Goal: Task Accomplishment & Management: Complete application form

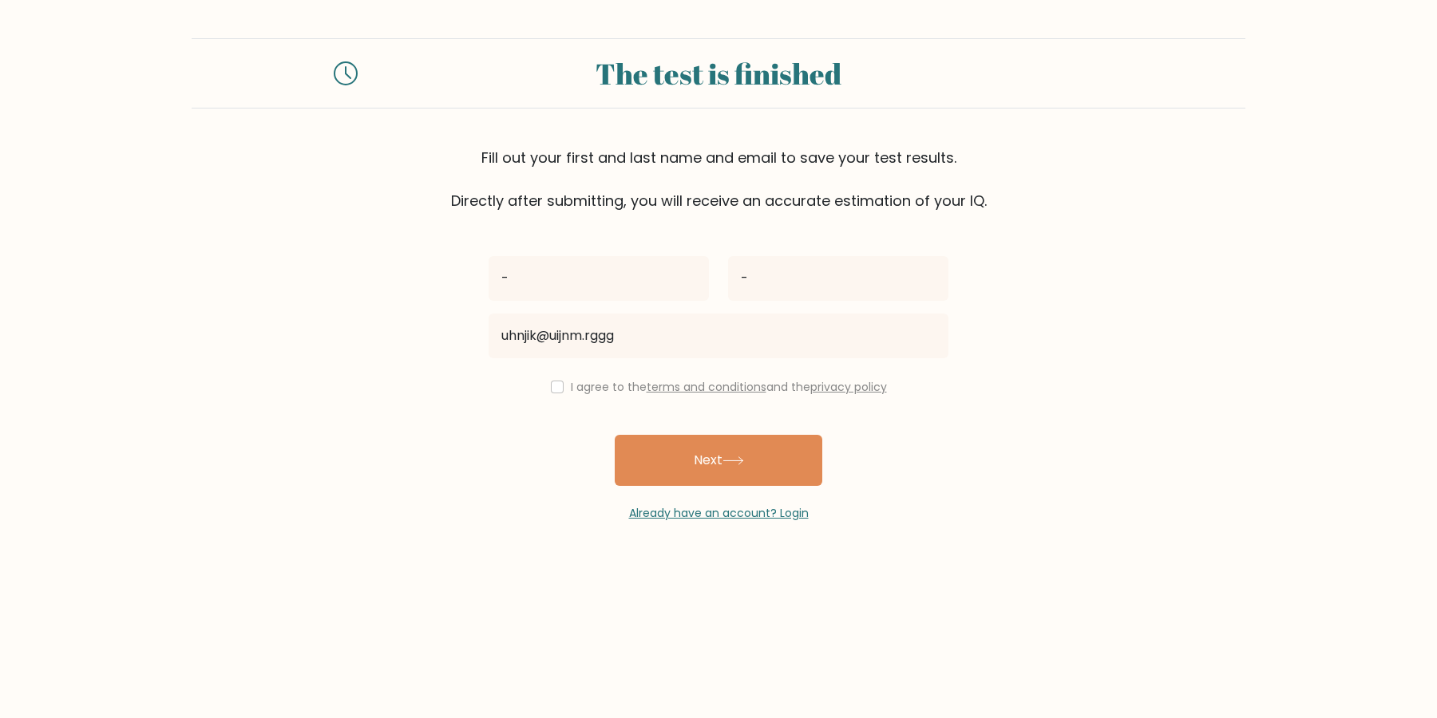
type input "uhnjik@uijnm.rggg"
click at [556, 379] on div "I agree to the terms and conditions and the privacy policy" at bounding box center [718, 387] width 479 height 19
click at [574, 394] on div "I agree to the terms and conditions and the privacy policy" at bounding box center [718, 387] width 479 height 19
click at [564, 388] on input "checkbox" at bounding box center [557, 387] width 13 height 13
checkbox input "true"
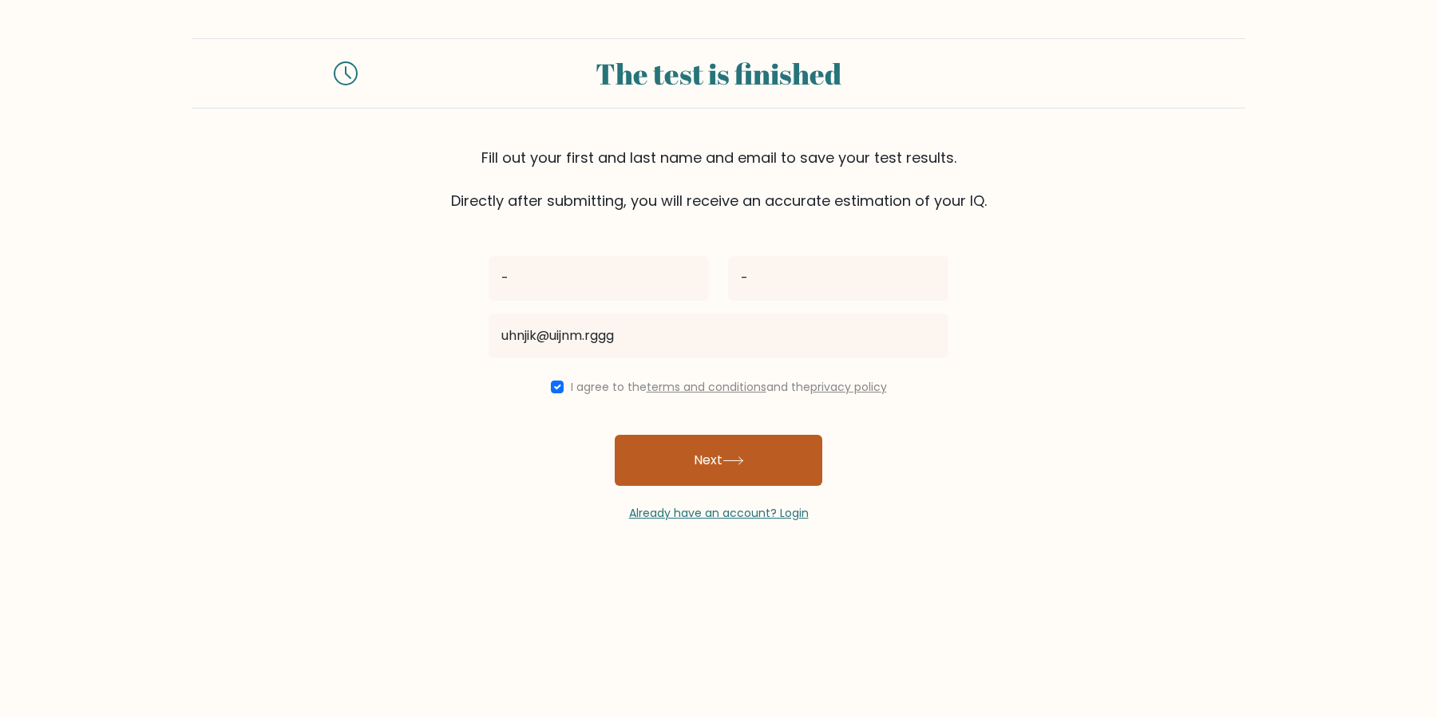
click at [674, 464] on button "Next" at bounding box center [719, 460] width 208 height 51
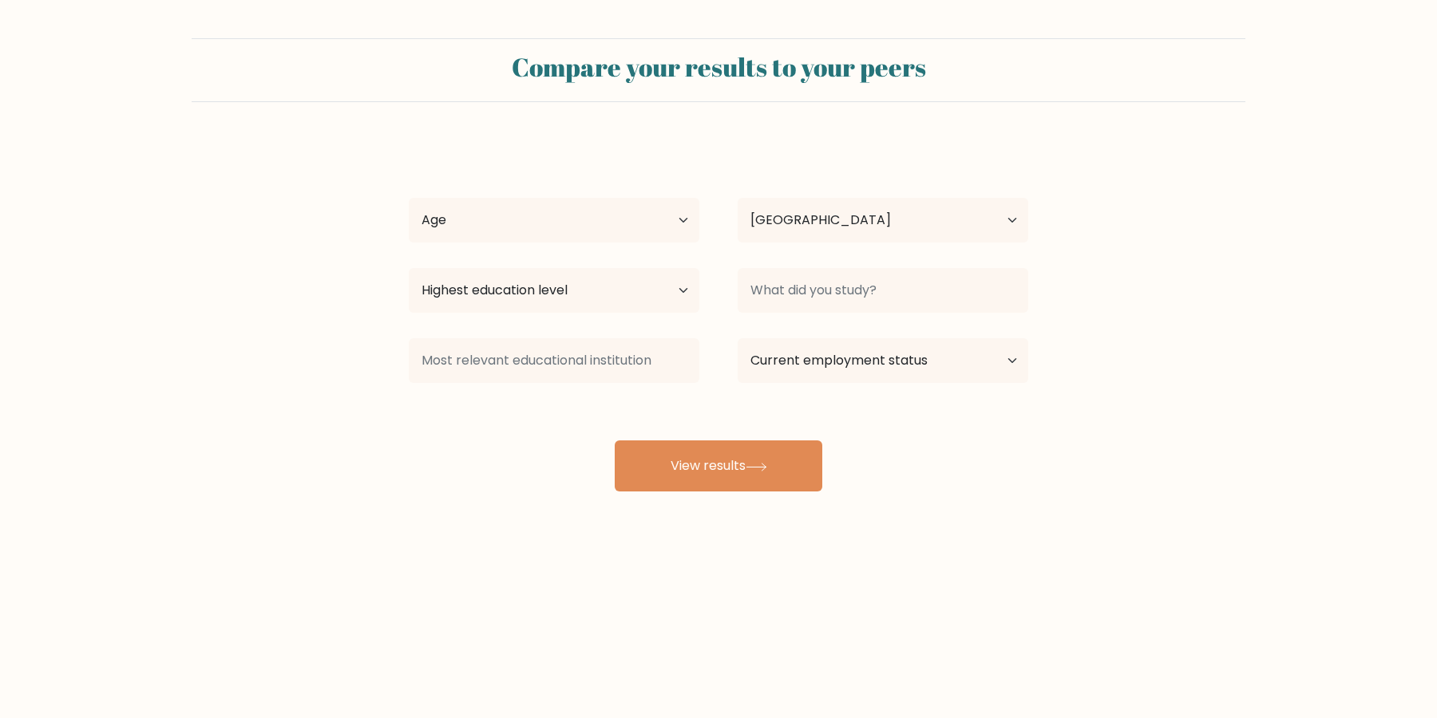
select select "US"
select select "65_plus"
click option "65 years old and above" at bounding box center [0, 0] width 0 height 0
select select "no_schooling"
click option "No schooling" at bounding box center [0, 0] width 0 height 0
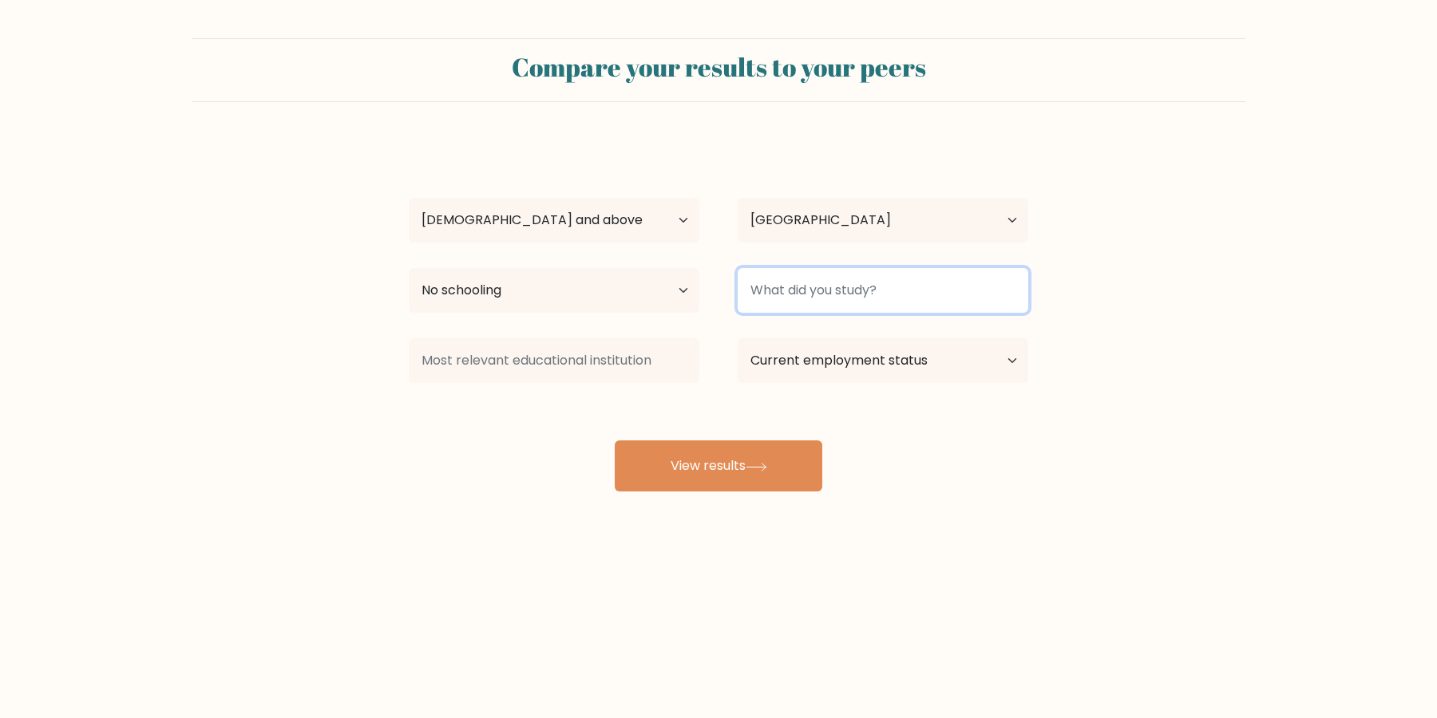
click at [760, 304] on input at bounding box center [883, 290] width 291 height 45
type input "-"
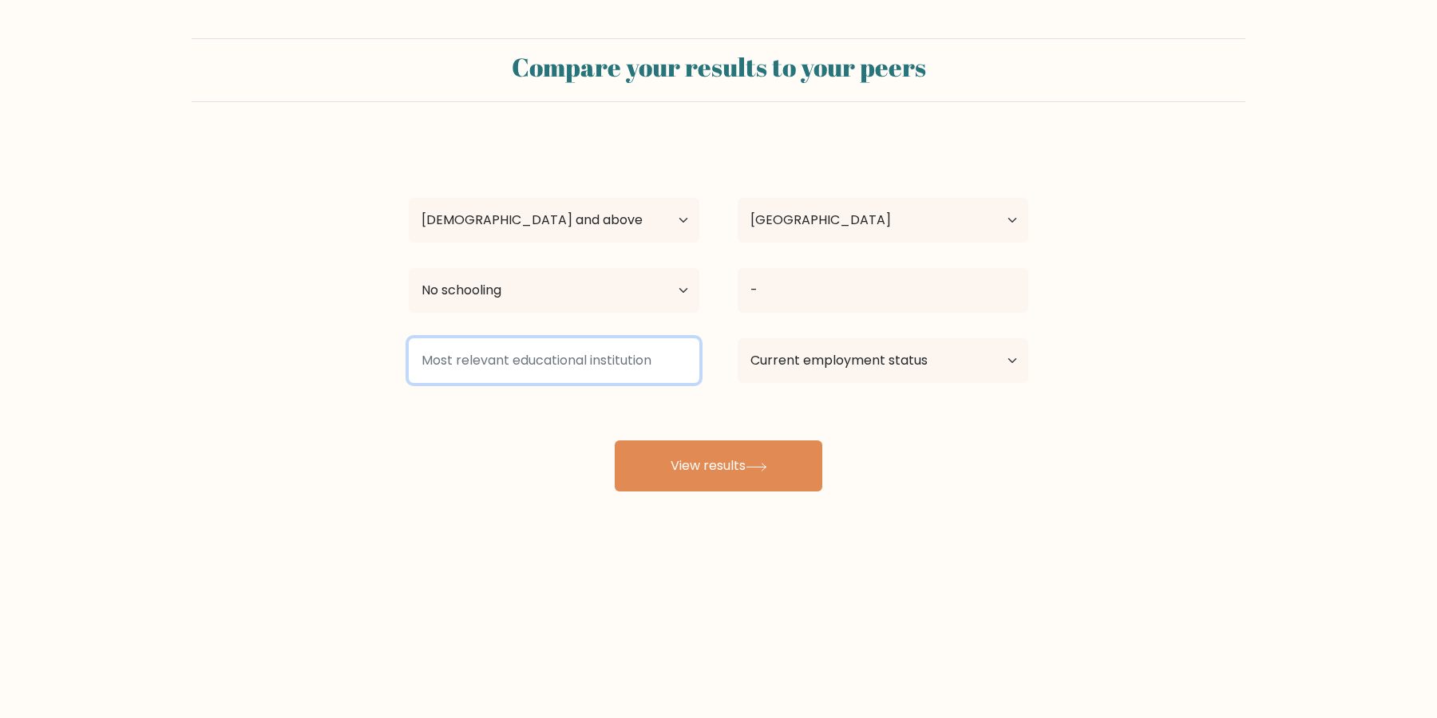
click at [628, 380] on input at bounding box center [554, 360] width 291 height 45
type input "-"
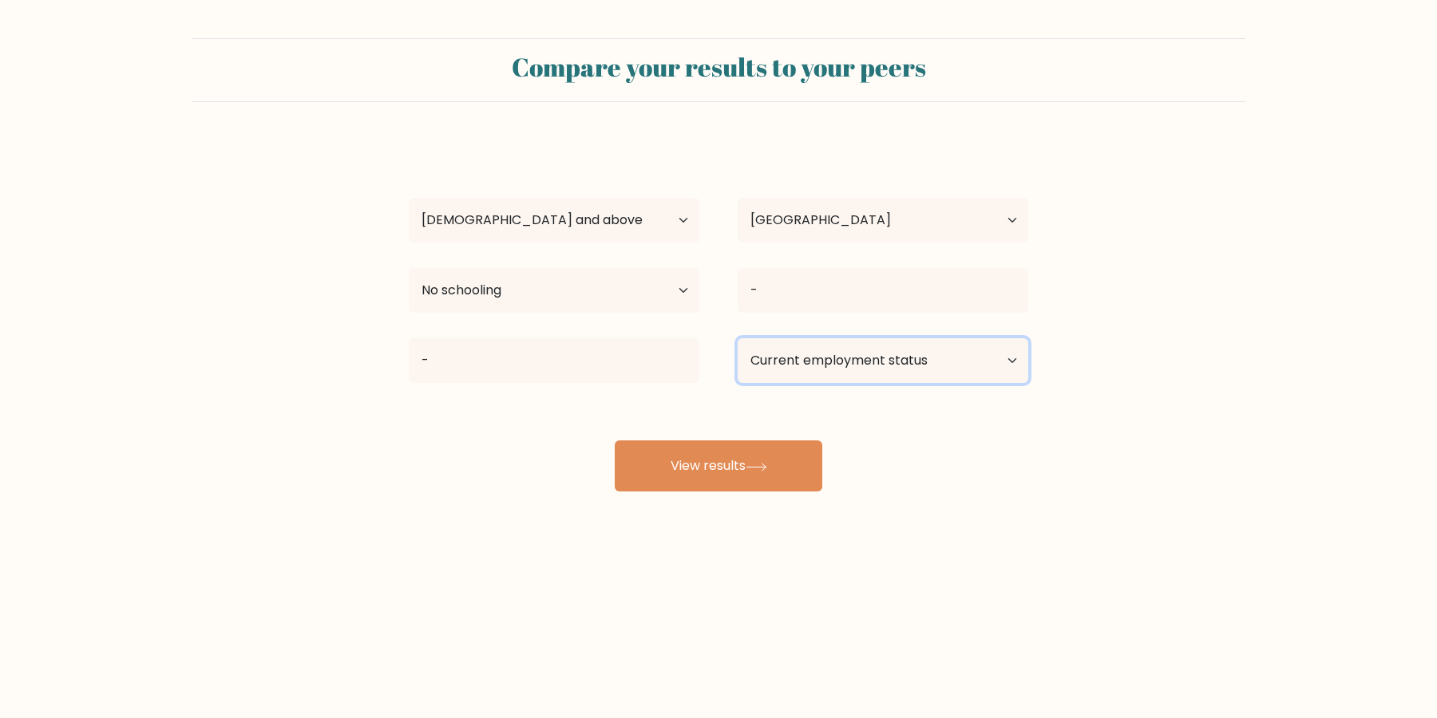
select select "other"
click option "Other / prefer not to answer" at bounding box center [0, 0] width 0 height 0
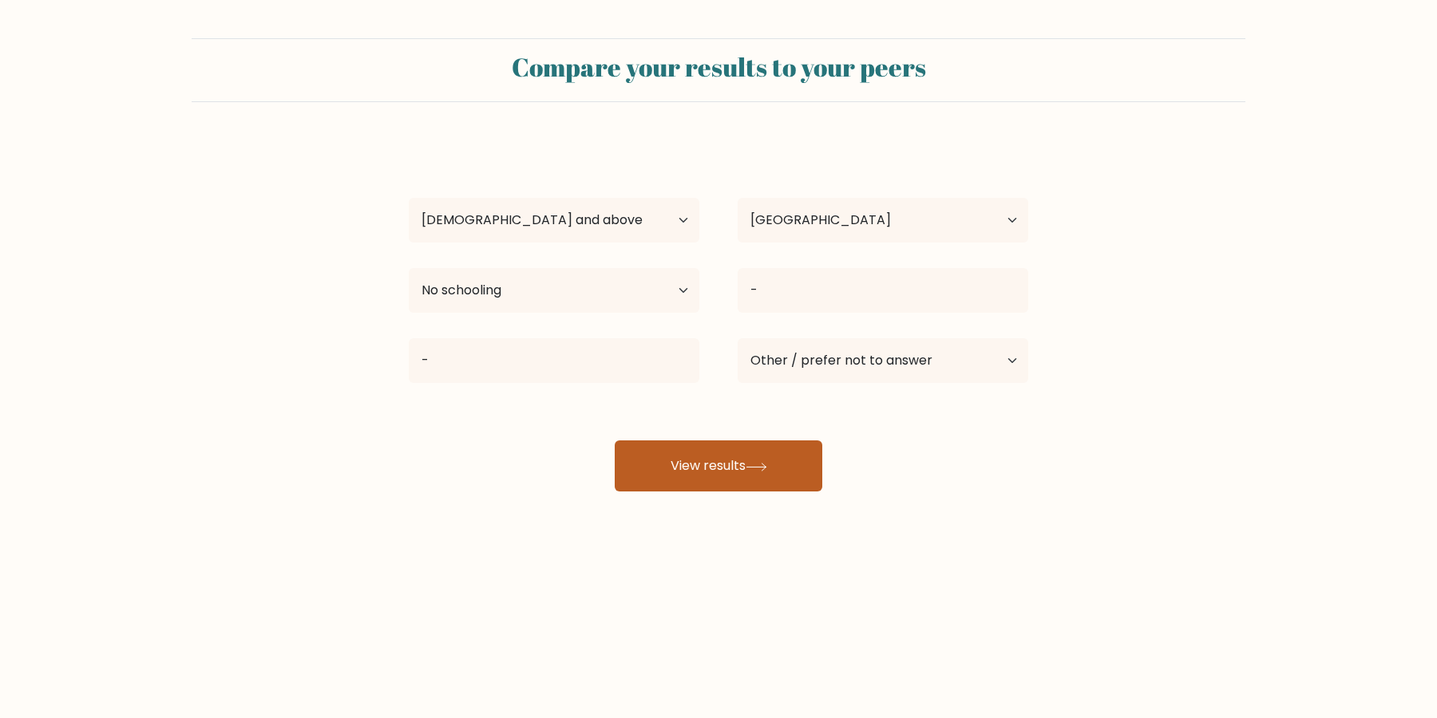
click at [728, 459] on button "View results" at bounding box center [719, 466] width 208 height 51
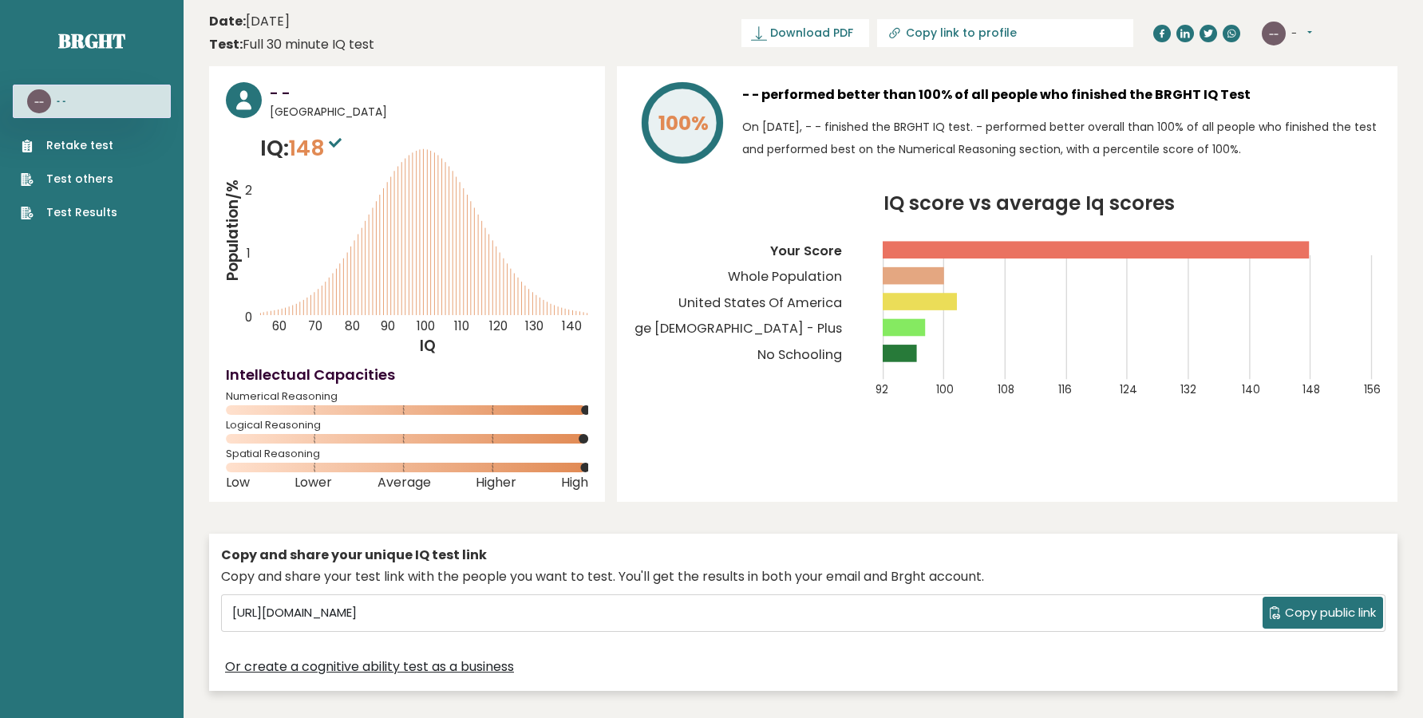
click at [1301, 19] on div "-- - Dashboard Profile Settings Logout" at bounding box center [1330, 34] width 136 height 32
click at [1308, 34] on button "-" at bounding box center [1302, 34] width 21 height 16
click at [1320, 137] on ul "Dashboard Profile Settings Logout" at bounding box center [1333, 91] width 83 height 97
click at [1320, 129] on p "On October 14, 2025, - - finished the BRGHT IQ test. - performed better overall…" at bounding box center [1061, 138] width 639 height 45
click at [1300, 27] on button "-" at bounding box center [1302, 34] width 21 height 16
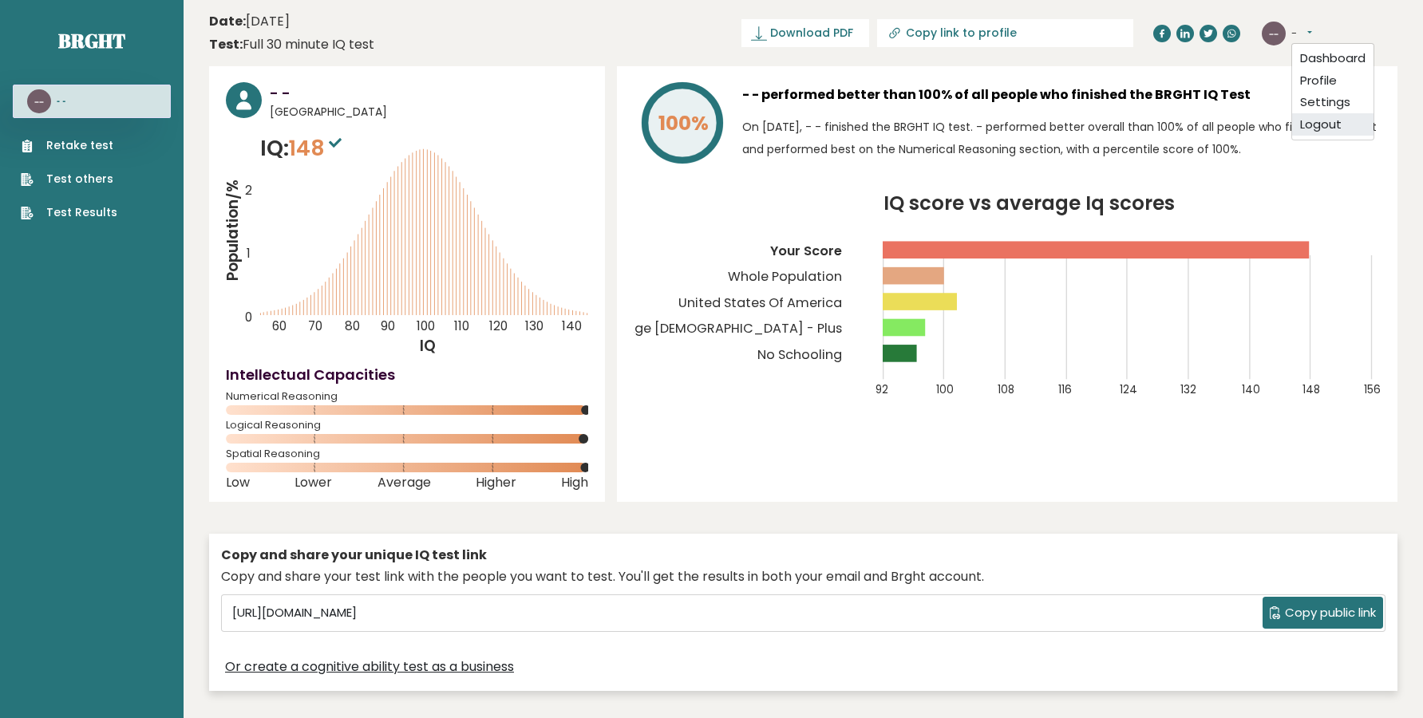
click at [1314, 119] on link "Logout" at bounding box center [1332, 124] width 81 height 22
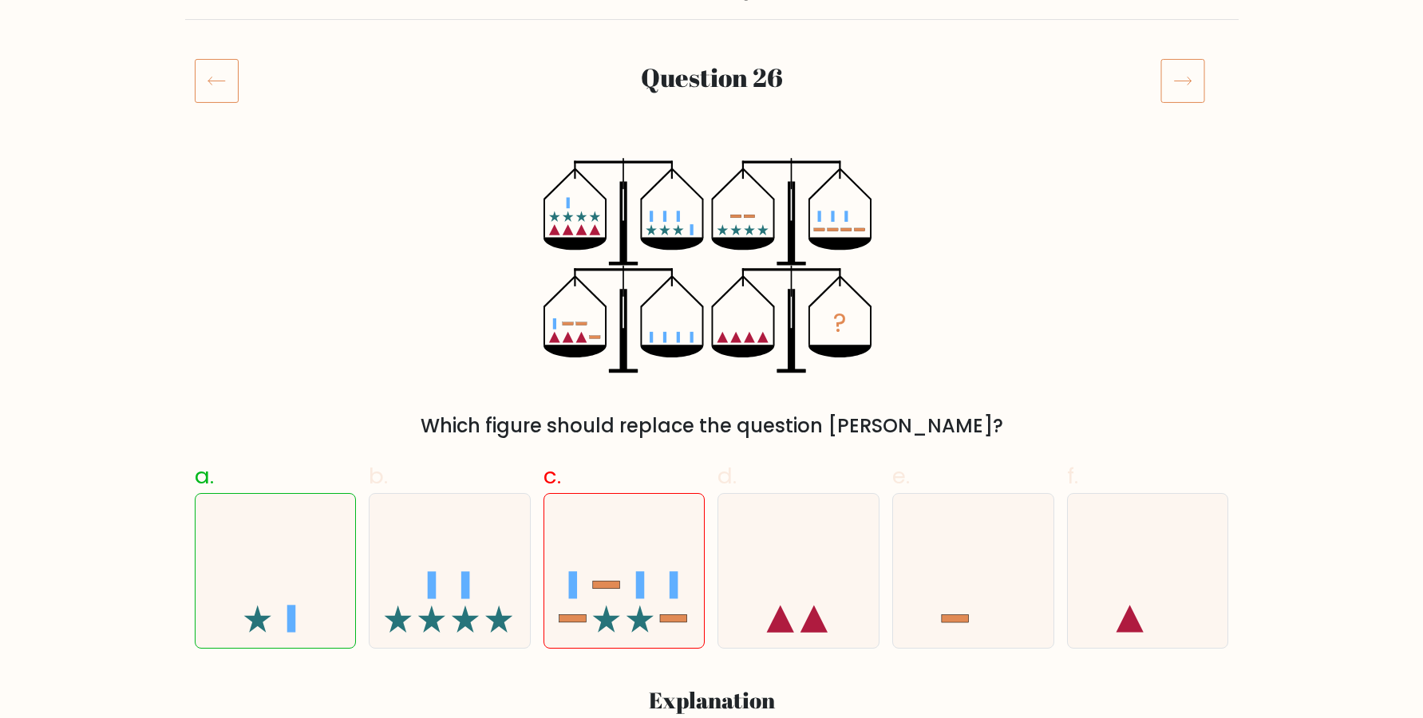
scroll to position [217, 0]
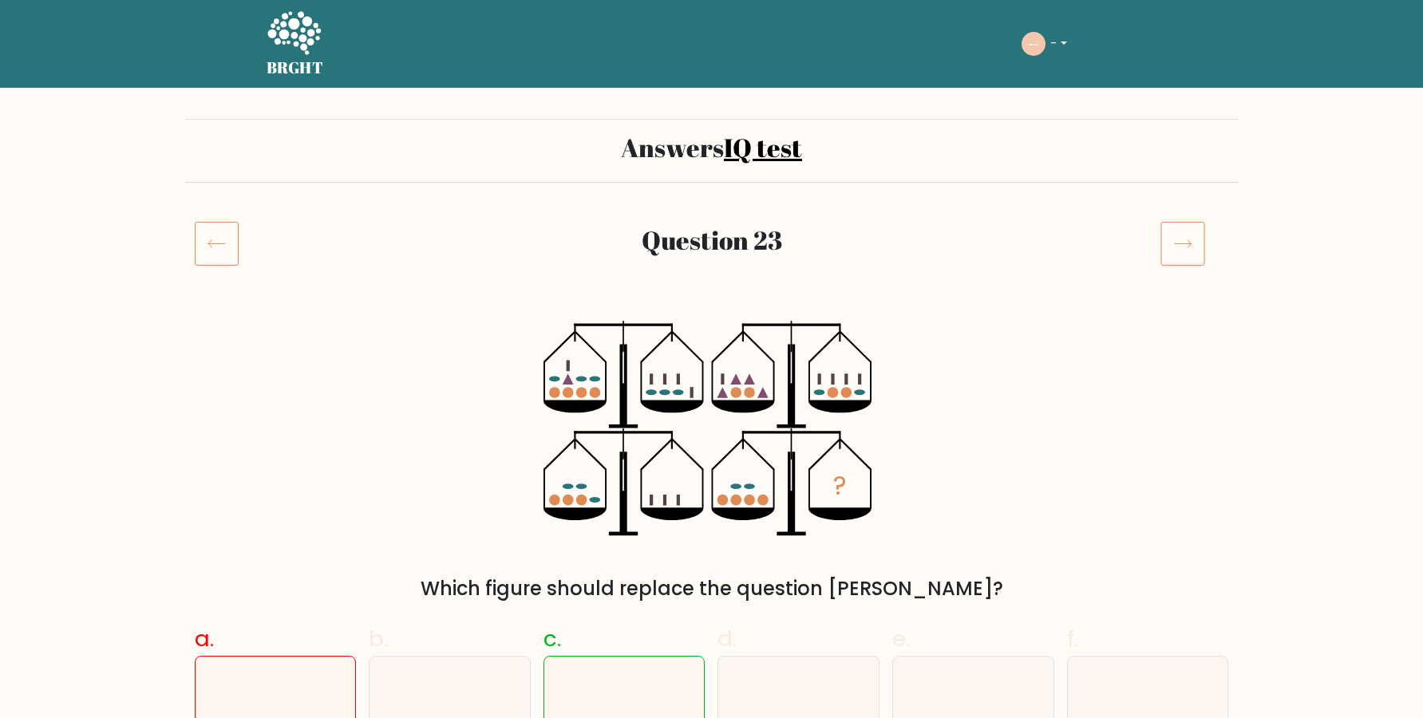
scroll to position [217, 0]
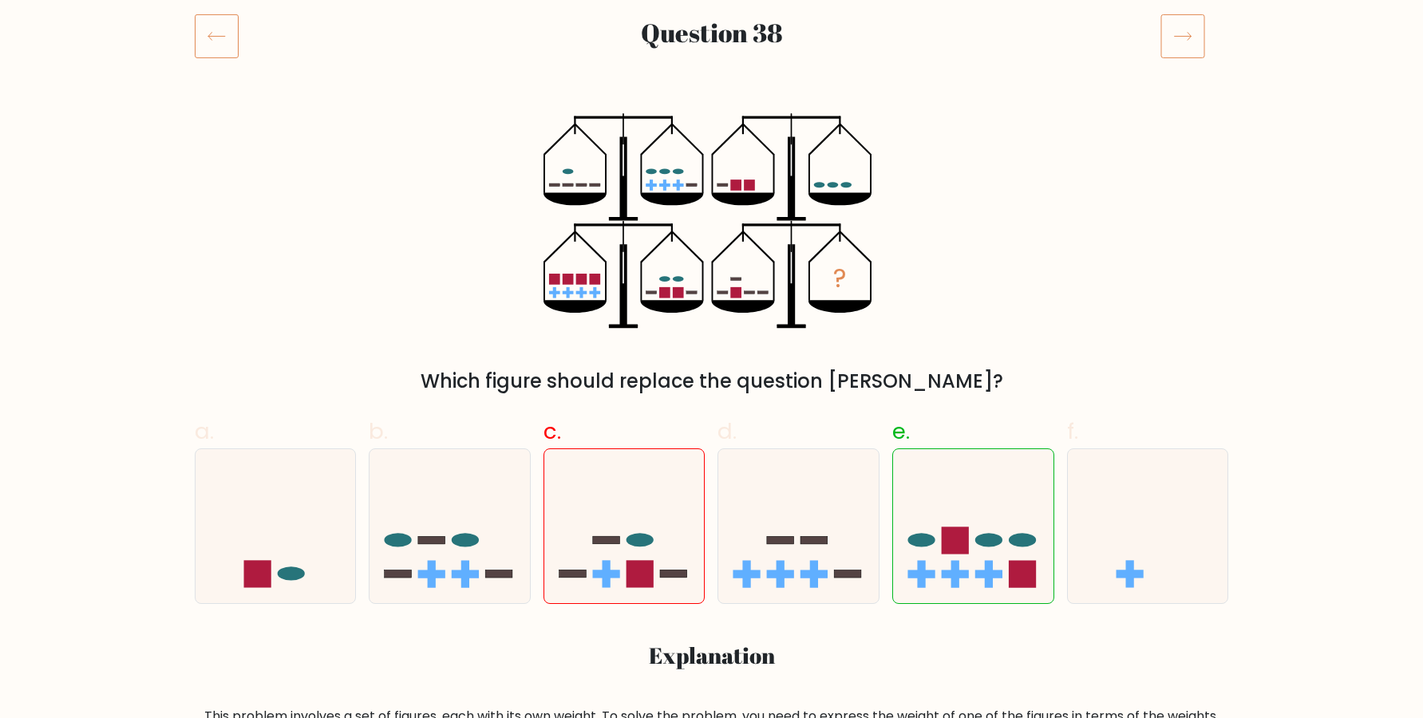
scroll to position [217, 0]
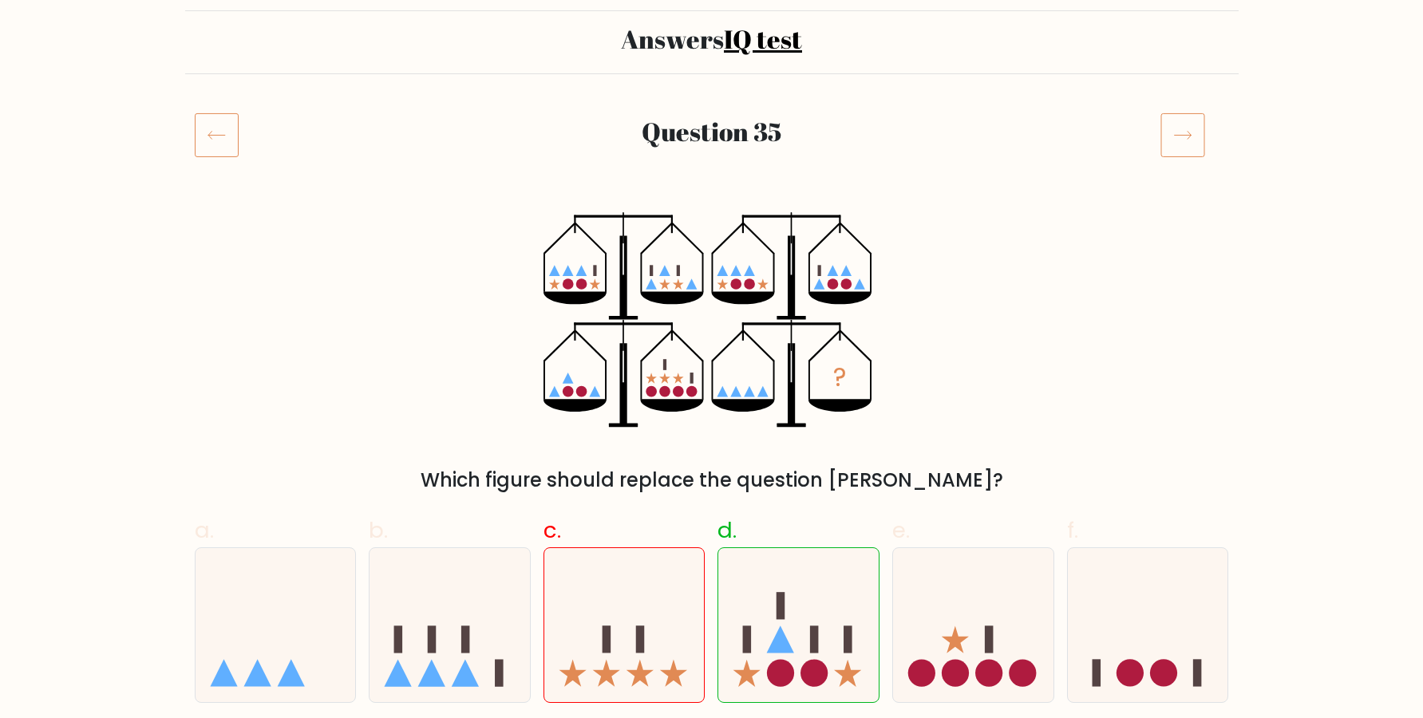
scroll to position [217, 0]
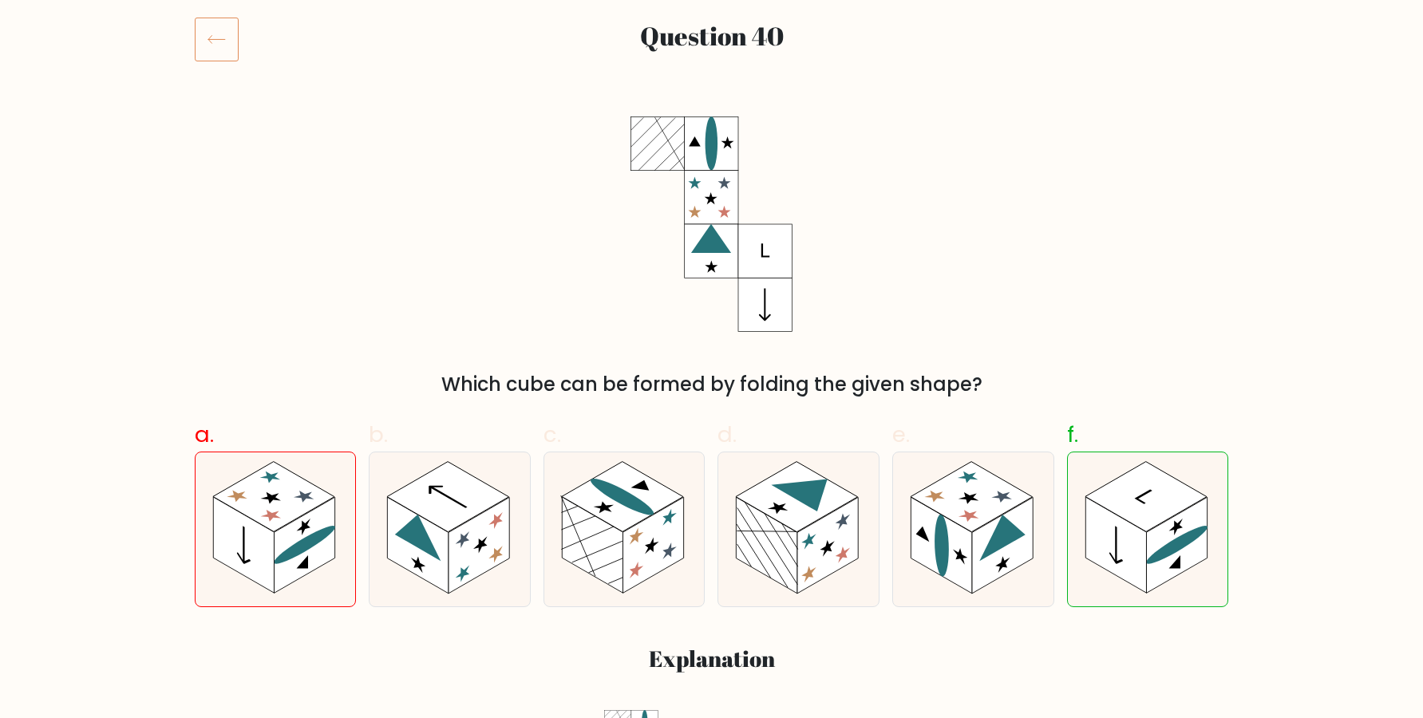
scroll to position [217, 0]
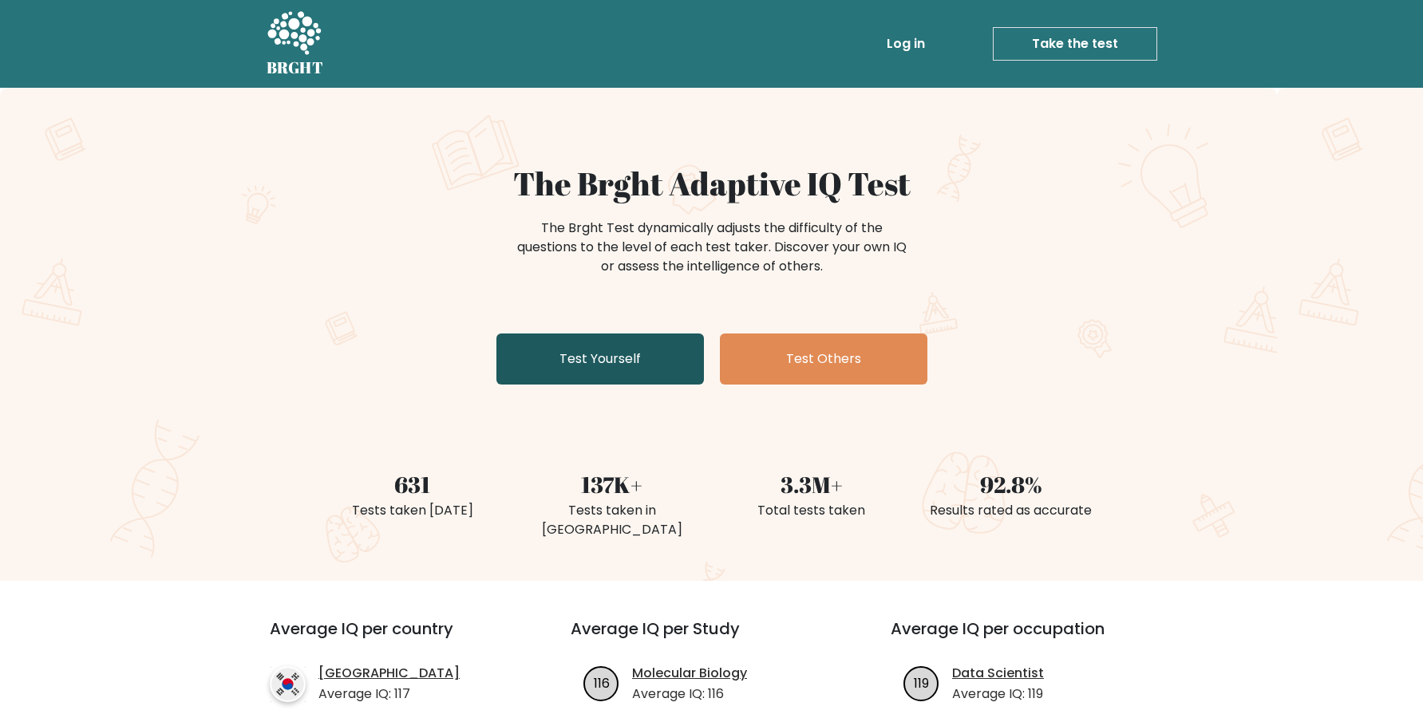
click at [627, 370] on link "Test Yourself" at bounding box center [601, 359] width 208 height 51
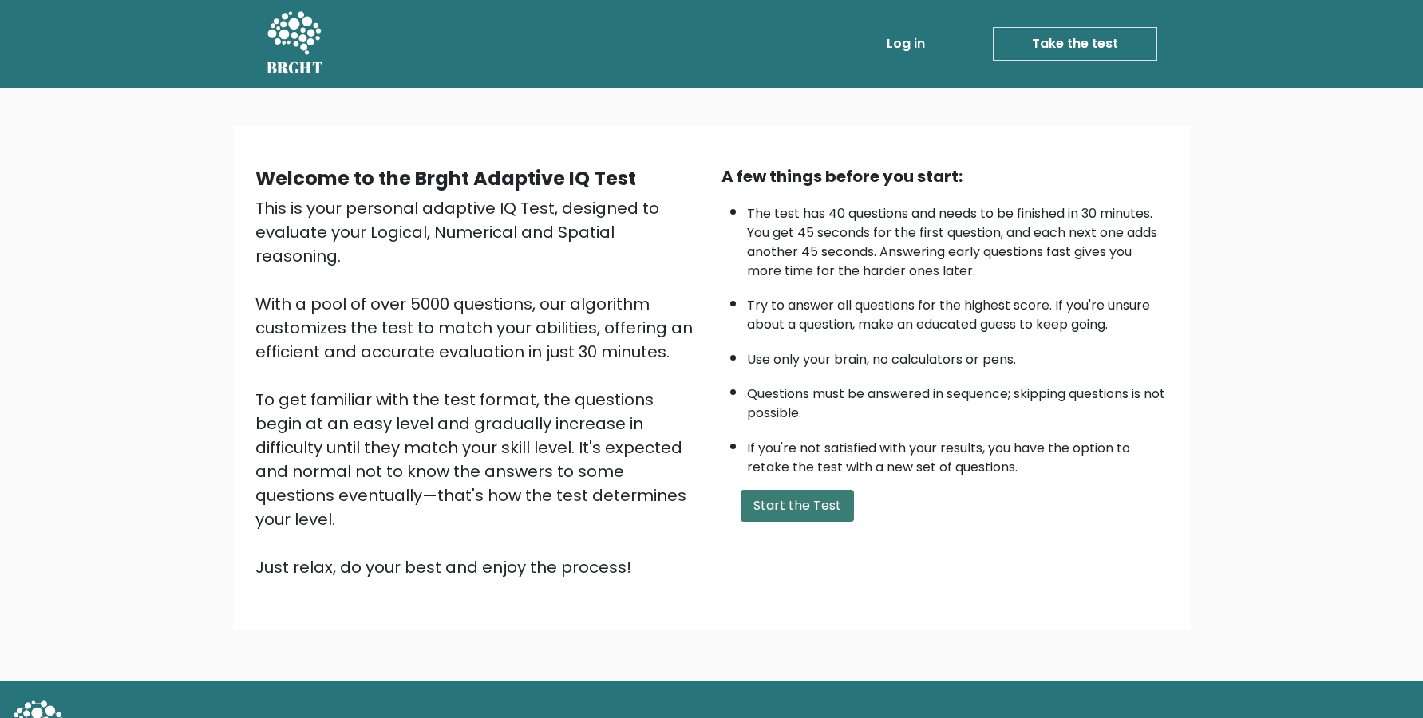
click at [808, 522] on button "Start the Test" at bounding box center [797, 506] width 113 height 32
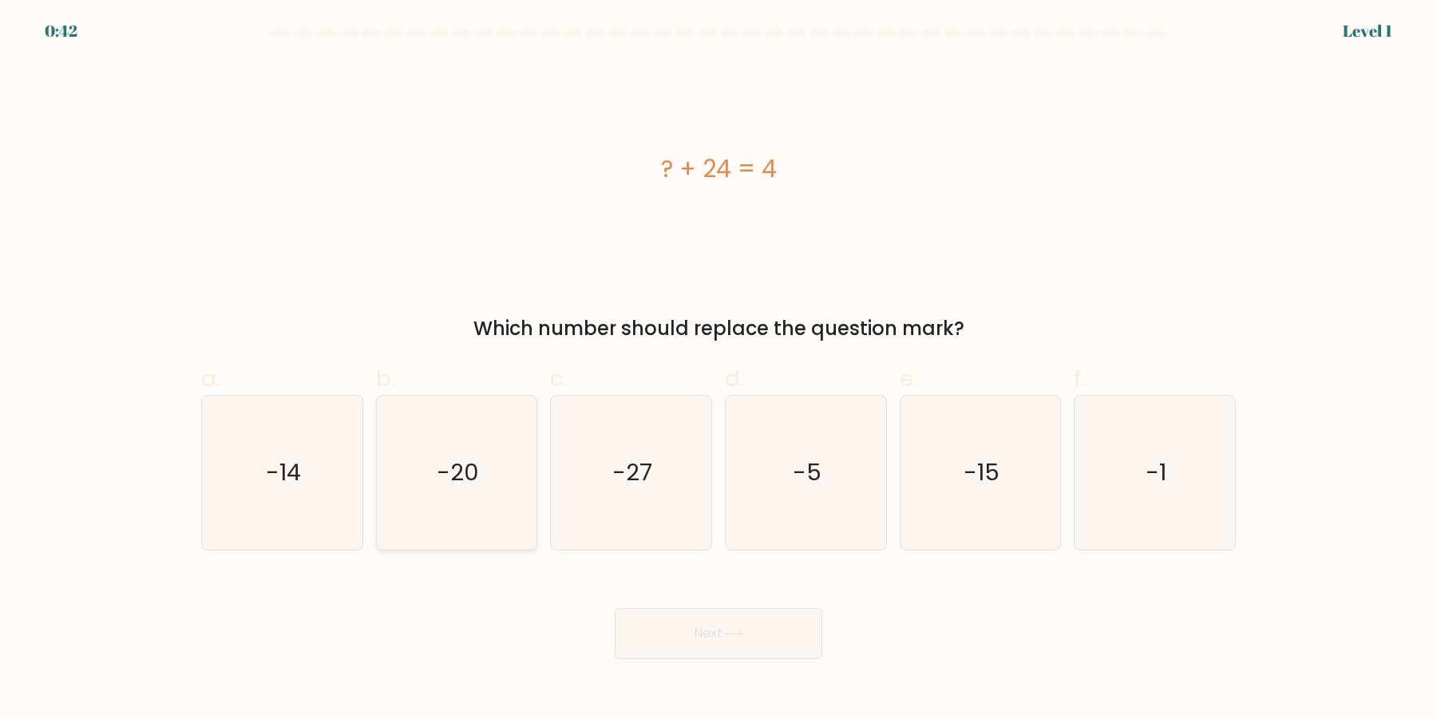
click at [459, 460] on text "-20" at bounding box center [458, 473] width 42 height 32
click at [718, 370] on input "b. -20" at bounding box center [718, 364] width 1 height 10
radio input "true"
click at [665, 624] on button "Next" at bounding box center [719, 633] width 208 height 51
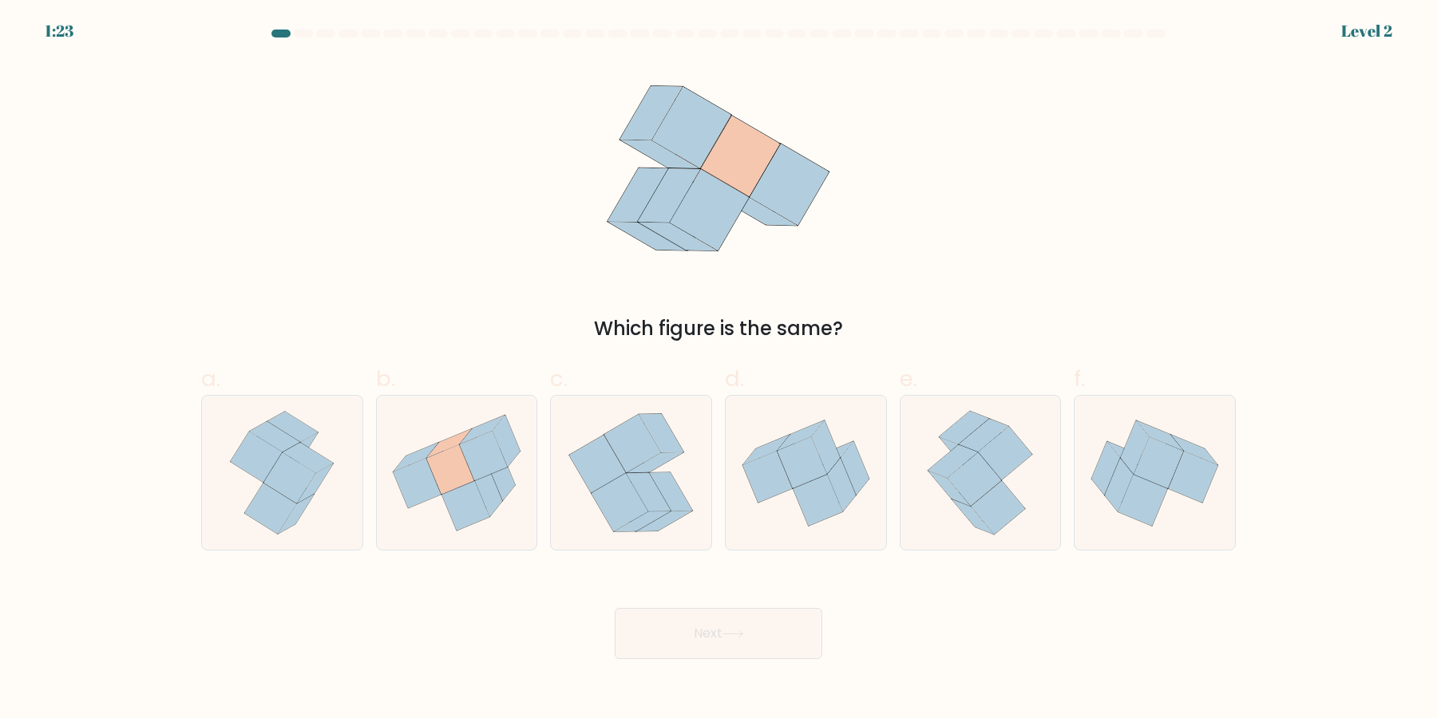
click at [440, 552] on form at bounding box center [718, 345] width 1437 height 630
click at [493, 515] on icon at bounding box center [457, 474] width 160 height 144
click at [718, 370] on input "b." at bounding box center [718, 364] width 1 height 10
radio input "true"
click at [693, 631] on button "Next" at bounding box center [719, 633] width 208 height 51
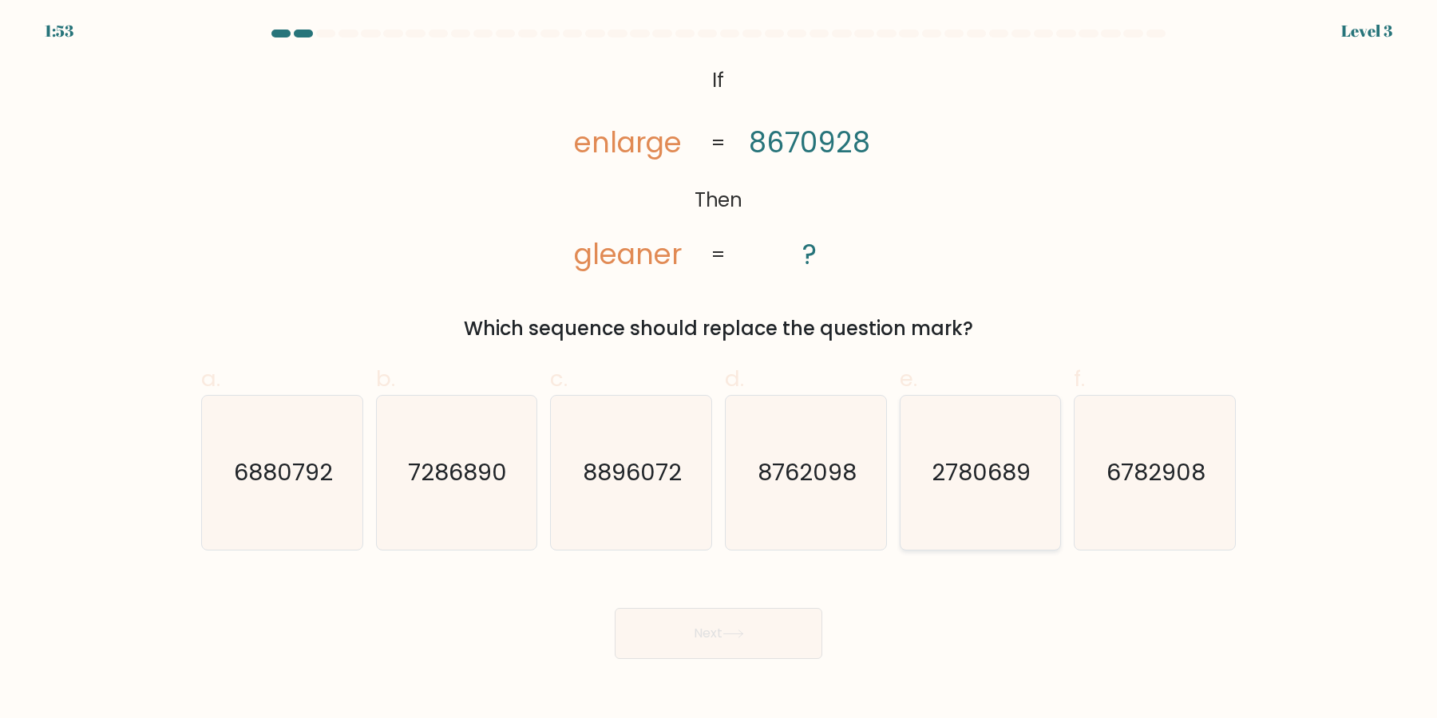
click at [1016, 497] on icon "2780689" at bounding box center [980, 473] width 154 height 154
click at [719, 370] on input "e. 2780689" at bounding box center [718, 364] width 1 height 10
radio input "true"
click at [706, 623] on button "Next" at bounding box center [719, 633] width 208 height 51
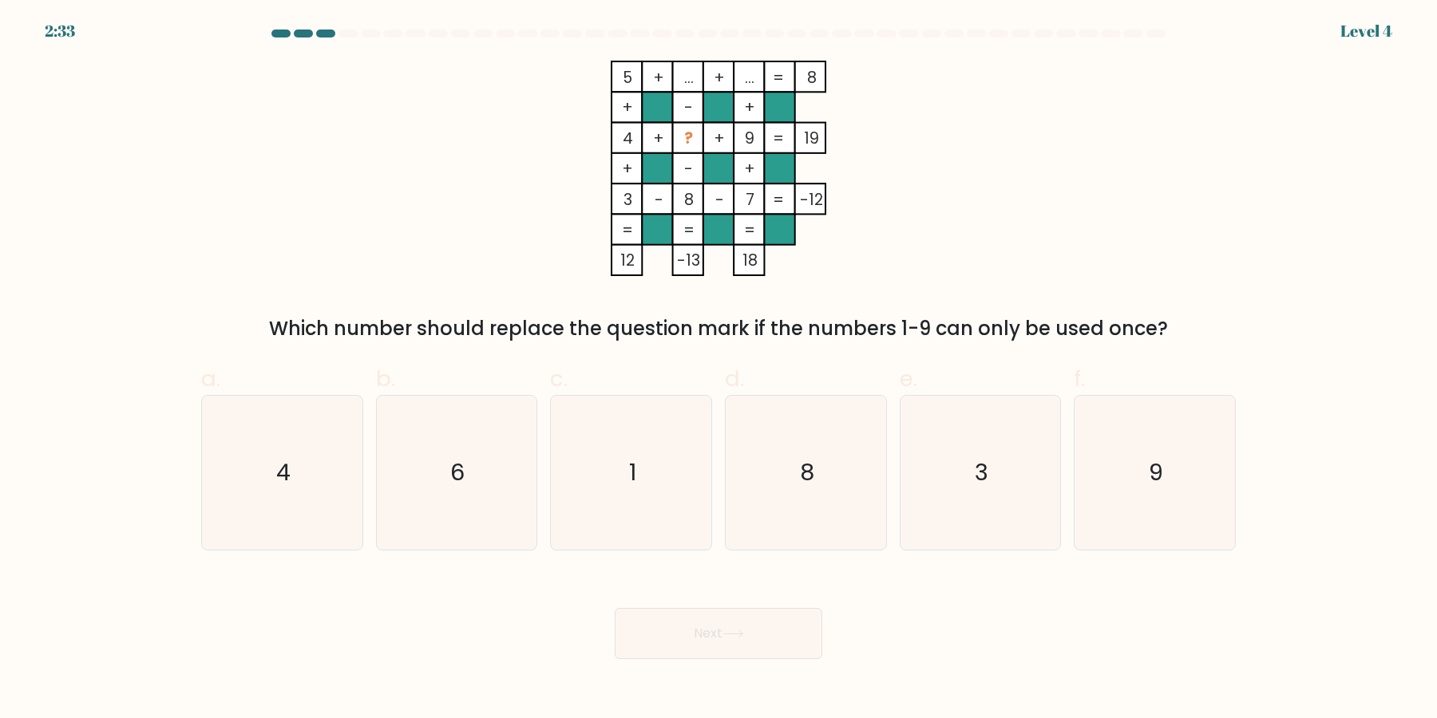
click at [945, 128] on icon "5 + ... + ... 8 + - + 4 + ? + 9 19 + - + 3 - 8 - 7 = -12 = = = = 12 -13 18 =" at bounding box center [718, 169] width 479 height 216
click at [420, 481] on icon "6" at bounding box center [456, 473] width 154 height 154
click at [718, 370] on input "b. 6" at bounding box center [718, 364] width 1 height 10
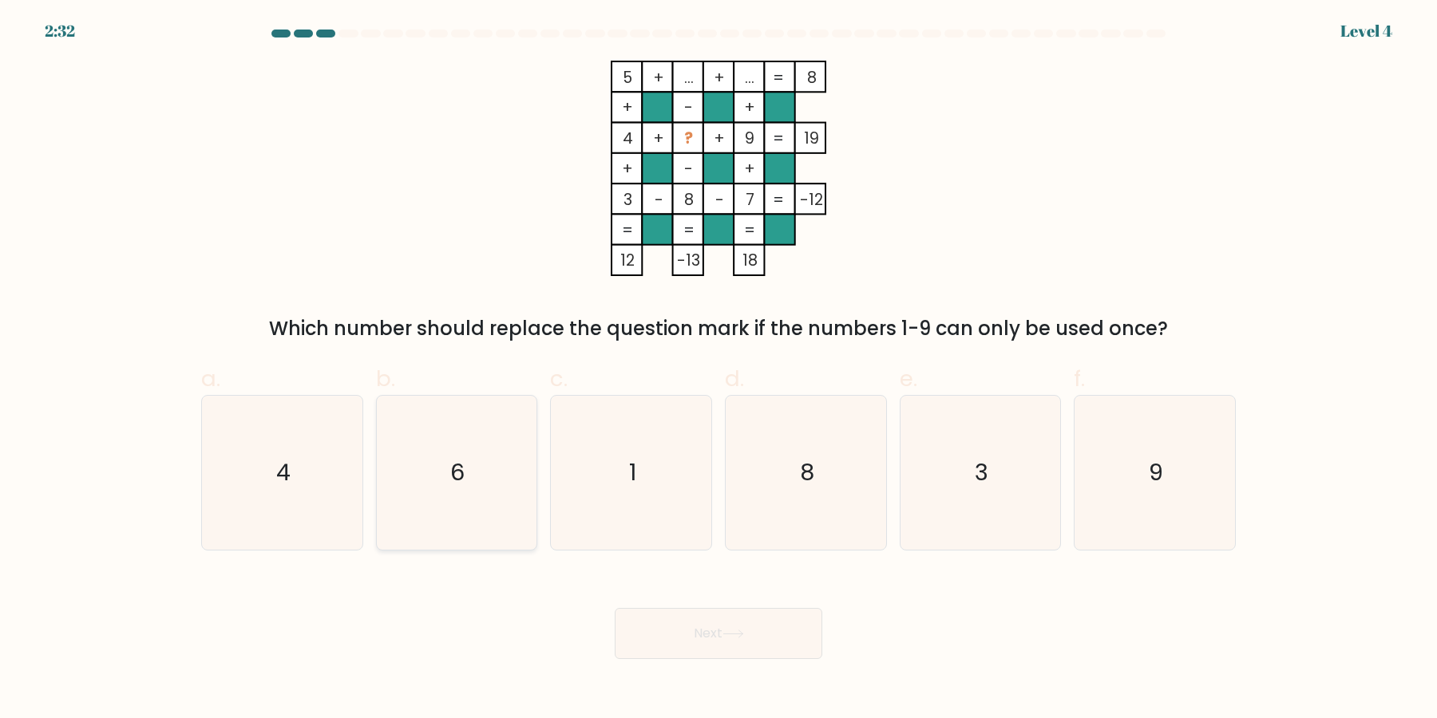
radio input "true"
click at [643, 651] on button "Next" at bounding box center [719, 633] width 208 height 51
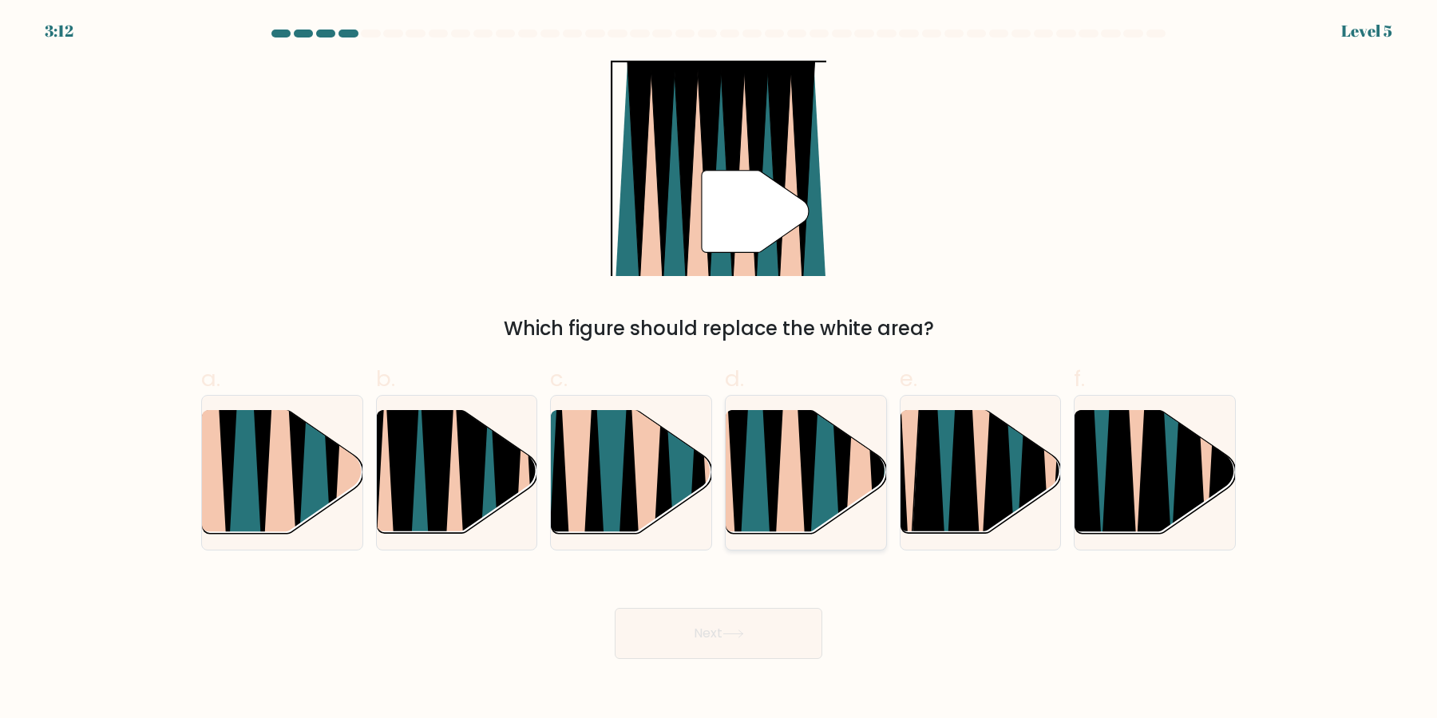
click at [836, 519] on icon at bounding box center [824, 409] width 35 height 320
click at [719, 370] on input "d." at bounding box center [718, 364] width 1 height 10
radio input "true"
click at [732, 633] on icon at bounding box center [733, 634] width 22 height 9
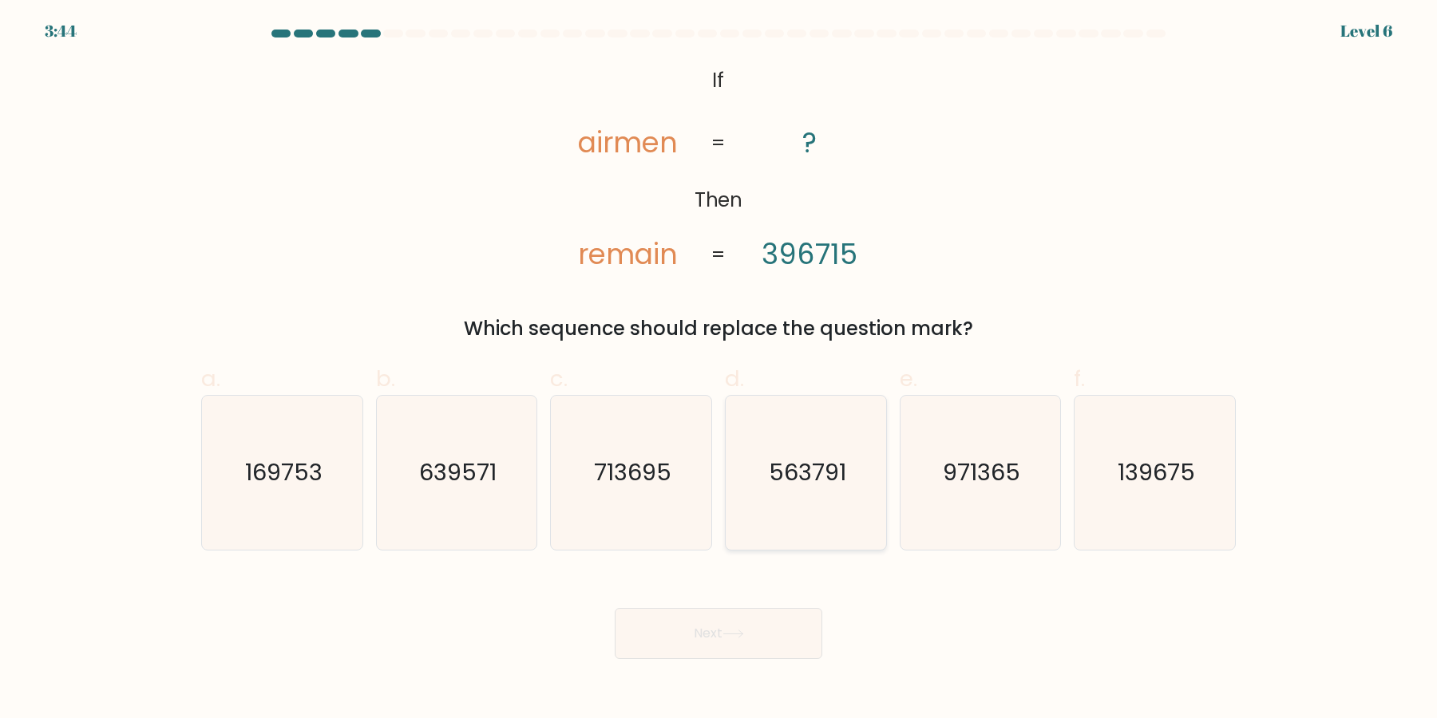
click at [839, 503] on icon "563791" at bounding box center [806, 473] width 154 height 154
click at [719, 370] on input "d. 563791" at bounding box center [718, 364] width 1 height 10
radio input "true"
click at [600, 480] on icon "713695" at bounding box center [631, 473] width 154 height 154
click at [718, 370] on input "c. 713695" at bounding box center [718, 364] width 1 height 10
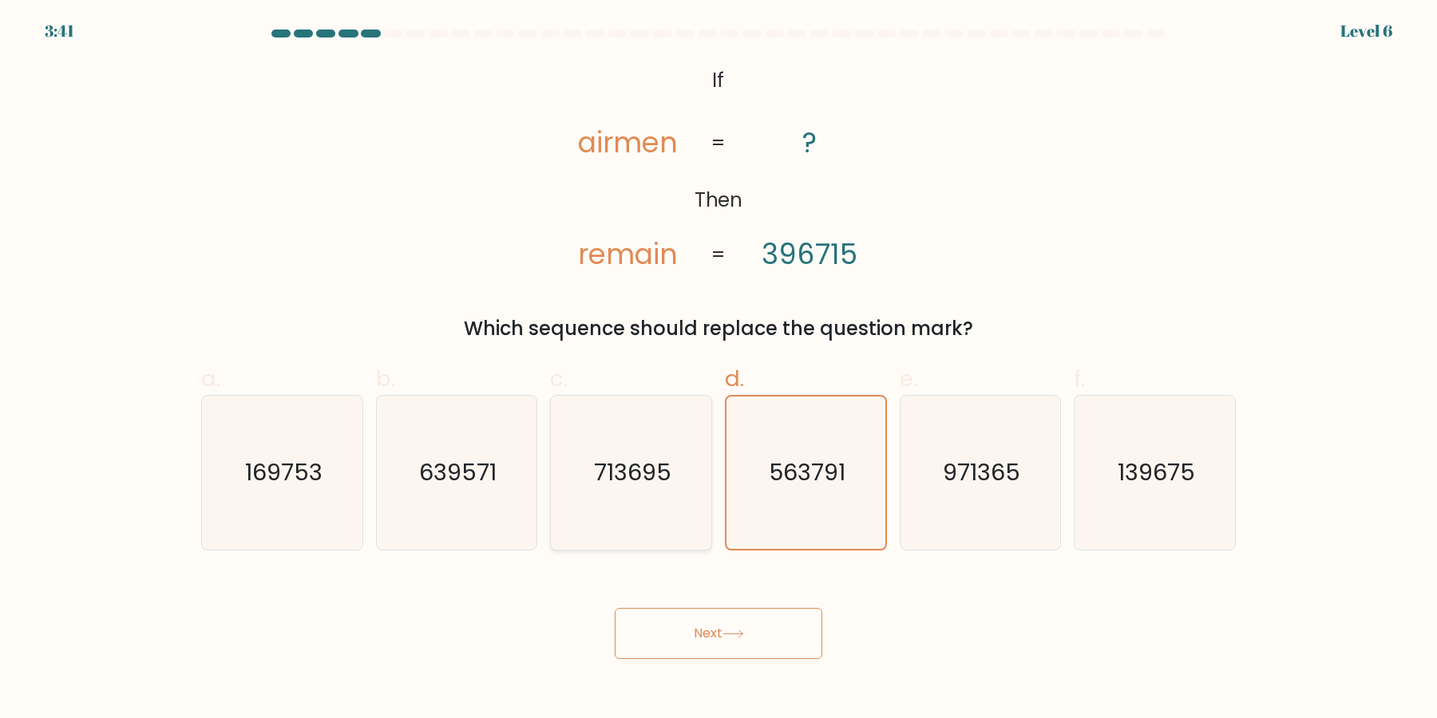
radio input "true"
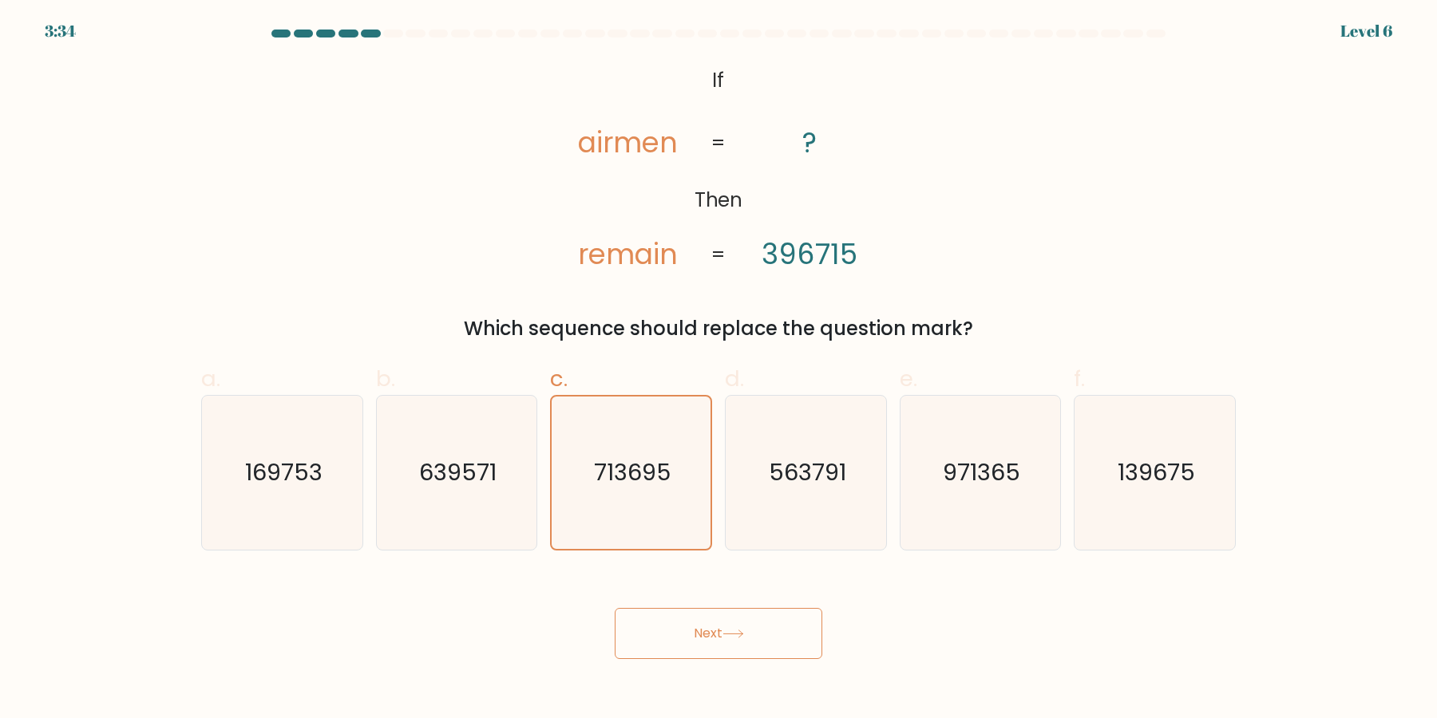
click at [727, 616] on button "Next" at bounding box center [719, 633] width 208 height 51
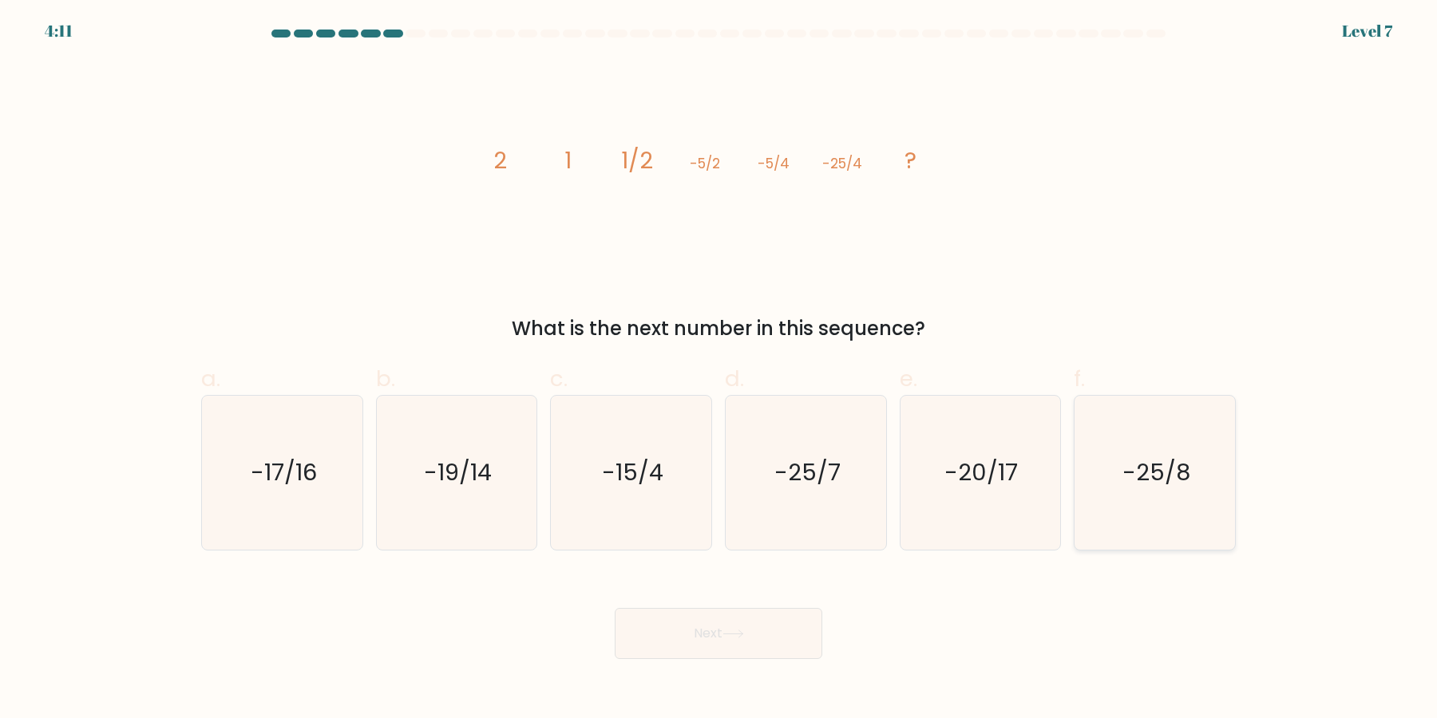
click at [1171, 516] on icon "-25/8" at bounding box center [1155, 473] width 154 height 154
click at [719, 370] on input "f. -25/8" at bounding box center [718, 364] width 1 height 10
radio input "true"
click at [738, 642] on button "Next" at bounding box center [719, 633] width 208 height 51
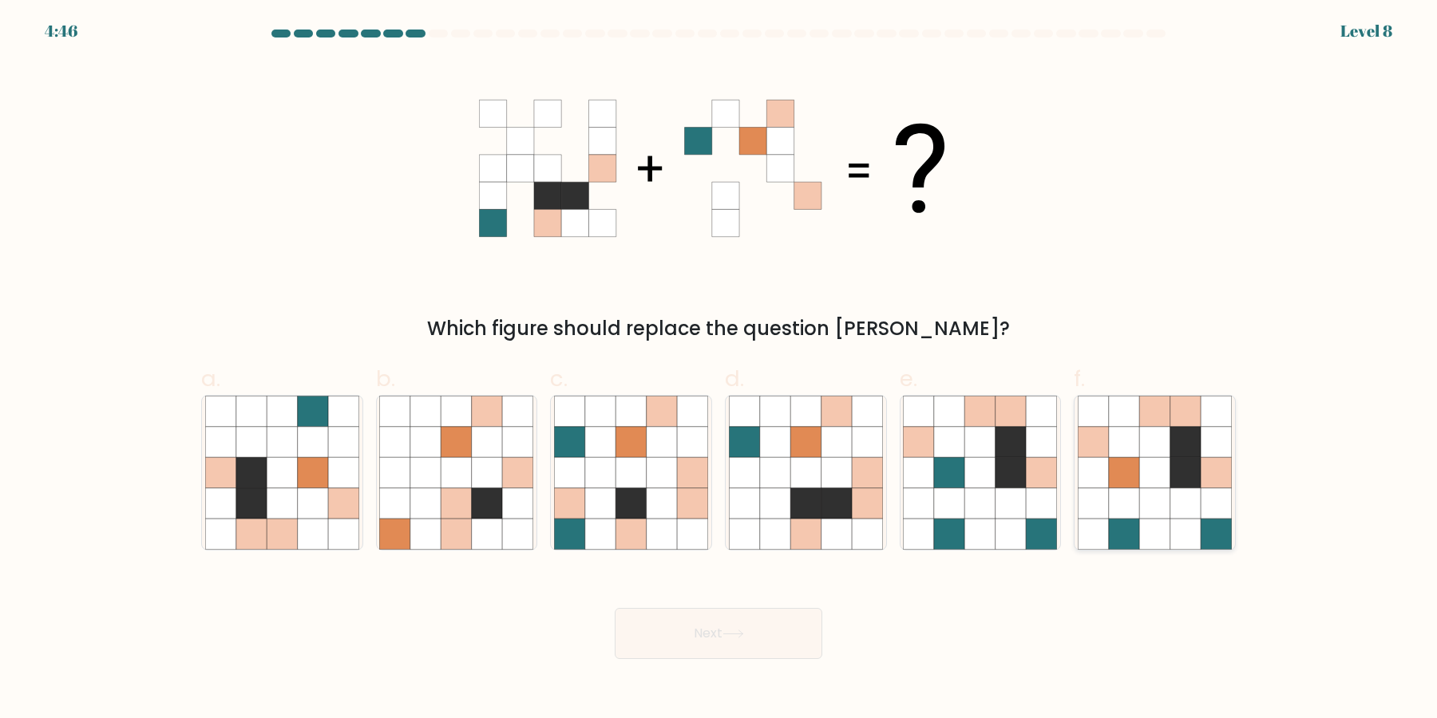
click at [1182, 493] on icon at bounding box center [1185, 504] width 30 height 30
click at [719, 370] on input "f." at bounding box center [718, 364] width 1 height 10
radio input "true"
click at [1009, 473] on icon at bounding box center [1010, 473] width 30 height 30
click at [719, 370] on input "e." at bounding box center [718, 364] width 1 height 10
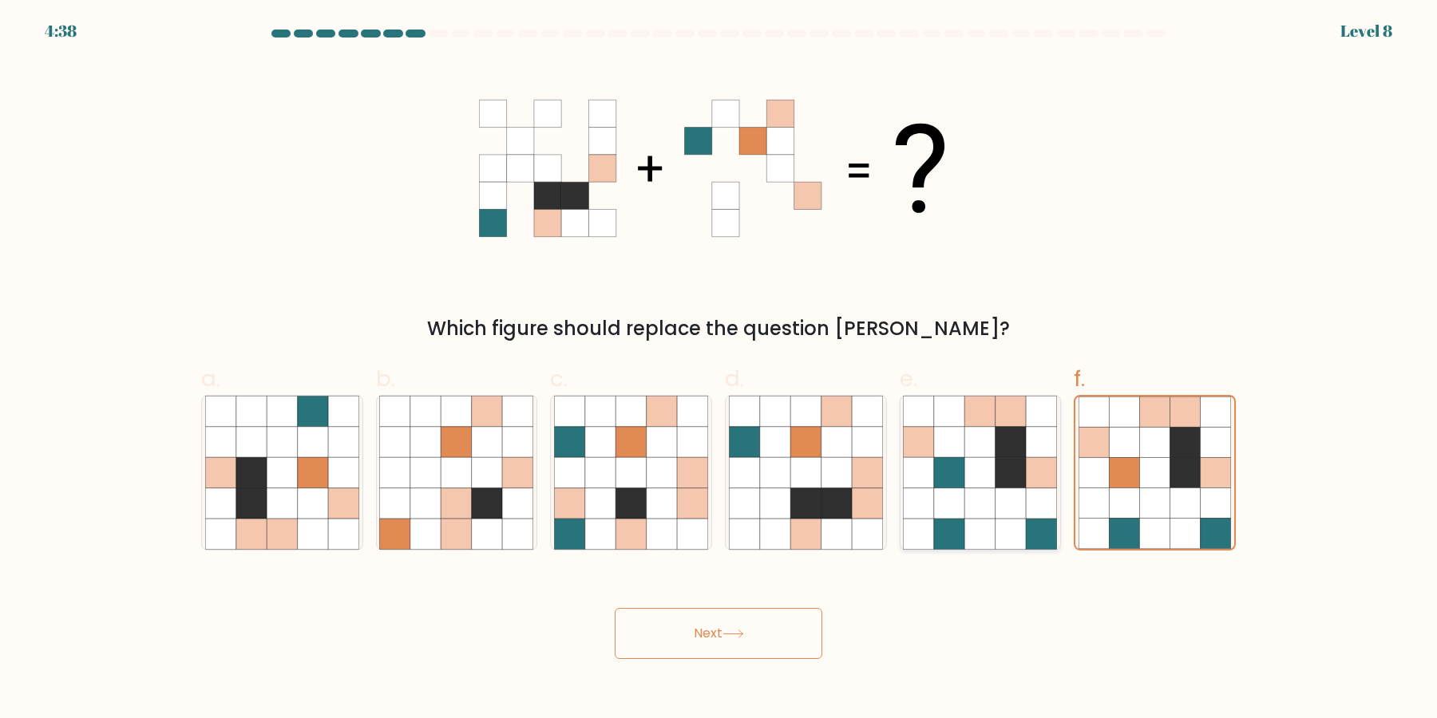
radio input "true"
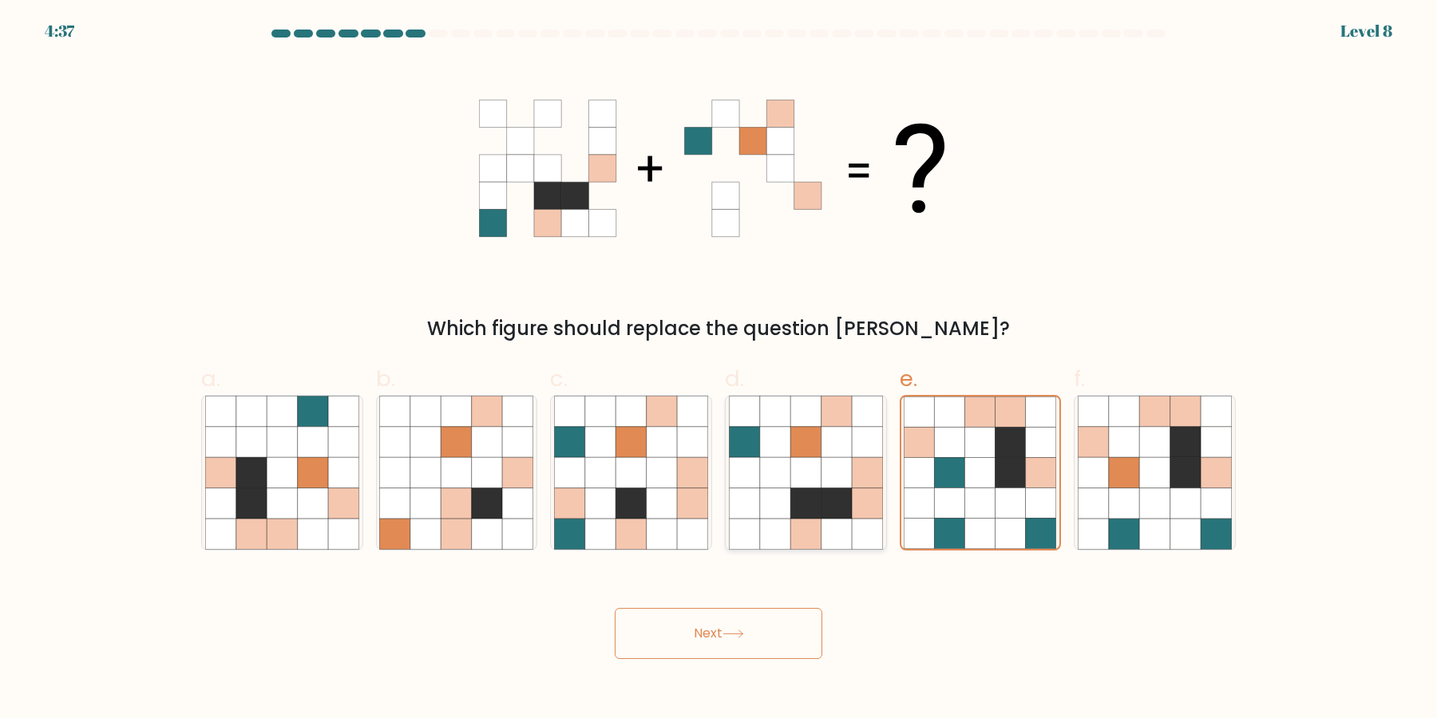
click at [807, 508] on icon at bounding box center [805, 504] width 30 height 30
click at [719, 370] on input "d." at bounding box center [718, 364] width 1 height 10
radio input "true"
click at [774, 640] on button "Next" at bounding box center [719, 633] width 208 height 51
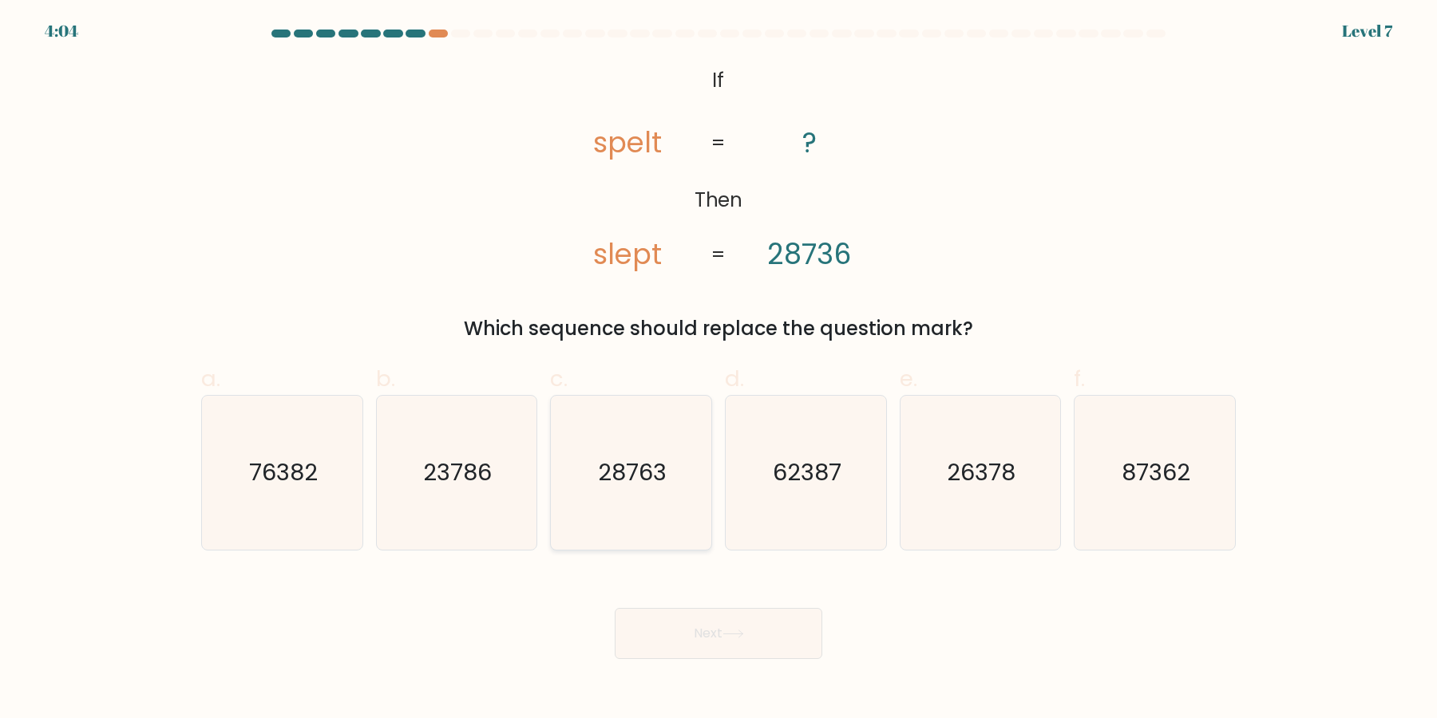
click at [685, 503] on icon "28763" at bounding box center [631, 473] width 154 height 154
click at [718, 370] on input "c. 28763" at bounding box center [718, 364] width 1 height 10
radio input "true"
click at [713, 613] on button "Next" at bounding box center [719, 633] width 208 height 51
click at [709, 623] on button "Next" at bounding box center [719, 633] width 208 height 51
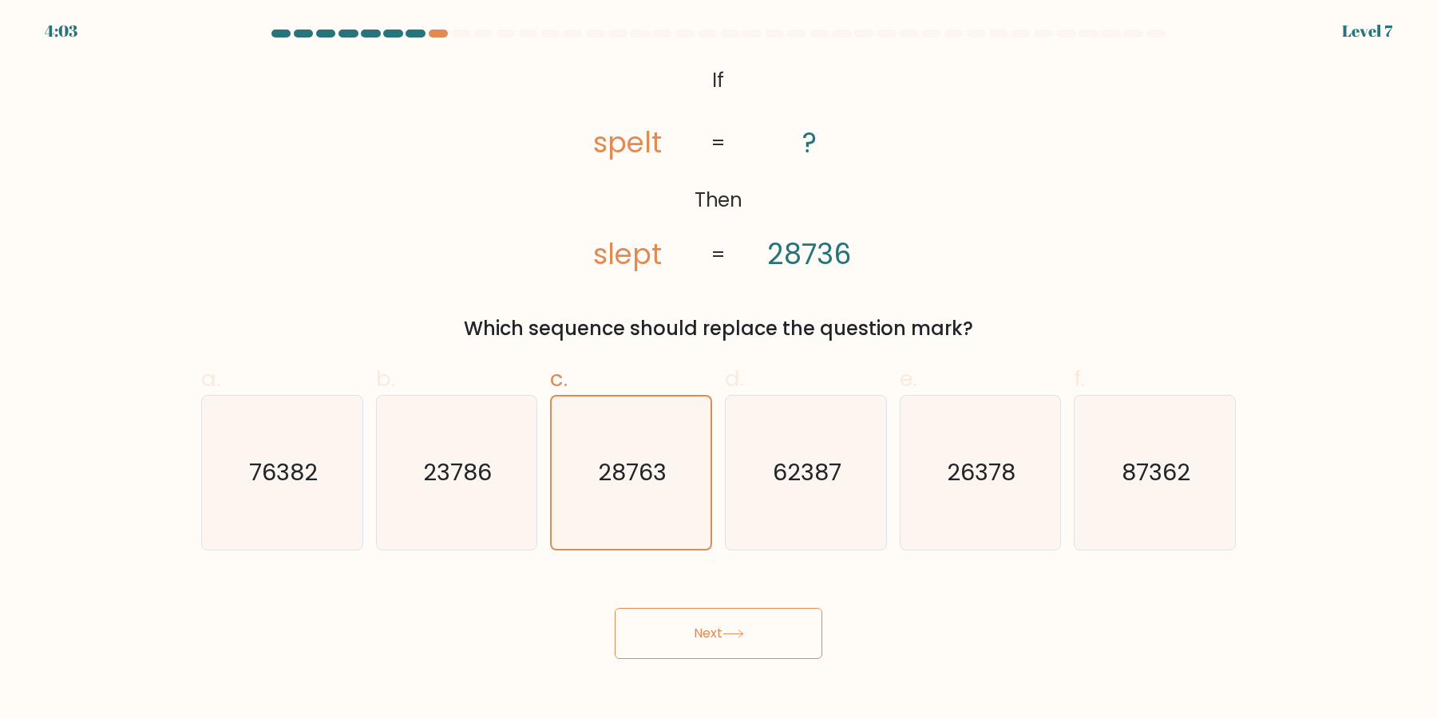
click at [709, 623] on button "Next" at bounding box center [719, 633] width 208 height 51
click at [639, 493] on icon "28763" at bounding box center [631, 473] width 152 height 152
click at [718, 370] on input "c. 28763" at bounding box center [718, 364] width 1 height 10
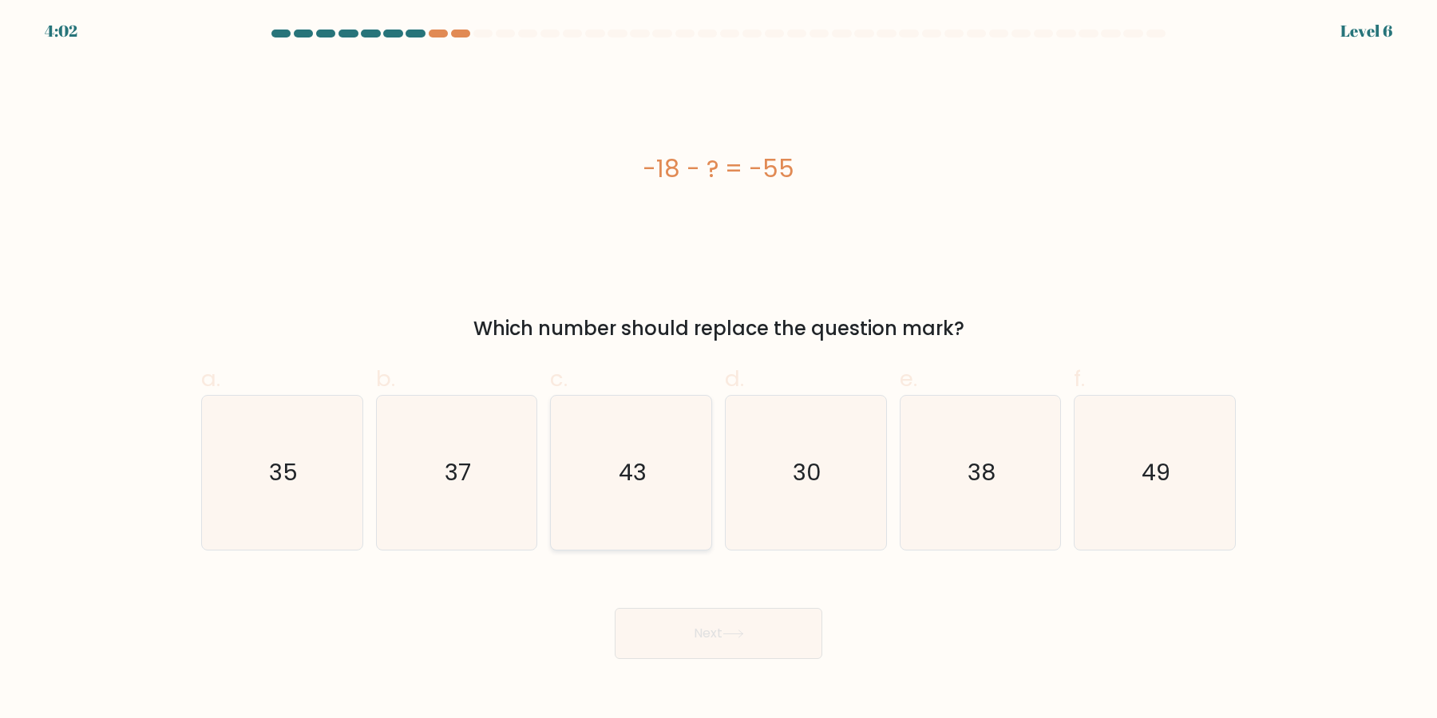
click at [647, 517] on icon "43" at bounding box center [631, 473] width 154 height 154
click at [718, 370] on input "c. 43" at bounding box center [718, 364] width 1 height 10
radio input "true"
click at [696, 661] on body "4:02 Level 6 a." at bounding box center [718, 359] width 1437 height 718
click at [687, 632] on button "Next" at bounding box center [719, 633] width 208 height 51
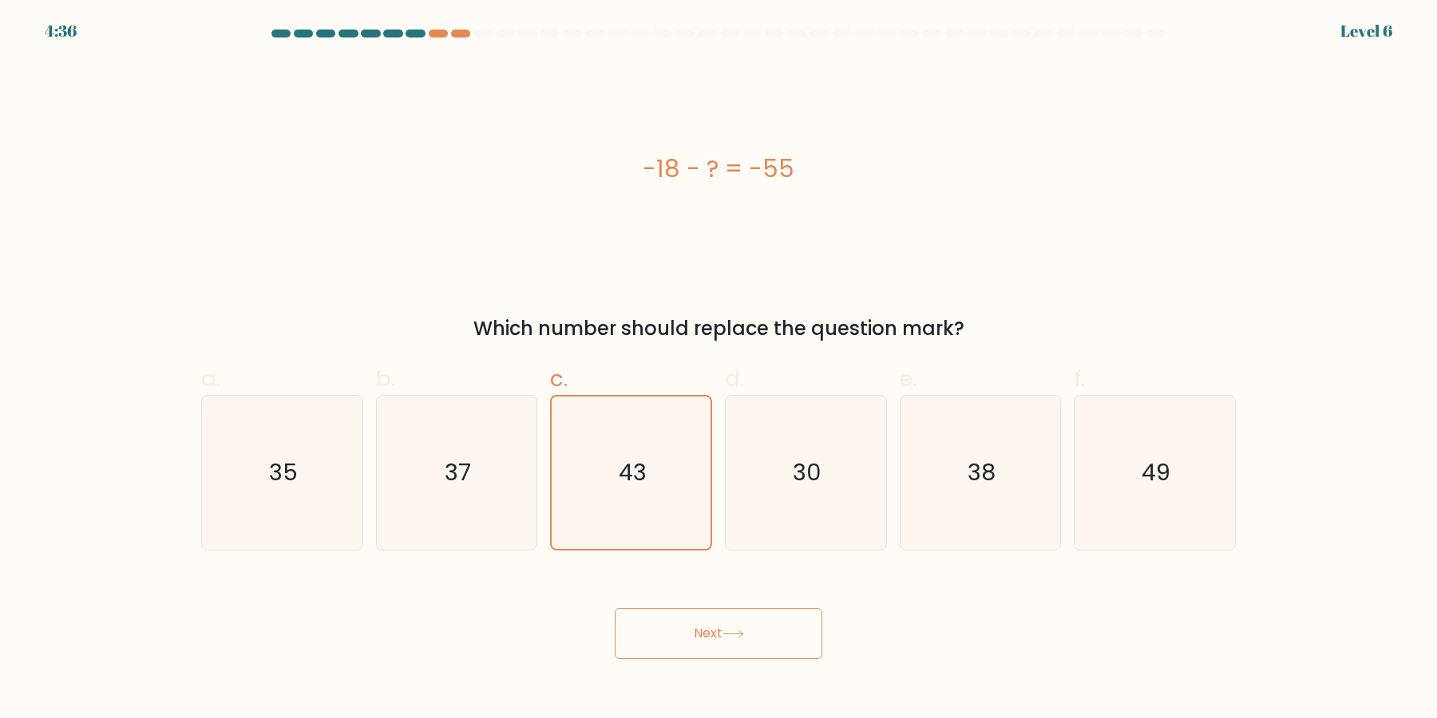
click at [685, 623] on button "Next" at bounding box center [719, 633] width 208 height 51
click at [649, 497] on icon "43" at bounding box center [631, 473] width 152 height 152
click at [718, 370] on input "c. 43" at bounding box center [718, 364] width 1 height 10
click at [651, 508] on icon "43" at bounding box center [631, 473] width 152 height 152
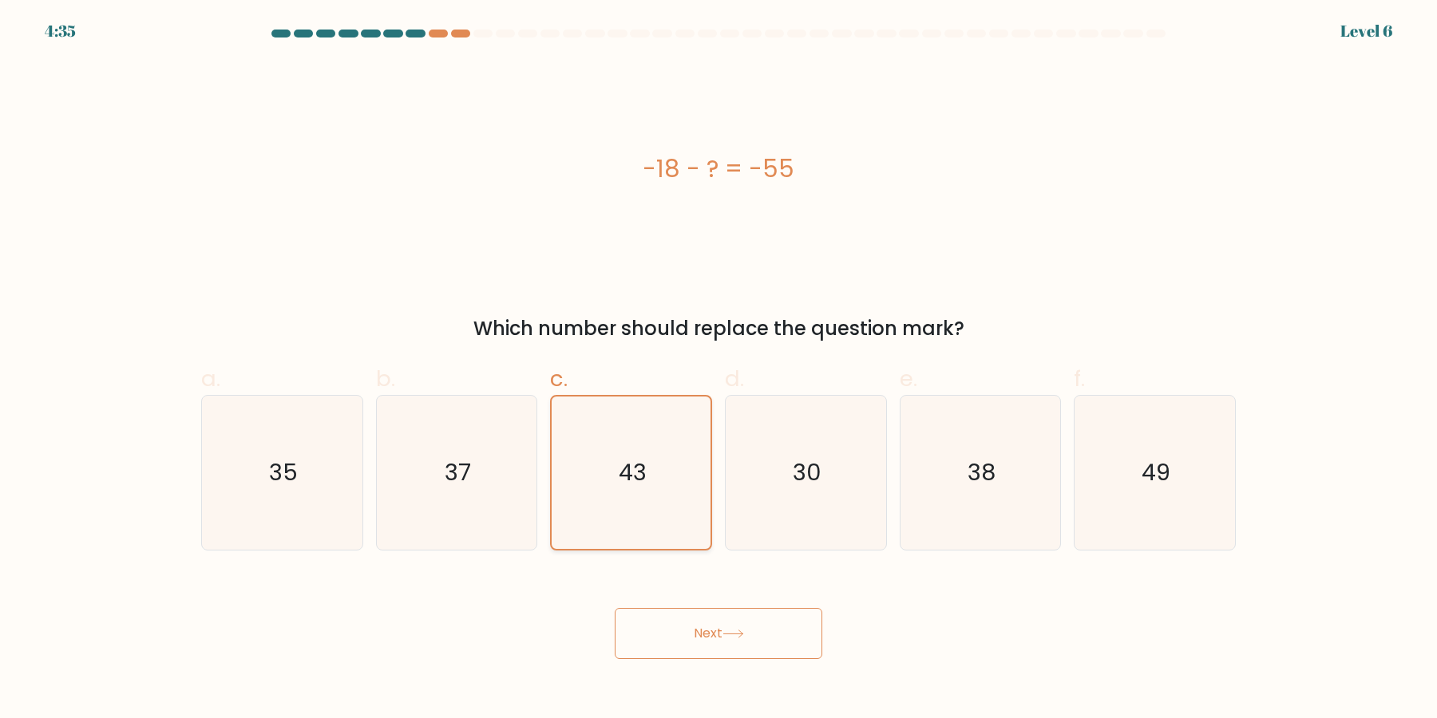
click at [718, 370] on input "c. 43" at bounding box center [718, 364] width 1 height 10
click at [643, 524] on icon "43" at bounding box center [631, 473] width 152 height 152
click at [718, 370] on input "c. 43" at bounding box center [718, 364] width 1 height 10
click at [643, 524] on icon "43" at bounding box center [631, 473] width 152 height 152
click at [718, 370] on input "c. 43" at bounding box center [718, 364] width 1 height 10
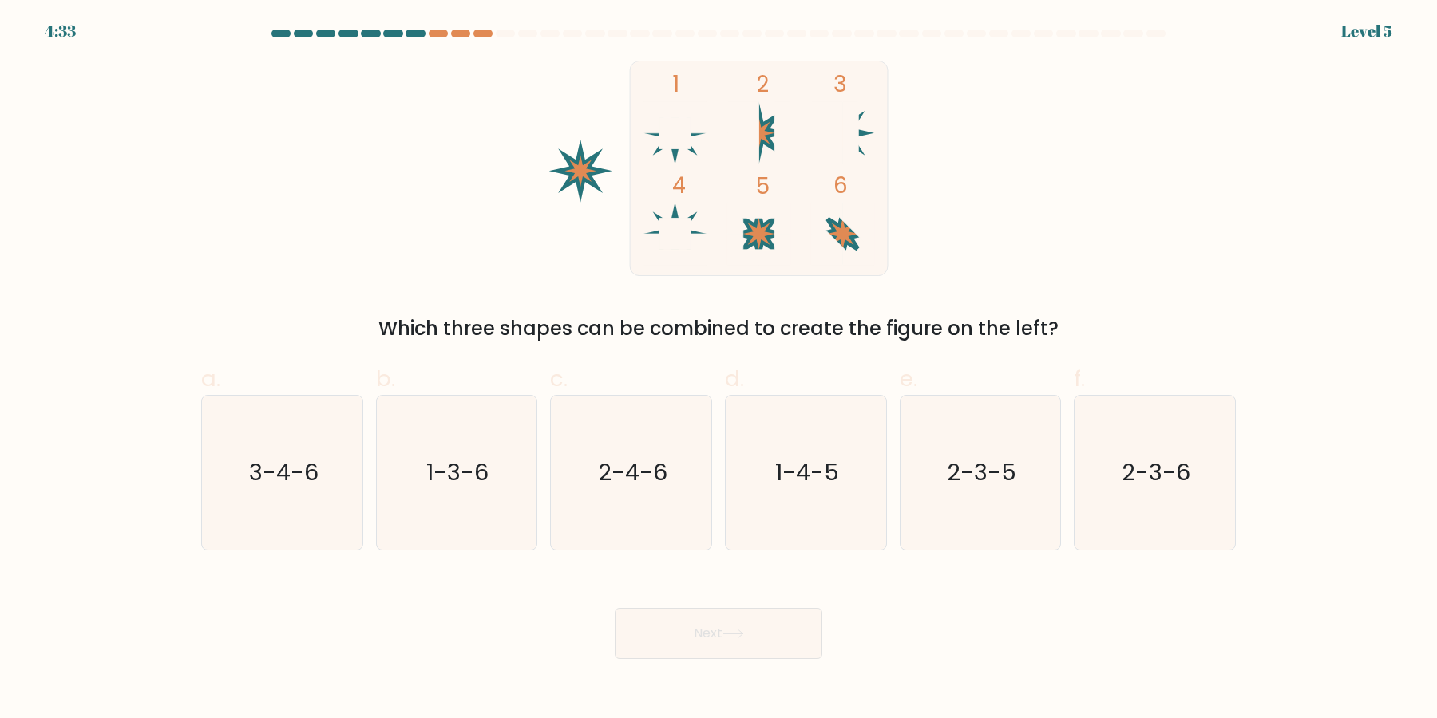
click at [649, 538] on icon "2-4-6" at bounding box center [631, 473] width 154 height 154
click at [718, 370] on input "c. 2-4-6" at bounding box center [718, 364] width 1 height 10
radio input "true"
click at [683, 596] on div "Next" at bounding box center [719, 614] width 1054 height 89
click at [688, 622] on button "Next" at bounding box center [719, 633] width 208 height 51
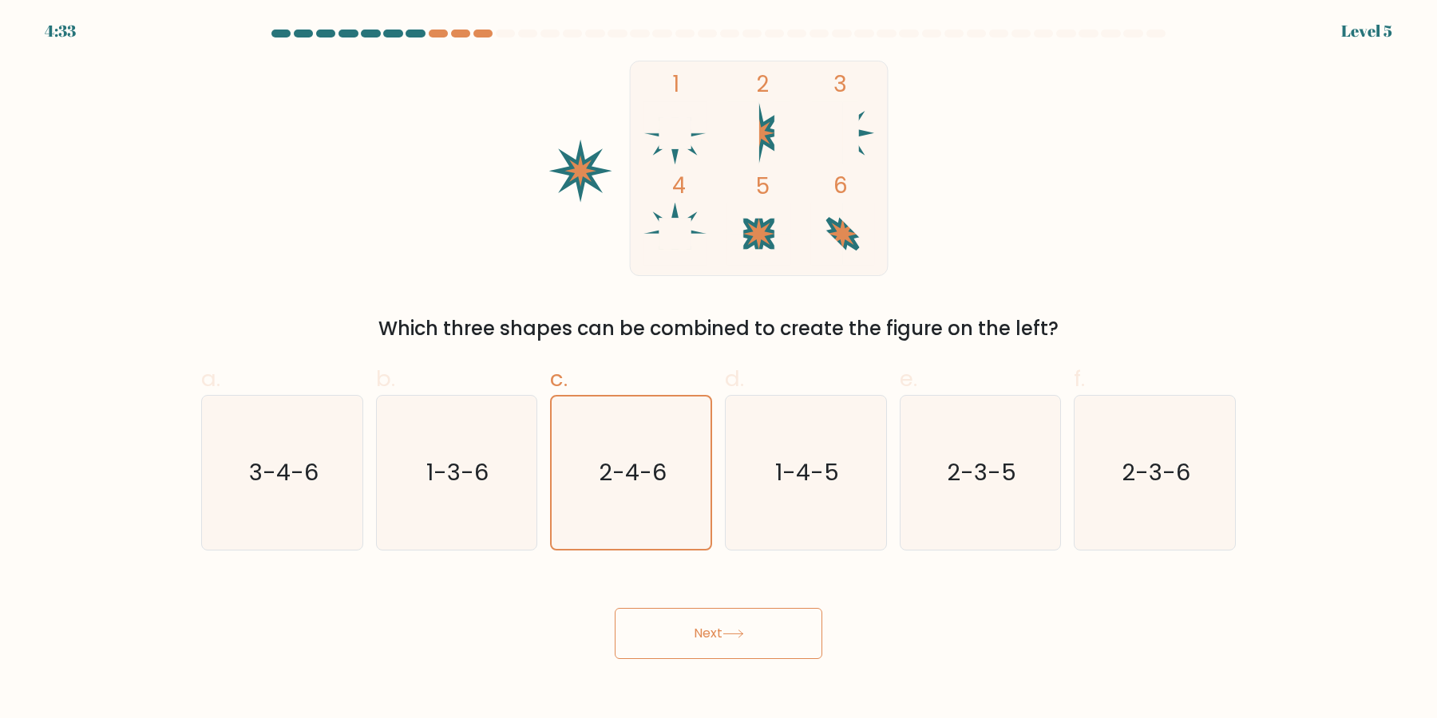
click at [688, 622] on button "Next" at bounding box center [719, 633] width 208 height 51
click at [657, 502] on icon "2-4-6" at bounding box center [631, 473] width 152 height 152
click at [718, 370] on input "c. 2-4-6" at bounding box center [718, 364] width 1 height 10
click at [657, 502] on icon "2-4-6" at bounding box center [631, 473] width 152 height 152
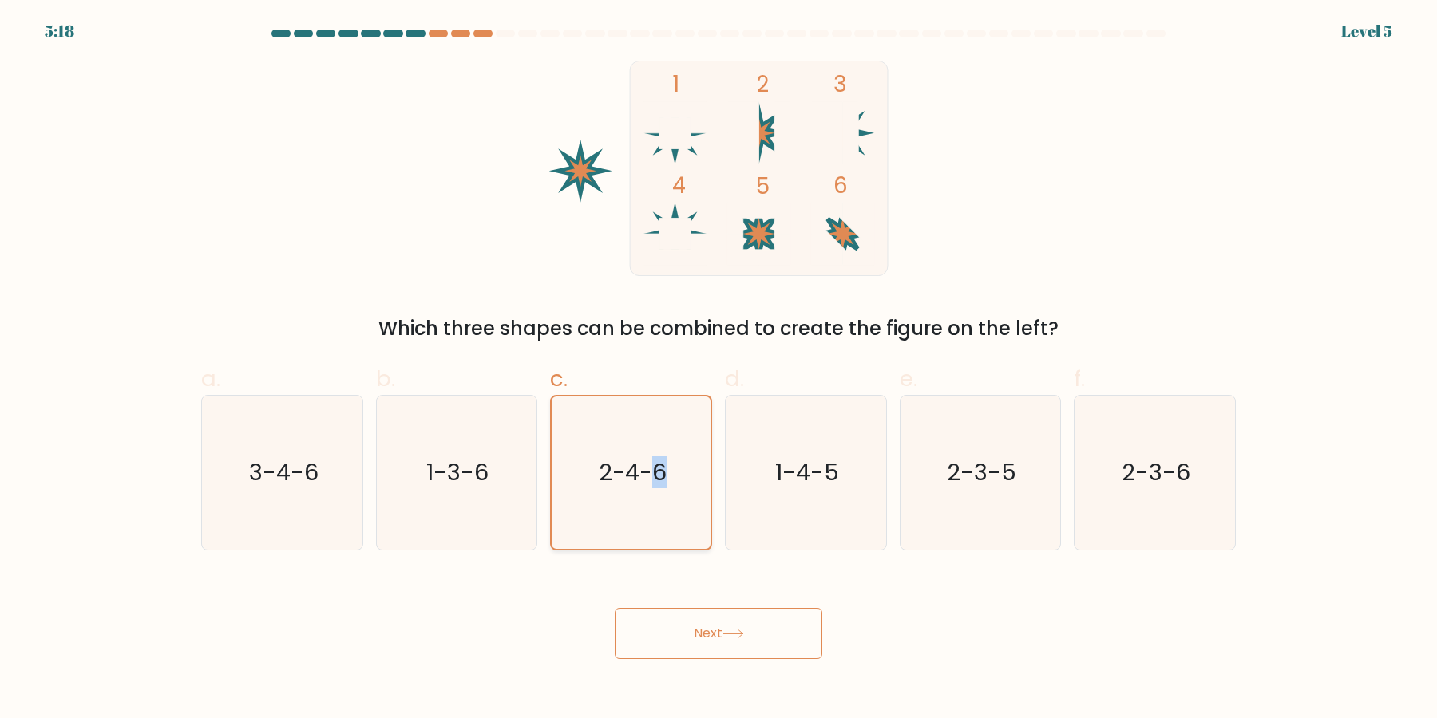
click at [718, 370] on input "c. 2-4-6" at bounding box center [718, 364] width 1 height 10
click at [651, 512] on icon "2-4-6" at bounding box center [631, 473] width 152 height 152
click at [718, 370] on input "c. 2-4-6" at bounding box center [718, 364] width 1 height 10
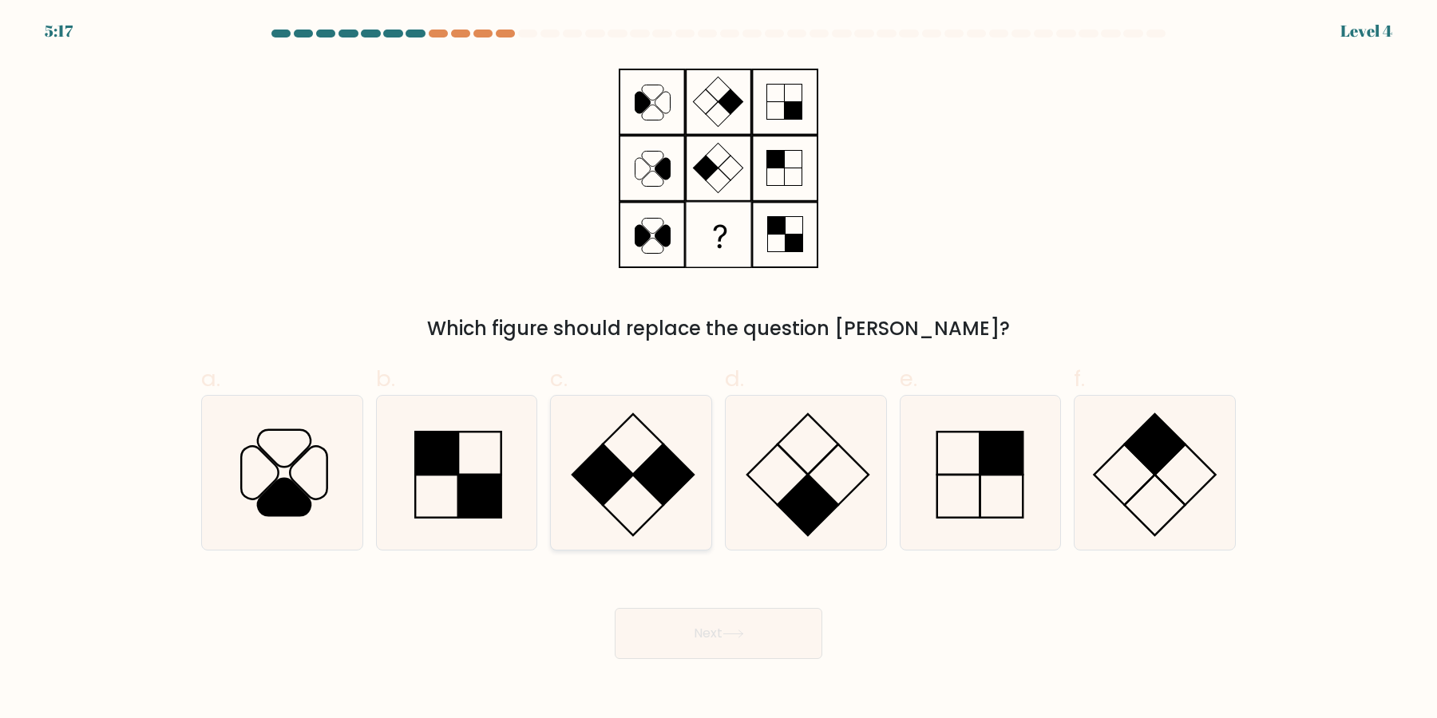
click at [651, 526] on icon at bounding box center [631, 473] width 154 height 154
click at [718, 370] on input "c." at bounding box center [718, 364] width 1 height 10
radio input "true"
click at [651, 635] on button "Next" at bounding box center [719, 633] width 208 height 51
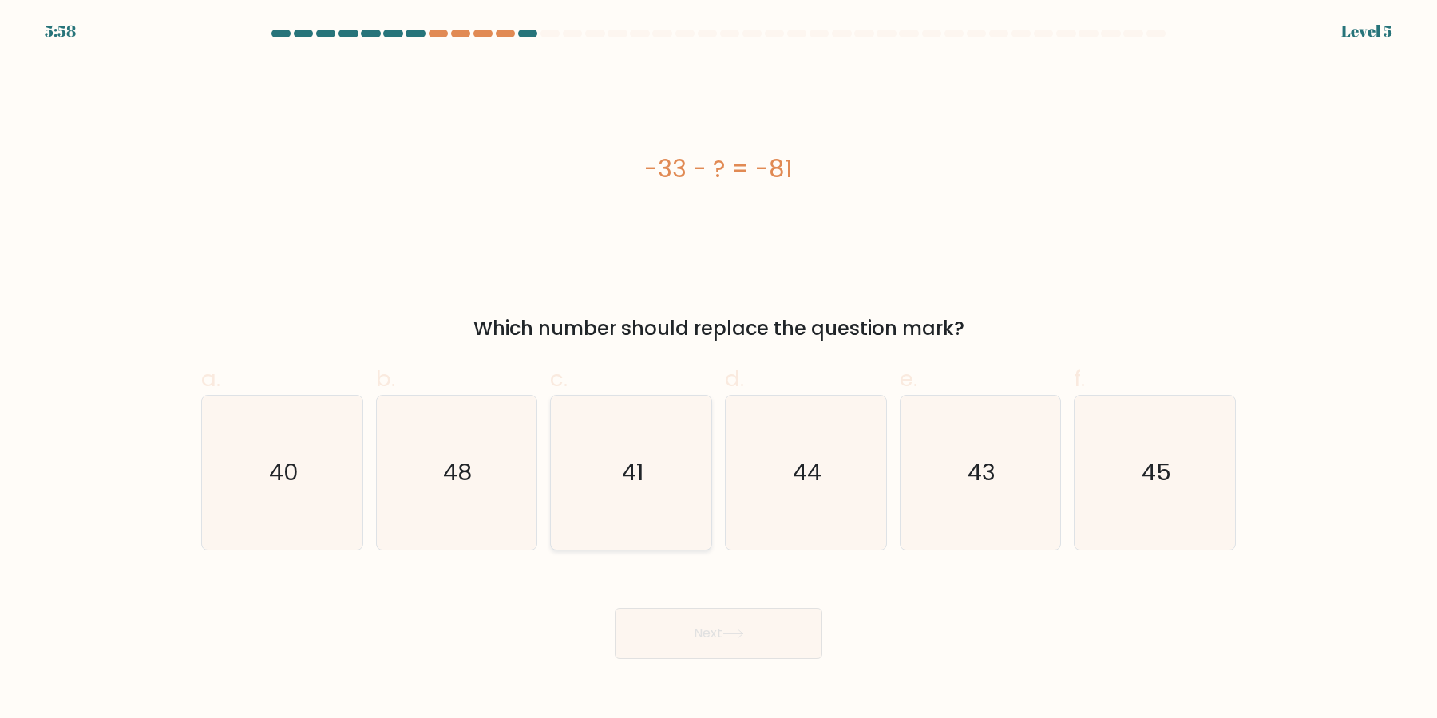
click at [660, 528] on icon "41" at bounding box center [631, 473] width 154 height 154
click at [718, 370] on input "c. 41" at bounding box center [718, 364] width 1 height 10
radio input "true"
click at [661, 607] on div "Next" at bounding box center [719, 614] width 1054 height 89
click at [658, 618] on button "Next" at bounding box center [719, 633] width 208 height 51
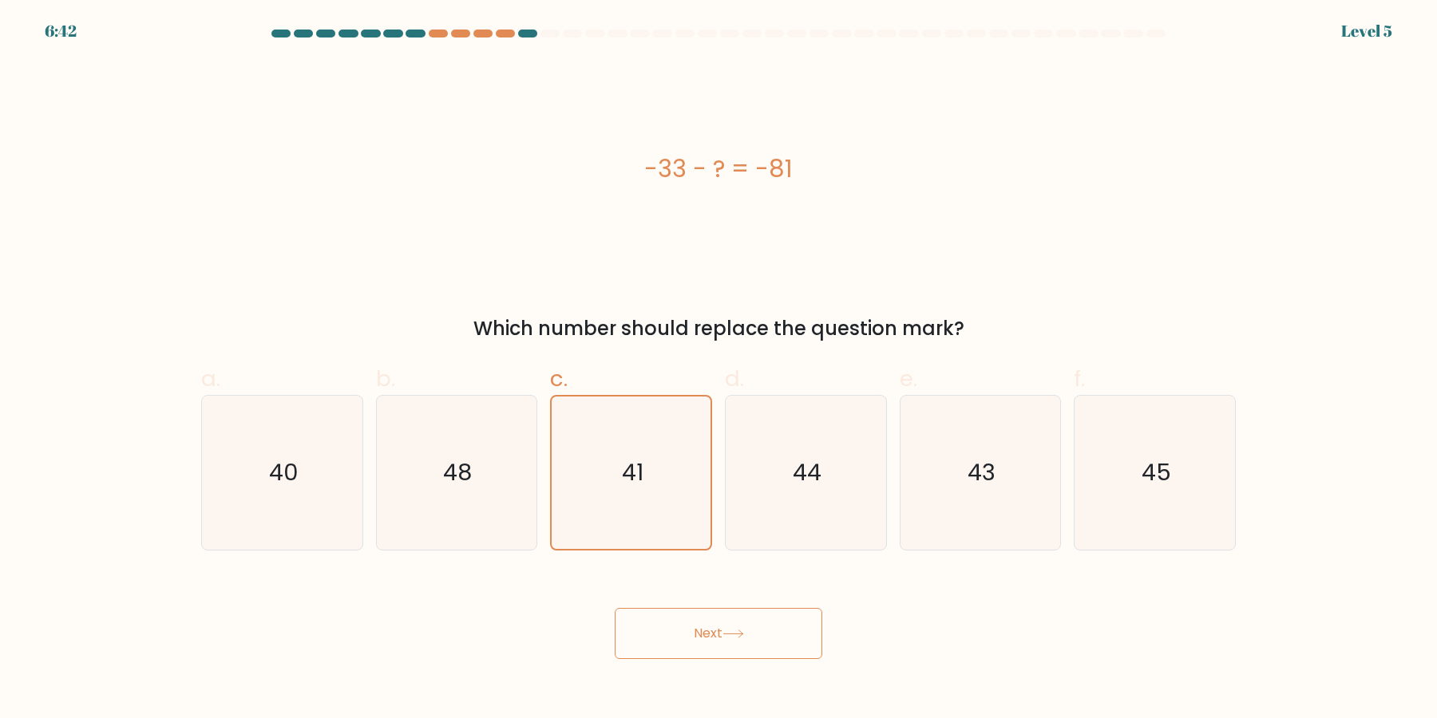
click at [658, 618] on button "Next" at bounding box center [719, 633] width 208 height 51
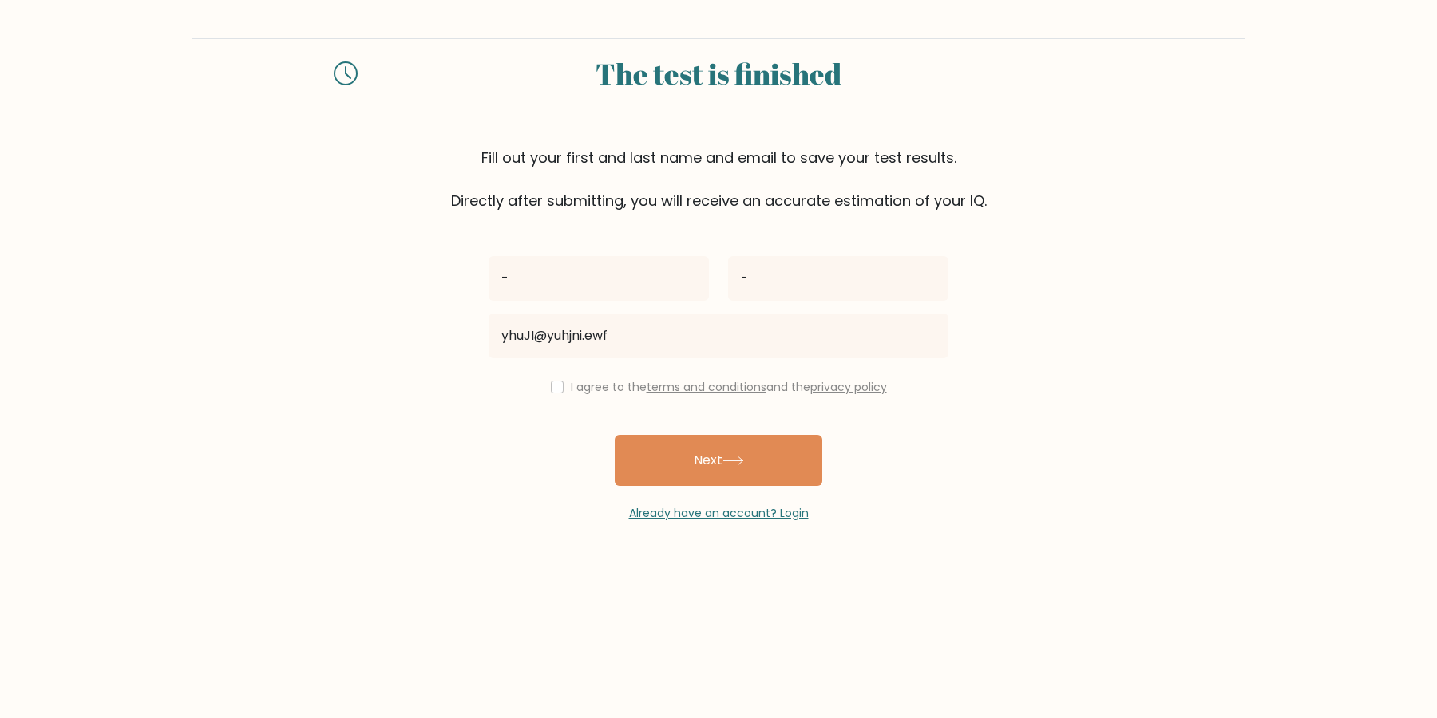
type input "yhuJI@yuhjni.ewf"
click at [564, 390] on input "checkbox" at bounding box center [557, 387] width 13 height 13
checkbox input "true"
click at [654, 434] on div "- - yhuJI@yuhjni.ewf I agree to the terms and conditions and the privacy policy…" at bounding box center [718, 367] width 479 height 311
click at [663, 447] on button "Next" at bounding box center [719, 460] width 208 height 51
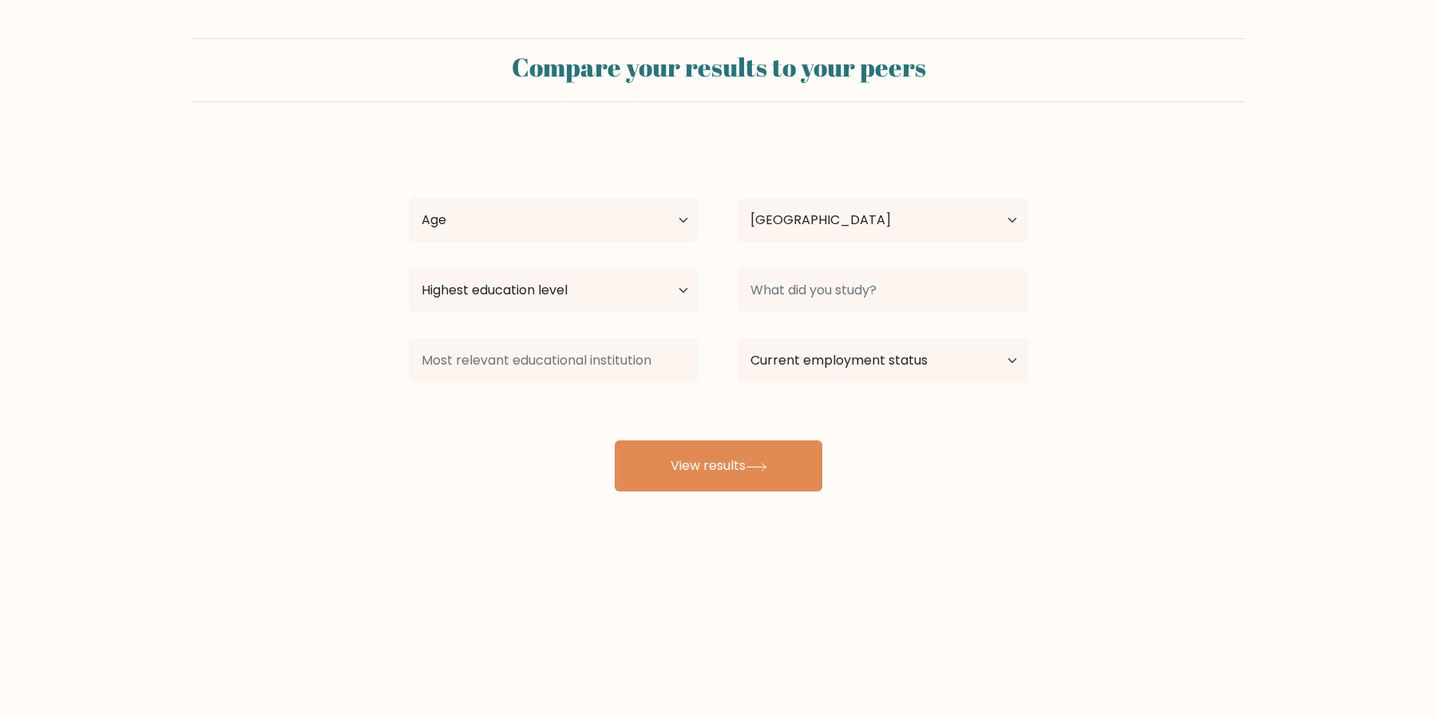
select select "US"
click at [560, 413] on div "- - Age Under [DEMOGRAPHIC_DATA] [DEMOGRAPHIC_DATA] [DEMOGRAPHIC_DATA] [DEMOGRA…" at bounding box center [718, 315] width 639 height 351
click at [409, 198] on select "Age Under [DEMOGRAPHIC_DATA] [DEMOGRAPHIC_DATA] [DEMOGRAPHIC_DATA] [DEMOGRAPHIC…" at bounding box center [554, 220] width 291 height 45
select select "65_plus"
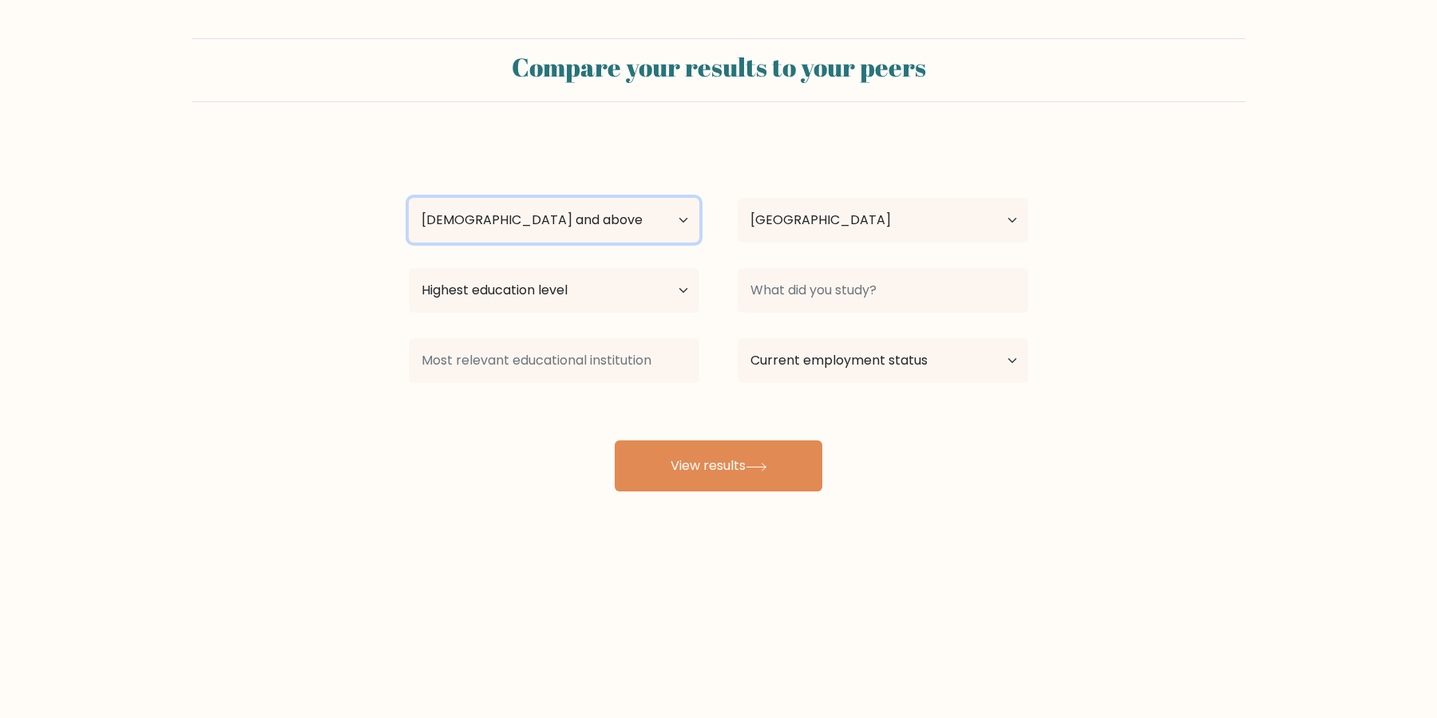
click option "[DEMOGRAPHIC_DATA] and above" at bounding box center [0, 0] width 0 height 0
click at [540, 265] on div "Highest education level No schooling Primary Lower Secondary Upper Secondary Oc…" at bounding box center [554, 290] width 329 height 57
click at [793, 246] on div "Country [GEOGRAPHIC_DATA] [GEOGRAPHIC_DATA] [GEOGRAPHIC_DATA] [US_STATE] [GEOGR…" at bounding box center [882, 220] width 329 height 57
click at [595, 252] on div "- - Age Under [DEMOGRAPHIC_DATA] [DEMOGRAPHIC_DATA] [DEMOGRAPHIC_DATA] [DEMOGRA…" at bounding box center [718, 315] width 639 height 351
select select "no_schooling"
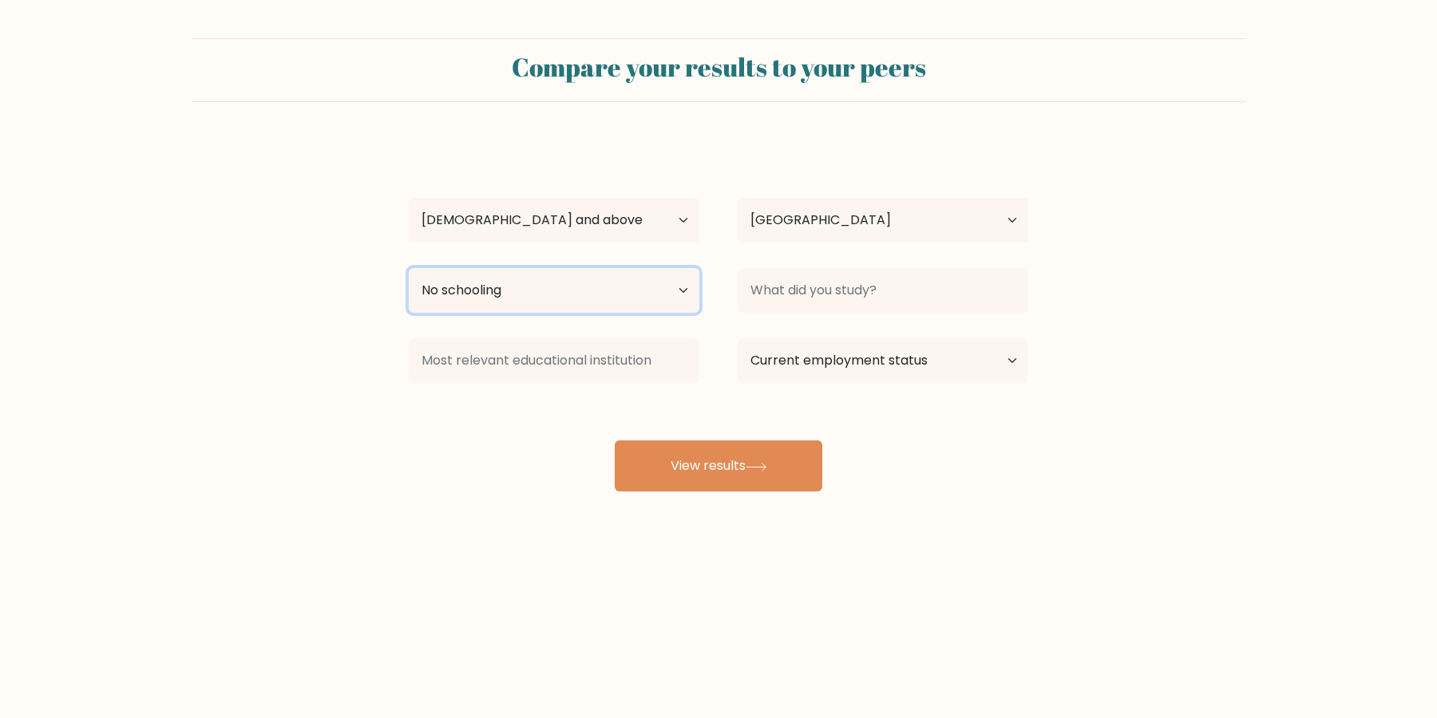
click option "No schooling" at bounding box center [0, 0] width 0 height 0
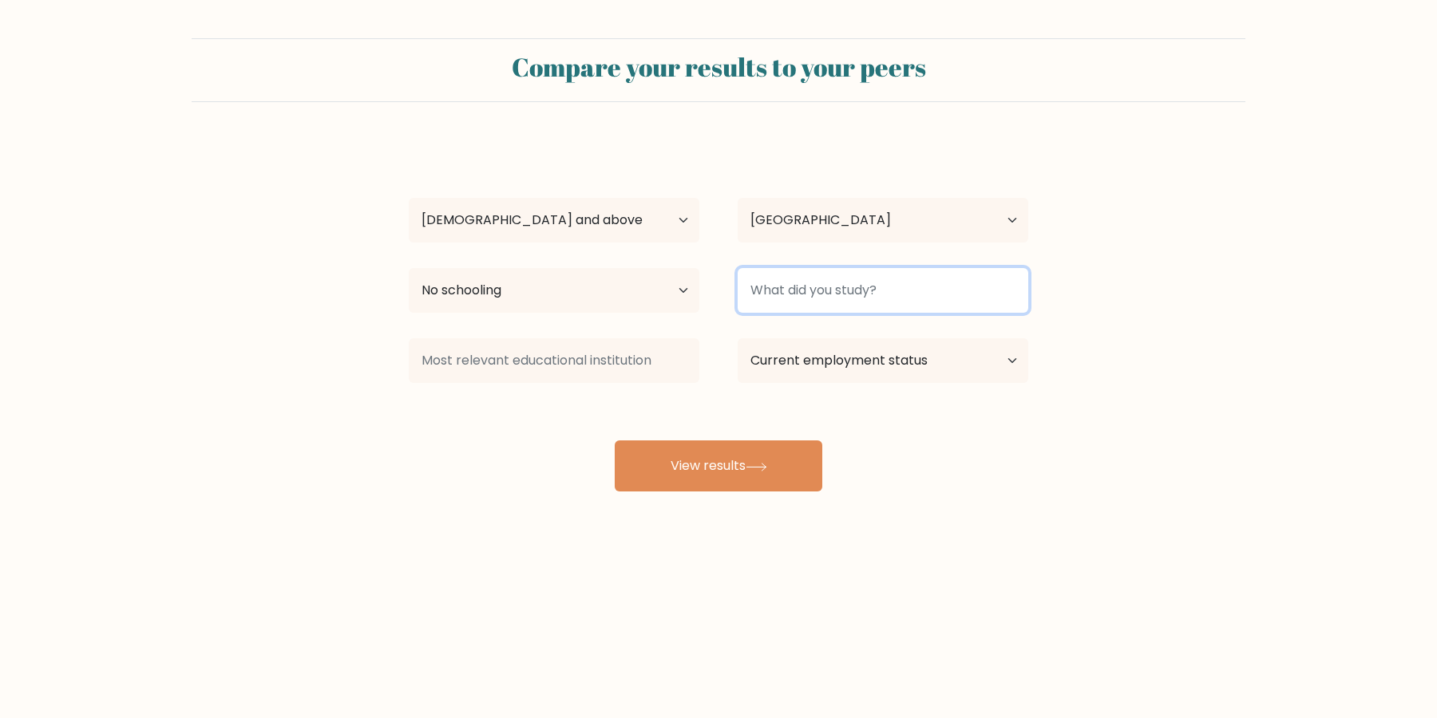
click at [818, 299] on input at bounding box center [883, 290] width 291 height 45
type input "-"
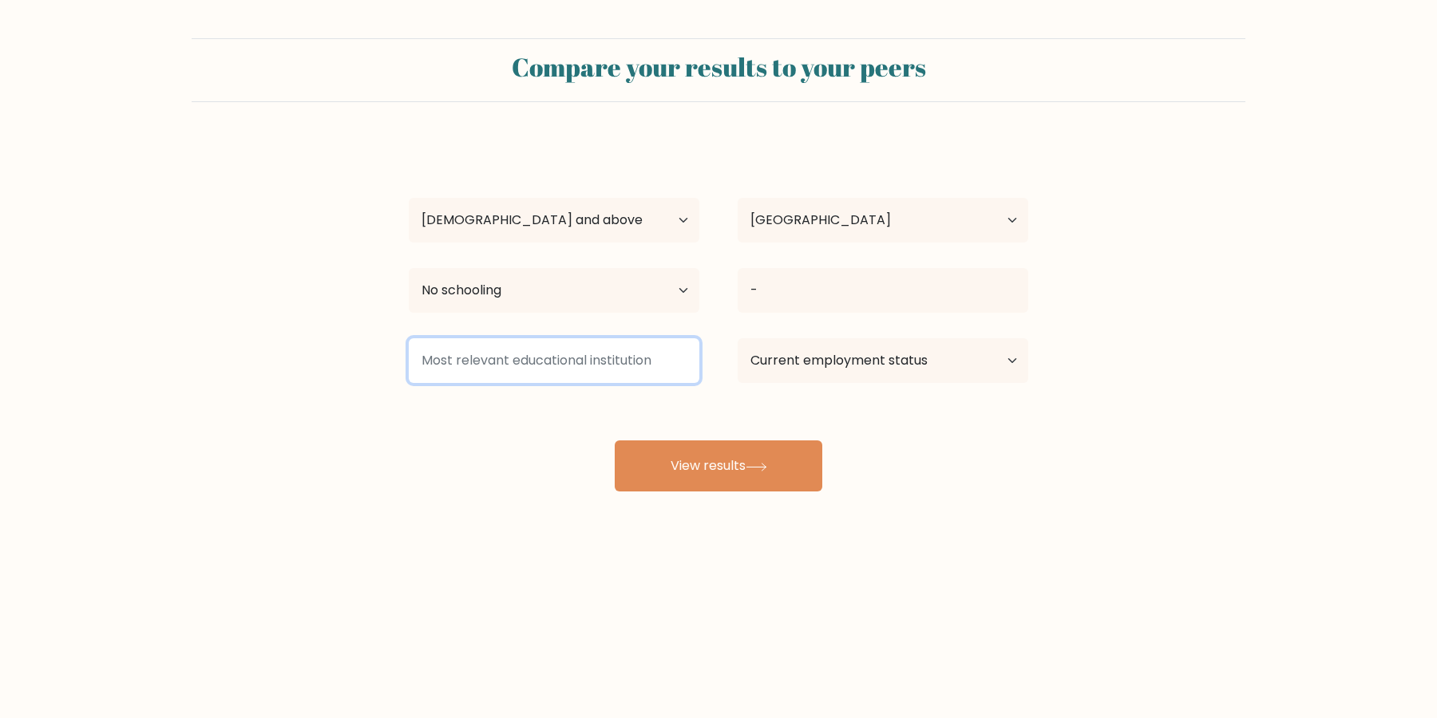
click at [608, 366] on input at bounding box center [554, 360] width 291 height 45
type input "-"
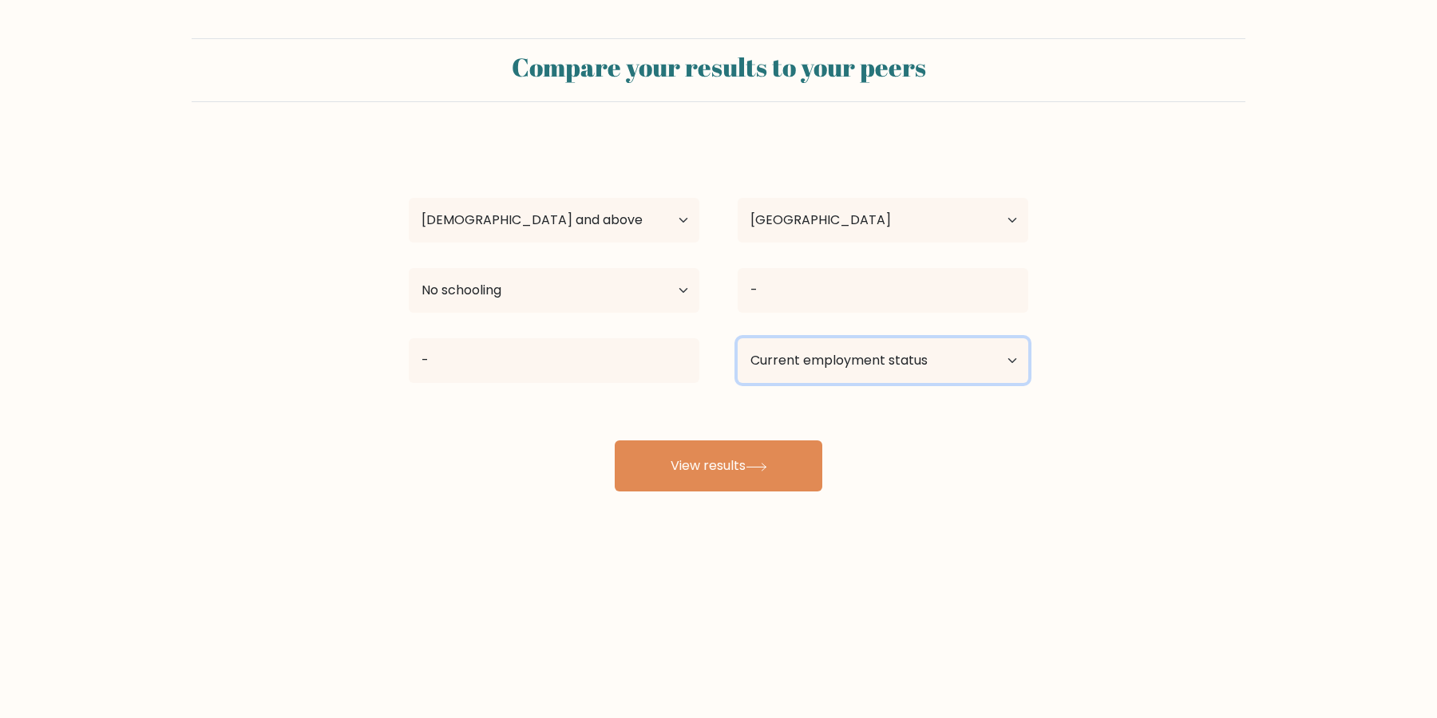
select select "other"
click option "Other / prefer not to answer" at bounding box center [0, 0] width 0 height 0
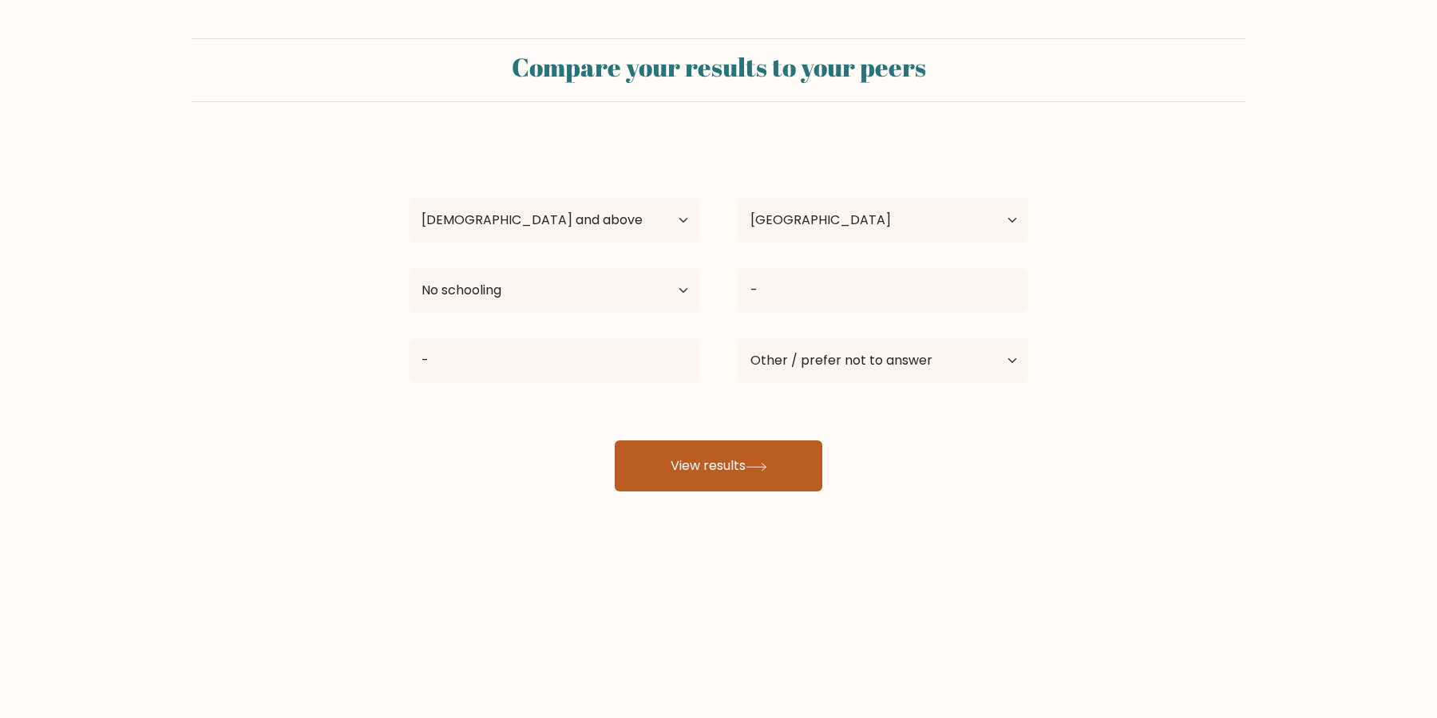
click at [766, 465] on icon at bounding box center [755, 466] width 19 height 7
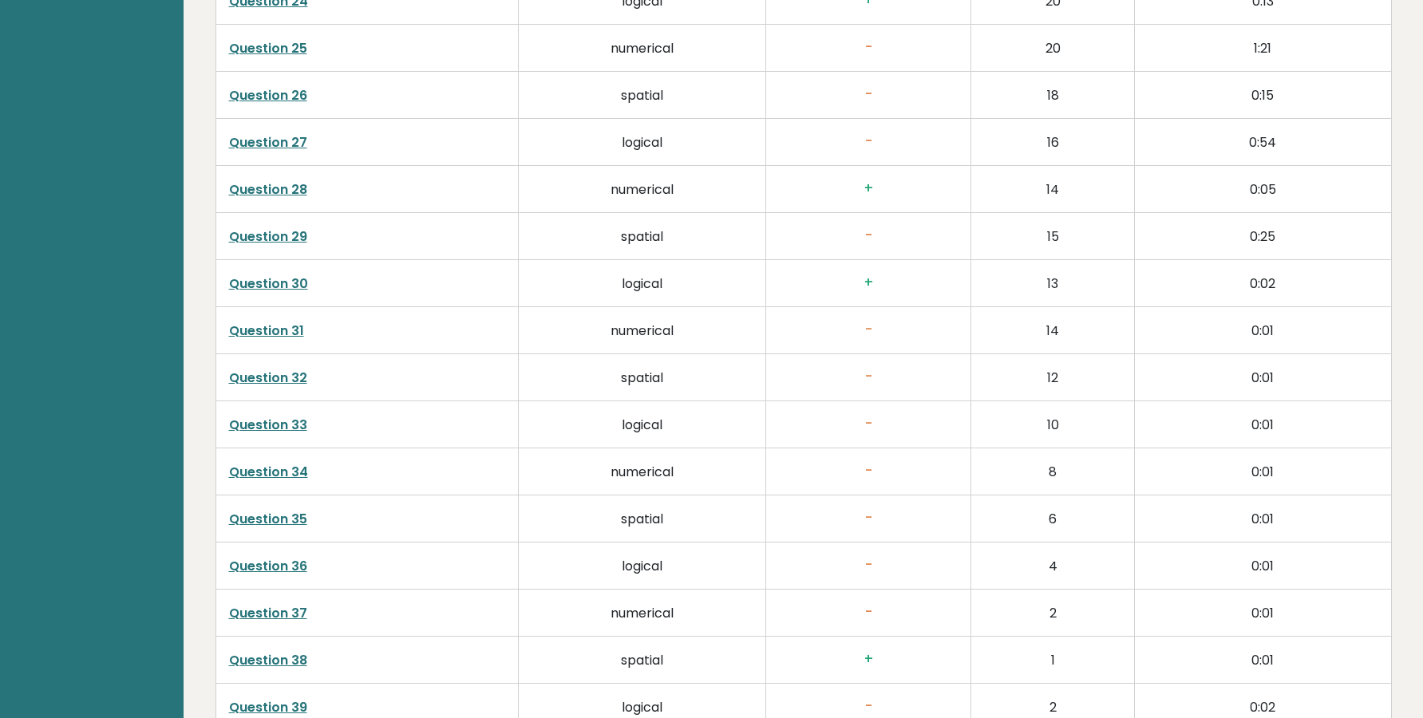
scroll to position [3800, 0]
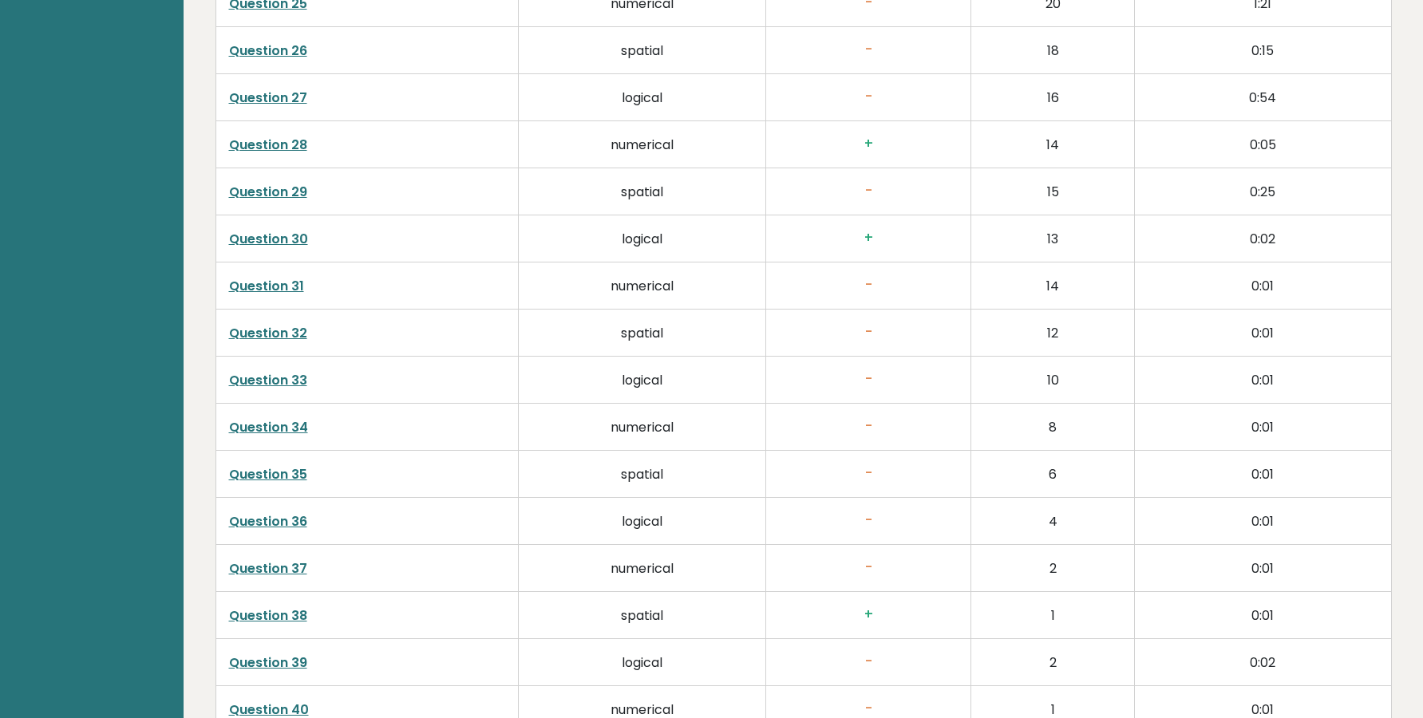
click at [433, 404] on td "Question 34" at bounding box center [367, 427] width 303 height 47
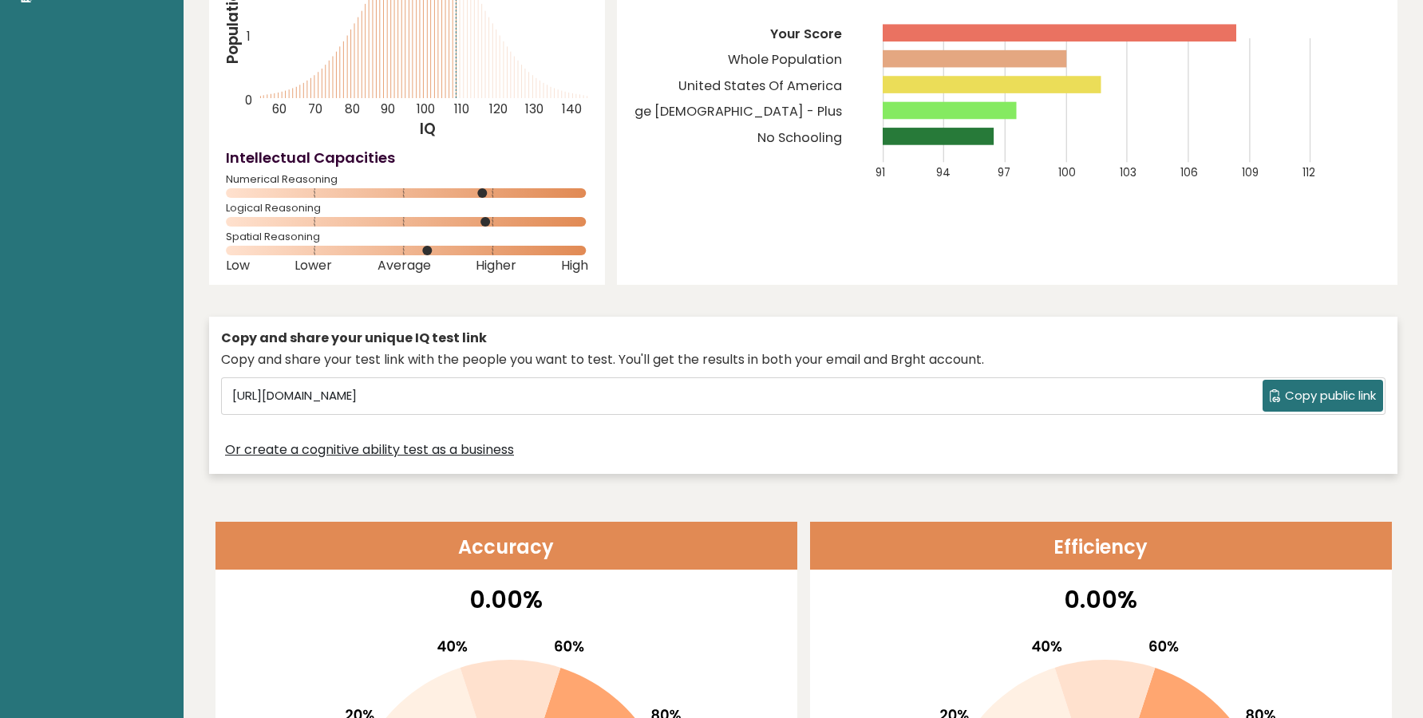
scroll to position [0, 0]
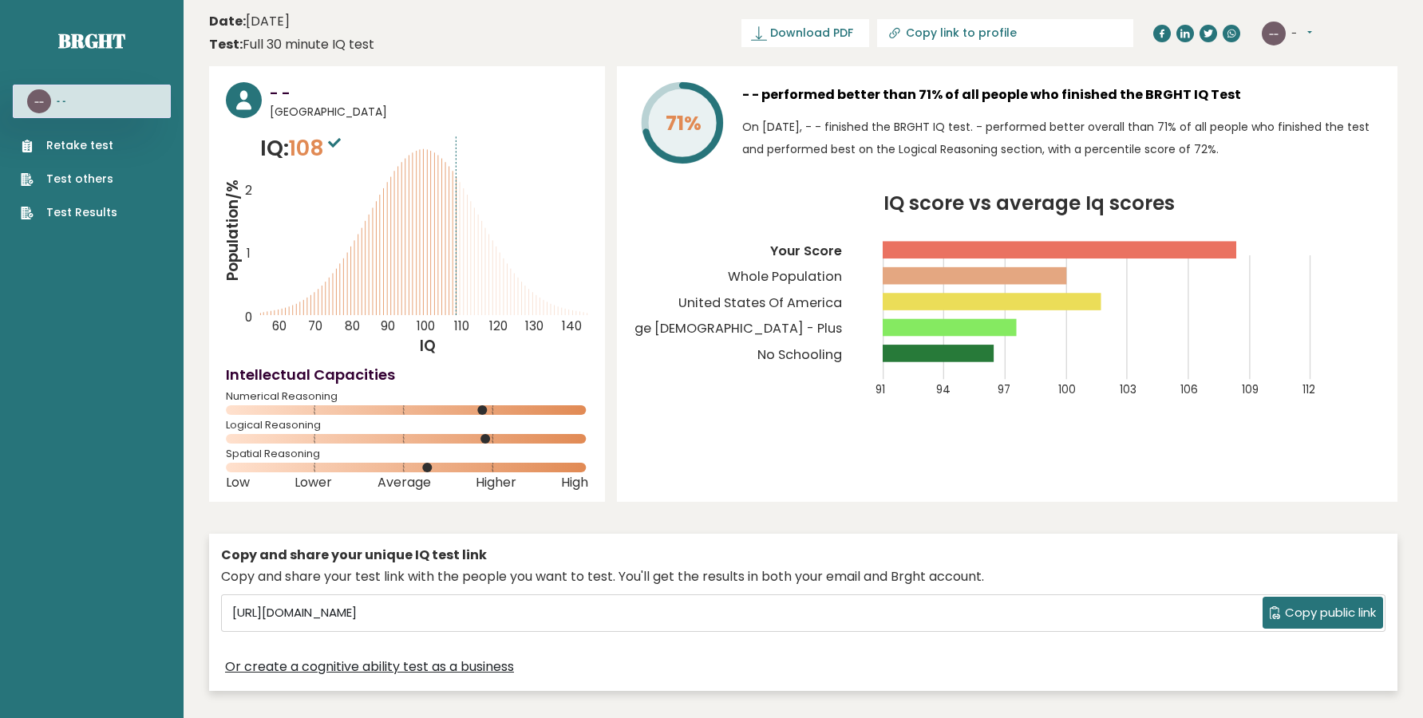
click at [1315, 25] on div "-- - Dashboard Profile Settings Logout" at bounding box center [1330, 34] width 136 height 32
click at [1308, 35] on button "-" at bounding box center [1302, 34] width 21 height 16
click at [1312, 118] on link "Logout" at bounding box center [1332, 124] width 81 height 22
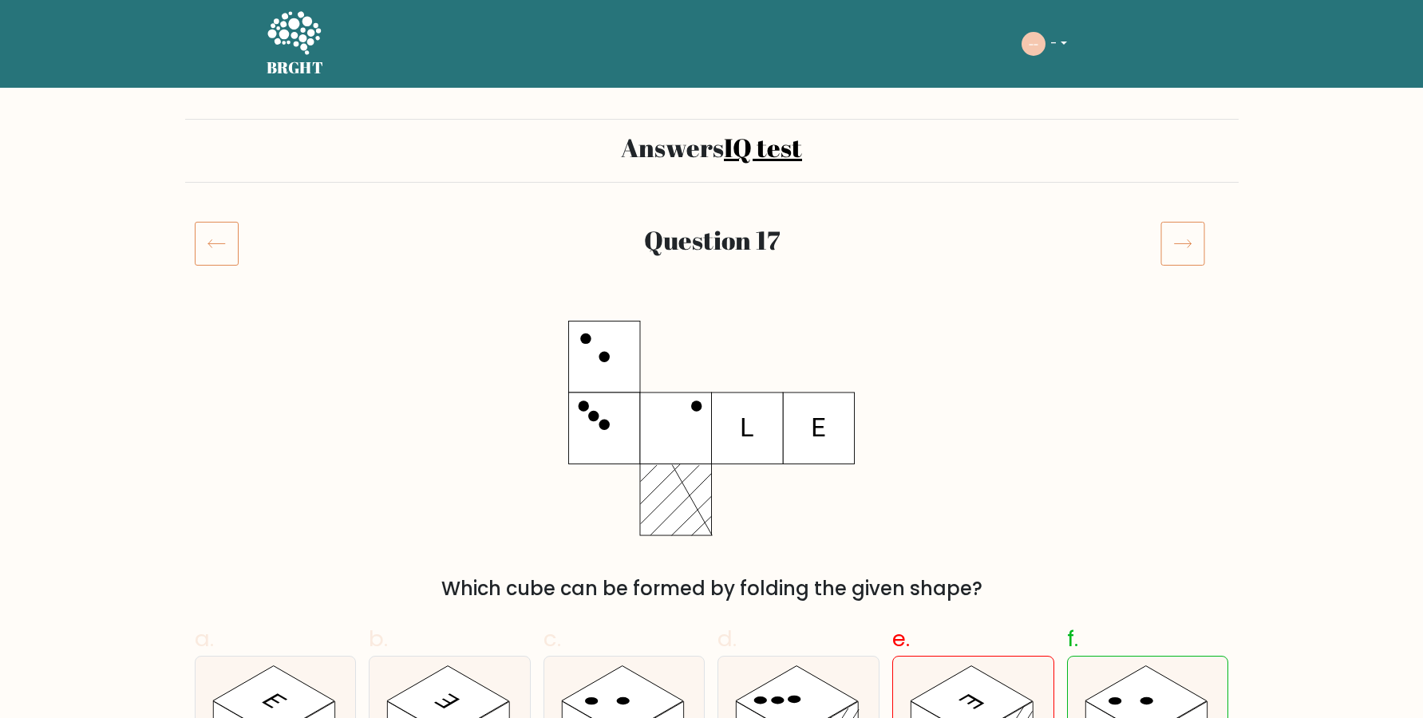
scroll to position [217, 0]
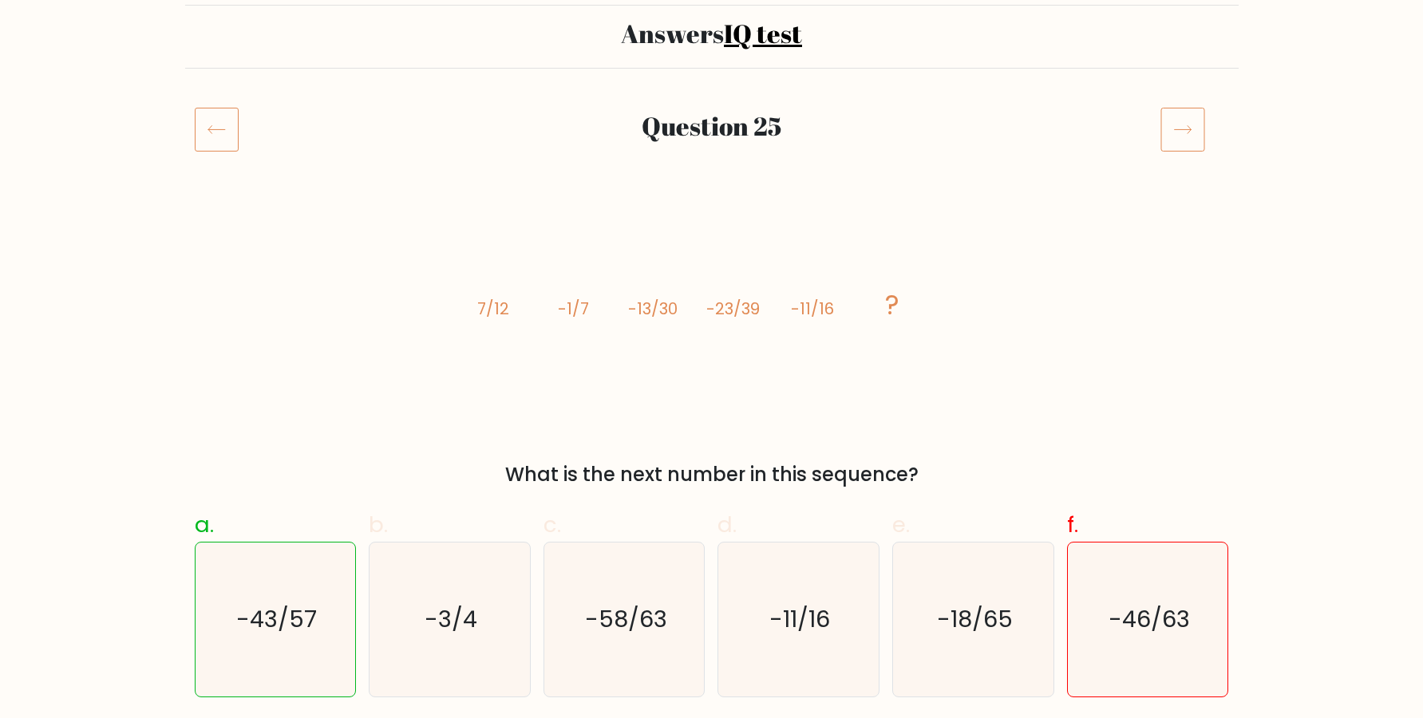
scroll to position [326, 0]
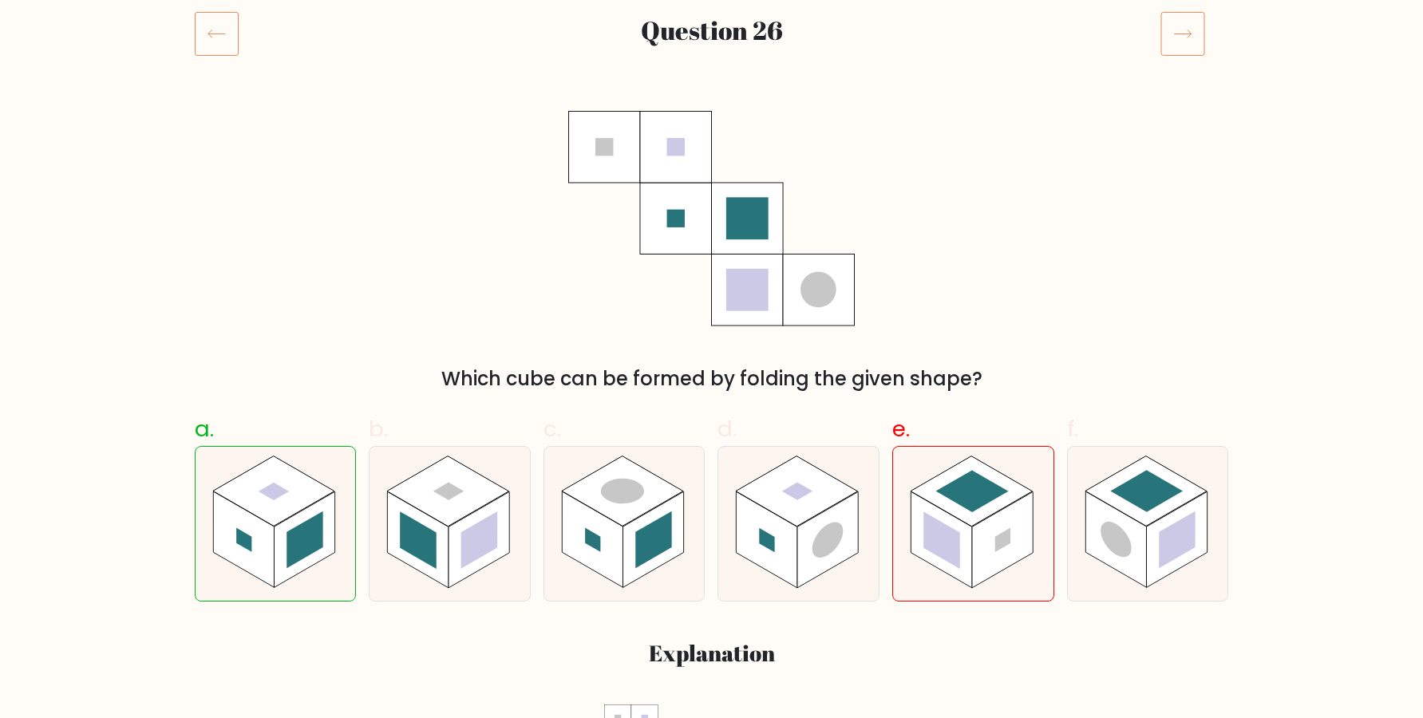
scroll to position [217, 0]
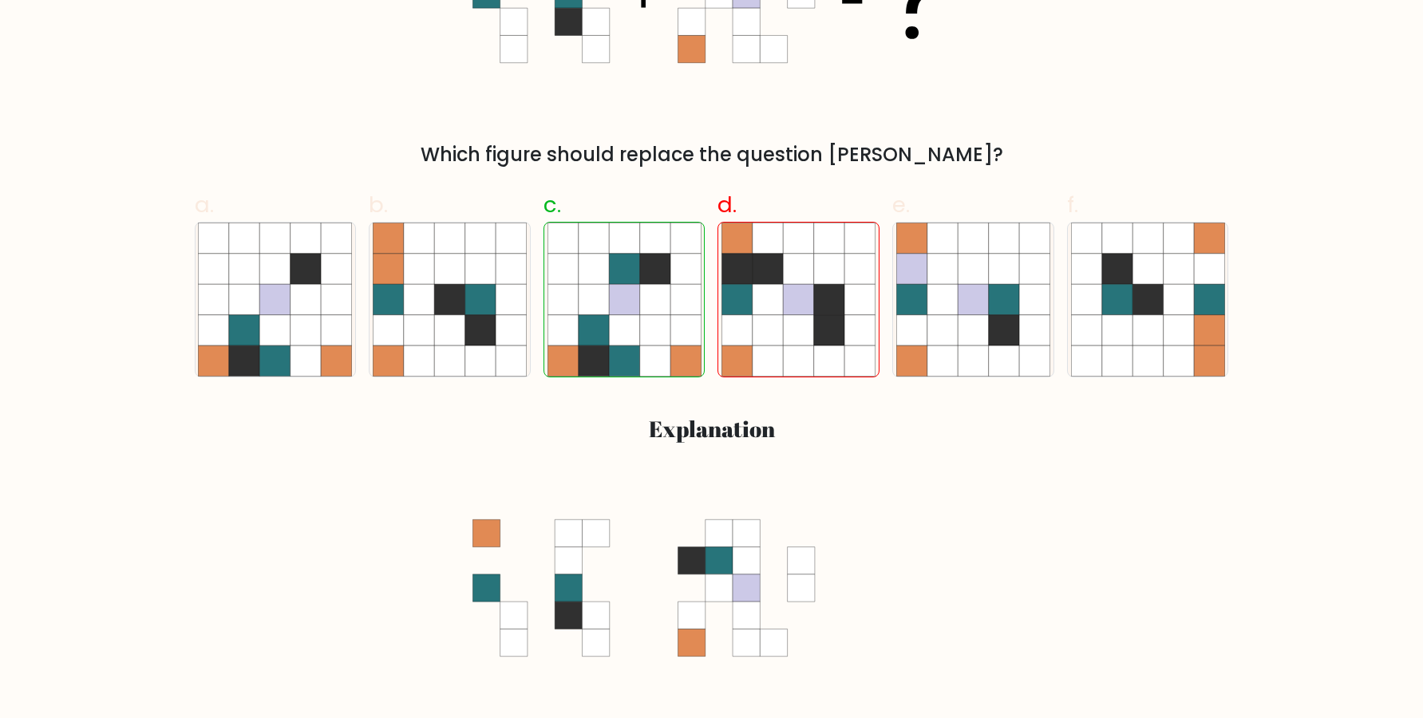
scroll to position [326, 0]
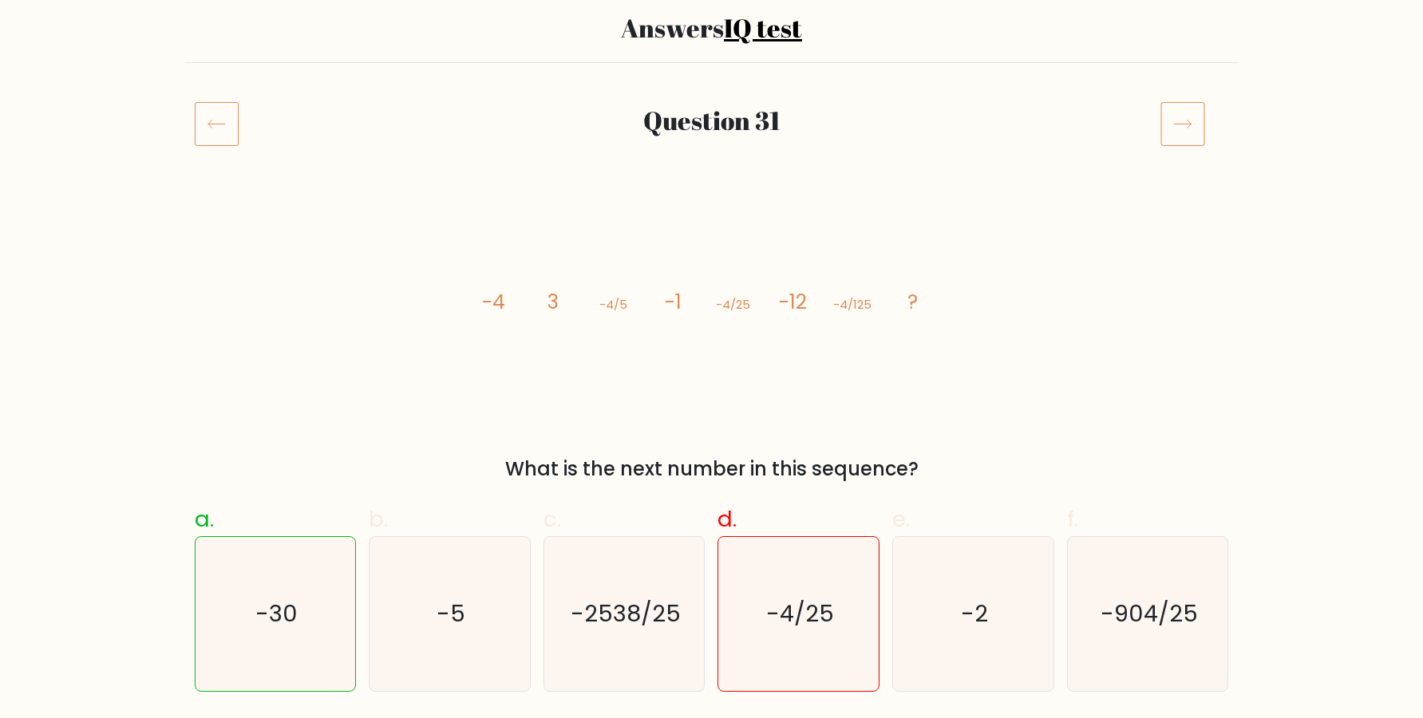
scroll to position [326, 0]
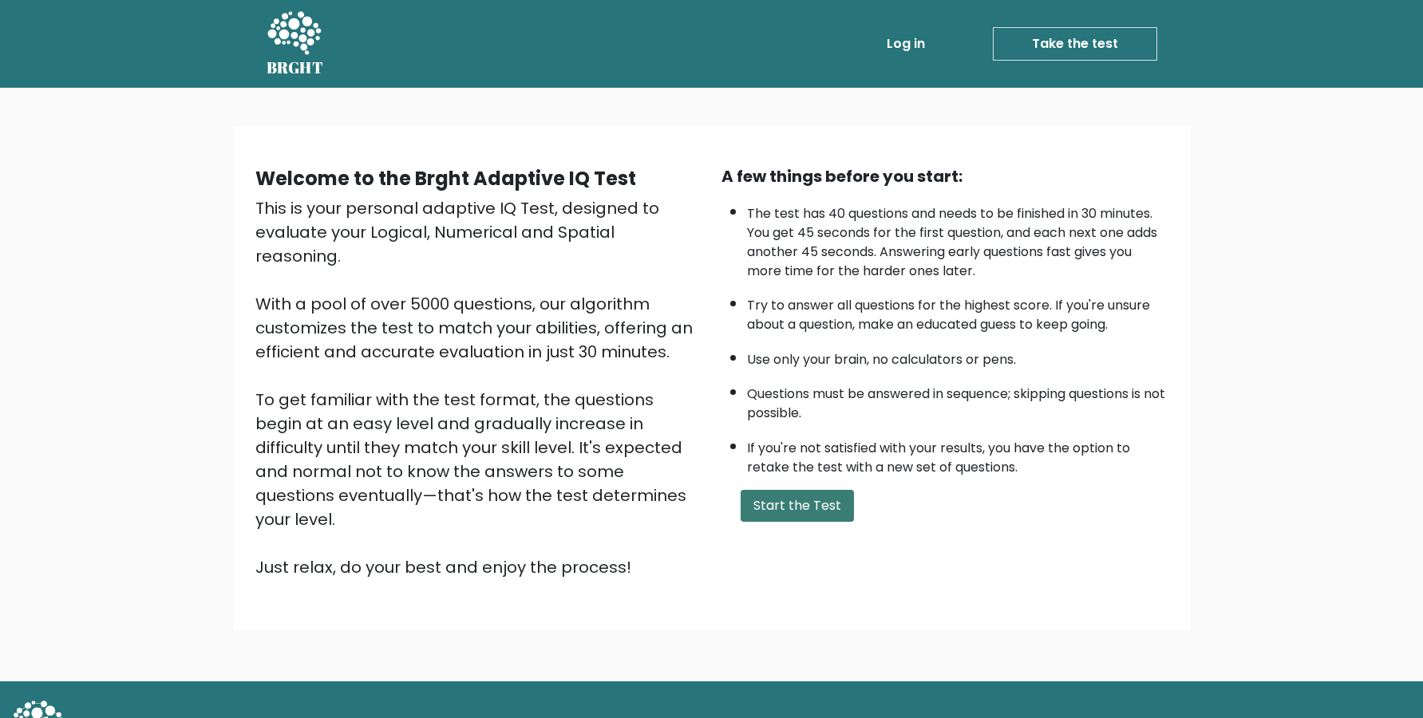
click at [775, 522] on button "Start the Test" at bounding box center [797, 506] width 113 height 32
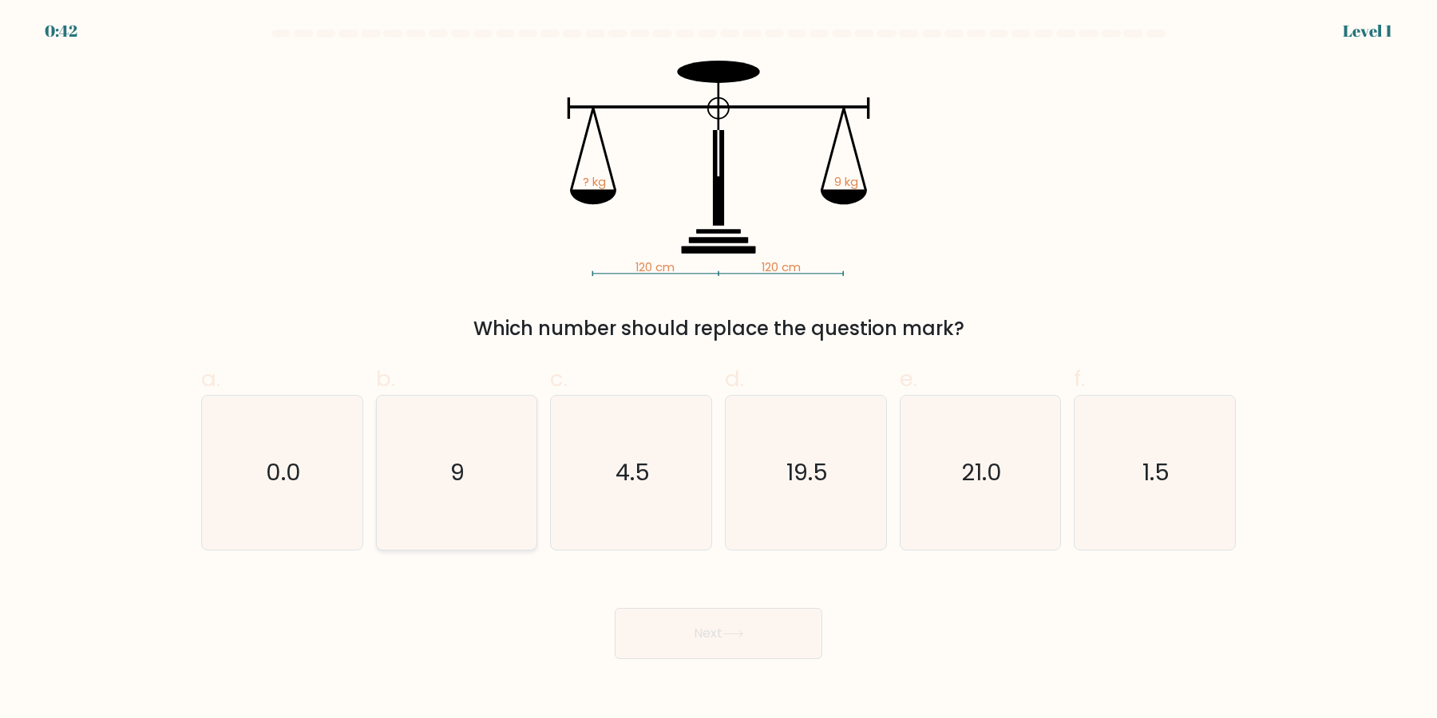
click at [395, 493] on icon "9" at bounding box center [456, 473] width 154 height 154
click at [718, 370] on input "b. 9" at bounding box center [718, 364] width 1 height 10
radio input "true"
click at [780, 639] on button "Next" at bounding box center [719, 633] width 208 height 51
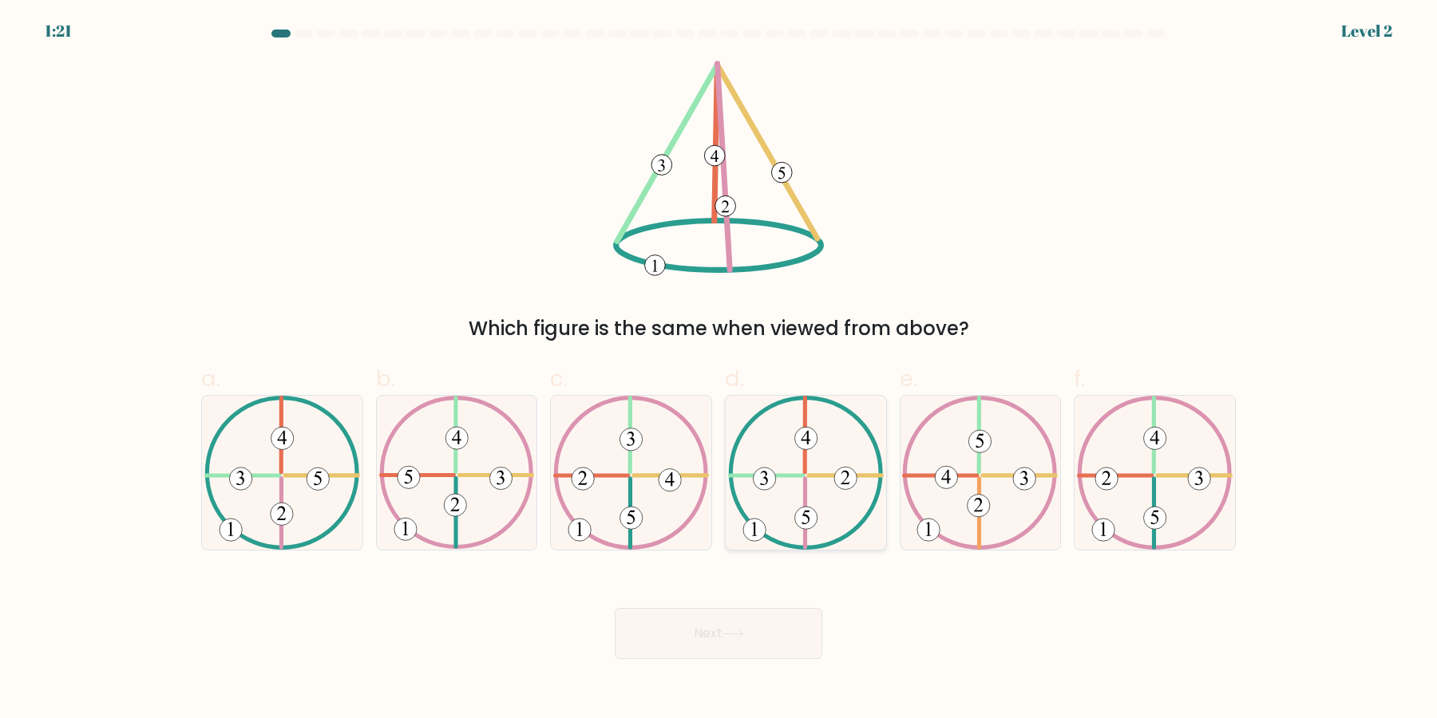
click at [849, 508] on icon at bounding box center [806, 473] width 156 height 154
click at [719, 370] on input "d." at bounding box center [718, 364] width 1 height 10
radio input "true"
click at [975, 528] on icon at bounding box center [980, 473] width 156 height 154
click at [719, 370] on input "e." at bounding box center [718, 364] width 1 height 10
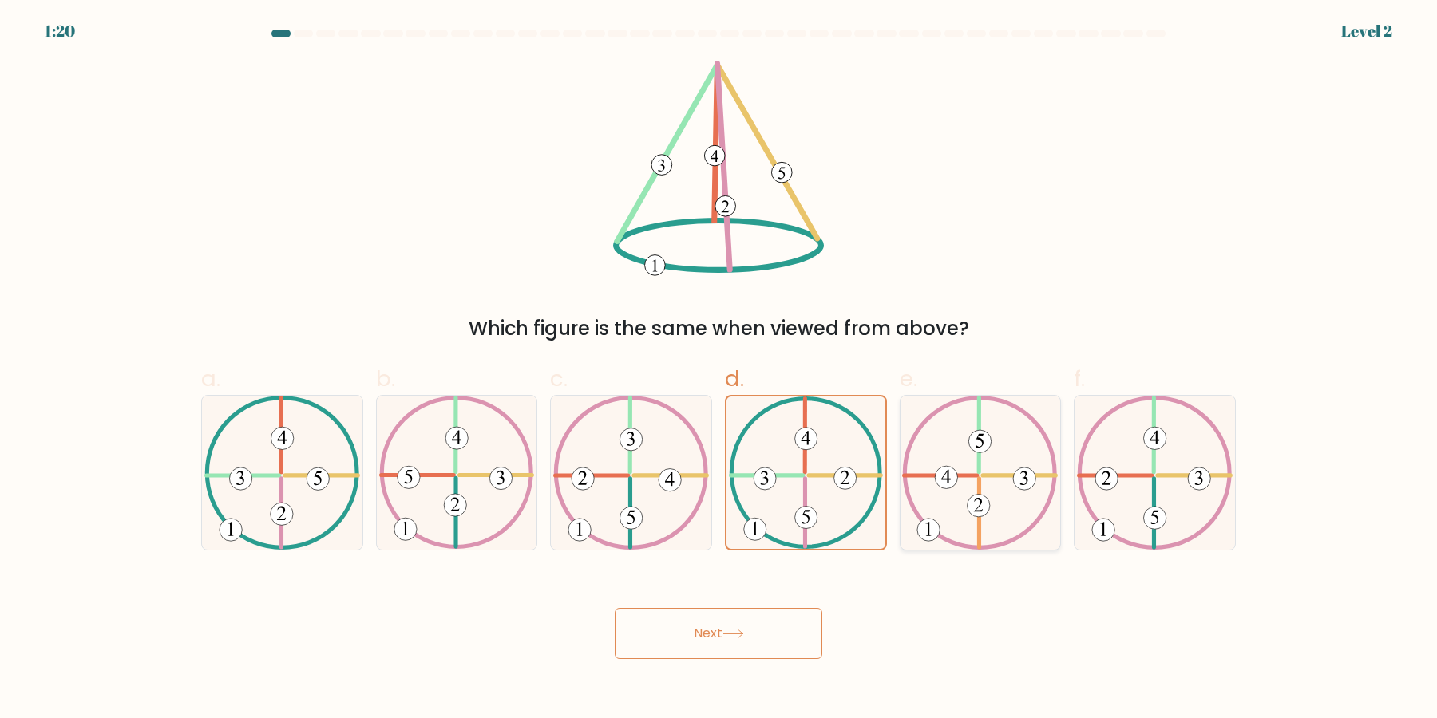
radio input "true"
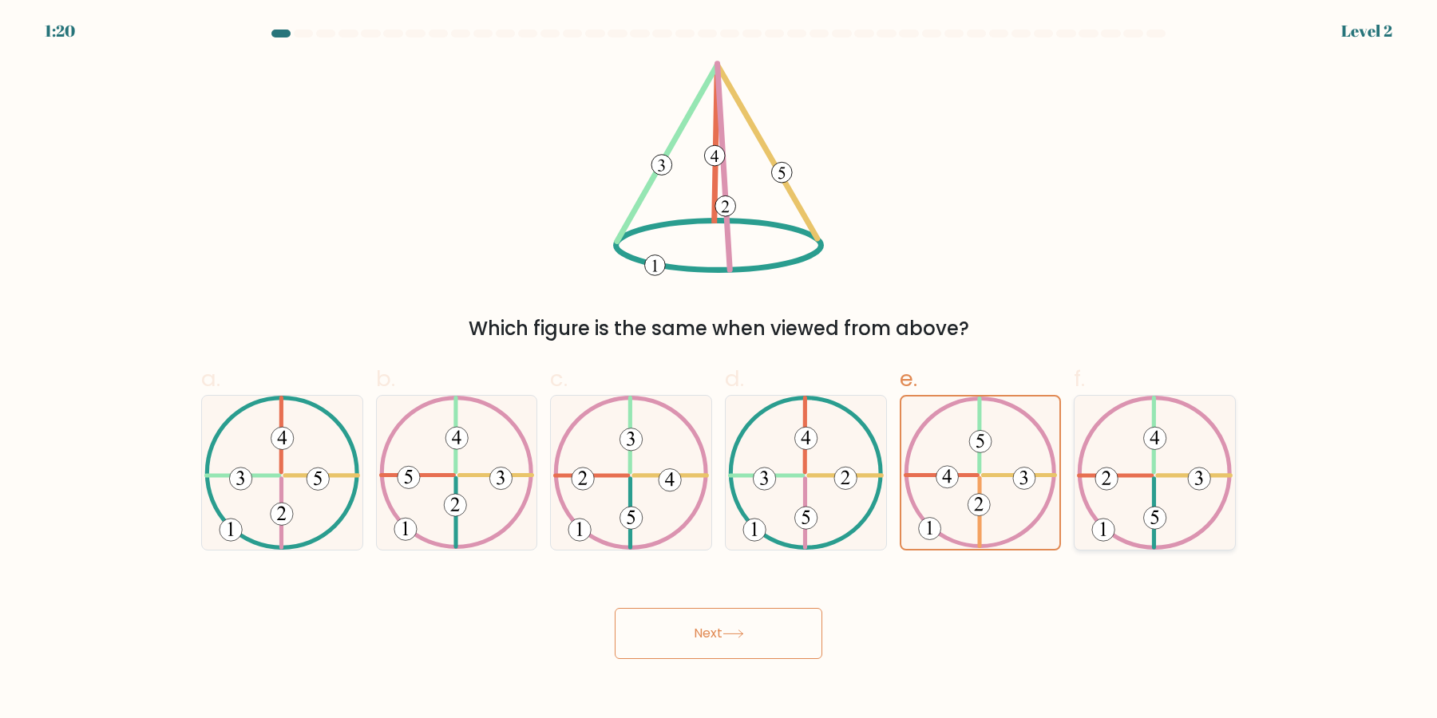
click at [1146, 501] on icon at bounding box center [1155, 473] width 156 height 154
click at [719, 370] on input "f." at bounding box center [718, 364] width 1 height 10
radio input "true"
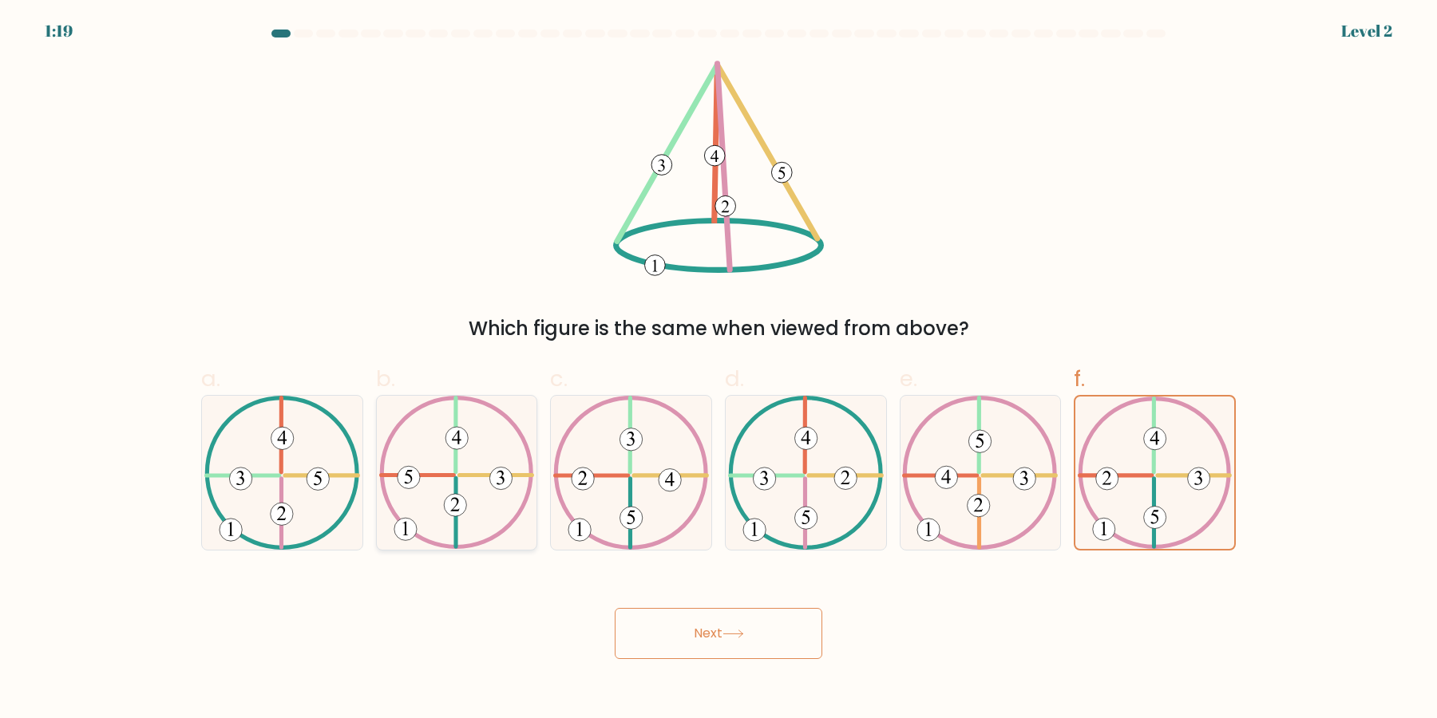
click at [445, 508] on 615 at bounding box center [455, 506] width 22 height 22
click at [718, 370] on input "b." at bounding box center [718, 364] width 1 height 10
radio input "true"
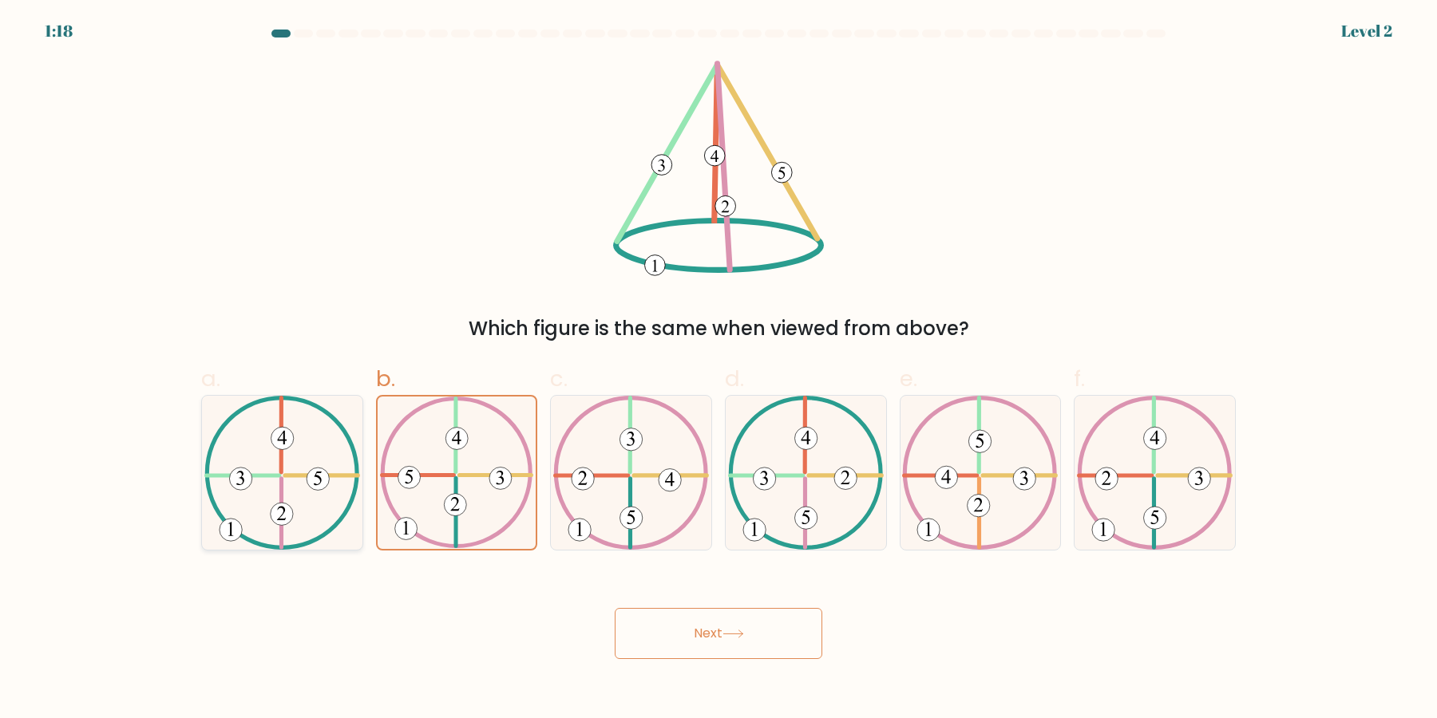
click at [242, 501] on icon at bounding box center [282, 473] width 156 height 154
click at [718, 370] on input "a." at bounding box center [718, 364] width 1 height 10
radio input "true"
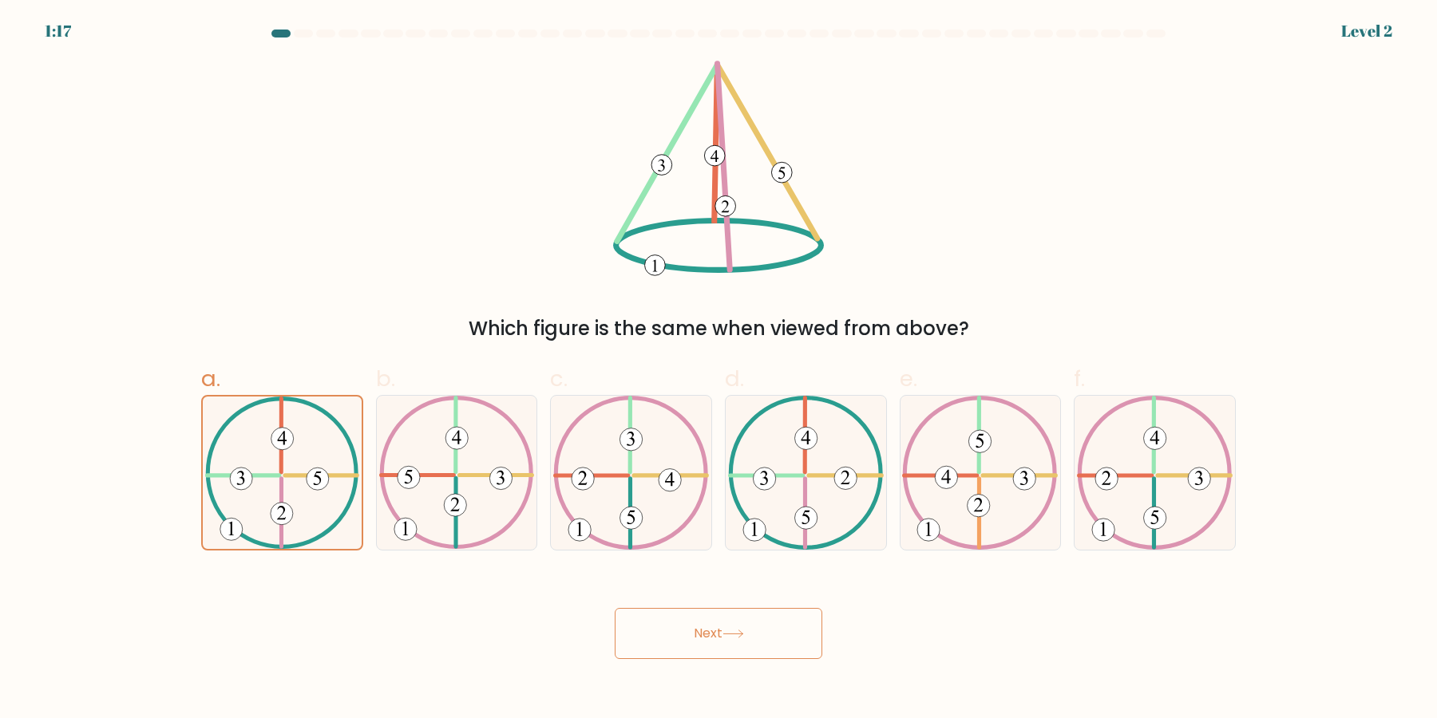
click at [684, 637] on button "Next" at bounding box center [719, 633] width 208 height 51
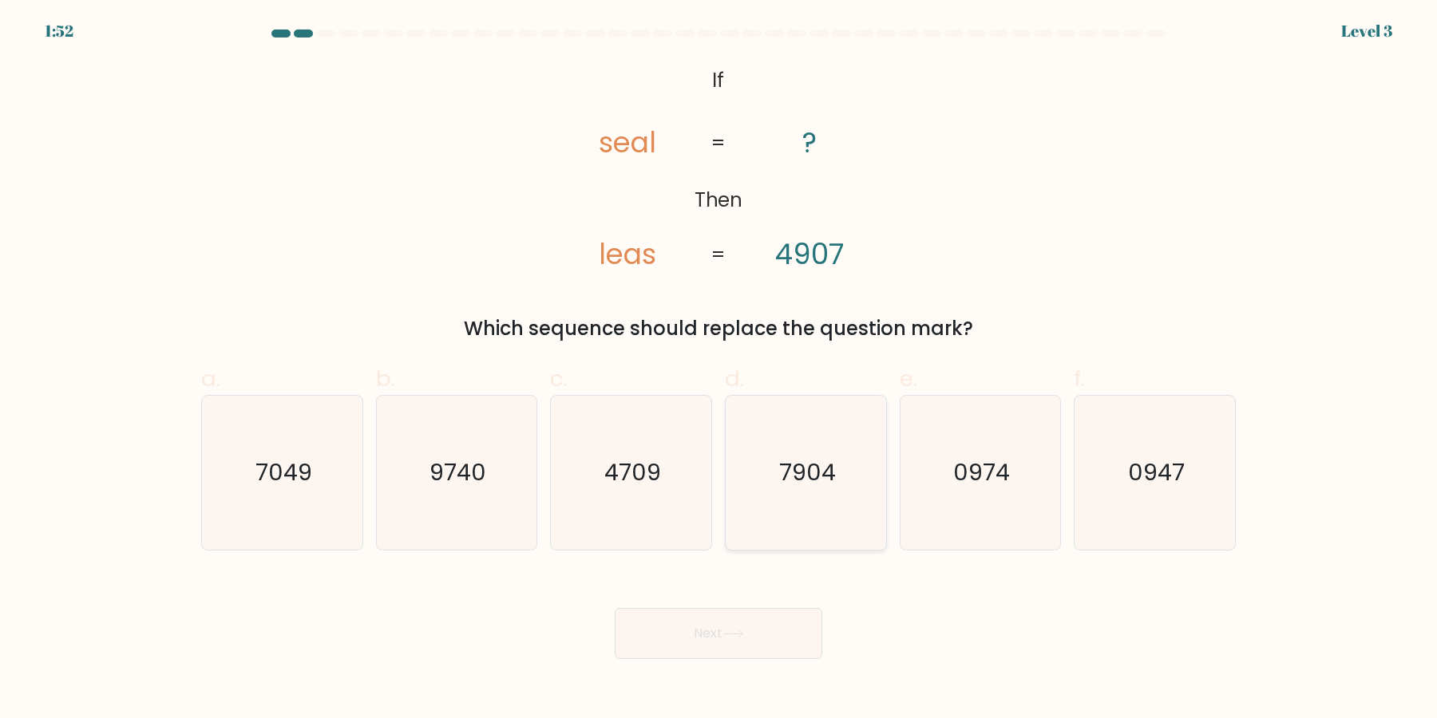
click at [847, 487] on icon "7904" at bounding box center [806, 473] width 154 height 154
click at [719, 370] on input "d. 7904" at bounding box center [718, 364] width 1 height 10
radio input "true"
click at [762, 630] on button "Next" at bounding box center [719, 633] width 208 height 51
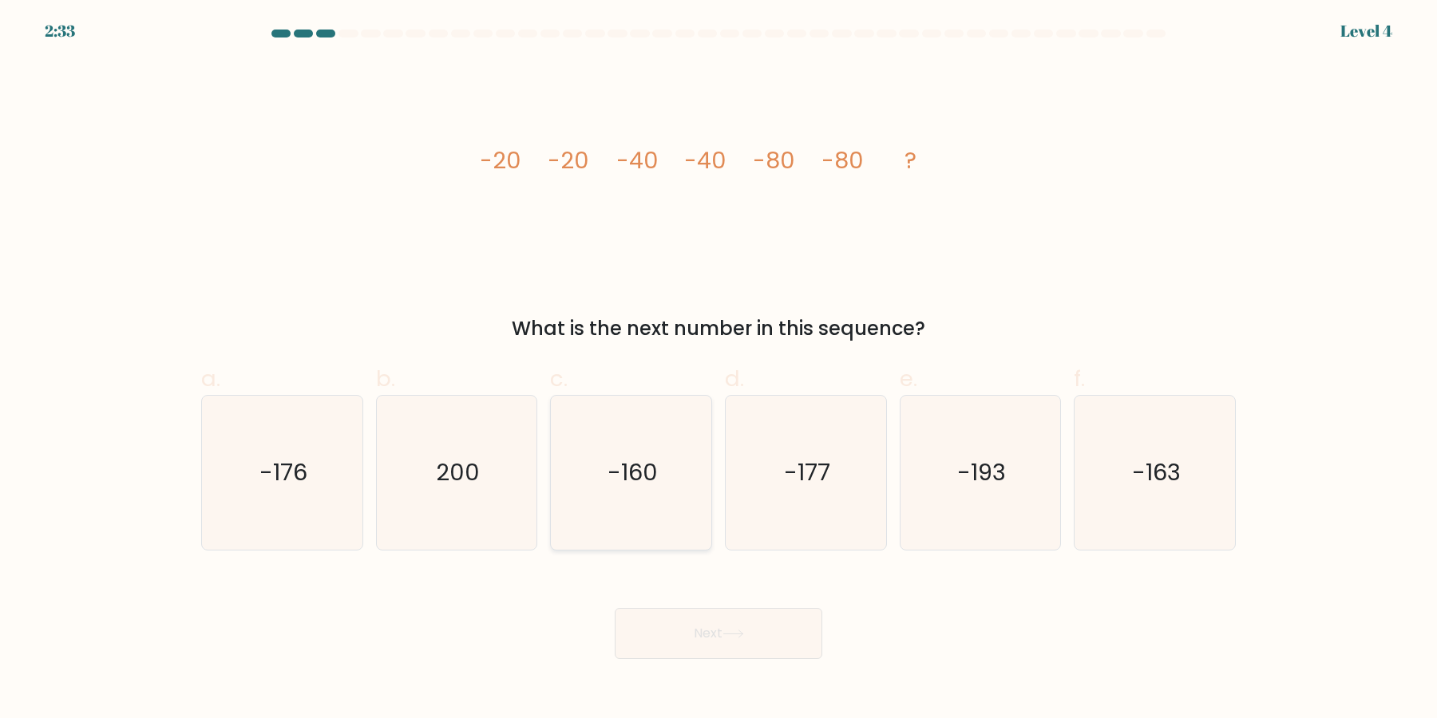
click at [640, 459] on text "-160" at bounding box center [632, 473] width 50 height 32
click at [718, 370] on input "c. -160" at bounding box center [718, 364] width 1 height 10
radio input "true"
click at [701, 615] on button "Next" at bounding box center [719, 633] width 208 height 51
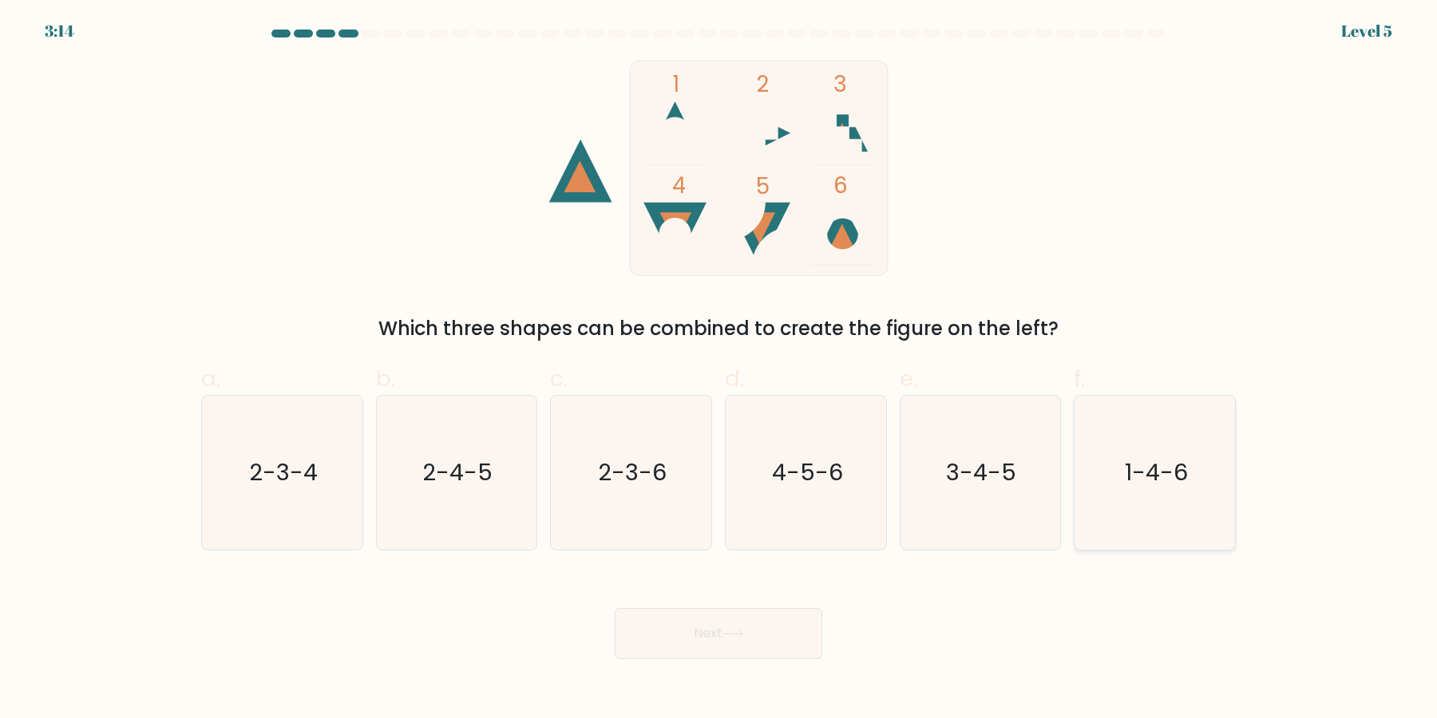
click at [1126, 493] on icon "1-4-6" at bounding box center [1155, 473] width 154 height 154
click at [719, 370] on input "f. 1-4-6" at bounding box center [718, 364] width 1 height 10
radio input "true"
click at [750, 647] on button "Next" at bounding box center [719, 633] width 208 height 51
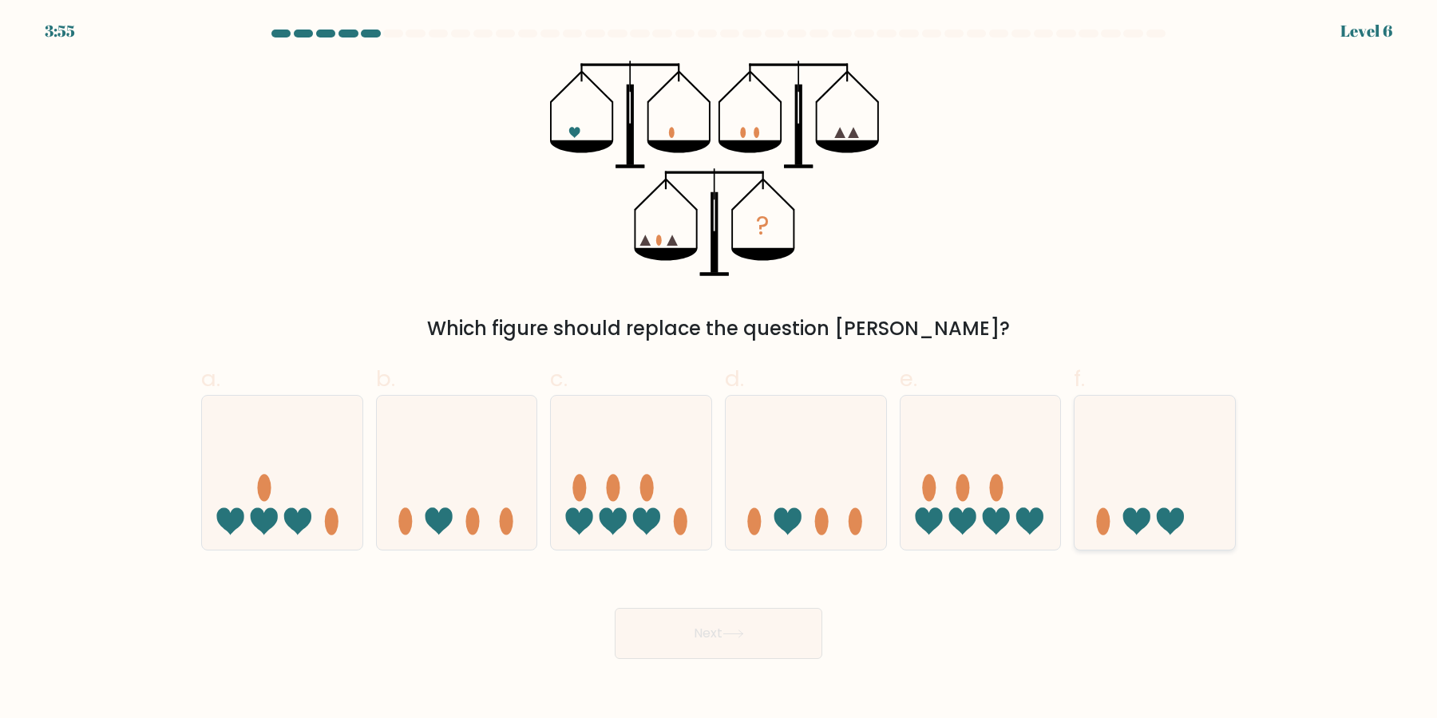
click at [1143, 499] on icon at bounding box center [1154, 473] width 160 height 133
click at [719, 370] on input "f." at bounding box center [718, 364] width 1 height 10
radio input "true"
click at [802, 633] on button "Next" at bounding box center [719, 633] width 208 height 51
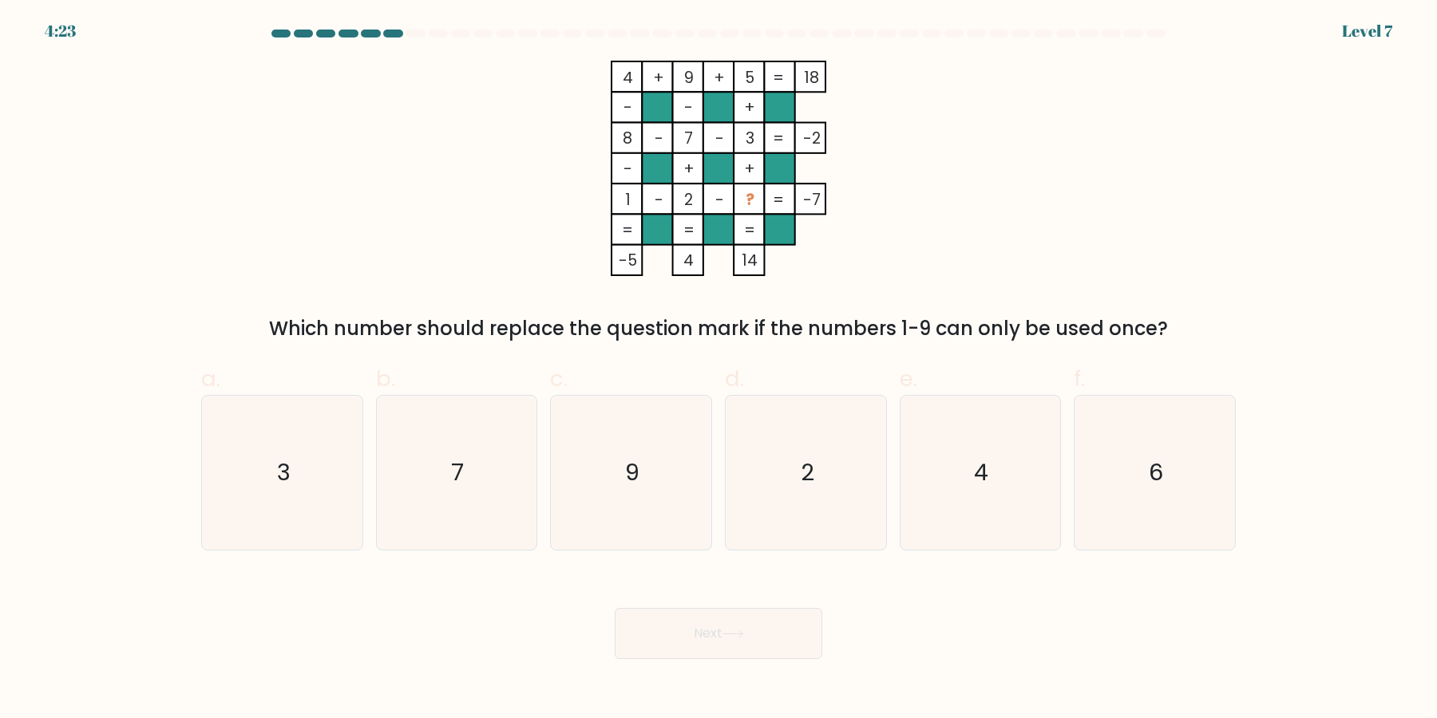
click at [1268, 489] on form at bounding box center [718, 345] width 1437 height 630
click at [1213, 489] on icon "6" at bounding box center [1155, 473] width 154 height 154
click at [719, 370] on input "f. 6" at bounding box center [718, 364] width 1 height 10
radio input "true"
click at [782, 620] on button "Next" at bounding box center [719, 633] width 208 height 51
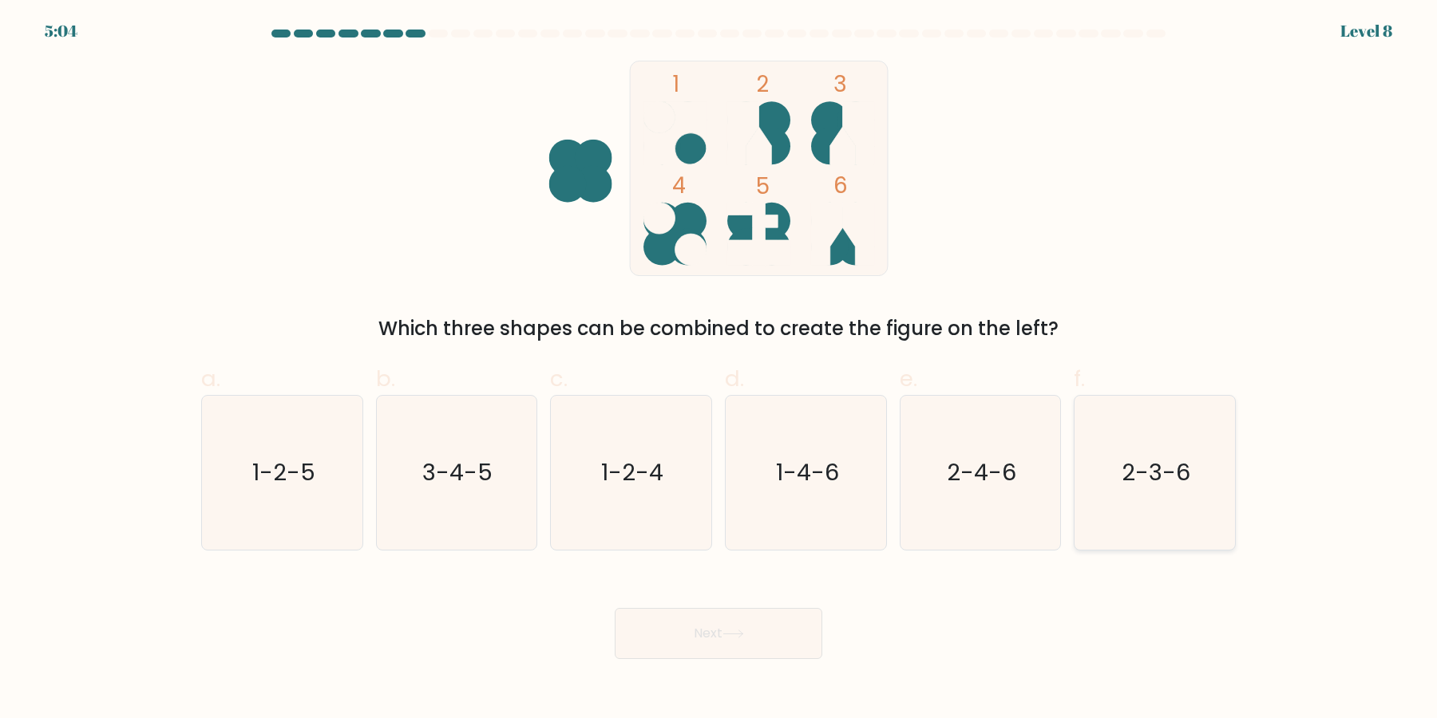
click at [1121, 504] on icon "2-3-6" at bounding box center [1155, 473] width 154 height 154
click at [719, 370] on input "f. 2-3-6" at bounding box center [718, 364] width 1 height 10
radio input "true"
click at [806, 635] on button "Next" at bounding box center [719, 633] width 208 height 51
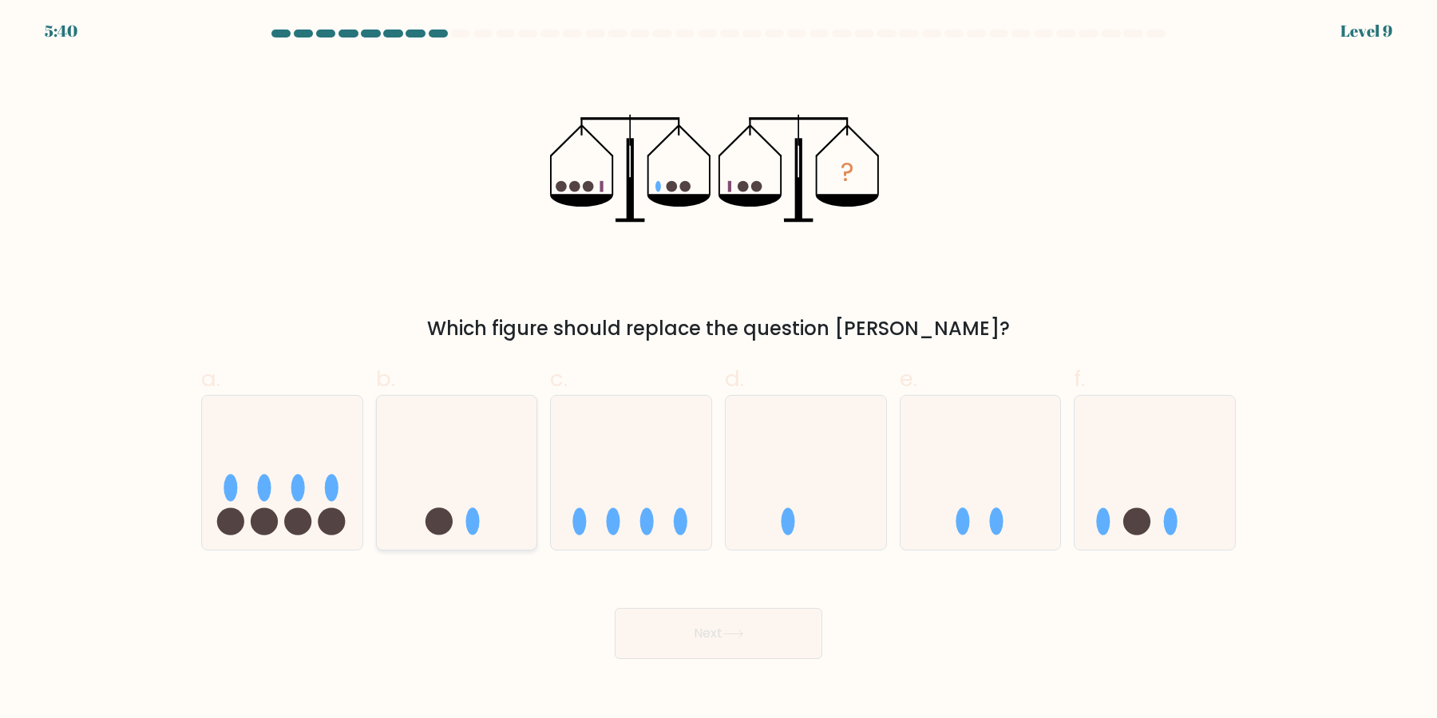
click at [432, 487] on icon at bounding box center [457, 473] width 160 height 133
click at [718, 370] on input "b." at bounding box center [718, 364] width 1 height 10
radio input "true"
click at [683, 635] on button "Next" at bounding box center [719, 633] width 208 height 51
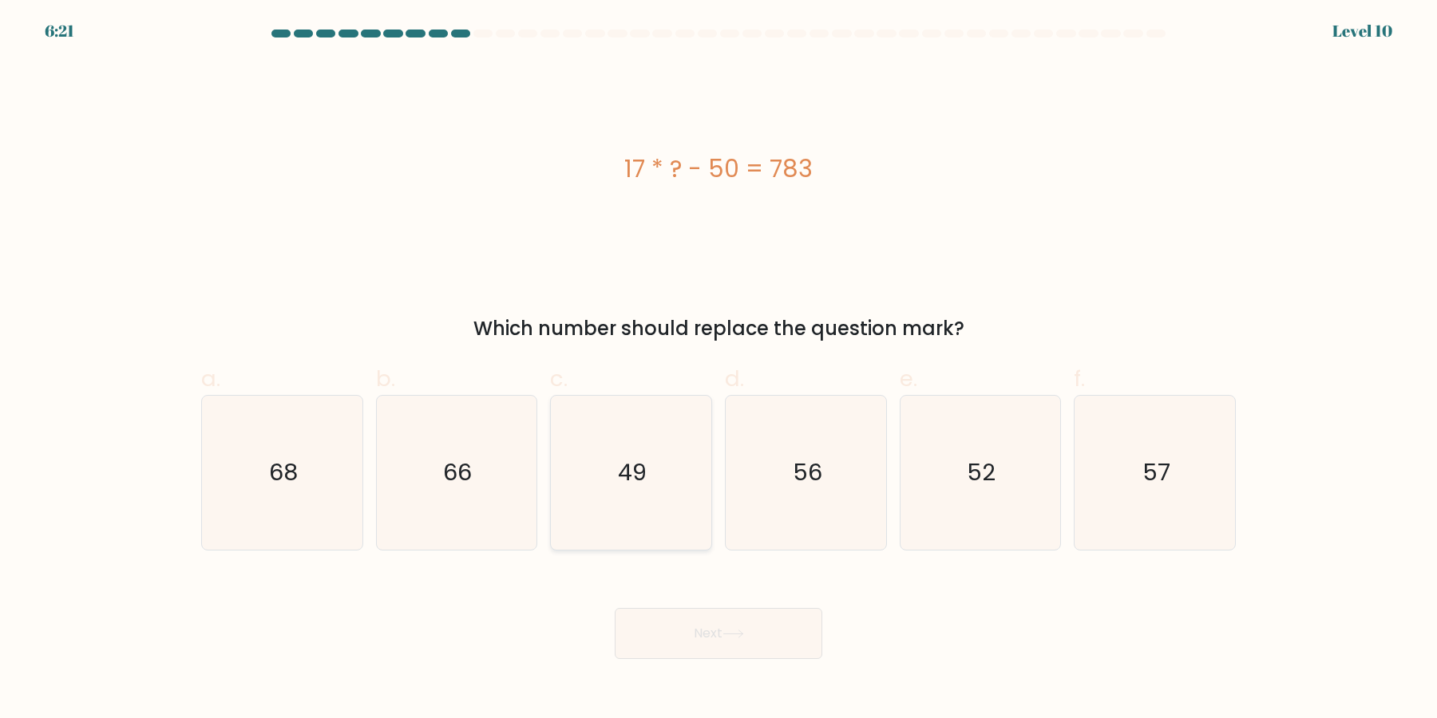
drag, startPoint x: 630, startPoint y: 472, endPoint x: 676, endPoint y: 520, distance: 66.6
click at [629, 472] on text "49" at bounding box center [633, 473] width 29 height 32
click at [718, 370] on input "c. 49" at bounding box center [718, 364] width 1 height 10
radio input "true"
click at [769, 631] on button "Next" at bounding box center [719, 633] width 208 height 51
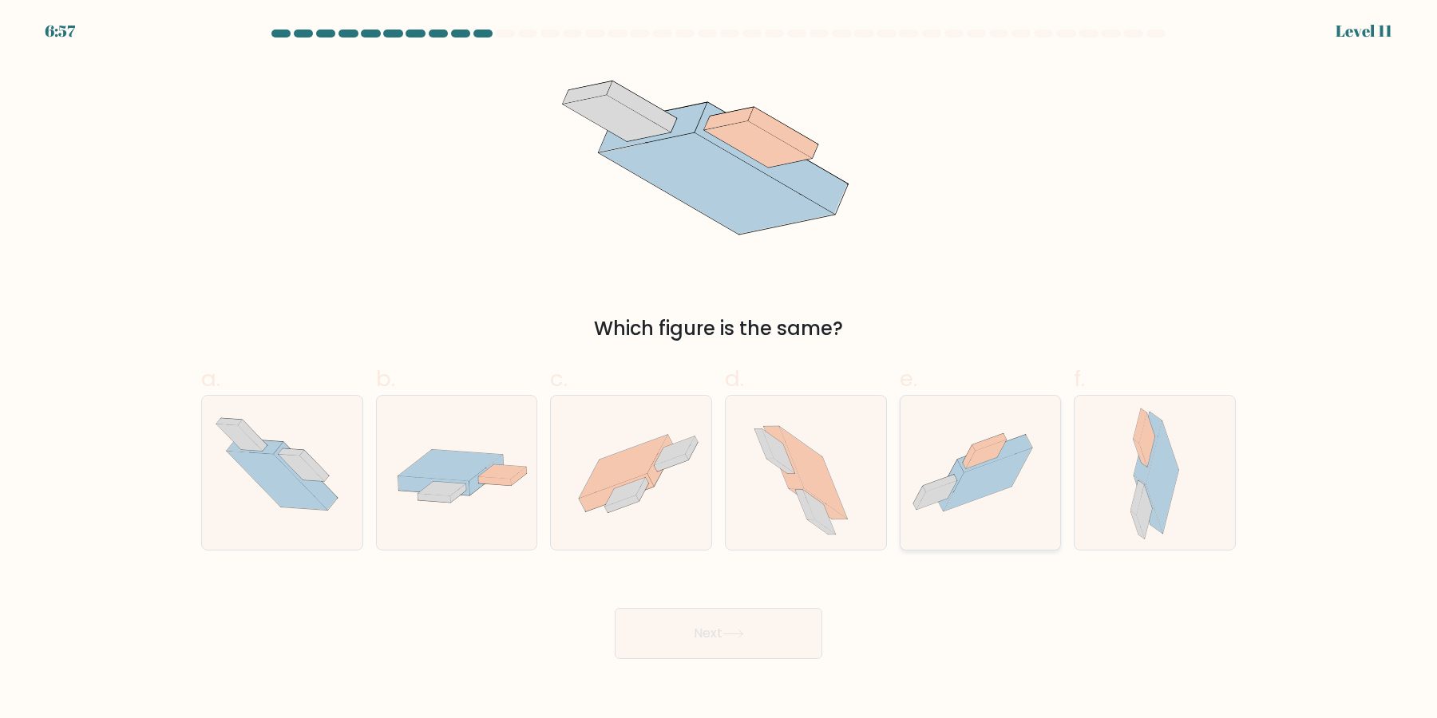
click at [988, 497] on icon at bounding box center [980, 473] width 160 height 120
click at [719, 370] on input "e." at bounding box center [718, 364] width 1 height 10
radio input "true"
click at [451, 524] on div at bounding box center [457, 473] width 162 height 156
click at [718, 370] on input "b." at bounding box center [718, 364] width 1 height 10
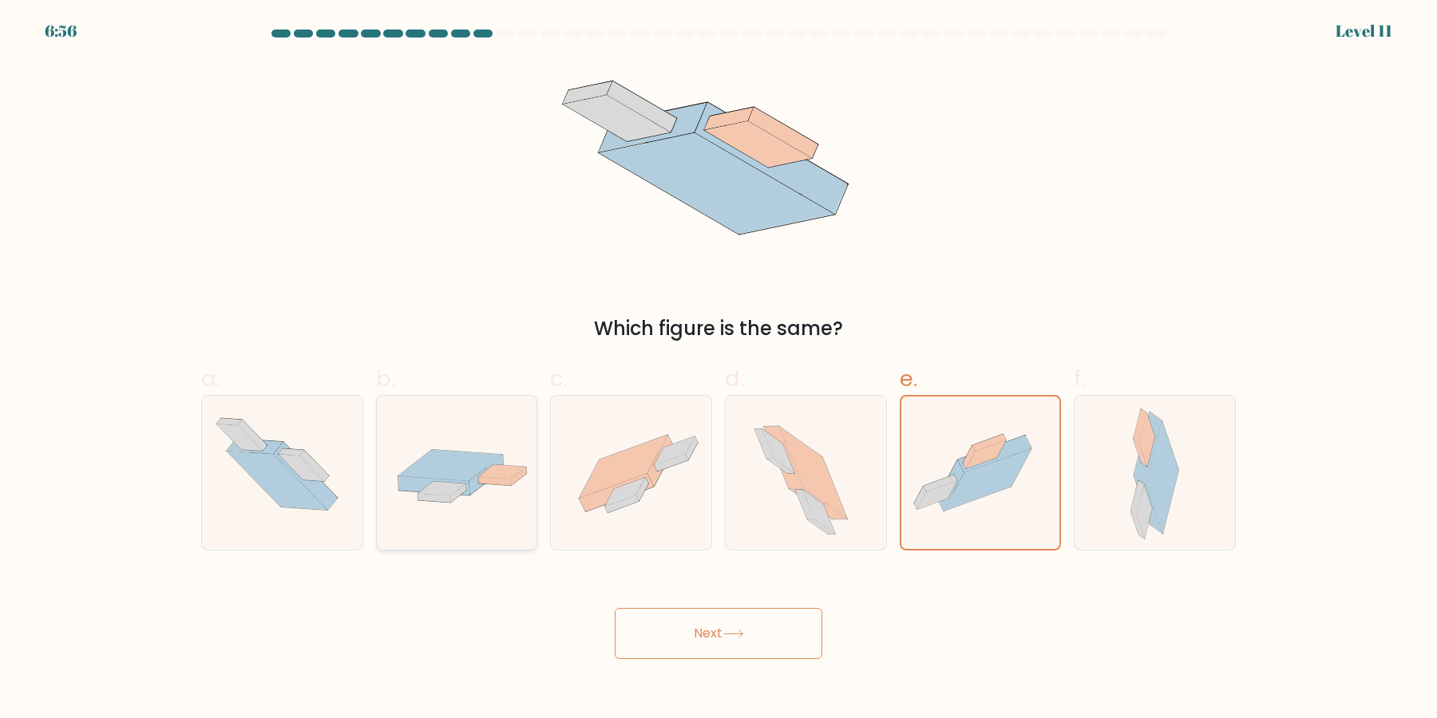
radio input "true"
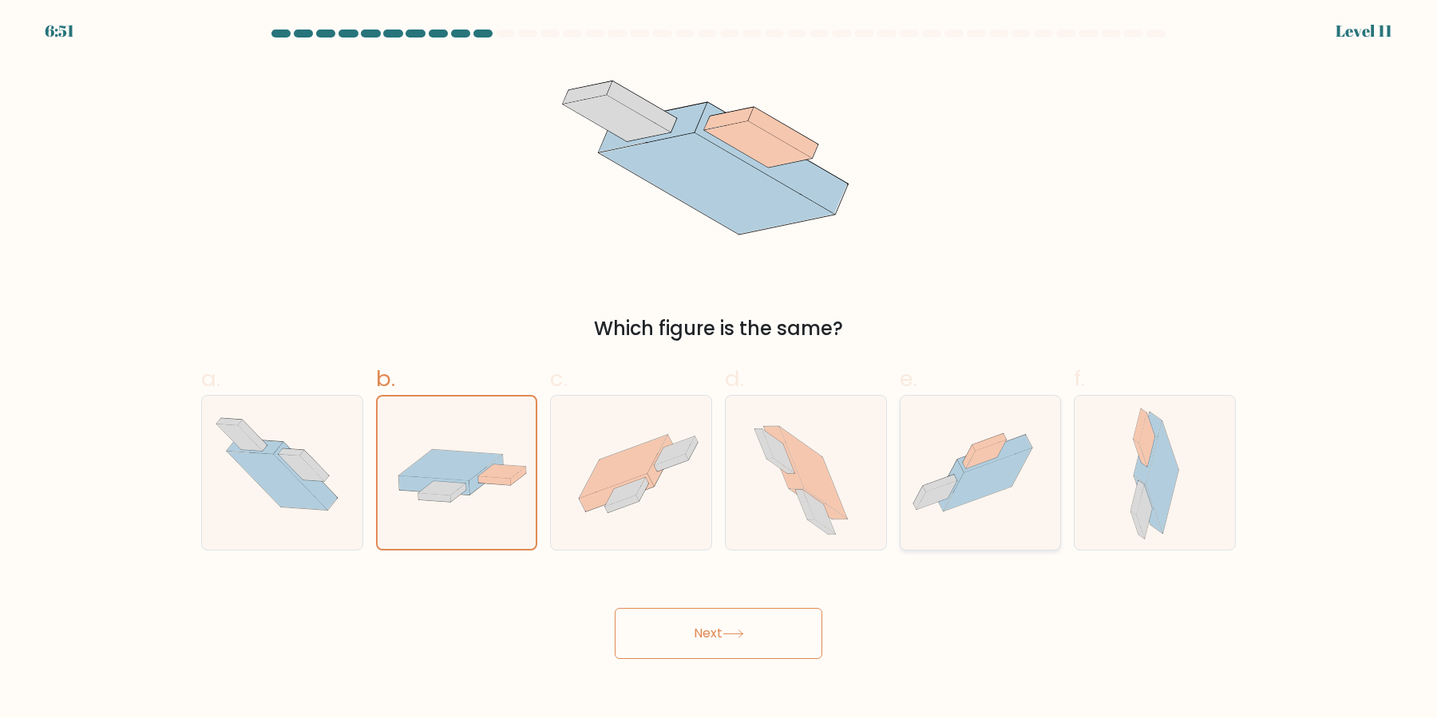
drag, startPoint x: 1019, startPoint y: 465, endPoint x: 1012, endPoint y: 486, distance: 21.7
click at [1019, 463] on icon at bounding box center [988, 480] width 89 height 63
click at [987, 487] on icon at bounding box center [988, 480] width 89 height 63
click at [719, 370] on input "e." at bounding box center [718, 364] width 1 height 10
radio input "true"
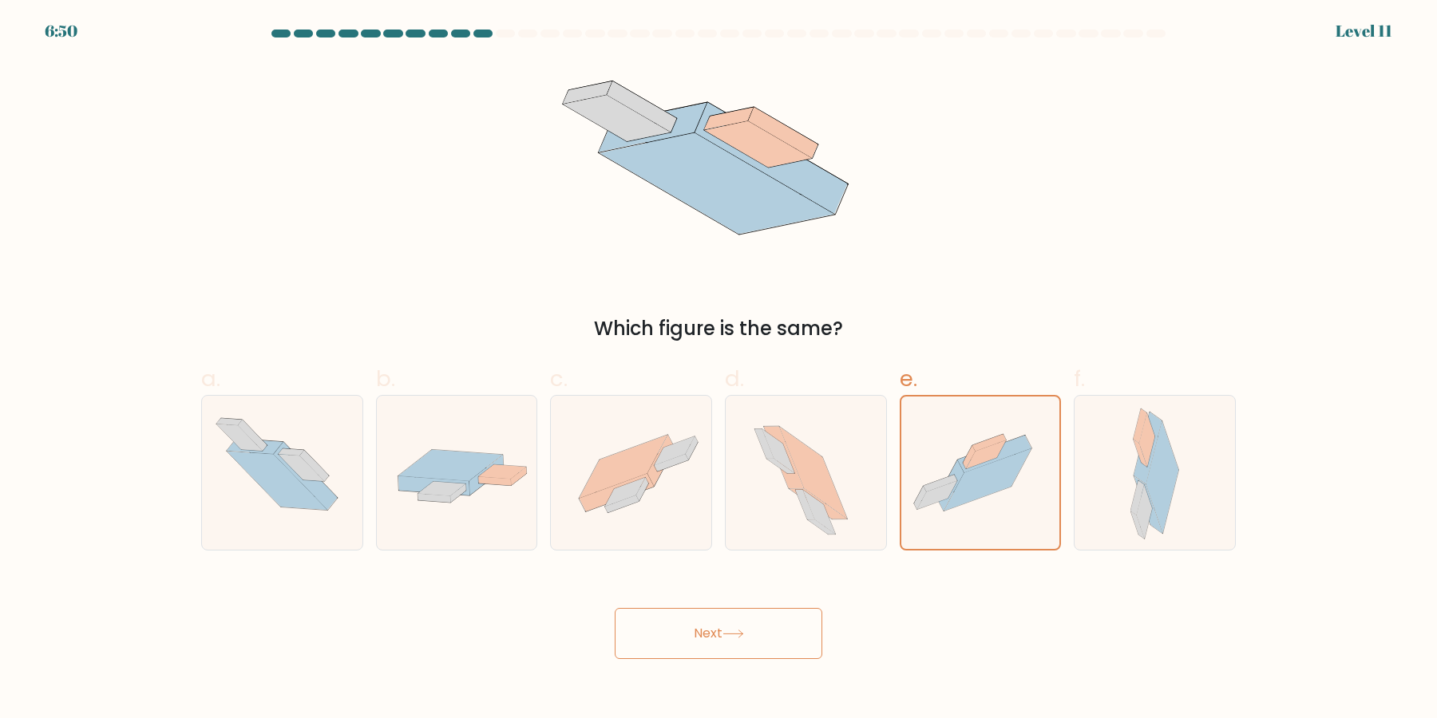
click at [756, 636] on button "Next" at bounding box center [719, 633] width 208 height 51
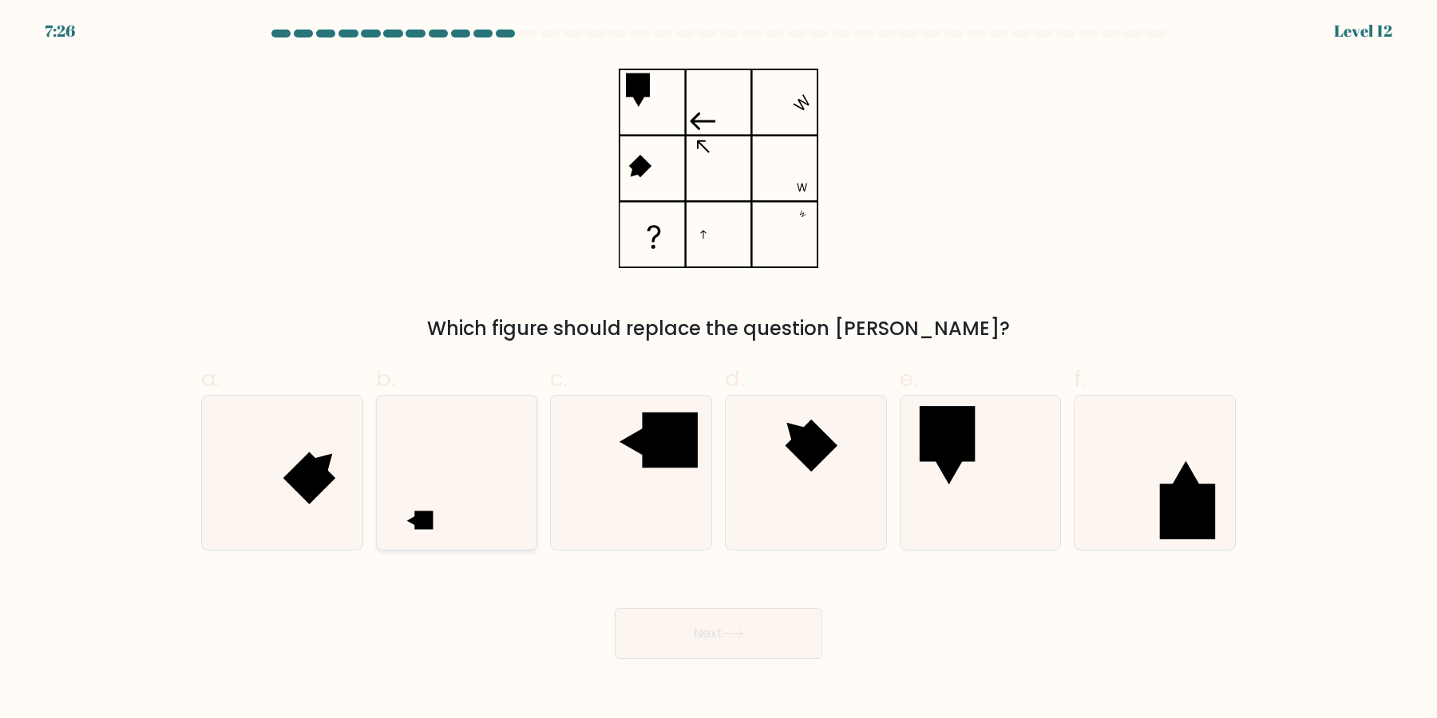
click at [422, 511] on icon at bounding box center [456, 473] width 154 height 154
click at [718, 370] on input "b." at bounding box center [718, 364] width 1 height 10
radio input "true"
click at [737, 639] on icon at bounding box center [733, 634] width 22 height 9
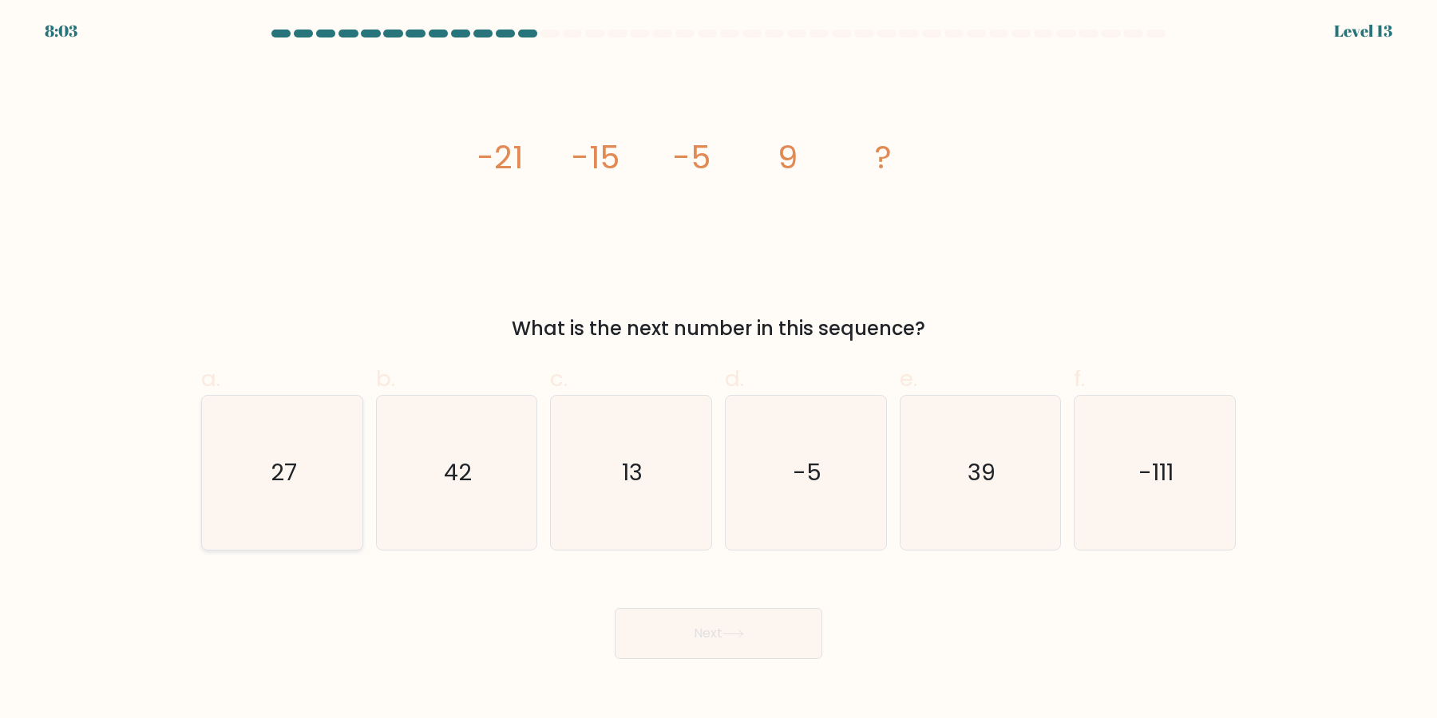
click at [338, 472] on icon "27" at bounding box center [282, 473] width 154 height 154
click at [315, 540] on icon "27" at bounding box center [282, 473] width 154 height 154
click at [718, 370] on input "a. 27" at bounding box center [718, 364] width 1 height 10
radio input "true"
click at [732, 618] on button "Next" at bounding box center [719, 633] width 208 height 51
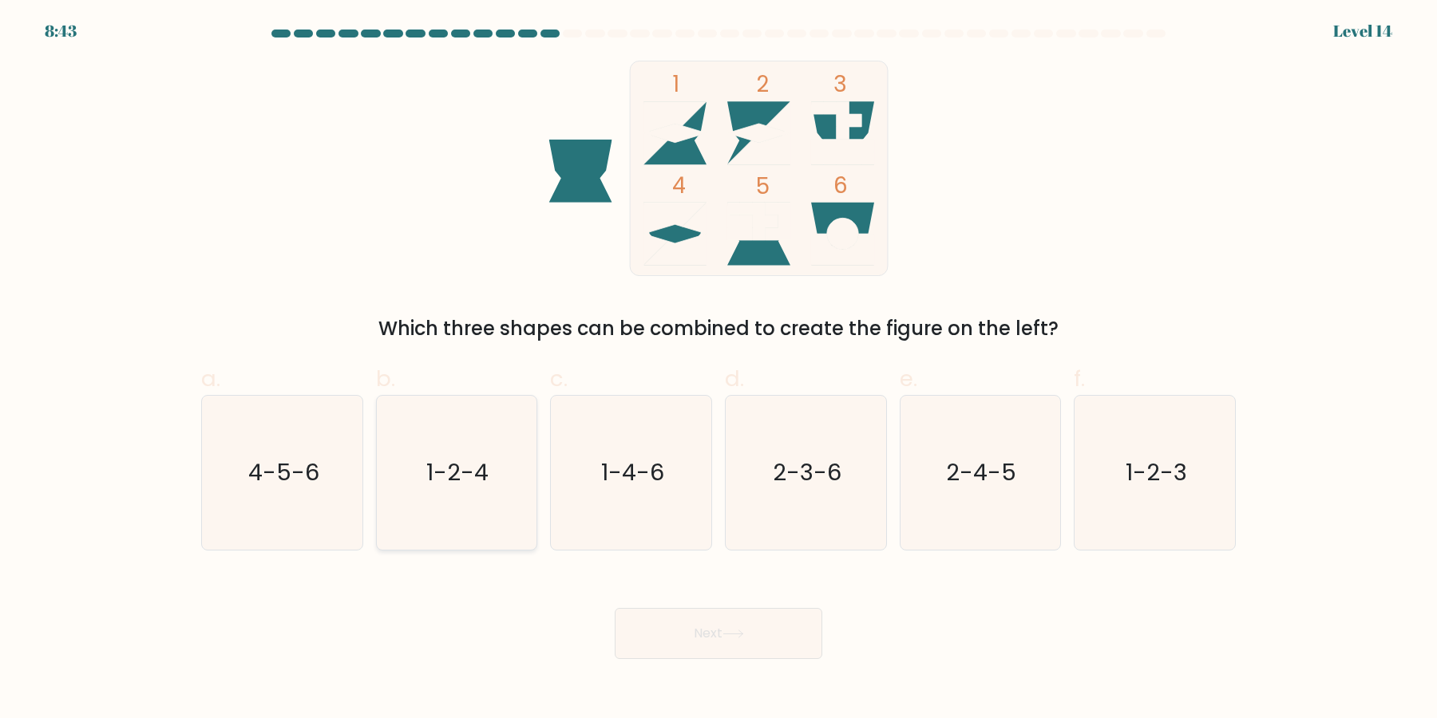
click at [421, 490] on icon "1-2-4" at bounding box center [456, 473] width 154 height 154
click at [718, 370] on input "b. 1-2-4" at bounding box center [718, 364] width 1 height 10
radio input "true"
click at [735, 640] on button "Next" at bounding box center [719, 633] width 208 height 51
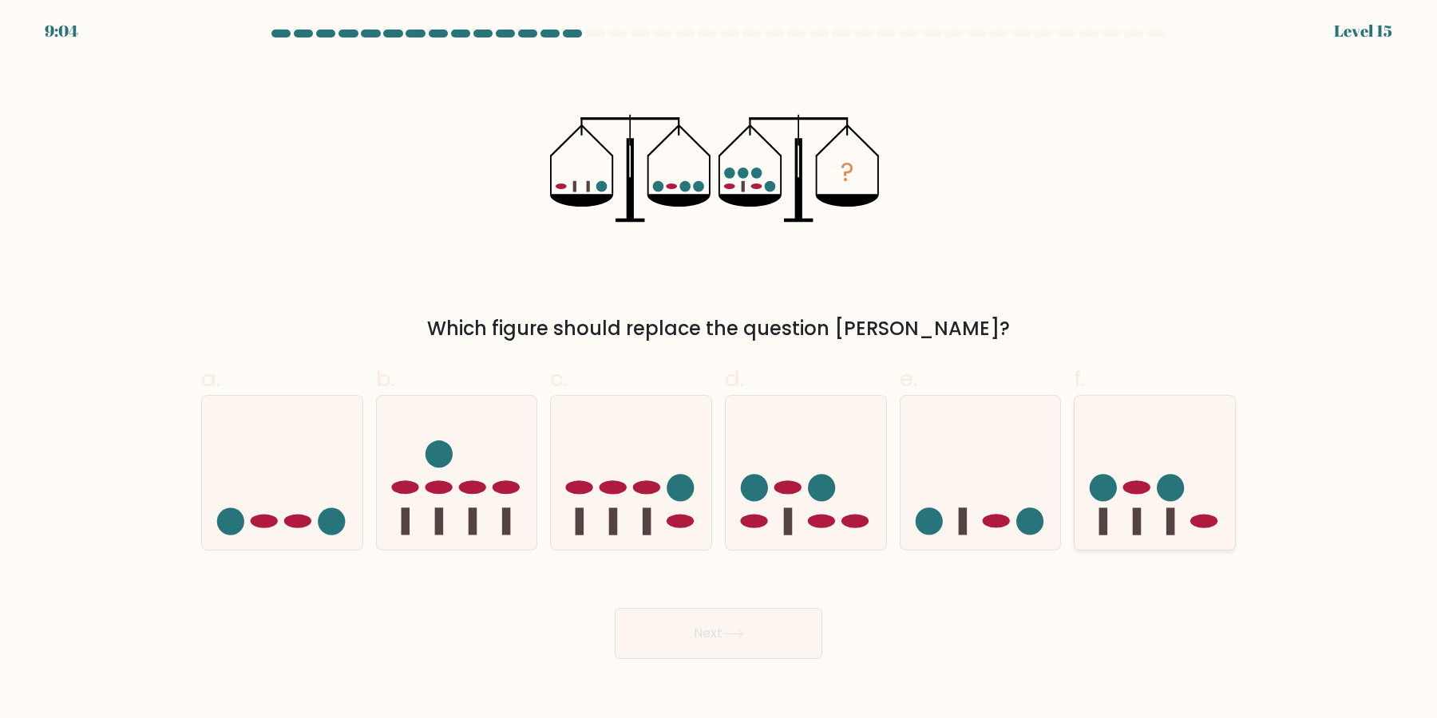
click at [1168, 474] on icon at bounding box center [1154, 473] width 160 height 133
click at [719, 370] on input "f." at bounding box center [718, 364] width 1 height 10
radio input "true"
click at [793, 636] on button "Next" at bounding box center [719, 633] width 208 height 51
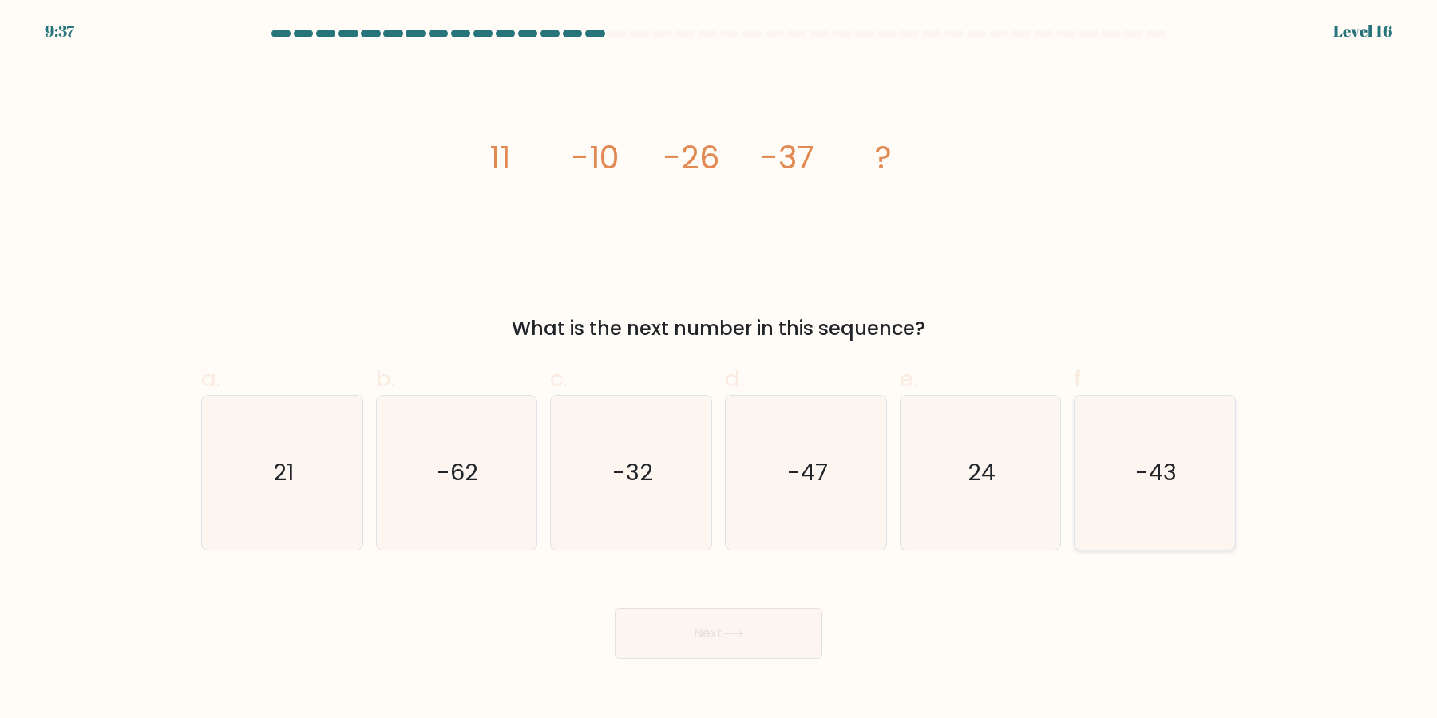
click at [1145, 503] on icon "-43" at bounding box center [1155, 473] width 154 height 154
click at [719, 370] on input "f. -43" at bounding box center [718, 364] width 1 height 10
radio input "true"
click at [702, 647] on button "Next" at bounding box center [719, 633] width 208 height 51
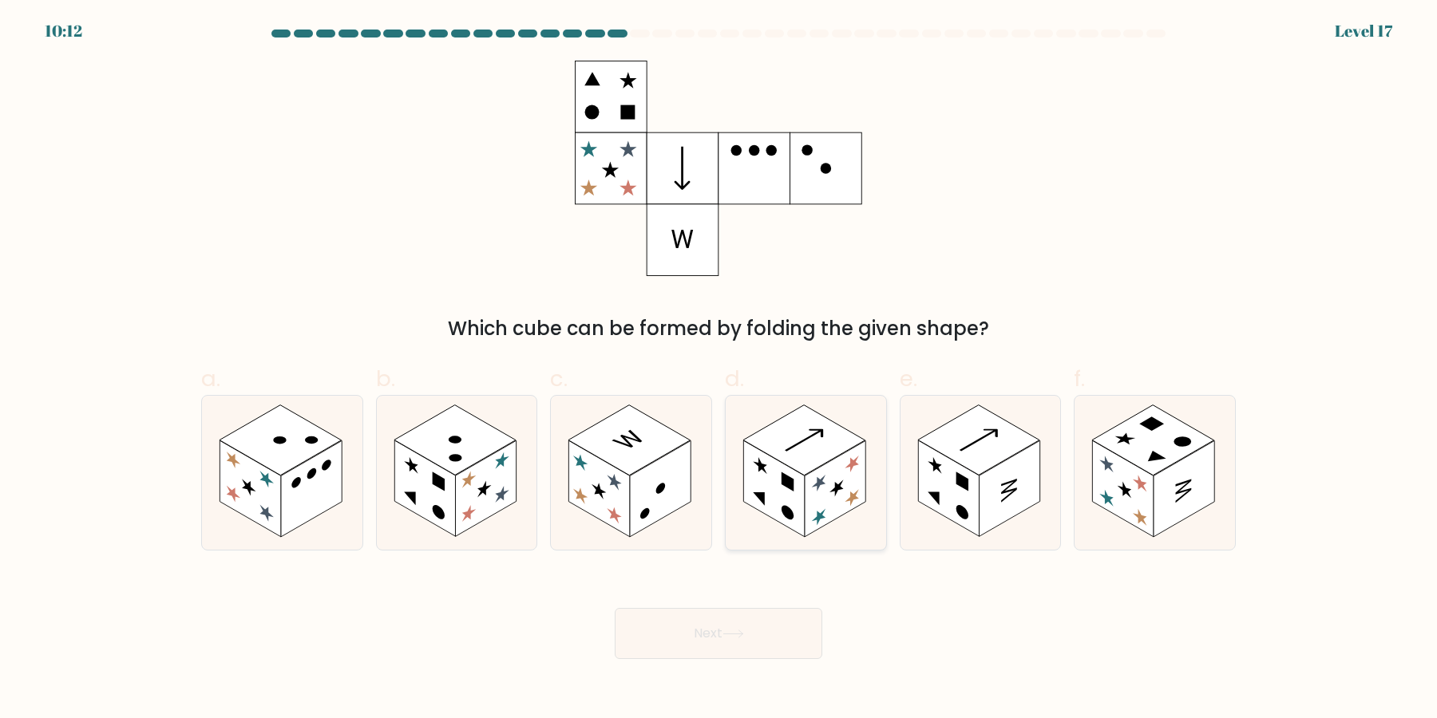
click at [774, 482] on rect at bounding box center [773, 489] width 61 height 97
click at [719, 370] on input "d." at bounding box center [718, 364] width 1 height 10
radio input "true"
click at [766, 646] on button "Next" at bounding box center [719, 633] width 208 height 51
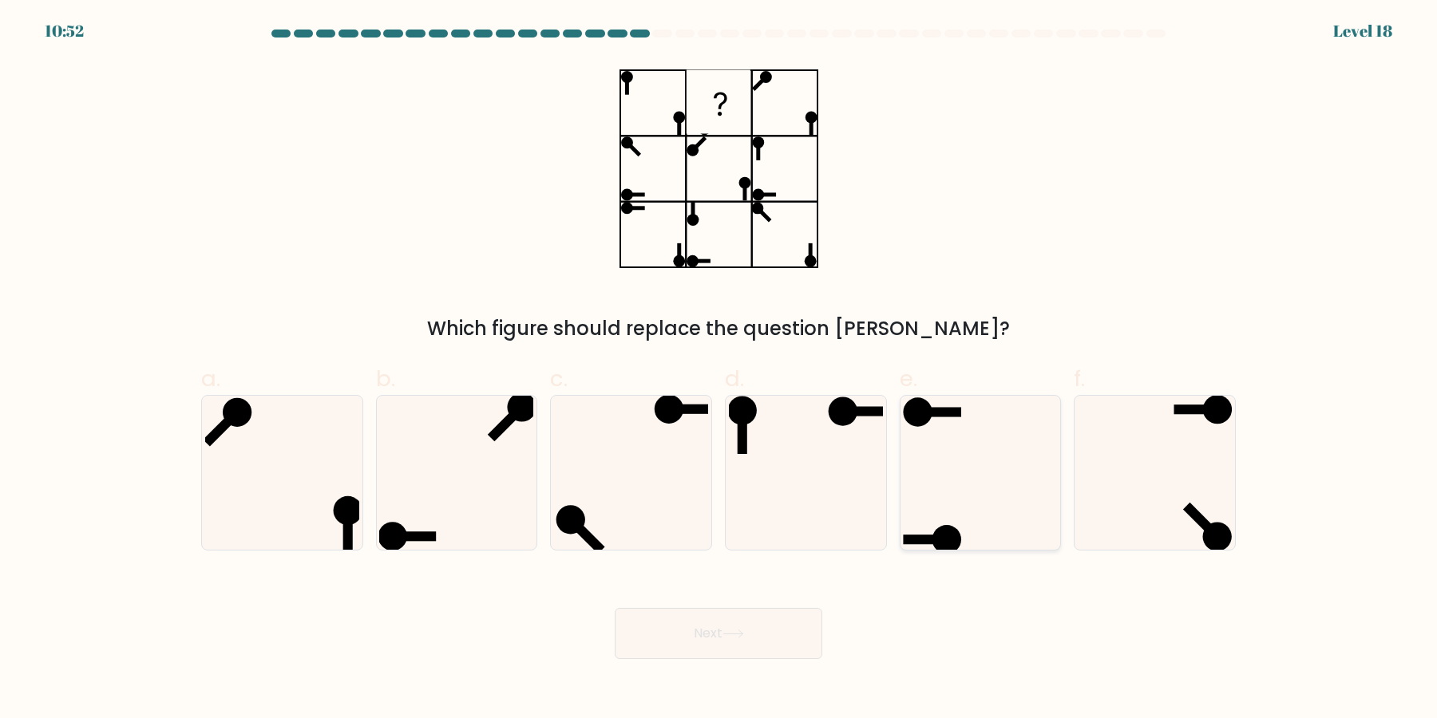
click at [963, 493] on icon at bounding box center [980, 473] width 154 height 154
click at [719, 370] on input "e." at bounding box center [718, 364] width 1 height 10
radio input "true"
click at [781, 640] on button "Next" at bounding box center [719, 633] width 208 height 51
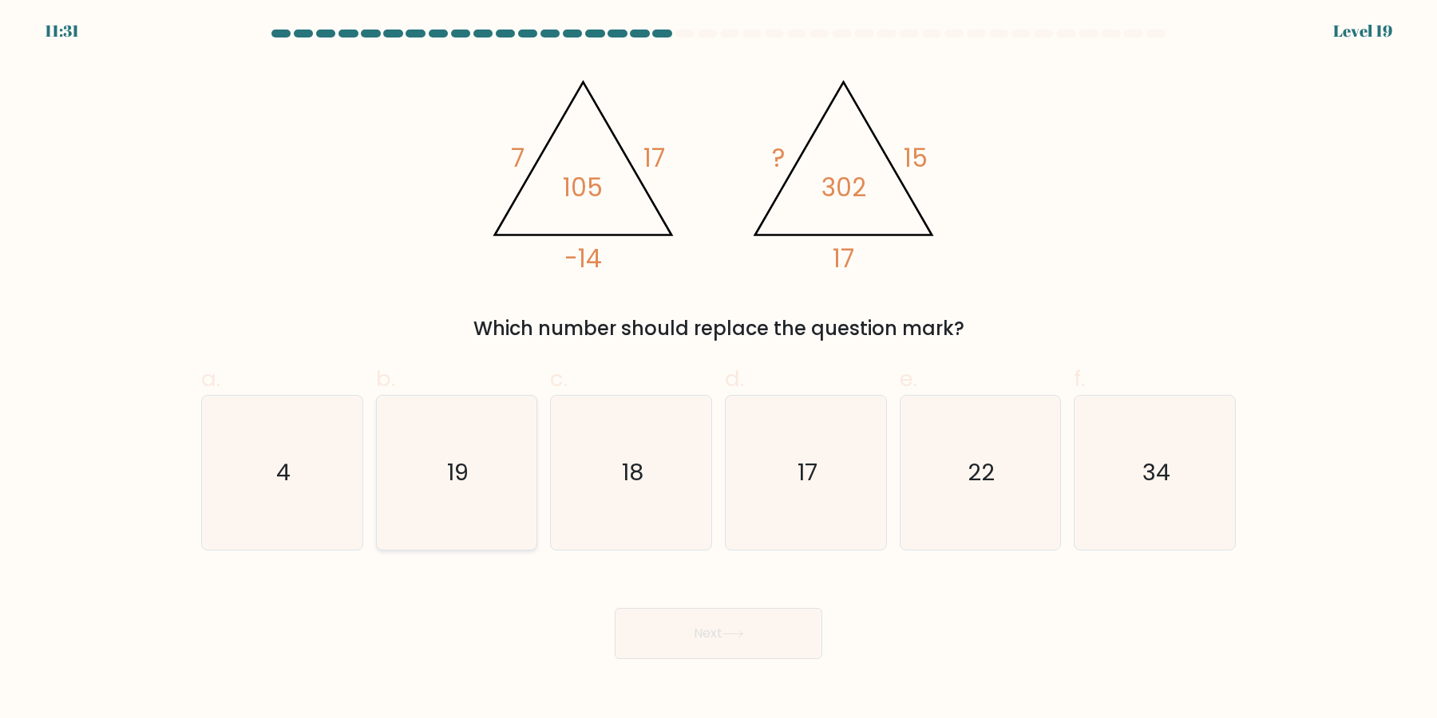
click at [479, 505] on icon "19" at bounding box center [456, 473] width 154 height 154
click at [718, 370] on input "b. 19" at bounding box center [718, 364] width 1 height 10
radio input "true"
click at [621, 499] on icon "18" at bounding box center [631, 473] width 154 height 154
click at [718, 370] on input "c. 18" at bounding box center [718, 364] width 1 height 10
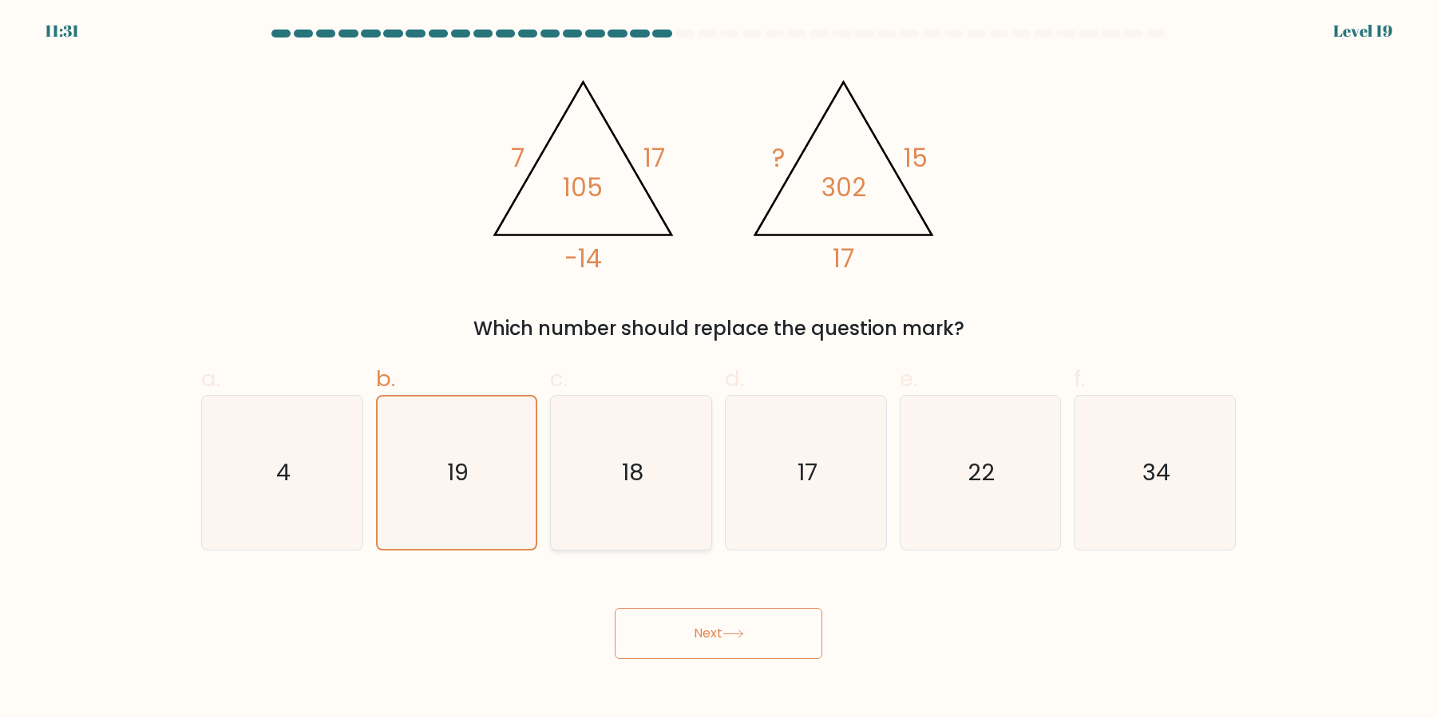
radio input "true"
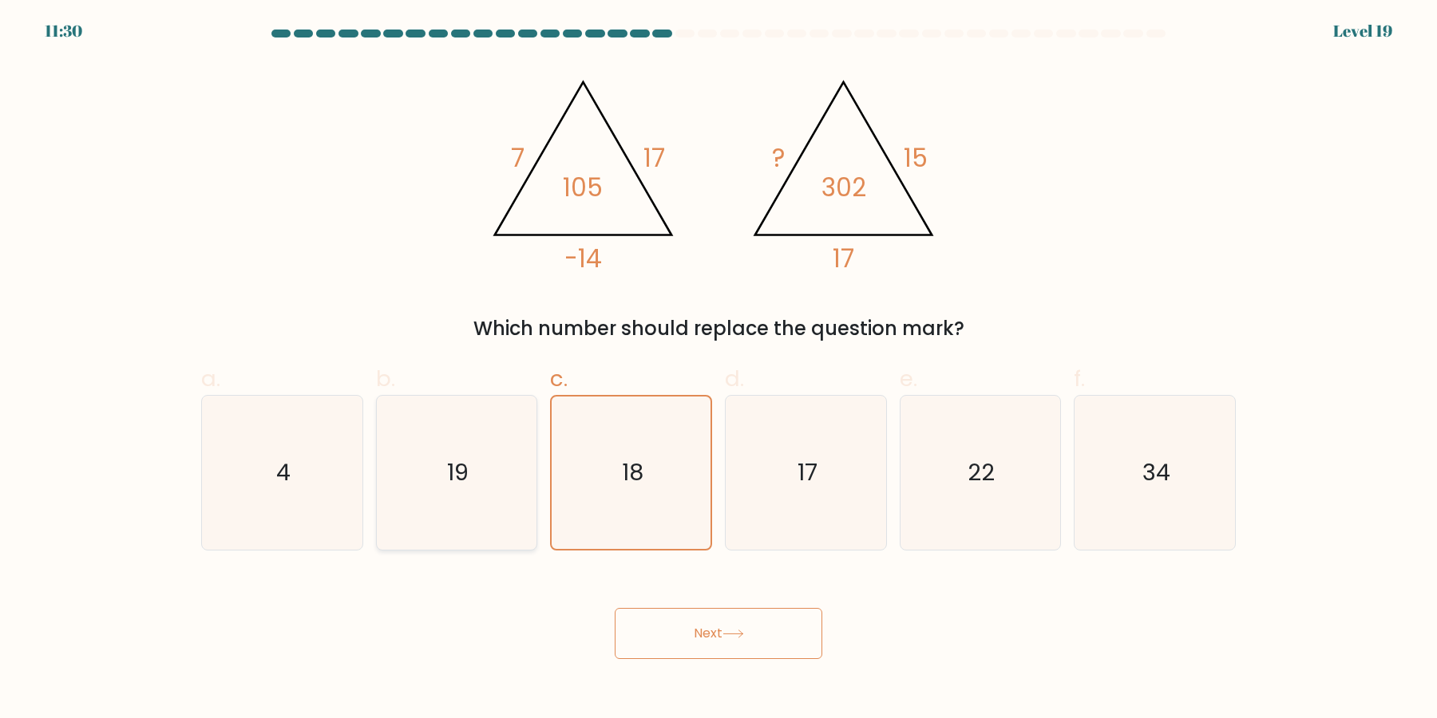
click at [502, 503] on icon "19" at bounding box center [456, 473] width 154 height 154
click at [718, 370] on input "b. 19" at bounding box center [718, 364] width 1 height 10
radio input "true"
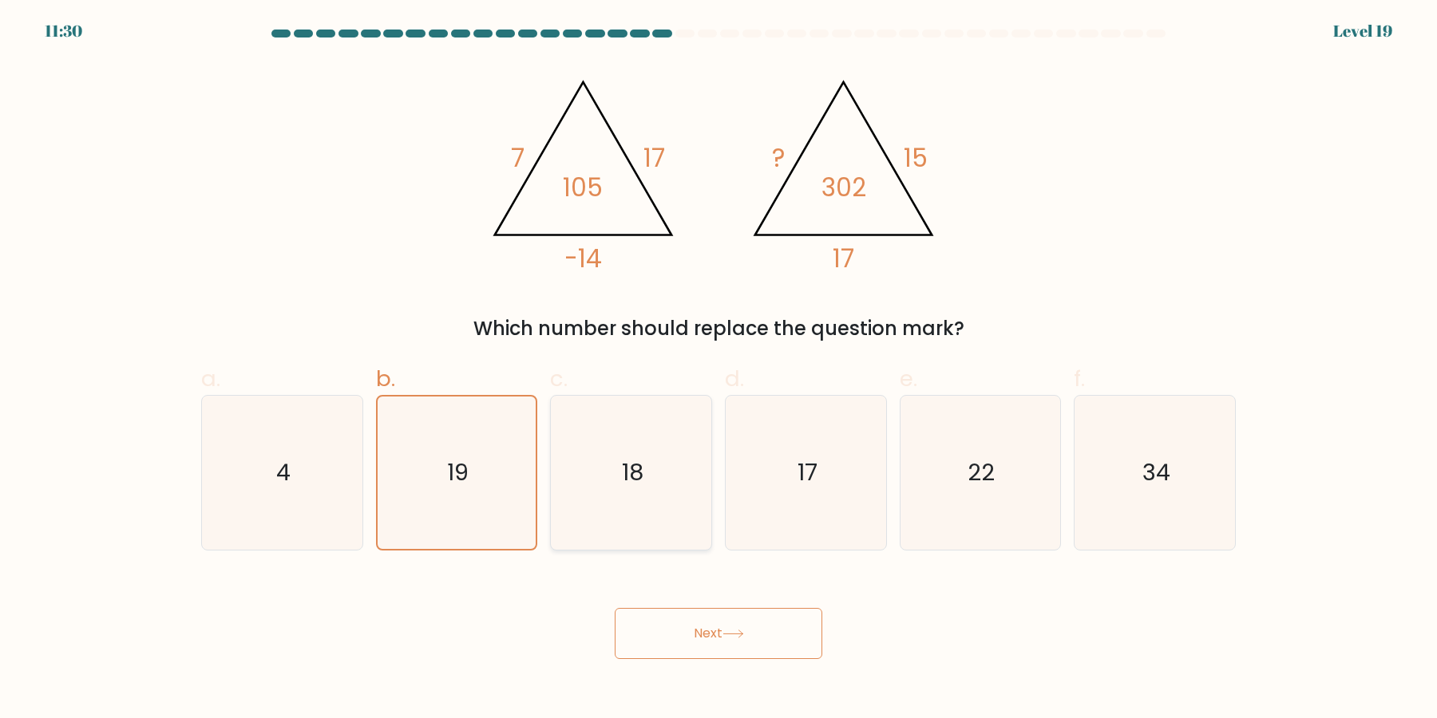
click at [600, 487] on icon "18" at bounding box center [631, 473] width 154 height 154
click at [718, 370] on input "c. 18" at bounding box center [718, 364] width 1 height 10
radio input "true"
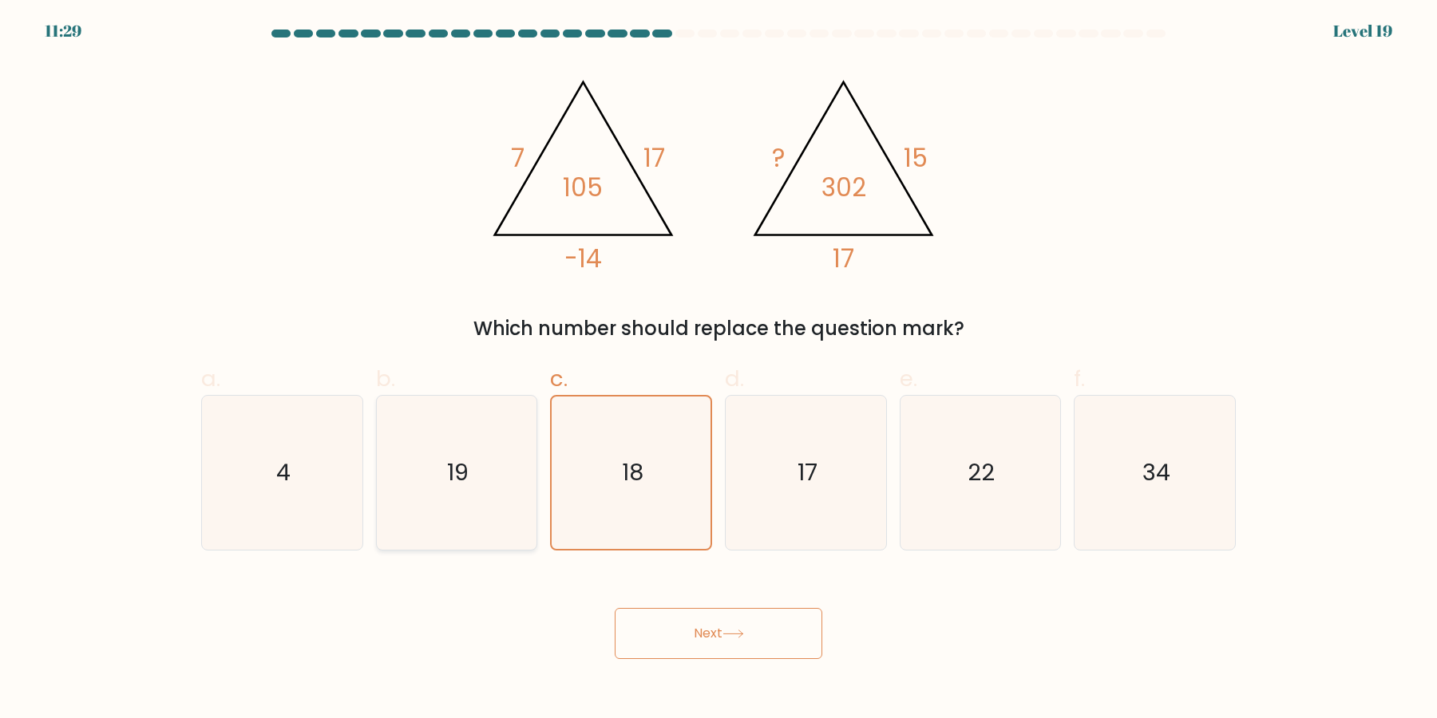
click at [465, 513] on icon "19" at bounding box center [456, 473] width 154 height 154
click at [718, 370] on input "b. 19" at bounding box center [718, 364] width 1 height 10
radio input "true"
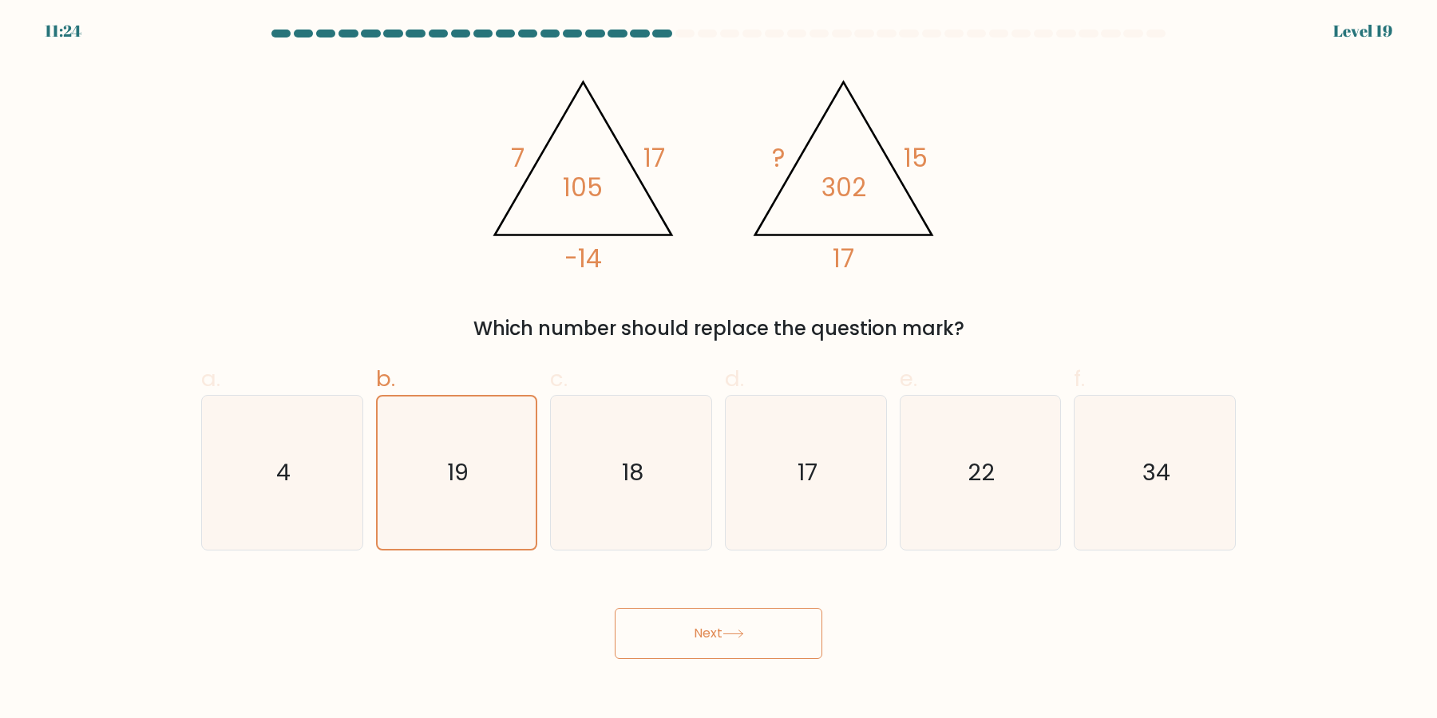
click at [796, 643] on button "Next" at bounding box center [719, 633] width 208 height 51
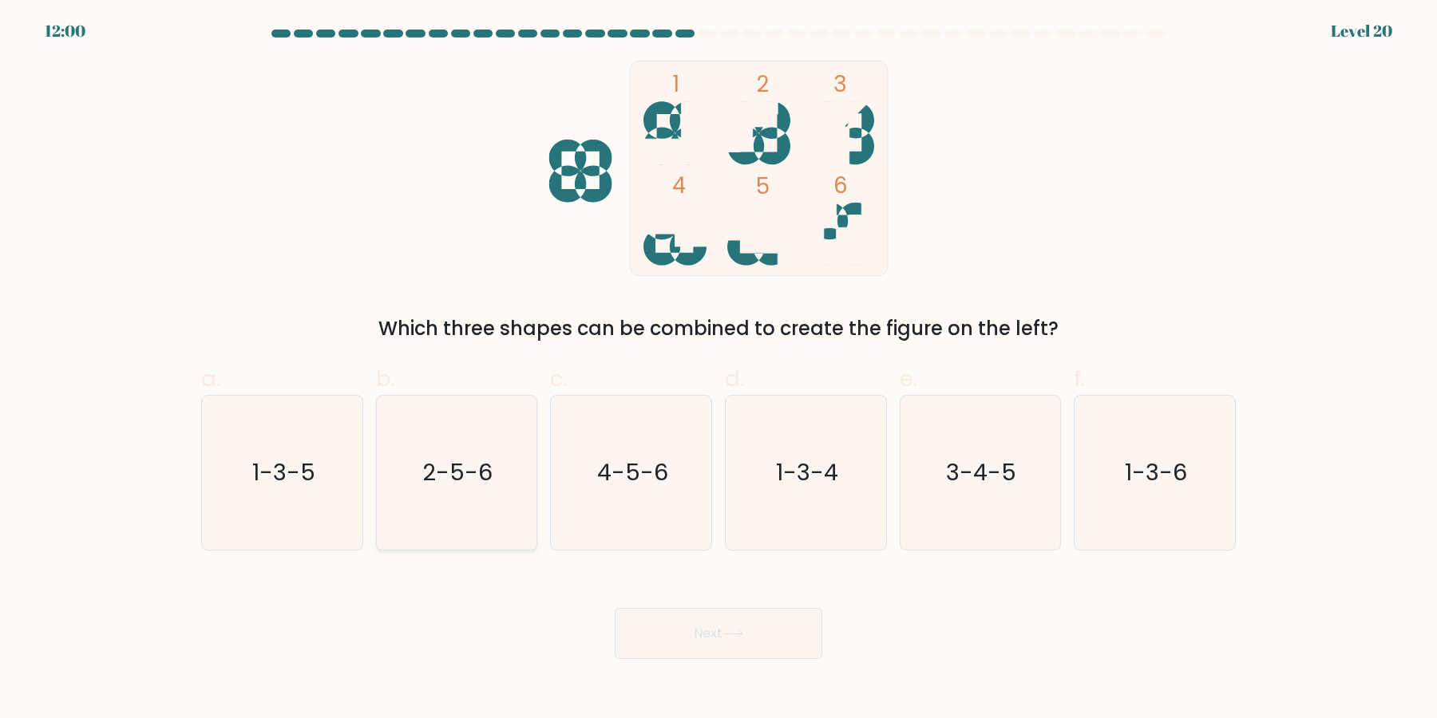
click at [421, 489] on icon "2-5-6" at bounding box center [456, 473] width 154 height 154
click at [718, 370] on input "b. 2-5-6" at bounding box center [718, 364] width 1 height 10
radio input "true"
click at [711, 635] on button "Next" at bounding box center [719, 633] width 208 height 51
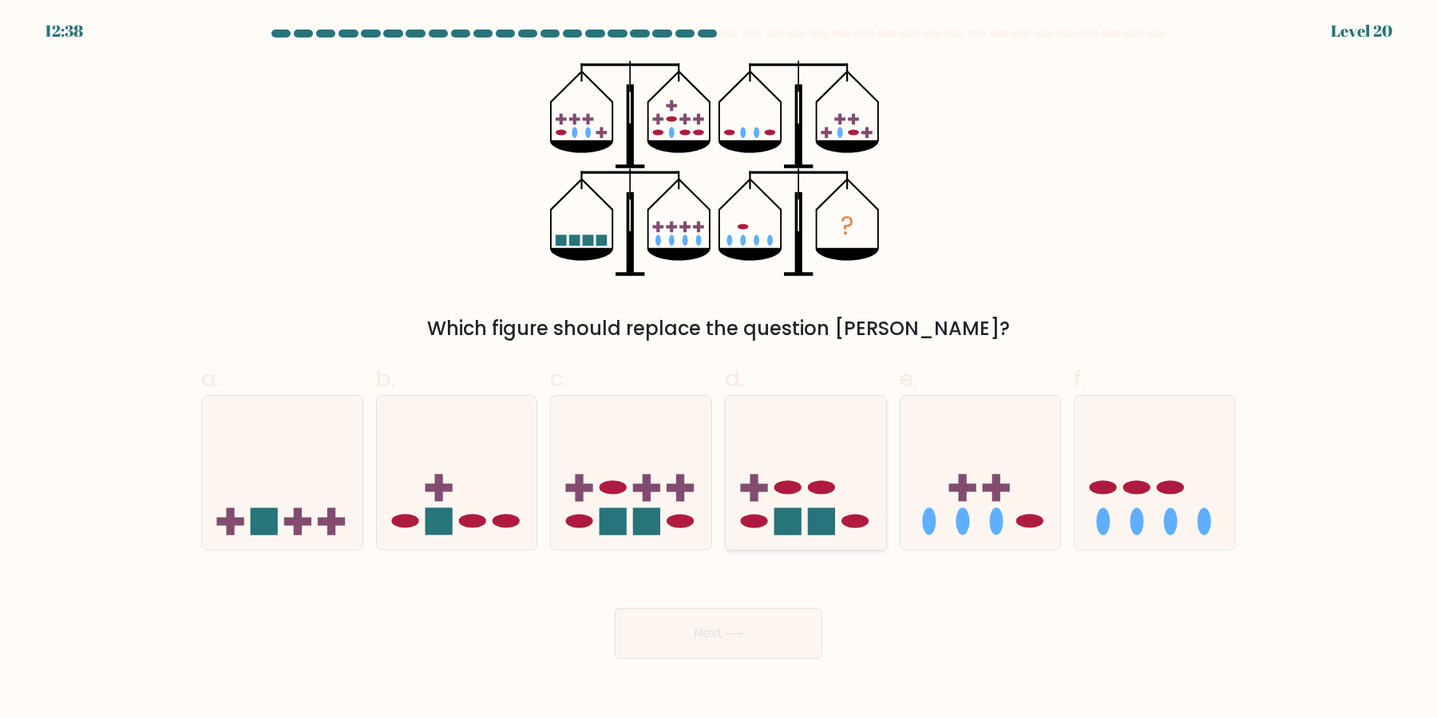
click at [818, 464] on icon at bounding box center [806, 473] width 160 height 133
click at [719, 370] on input "d." at bounding box center [718, 364] width 1 height 10
radio input "true"
click at [776, 633] on button "Next" at bounding box center [719, 633] width 208 height 51
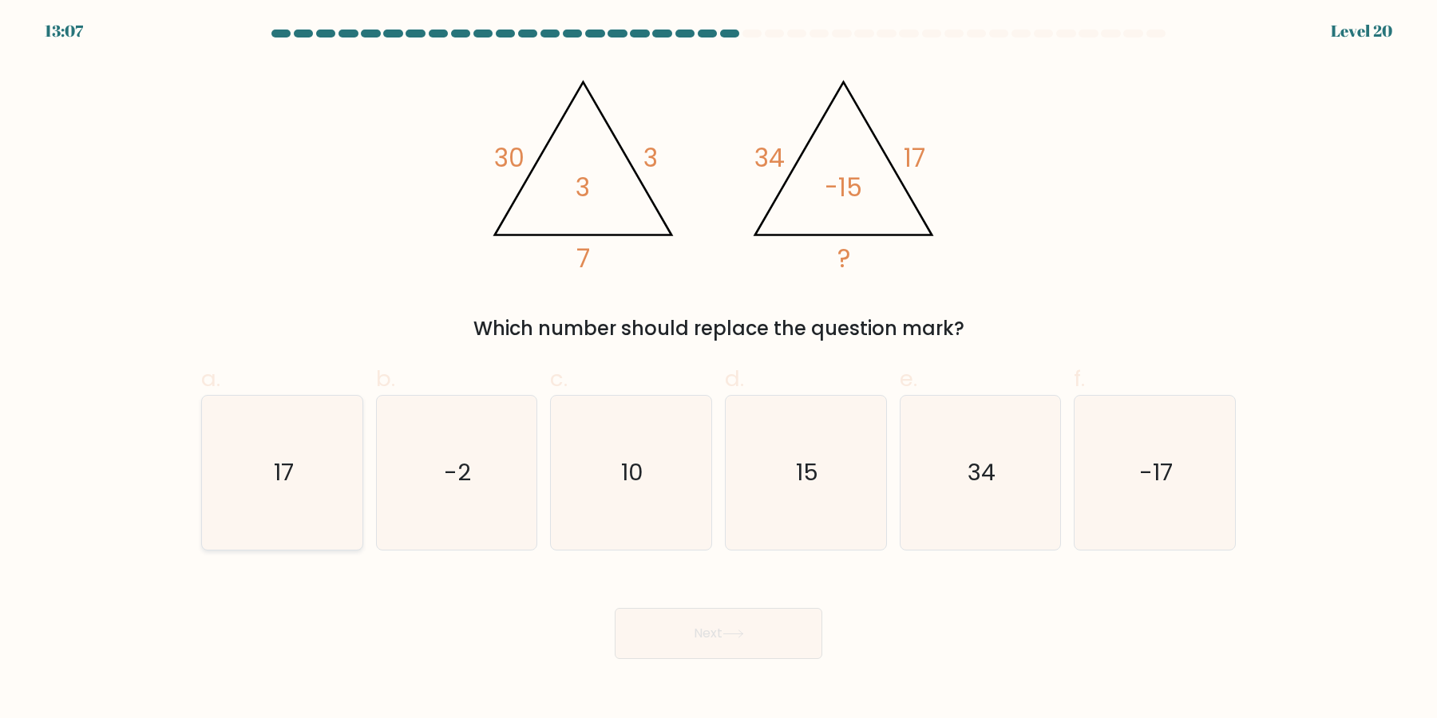
click at [279, 499] on icon "17" at bounding box center [282, 473] width 154 height 154
click at [718, 370] on input "a. 17" at bounding box center [718, 364] width 1 height 10
radio input "true"
click at [709, 635] on button "Next" at bounding box center [719, 633] width 208 height 51
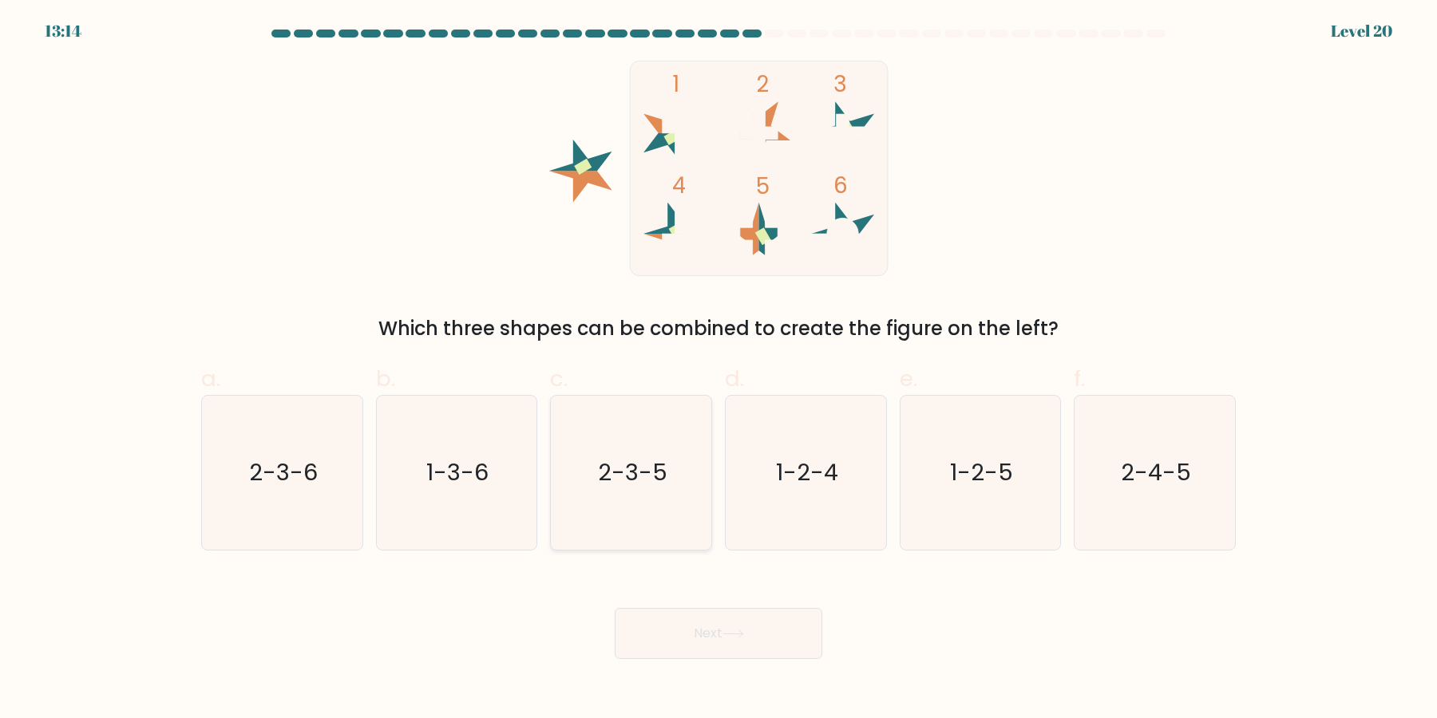
click at [683, 458] on icon "2-3-5" at bounding box center [631, 473] width 154 height 154
click at [718, 370] on input "c. 2-3-5" at bounding box center [718, 364] width 1 height 10
radio input "true"
click at [705, 642] on button "Next" at bounding box center [719, 633] width 208 height 51
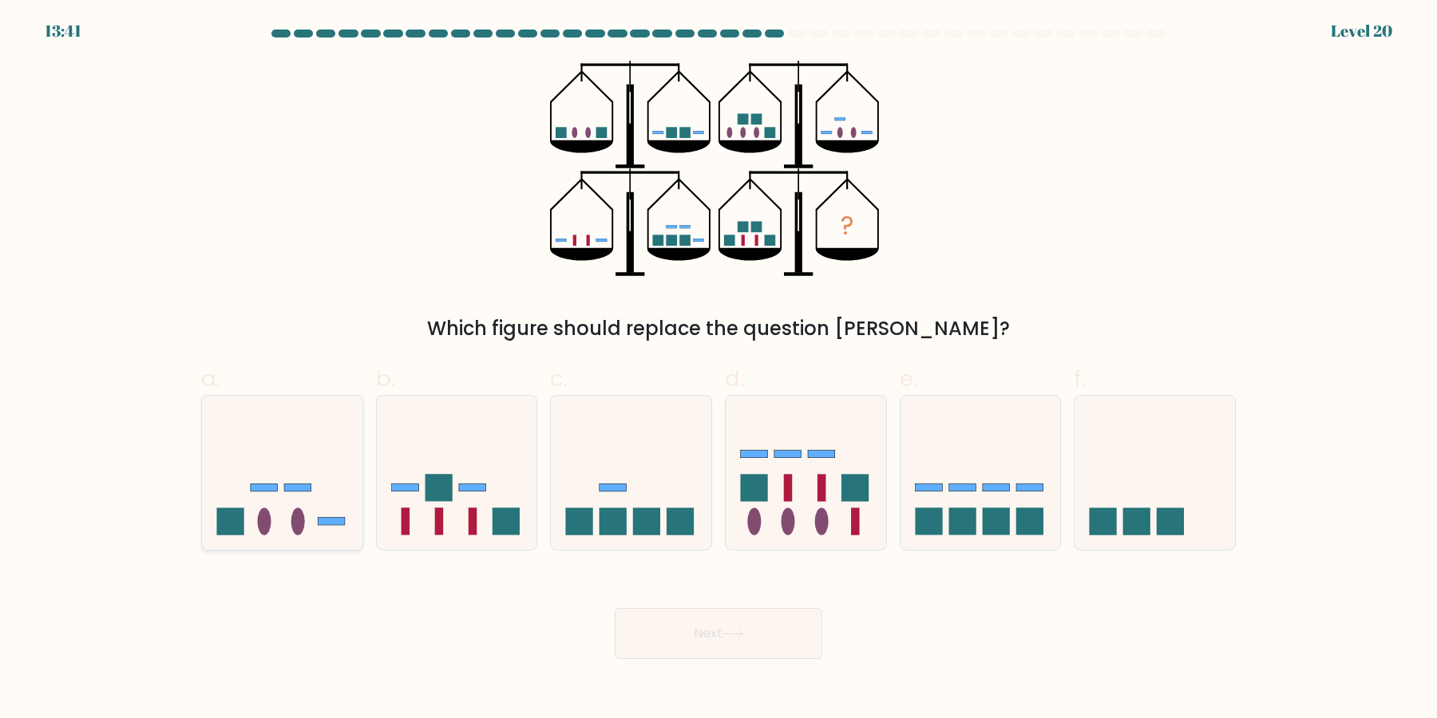
click at [291, 489] on rect at bounding box center [297, 488] width 27 height 8
click at [718, 370] on input "a." at bounding box center [718, 364] width 1 height 10
radio input "true"
click at [748, 661] on body "13:40 Level 20" at bounding box center [718, 359] width 1437 height 718
click at [748, 660] on body "13:40 Level 20" at bounding box center [718, 359] width 1437 height 718
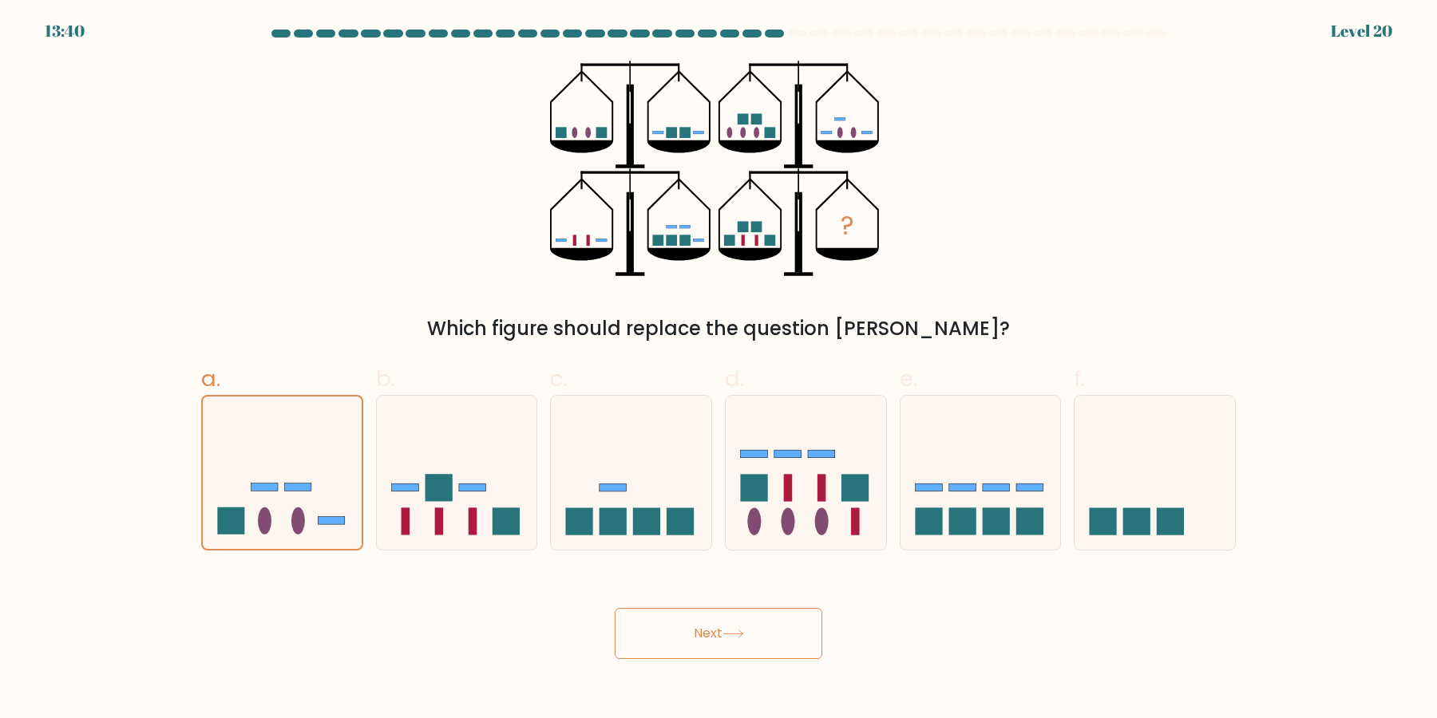
click at [742, 632] on icon at bounding box center [732, 634] width 19 height 7
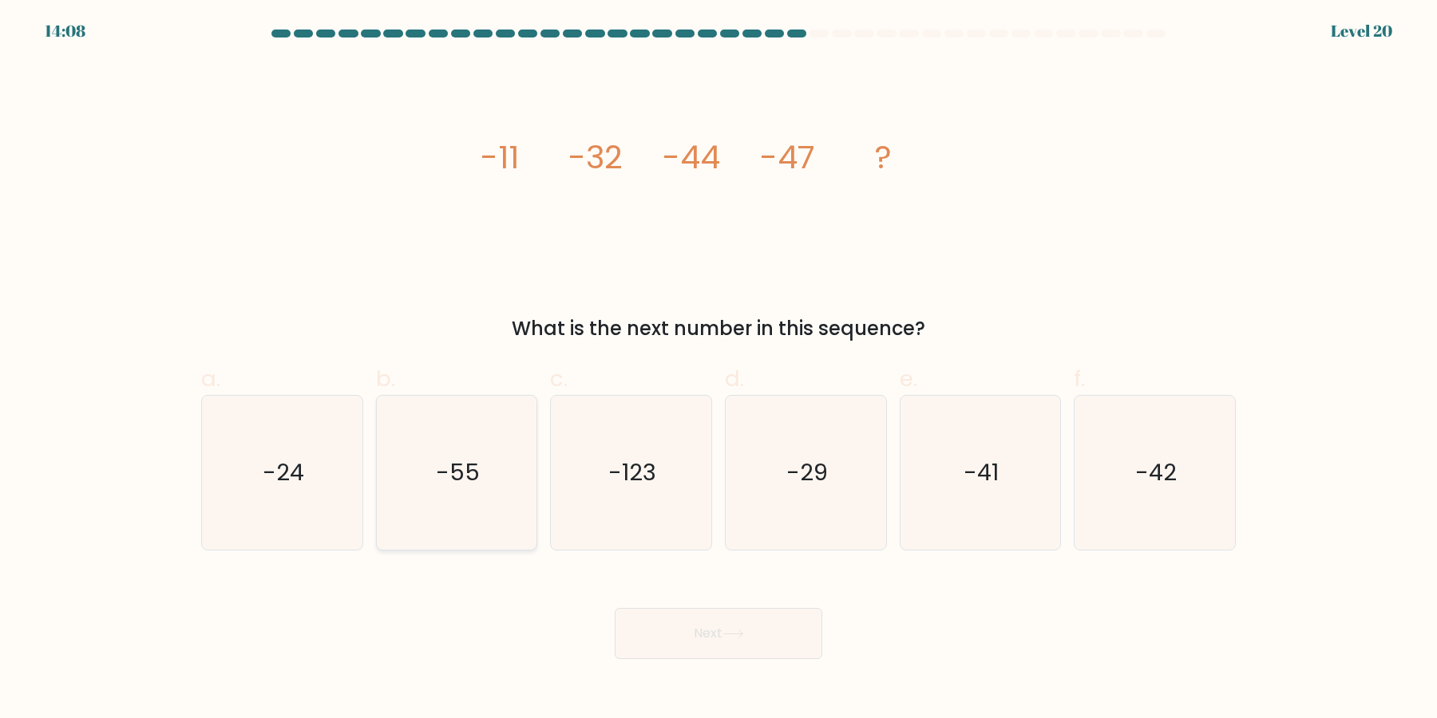
click at [465, 494] on icon "-55" at bounding box center [456, 473] width 154 height 154
click at [718, 370] on input "b. -55" at bounding box center [718, 364] width 1 height 10
radio input "true"
click at [948, 462] on icon "-41" at bounding box center [980, 473] width 154 height 154
click at [719, 370] on input "e. -41" at bounding box center [718, 364] width 1 height 10
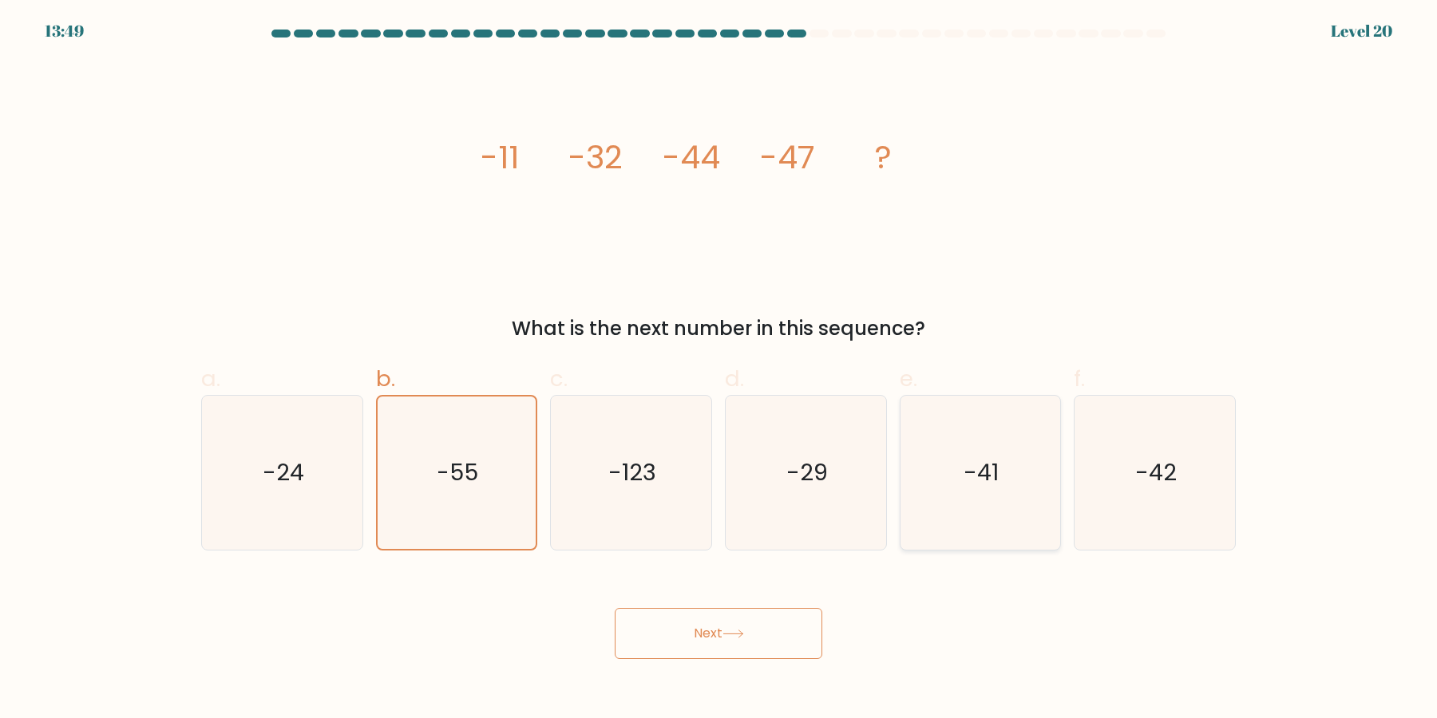
radio input "true"
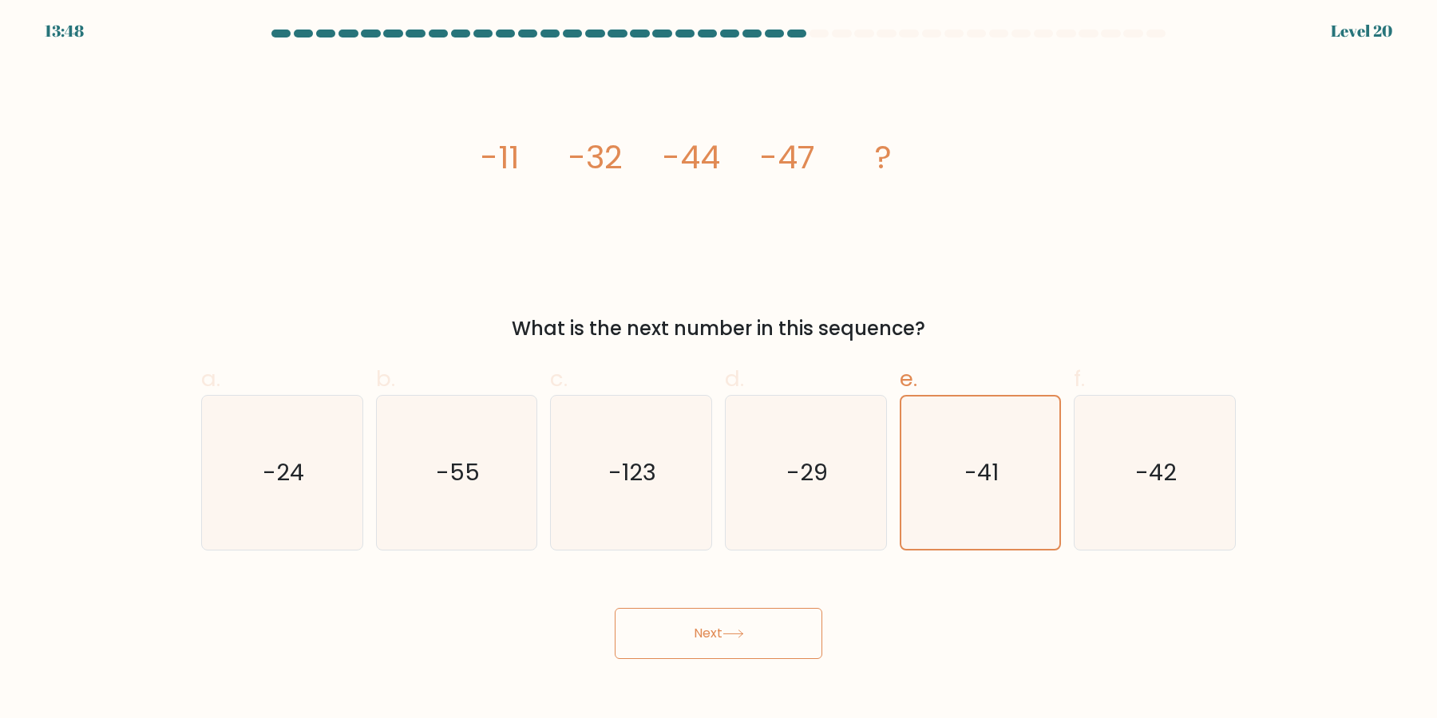
click at [781, 635] on button "Next" at bounding box center [719, 633] width 208 height 51
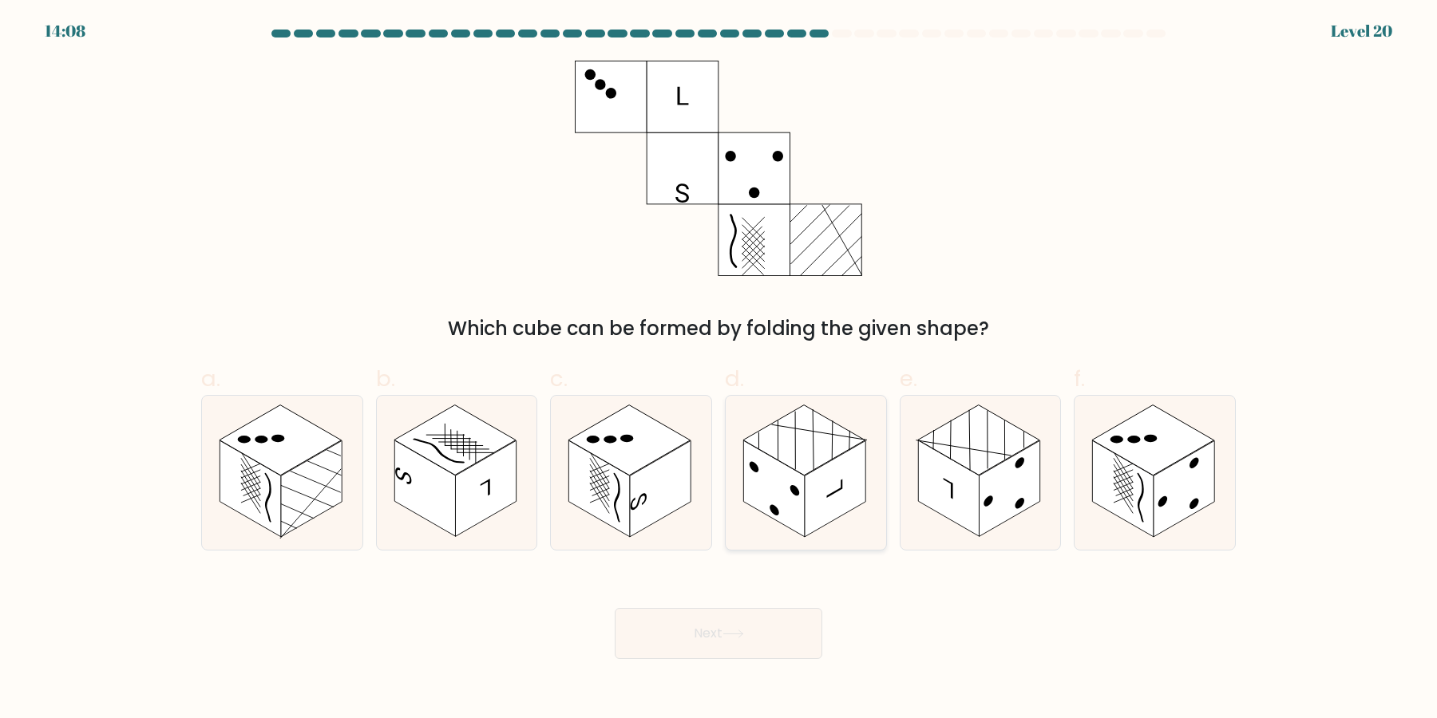
click at [853, 445] on rect at bounding box center [804, 441] width 122 height 70
click at [719, 370] on input "d." at bounding box center [718, 364] width 1 height 10
radio input "true"
click at [779, 651] on button "Next" at bounding box center [719, 633] width 208 height 51
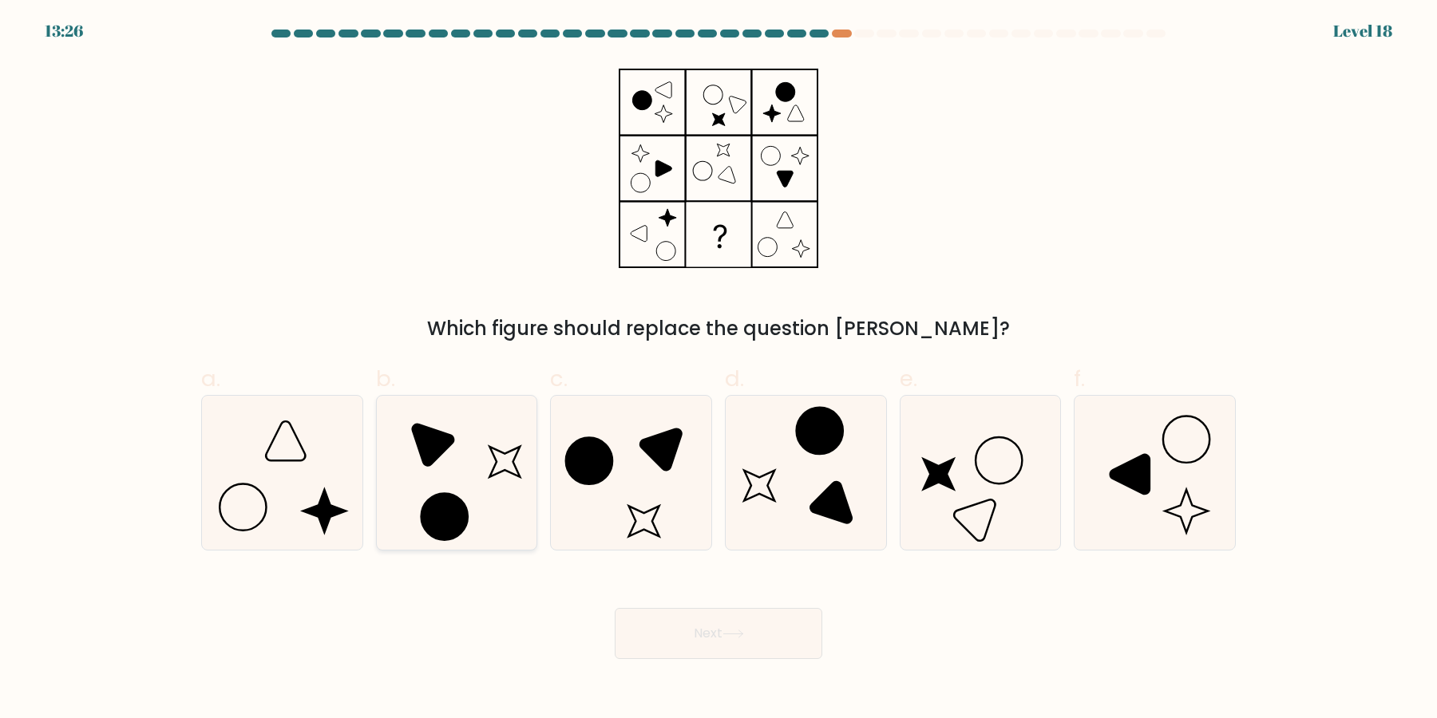
click at [459, 504] on circle at bounding box center [444, 517] width 65 height 65
click at [718, 370] on input "b." at bounding box center [718, 364] width 1 height 10
radio input "true"
click at [744, 628] on button "Next" at bounding box center [719, 633] width 208 height 51
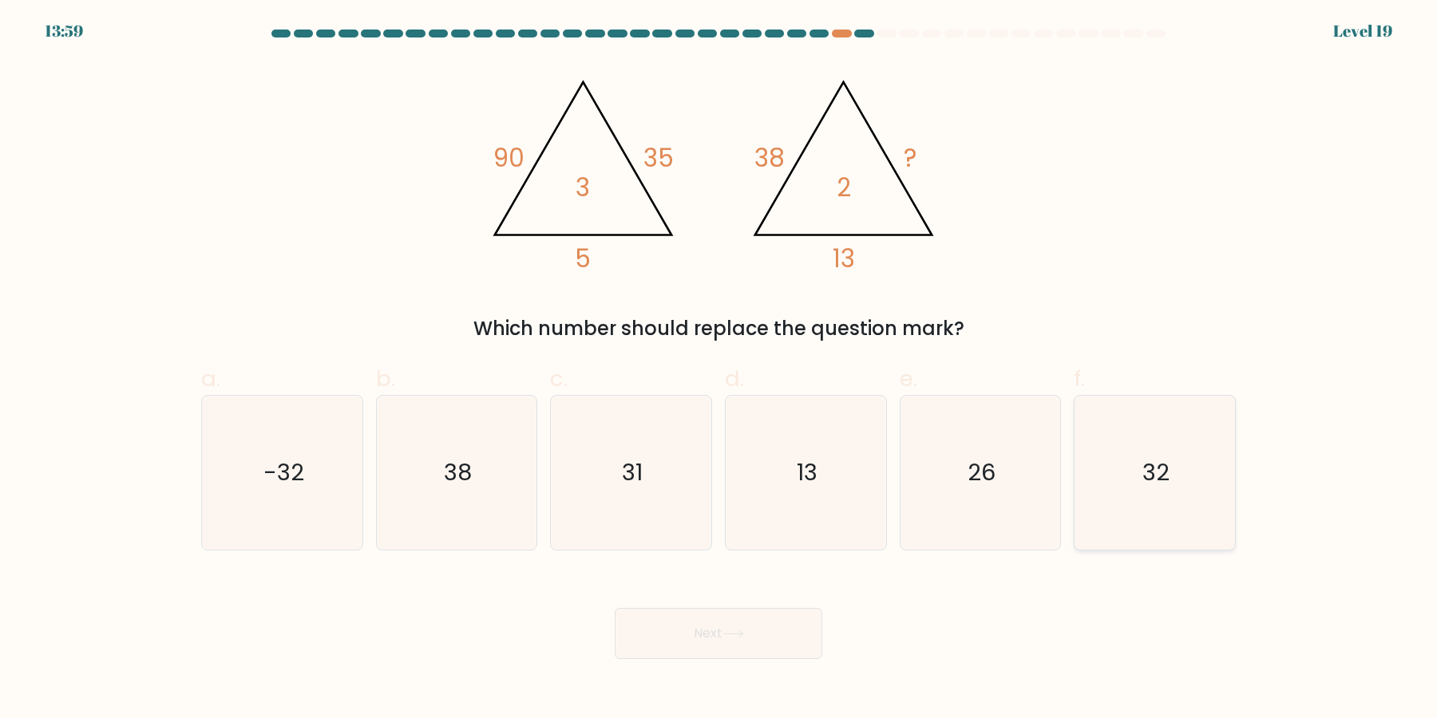
click at [1160, 473] on text "32" at bounding box center [1156, 473] width 27 height 32
click at [719, 370] on input "f. 32" at bounding box center [718, 364] width 1 height 10
radio input "true"
click at [785, 640] on button "Next" at bounding box center [719, 633] width 208 height 51
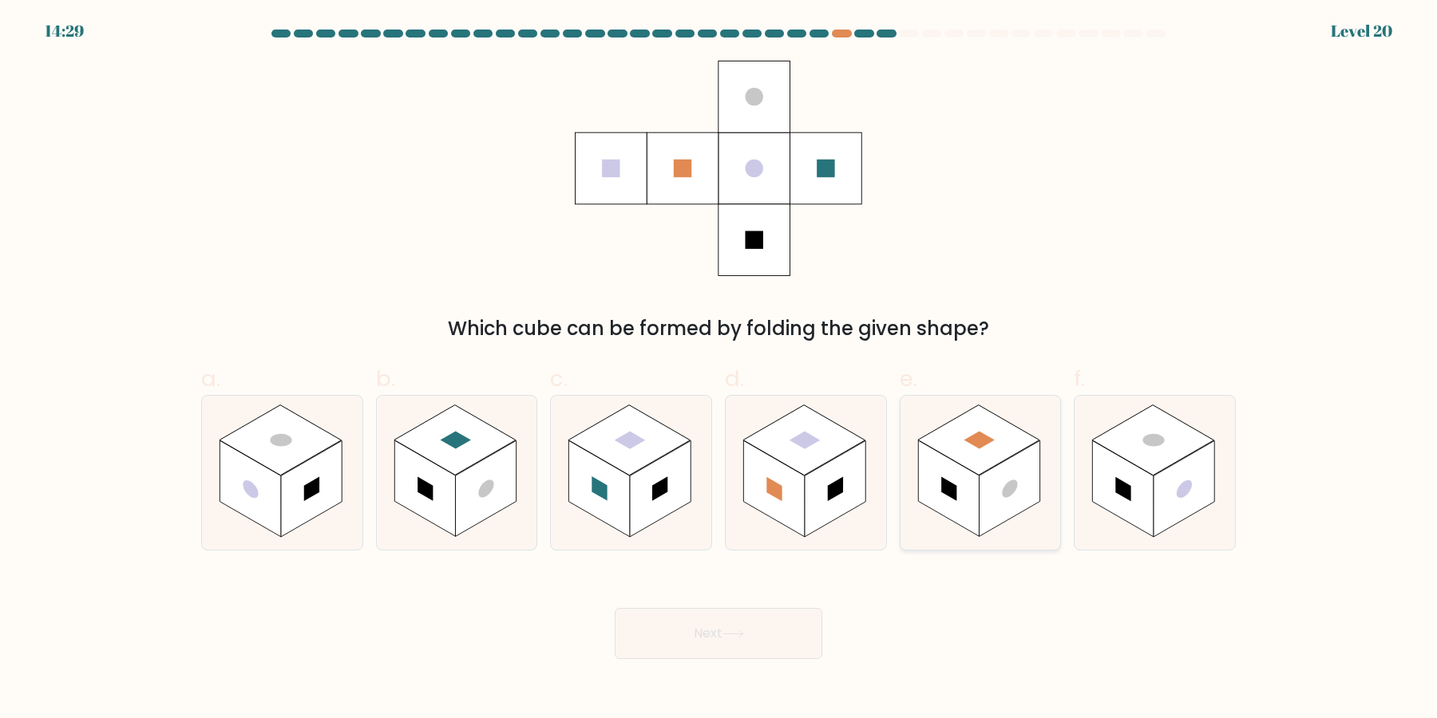
click at [932, 511] on icon at bounding box center [980, 473] width 160 height 154
click at [719, 370] on input "e." at bounding box center [718, 364] width 1 height 10
radio input "true"
click at [1173, 516] on rect at bounding box center [1183, 489] width 61 height 97
click at [719, 370] on input "f." at bounding box center [718, 364] width 1 height 10
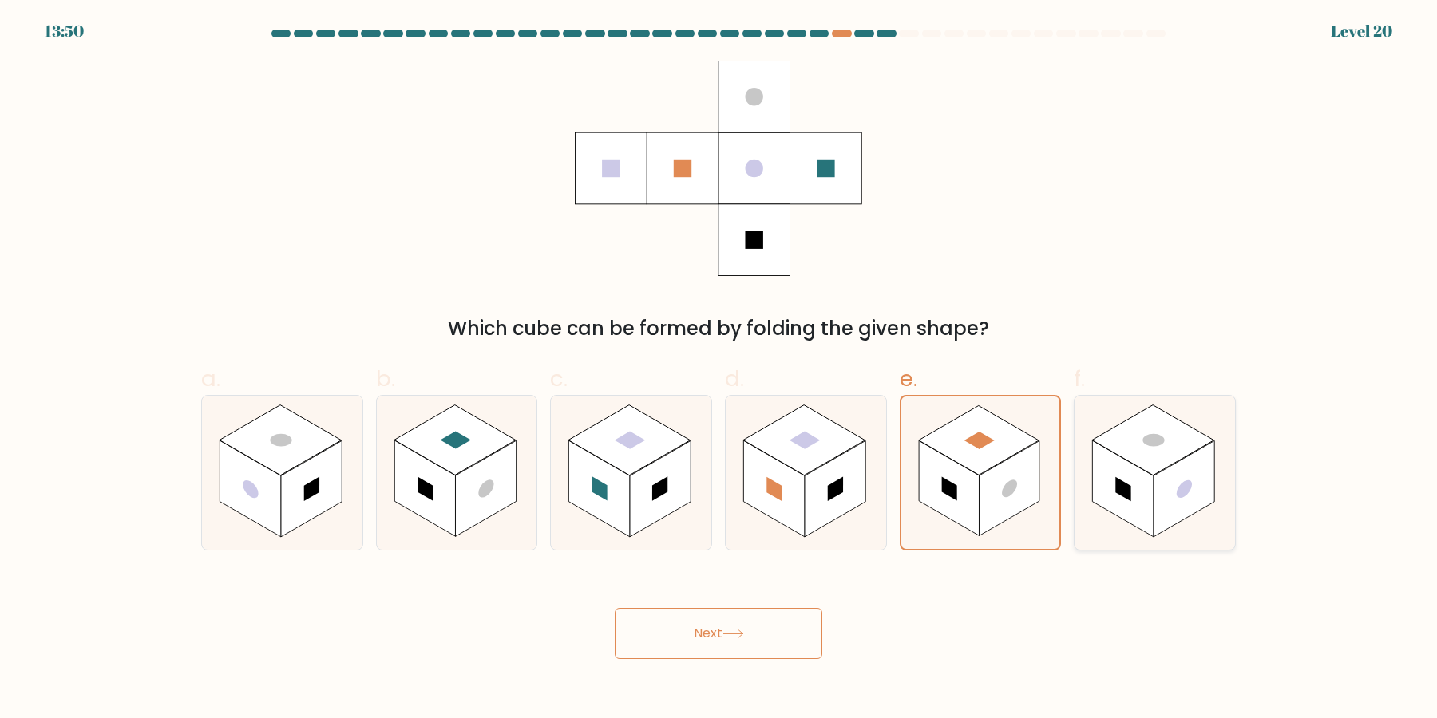
radio input "true"
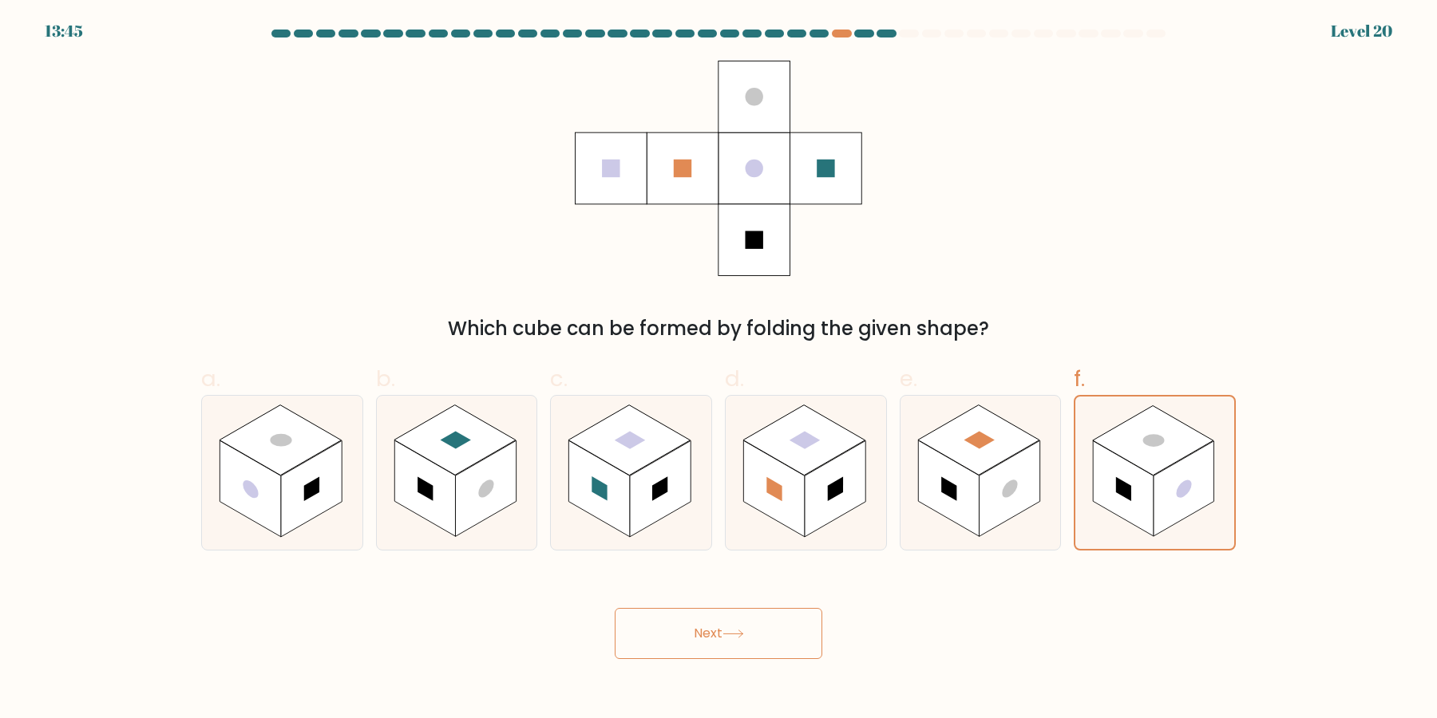
click at [762, 635] on button "Next" at bounding box center [719, 633] width 208 height 51
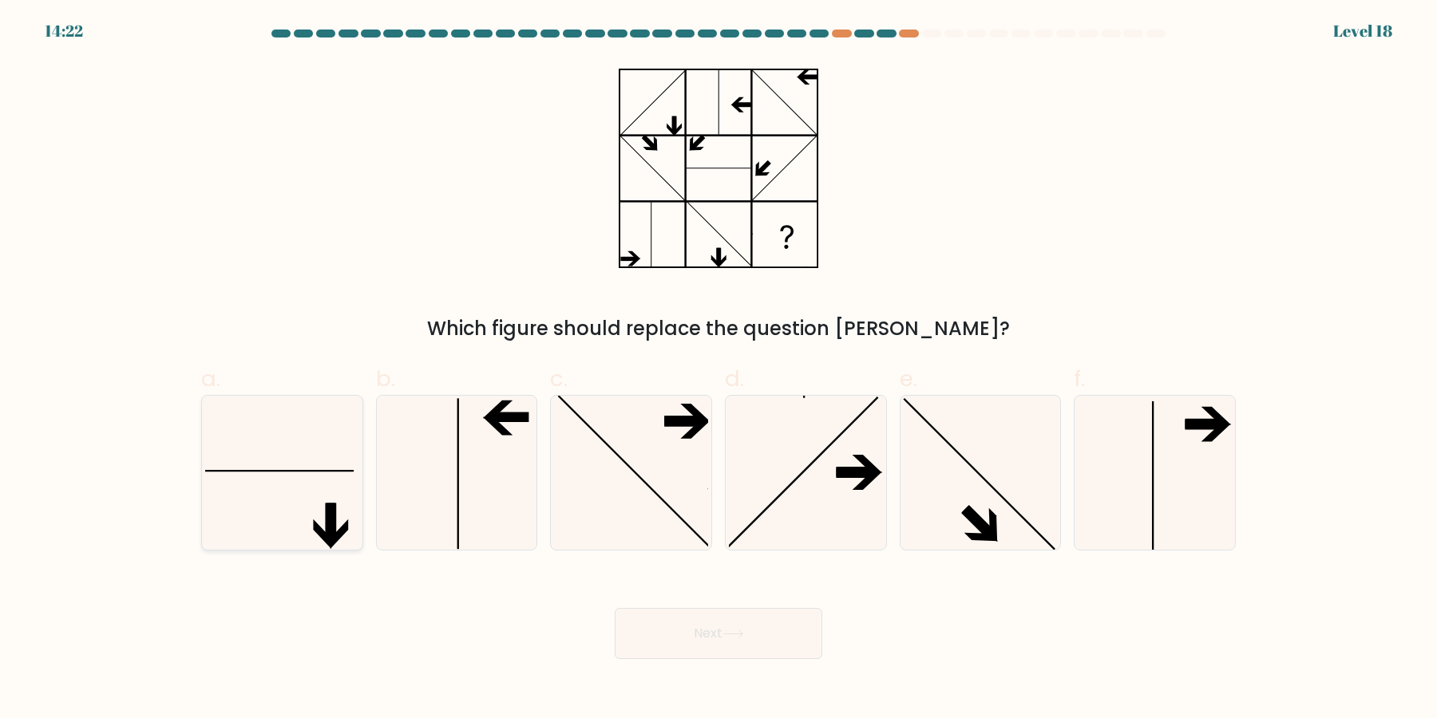
click at [314, 520] on icon at bounding box center [282, 473] width 154 height 154
click at [718, 370] on input "a." at bounding box center [718, 364] width 1 height 10
radio input "true"
click at [739, 630] on button "Next" at bounding box center [719, 633] width 208 height 51
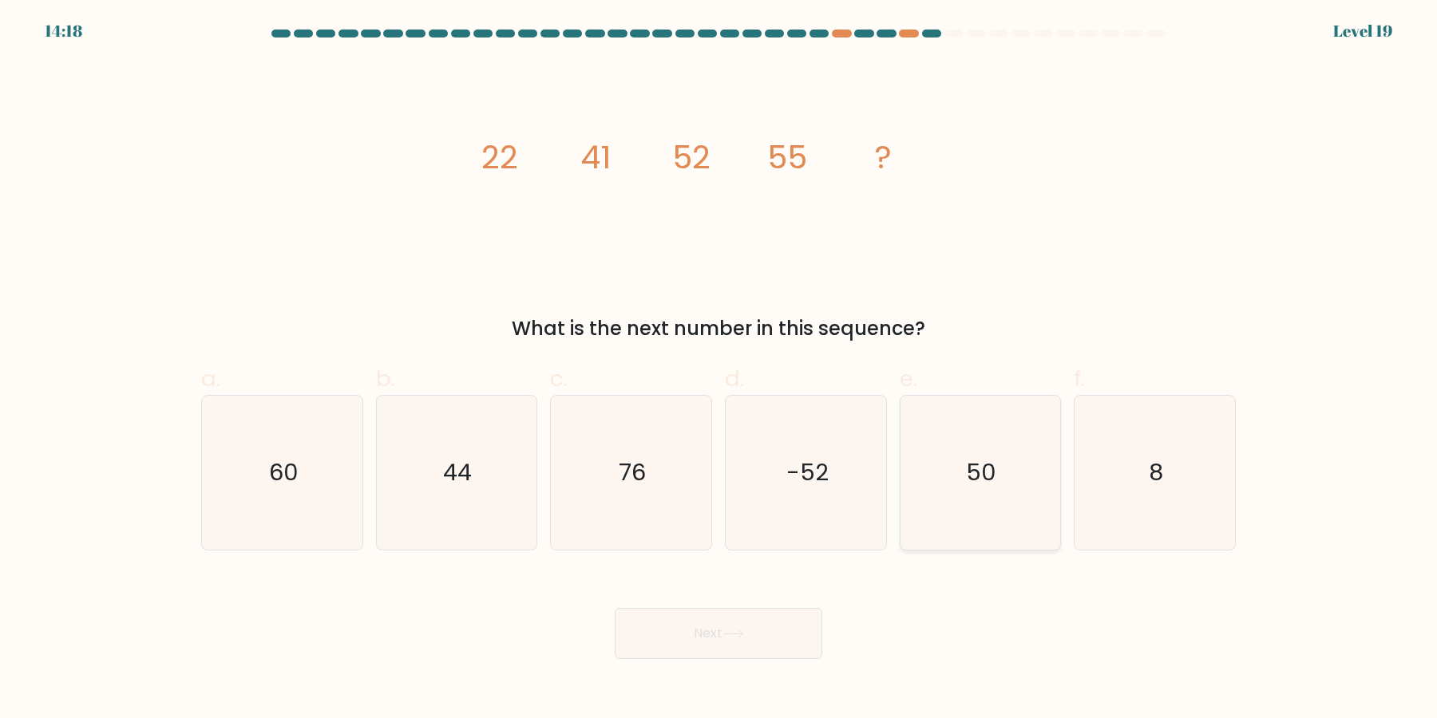
click at [966, 507] on icon "50" at bounding box center [980, 473] width 154 height 154
click at [719, 370] on input "e. 50" at bounding box center [718, 364] width 1 height 10
radio input "true"
click at [801, 645] on button "Next" at bounding box center [719, 633] width 208 height 51
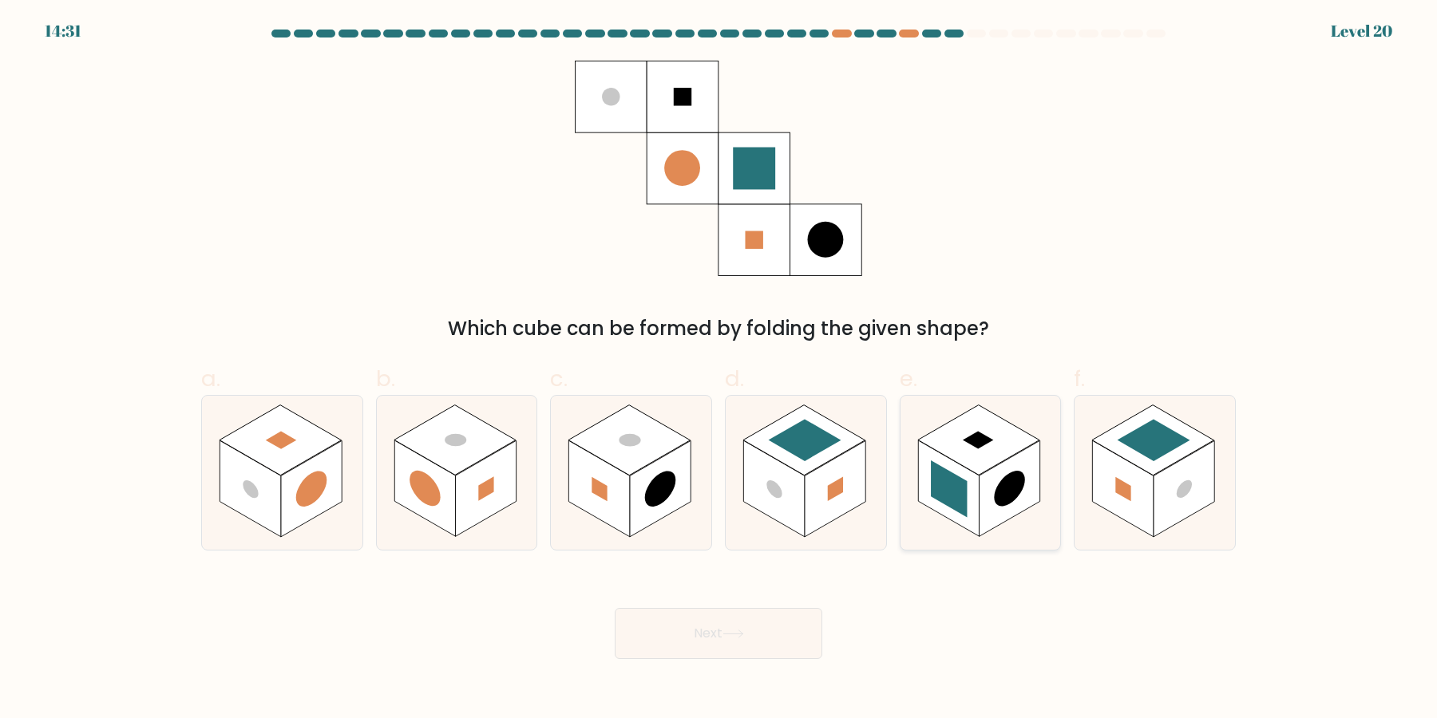
click at [975, 503] on rect at bounding box center [948, 489] width 61 height 97
click at [719, 370] on input "e." at bounding box center [718, 364] width 1 height 10
radio input "true"
click at [742, 647] on button "Next" at bounding box center [719, 633] width 208 height 51
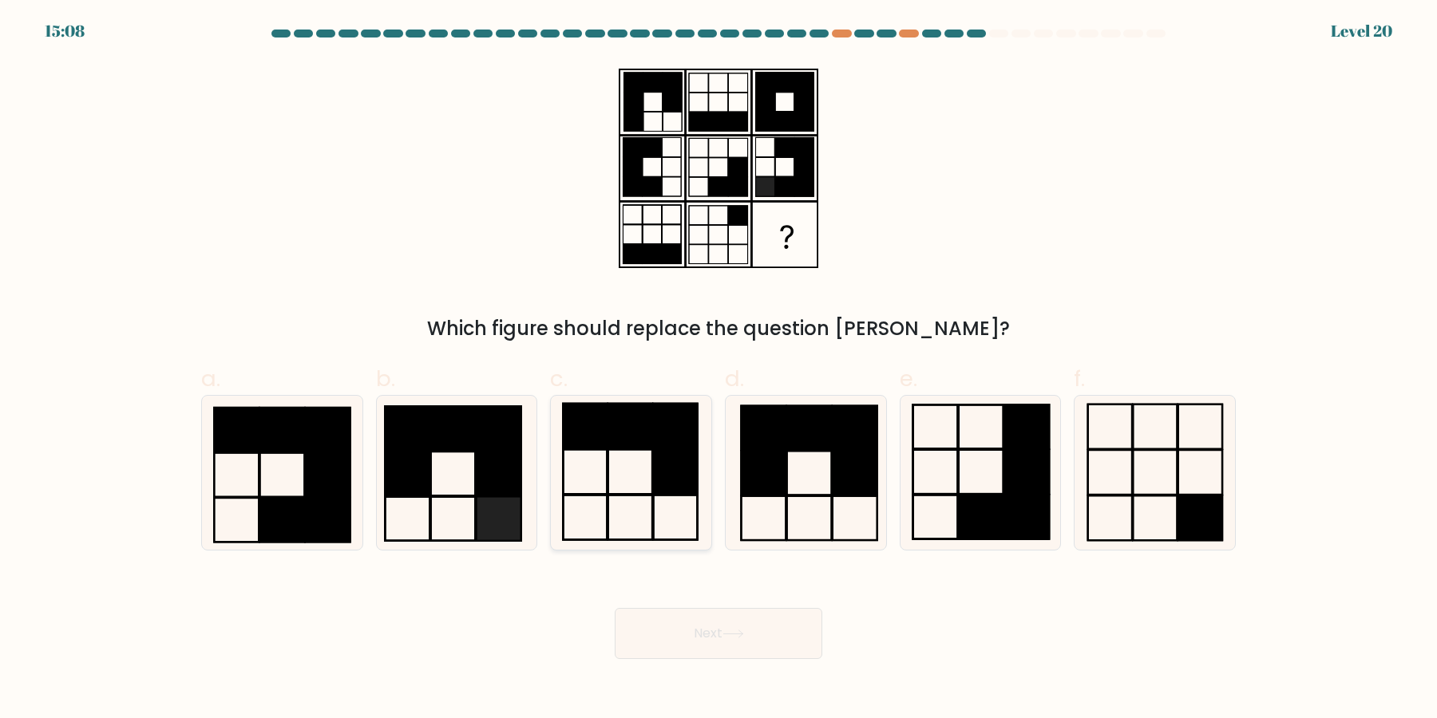
click at [668, 507] on icon at bounding box center [631, 473] width 154 height 154
click at [718, 370] on input "c." at bounding box center [718, 364] width 1 height 10
radio input "true"
click at [785, 643] on button "Next" at bounding box center [719, 633] width 208 height 51
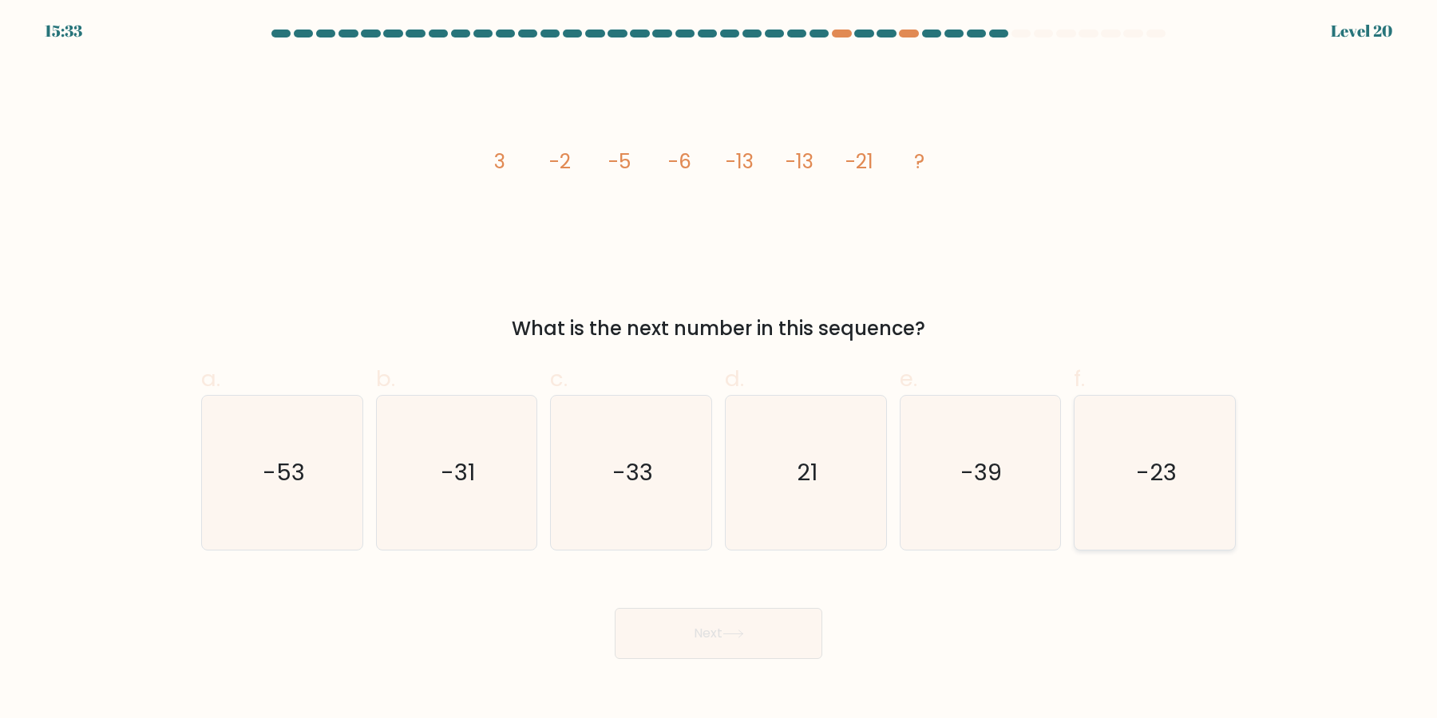
drag, startPoint x: 1240, startPoint y: 486, endPoint x: 1225, endPoint y: 487, distance: 14.4
click at [1240, 487] on div "f. -23" at bounding box center [1154, 456] width 175 height 188
click at [1191, 485] on icon "-23" at bounding box center [1155, 473] width 154 height 154
click at [719, 370] on input "f. -23" at bounding box center [718, 364] width 1 height 10
radio input "true"
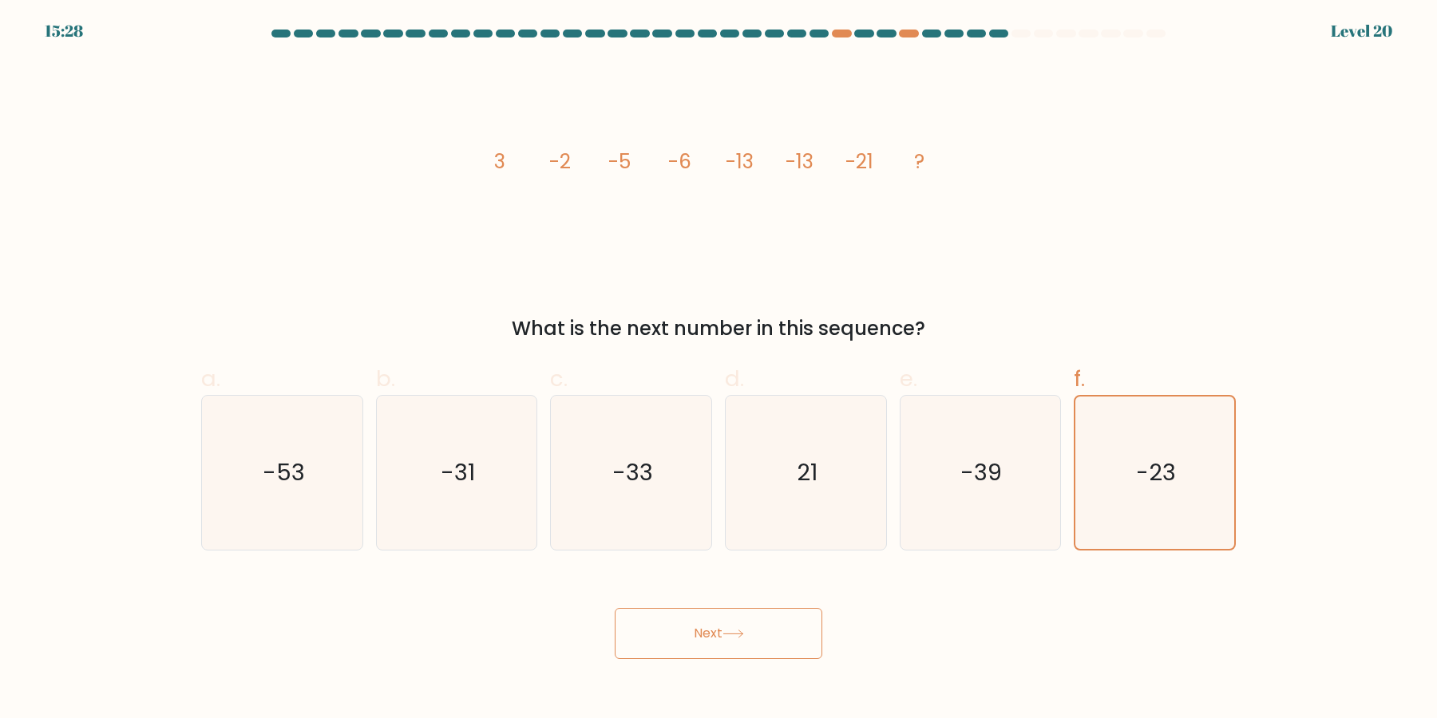
click at [794, 636] on button "Next" at bounding box center [719, 633] width 208 height 51
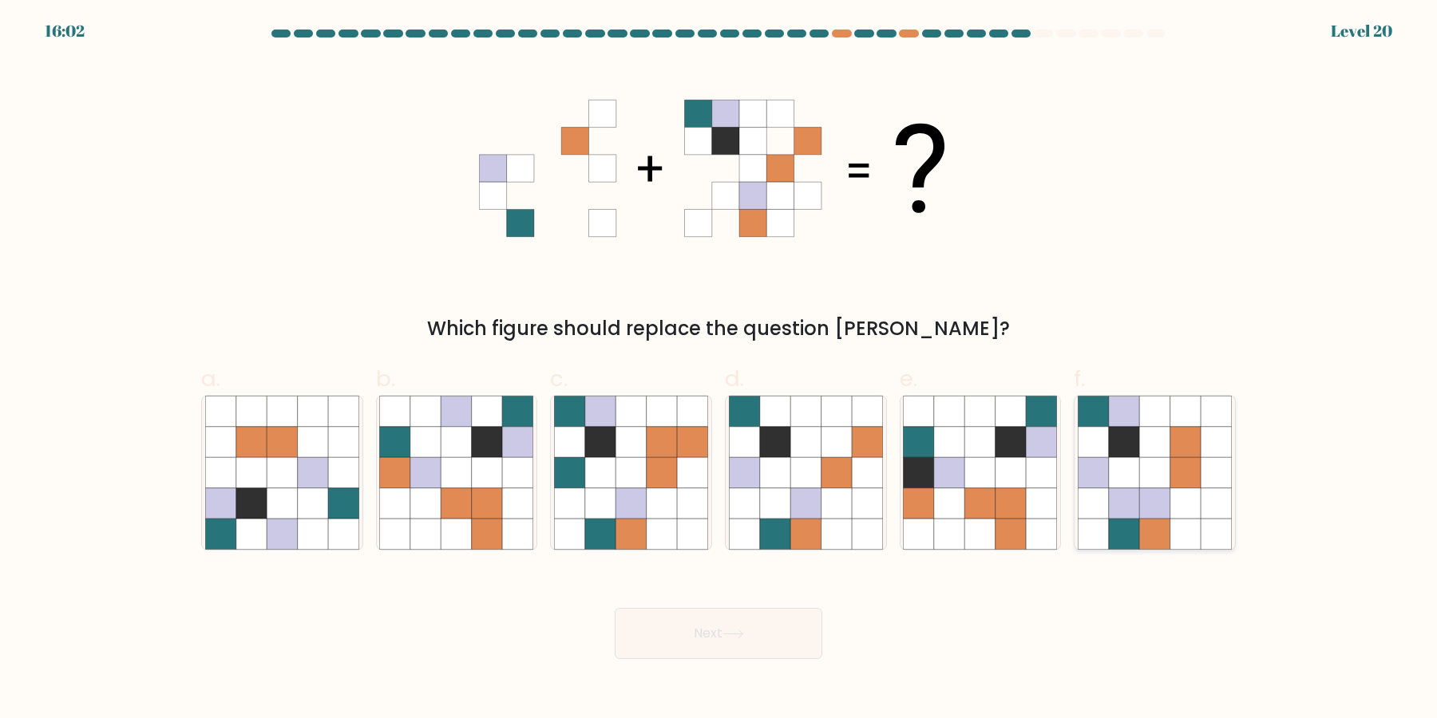
click at [1149, 528] on icon at bounding box center [1154, 534] width 30 height 30
click at [719, 370] on input "f." at bounding box center [718, 364] width 1 height 10
radio input "true"
click at [480, 517] on icon at bounding box center [487, 504] width 30 height 30
click at [718, 370] on input "b." at bounding box center [718, 364] width 1 height 10
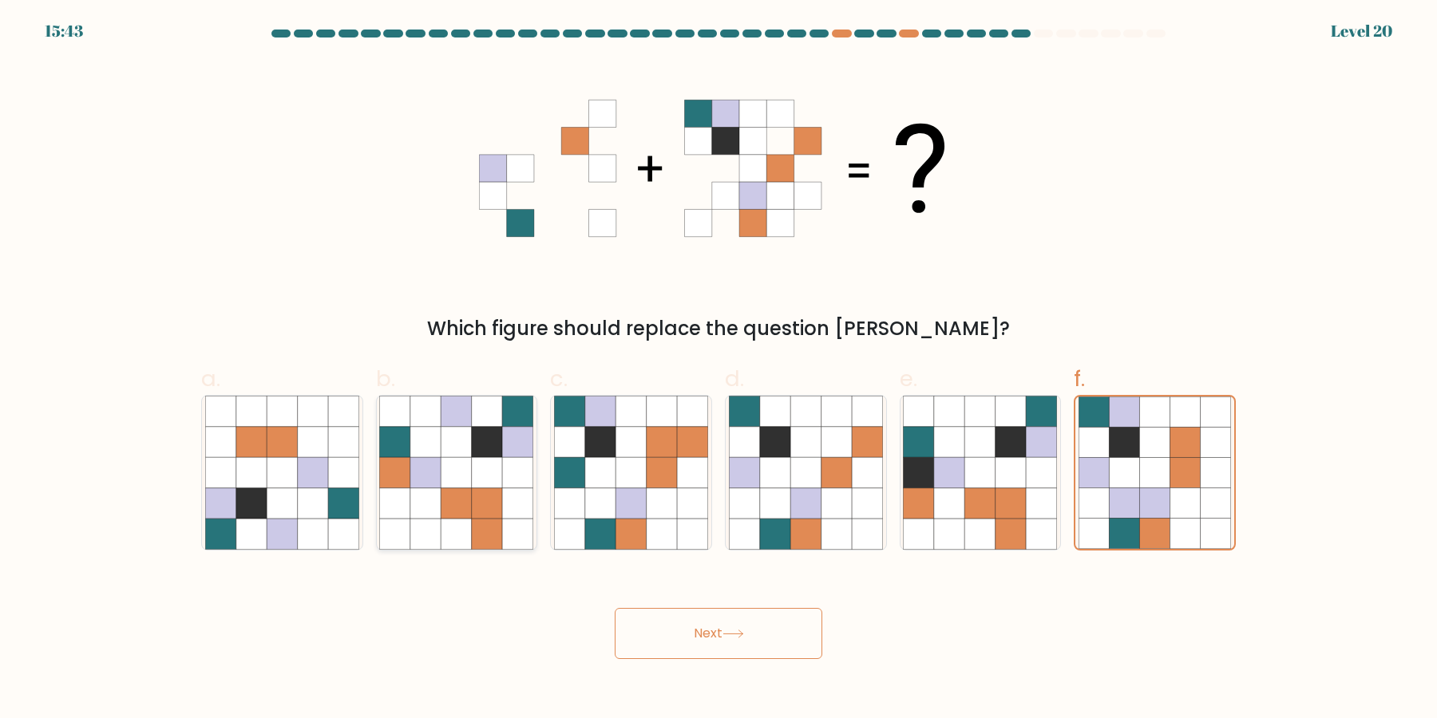
radio input "true"
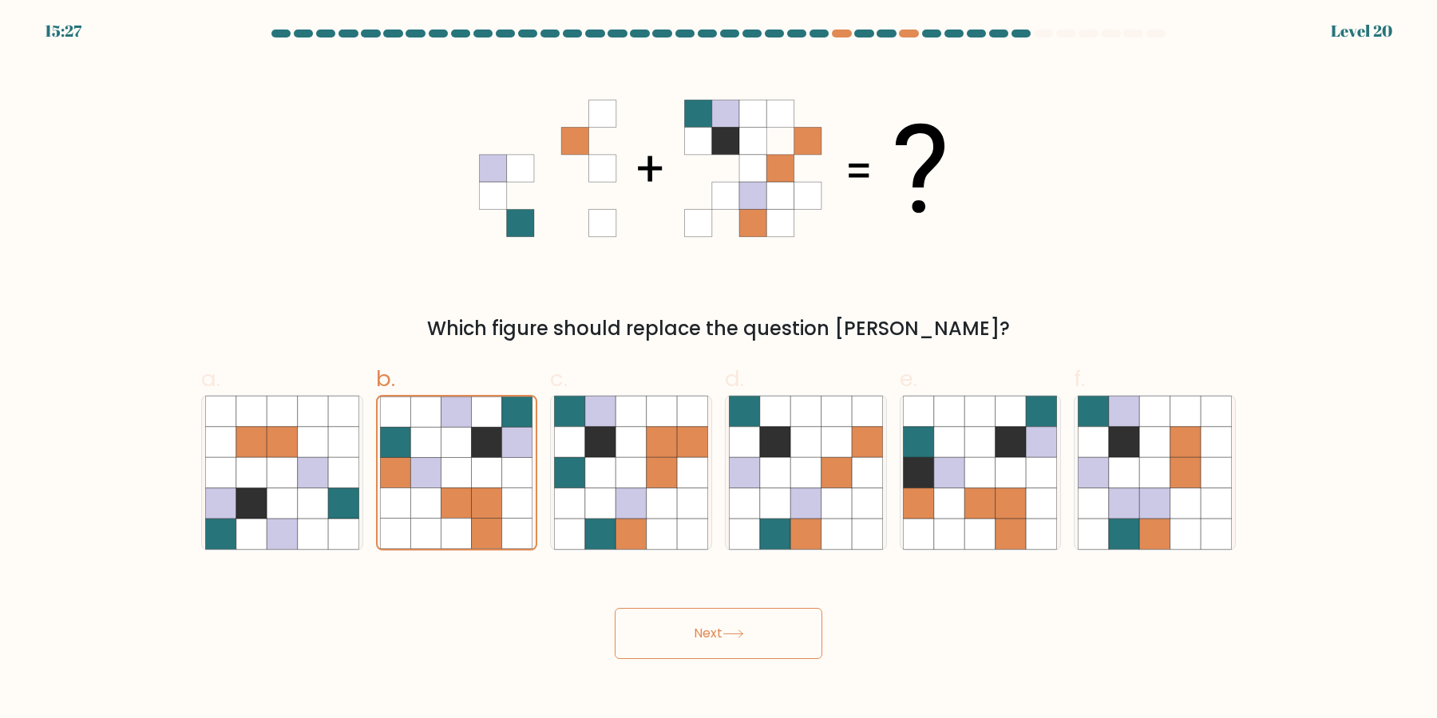
click at [659, 638] on button "Next" at bounding box center [719, 633] width 208 height 51
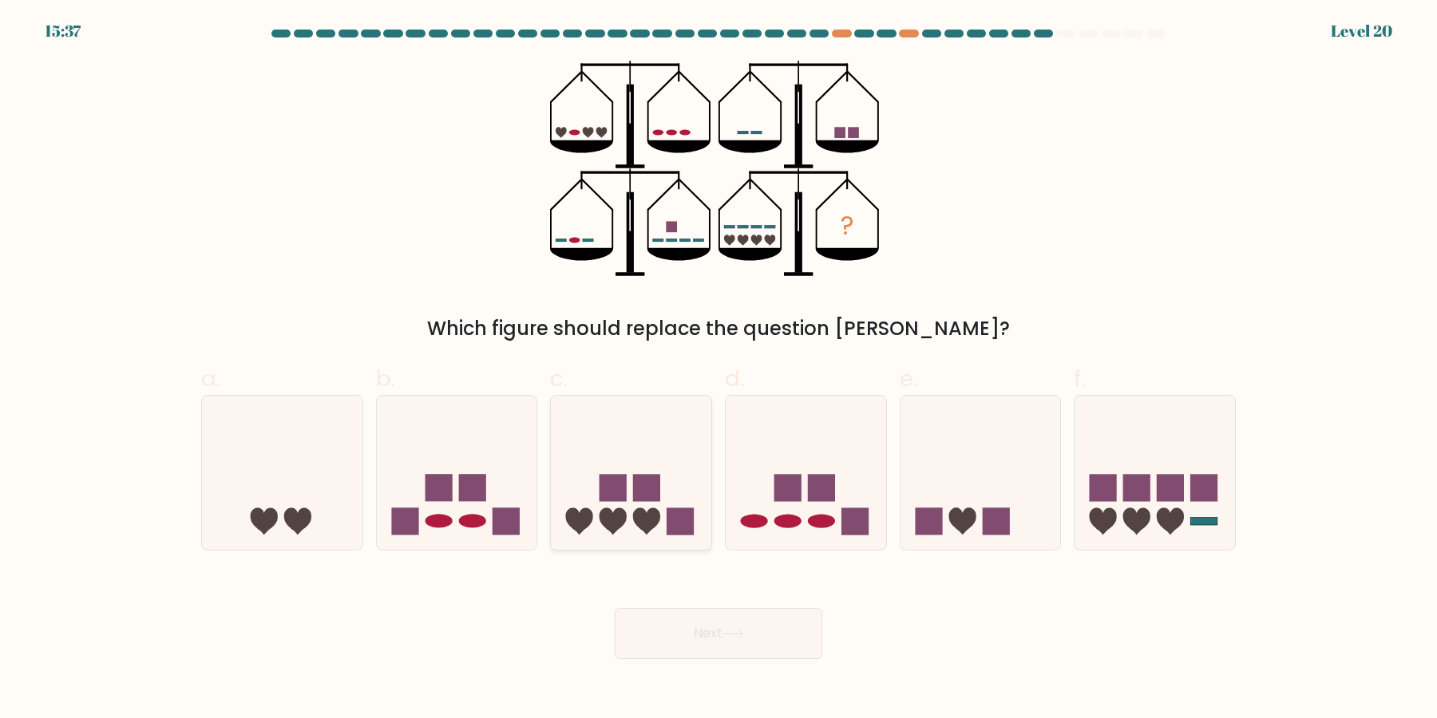
click at [620, 468] on icon at bounding box center [631, 473] width 160 height 133
click at [718, 370] on input "c." at bounding box center [718, 364] width 1 height 10
radio input "true"
click at [1075, 527] on icon at bounding box center [1154, 473] width 160 height 133
click at [719, 370] on input "f." at bounding box center [718, 364] width 1 height 10
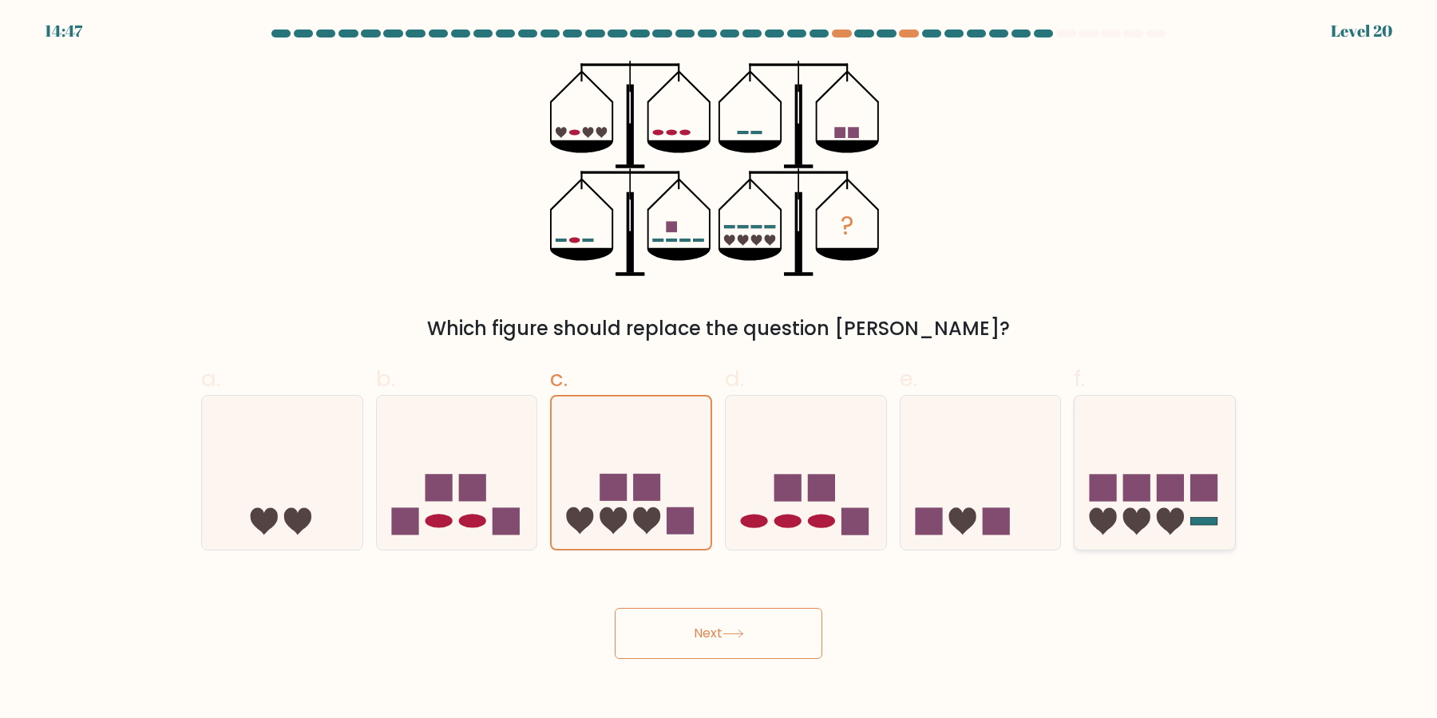
radio input "true"
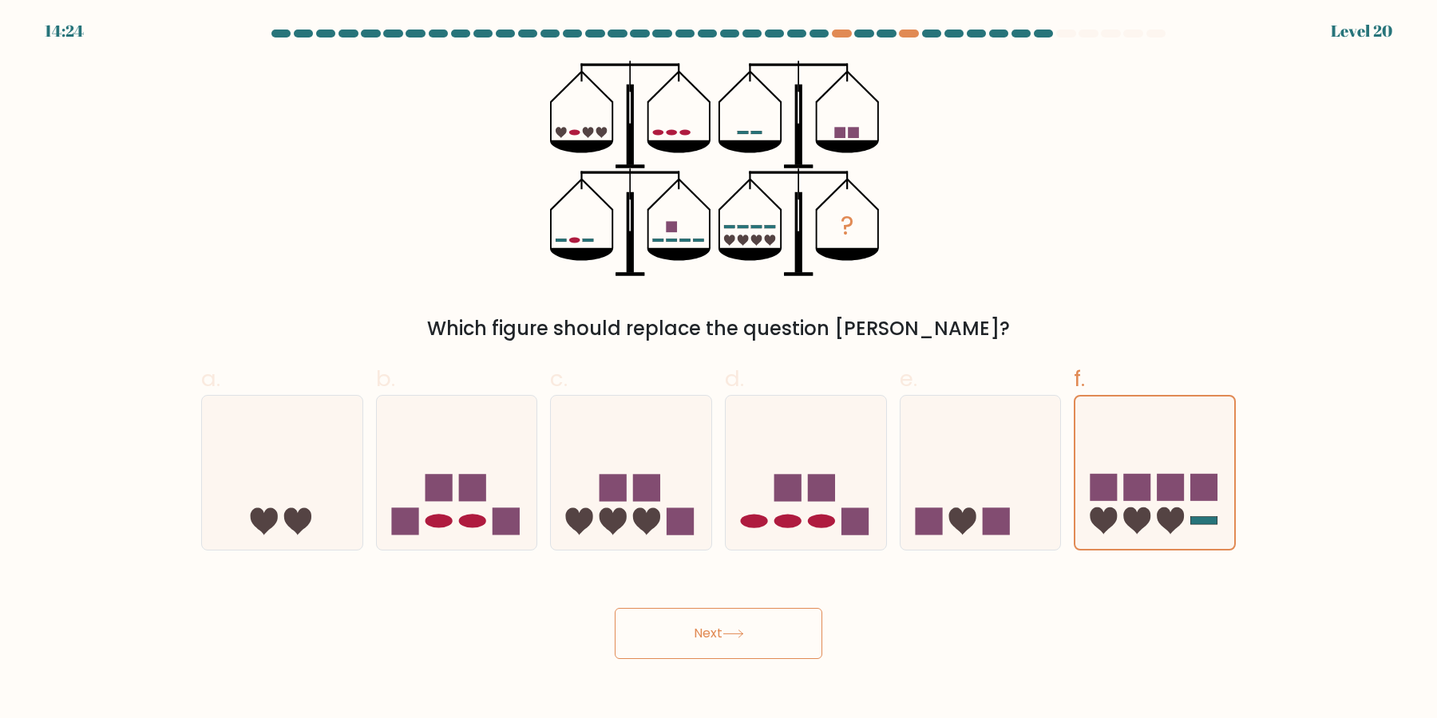
drag, startPoint x: 777, startPoint y: 649, endPoint x: 950, endPoint y: 643, distance: 173.3
click at [776, 648] on button "Next" at bounding box center [719, 633] width 208 height 51
click at [1209, 481] on rect at bounding box center [1203, 487] width 27 height 27
click at [719, 370] on input "f." at bounding box center [718, 364] width 1 height 10
click at [785, 651] on button "Next" at bounding box center [719, 633] width 208 height 51
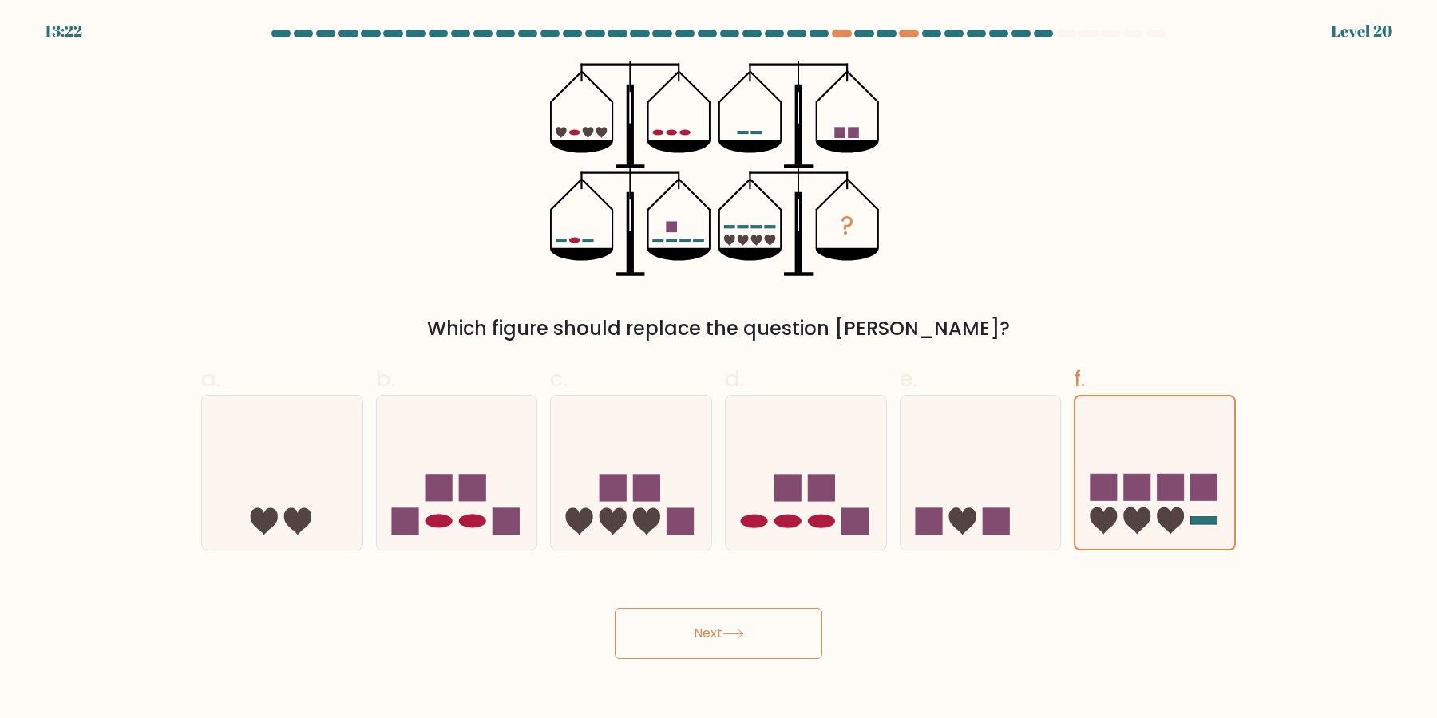
click at [794, 631] on button "Next" at bounding box center [719, 633] width 208 height 51
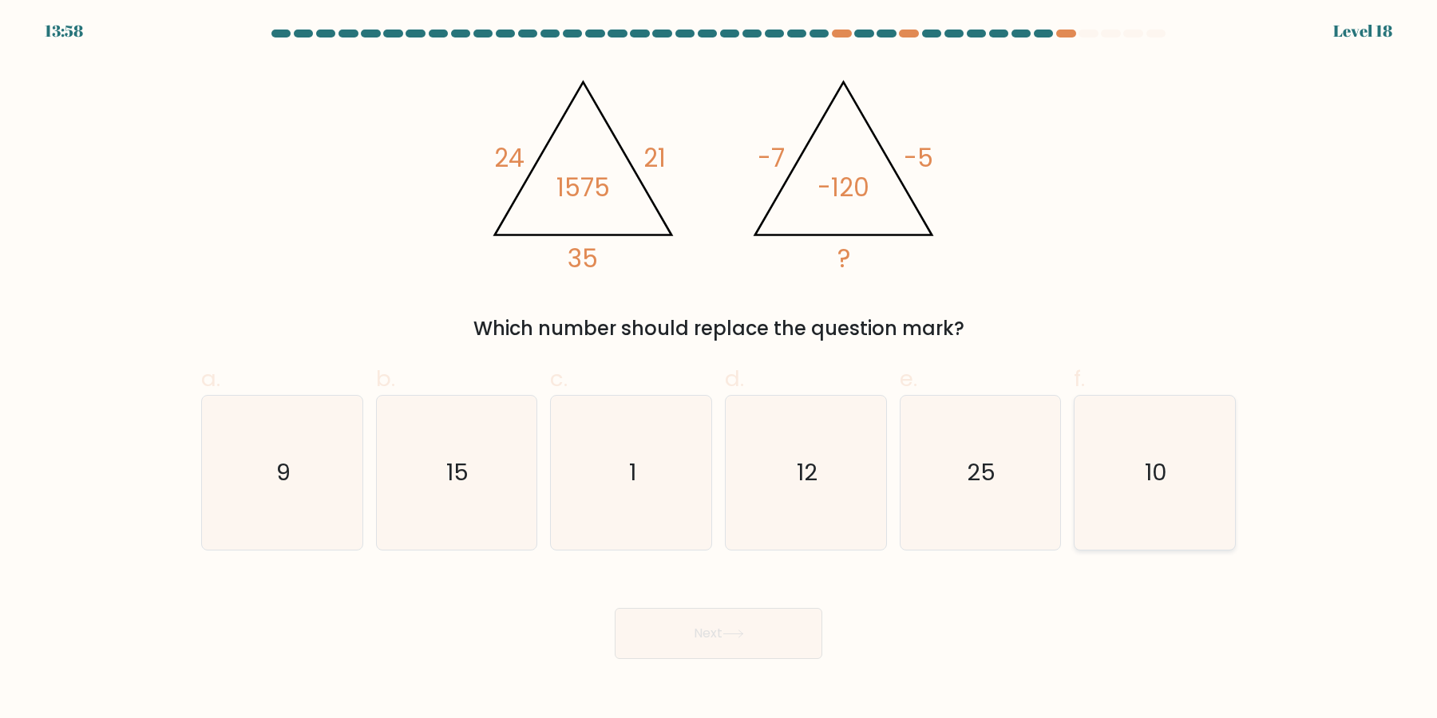
click at [1151, 530] on icon "10" at bounding box center [1155, 473] width 154 height 154
click at [719, 370] on input "f. 10" at bounding box center [718, 364] width 1 height 10
radio input "true"
click at [790, 644] on button "Next" at bounding box center [719, 633] width 208 height 51
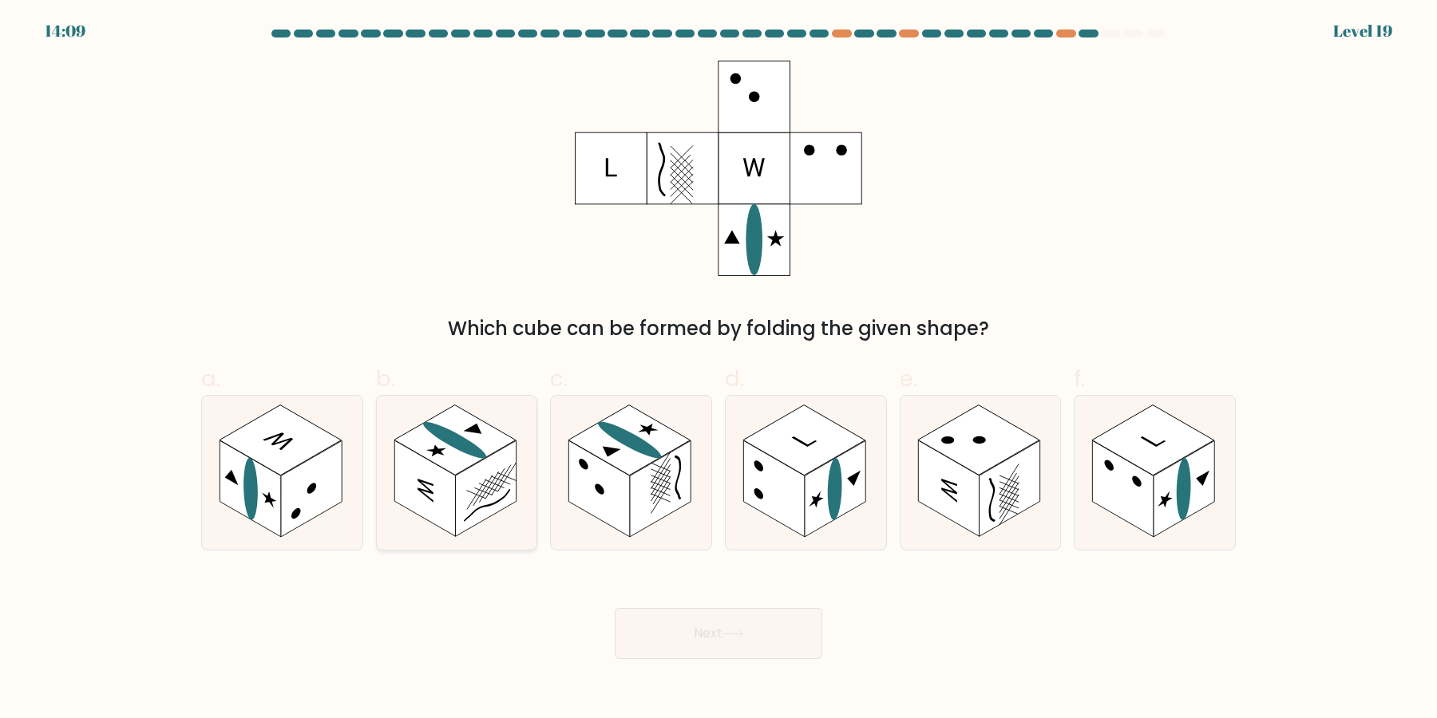
click at [449, 495] on rect at bounding box center [424, 489] width 61 height 97
click at [718, 370] on input "b." at bounding box center [718, 364] width 1 height 10
radio input "true"
click at [281, 485] on rect at bounding box center [311, 489] width 61 height 97
click at [718, 370] on input "a." at bounding box center [718, 364] width 1 height 10
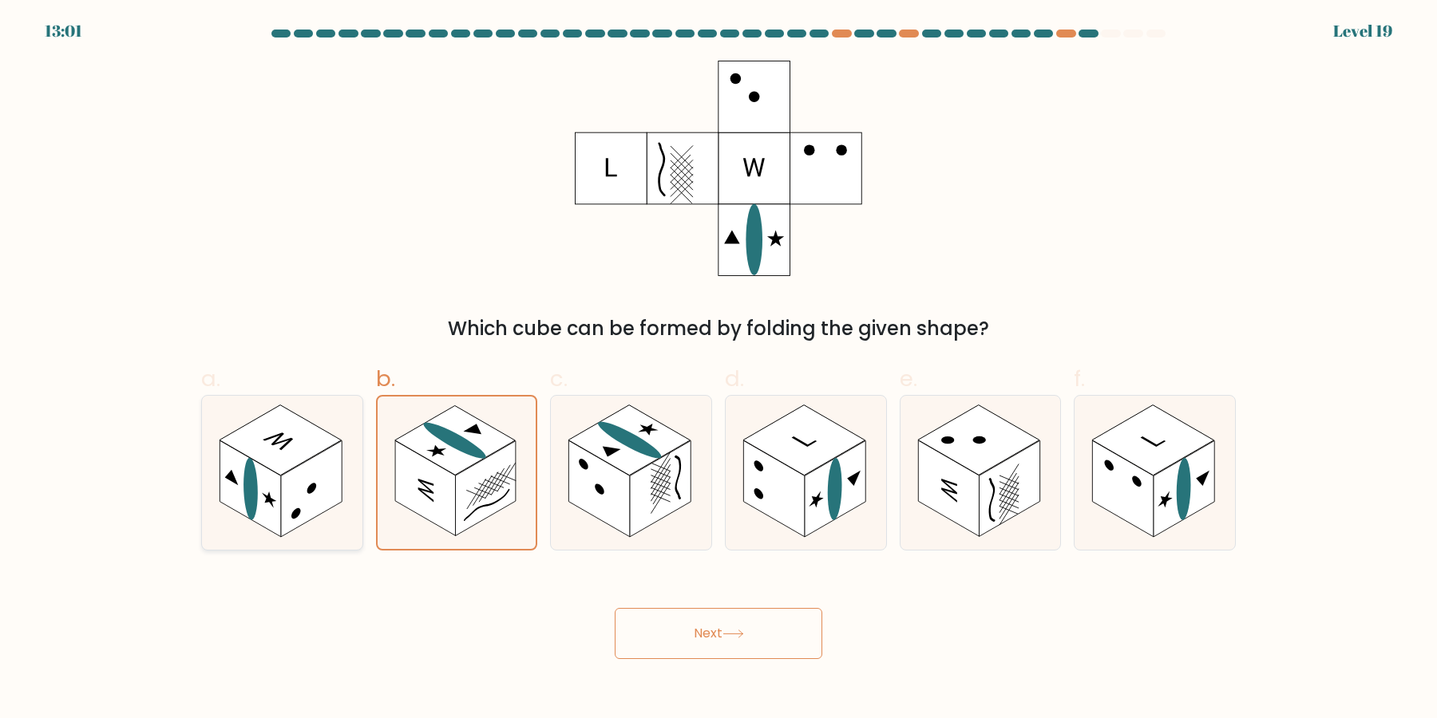
radio input "true"
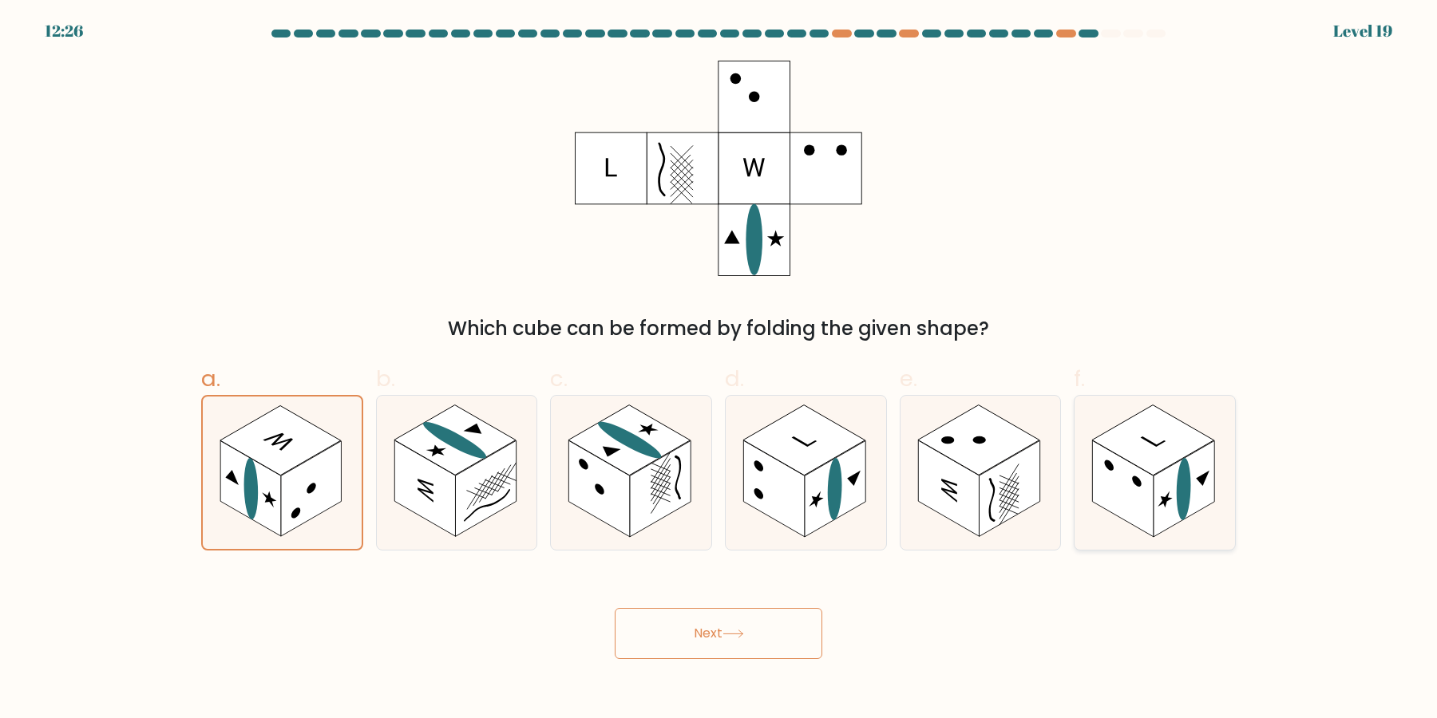
click at [1177, 500] on rect at bounding box center [1183, 489] width 61 height 97
click at [719, 370] on input "f." at bounding box center [718, 364] width 1 height 10
radio input "true"
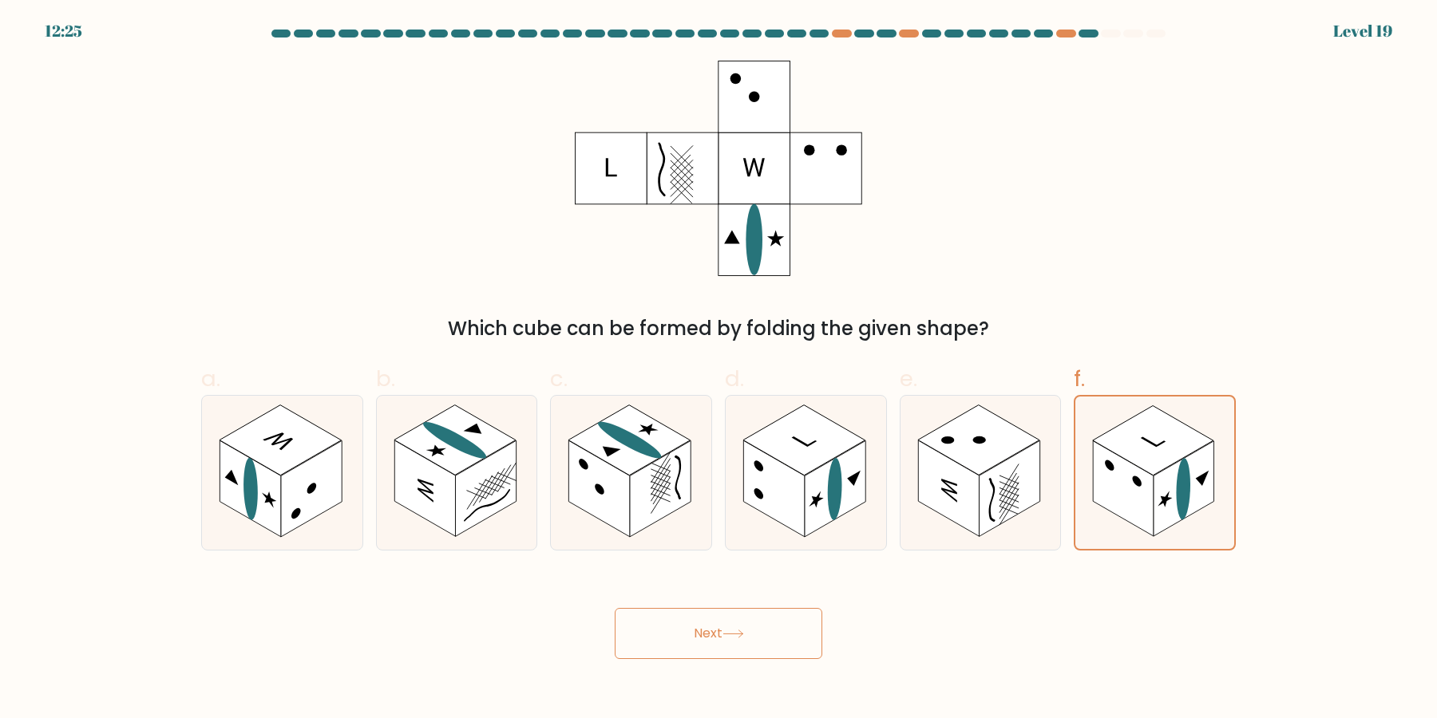
drag, startPoint x: 770, startPoint y: 651, endPoint x: 856, endPoint y: 653, distance: 86.2
click at [769, 651] on button "Next" at bounding box center [719, 633] width 208 height 51
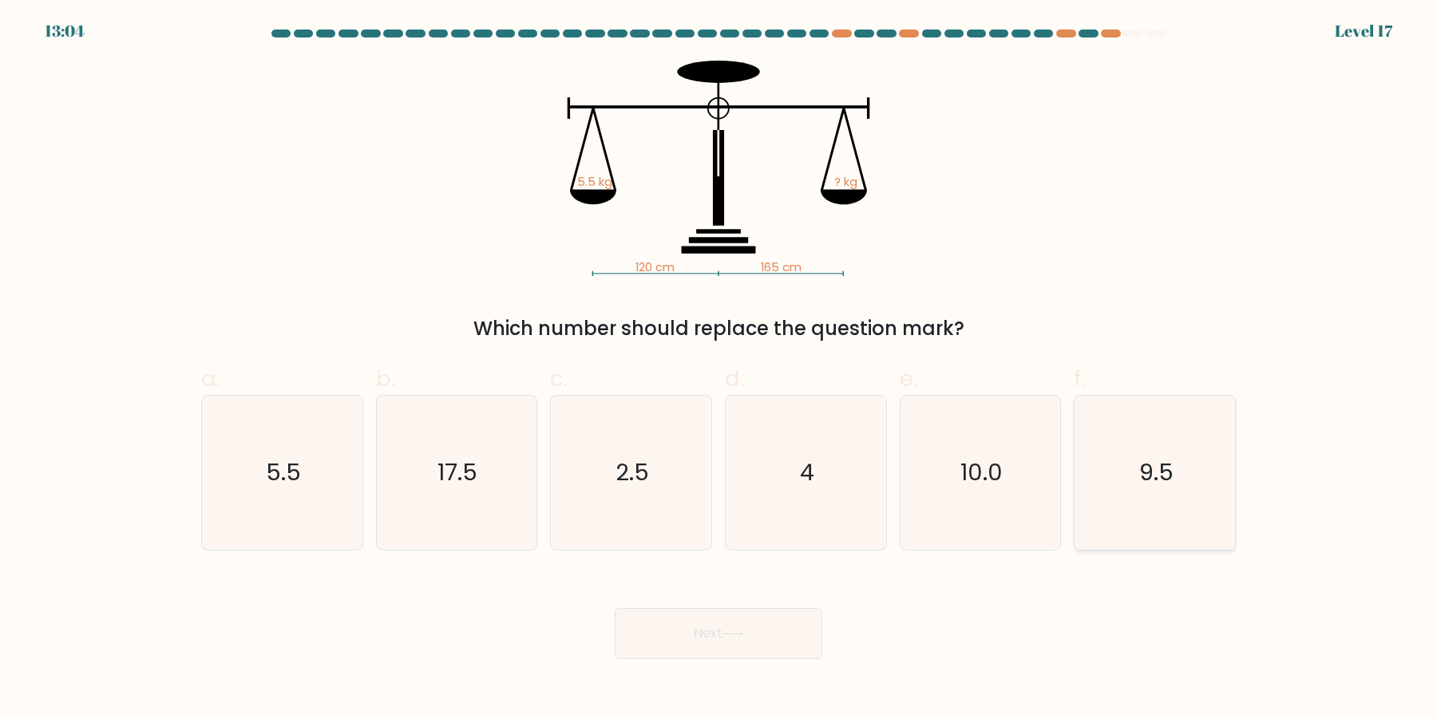
click at [1135, 496] on icon "9.5" at bounding box center [1155, 473] width 154 height 154
click at [719, 370] on input "f. 9.5" at bounding box center [718, 364] width 1 height 10
radio input "true"
click at [788, 515] on icon "4" at bounding box center [806, 473] width 154 height 154
click at [719, 370] on input "d. 4" at bounding box center [718, 364] width 1 height 10
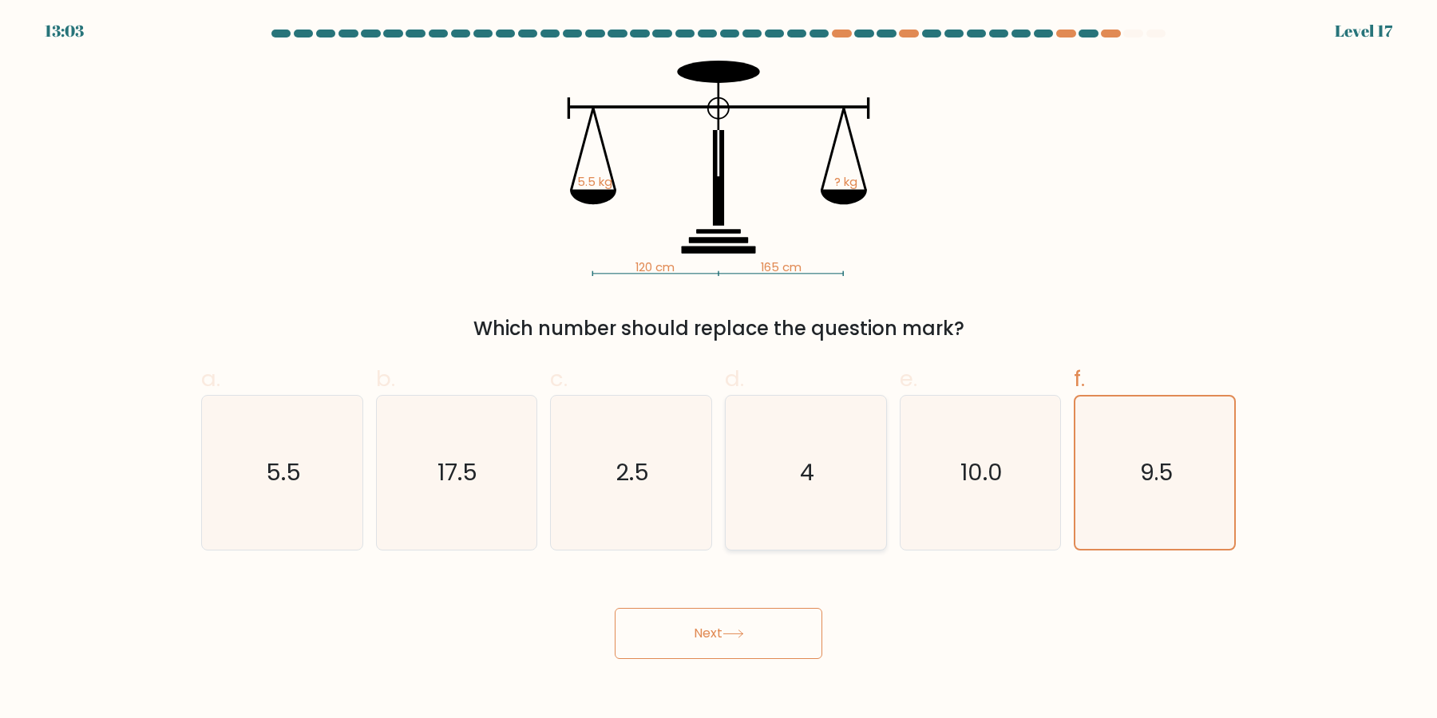
radio input "true"
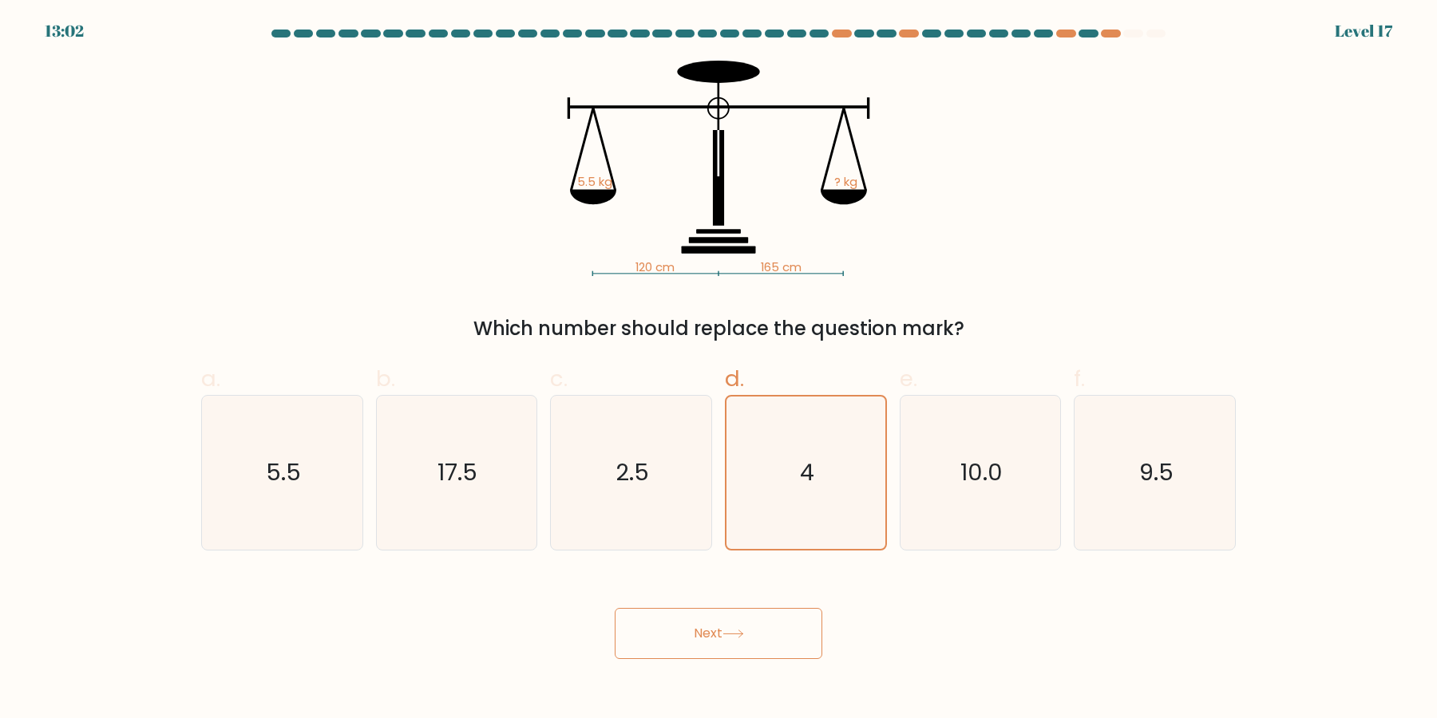
click at [777, 621] on button "Next" at bounding box center [719, 633] width 208 height 51
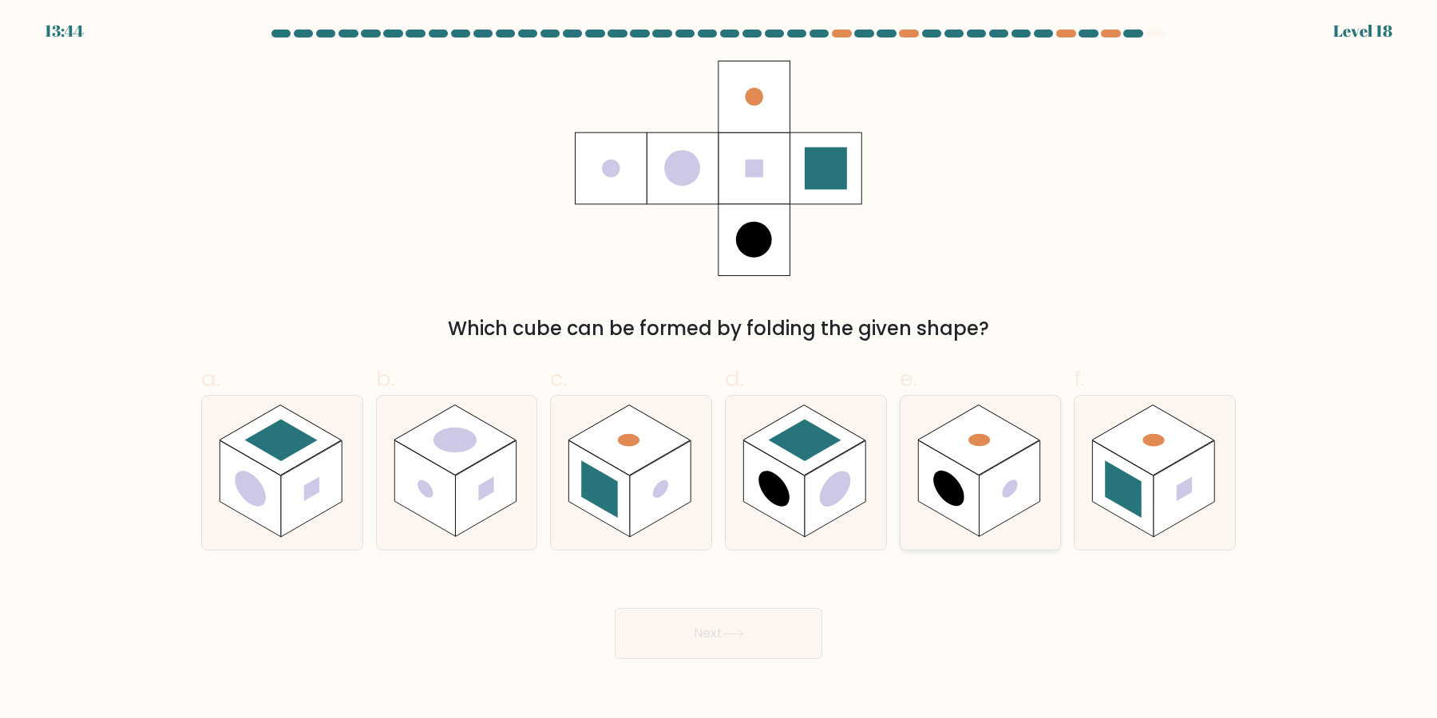
click at [1011, 496] on circle at bounding box center [1009, 489] width 15 height 24
click at [719, 370] on input "e." at bounding box center [718, 364] width 1 height 10
radio input "true"
click at [770, 631] on button "Next" at bounding box center [719, 633] width 208 height 51
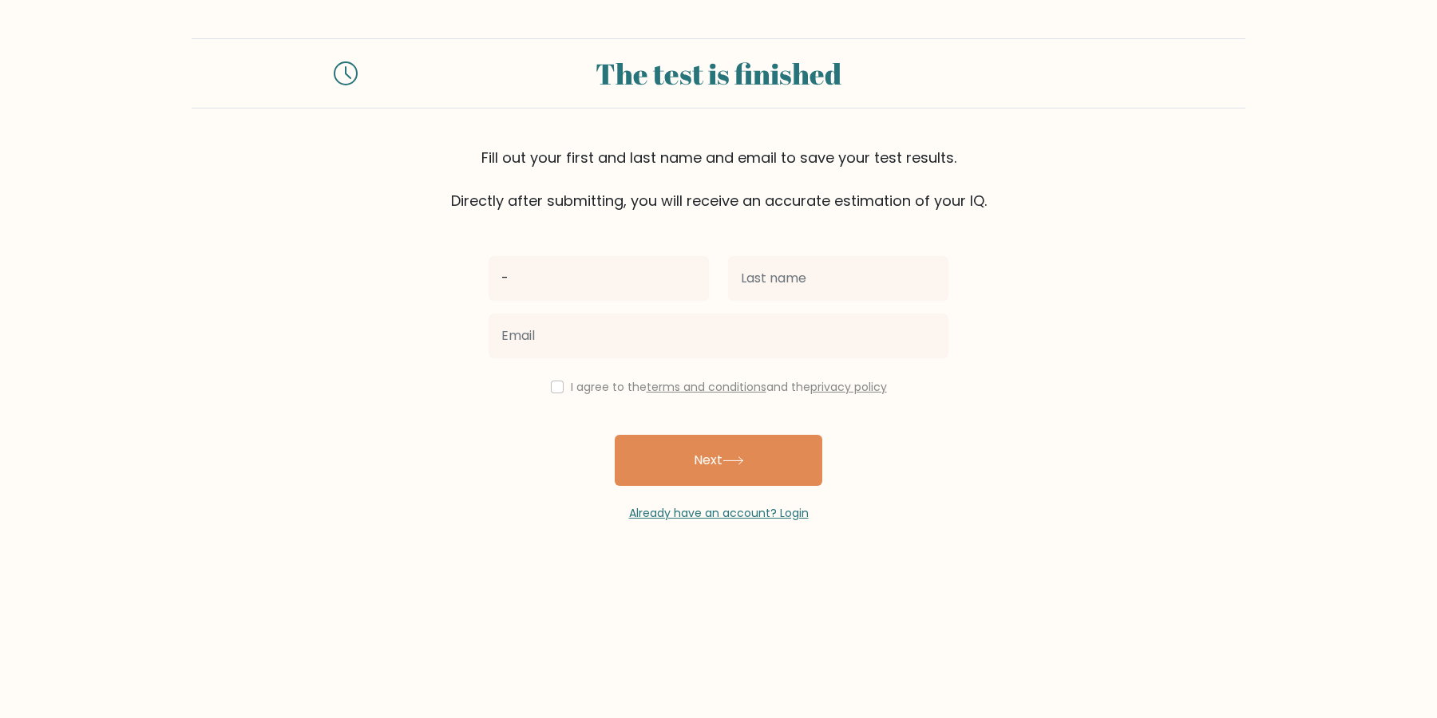
type input "-"
click at [835, 273] on input "text" at bounding box center [838, 278] width 220 height 45
type input "-"
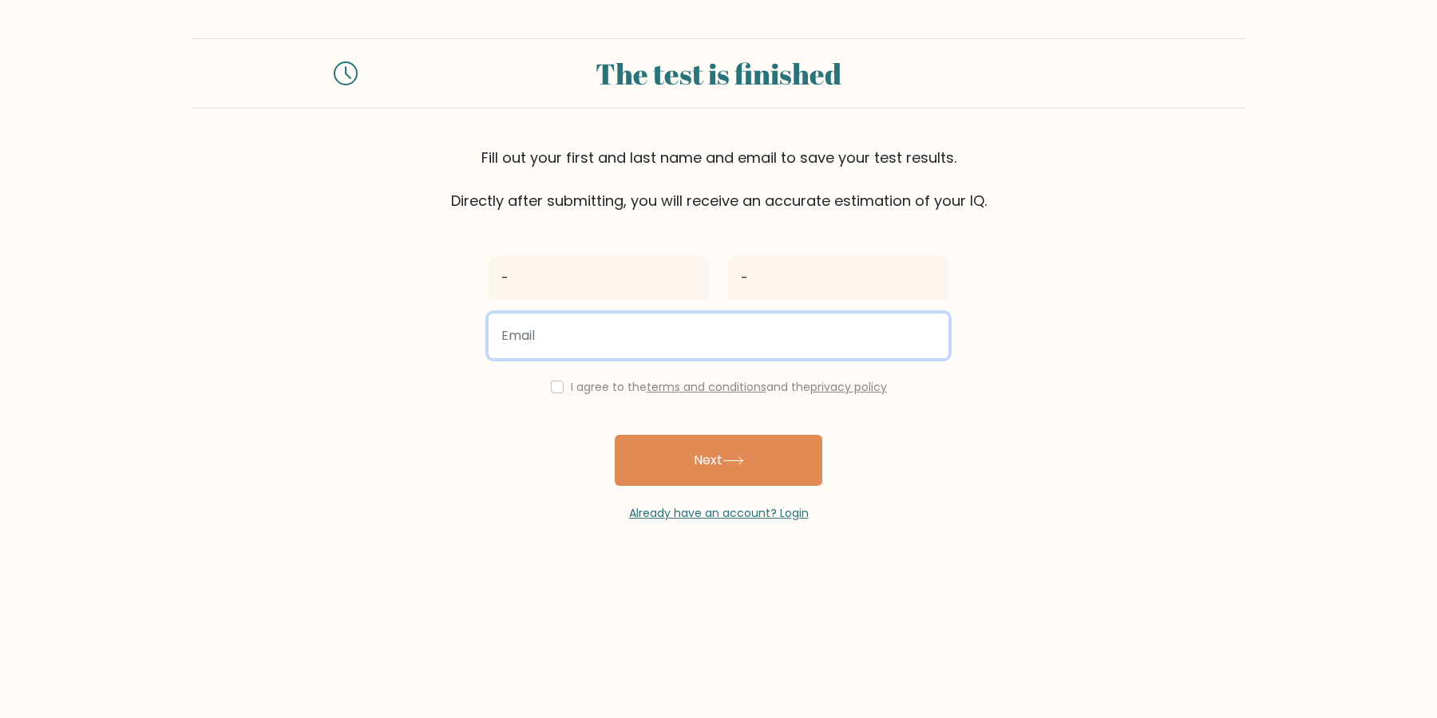
click at [662, 344] on input "email" at bounding box center [719, 336] width 460 height 45
type input "yuhNK@huijnk.fewf"
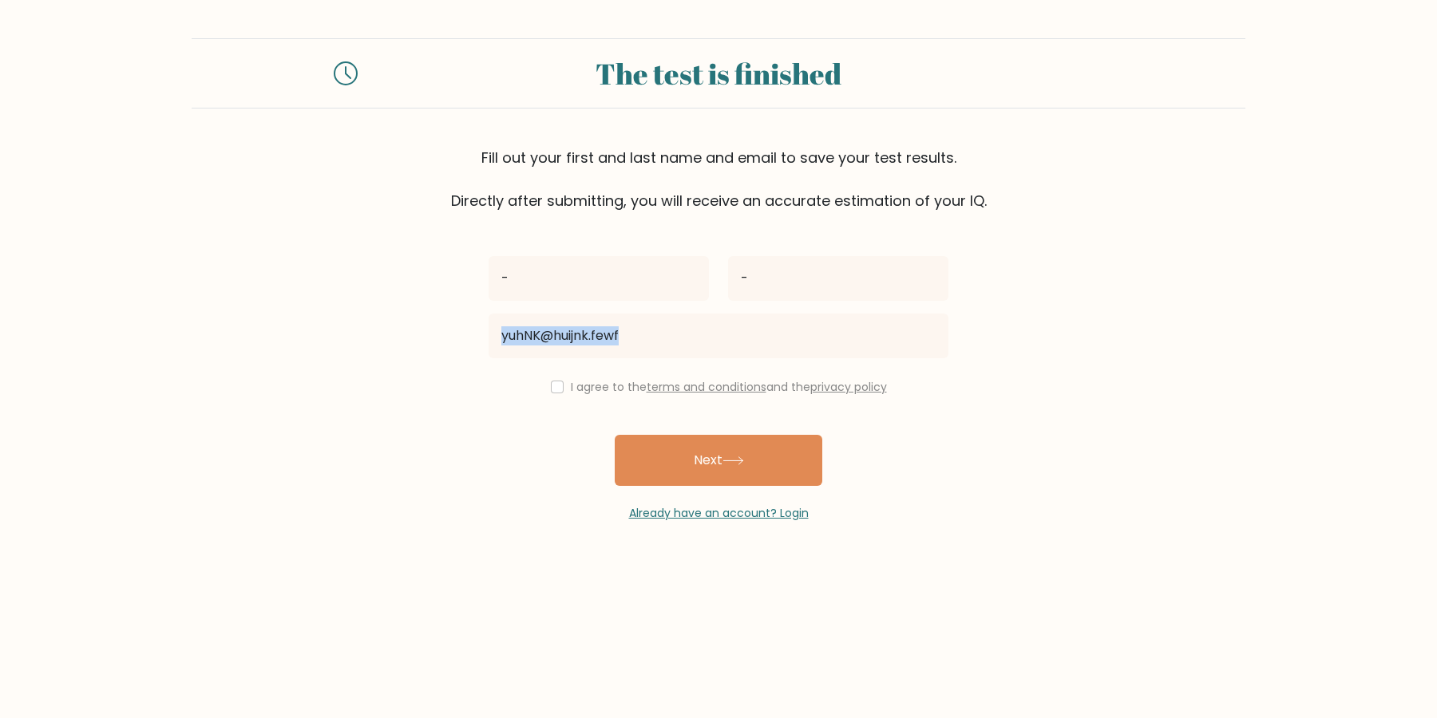
click at [575, 379] on div "- - yuhNK@huijnk.fewf I agree to the terms and conditions and the privacy polic…" at bounding box center [718, 367] width 479 height 311
click at [574, 380] on div "I agree to the terms and conditions and the privacy policy" at bounding box center [718, 387] width 479 height 19
click at [564, 385] on input "checkbox" at bounding box center [557, 387] width 13 height 13
checkbox input "true"
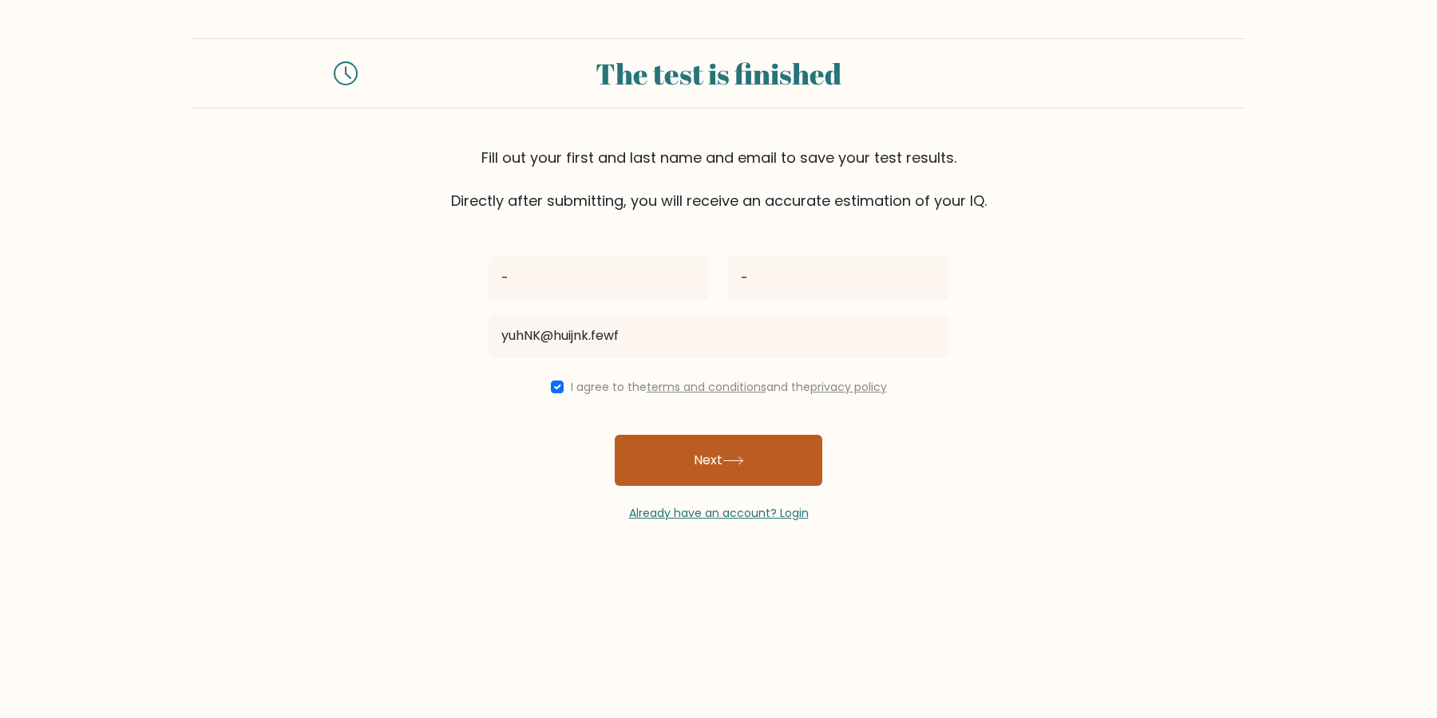
click at [684, 458] on button "Next" at bounding box center [719, 460] width 208 height 51
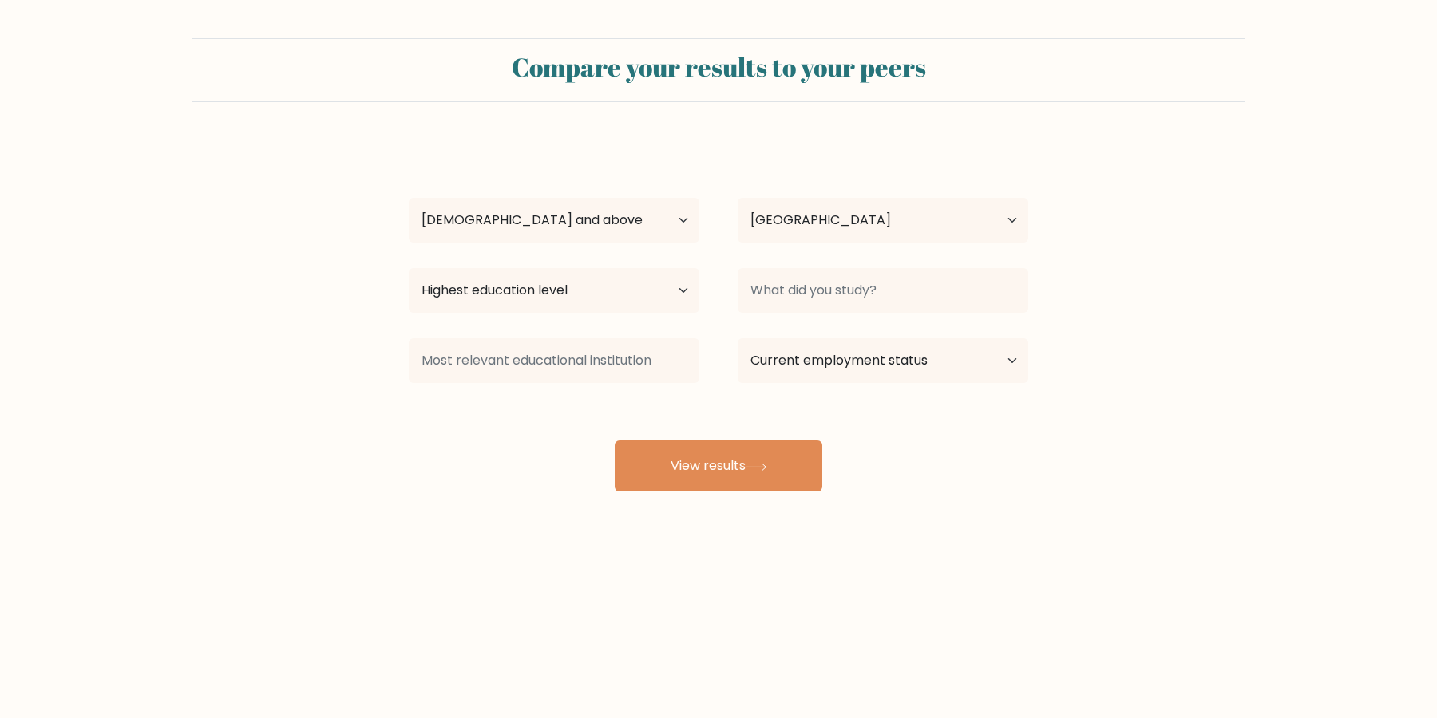
select select "65_plus"
select select "US"
click at [409, 268] on select "Highest education level No schooling Primary Lower Secondary Upper Secondary Oc…" at bounding box center [554, 290] width 291 height 45
select select "no_schooling"
click option "No schooling" at bounding box center [0, 0] width 0 height 0
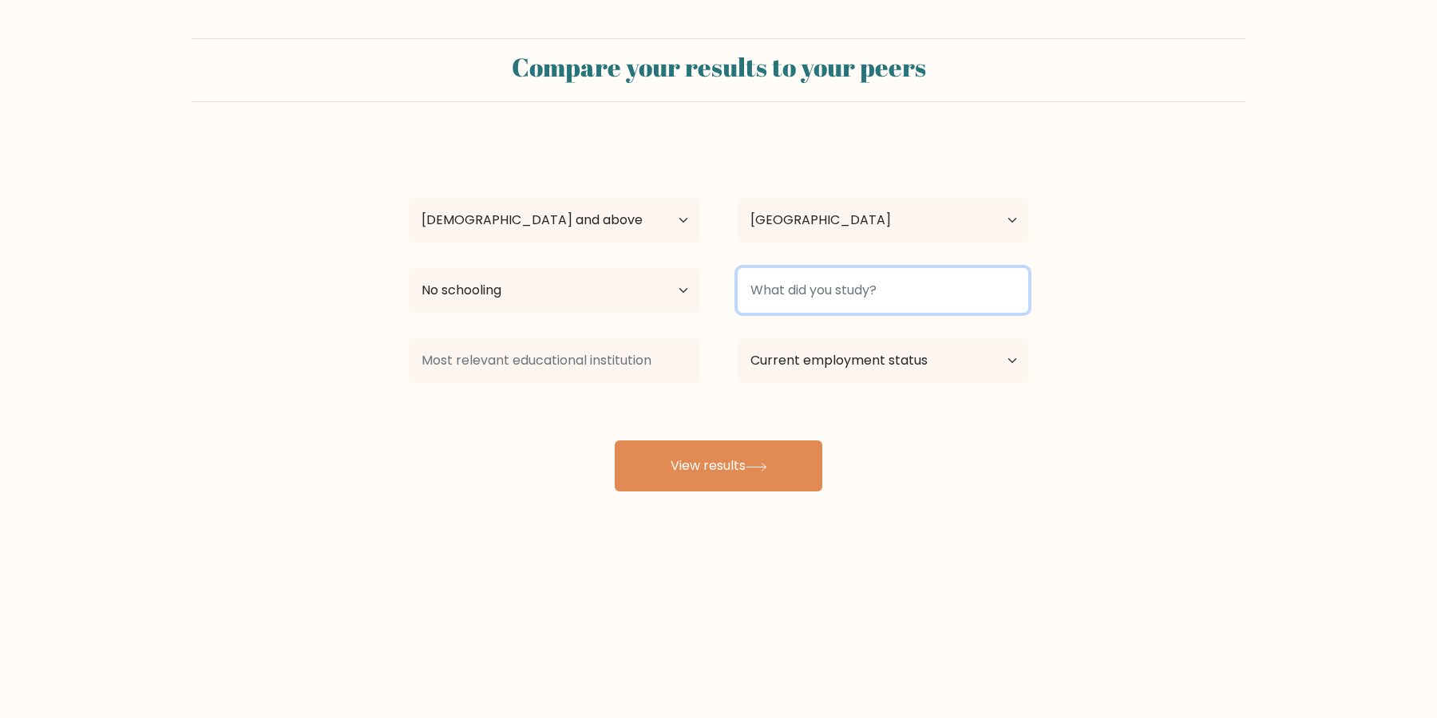
click at [798, 282] on input at bounding box center [883, 290] width 291 height 45
type input "-"
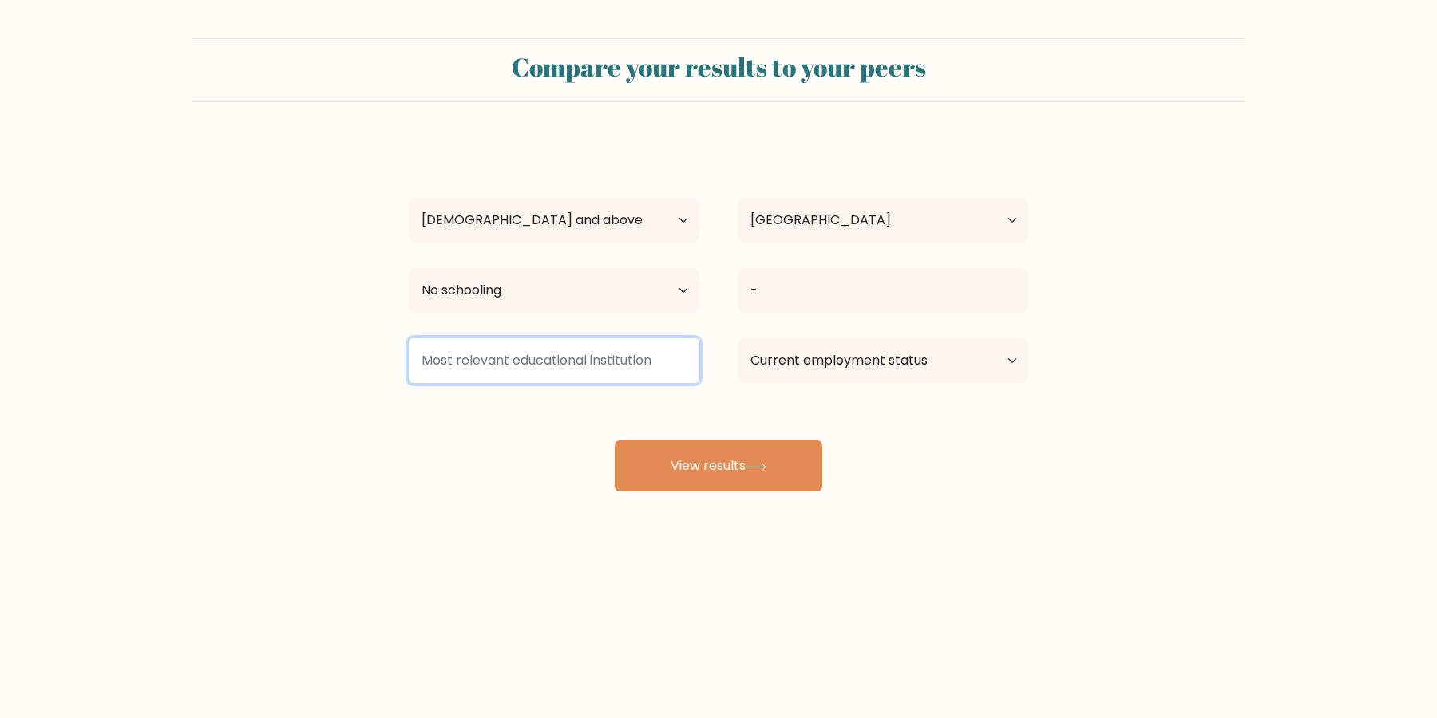
click at [621, 349] on input at bounding box center [554, 360] width 291 height 45
type input "-"
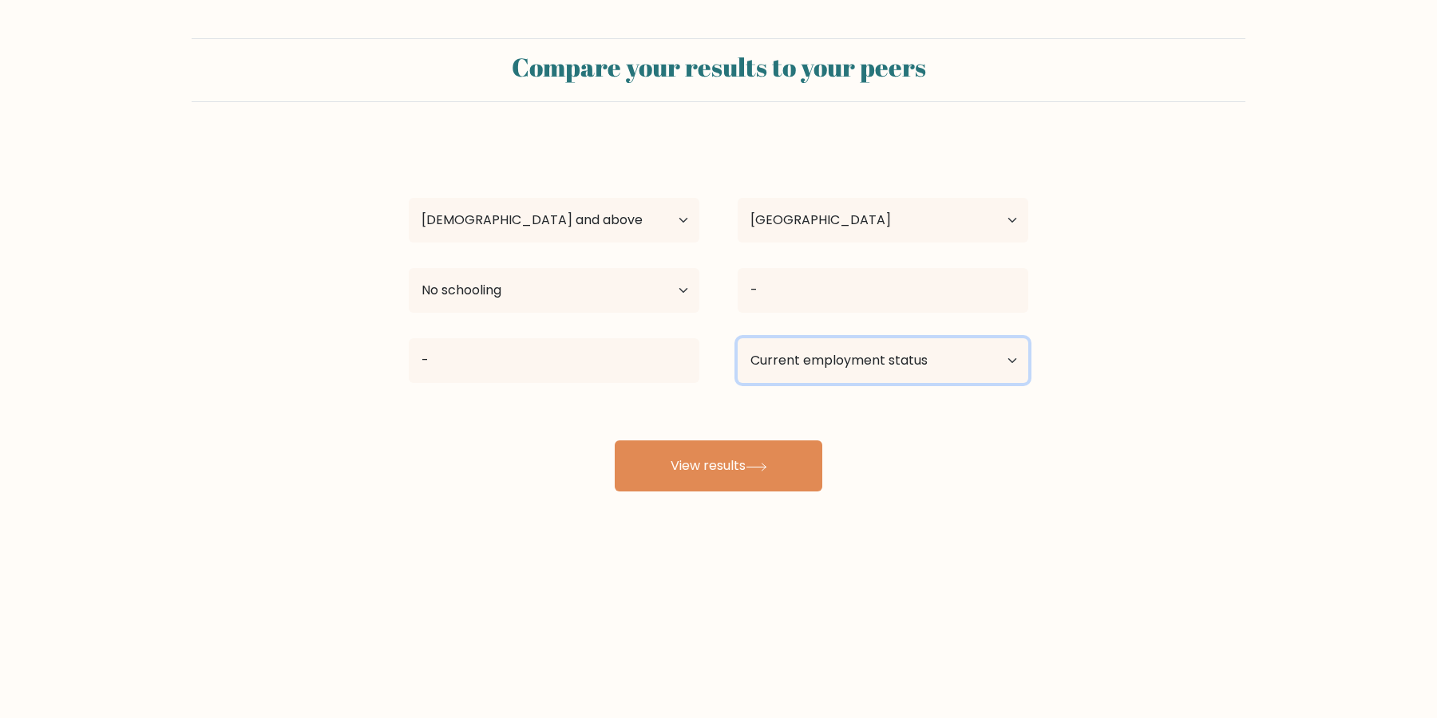
select select "other"
click option "Other / prefer not to answer" at bounding box center [0, 0] width 0 height 0
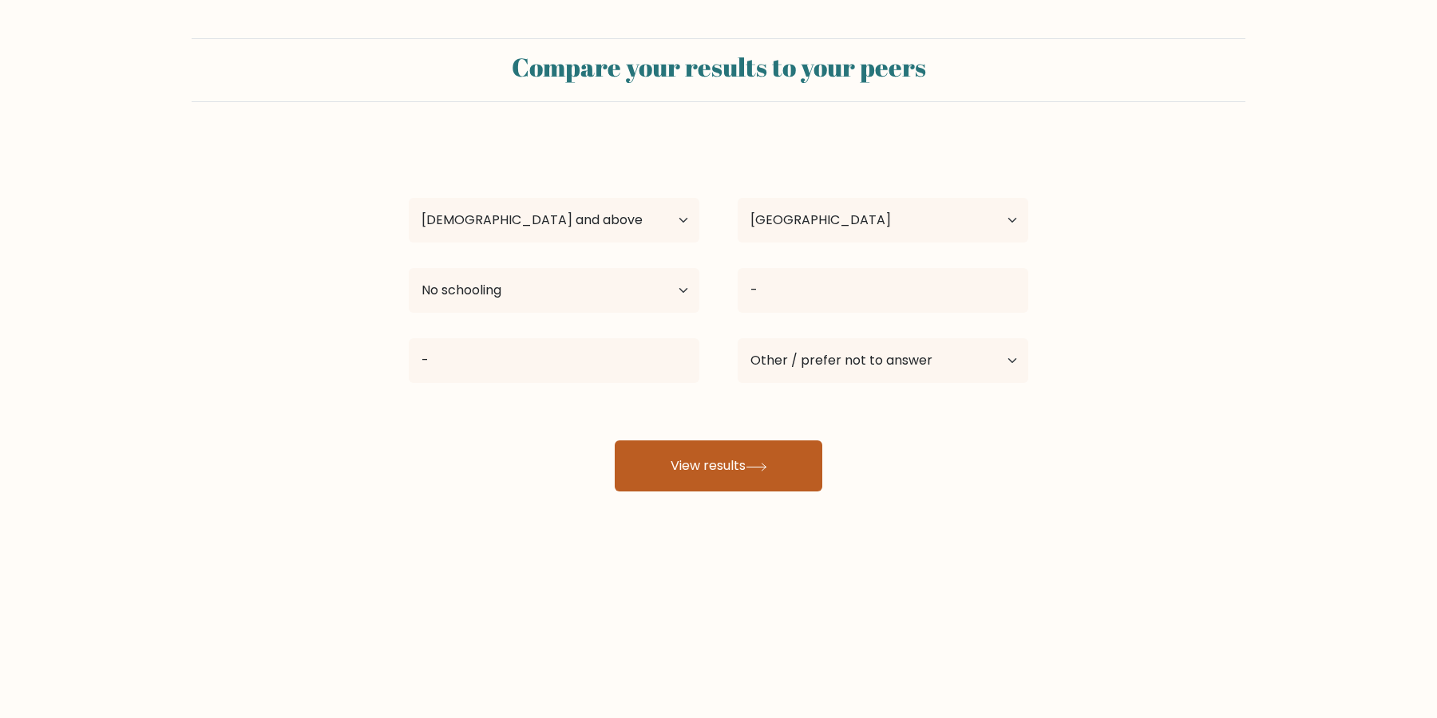
click at [745, 457] on button "View results" at bounding box center [719, 466] width 208 height 51
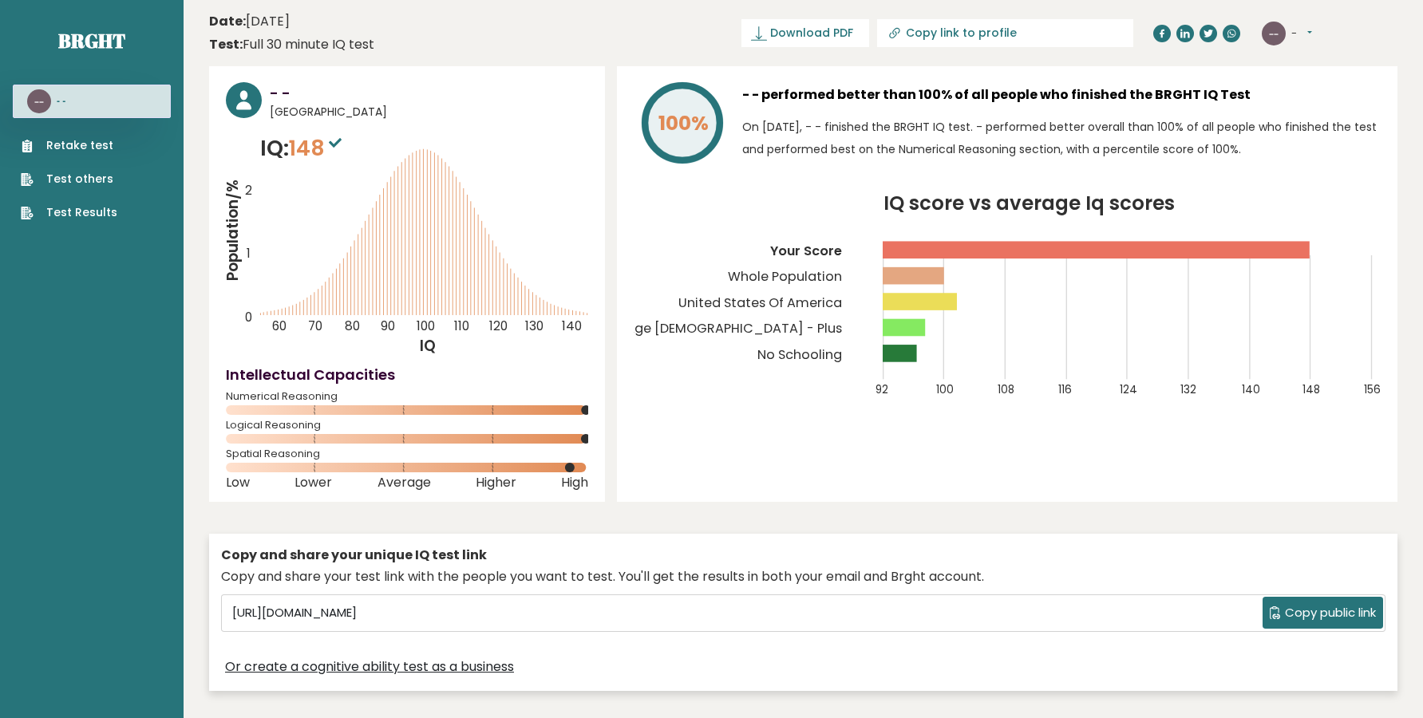
click at [1304, 24] on div "-- - Dashboard Profile Settings Logout" at bounding box center [1287, 34] width 50 height 24
click at [1305, 30] on button "-" at bounding box center [1302, 34] width 21 height 16
click at [1306, 125] on link "Logout" at bounding box center [1332, 124] width 81 height 22
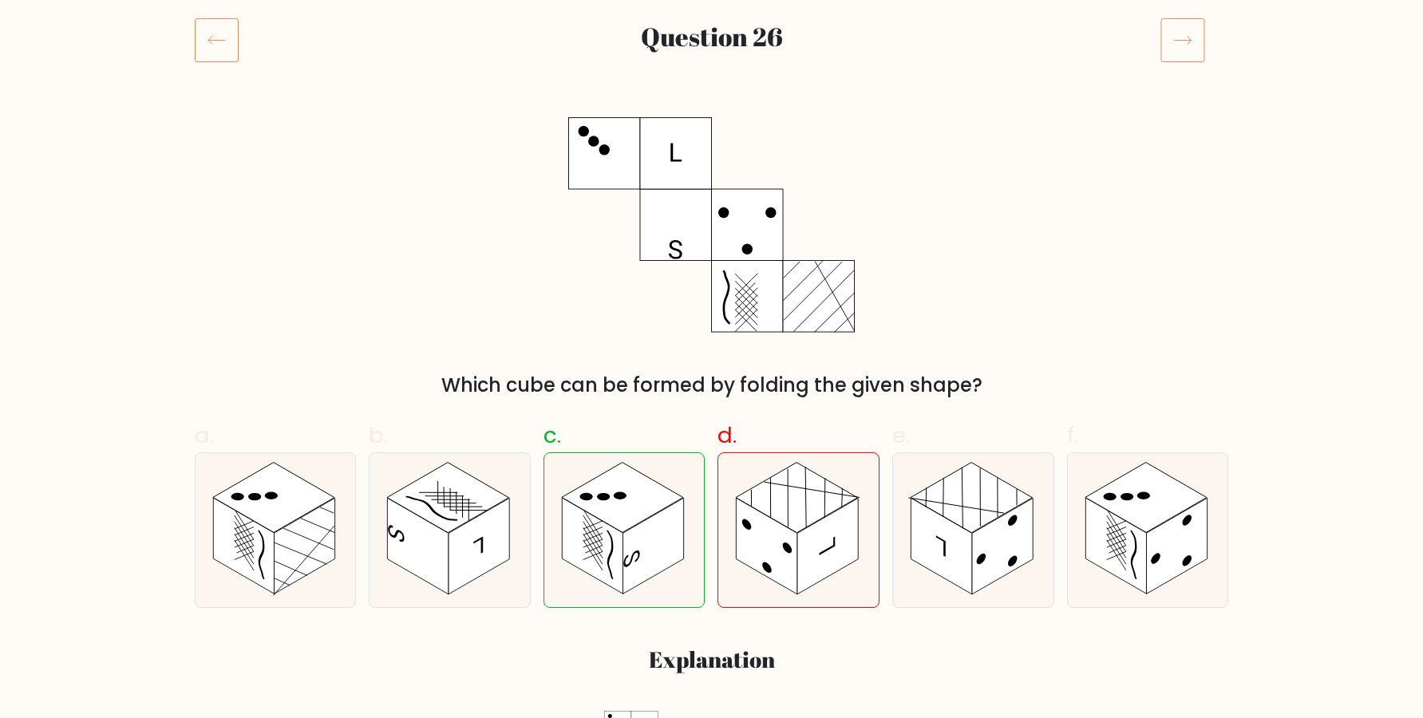
scroll to position [95, 0]
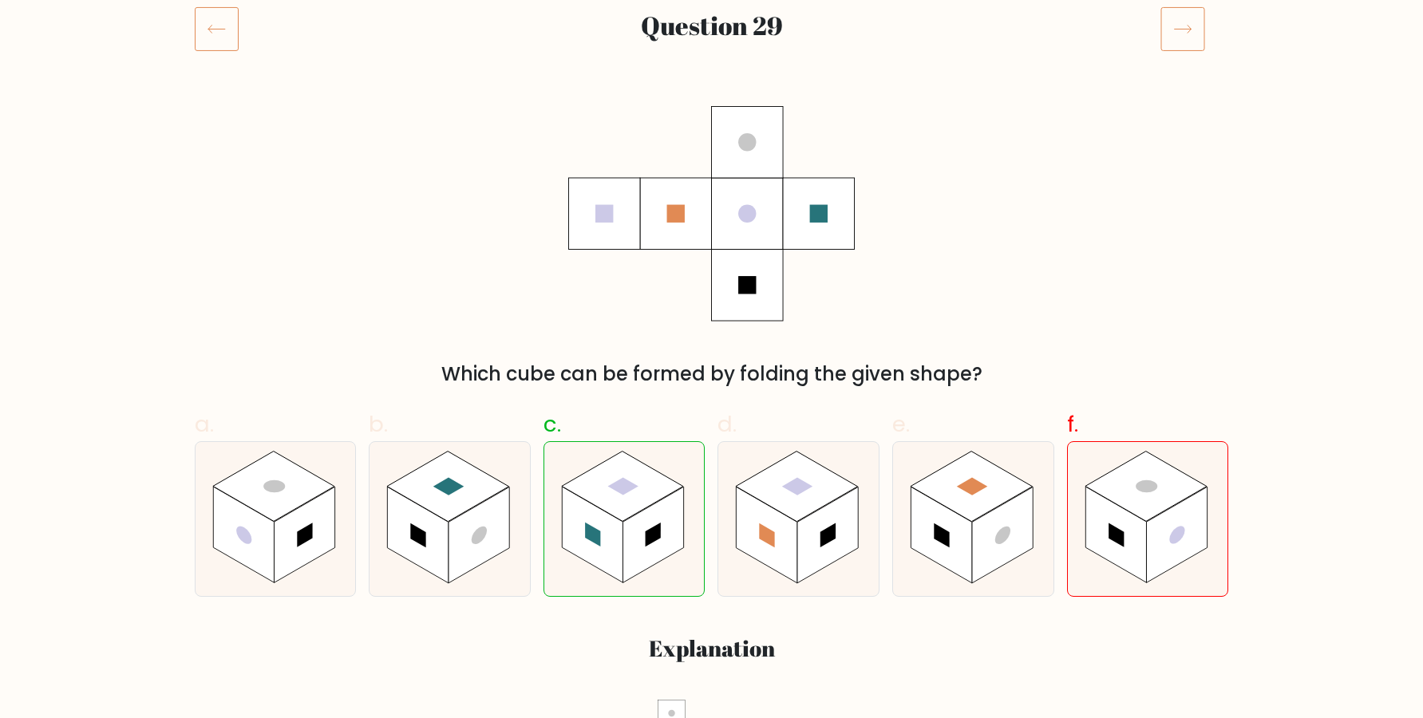
scroll to position [217, 0]
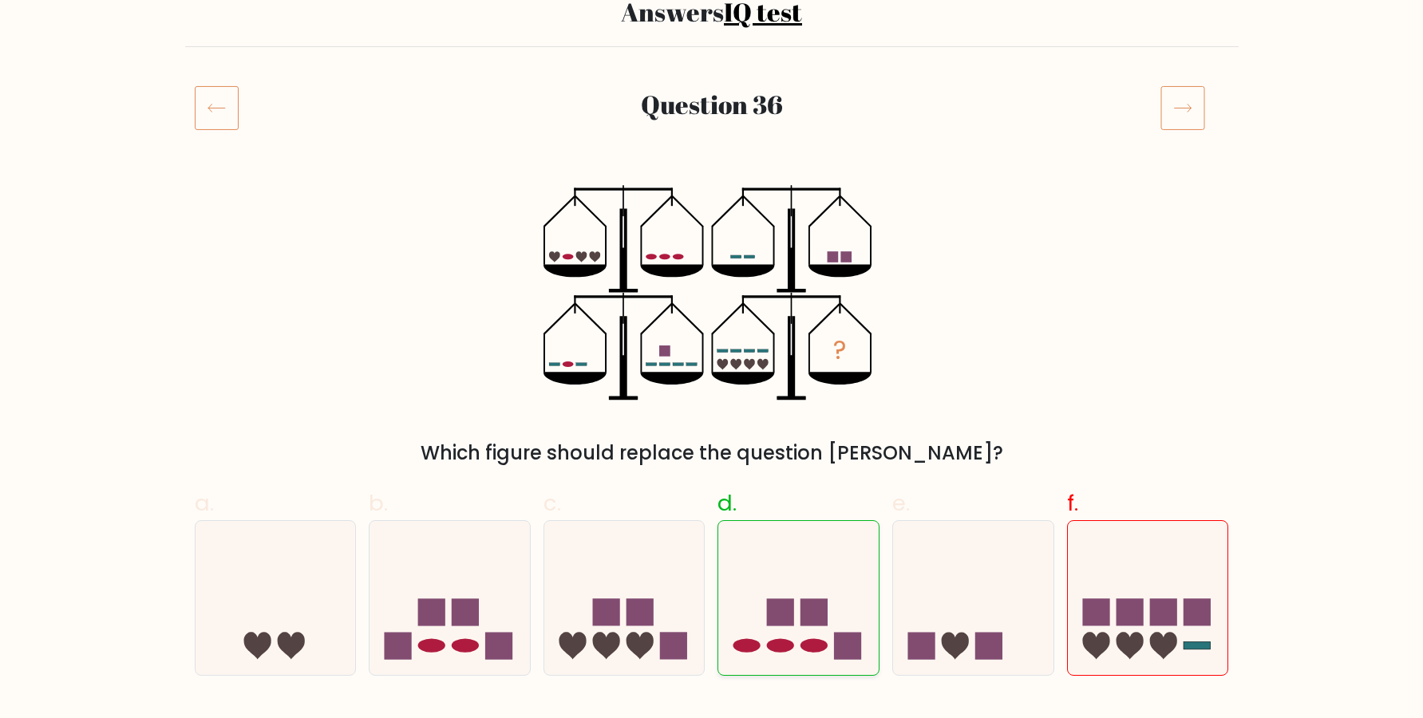
scroll to position [109, 0]
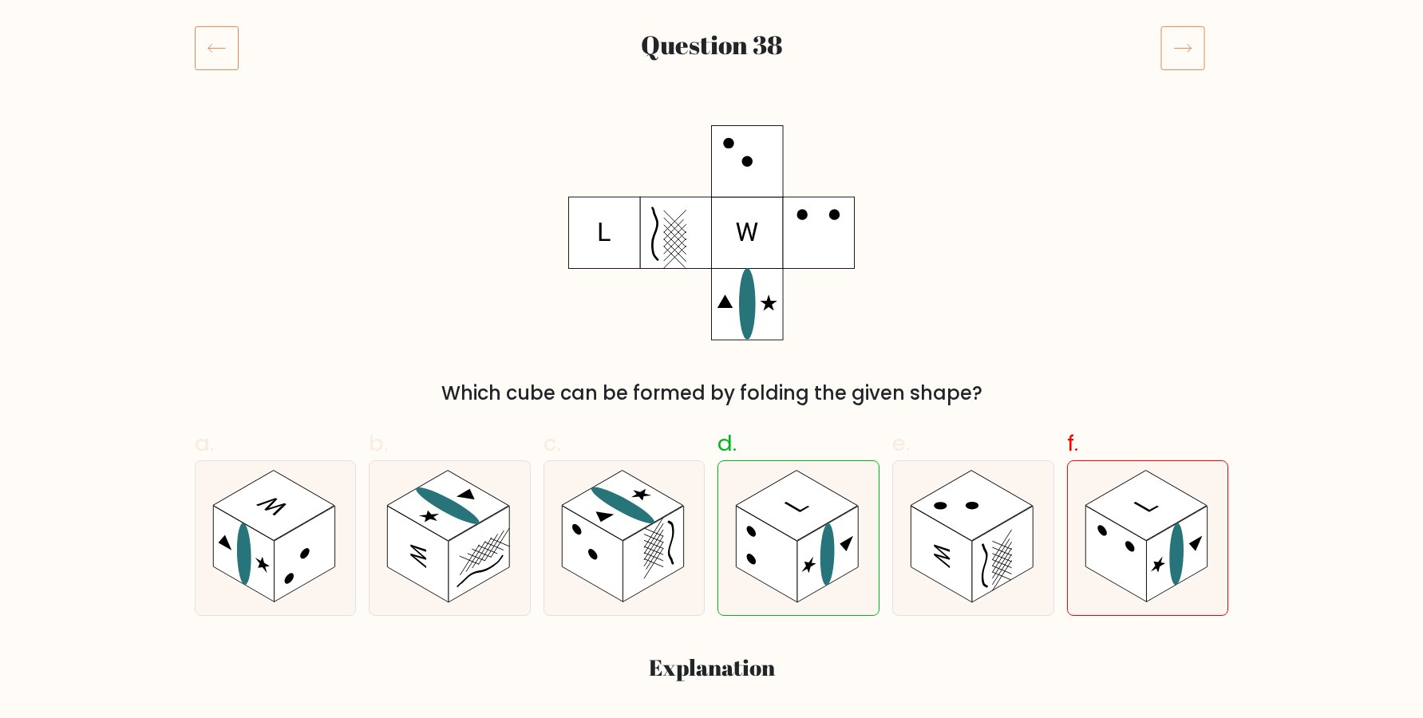
scroll to position [217, 0]
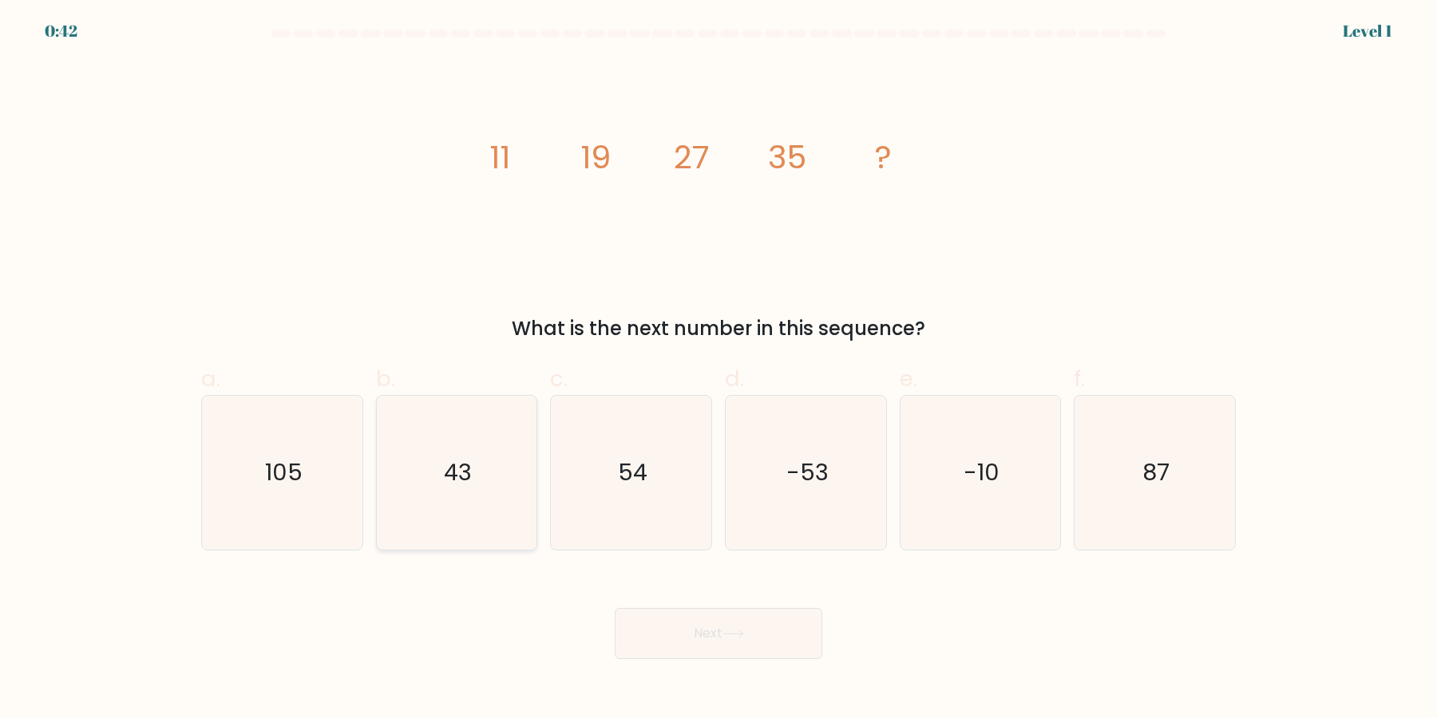
click at [490, 505] on icon "43" at bounding box center [456, 473] width 154 height 154
click at [718, 370] on input "b. 43" at bounding box center [718, 364] width 1 height 10
radio input "true"
click at [730, 639] on icon at bounding box center [733, 634] width 22 height 9
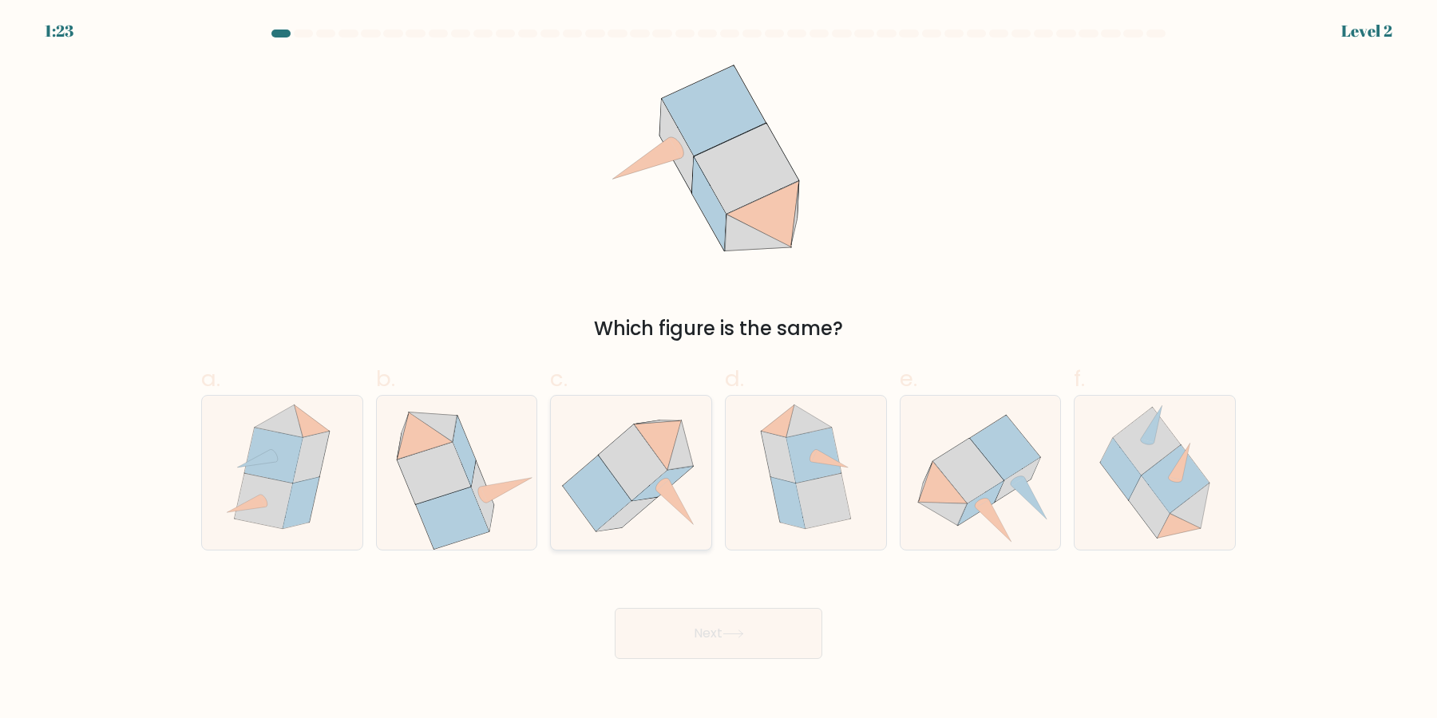
click at [627, 534] on icon at bounding box center [631, 473] width 154 height 154
click at [718, 370] on input "c." at bounding box center [718, 364] width 1 height 10
radio input "true"
click at [501, 532] on icon at bounding box center [457, 473] width 158 height 154
click at [718, 370] on input "b." at bounding box center [718, 364] width 1 height 10
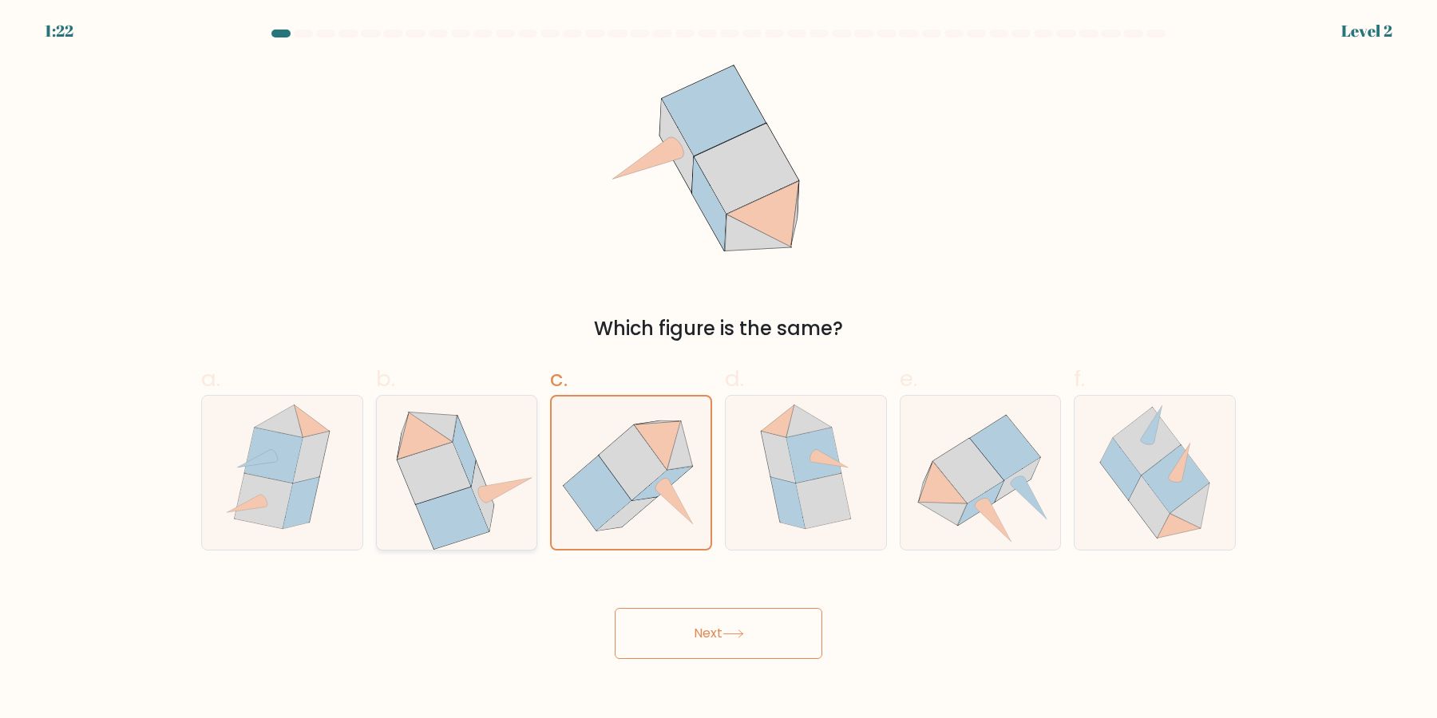
radio input "true"
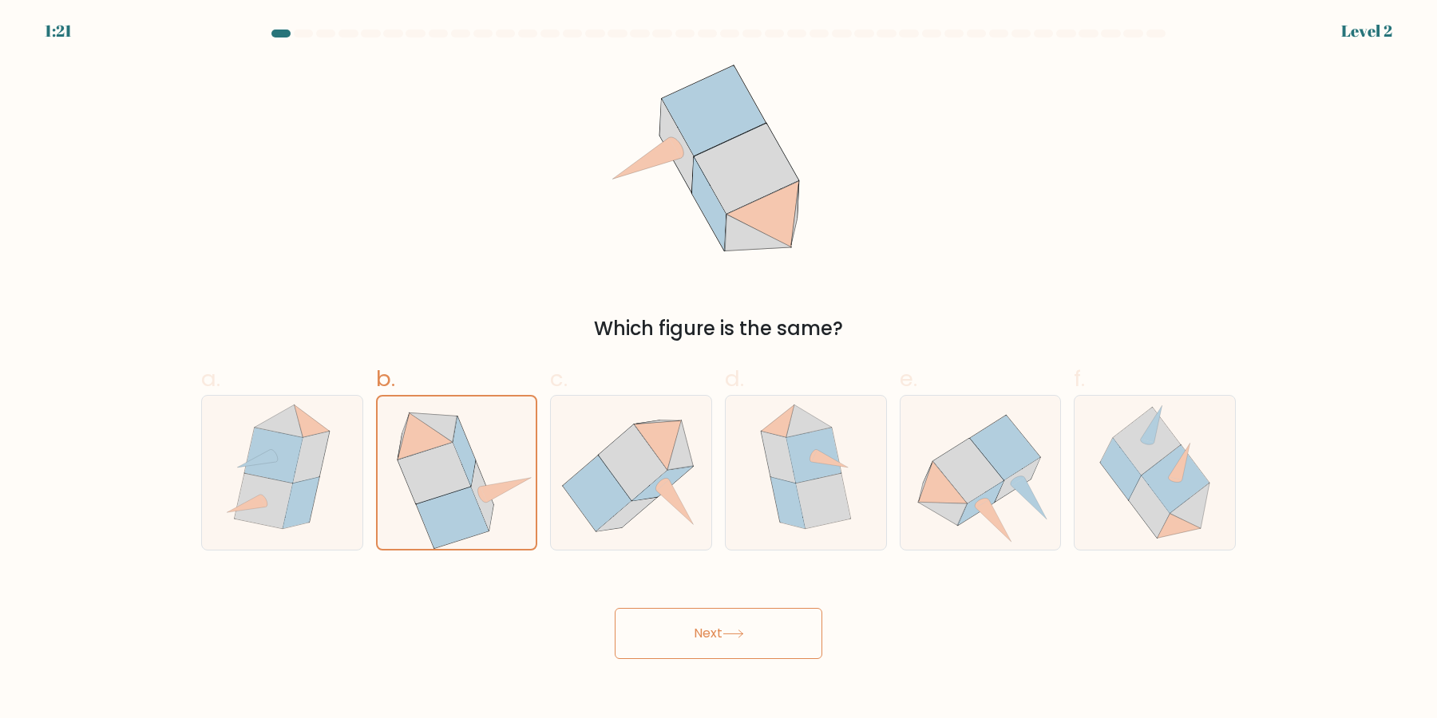
click at [683, 636] on button "Next" at bounding box center [719, 633] width 208 height 51
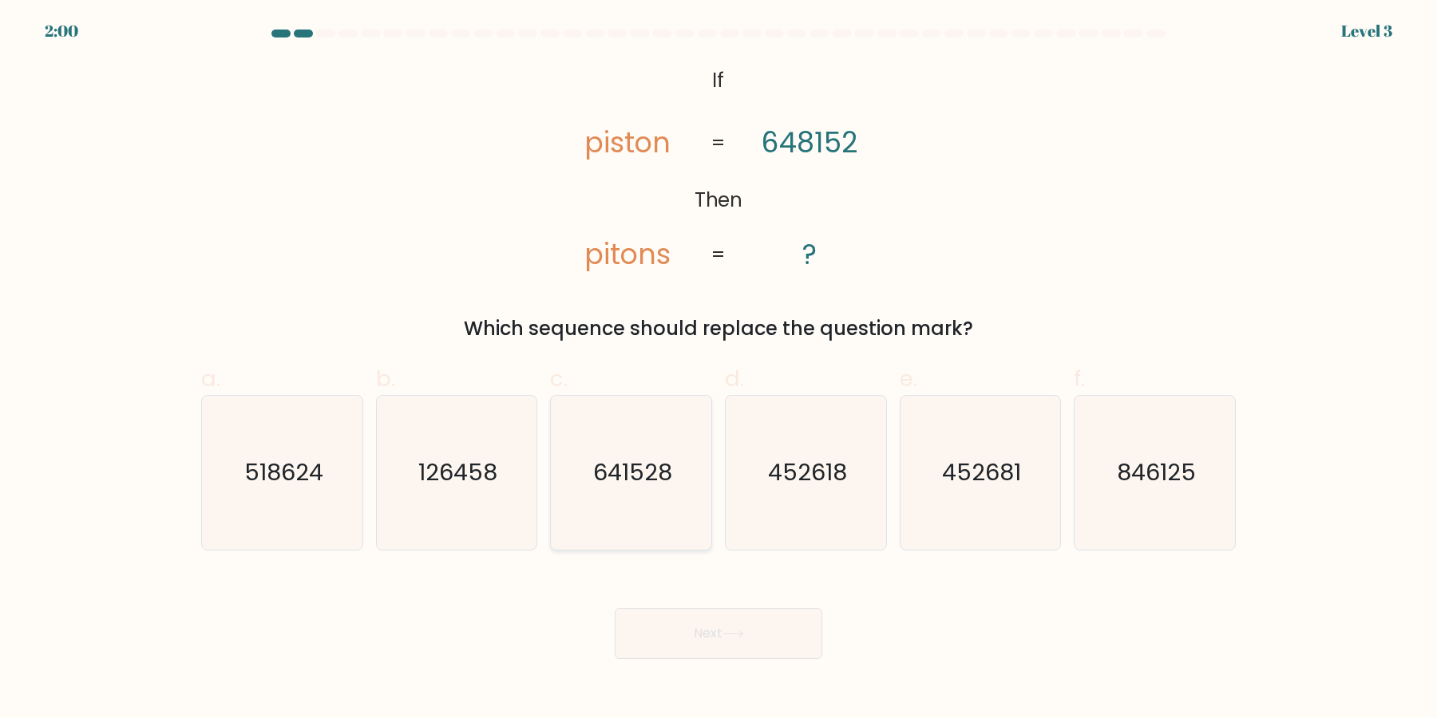
click at [651, 500] on icon "641528" at bounding box center [631, 473] width 154 height 154
click at [718, 370] on input "c. 641528" at bounding box center [718, 364] width 1 height 10
radio input "true"
click at [663, 621] on button "Next" at bounding box center [719, 633] width 208 height 51
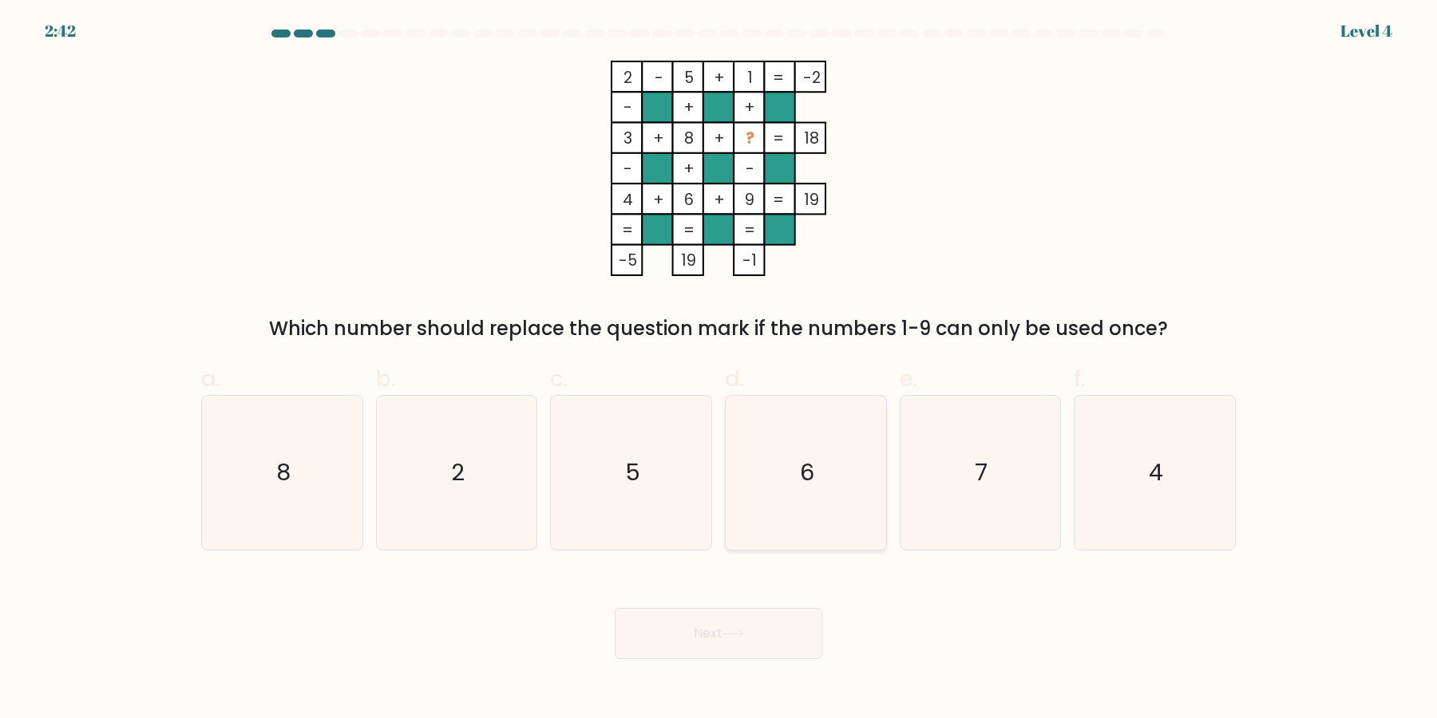
click at [849, 515] on icon "6" at bounding box center [806, 473] width 154 height 154
click at [719, 370] on input "d. 6" at bounding box center [718, 364] width 1 height 10
radio input "true"
click at [964, 510] on icon "7" at bounding box center [980, 473] width 154 height 154
click at [719, 370] on input "e. 7" at bounding box center [718, 364] width 1 height 10
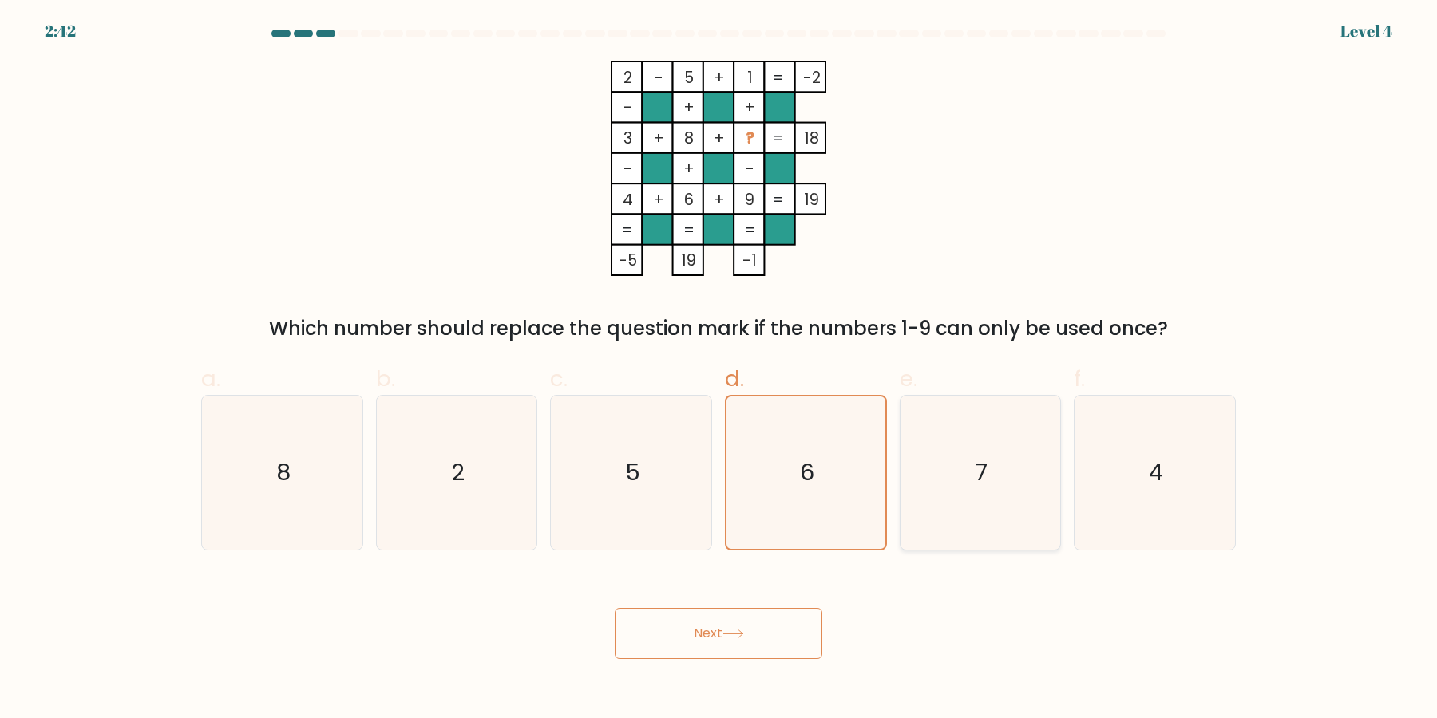
radio input "true"
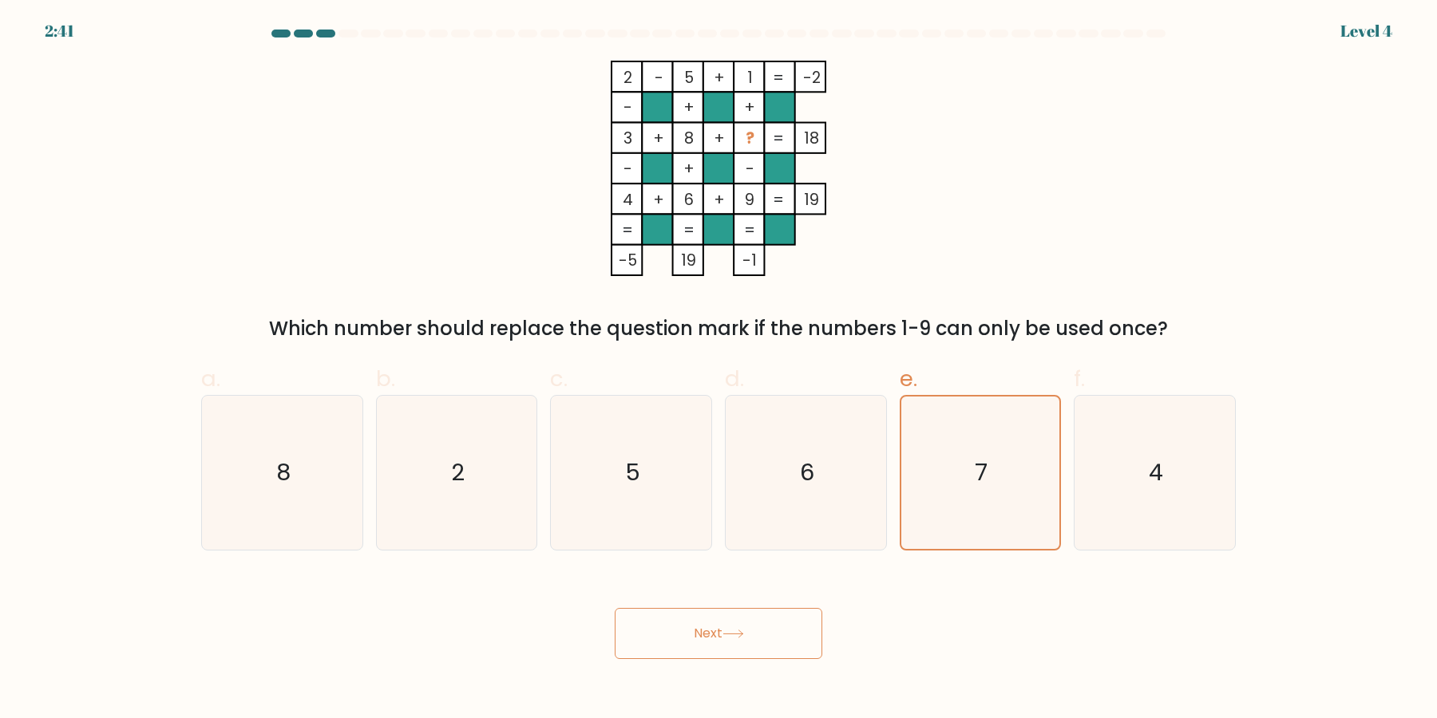
click at [755, 619] on button "Next" at bounding box center [719, 633] width 208 height 51
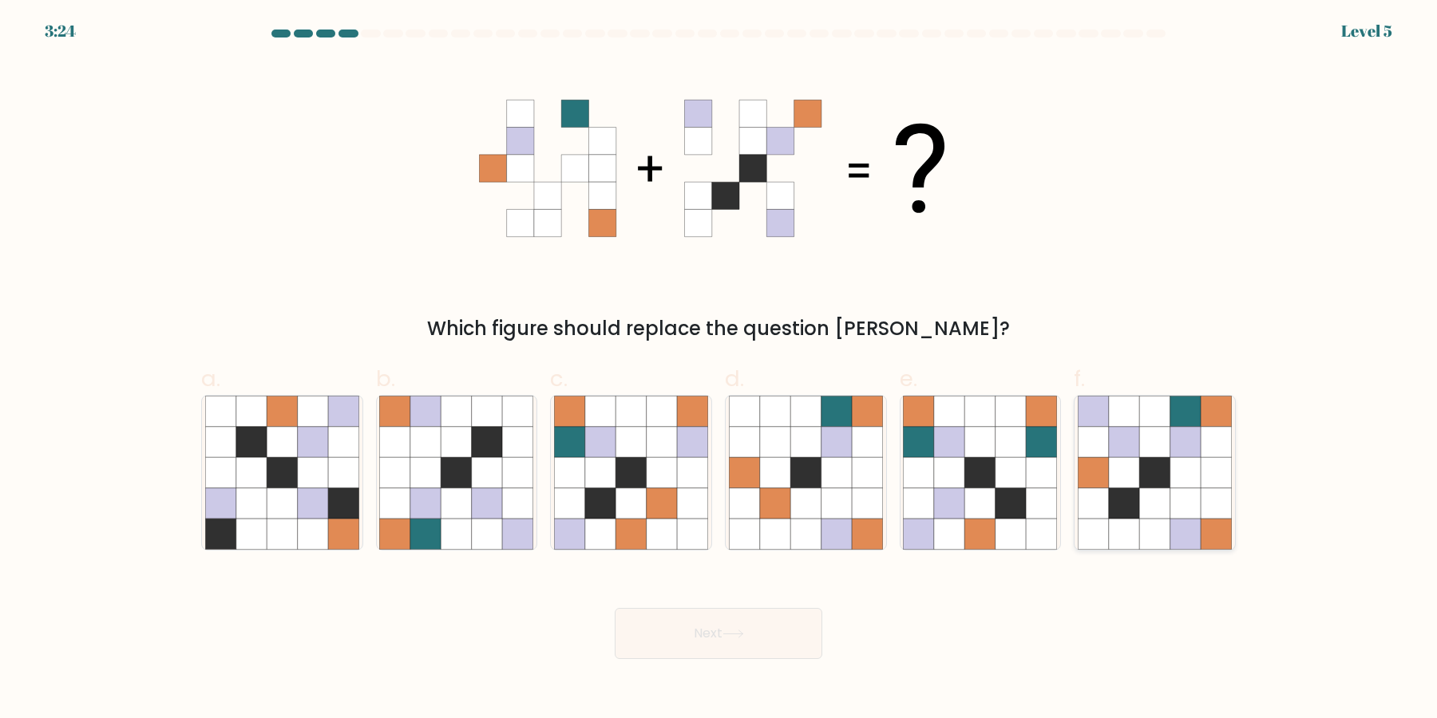
click at [1153, 522] on icon at bounding box center [1154, 534] width 30 height 30
click at [719, 370] on input "f." at bounding box center [718, 364] width 1 height 10
radio input "true"
click at [758, 644] on button "Next" at bounding box center [719, 633] width 208 height 51
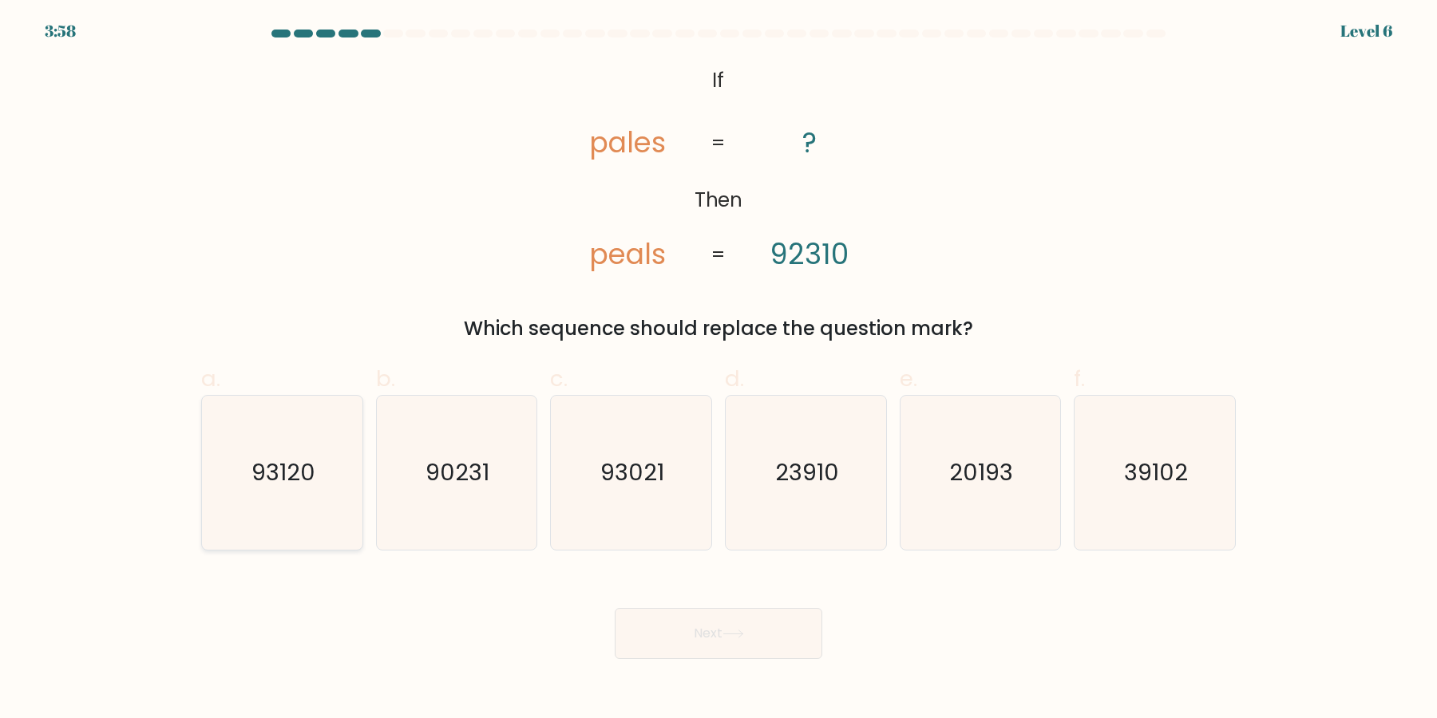
click at [260, 519] on icon "93120" at bounding box center [282, 473] width 154 height 154
click at [718, 370] on input "a. 93120" at bounding box center [718, 364] width 1 height 10
radio input "true"
click at [701, 620] on button "Next" at bounding box center [719, 633] width 208 height 51
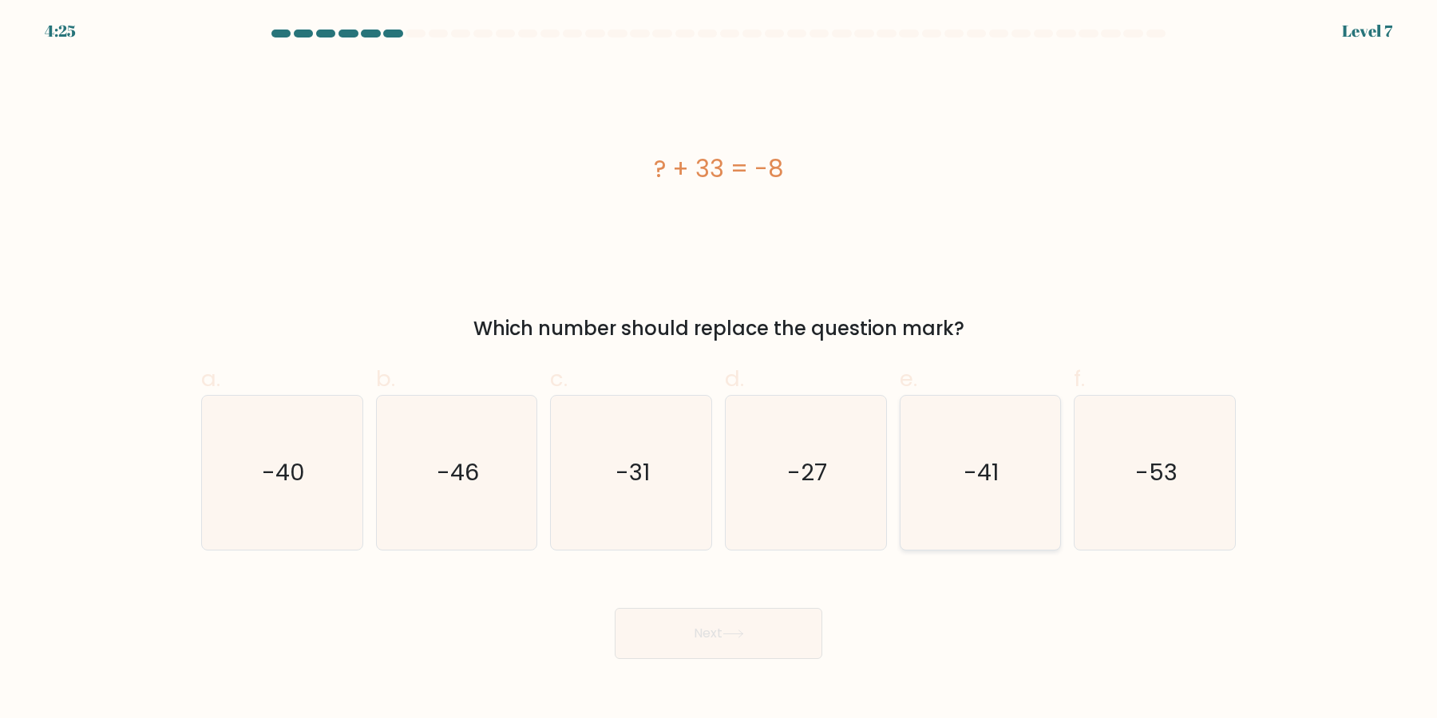
click at [936, 475] on icon "-41" at bounding box center [980, 473] width 154 height 154
click at [719, 370] on input "e. -41" at bounding box center [718, 364] width 1 height 10
radio input "true"
click at [789, 631] on button "Next" at bounding box center [719, 633] width 208 height 51
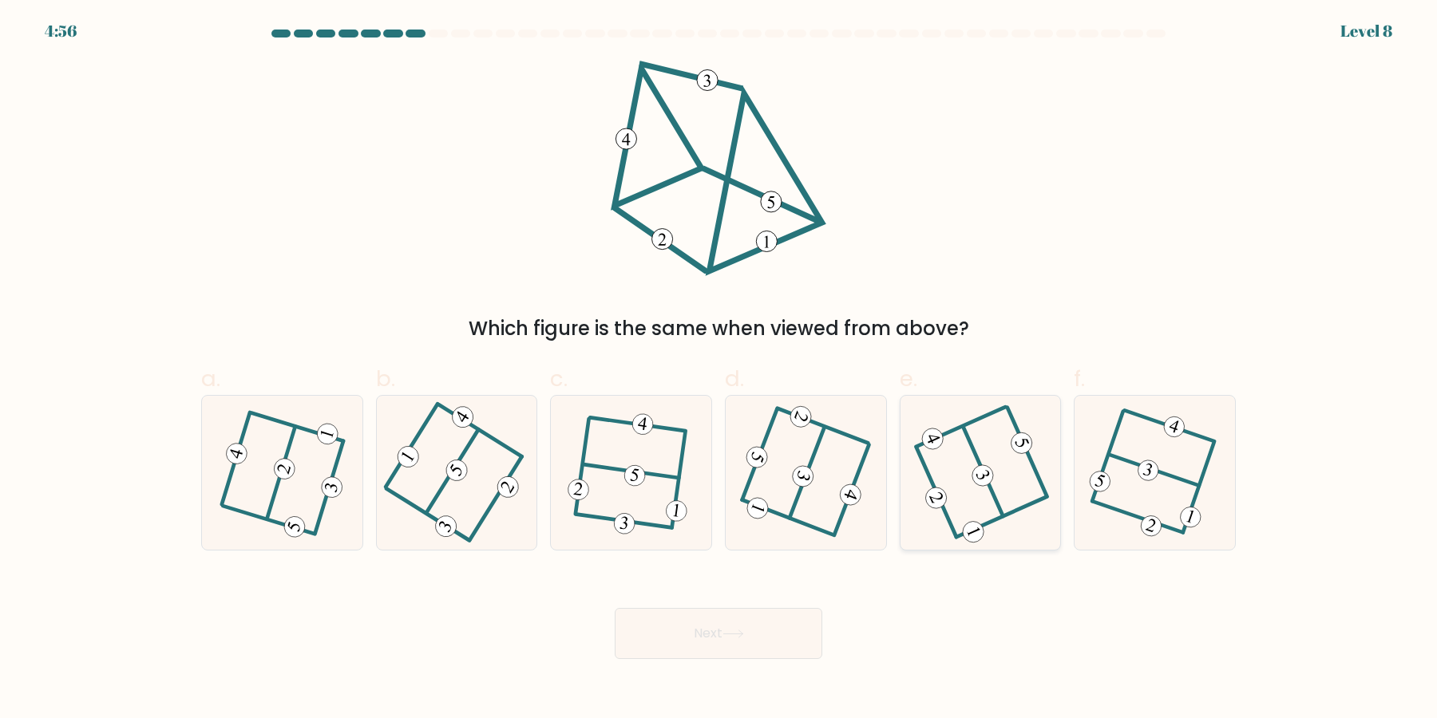
click at [983, 524] on 404 at bounding box center [1000, 517] width 89 height 40
click at [719, 370] on input "e." at bounding box center [718, 364] width 1 height 10
radio input "true"
click at [711, 630] on button "Next" at bounding box center [719, 633] width 208 height 51
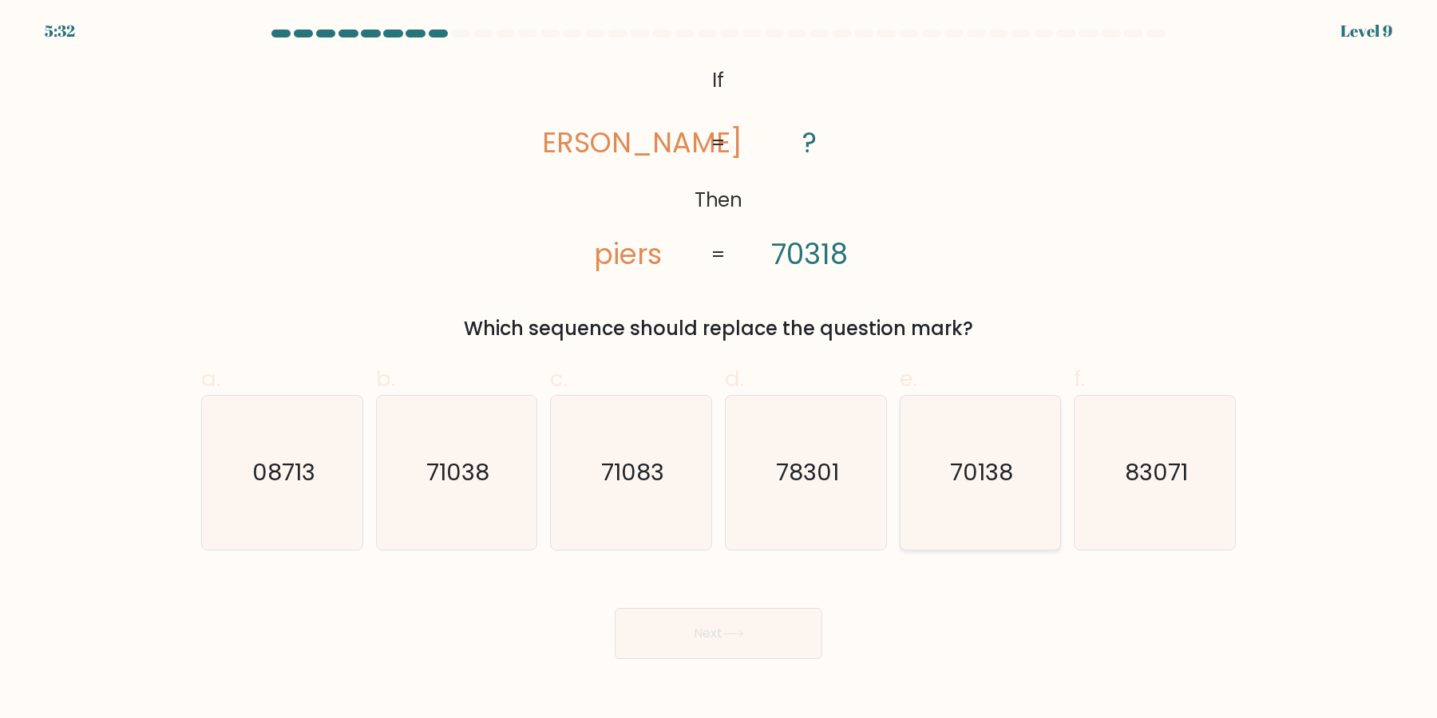
click at [963, 504] on icon "70138" at bounding box center [980, 473] width 154 height 154
click at [719, 370] on input "e. 70138" at bounding box center [718, 364] width 1 height 10
radio input "true"
click at [462, 527] on icon "71038" at bounding box center [456, 473] width 154 height 154
click at [718, 370] on input "b. 71038" at bounding box center [718, 364] width 1 height 10
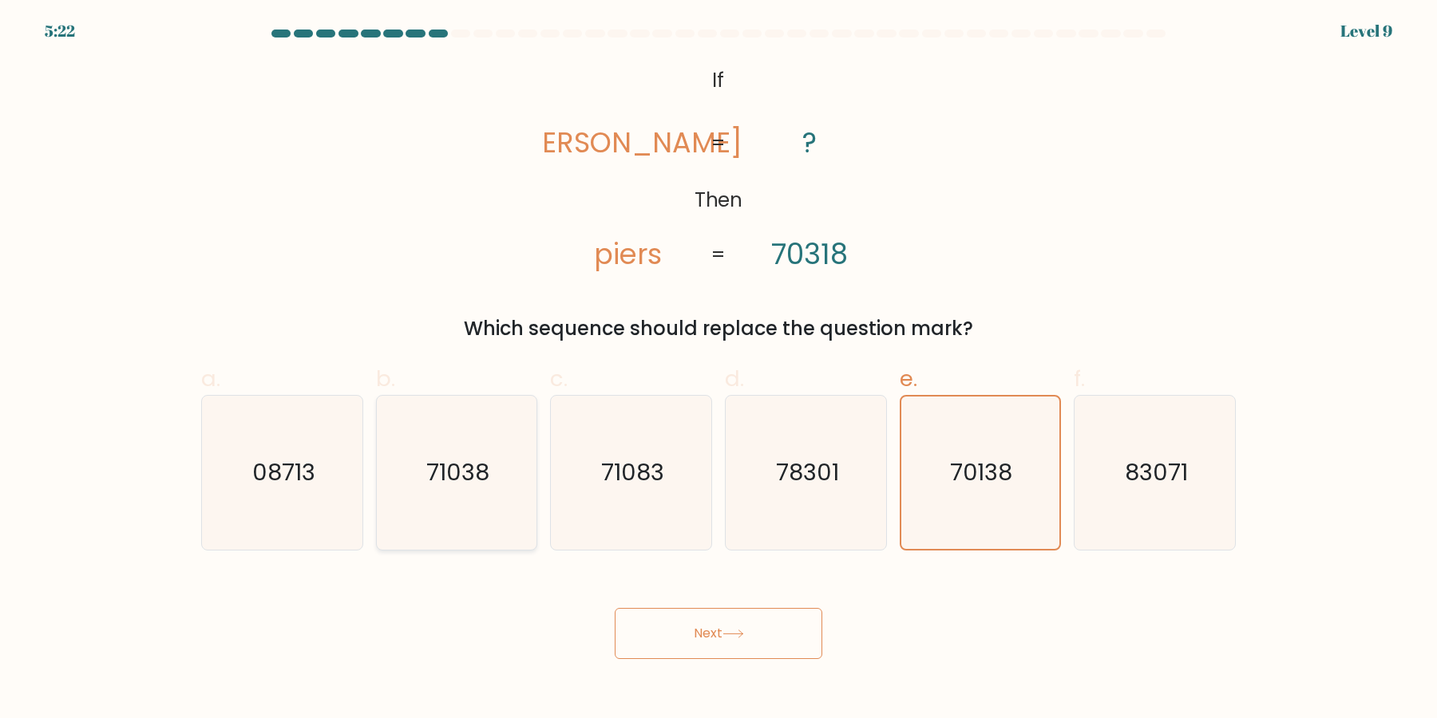
radio input "true"
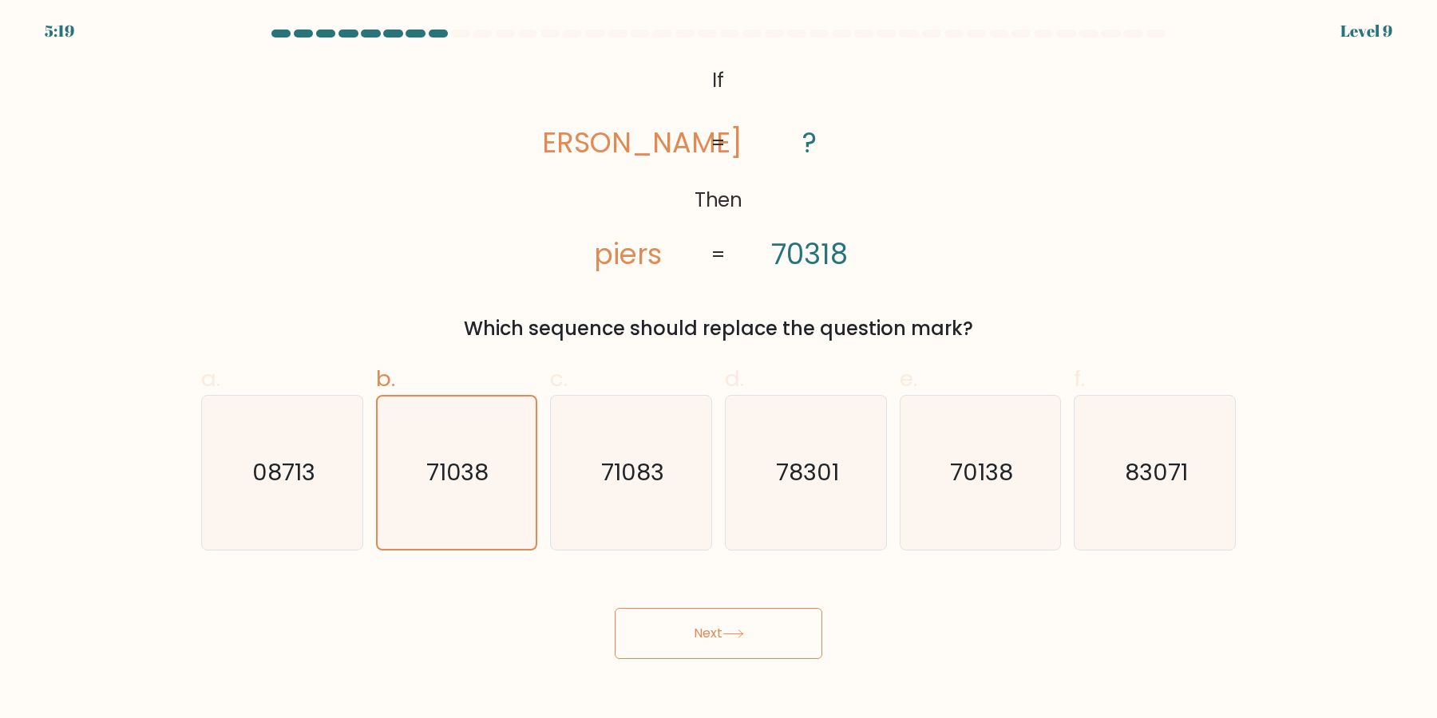
click at [658, 629] on button "Next" at bounding box center [719, 633] width 208 height 51
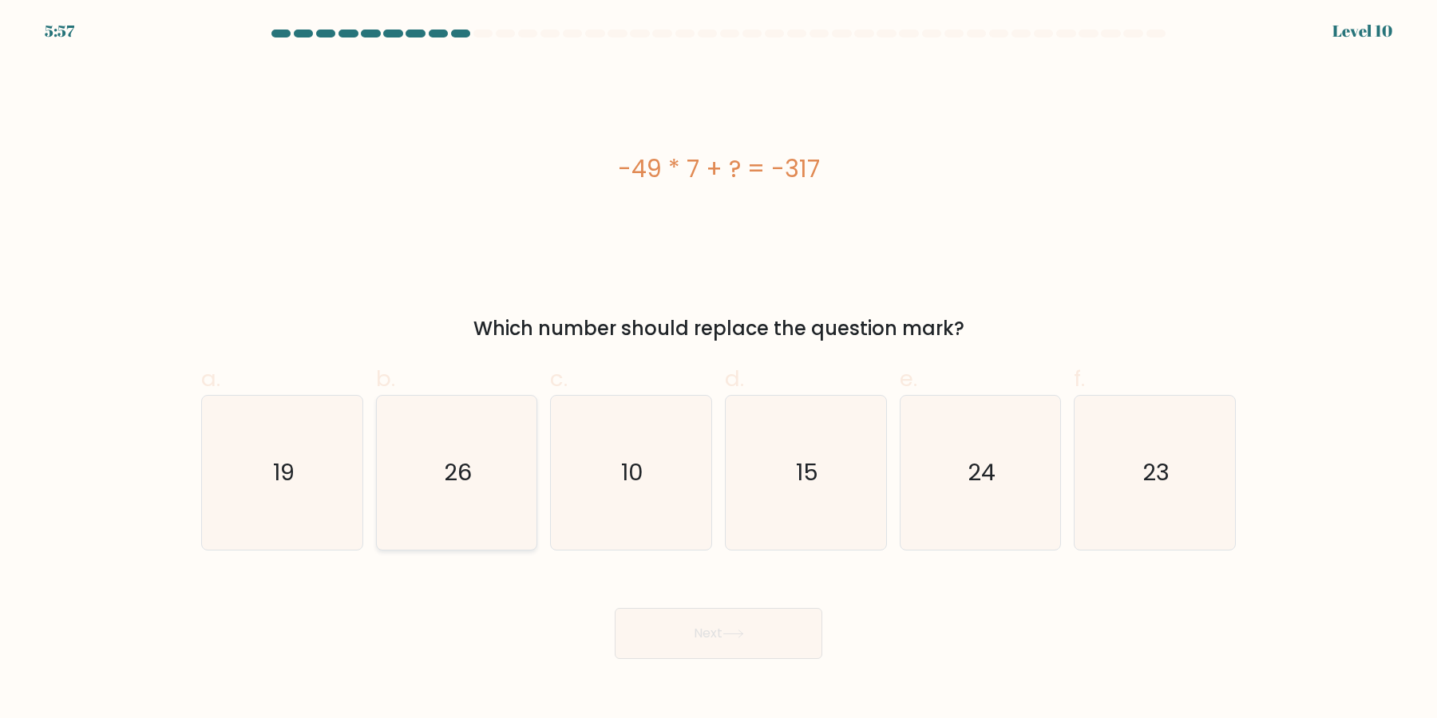
click at [511, 498] on icon "26" at bounding box center [456, 473] width 154 height 154
click at [718, 370] on input "b. 26" at bounding box center [718, 364] width 1 height 10
radio input "true"
click at [694, 631] on button "Next" at bounding box center [719, 633] width 208 height 51
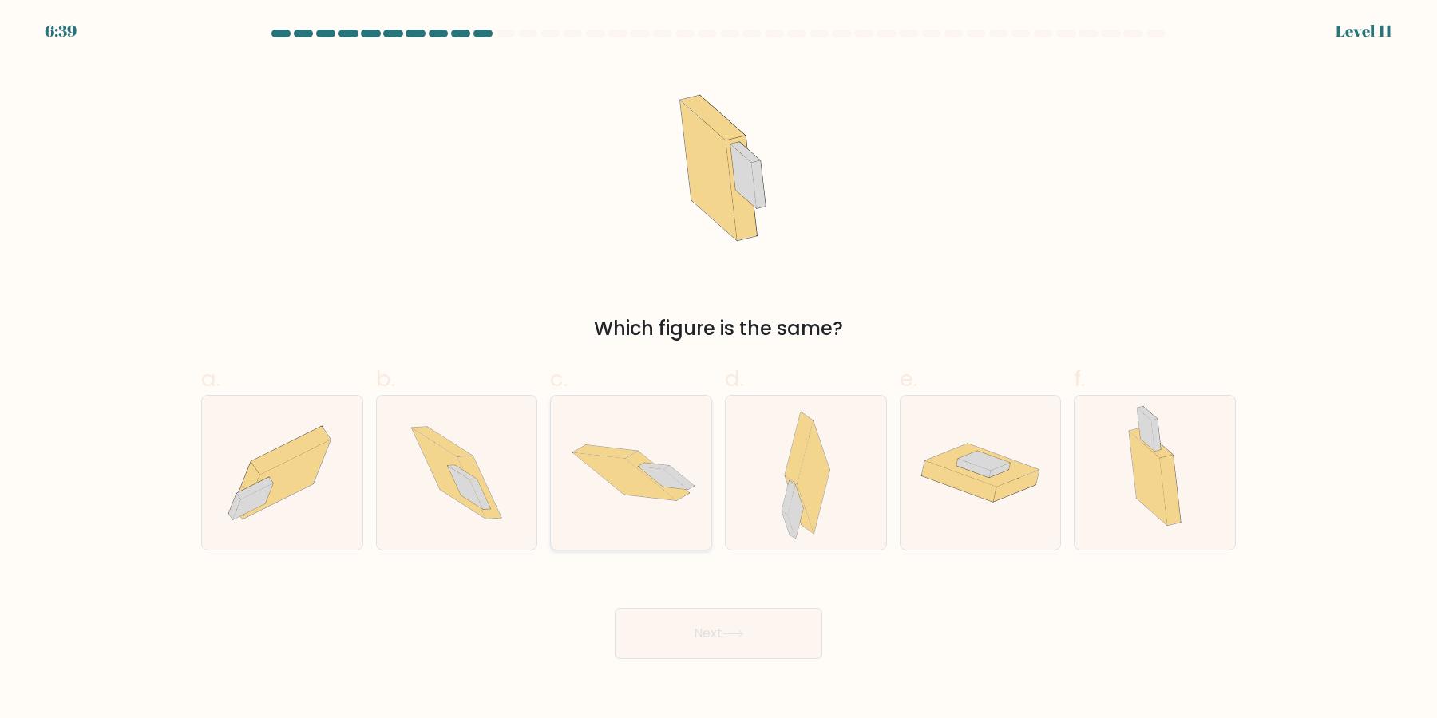
click at [622, 508] on icon at bounding box center [631, 473] width 160 height 108
click at [718, 370] on input "c." at bounding box center [718, 364] width 1 height 10
radio input "true"
click at [453, 512] on icon at bounding box center [456, 473] width 137 height 154
click at [718, 370] on input "b." at bounding box center [718, 364] width 1 height 10
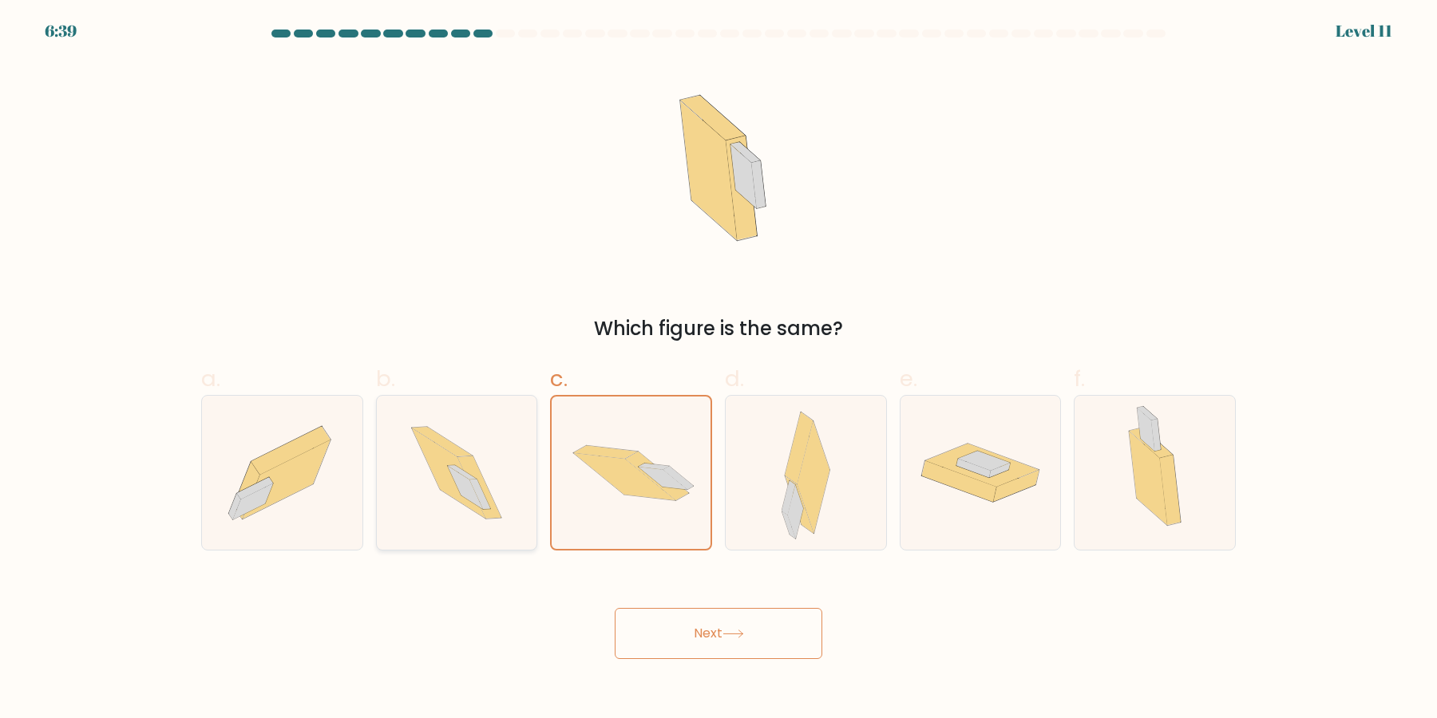
radio input "true"
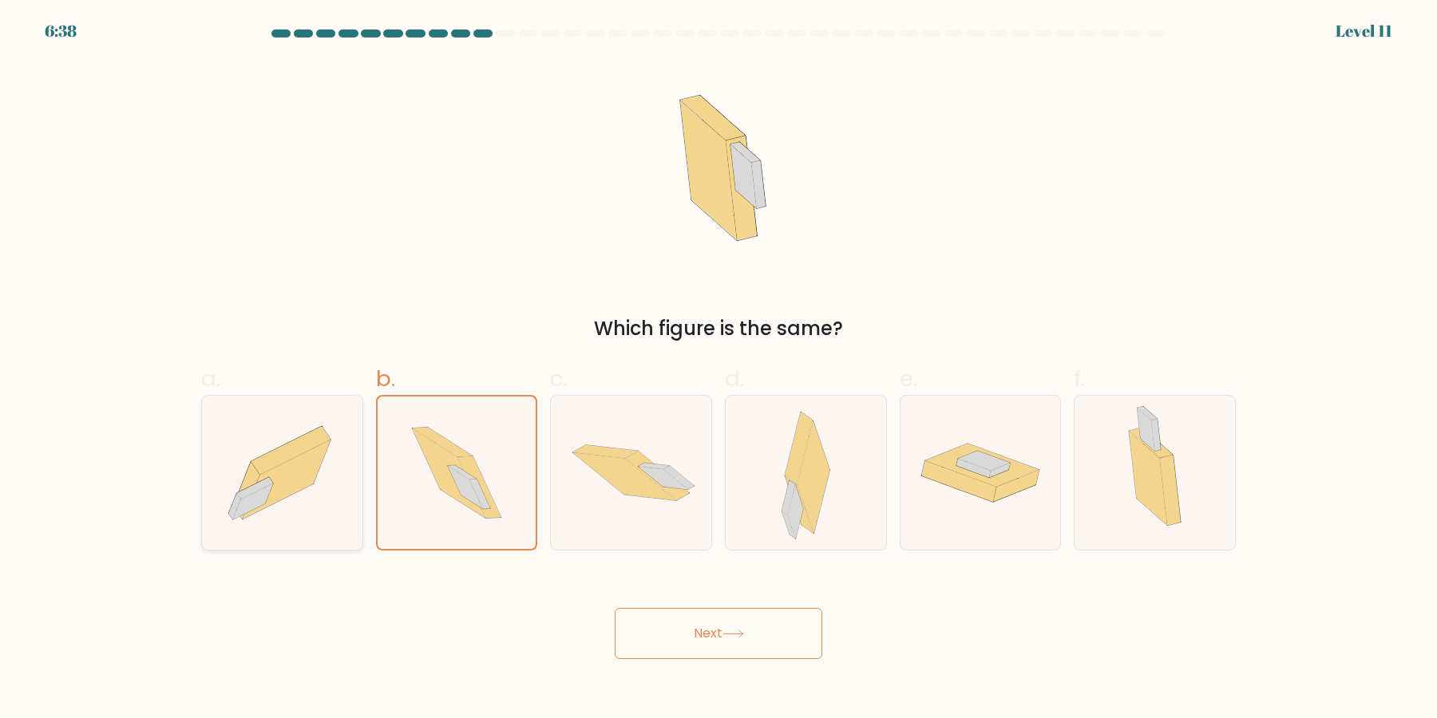
click at [315, 499] on icon at bounding box center [282, 472] width 160 height 141
click at [718, 370] on input "a." at bounding box center [718, 364] width 1 height 10
radio input "true"
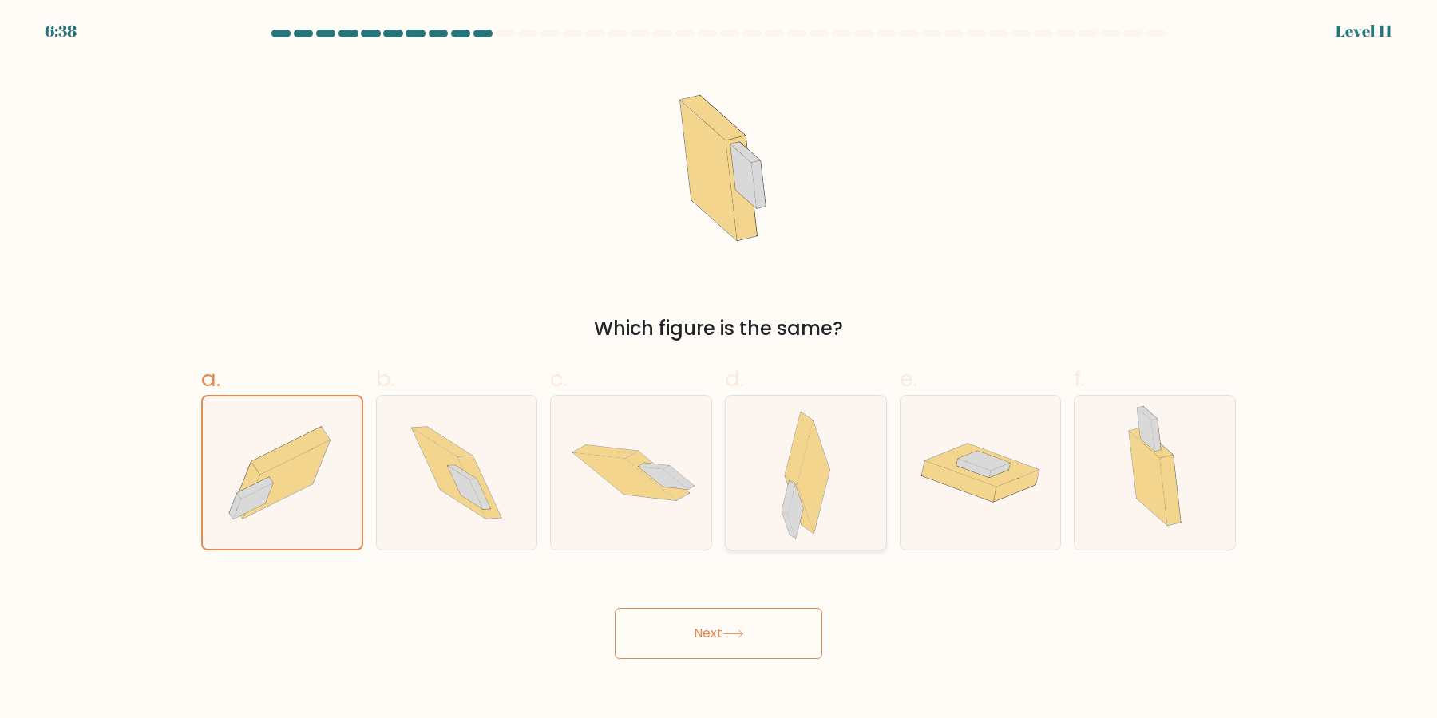
click at [785, 495] on icon at bounding box center [805, 473] width 49 height 154
click at [719, 370] on input "d." at bounding box center [718, 364] width 1 height 10
radio input "true"
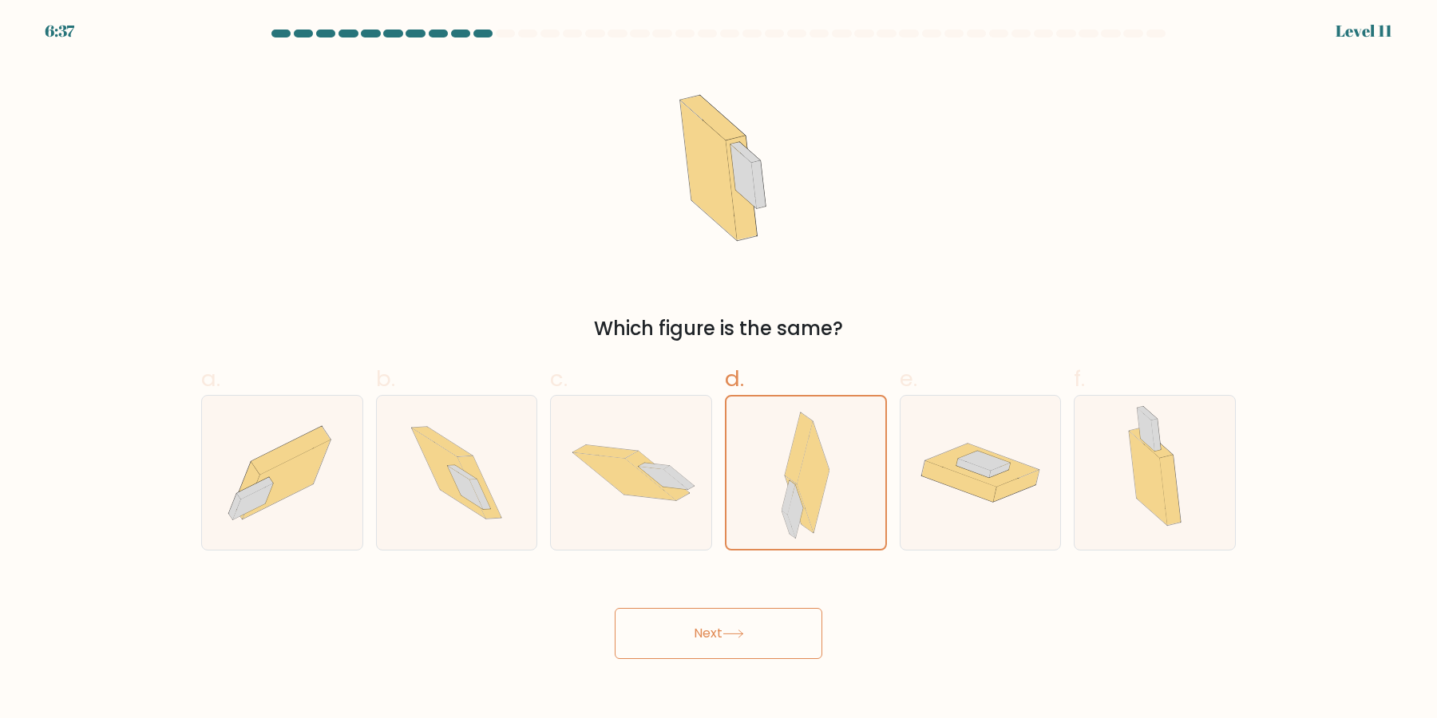
click at [768, 633] on button "Next" at bounding box center [719, 633] width 208 height 51
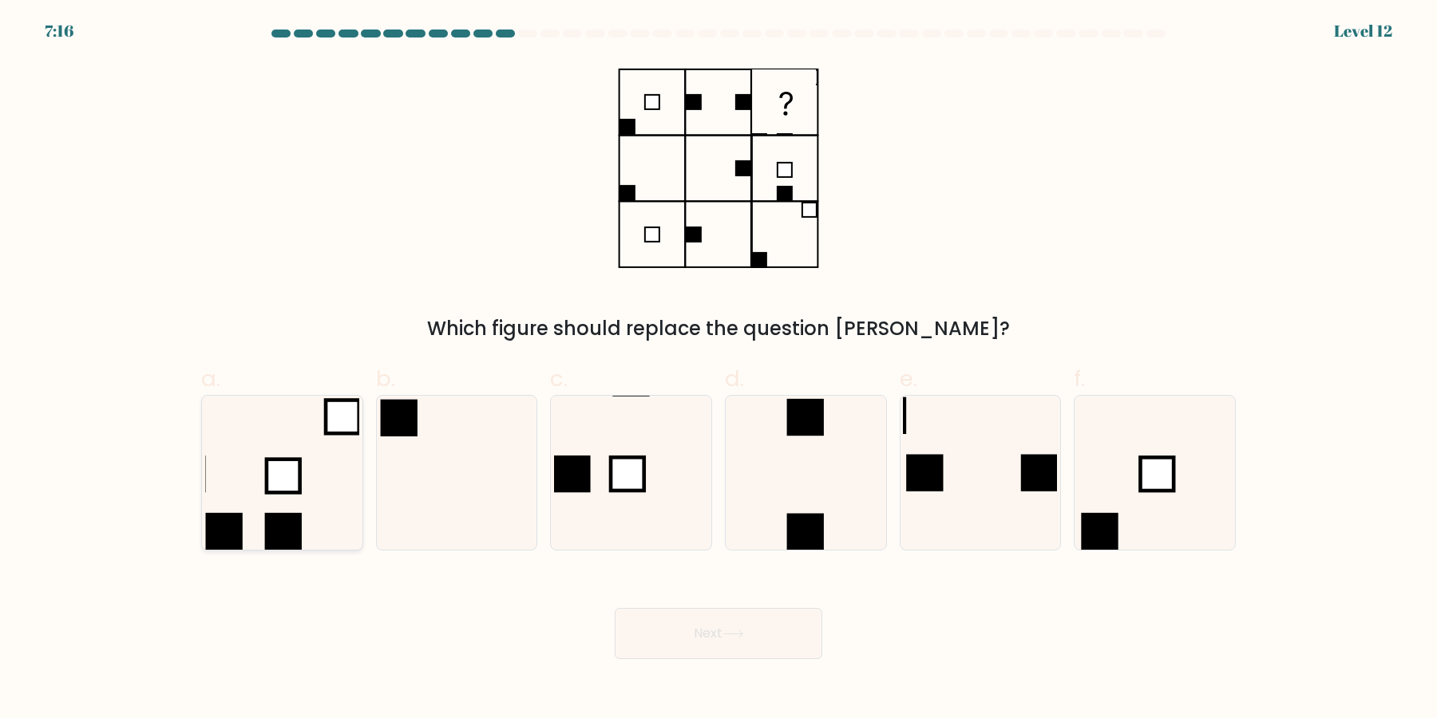
click at [247, 479] on icon at bounding box center [282, 473] width 154 height 154
click at [718, 370] on input "a." at bounding box center [718, 364] width 1 height 10
radio input "true"
click at [746, 619] on button "Next" at bounding box center [719, 633] width 208 height 51
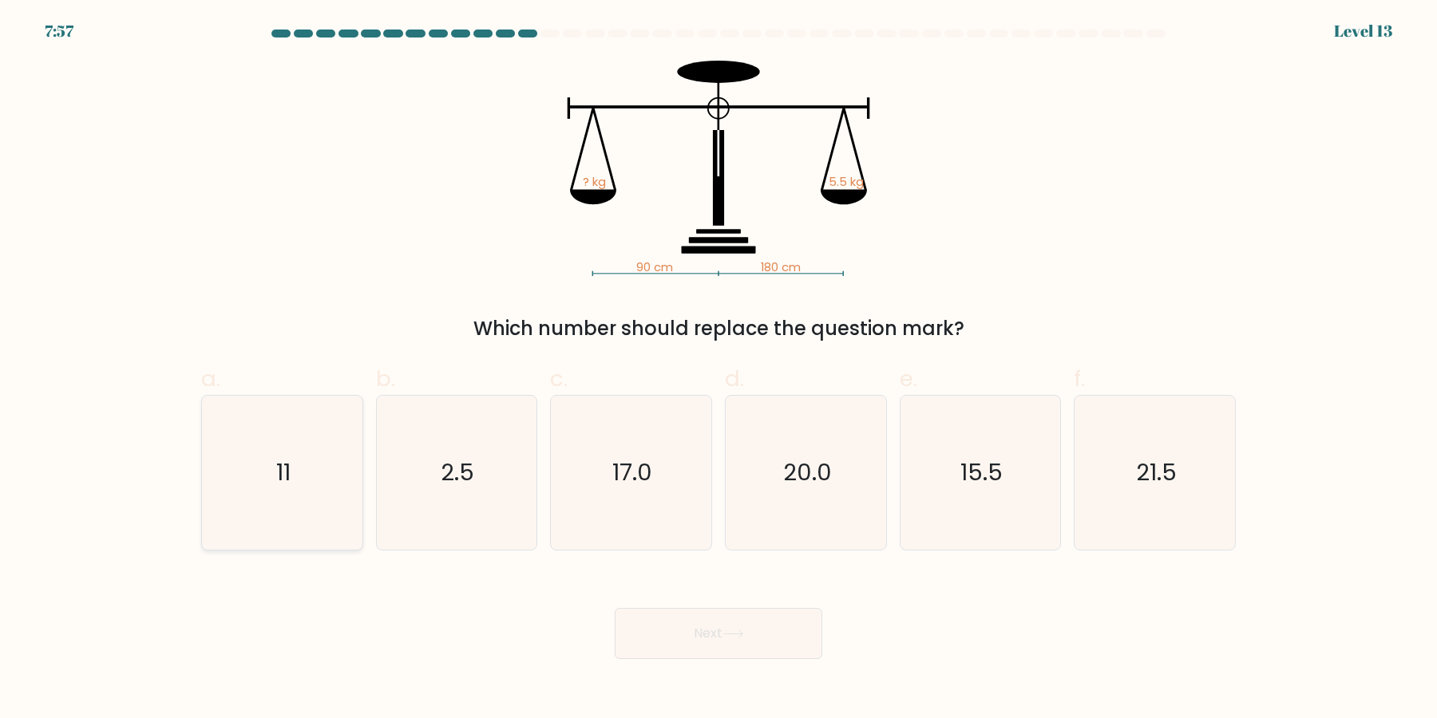
drag, startPoint x: 328, startPoint y: 494, endPoint x: 342, endPoint y: 504, distance: 17.3
click at [326, 494] on icon "11" at bounding box center [282, 473] width 154 height 154
click at [296, 516] on icon "11" at bounding box center [282, 473] width 154 height 154
click at [718, 370] on input "a. 11" at bounding box center [718, 364] width 1 height 10
radio input "true"
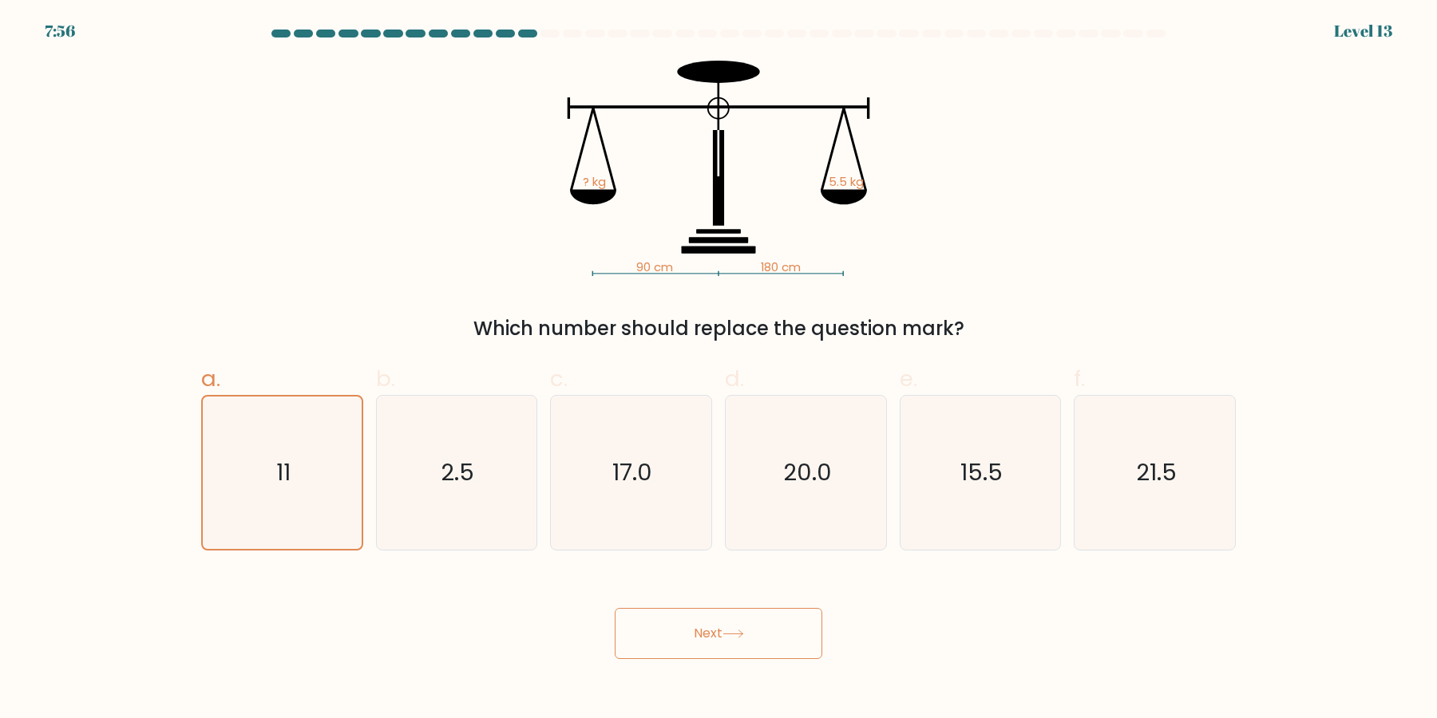
click at [657, 623] on button "Next" at bounding box center [719, 633] width 208 height 51
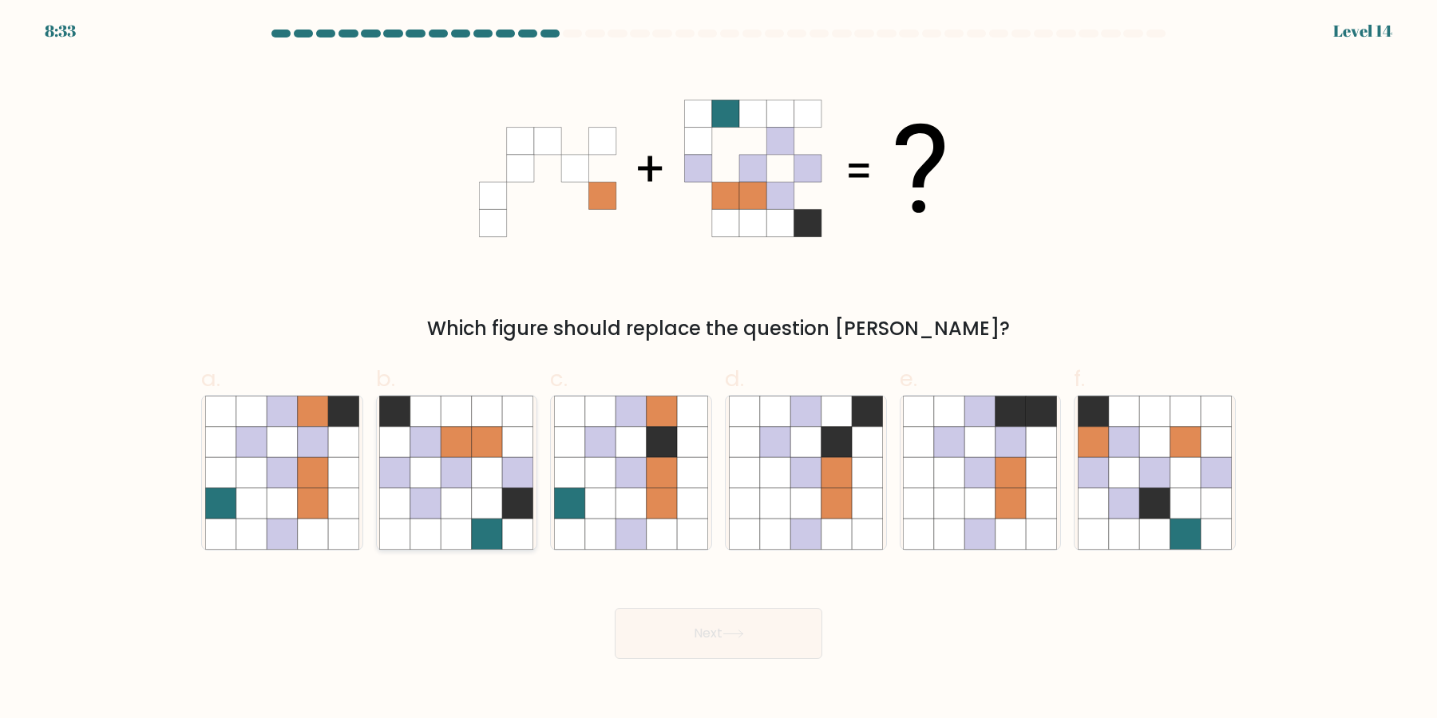
click at [456, 504] on icon at bounding box center [456, 504] width 30 height 30
click at [718, 370] on input "b." at bounding box center [718, 364] width 1 height 10
radio input "true"
click at [292, 514] on icon at bounding box center [282, 504] width 30 height 30
click at [718, 370] on input "a." at bounding box center [718, 364] width 1 height 10
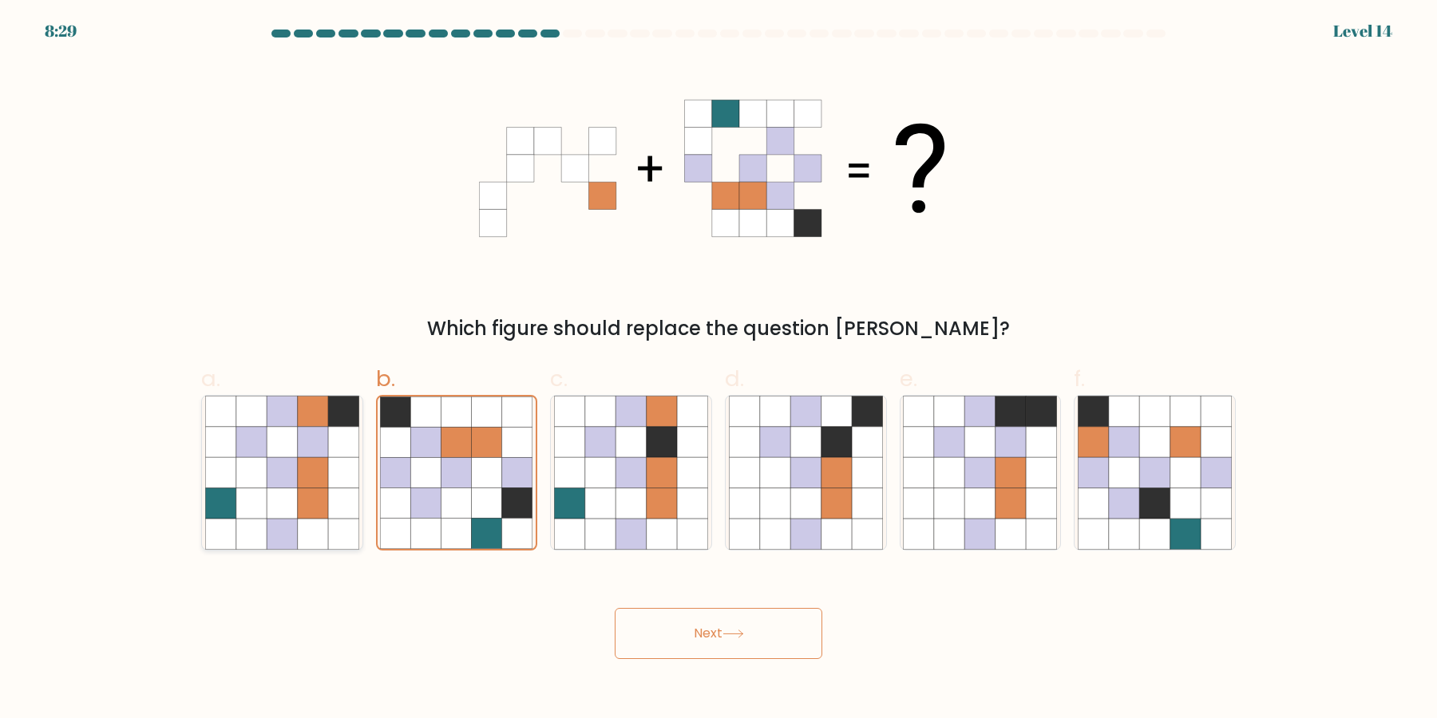
radio input "true"
click at [697, 652] on button "Next" at bounding box center [719, 633] width 208 height 51
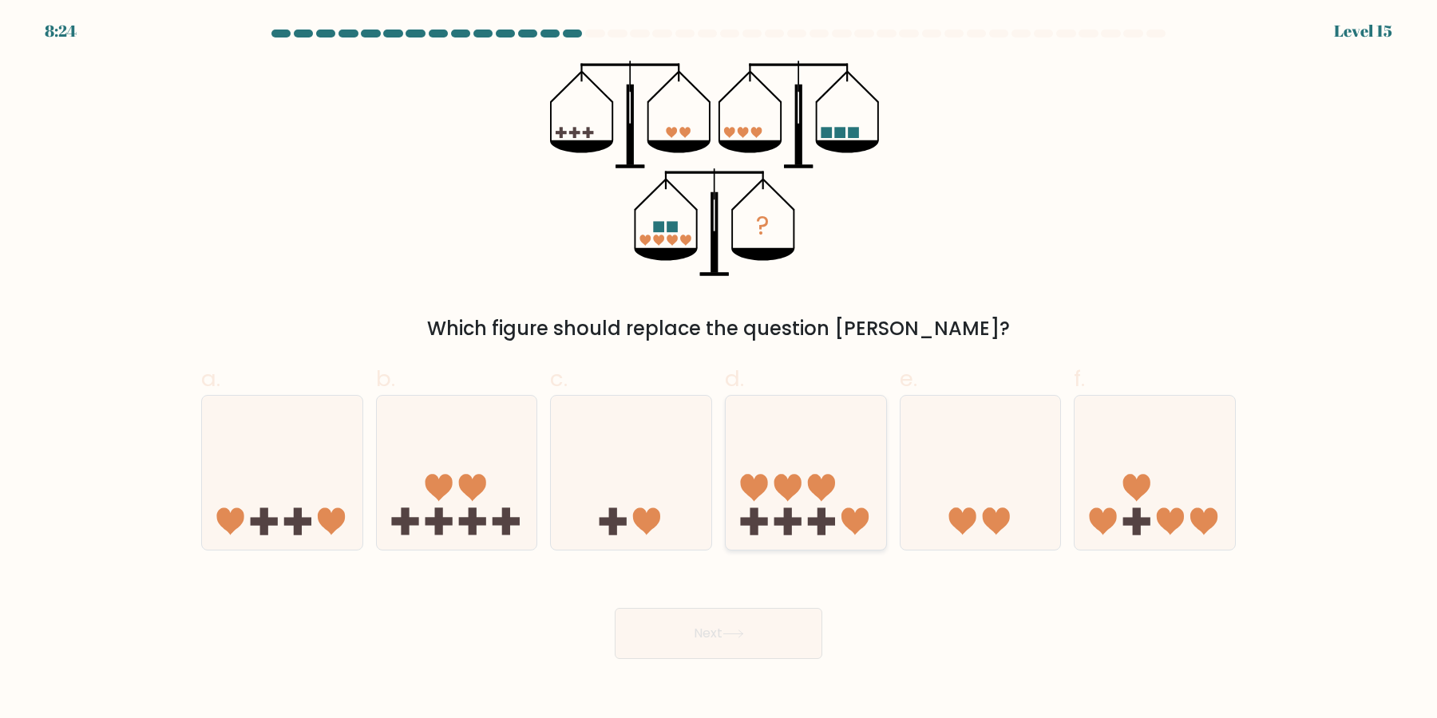
click at [832, 504] on icon at bounding box center [806, 473] width 160 height 133
click at [719, 370] on input "d." at bounding box center [718, 364] width 1 height 10
radio input "true"
click at [789, 631] on button "Next" at bounding box center [719, 633] width 208 height 51
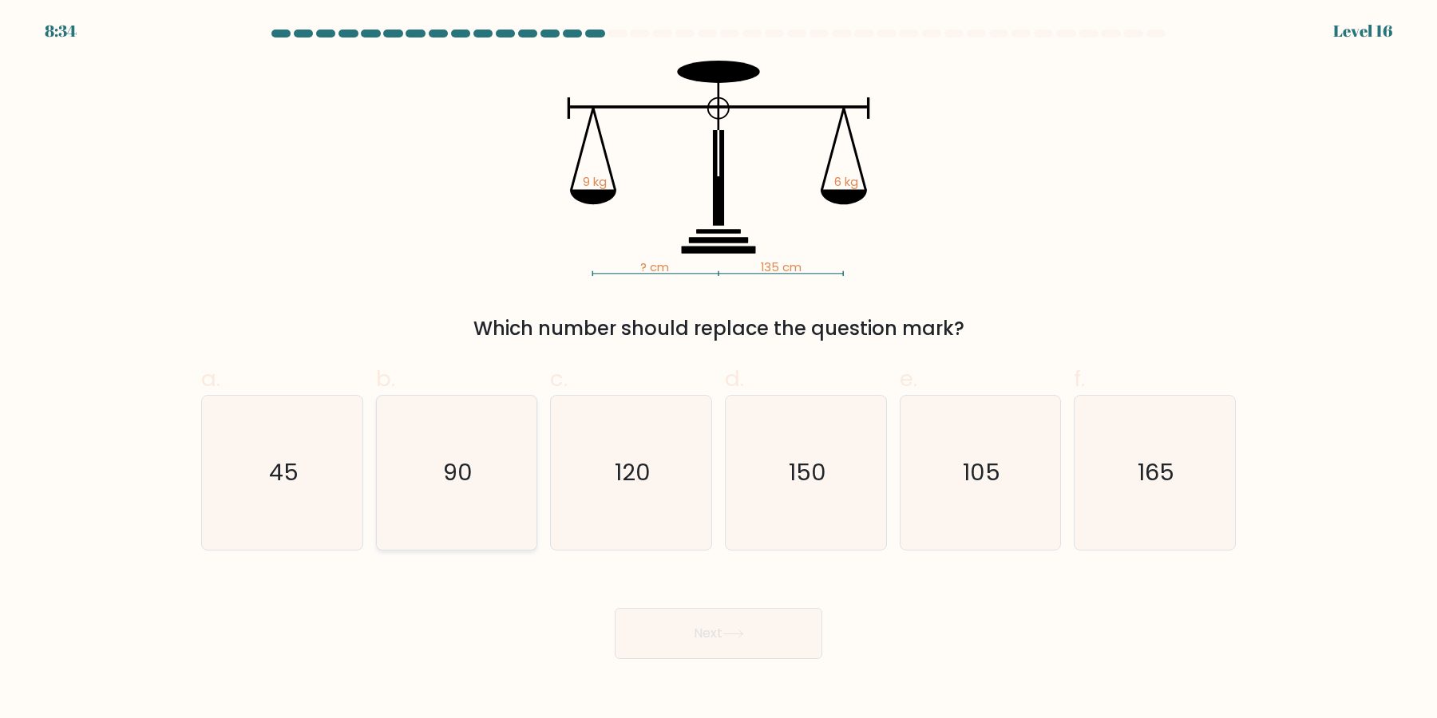
click at [453, 483] on icon "90" at bounding box center [456, 473] width 154 height 154
click at [718, 370] on input "b. 90" at bounding box center [718, 364] width 1 height 10
radio input "true"
click at [765, 647] on button "Next" at bounding box center [719, 633] width 208 height 51
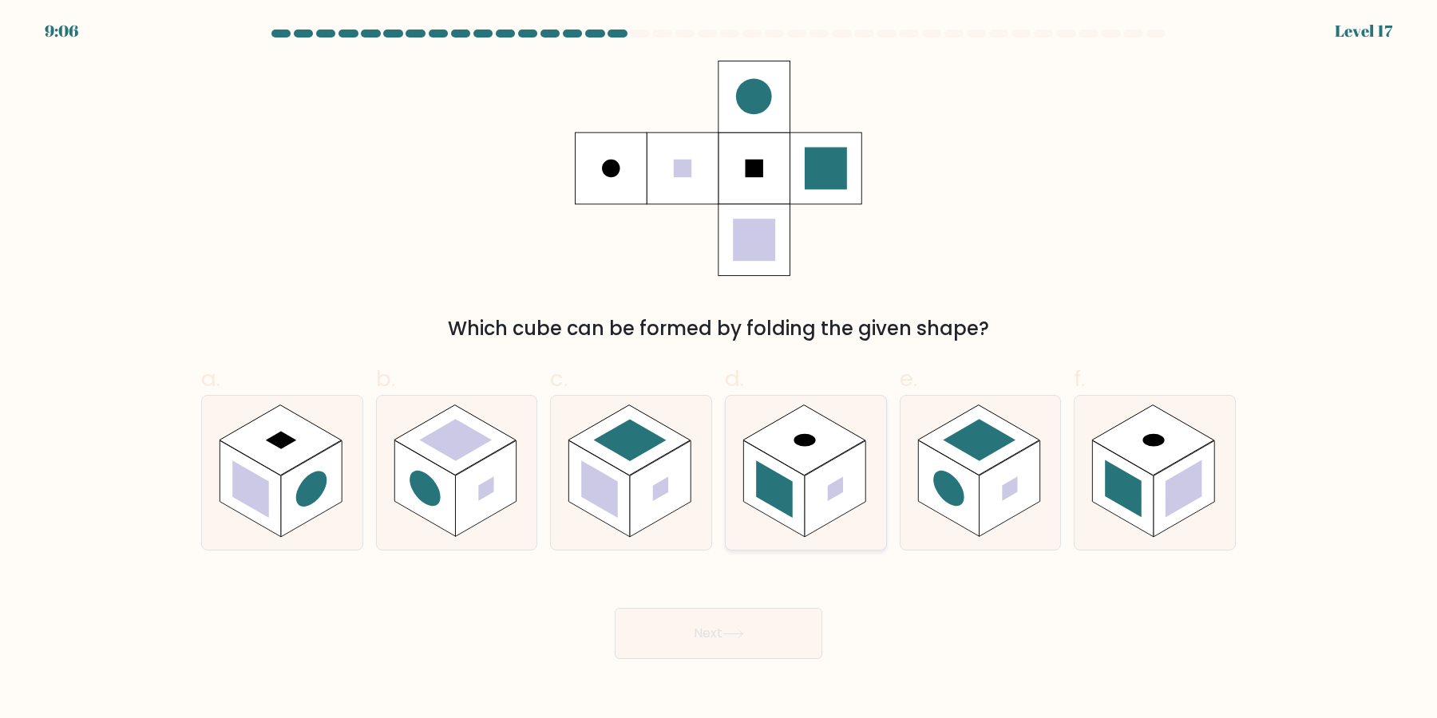
click at [821, 496] on rect at bounding box center [835, 489] width 61 height 97
click at [719, 370] on input "d." at bounding box center [718, 364] width 1 height 10
radio input "true"
click at [354, 528] on div at bounding box center [282, 473] width 162 height 156
click at [718, 370] on input "a." at bounding box center [718, 364] width 1 height 10
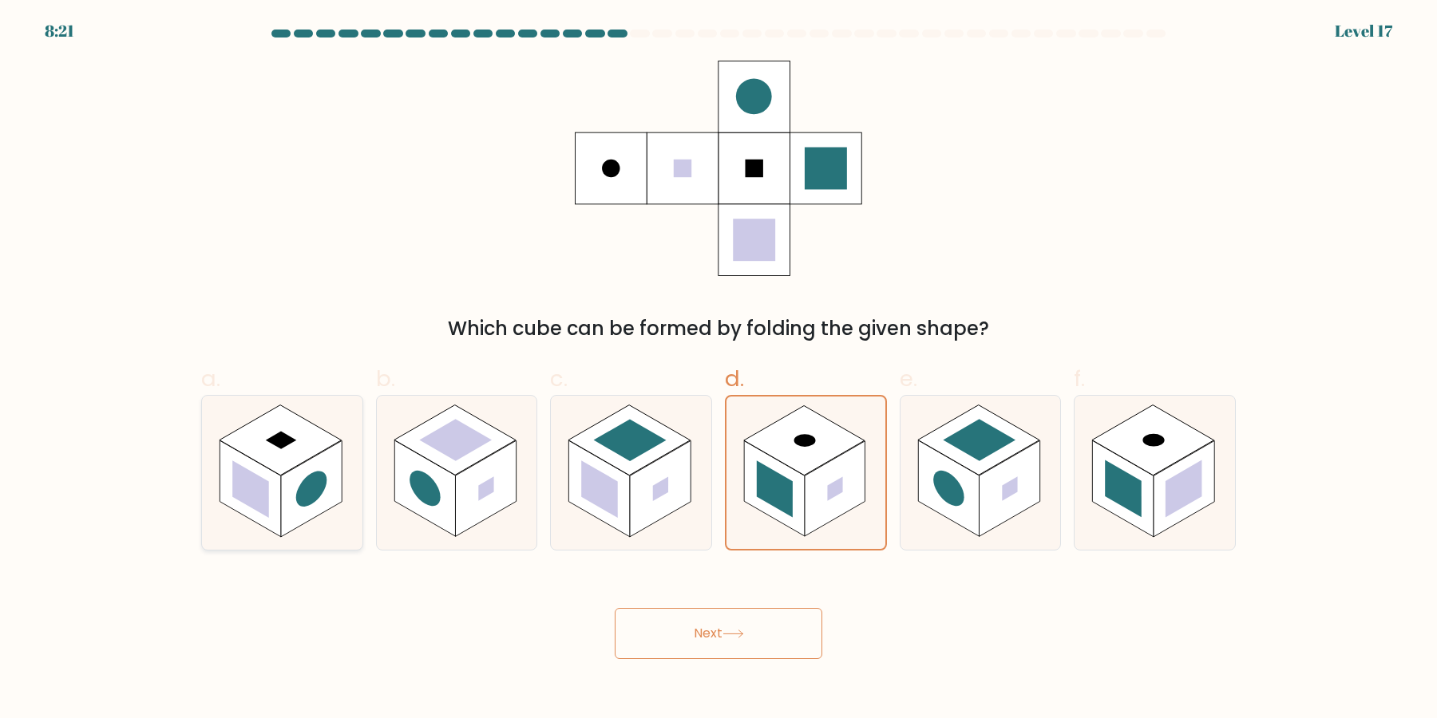
radio input "true"
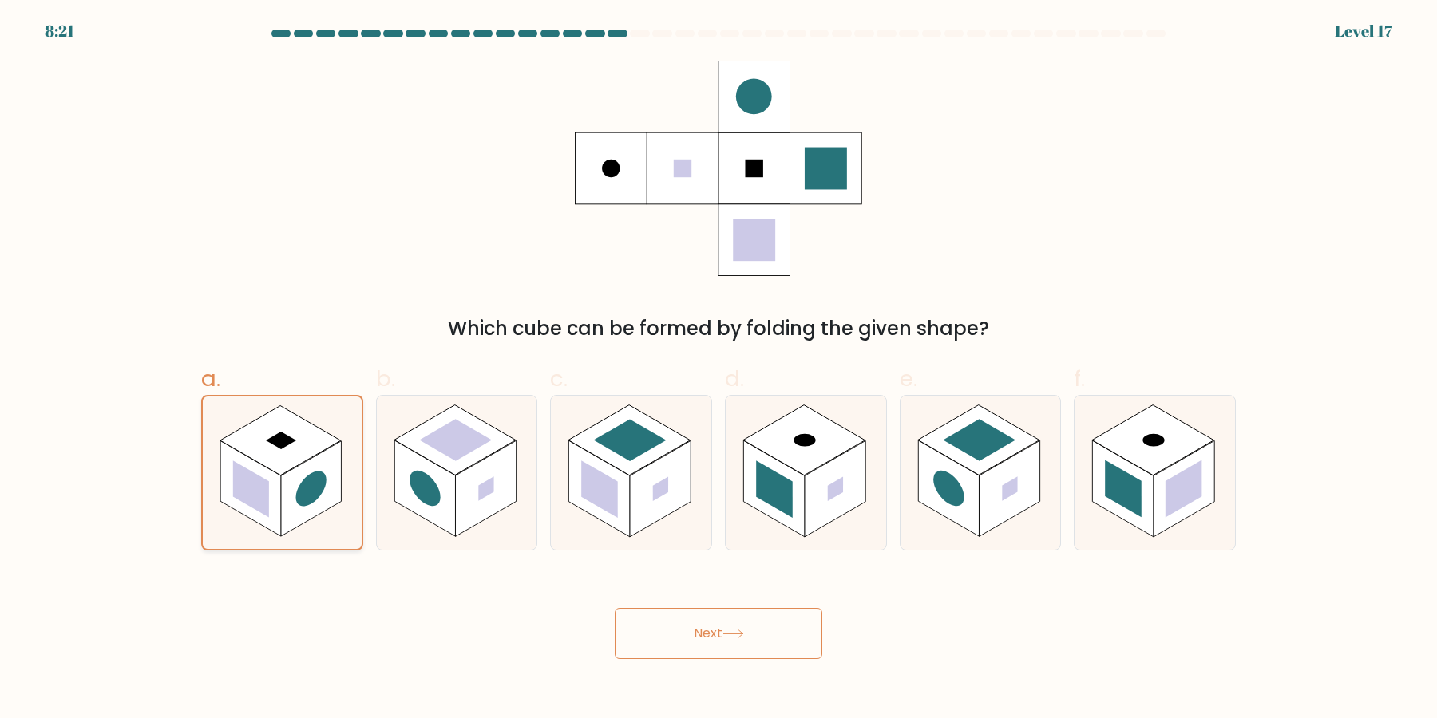
click at [337, 517] on icon at bounding box center [282, 473] width 159 height 152
click at [718, 370] on input "a." at bounding box center [718, 364] width 1 height 10
click at [708, 638] on button "Next" at bounding box center [719, 633] width 208 height 51
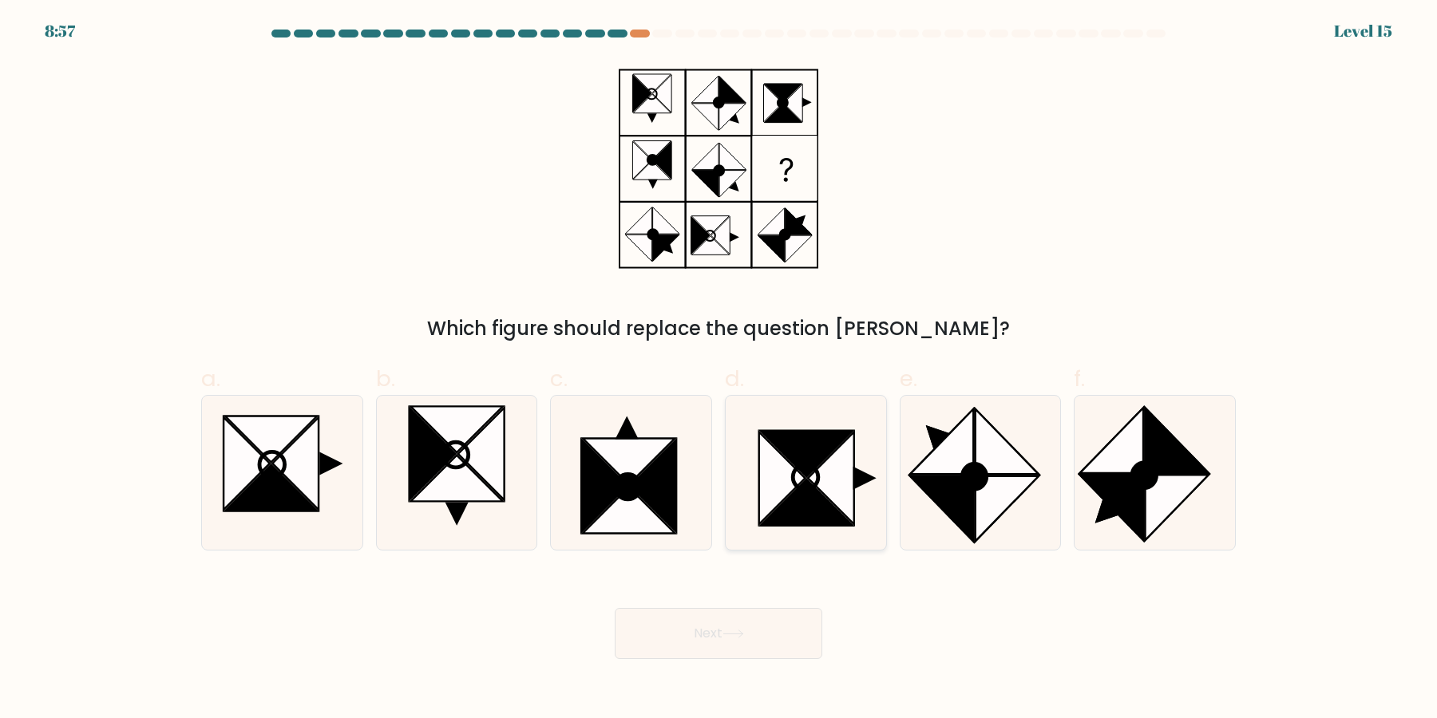
click at [802, 501] on icon at bounding box center [806, 503] width 93 height 46
click at [719, 370] on input "d." at bounding box center [718, 364] width 1 height 10
radio input "true"
click at [721, 633] on button "Next" at bounding box center [719, 633] width 208 height 51
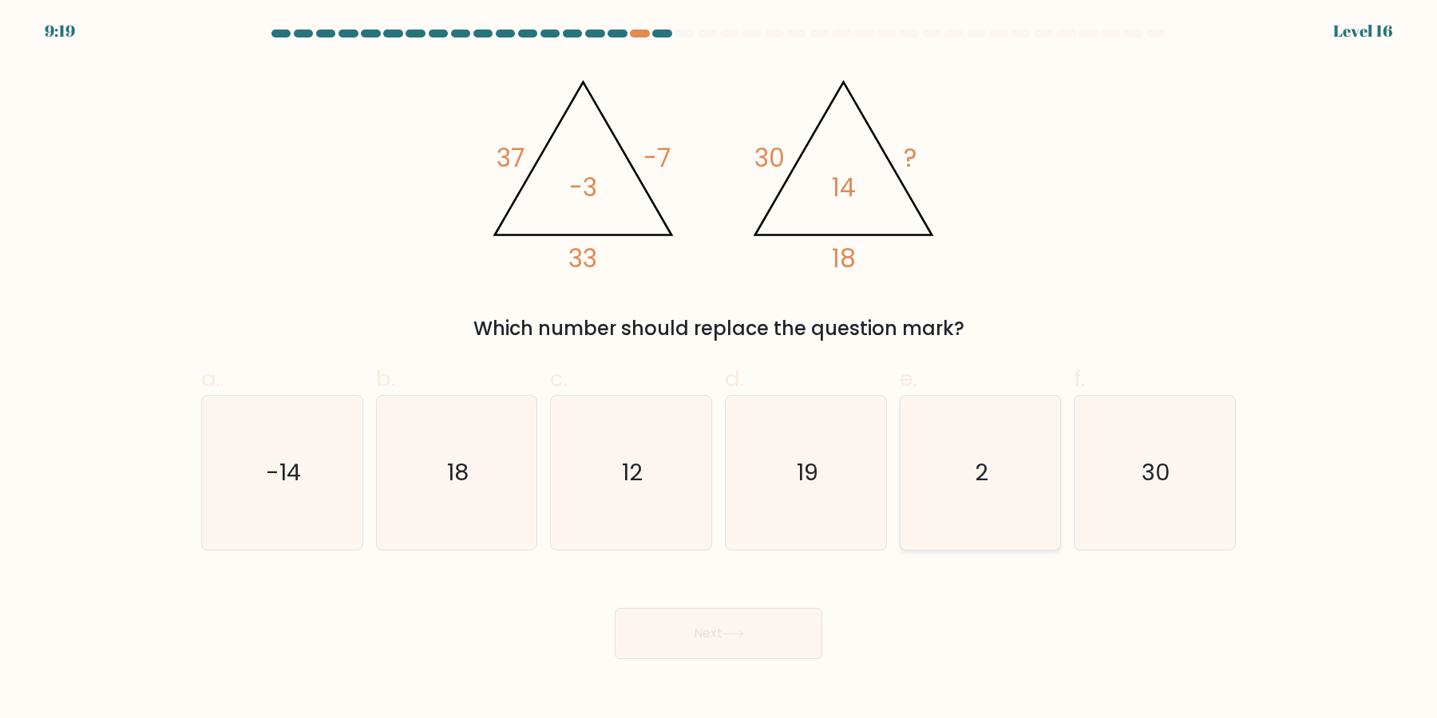
click at [971, 502] on icon "2" at bounding box center [980, 473] width 154 height 154
click at [719, 370] on input "e. 2" at bounding box center [718, 364] width 1 height 10
radio input "true"
click at [795, 618] on button "Next" at bounding box center [719, 633] width 208 height 51
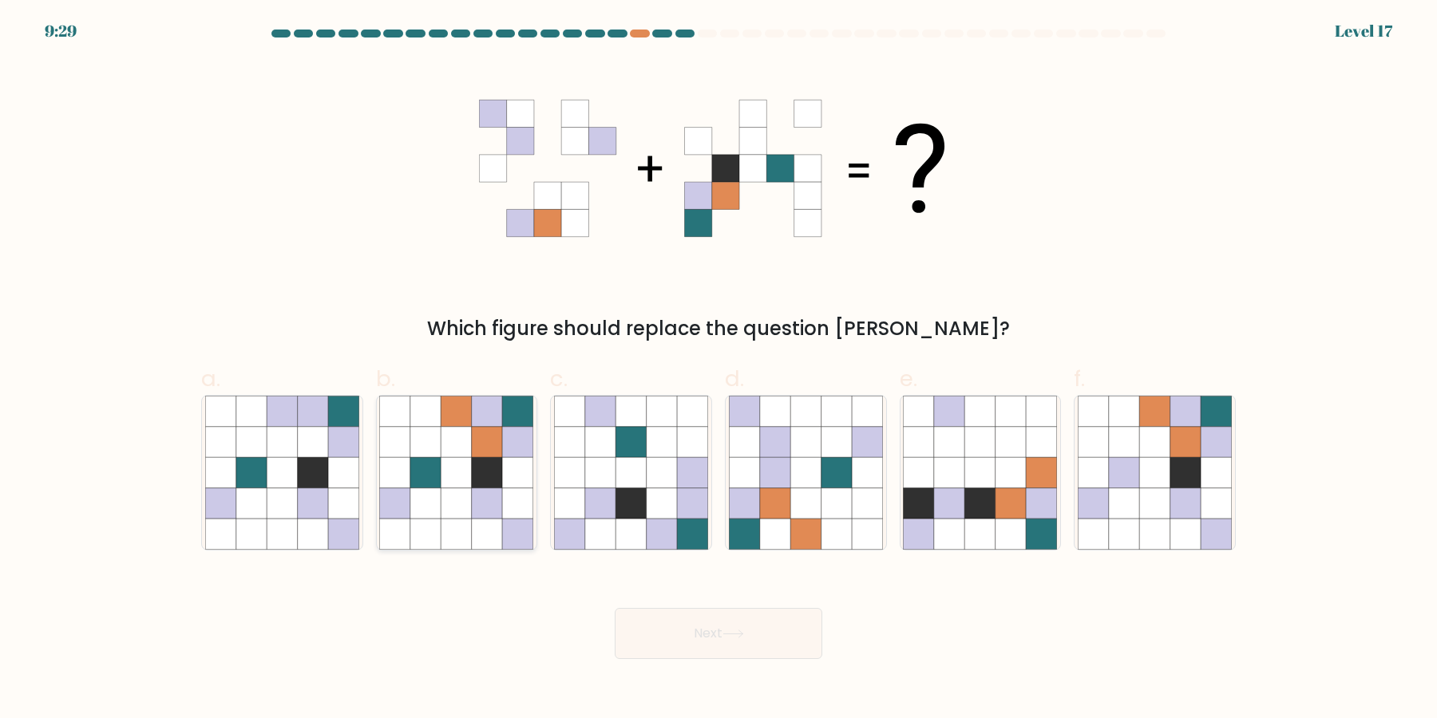
click at [478, 510] on icon at bounding box center [487, 504] width 30 height 30
click at [718, 370] on input "b." at bounding box center [718, 364] width 1 height 10
radio input "true"
click at [679, 650] on button "Next" at bounding box center [719, 633] width 208 height 51
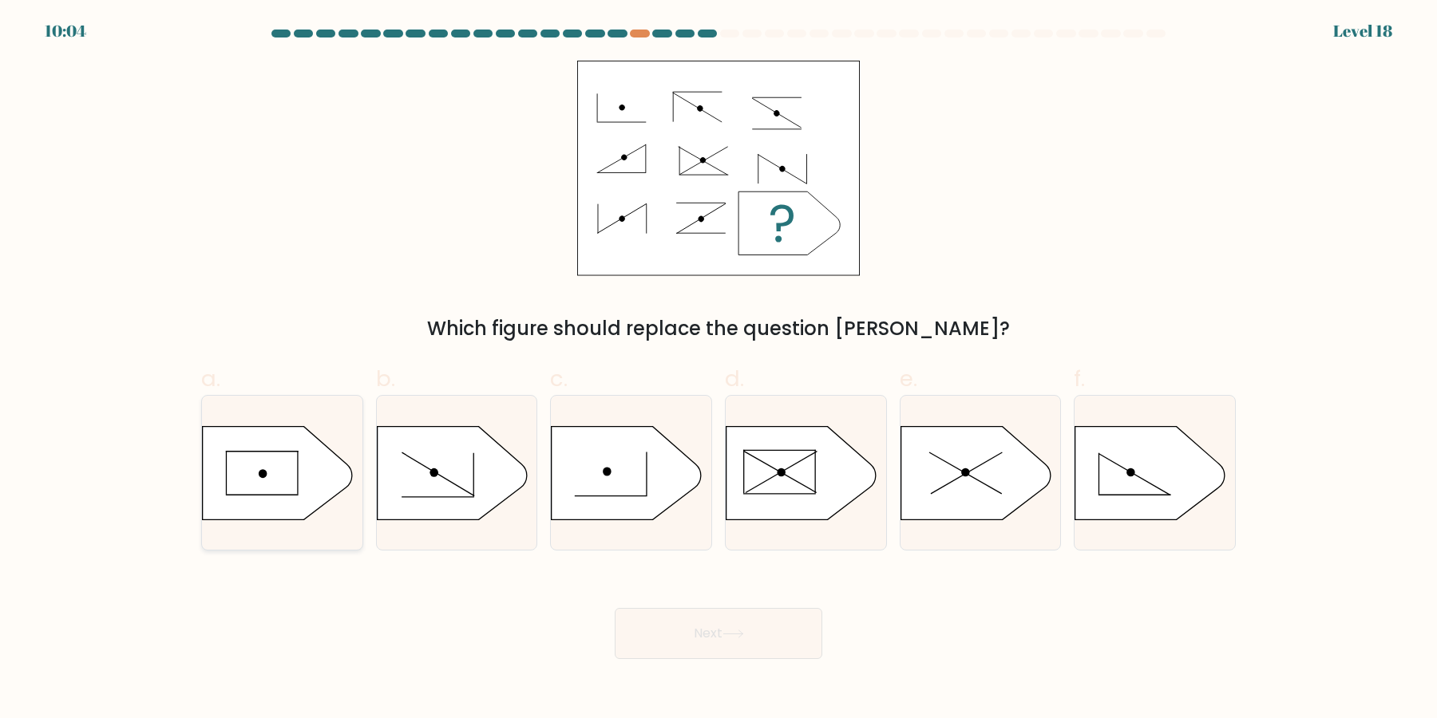
click at [252, 459] on icon at bounding box center [278, 472] width 150 height 93
click at [718, 370] on input "a." at bounding box center [718, 364] width 1 height 10
radio input "true"
click at [710, 631] on button "Next" at bounding box center [719, 633] width 208 height 51
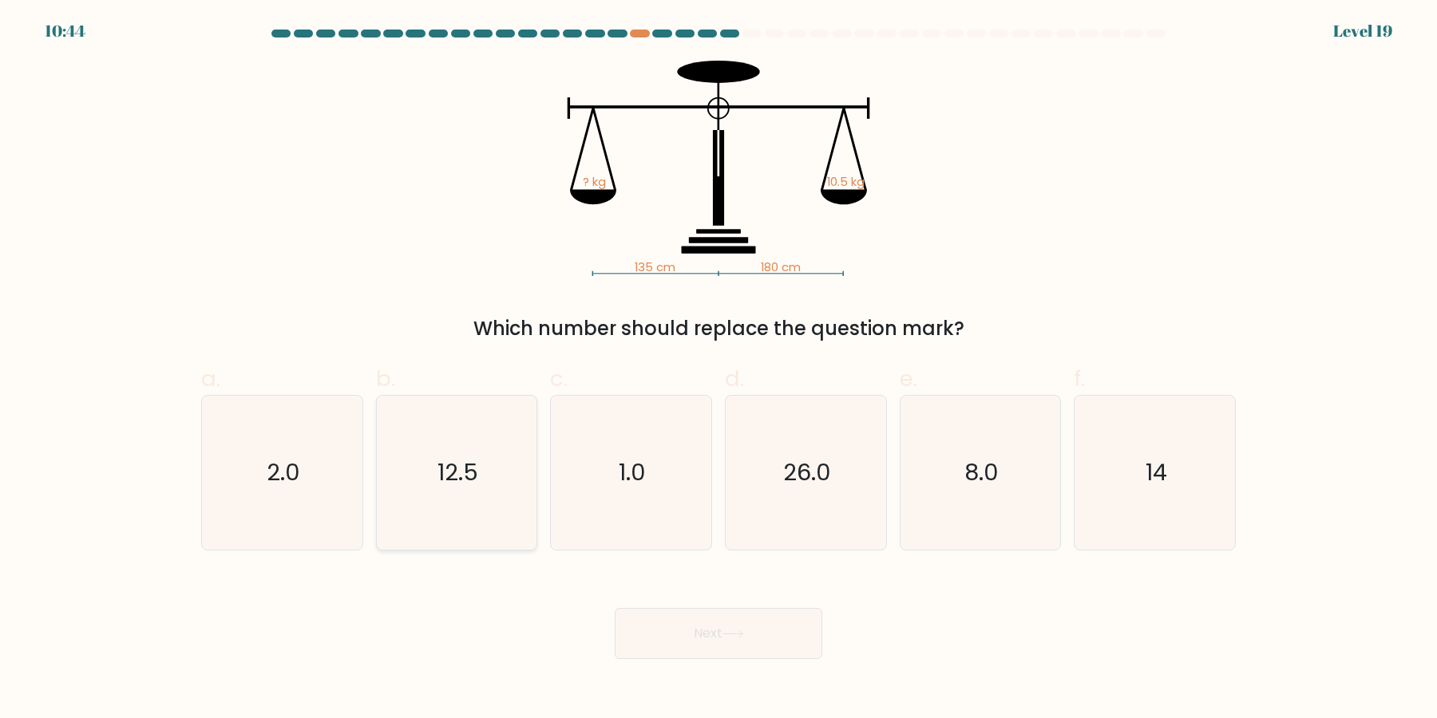
click at [504, 493] on icon "12.5" at bounding box center [456, 473] width 154 height 154
click at [718, 370] on input "b. 12.5" at bounding box center [718, 364] width 1 height 10
radio input "true"
drag, startPoint x: 1219, startPoint y: 474, endPoint x: 1001, endPoint y: 599, distance: 251.0
click at [1218, 474] on icon "14" at bounding box center [1155, 473] width 154 height 154
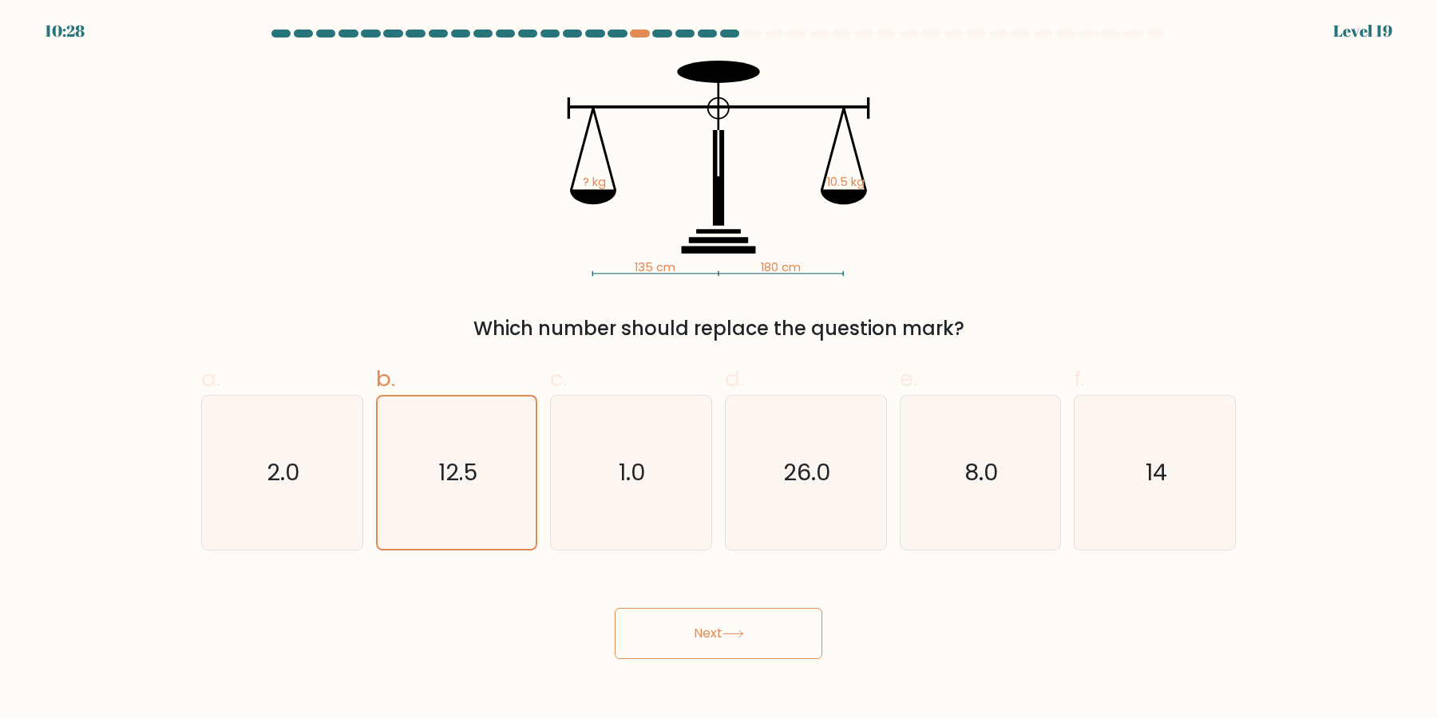
click at [719, 370] on input "f. 14" at bounding box center [718, 364] width 1 height 10
radio input "true"
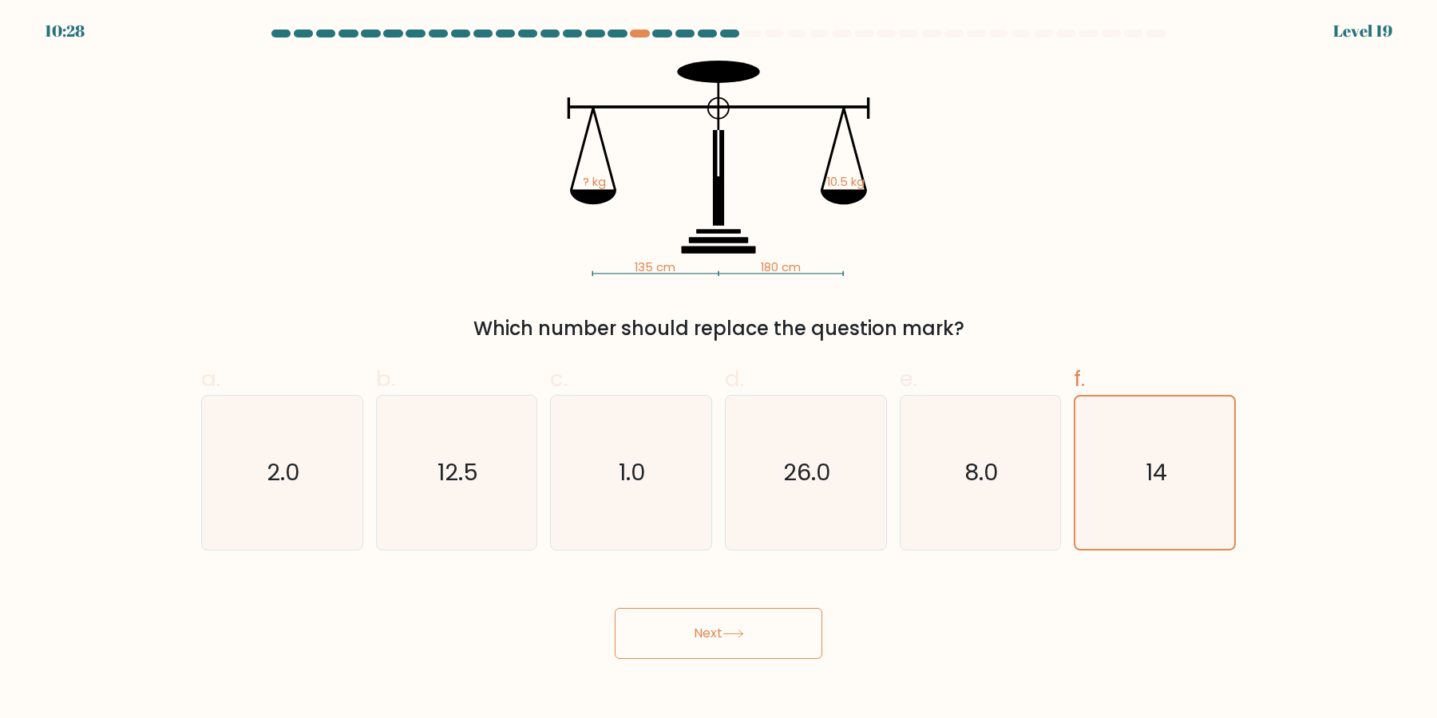
click at [789, 631] on button "Next" at bounding box center [719, 633] width 208 height 51
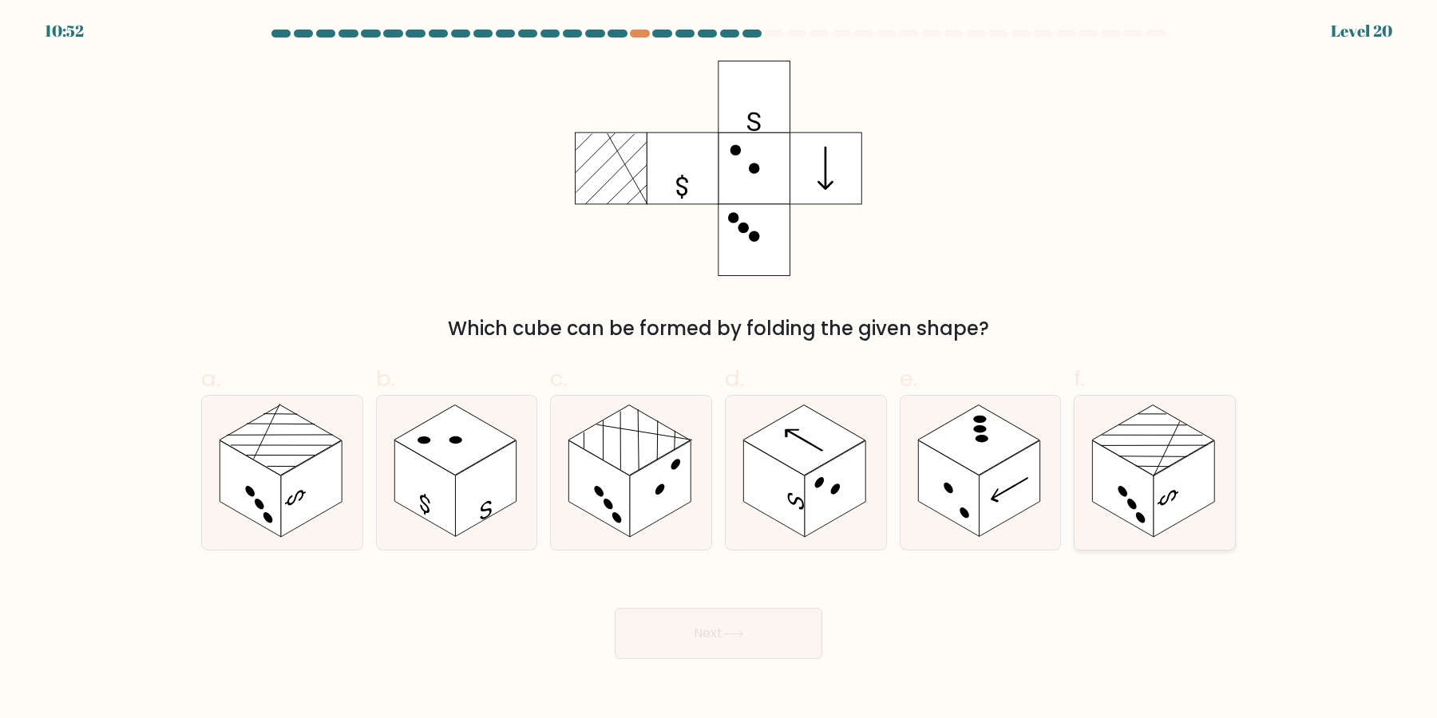
click at [1173, 496] on rect at bounding box center [1183, 489] width 61 height 97
click at [719, 370] on input "f." at bounding box center [718, 364] width 1 height 10
radio input "true"
click at [785, 630] on button "Next" at bounding box center [719, 633] width 208 height 51
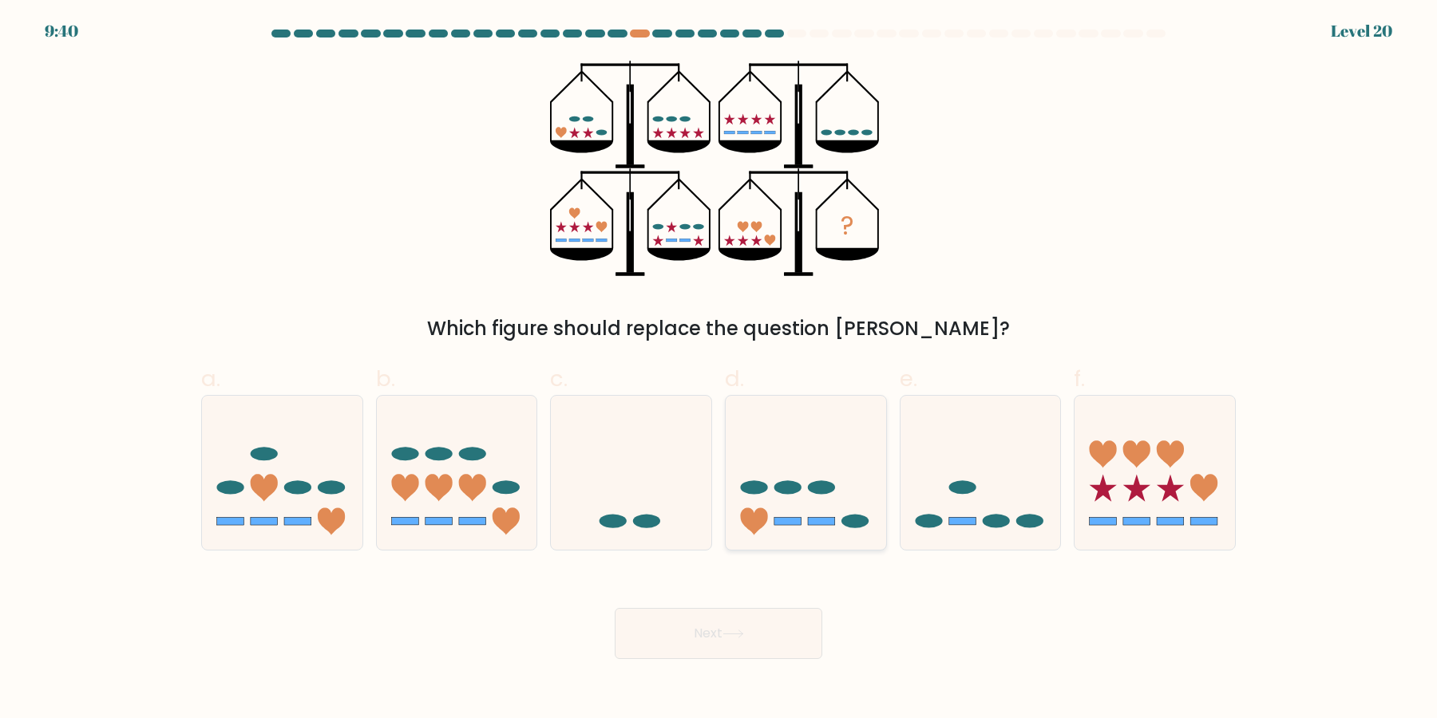
click at [817, 495] on icon at bounding box center [806, 473] width 160 height 133
click at [719, 370] on input "d." at bounding box center [718, 364] width 1 height 10
radio input "true"
click at [763, 626] on button "Next" at bounding box center [719, 633] width 208 height 51
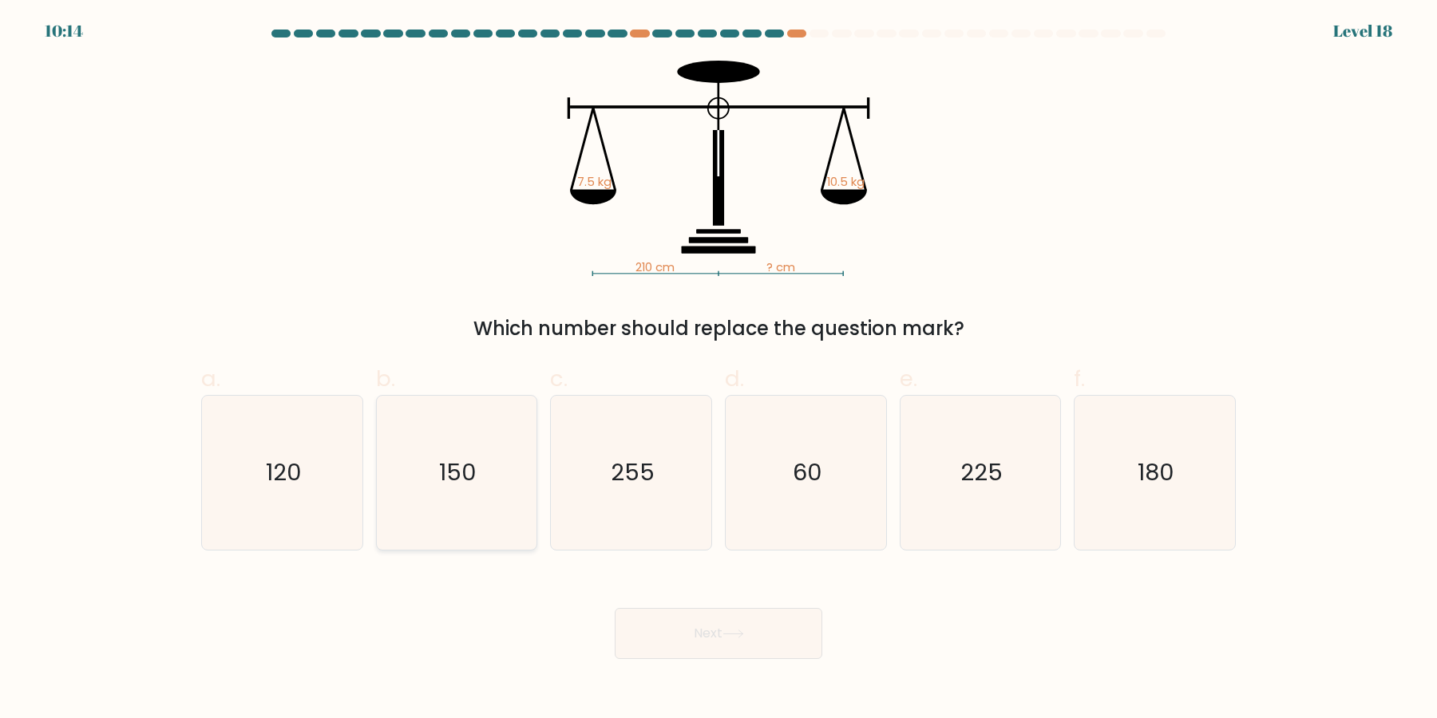
click at [449, 484] on icon "150" at bounding box center [456, 473] width 154 height 154
click at [718, 370] on input "b. 150" at bounding box center [718, 364] width 1 height 10
radio input "true"
click at [778, 649] on button "Next" at bounding box center [719, 633] width 208 height 51
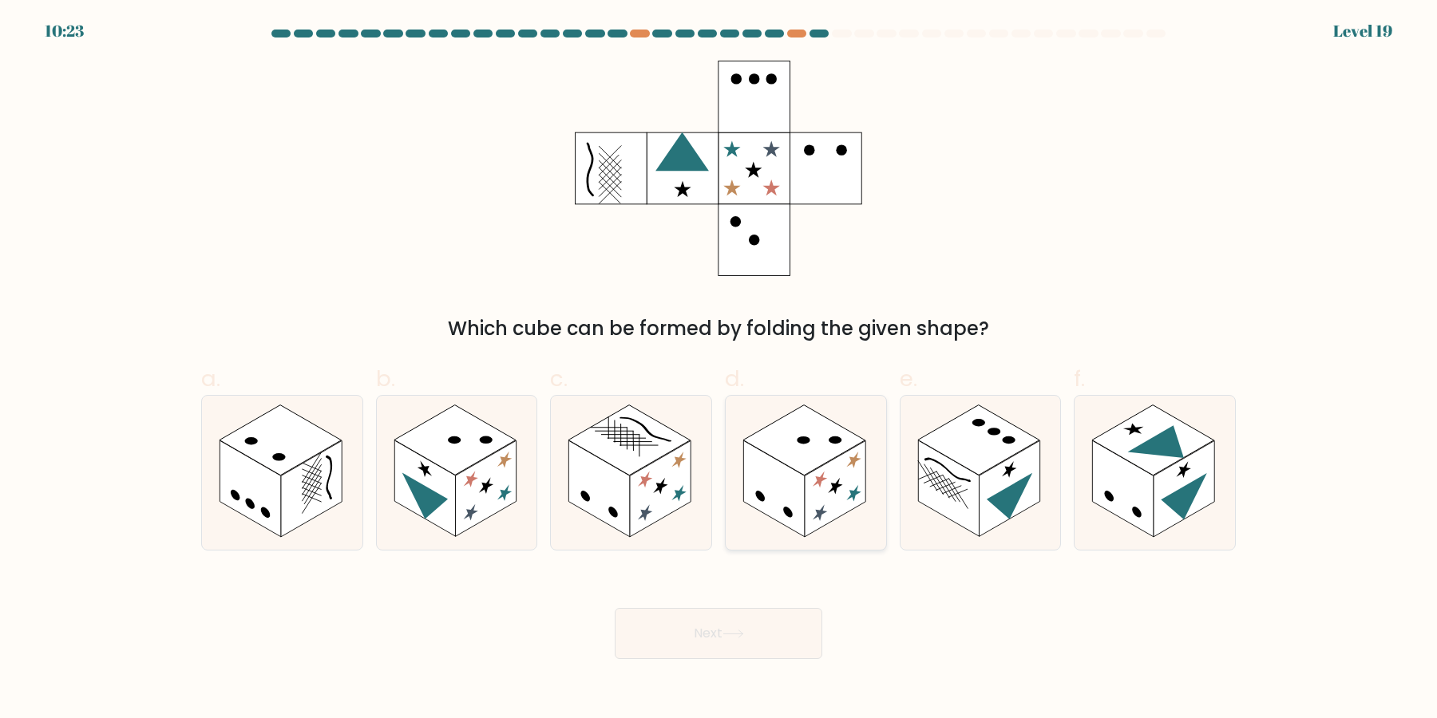
click at [829, 522] on rect at bounding box center [835, 489] width 61 height 97
click at [719, 370] on input "d." at bounding box center [718, 364] width 1 height 10
radio input "true"
click at [803, 639] on button "Next" at bounding box center [719, 633] width 208 height 51
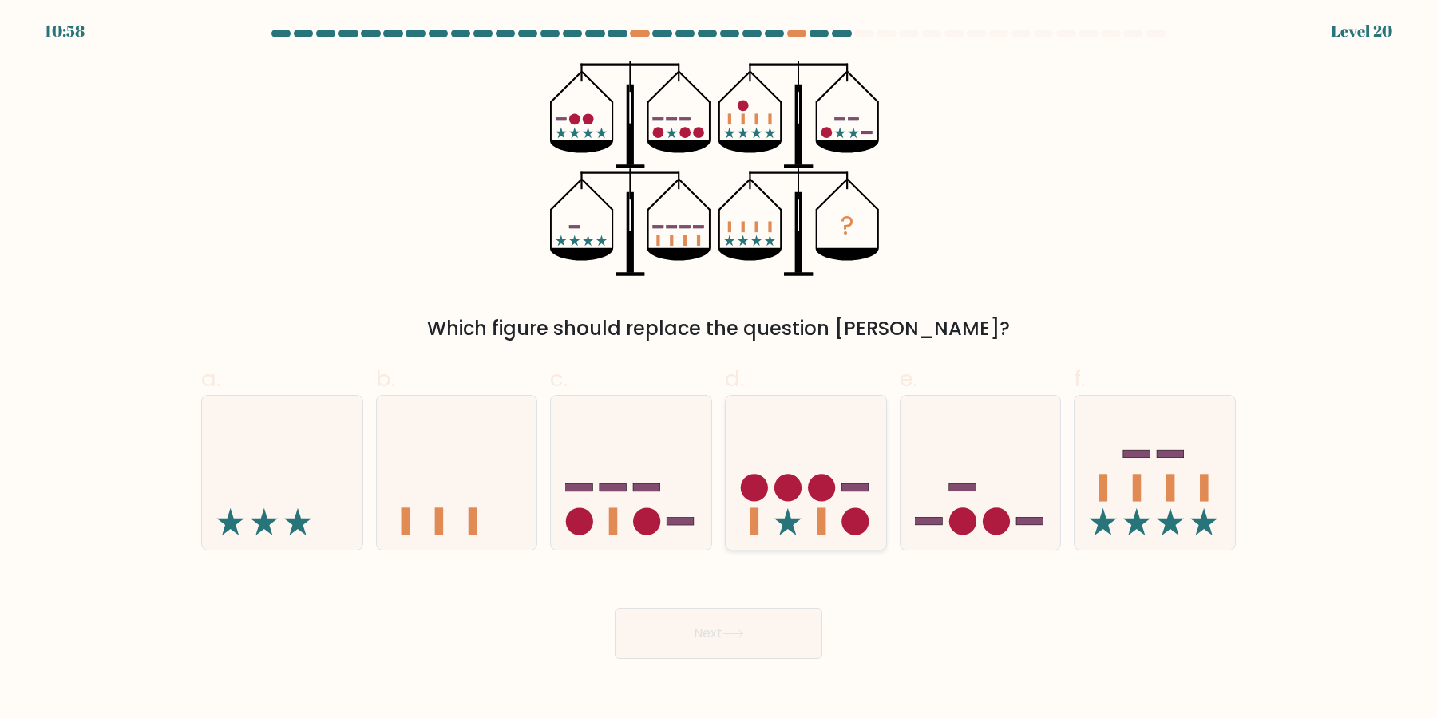
click at [797, 536] on icon at bounding box center [806, 473] width 160 height 133
click at [719, 370] on input "d." at bounding box center [718, 364] width 1 height 10
radio input "true"
click at [774, 636] on button "Next" at bounding box center [719, 633] width 208 height 51
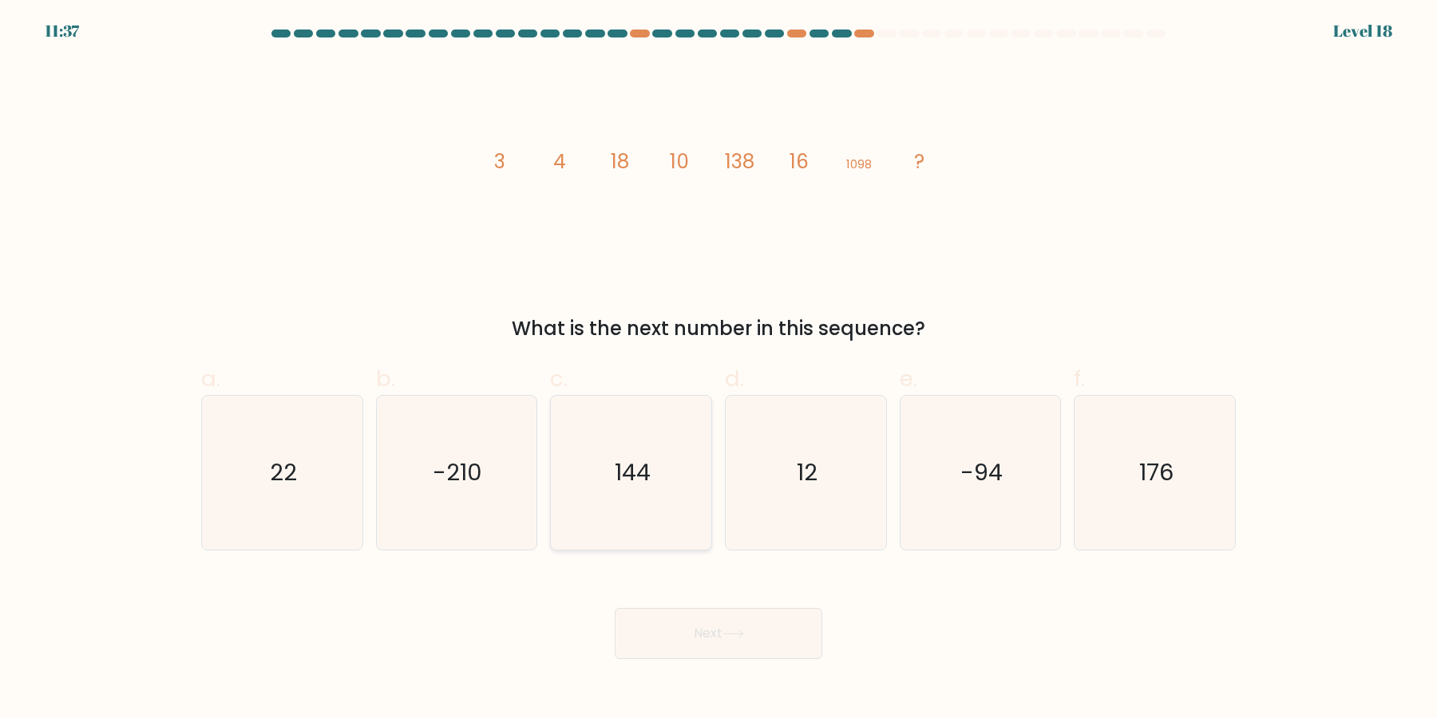
click at [632, 489] on icon "144" at bounding box center [631, 473] width 154 height 154
click at [718, 370] on input "c. 144" at bounding box center [718, 364] width 1 height 10
radio input "true"
click at [772, 639] on button "Next" at bounding box center [719, 633] width 208 height 51
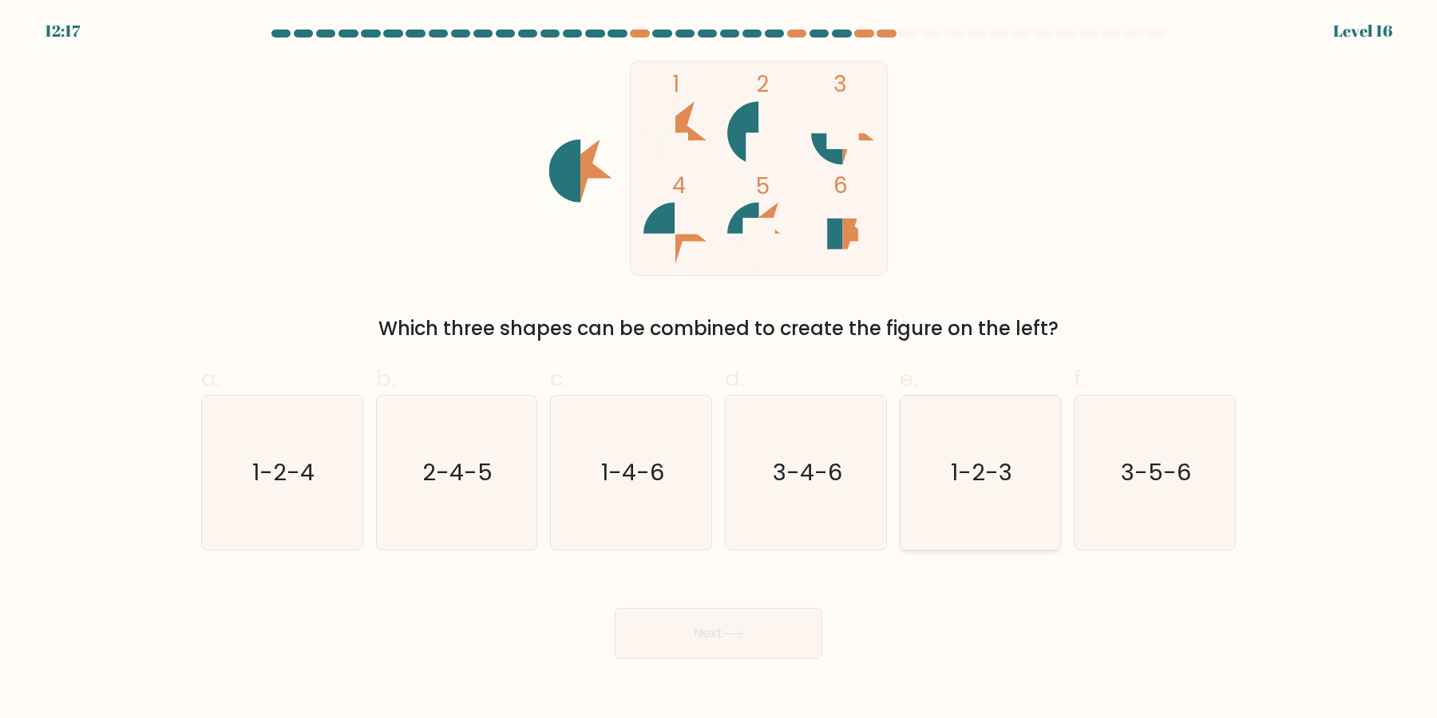
click at [965, 485] on icon "1-2-3" at bounding box center [980, 473] width 154 height 154
click at [719, 370] on input "e. 1-2-3" at bounding box center [718, 364] width 1 height 10
radio input "true"
click at [830, 512] on icon "3-4-6" at bounding box center [806, 473] width 154 height 154
click at [719, 370] on input "d. 3-4-6" at bounding box center [718, 364] width 1 height 10
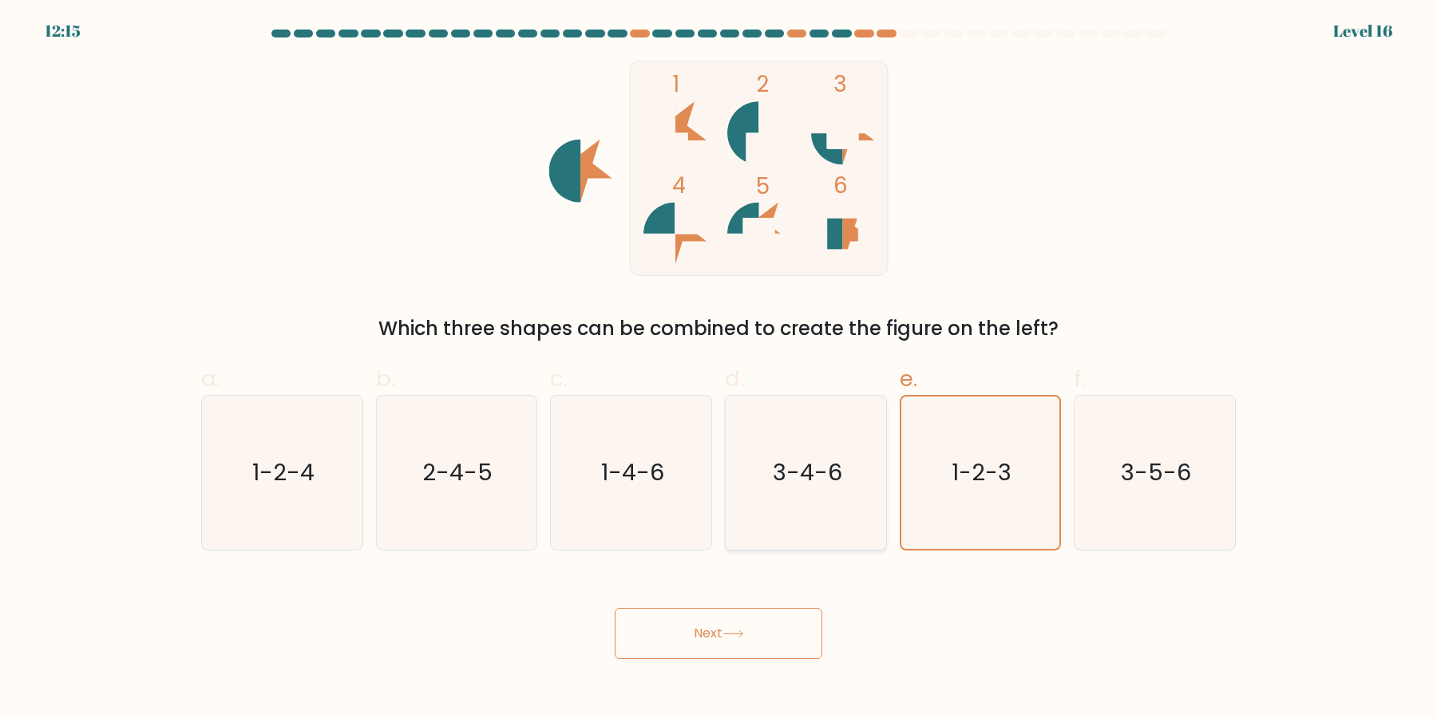
radio input "true"
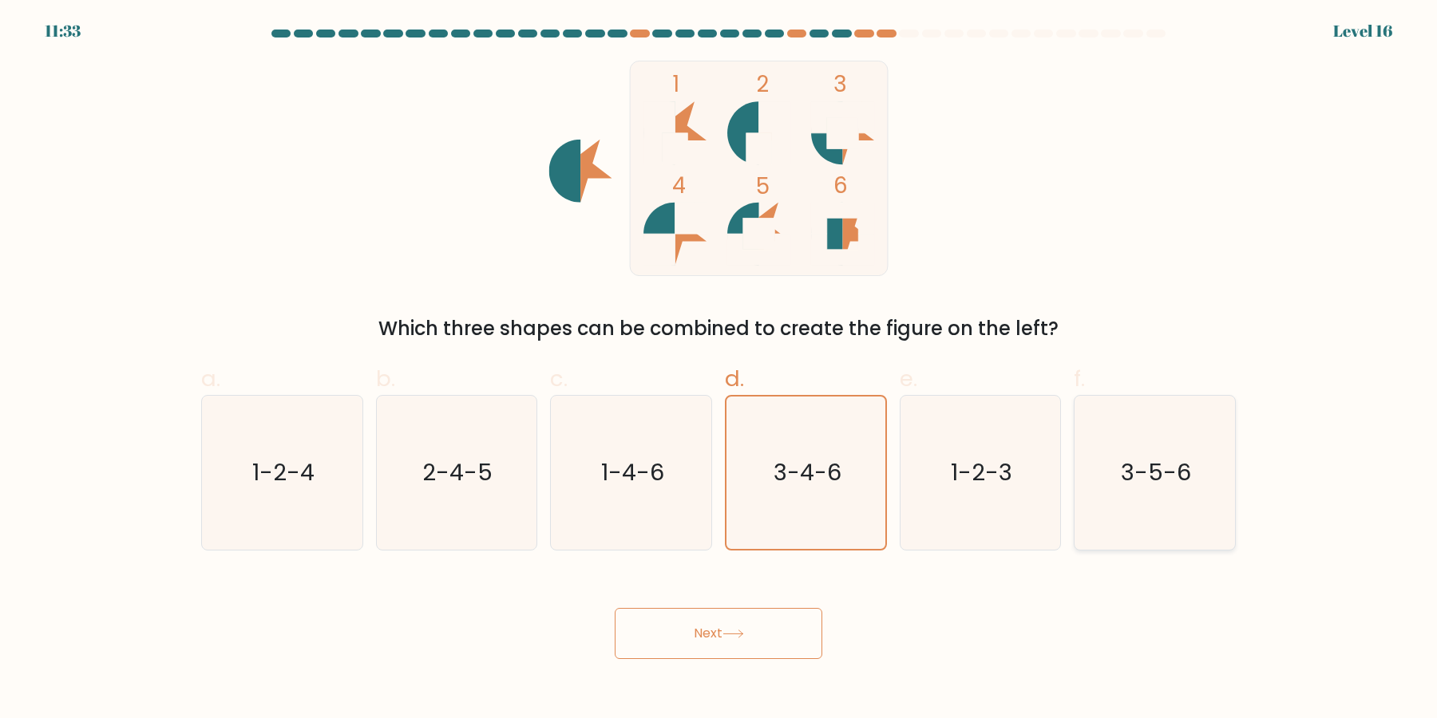
click at [1126, 506] on icon "3-5-6" at bounding box center [1155, 473] width 154 height 154
click at [719, 370] on input "f. 3-5-6" at bounding box center [718, 364] width 1 height 10
radio input "true"
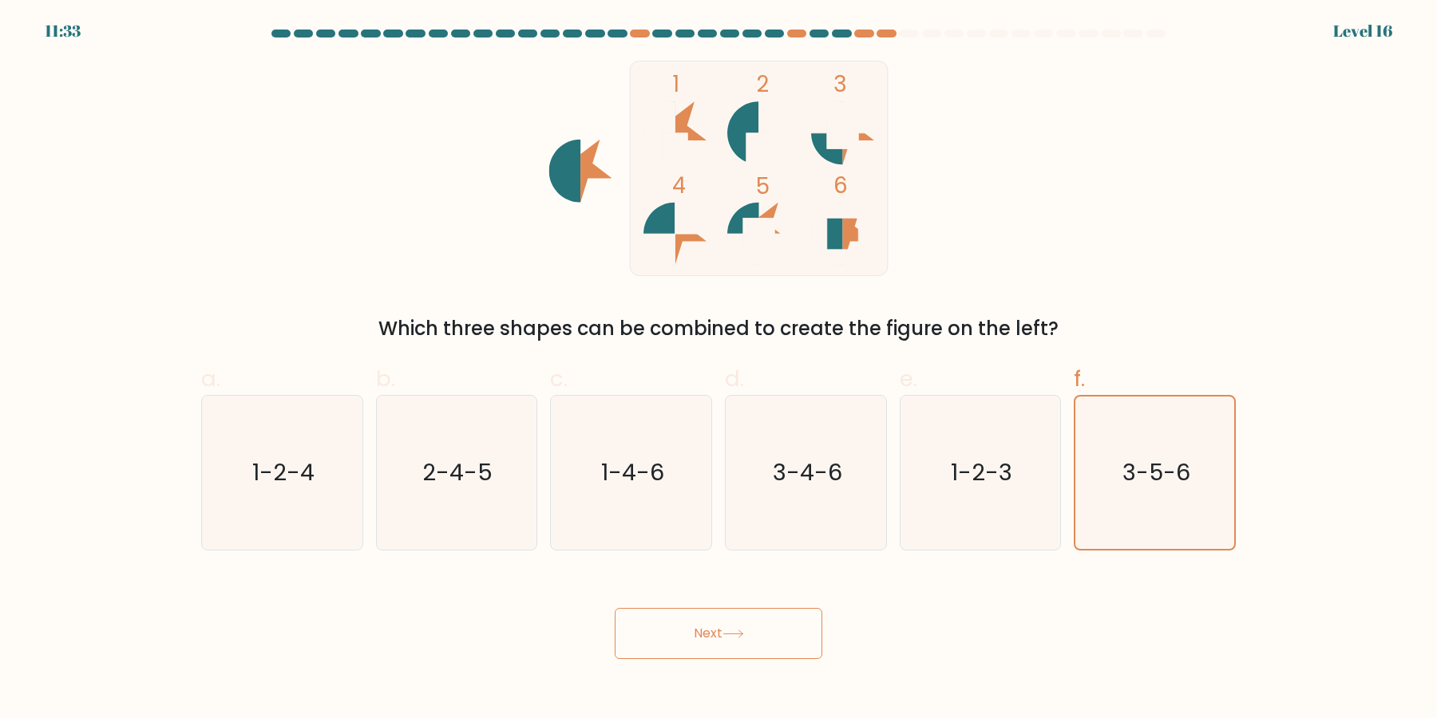
click at [733, 640] on button "Next" at bounding box center [719, 633] width 208 height 51
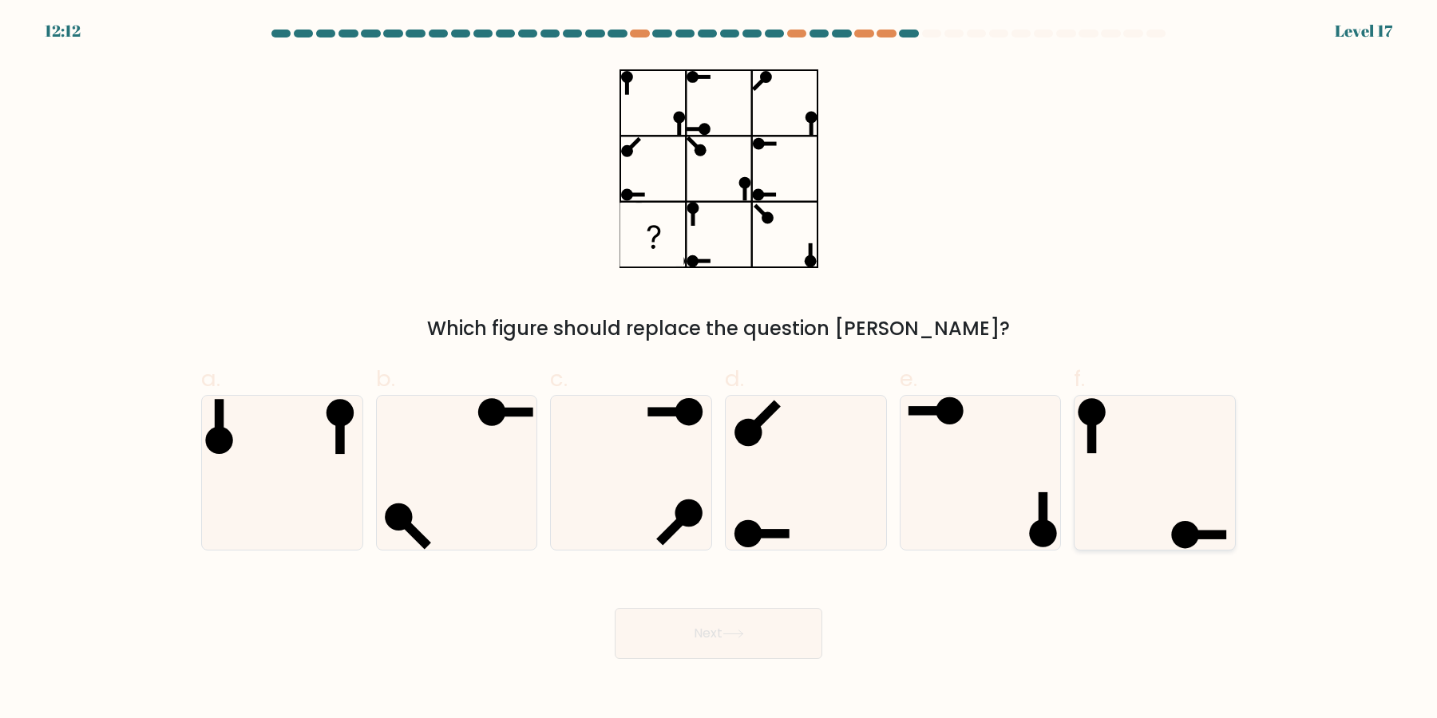
click at [1116, 495] on icon at bounding box center [1155, 473] width 154 height 154
click at [719, 370] on input "f." at bounding box center [718, 364] width 1 height 10
radio input "true"
click at [731, 615] on button "Next" at bounding box center [719, 633] width 208 height 51
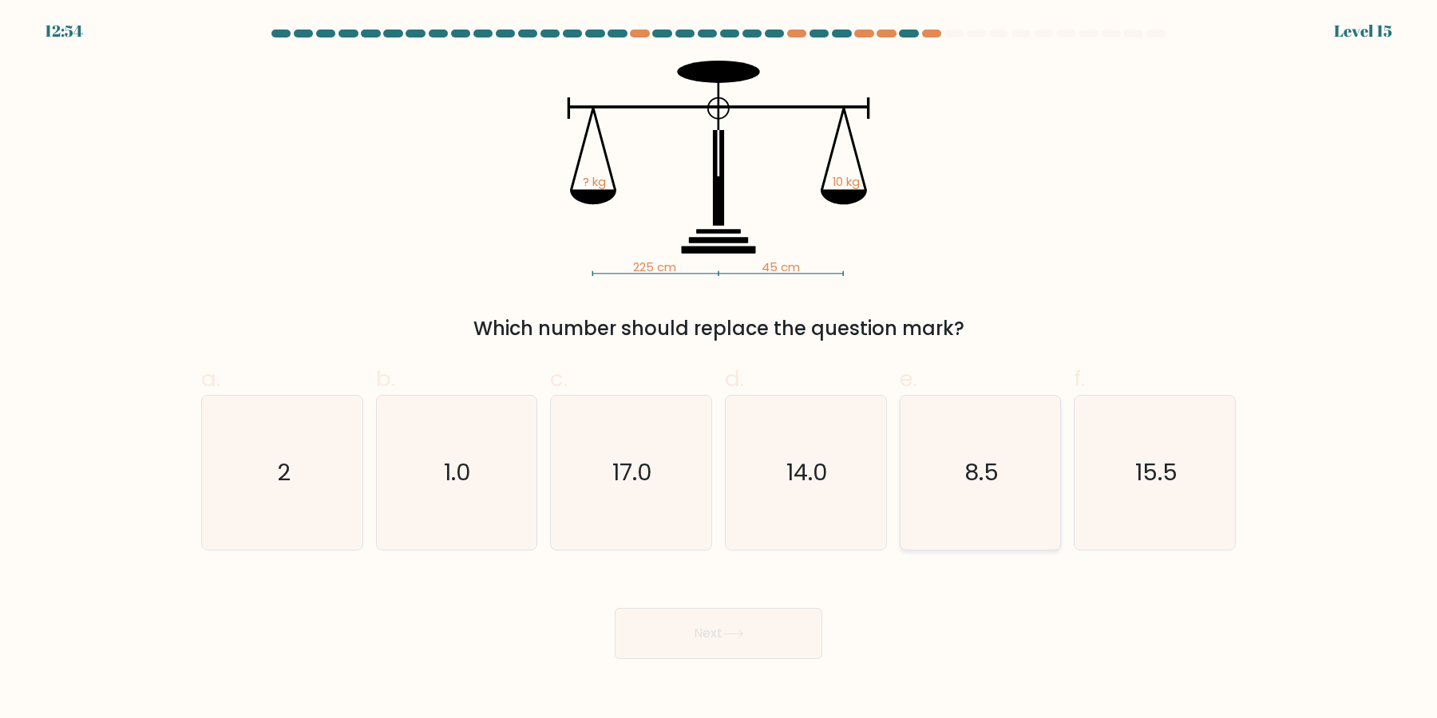
click at [912, 457] on icon "8.5" at bounding box center [980, 473] width 154 height 154
click at [719, 370] on input "e. 8.5" at bounding box center [718, 364] width 1 height 10
radio input "true"
click at [615, 608] on button "Next" at bounding box center [719, 633] width 208 height 51
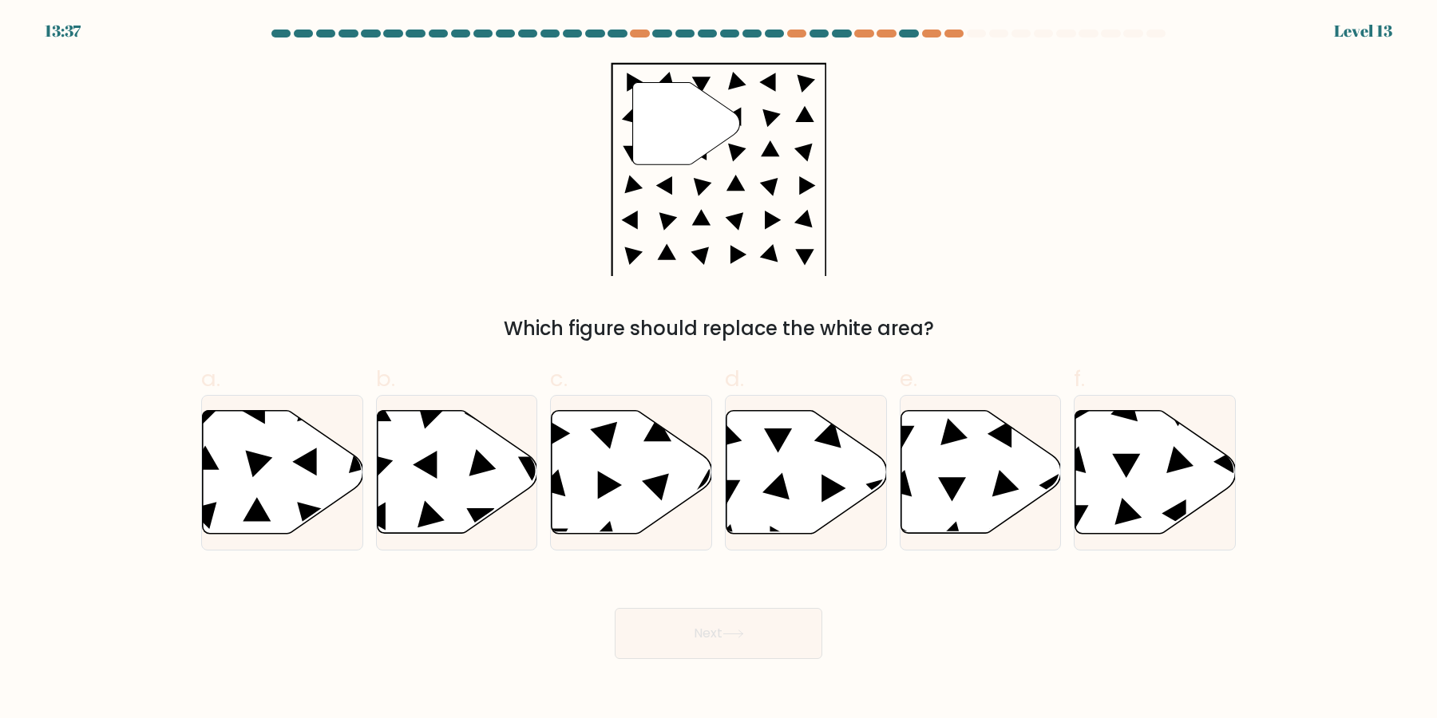
click at [912, 457] on icon at bounding box center [980, 472] width 160 height 123
click at [719, 370] on input "e." at bounding box center [718, 364] width 1 height 10
radio input "true"
click at [615, 608] on button "Next" at bounding box center [719, 633] width 208 height 51
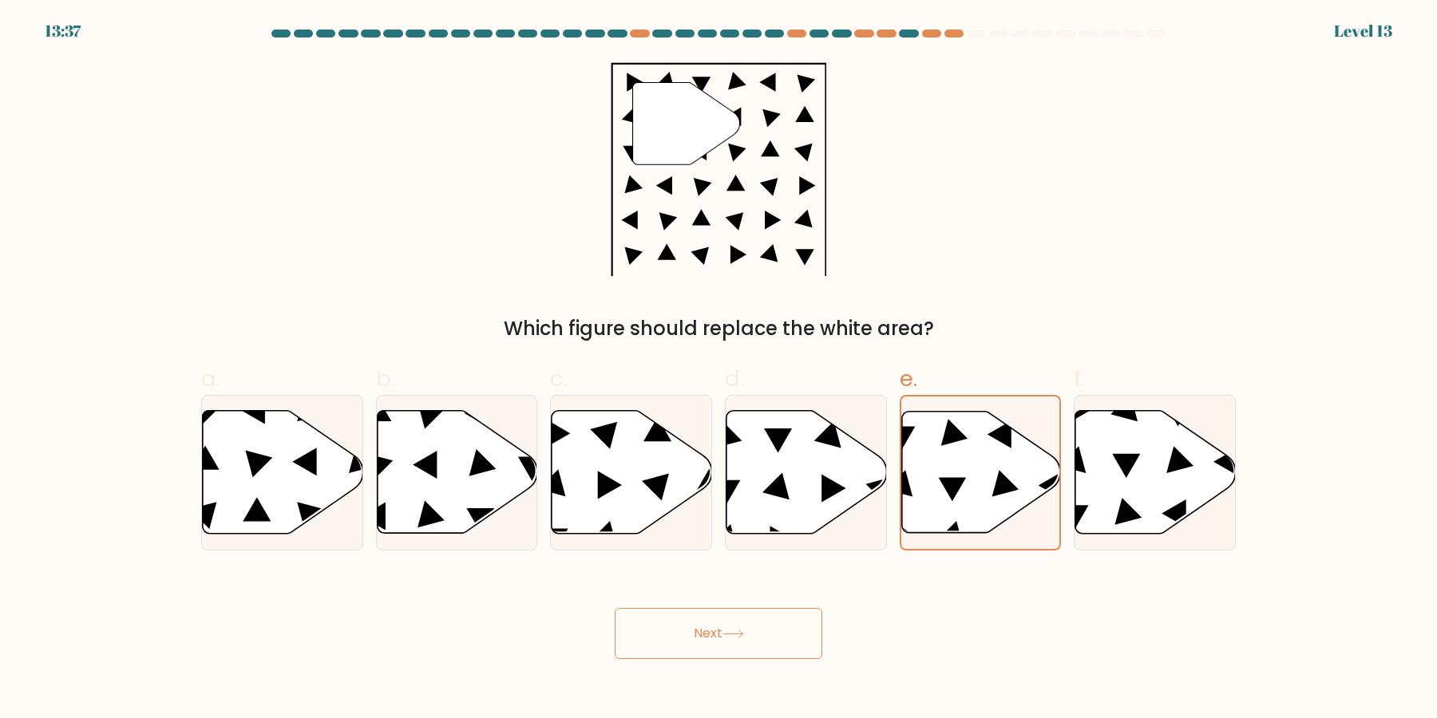
click at [615, 608] on button "Next" at bounding box center [719, 633] width 208 height 51
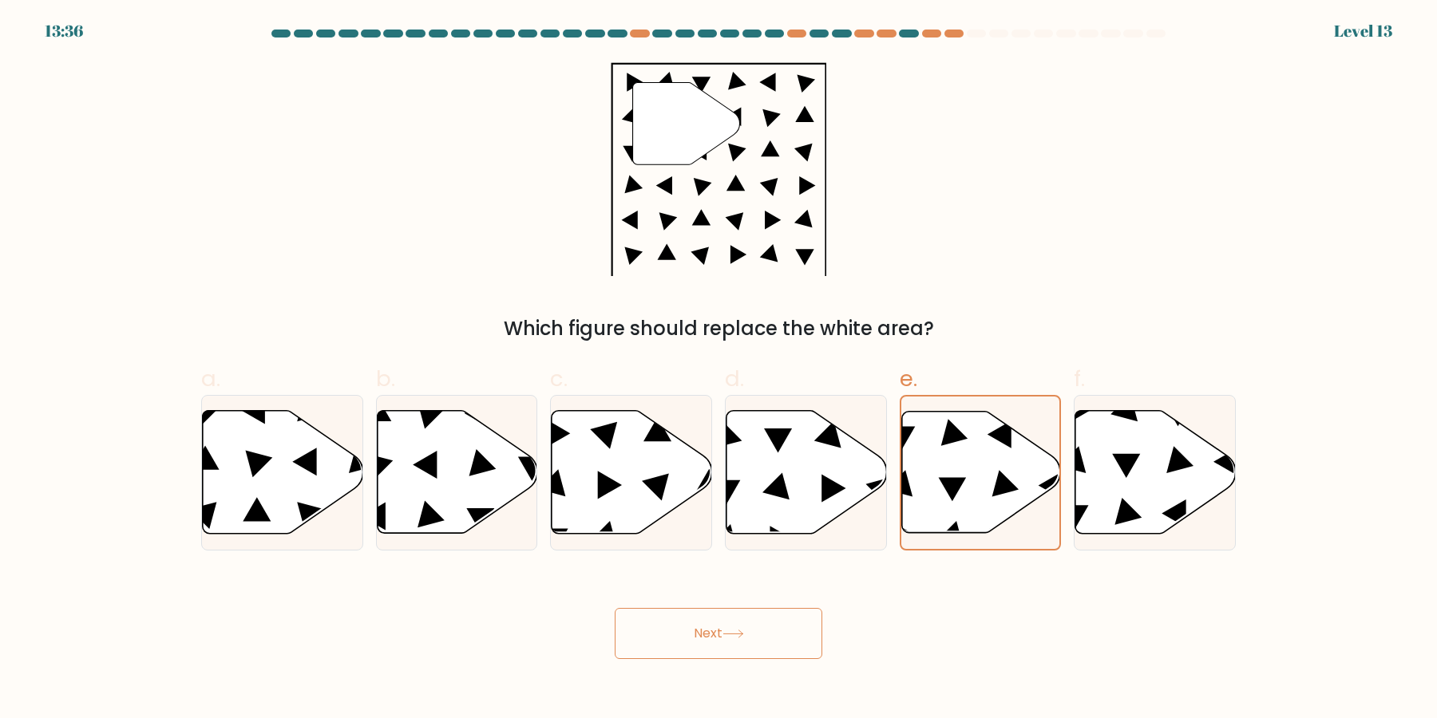
click at [615, 608] on button "Next" at bounding box center [719, 633] width 208 height 51
click at [912, 457] on icon at bounding box center [980, 472] width 159 height 121
click at [719, 370] on input "e." at bounding box center [718, 364] width 1 height 10
click at [615, 608] on button "Next" at bounding box center [719, 633] width 208 height 51
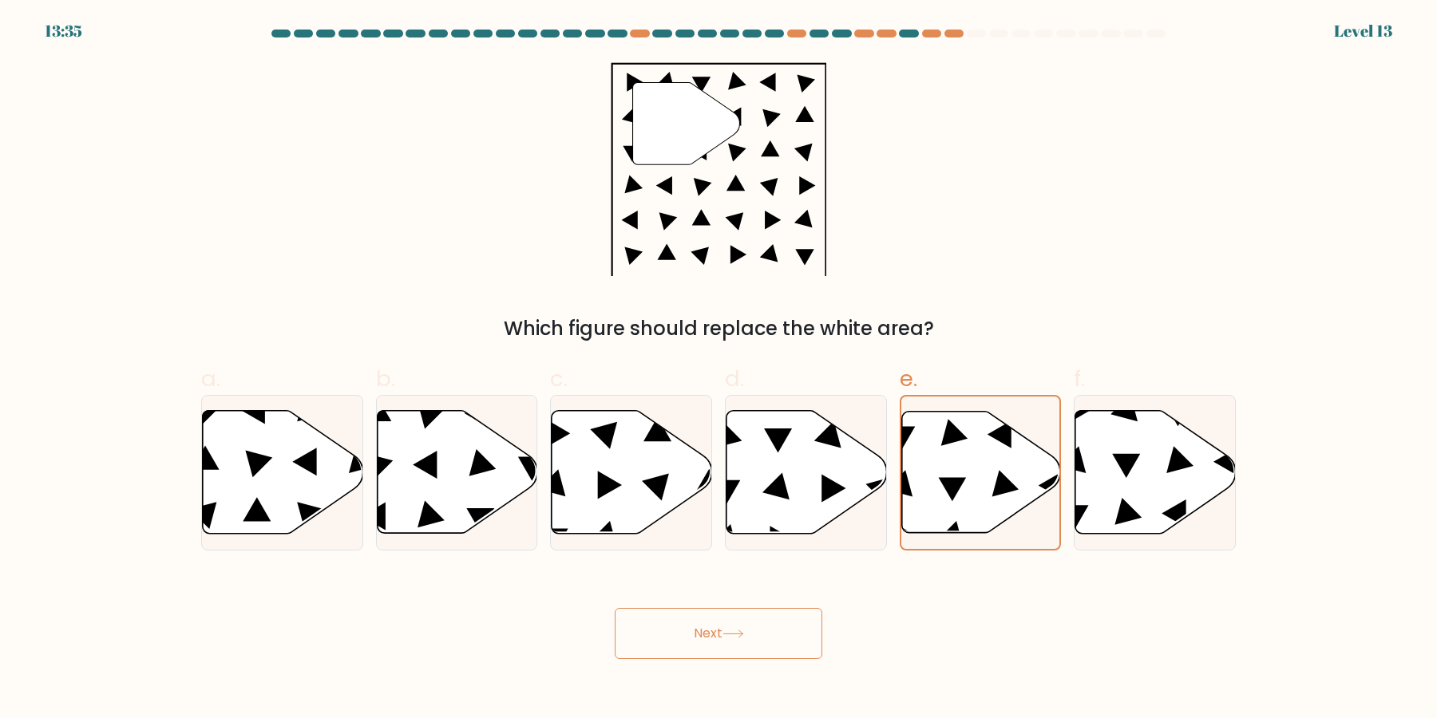
click at [615, 608] on button "Next" at bounding box center [719, 633] width 208 height 51
click at [912, 457] on icon at bounding box center [980, 472] width 159 height 121
click at [719, 370] on input "e." at bounding box center [718, 364] width 1 height 10
click at [615, 608] on button "Next" at bounding box center [719, 633] width 208 height 51
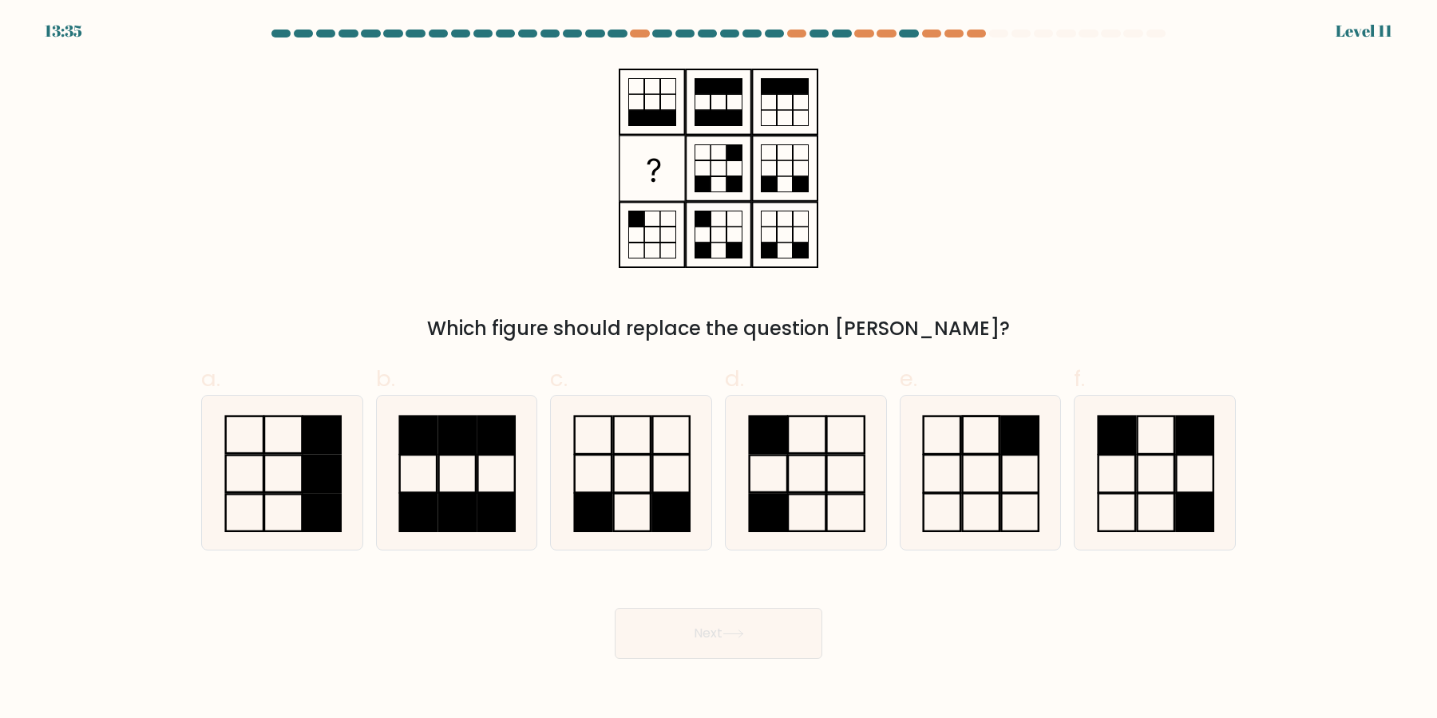
click at [912, 457] on icon at bounding box center [980, 473] width 154 height 154
click at [719, 370] on input "e." at bounding box center [718, 364] width 1 height 10
radio input "true"
click at [912, 457] on icon at bounding box center [980, 473] width 152 height 152
click at [719, 370] on input "e." at bounding box center [718, 364] width 1 height 10
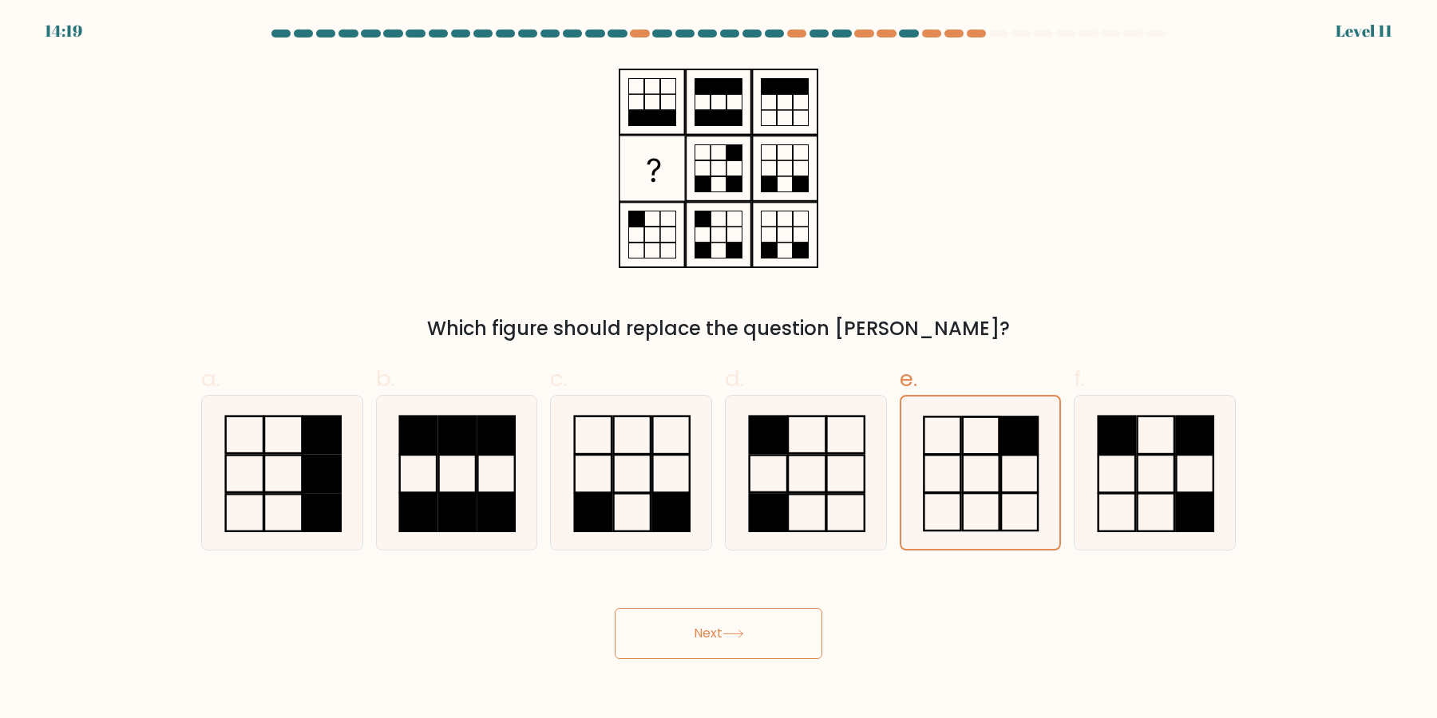
click at [912, 457] on icon at bounding box center [980, 473] width 152 height 152
click at [719, 370] on input "e." at bounding box center [718, 364] width 1 height 10
click at [615, 608] on button "Next" at bounding box center [719, 633] width 208 height 51
click at [912, 457] on icon at bounding box center [980, 473] width 152 height 152
click at [719, 370] on input "e." at bounding box center [718, 364] width 1 height 10
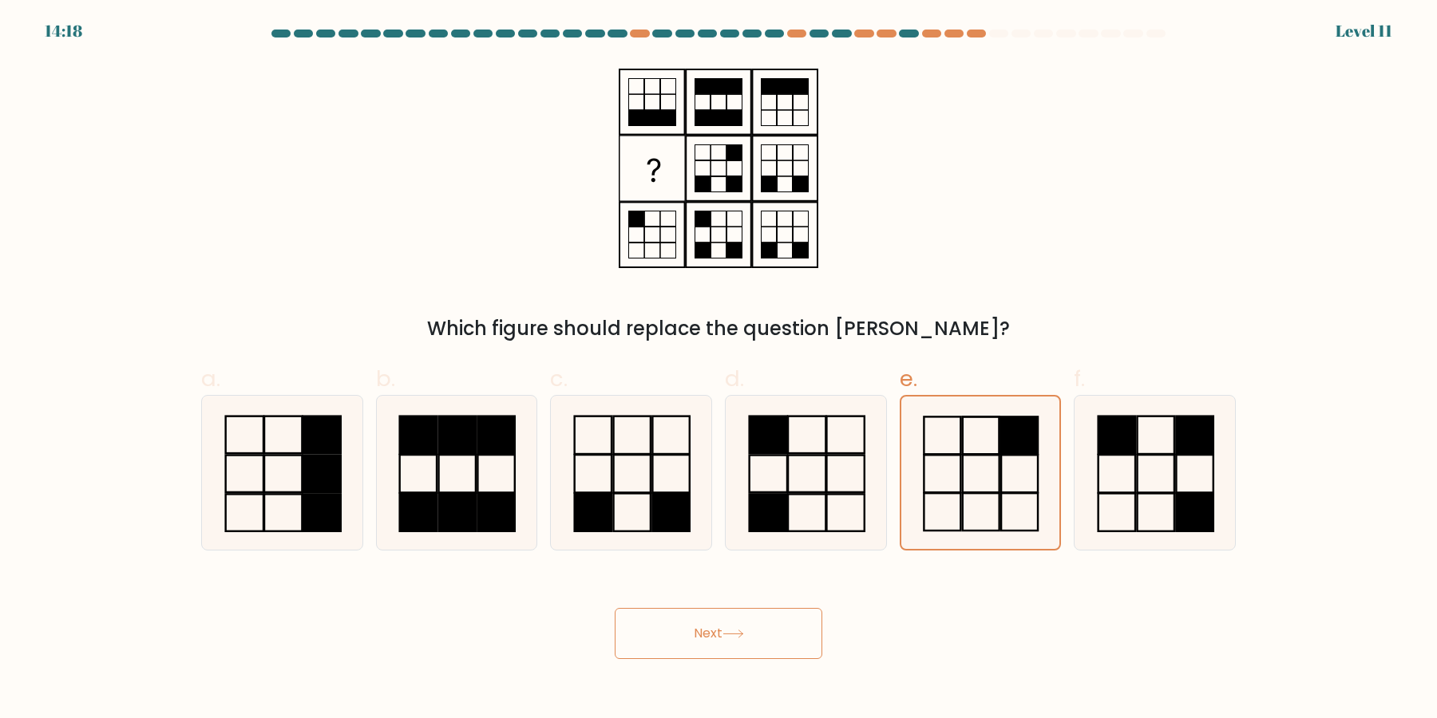
click at [912, 457] on icon at bounding box center [980, 473] width 152 height 152
click at [719, 370] on input "e." at bounding box center [718, 364] width 1 height 10
click at [912, 457] on icon at bounding box center [980, 473] width 152 height 152
click at [719, 370] on input "e." at bounding box center [718, 364] width 1 height 10
click at [912, 457] on icon at bounding box center [980, 473] width 152 height 152
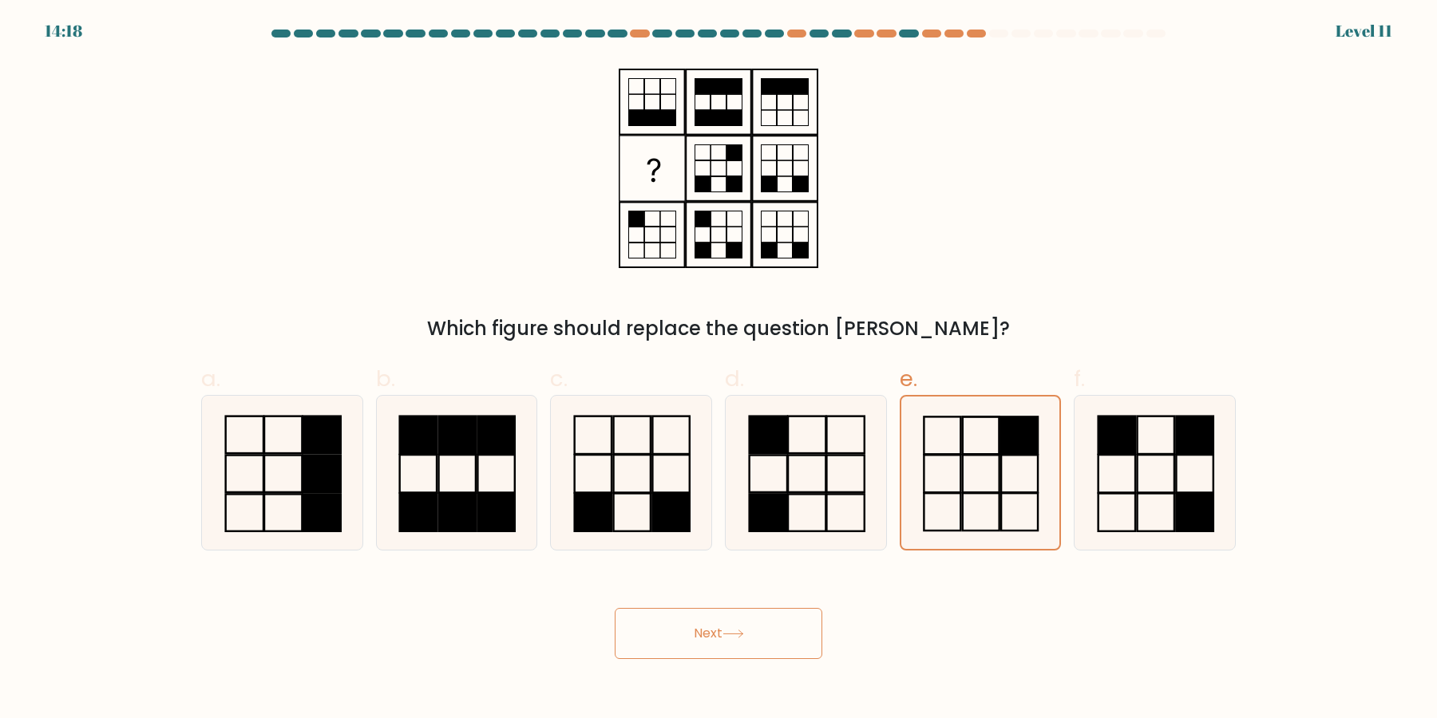
click at [719, 370] on input "e." at bounding box center [718, 364] width 1 height 10
click at [912, 457] on icon at bounding box center [980, 473] width 152 height 152
click at [719, 370] on input "e." at bounding box center [718, 364] width 1 height 10
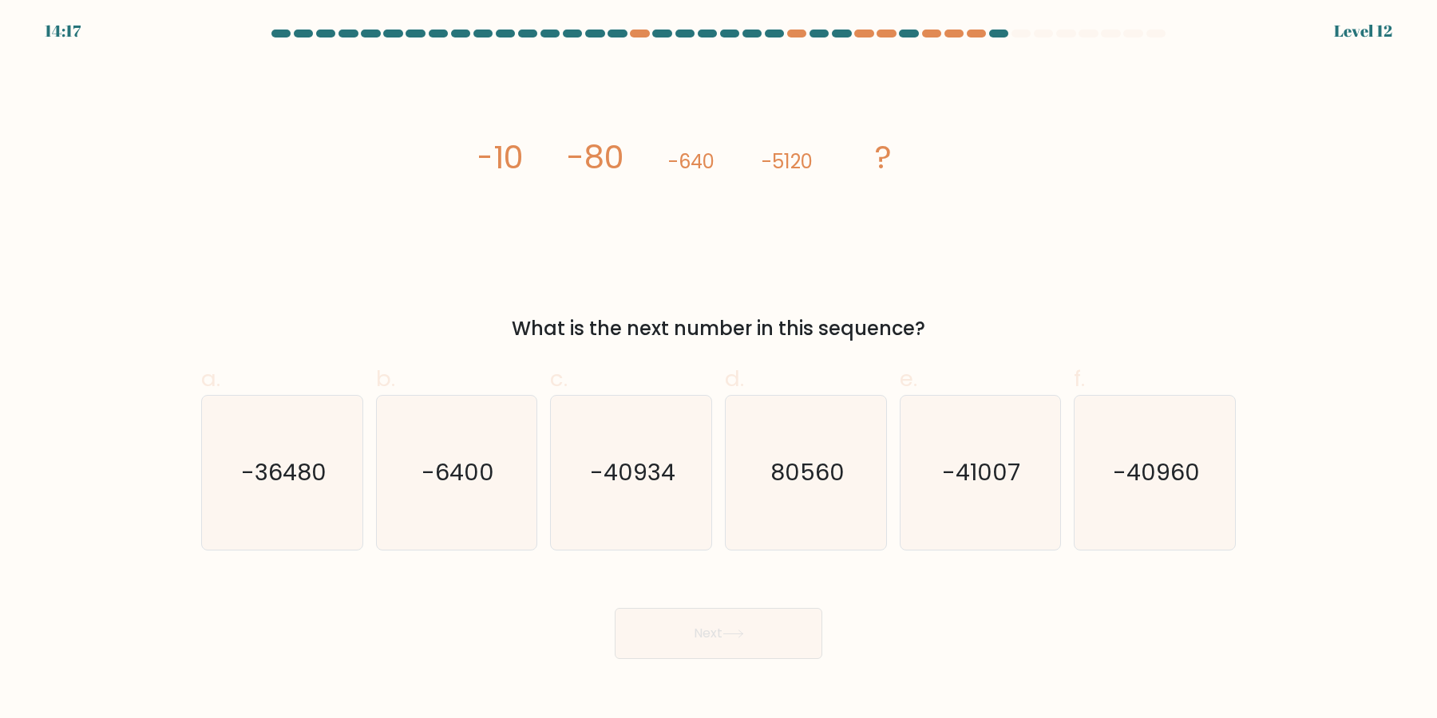
click at [912, 457] on icon "-41007" at bounding box center [980, 473] width 154 height 154
click at [719, 370] on input "e. -41007" at bounding box center [718, 364] width 1 height 10
radio input "true"
click at [912, 457] on icon "-41007" at bounding box center [980, 473] width 152 height 152
click at [719, 370] on input "e. -41007" at bounding box center [718, 364] width 1 height 10
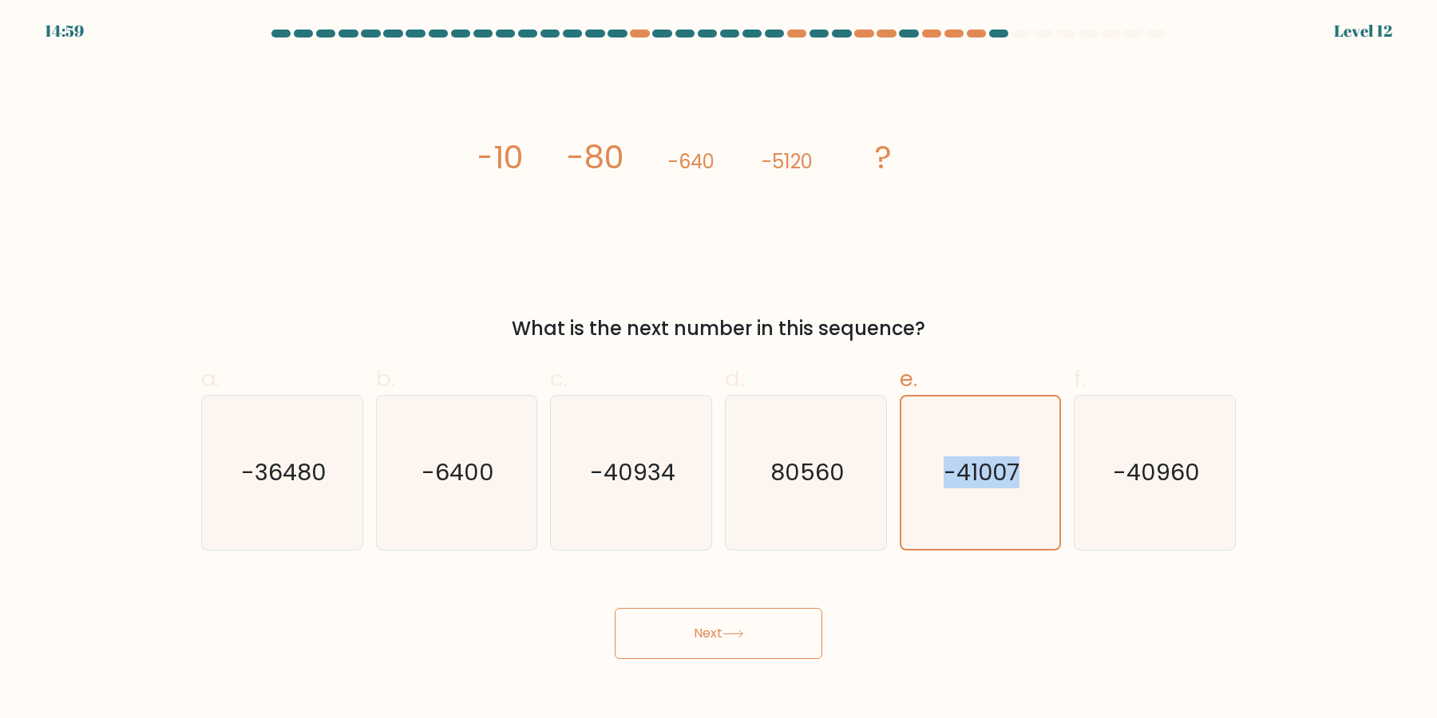
click at [912, 457] on icon "-41007" at bounding box center [980, 473] width 152 height 152
click at [719, 370] on input "e. -41007" at bounding box center [718, 364] width 1 height 10
click at [615, 608] on button "Next" at bounding box center [719, 633] width 208 height 51
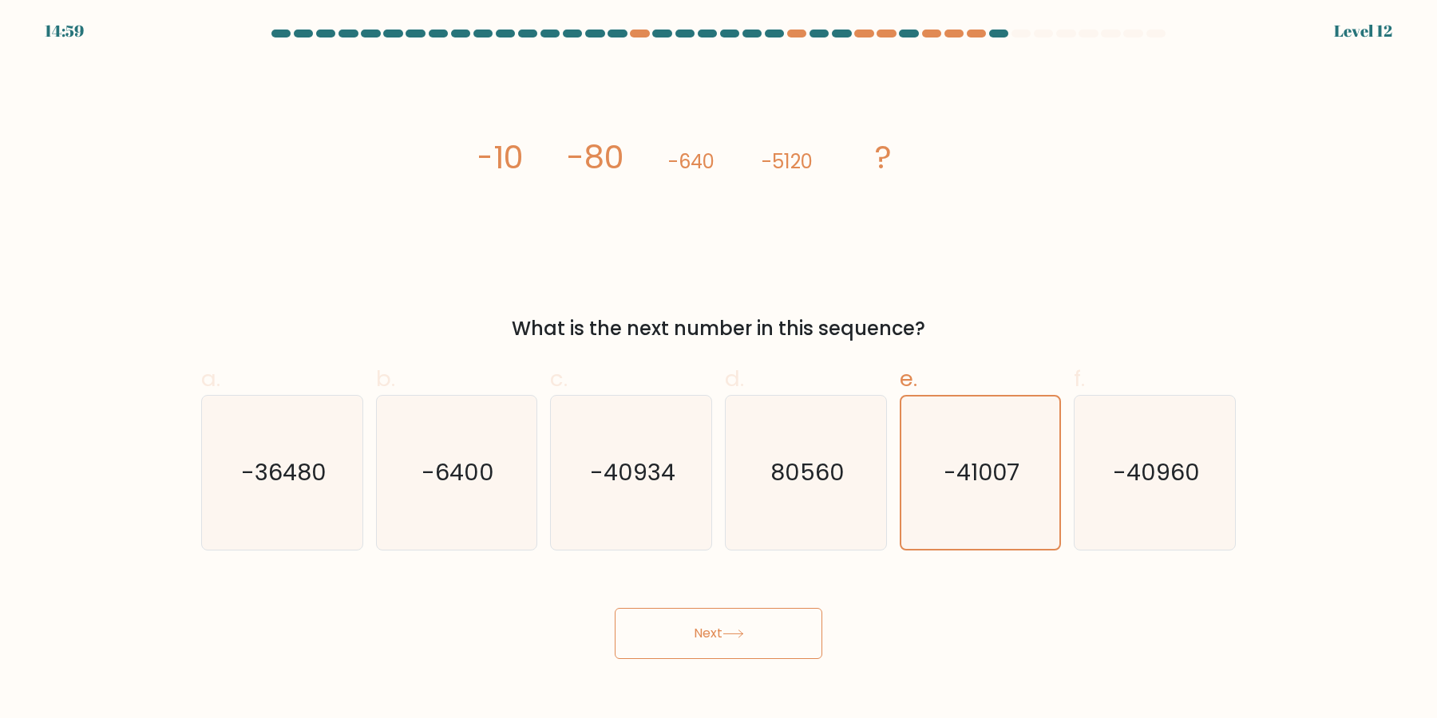
click at [615, 608] on button "Next" at bounding box center [719, 633] width 208 height 51
click at [912, 457] on icon "-41007" at bounding box center [980, 473] width 152 height 152
click at [719, 370] on input "e. -41007" at bounding box center [718, 364] width 1 height 10
click at [615, 608] on button "Next" at bounding box center [719, 633] width 208 height 51
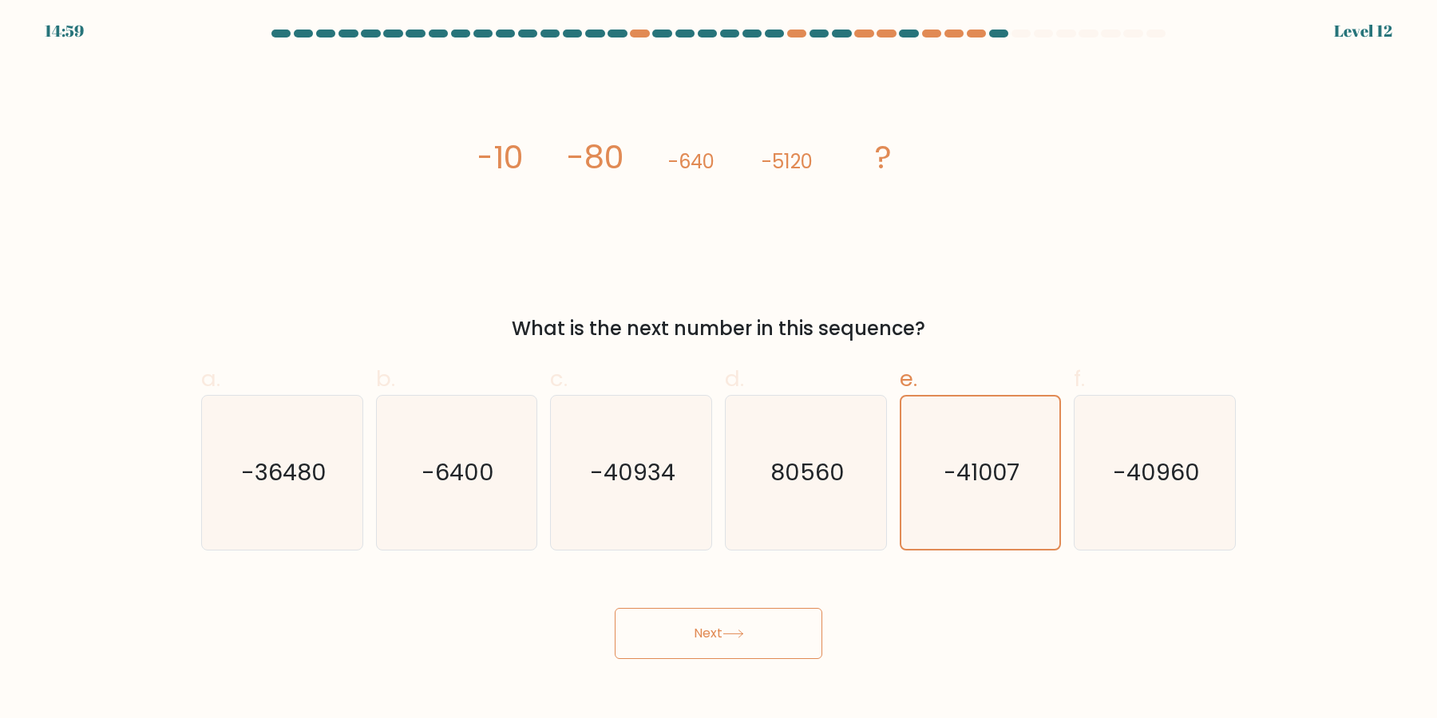
click at [615, 608] on button "Next" at bounding box center [719, 633] width 208 height 51
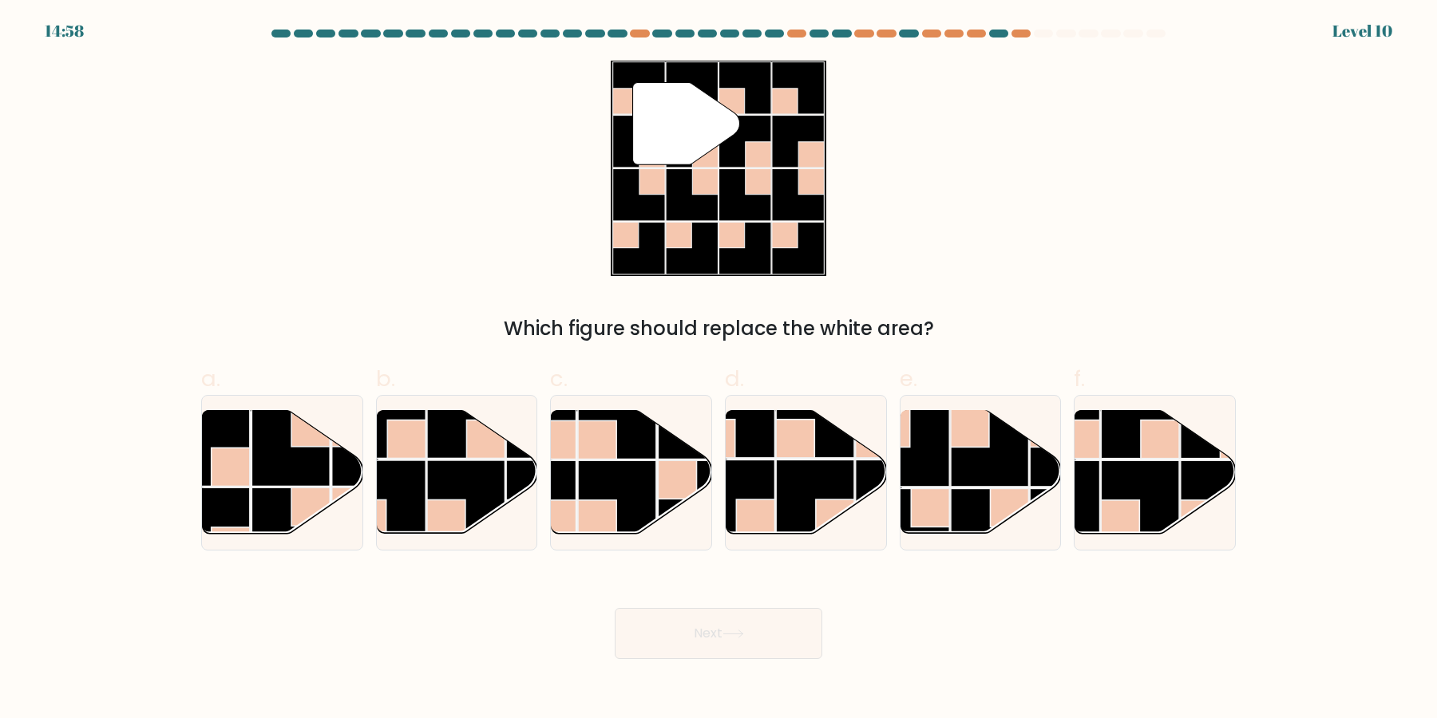
click at [615, 608] on button "Next" at bounding box center [719, 633] width 208 height 51
click at [912, 457] on rect at bounding box center [910, 449] width 78 height 78
click at [719, 370] on input "e." at bounding box center [718, 364] width 1 height 10
radio input "true"
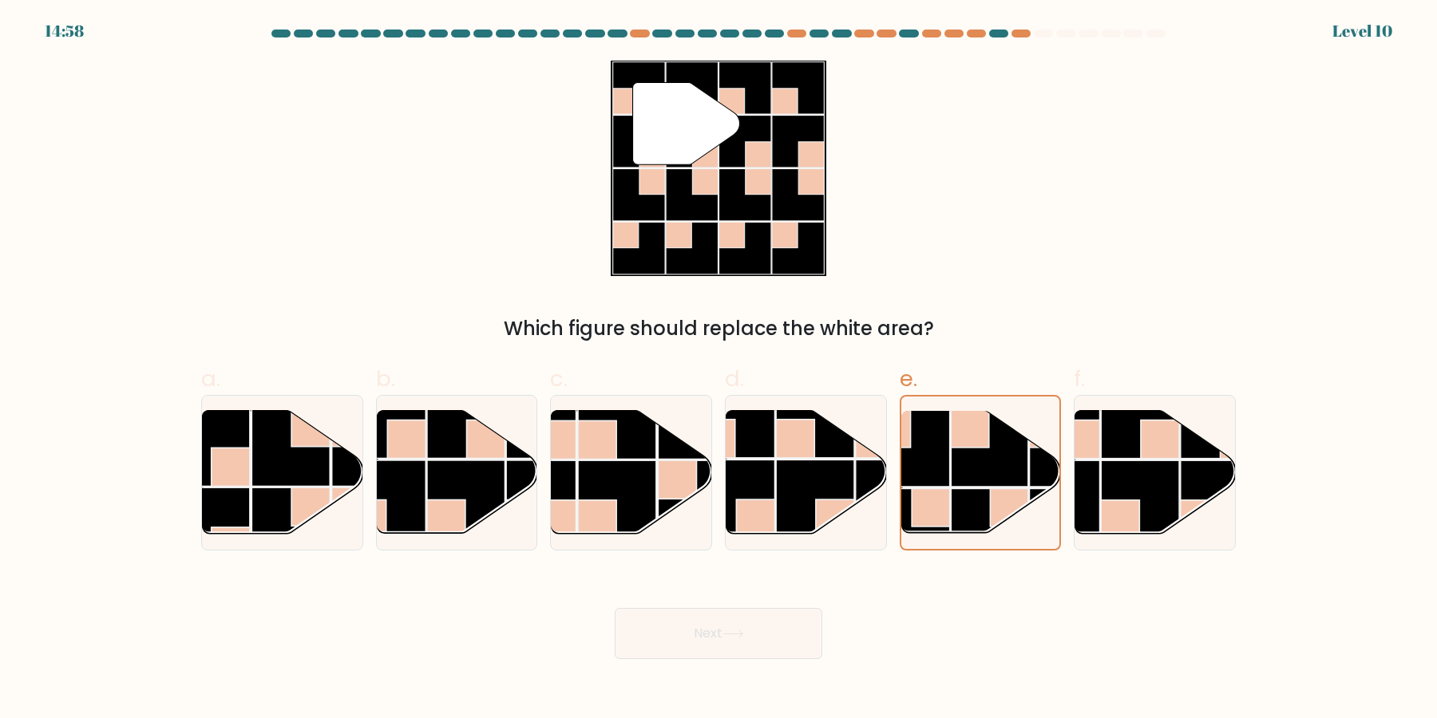
click at [615, 608] on button "Next" at bounding box center [719, 633] width 208 height 51
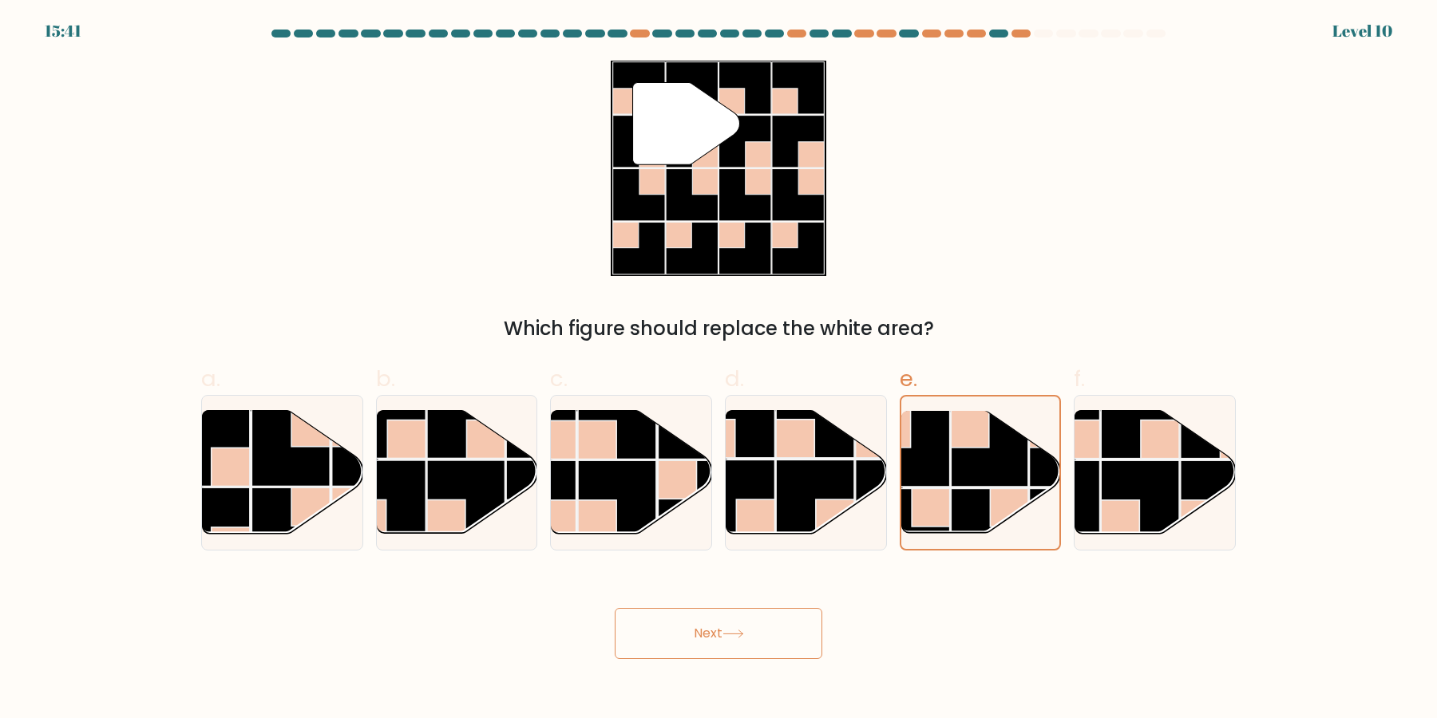
click at [615, 608] on button "Next" at bounding box center [719, 633] width 208 height 51
click button "Next" at bounding box center [719, 633] width 208 height 51
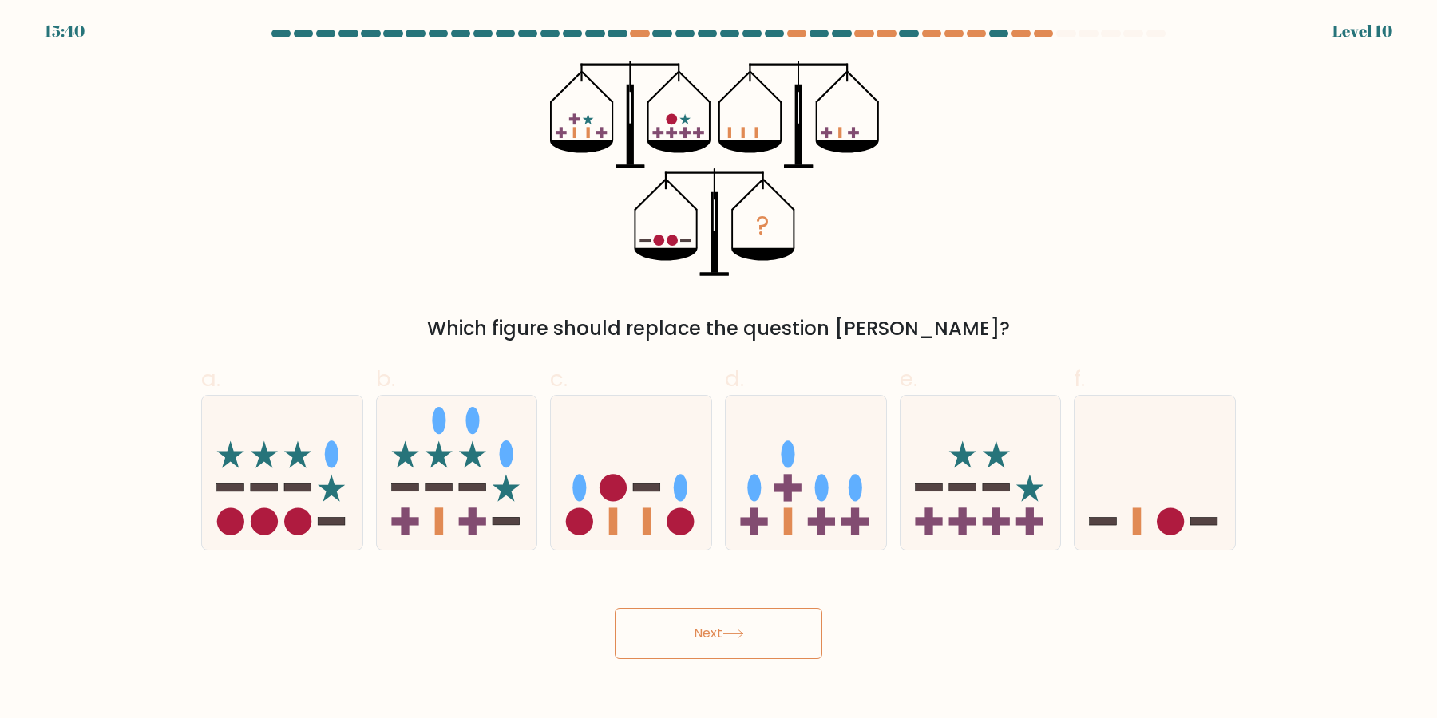
click at [615, 608] on button "Next" at bounding box center [719, 633] width 208 height 51
click at [975, 484] on icon at bounding box center [980, 473] width 160 height 133
click at [719, 370] on input "e." at bounding box center [718, 364] width 1 height 10
radio input "true"
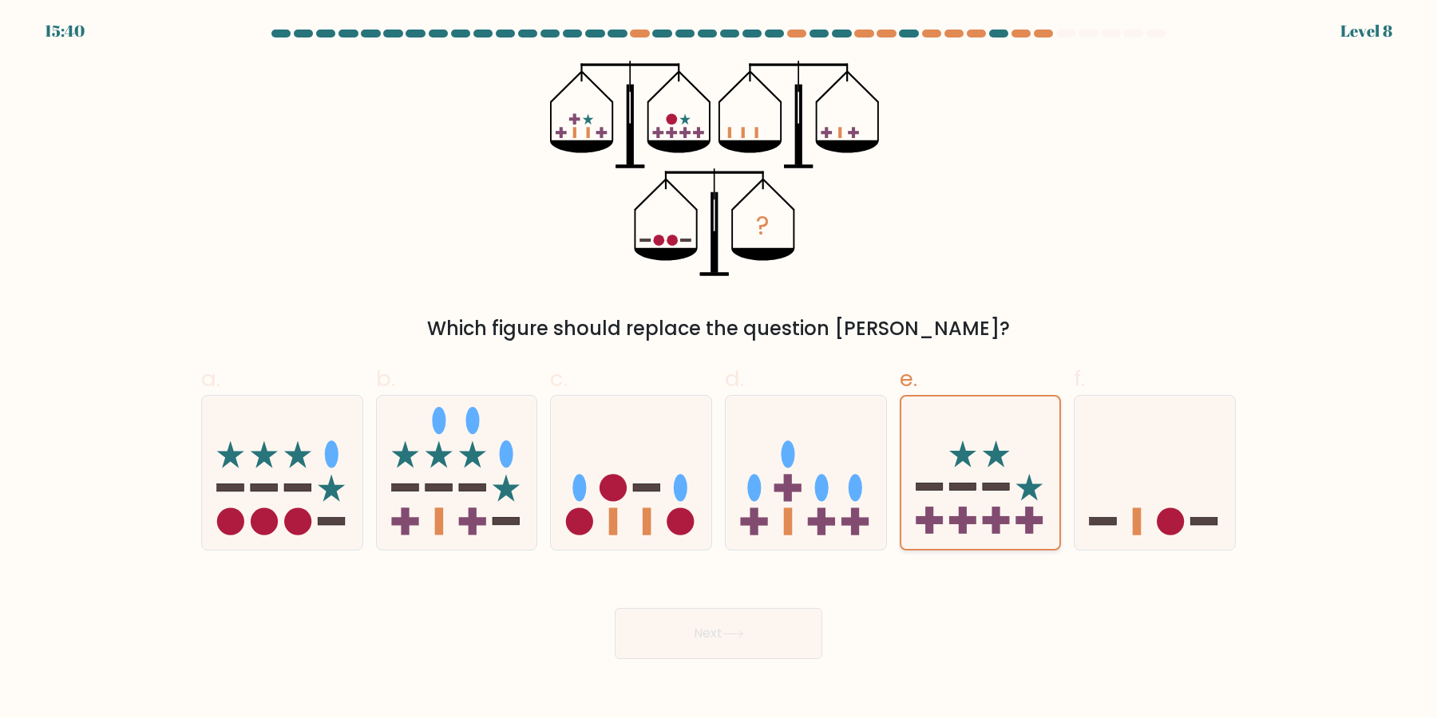
click at [615, 608] on button "Next" at bounding box center [719, 633] width 208 height 51
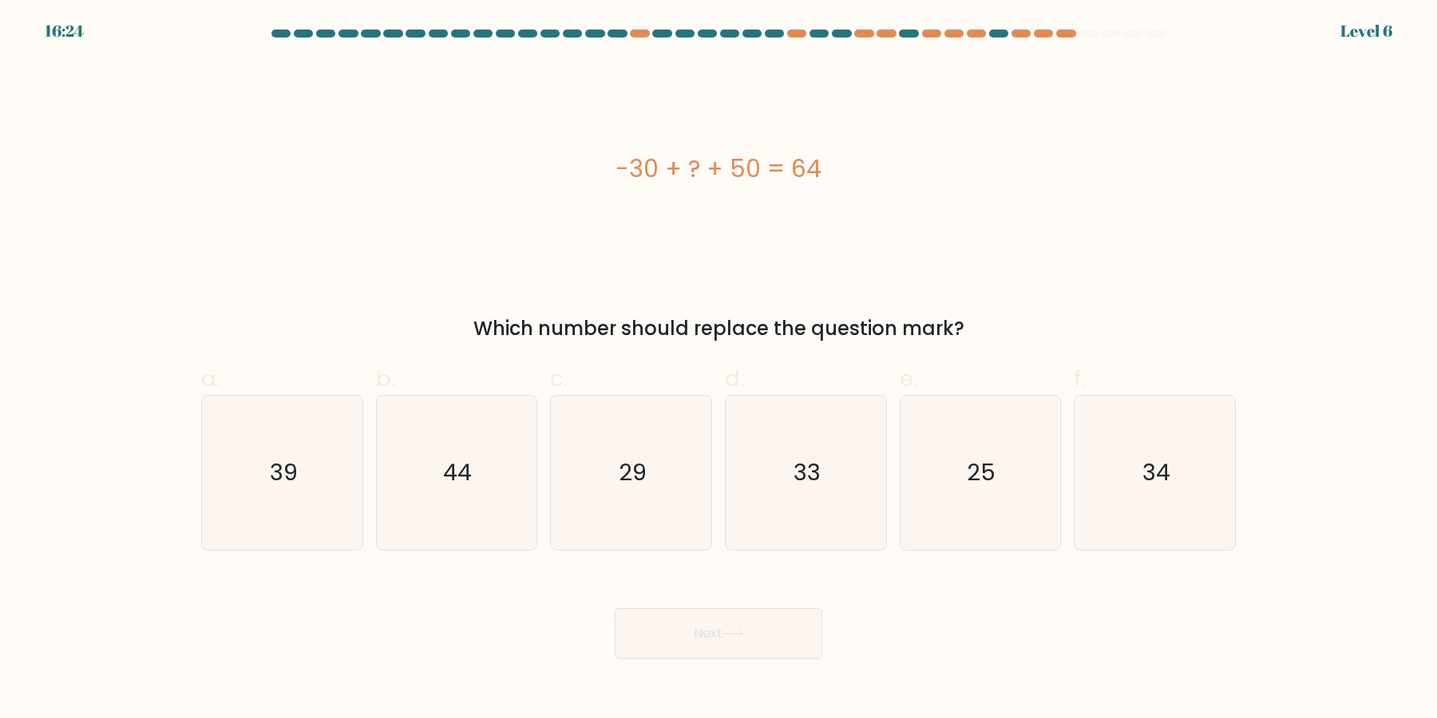
click at [975, 484] on icon "25" at bounding box center [980, 473] width 154 height 154
click at [719, 370] on input "e. 25" at bounding box center [718, 364] width 1 height 10
radio input "true"
click at [615, 608] on button "Next" at bounding box center [719, 633] width 208 height 51
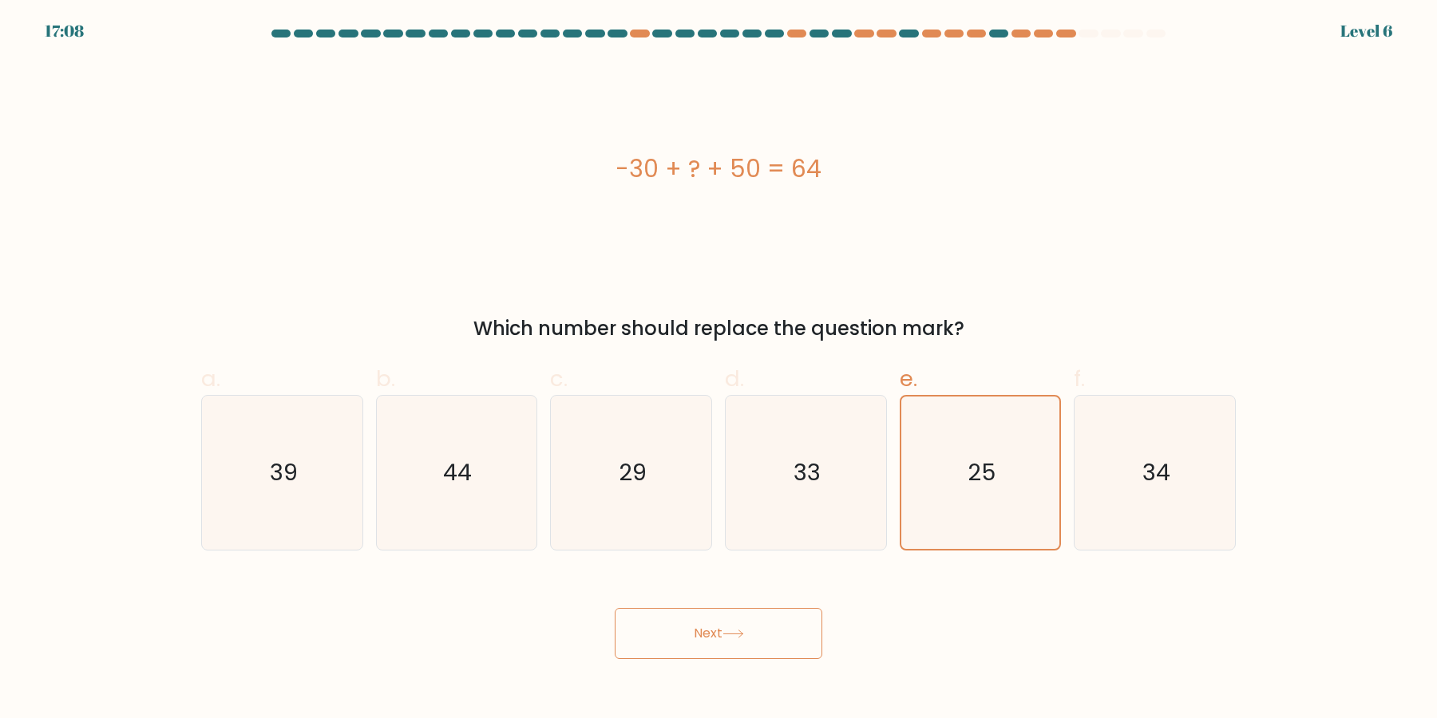
click at [615, 608] on button "Next" at bounding box center [719, 633] width 208 height 51
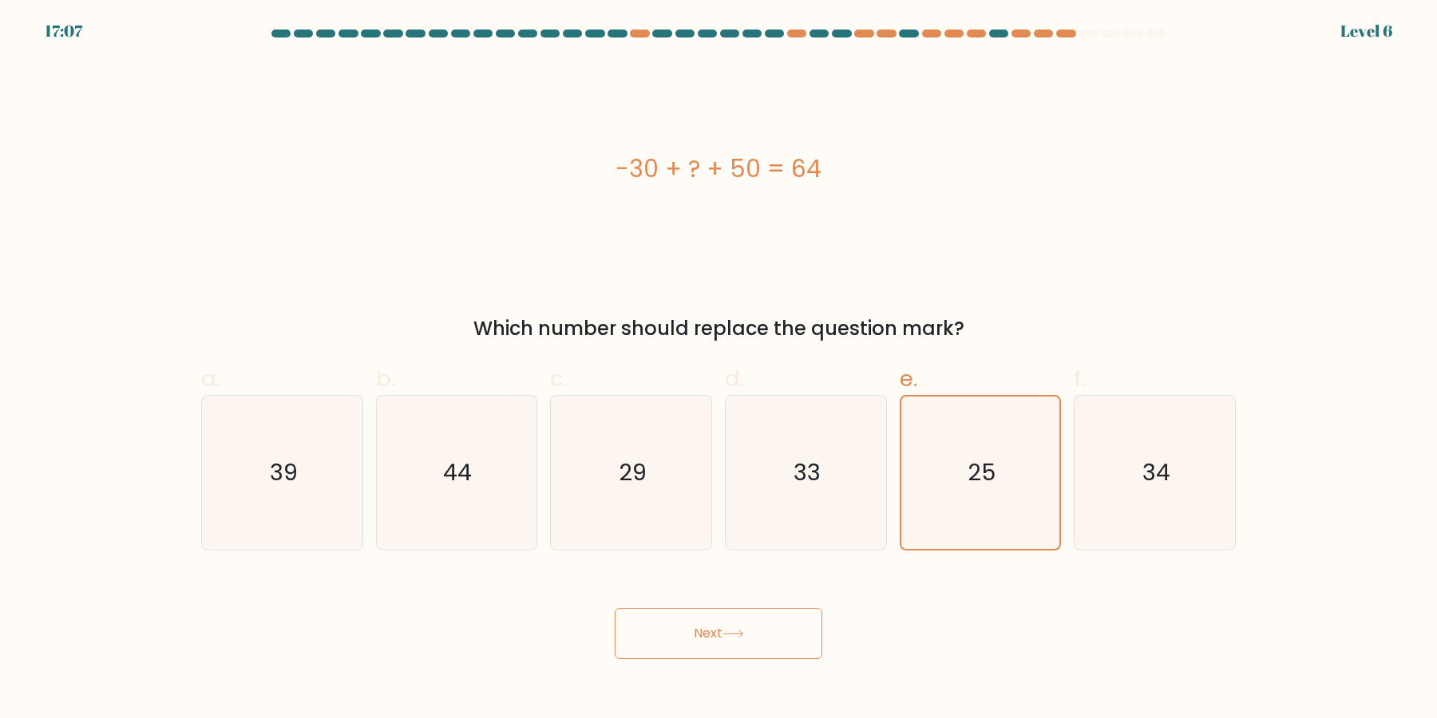
click at [615, 608] on button "Next" at bounding box center [719, 633] width 208 height 51
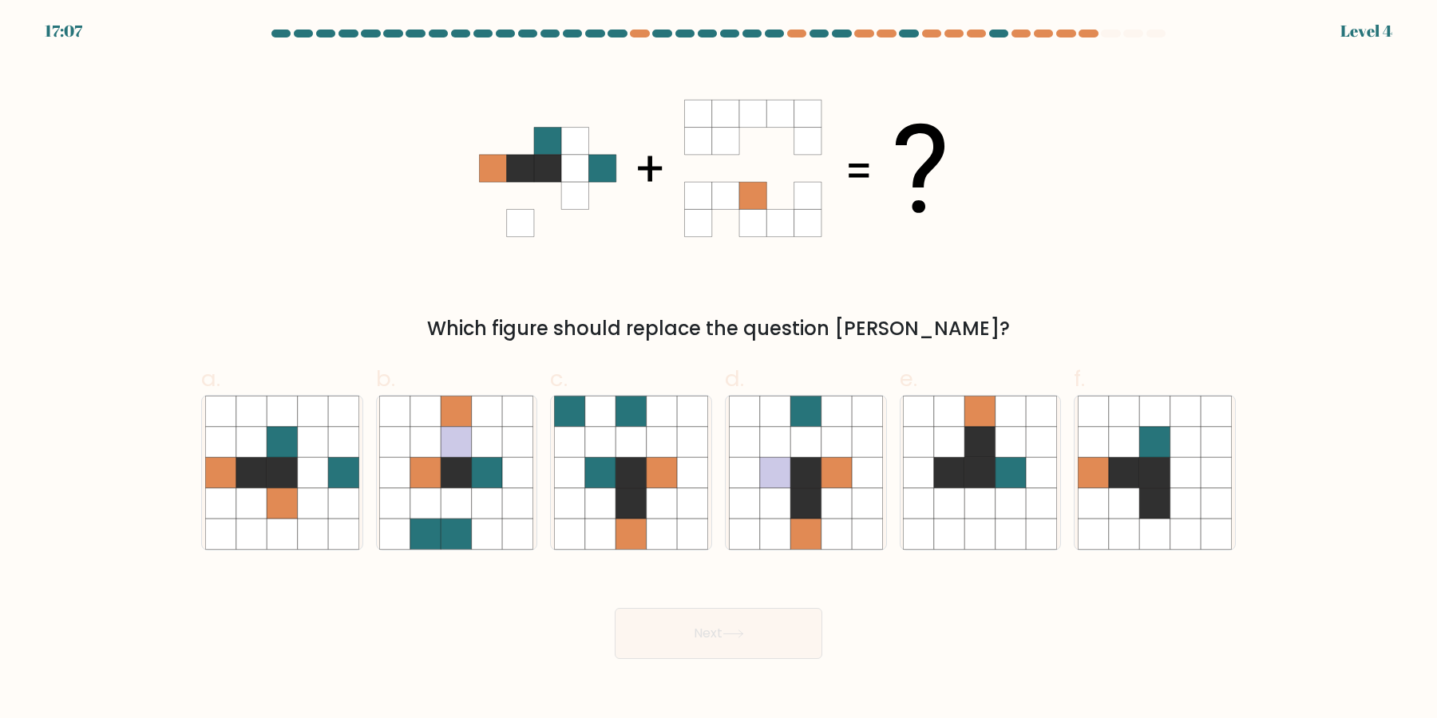
click at [975, 484] on icon at bounding box center [980, 473] width 30 height 30
click at [719, 370] on input "e." at bounding box center [718, 364] width 1 height 10
radio input "true"
click at [615, 608] on button "Next" at bounding box center [719, 633] width 208 height 51
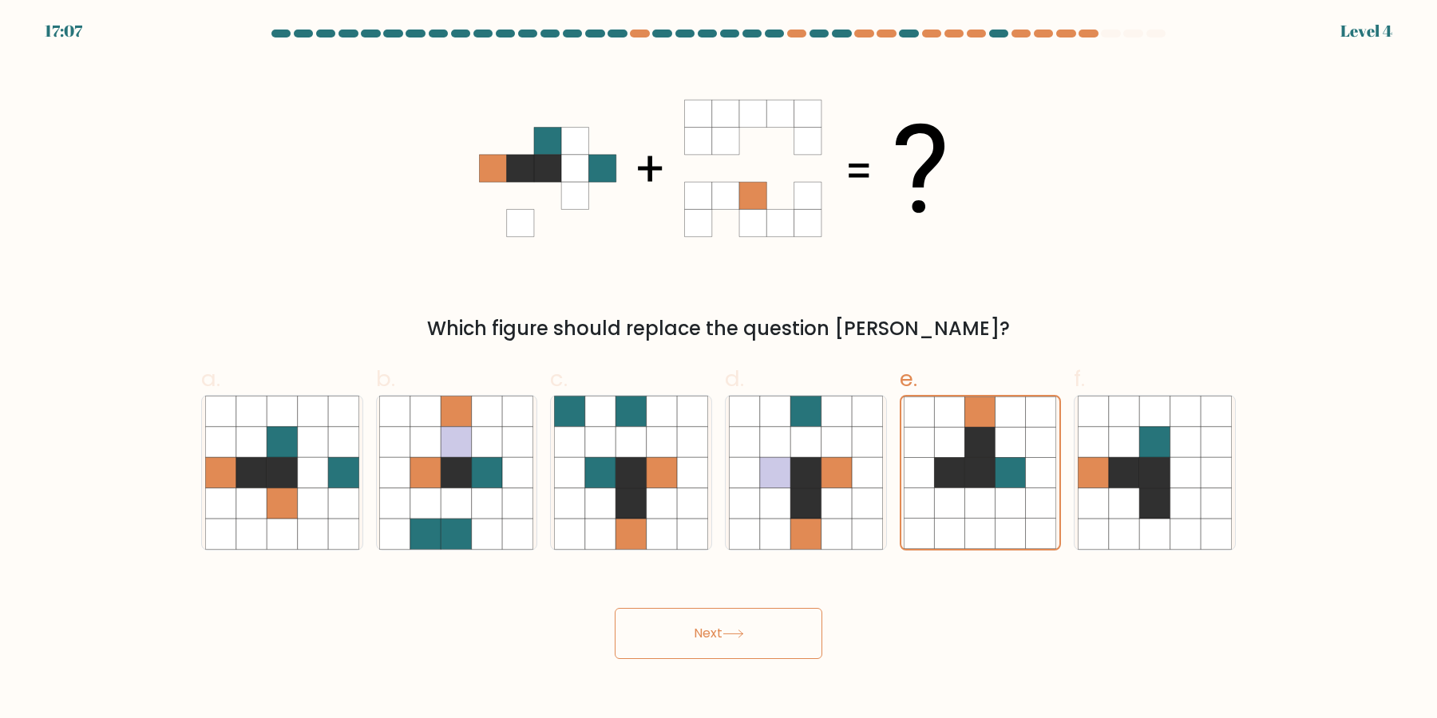
click at [615, 608] on button "Next" at bounding box center [719, 633] width 208 height 51
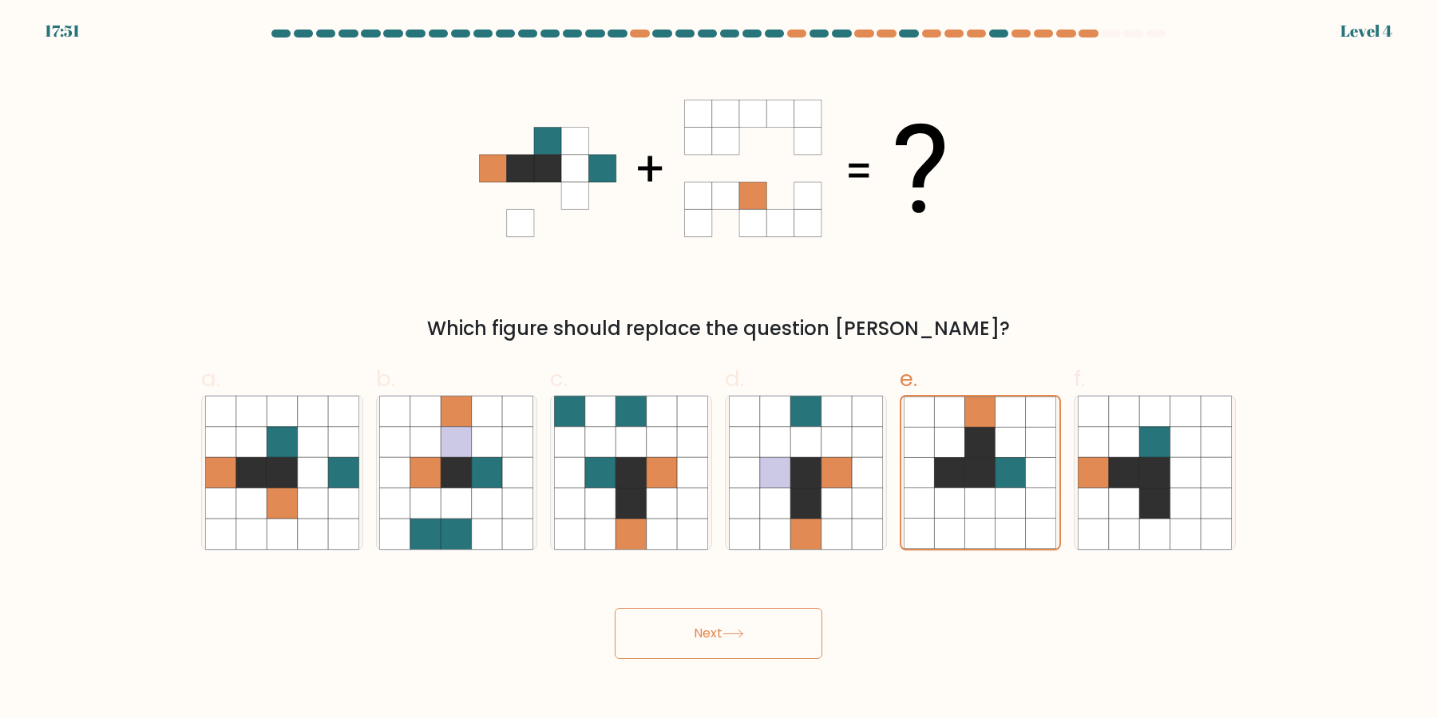
click at [615, 608] on button "Next" at bounding box center [719, 633] width 208 height 51
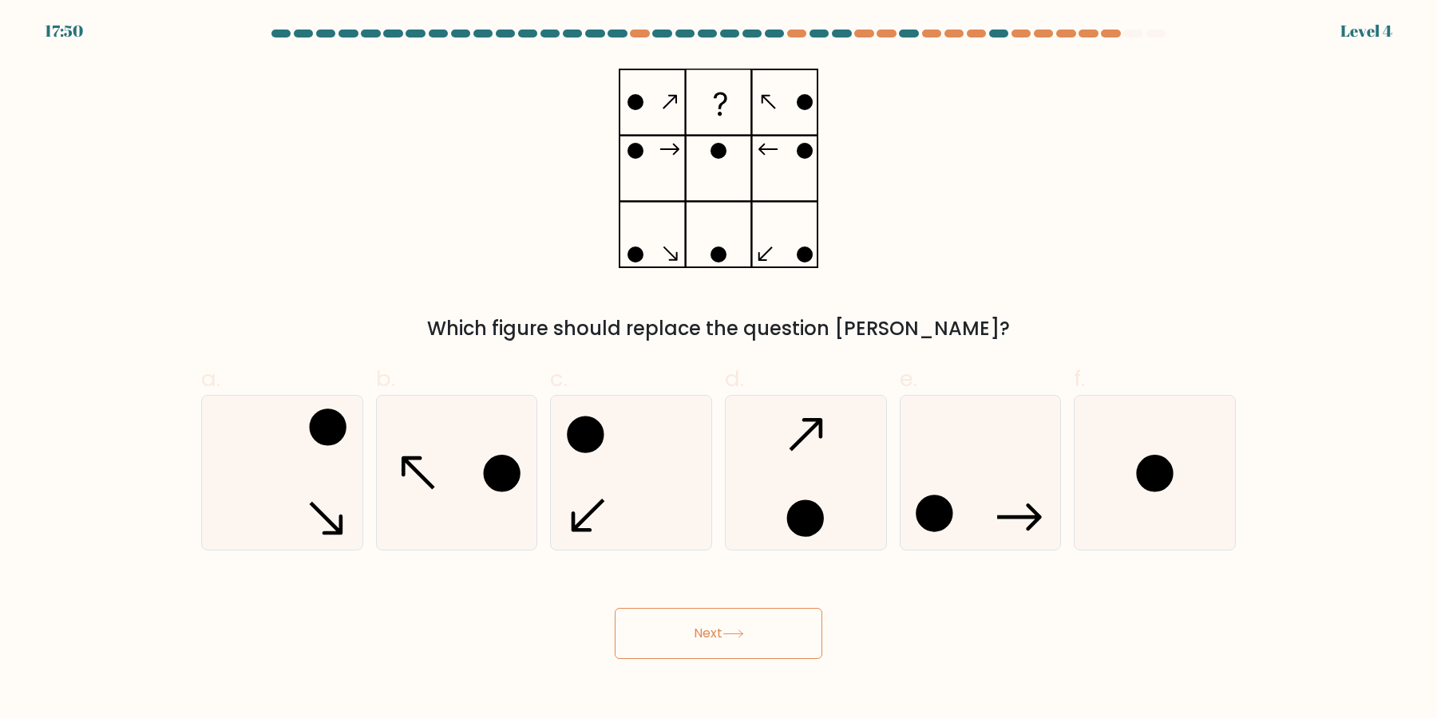
click at [615, 608] on button "Next" at bounding box center [719, 633] width 208 height 51
click at [975, 484] on icon at bounding box center [980, 473] width 154 height 154
click at [719, 370] on input "e." at bounding box center [718, 364] width 1 height 10
radio input "true"
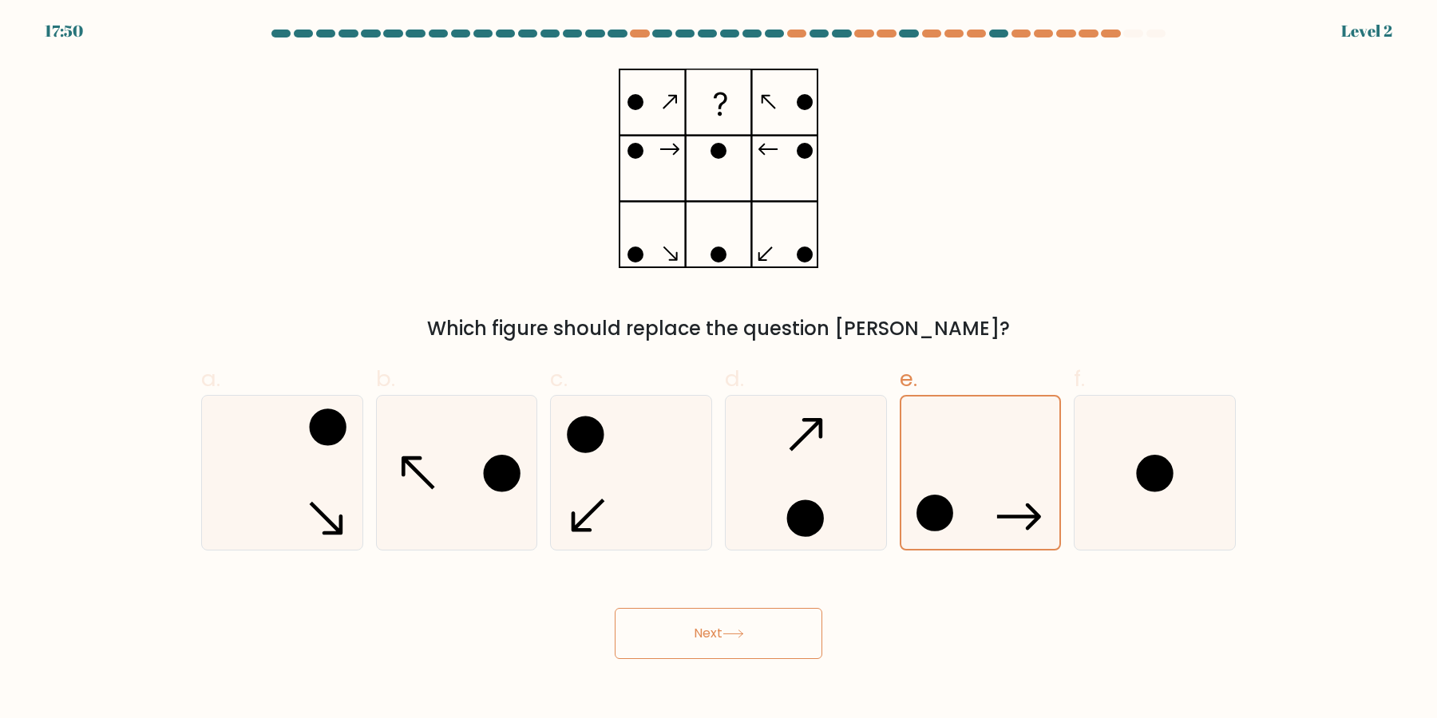
click at [615, 608] on button "Next" at bounding box center [719, 633] width 208 height 51
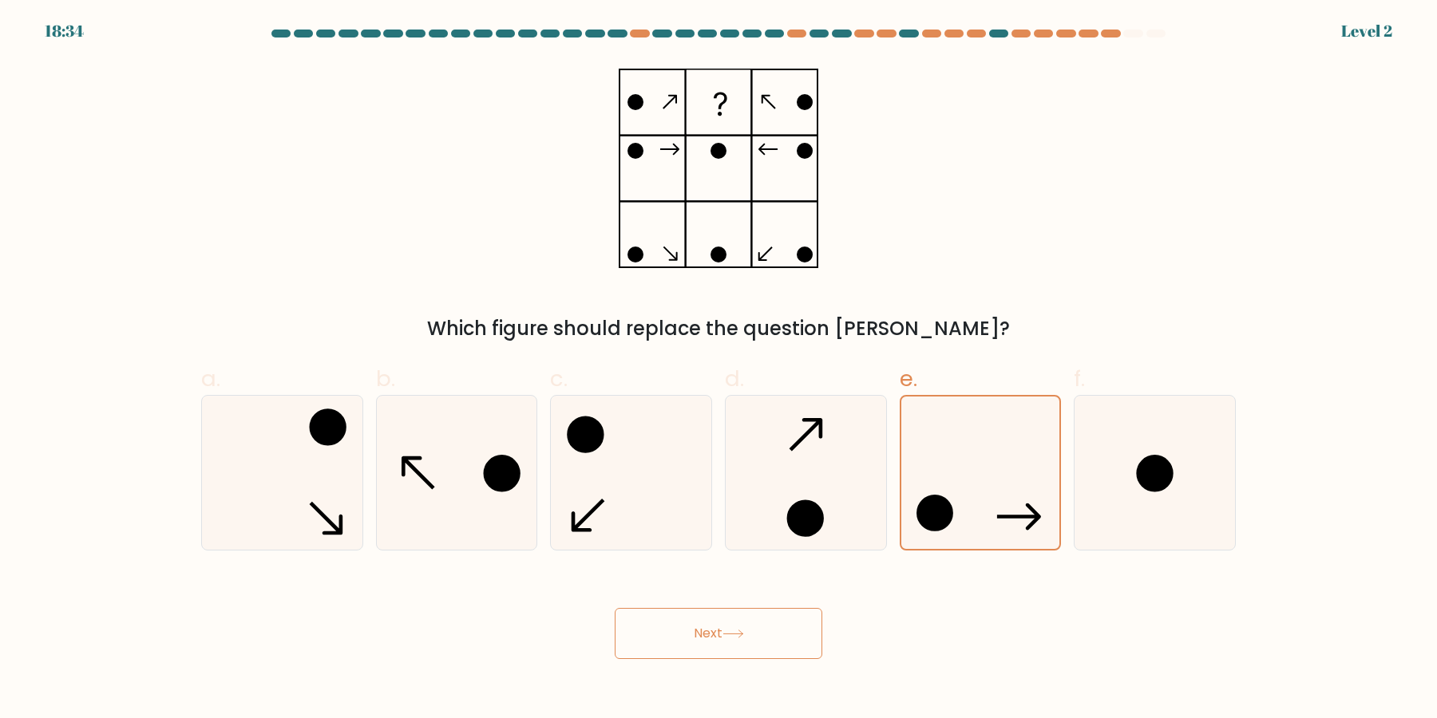
click at [615, 608] on button "Next" at bounding box center [719, 633] width 208 height 51
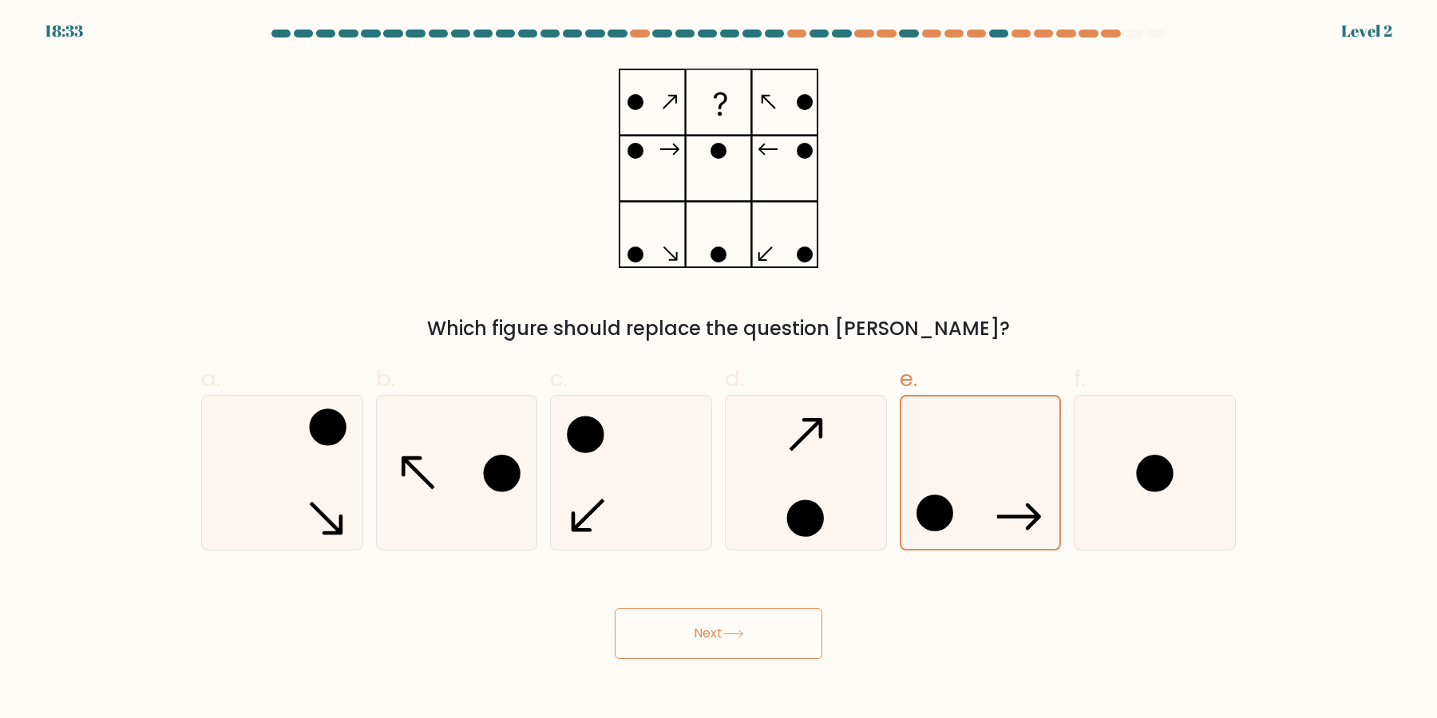
click at [615, 608] on button "Next" at bounding box center [719, 633] width 208 height 51
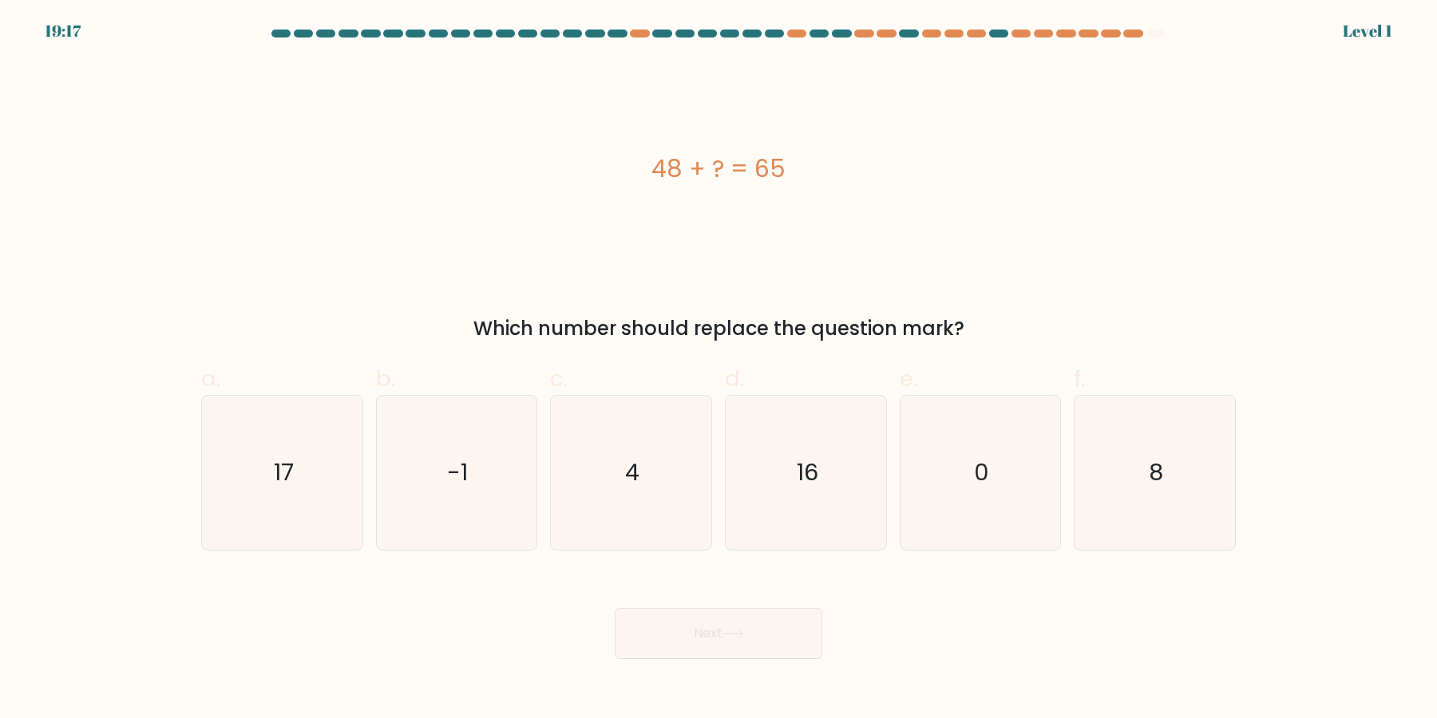
click at [975, 484] on icon "0" at bounding box center [980, 473] width 154 height 154
click at [719, 370] on input "e. 0" at bounding box center [718, 364] width 1 height 10
radio input "true"
click at [615, 608] on button "Next" at bounding box center [719, 633] width 208 height 51
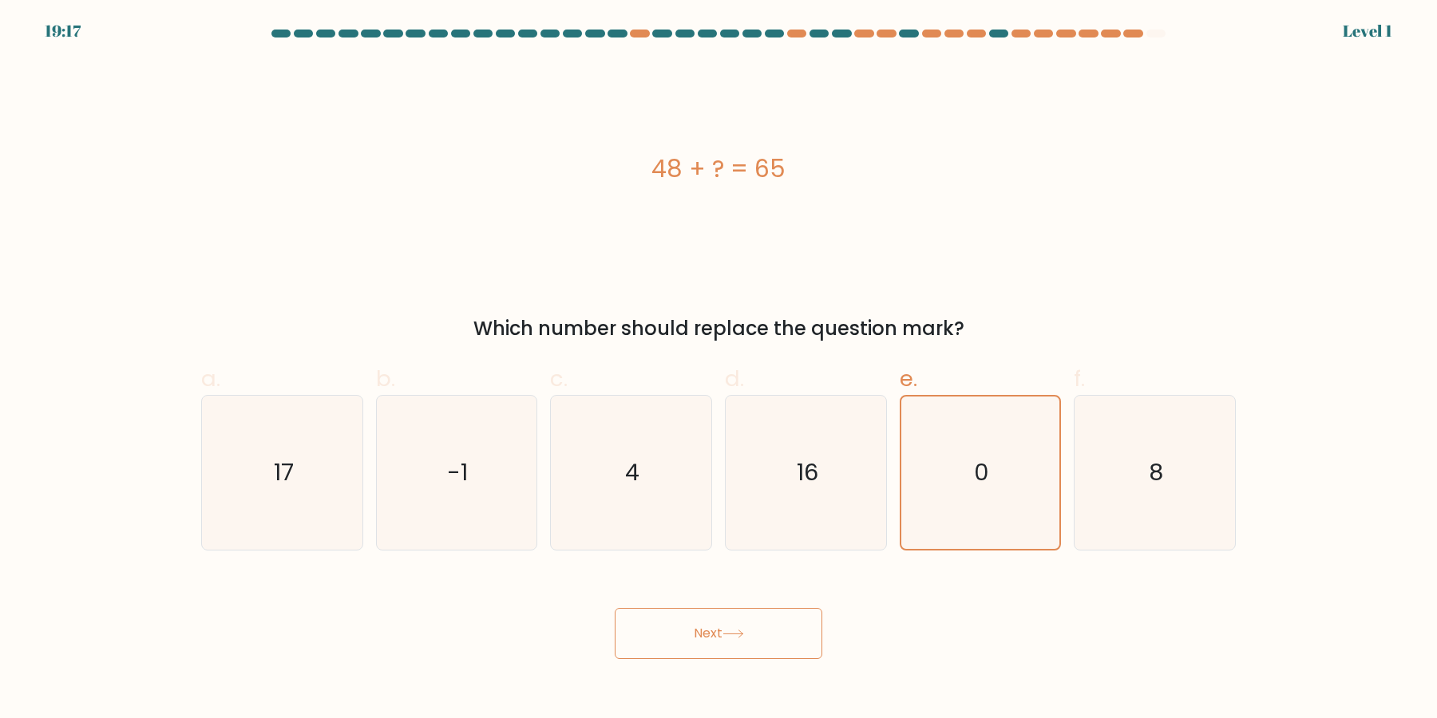
click at [615, 608] on button "Next" at bounding box center [719, 633] width 208 height 51
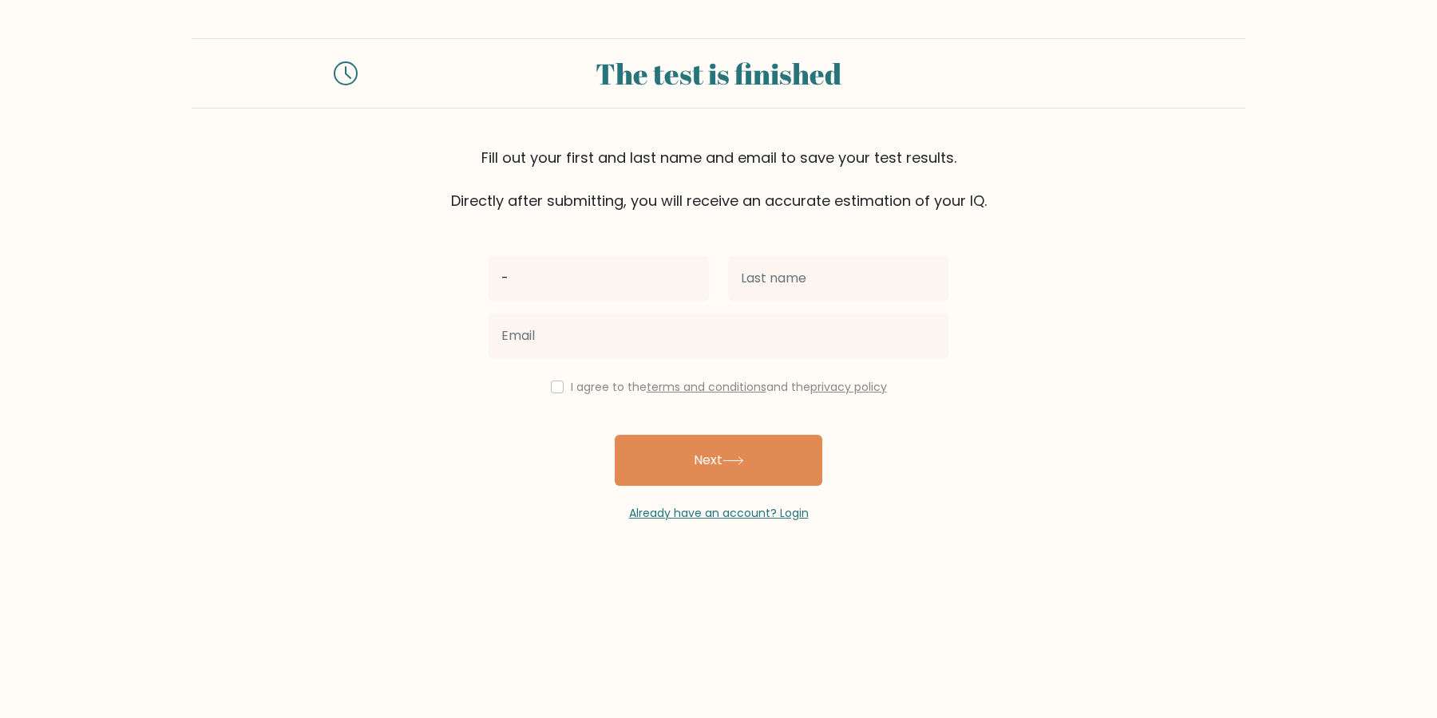
type input "-"
click at [855, 267] on input "text" at bounding box center [838, 278] width 220 height 45
type input "-"
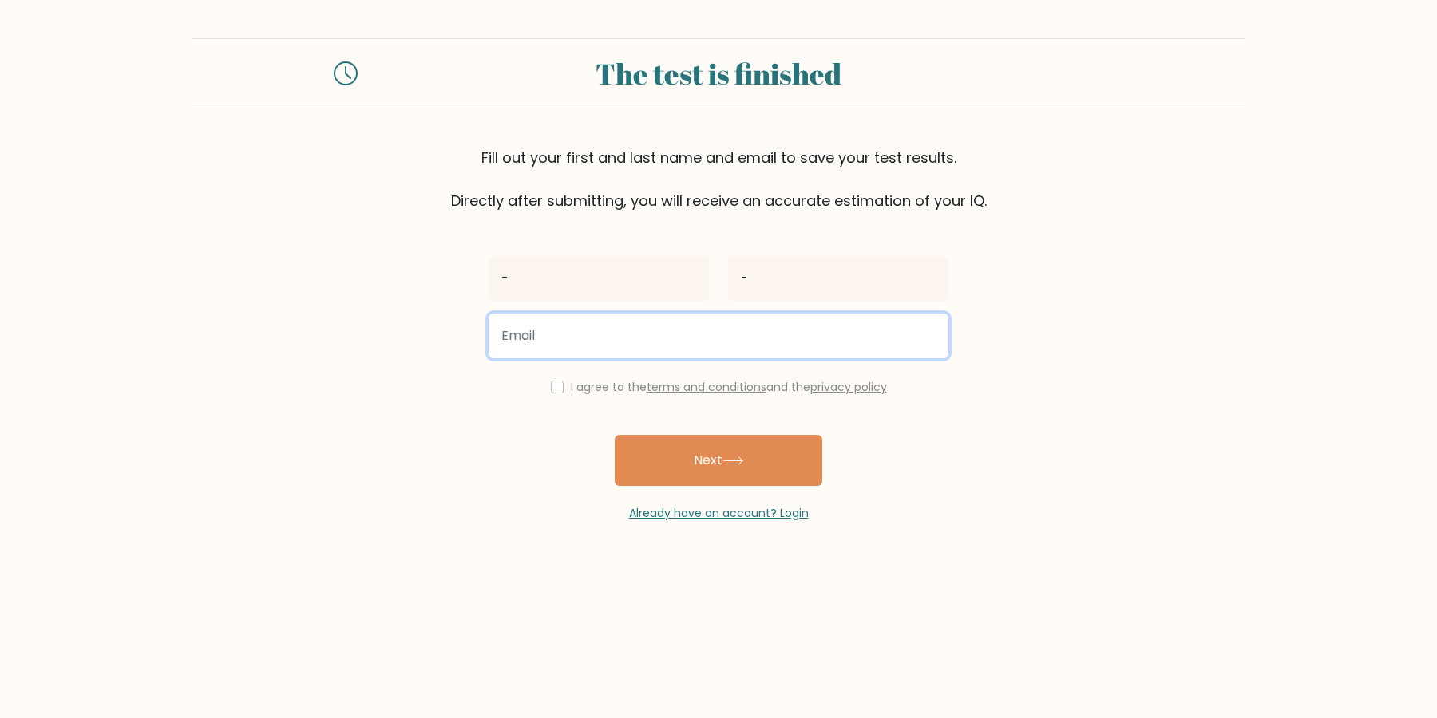
click at [732, 342] on input "email" at bounding box center [719, 336] width 460 height 45
type input "ju9jin@9uj.rr"
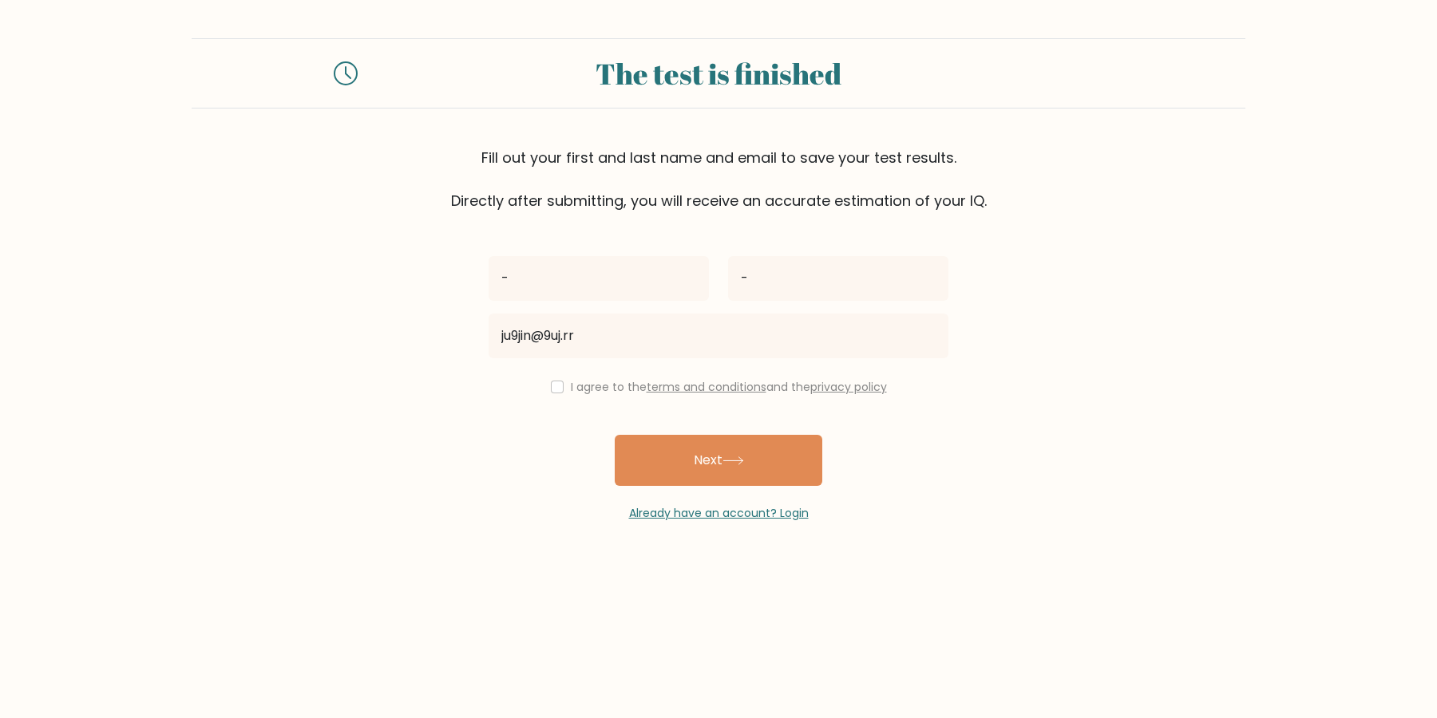
click at [581, 399] on div "- - ju9jin@9uj.rr I agree to the terms and conditions and the privacy policy Ne…" at bounding box center [718, 367] width 479 height 311
click at [581, 391] on div "I agree to the terms and conditions and the privacy policy" at bounding box center [718, 387] width 479 height 19
click at [564, 386] on input "checkbox" at bounding box center [557, 387] width 13 height 13
checkbox input "true"
click at [684, 445] on button "Next" at bounding box center [719, 460] width 208 height 51
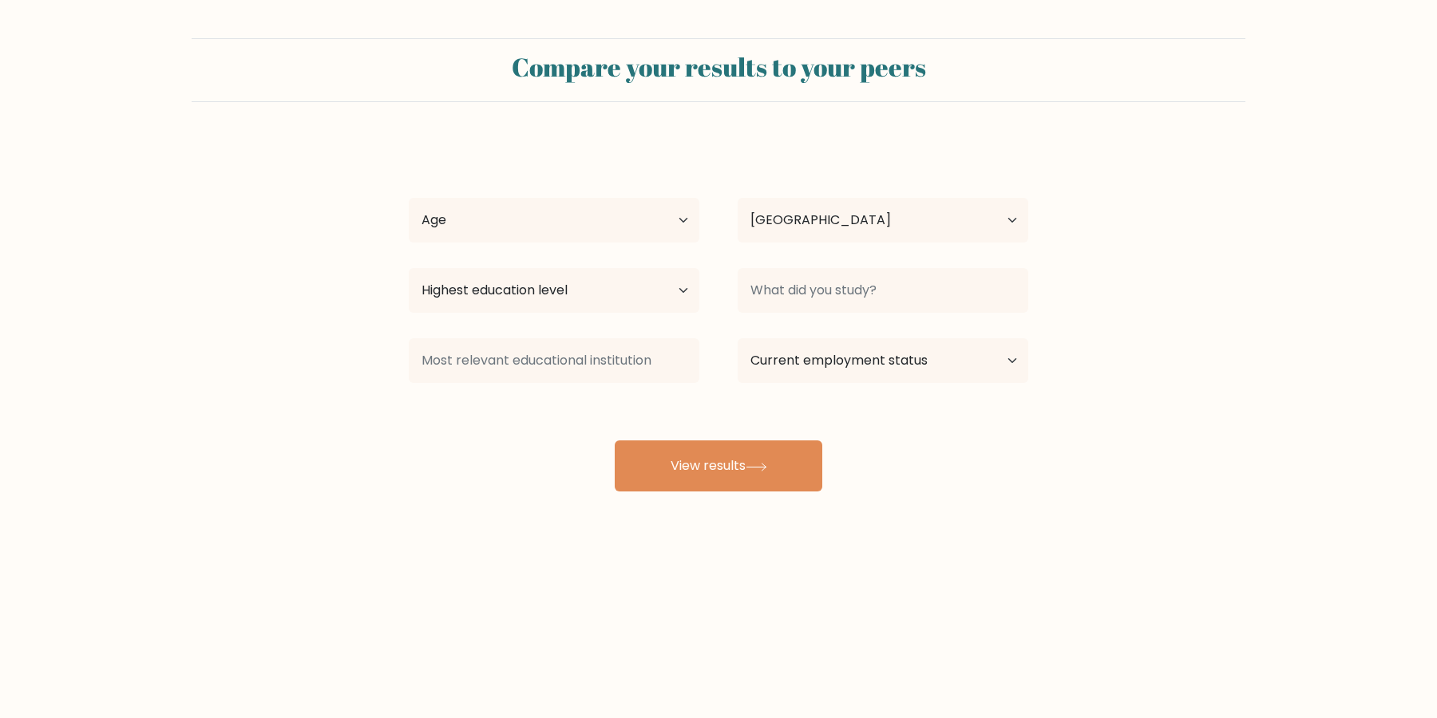
select select "US"
click at [527, 245] on div "- - Age Under [DEMOGRAPHIC_DATA] [DEMOGRAPHIC_DATA] [DEMOGRAPHIC_DATA] [DEMOGRA…" at bounding box center [718, 315] width 639 height 351
click at [527, 243] on div "Age Under [DEMOGRAPHIC_DATA] [DEMOGRAPHIC_DATA] [DEMOGRAPHIC_DATA] [DEMOGRAPHIC…" at bounding box center [554, 220] width 329 height 57
select select "65_plus"
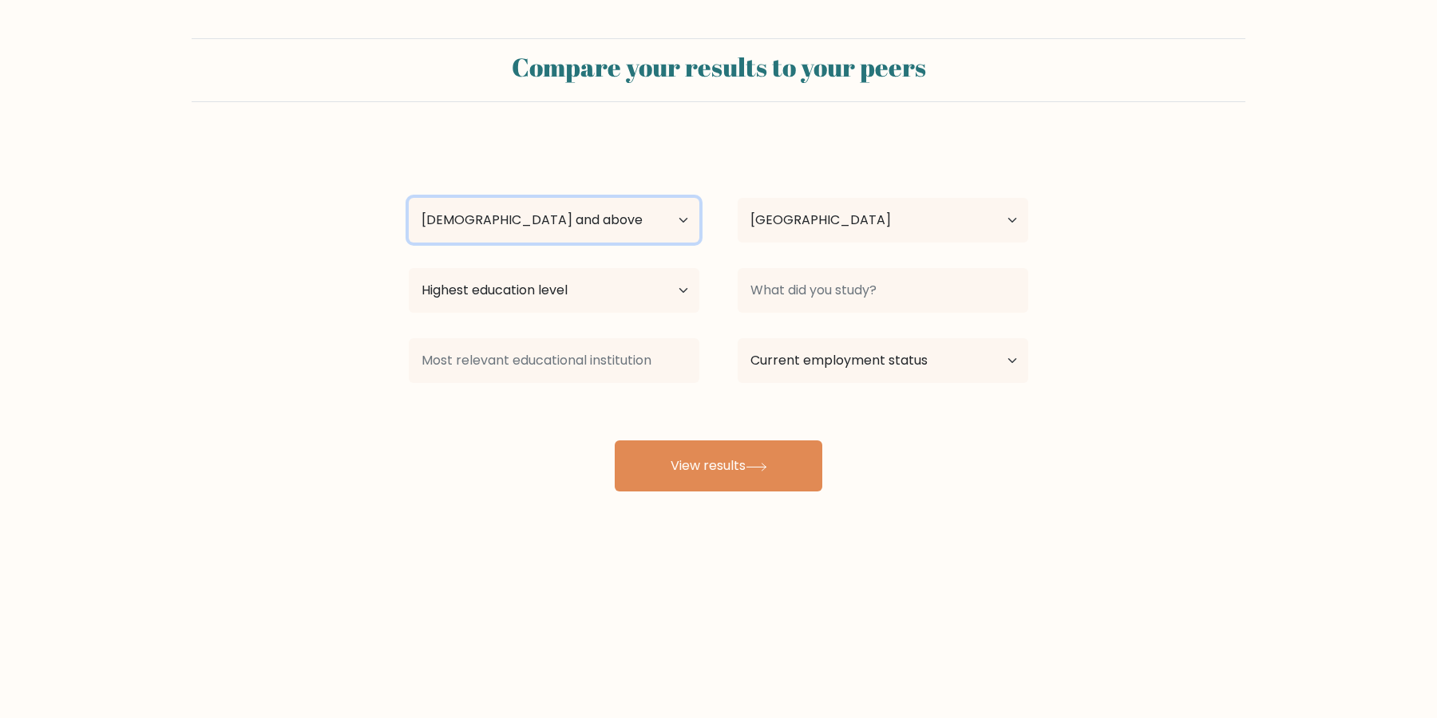
click option "[DEMOGRAPHIC_DATA] and above" at bounding box center [0, 0] width 0 height 0
select select "no_schooling"
click option "No schooling" at bounding box center [0, 0] width 0 height 0
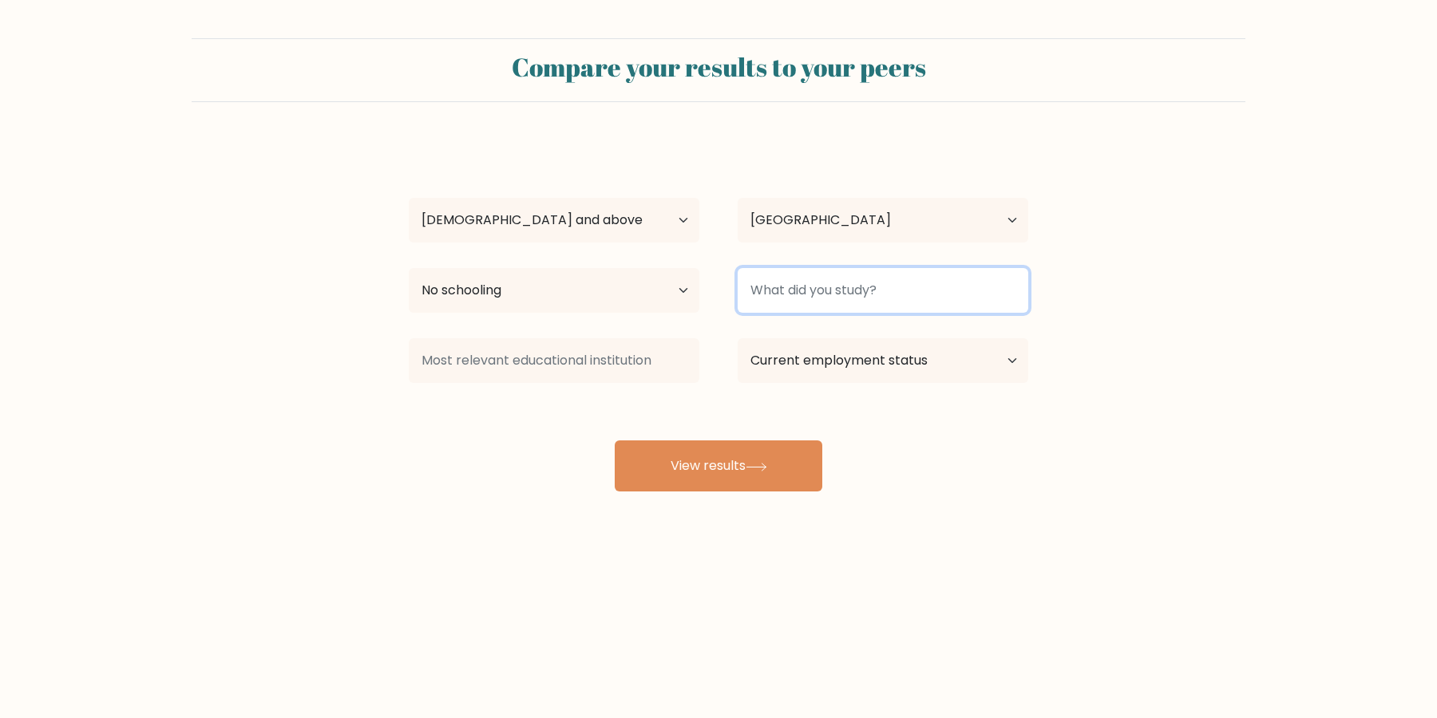
click at [883, 302] on input at bounding box center [883, 290] width 291 height 45
type input "-"
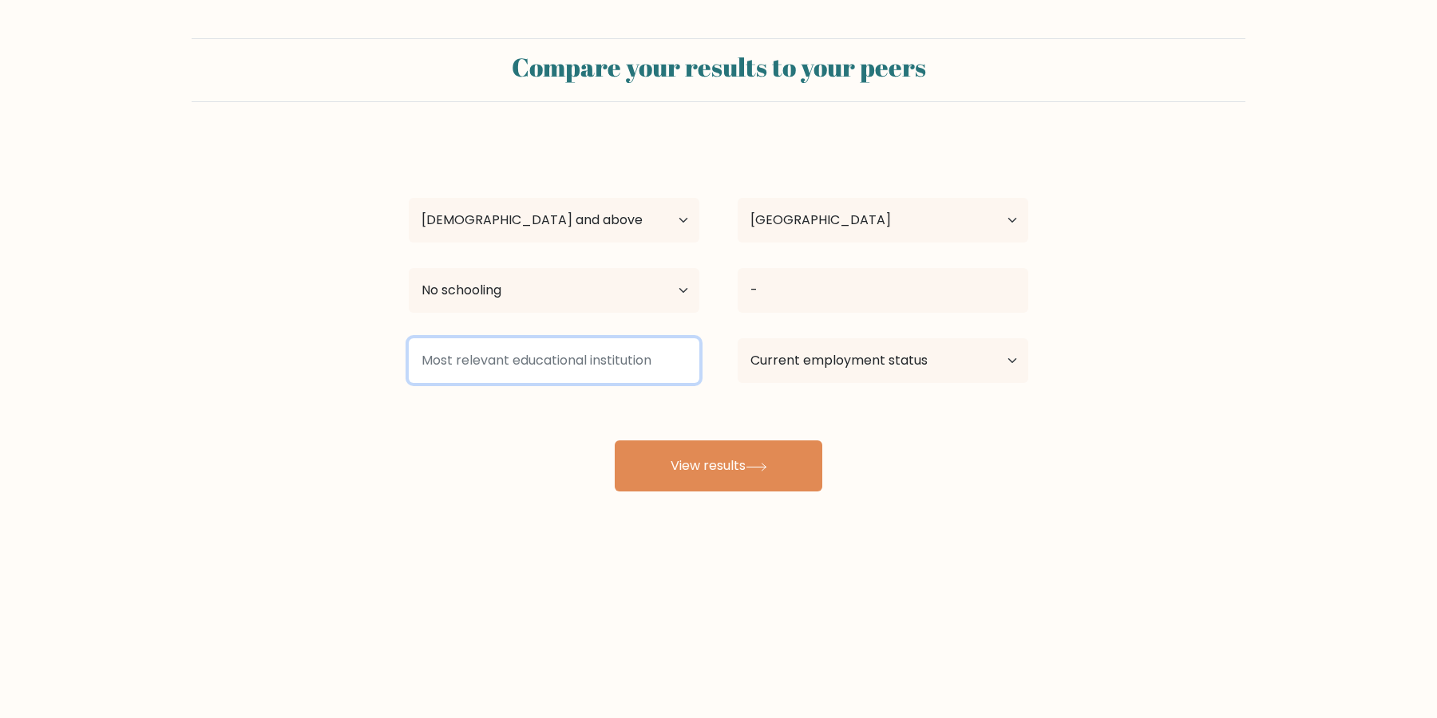
click at [607, 372] on input at bounding box center [554, 360] width 291 height 45
type input "-"
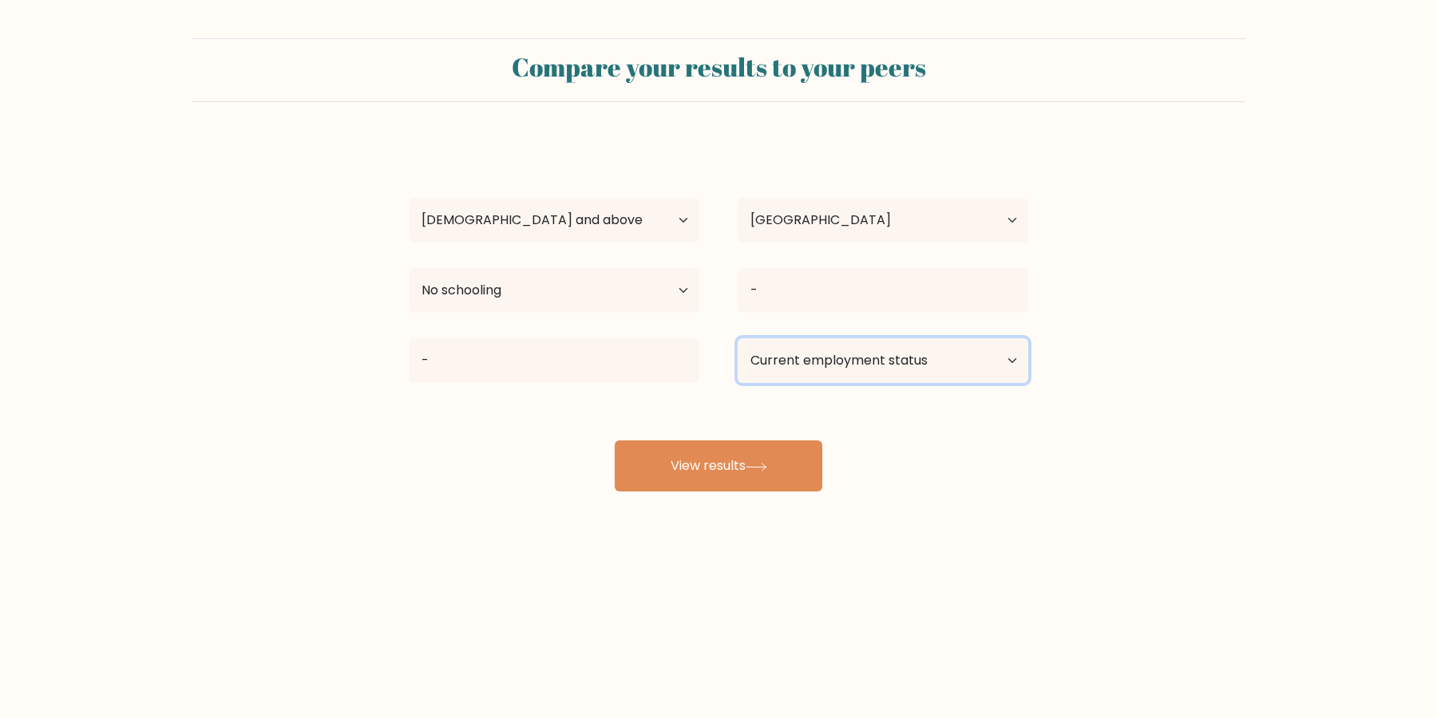
select select "other"
click option "Other / prefer not to answer" at bounding box center [0, 0] width 0 height 0
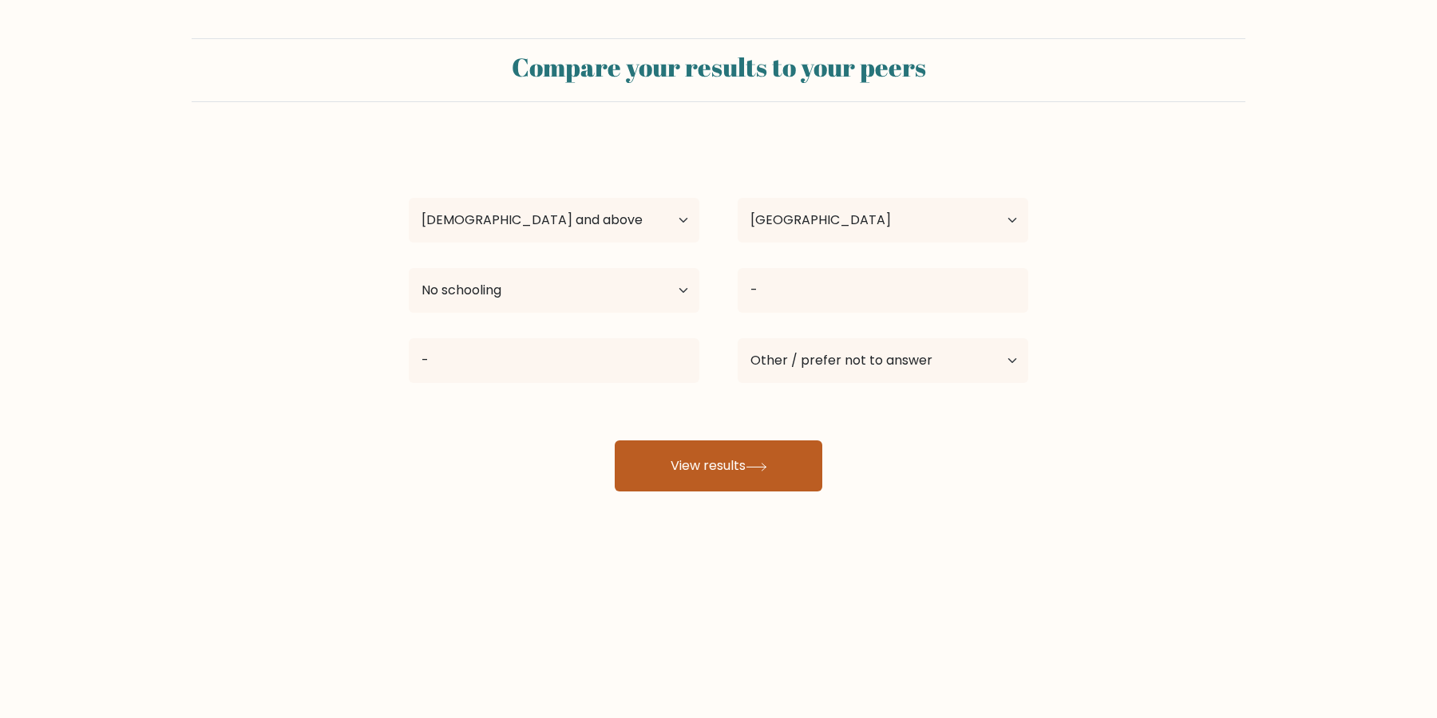
click at [767, 472] on icon at bounding box center [757, 467] width 22 height 9
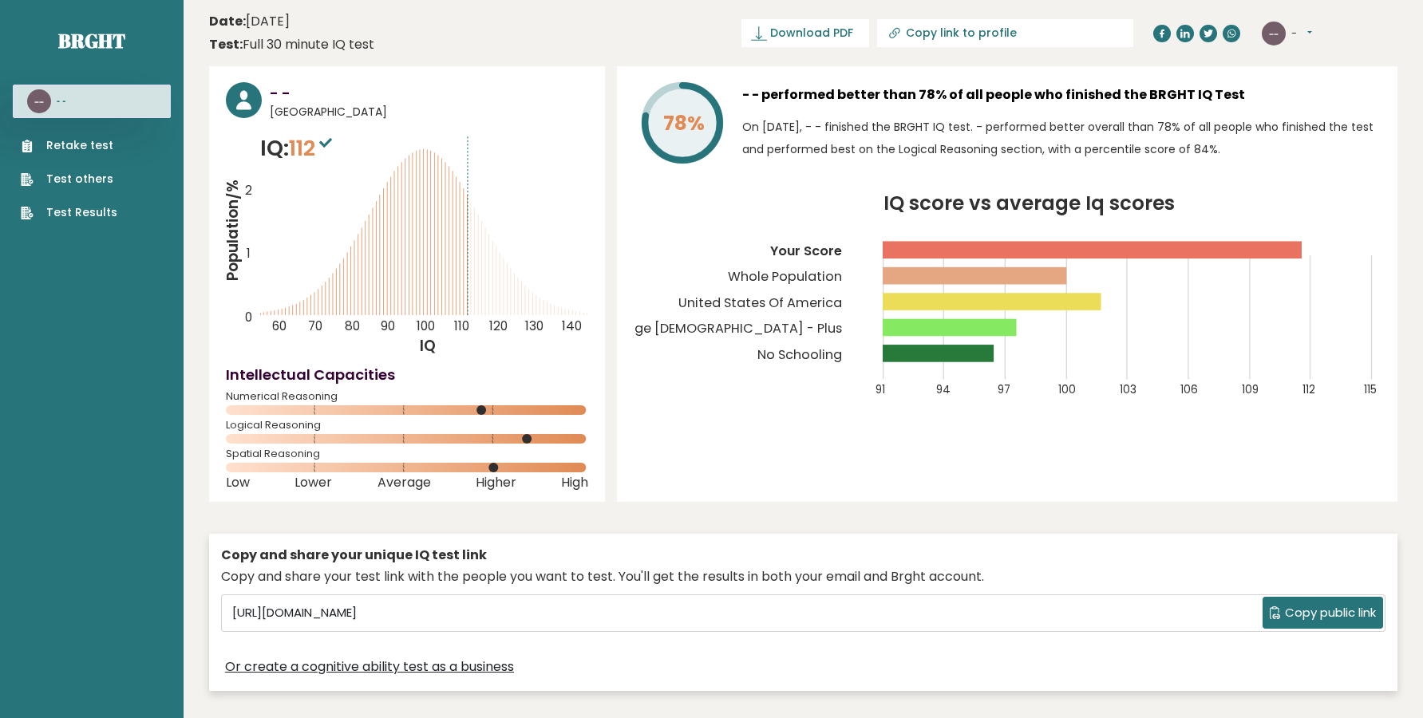
click at [1310, 29] on button "-" at bounding box center [1302, 34] width 21 height 16
click at [1320, 130] on link "Logout" at bounding box center [1332, 124] width 81 height 22
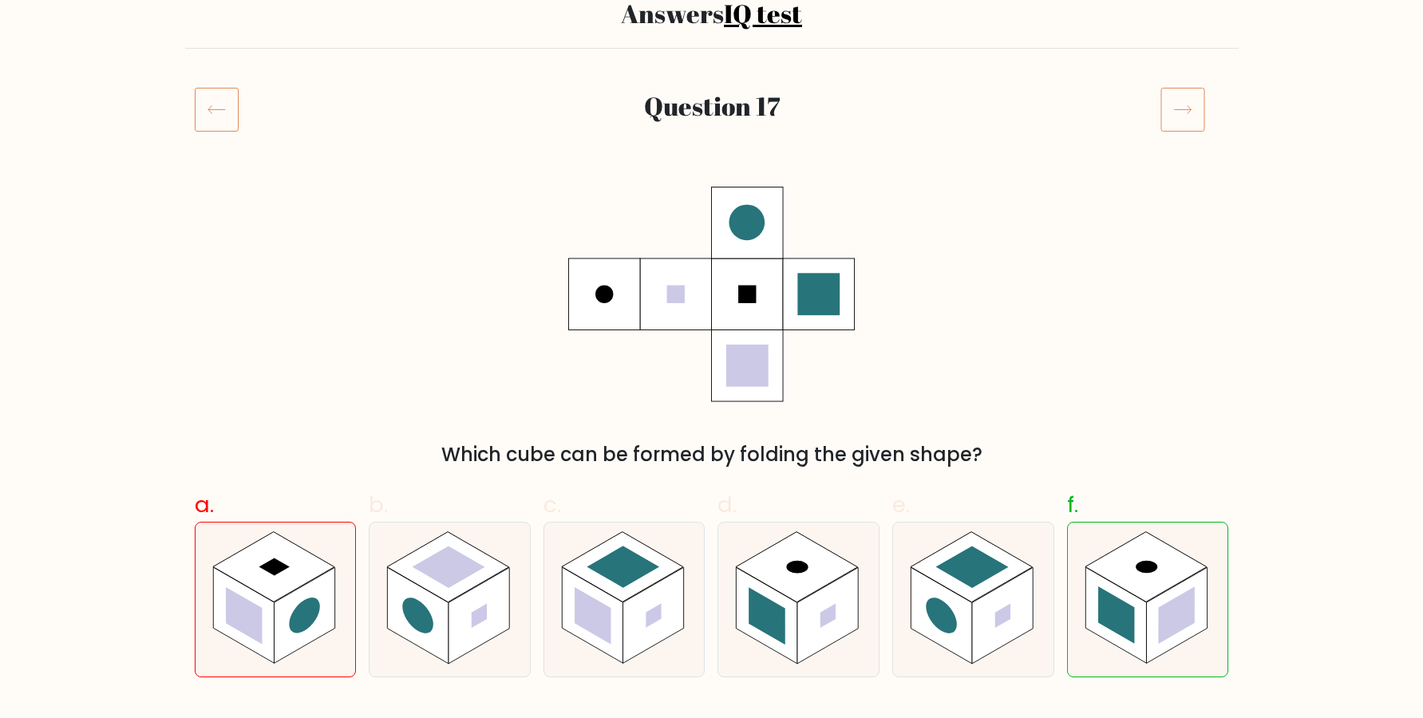
scroll to position [217, 0]
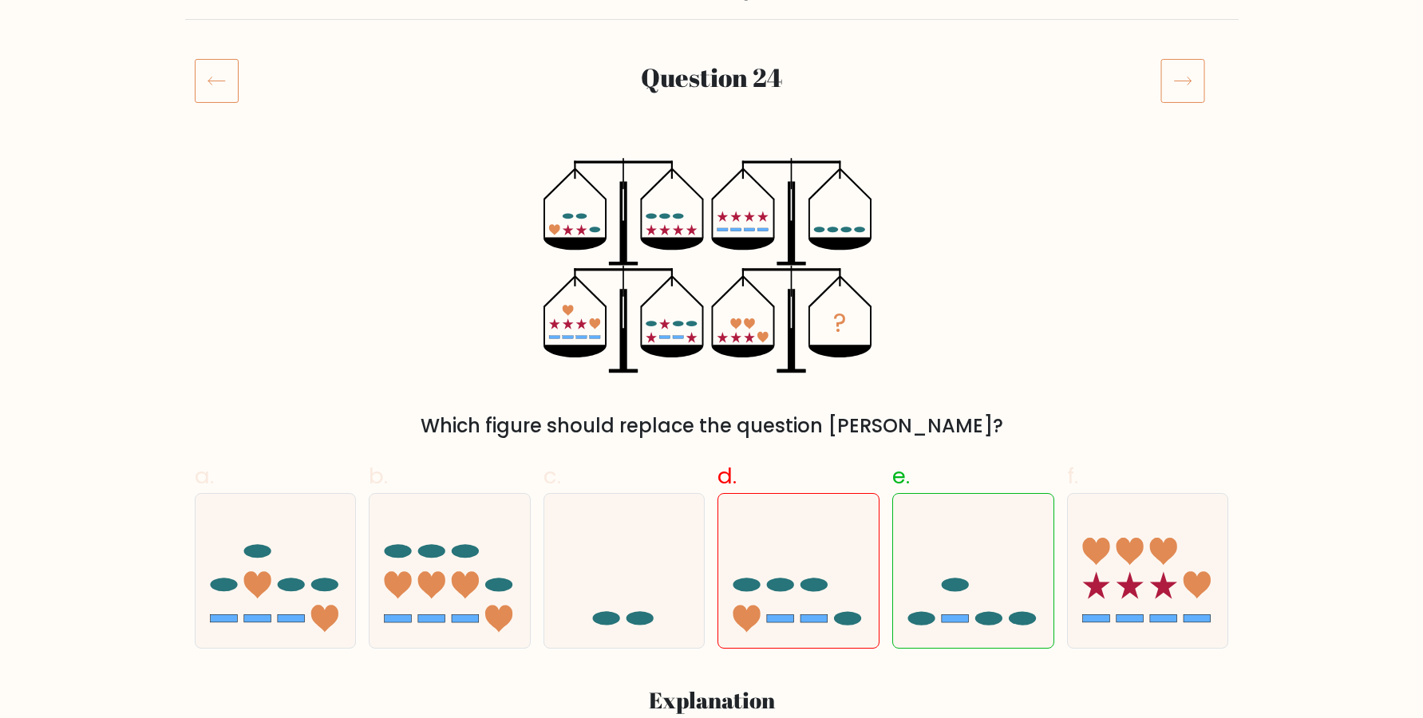
scroll to position [217, 0]
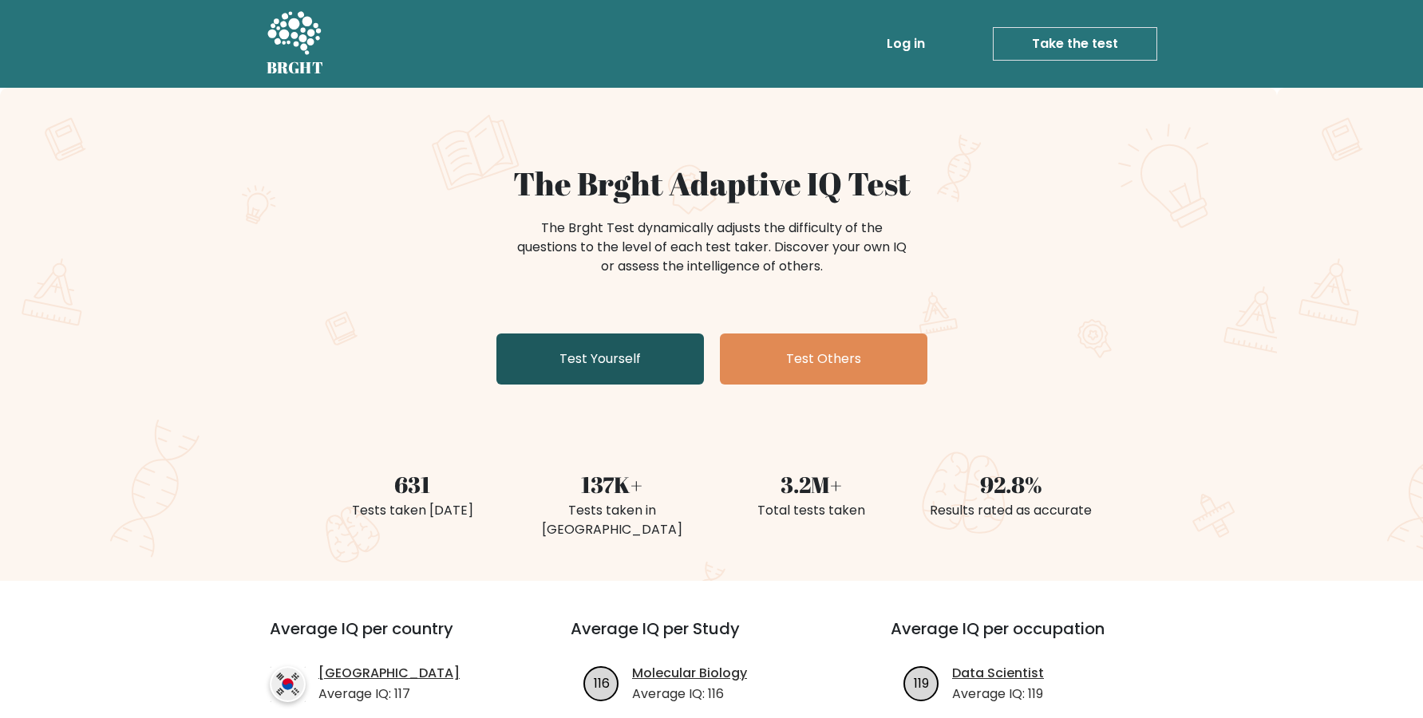
click at [667, 367] on link "Test Yourself" at bounding box center [601, 359] width 208 height 51
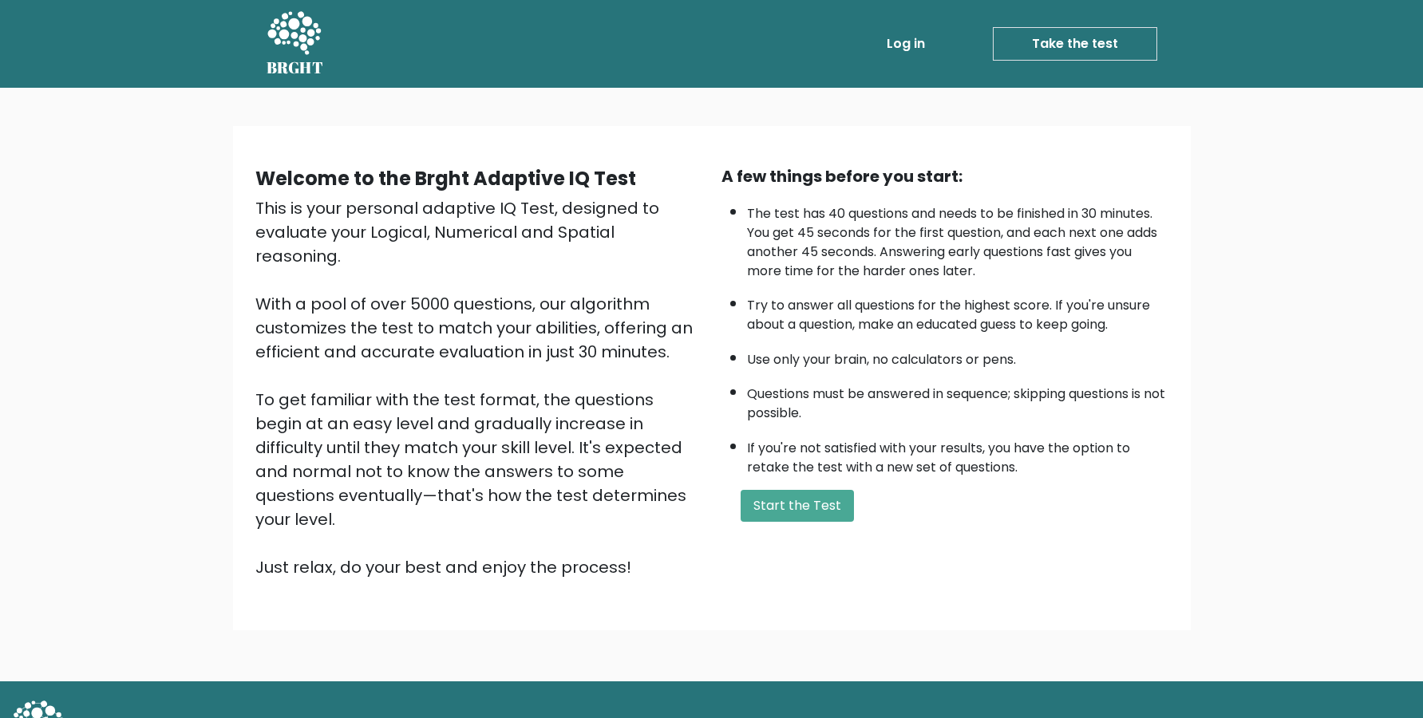
click at [750, 522] on button "Start the Test" at bounding box center [797, 506] width 113 height 32
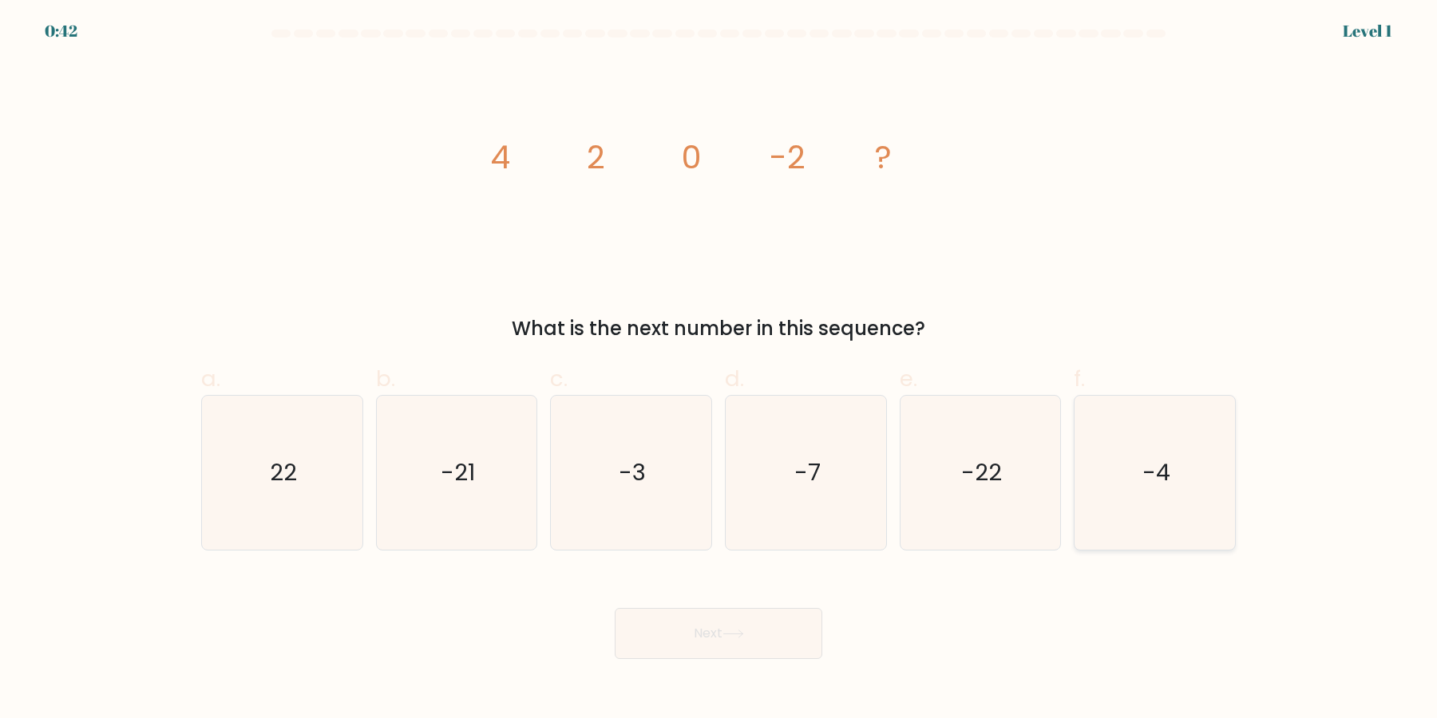
click at [1165, 473] on text "-4" at bounding box center [1156, 473] width 28 height 32
click at [719, 370] on input "f. -4" at bounding box center [718, 364] width 1 height 10
radio input "true"
click at [782, 639] on button "Next" at bounding box center [719, 633] width 208 height 51
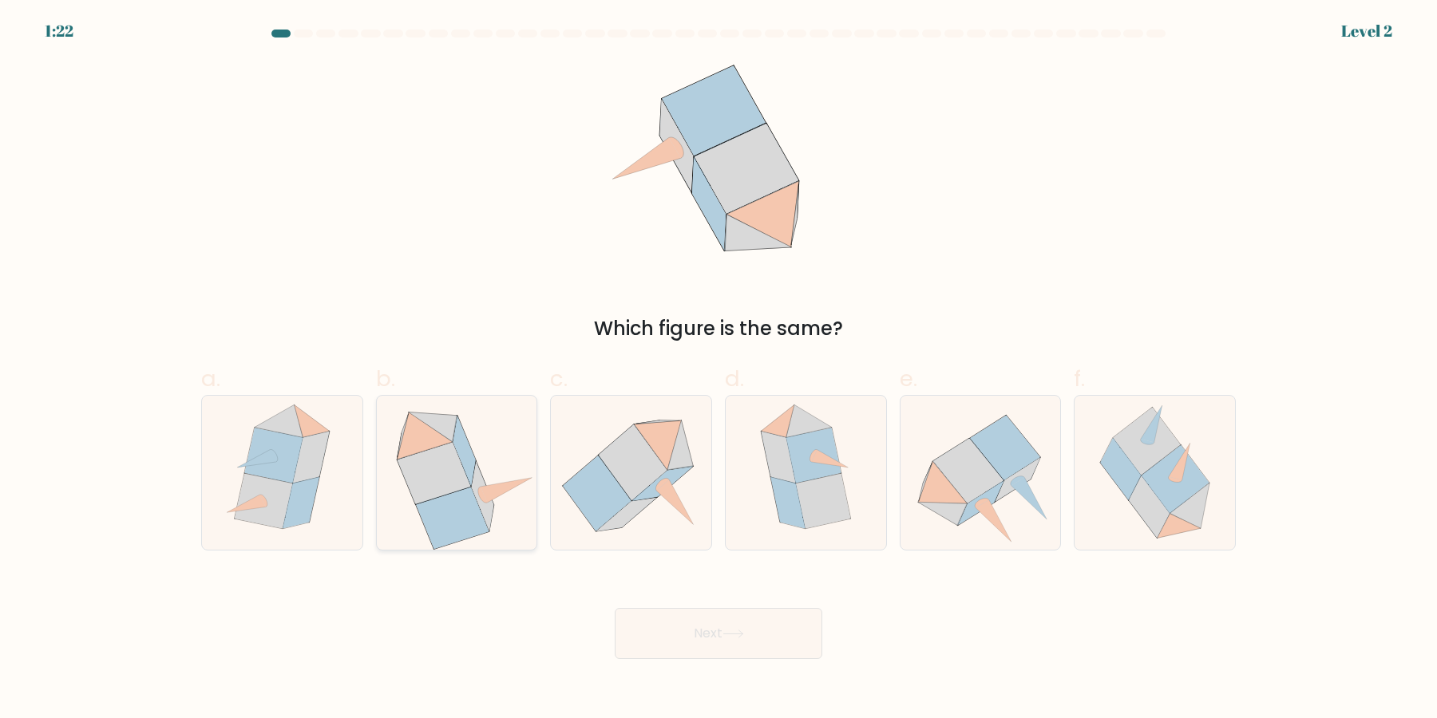
click at [429, 512] on icon at bounding box center [452, 518] width 73 height 61
click at [718, 370] on input "b." at bounding box center [718, 364] width 1 height 10
radio input "true"
click at [734, 647] on button "Next" at bounding box center [719, 633] width 208 height 51
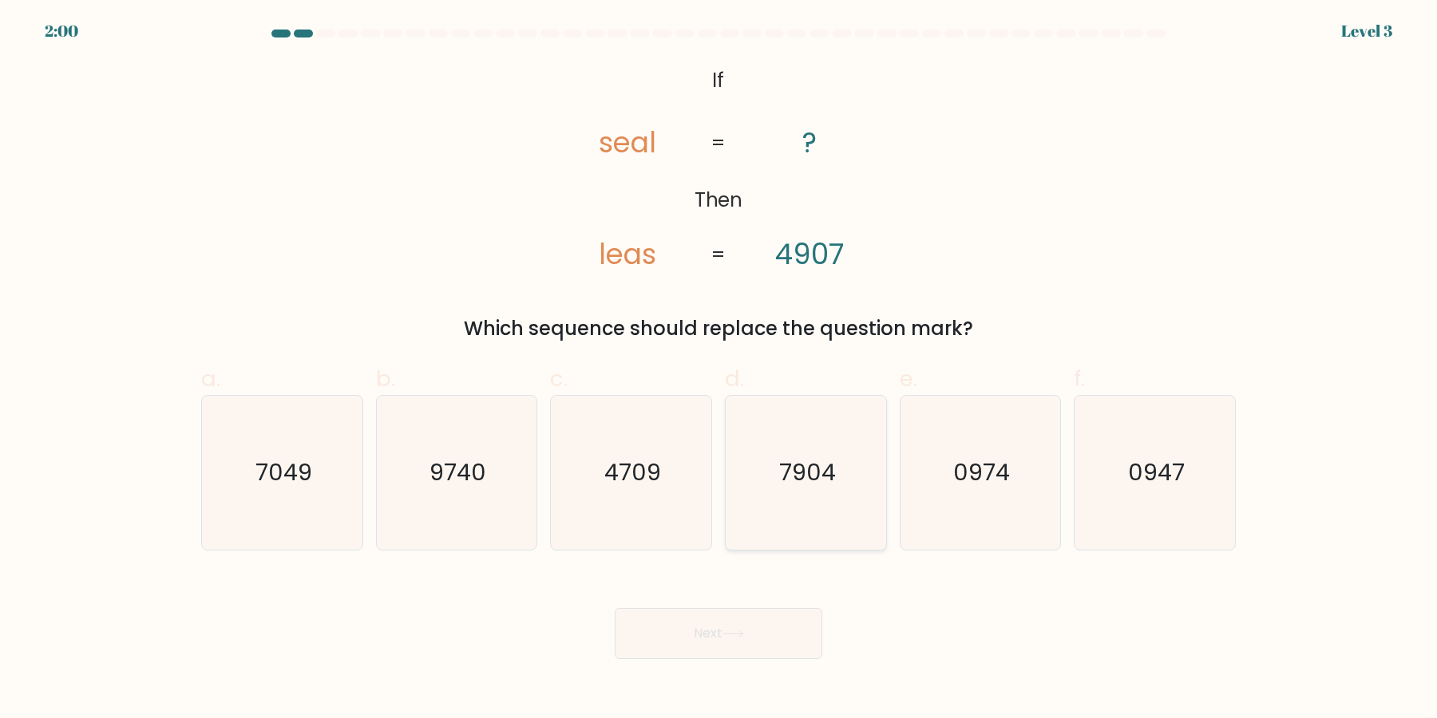
click at [787, 511] on icon "7904" at bounding box center [806, 473] width 154 height 154
click at [719, 370] on input "d. 7904" at bounding box center [718, 364] width 1 height 10
radio input "true"
click at [736, 624] on button "Next" at bounding box center [719, 633] width 208 height 51
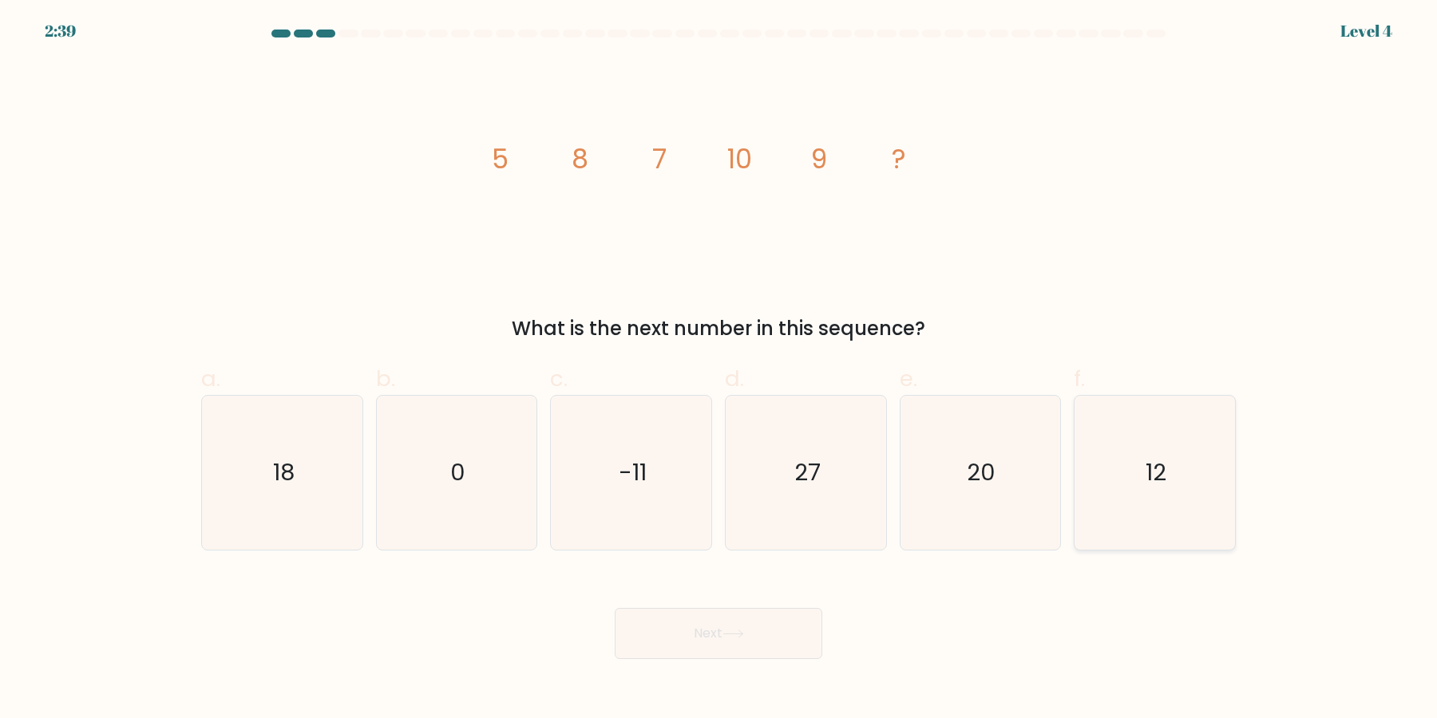
click at [1110, 463] on icon "12" at bounding box center [1155, 473] width 154 height 154
click at [719, 370] on input "f. 12" at bounding box center [718, 364] width 1 height 10
radio input "true"
click at [750, 622] on button "Next" at bounding box center [719, 633] width 208 height 51
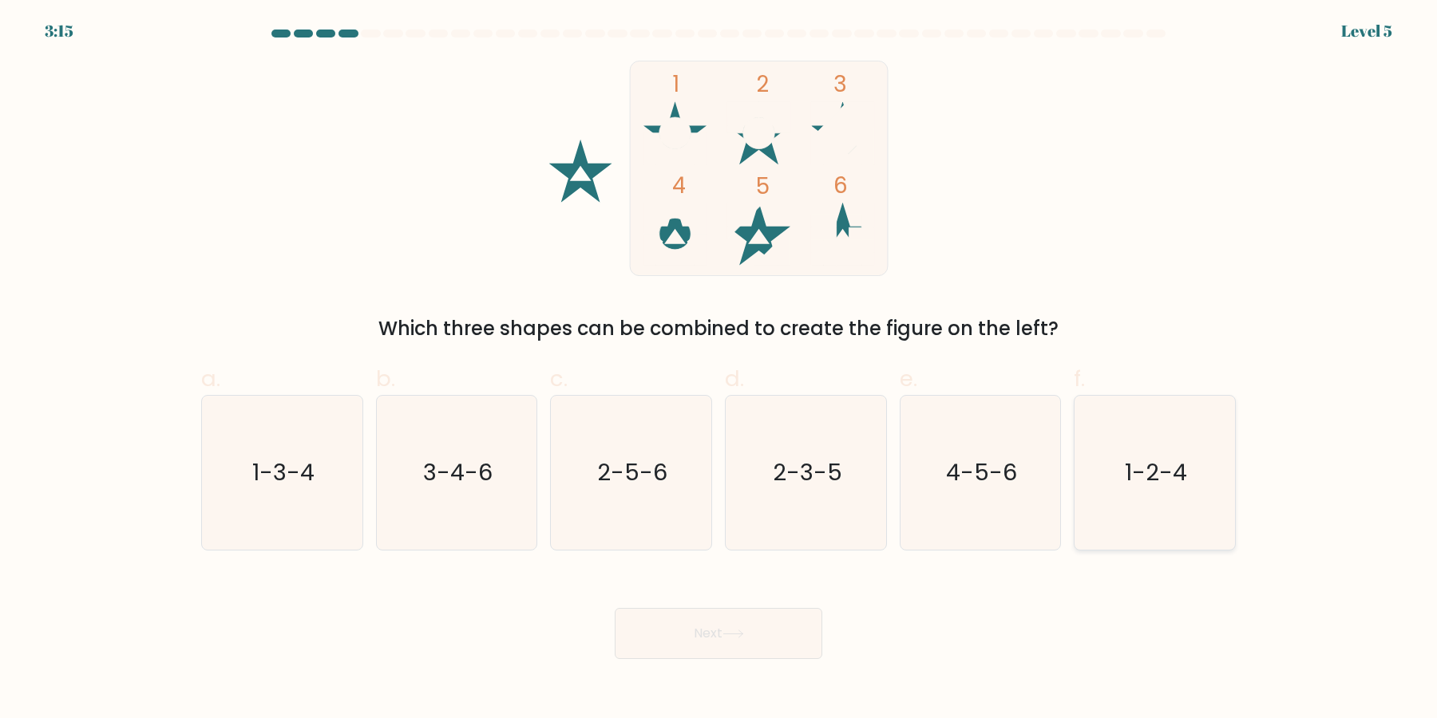
click at [1094, 463] on icon "1-2-4" at bounding box center [1155, 473] width 154 height 154
click at [719, 370] on input "f. 1-2-4" at bounding box center [718, 364] width 1 height 10
radio input "true"
click at [820, 609] on div "Next" at bounding box center [719, 614] width 1054 height 89
click at [807, 611] on button "Next" at bounding box center [719, 633] width 208 height 51
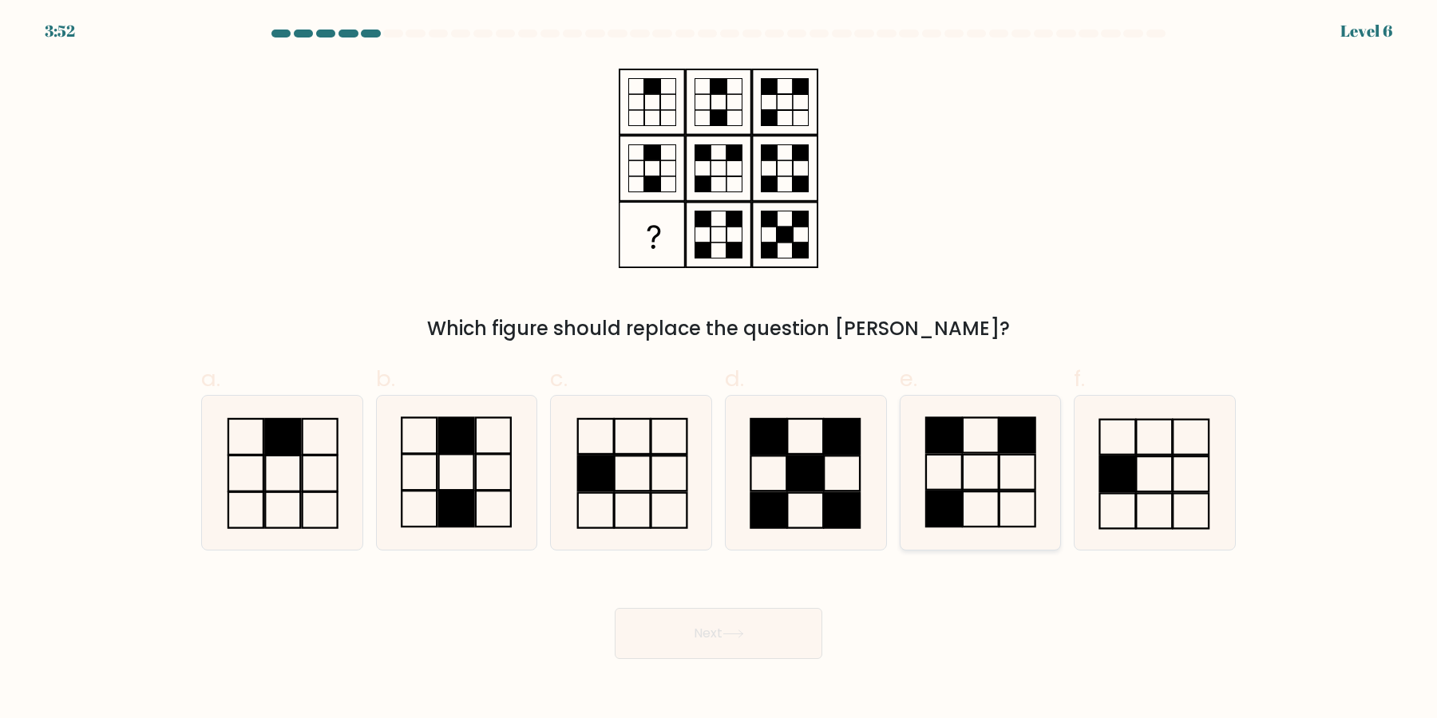
click at [983, 492] on rect at bounding box center [981, 509] width 36 height 35
click at [719, 370] on input "e." at bounding box center [718, 364] width 1 height 10
radio input "true"
click at [744, 632] on icon at bounding box center [733, 634] width 22 height 9
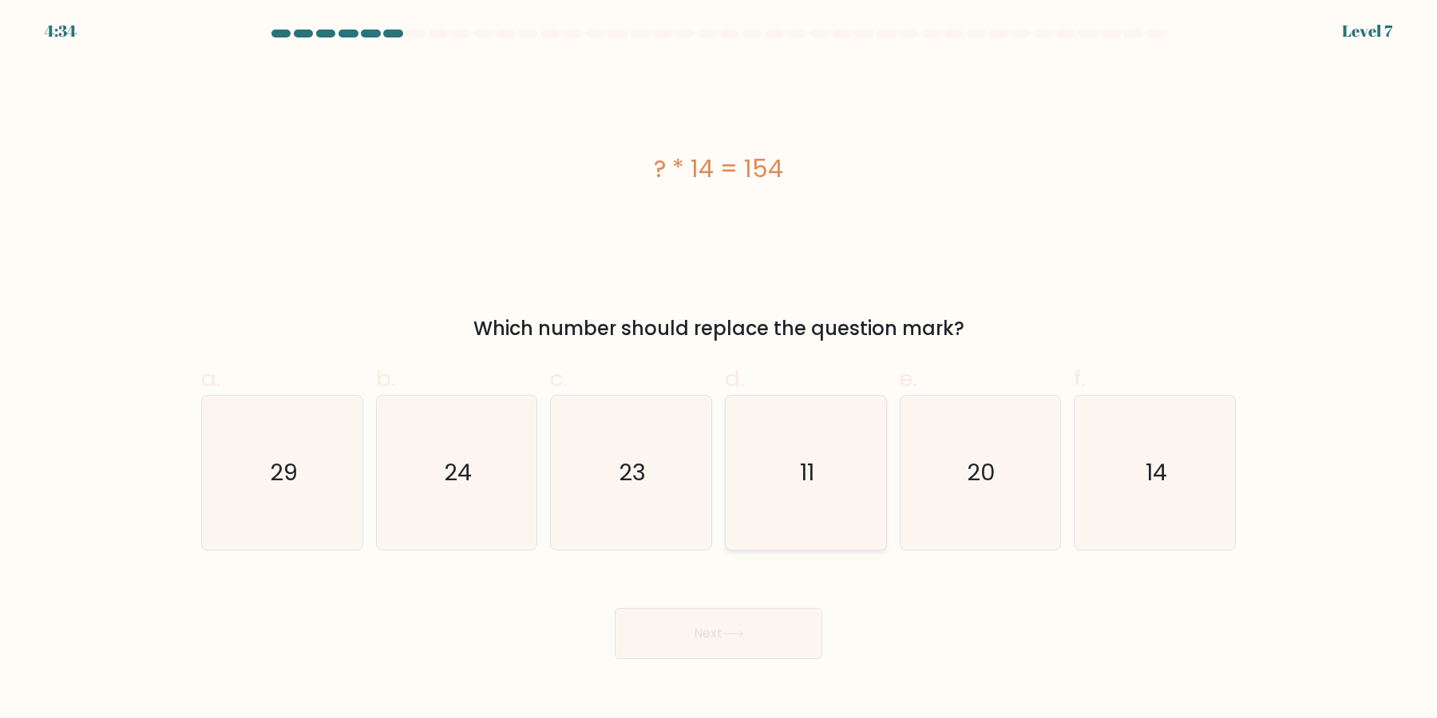
click at [802, 512] on icon "11" at bounding box center [806, 473] width 154 height 154
click at [719, 370] on input "d. 11" at bounding box center [718, 364] width 1 height 10
radio input "true"
click at [770, 628] on button "Next" at bounding box center [719, 633] width 208 height 51
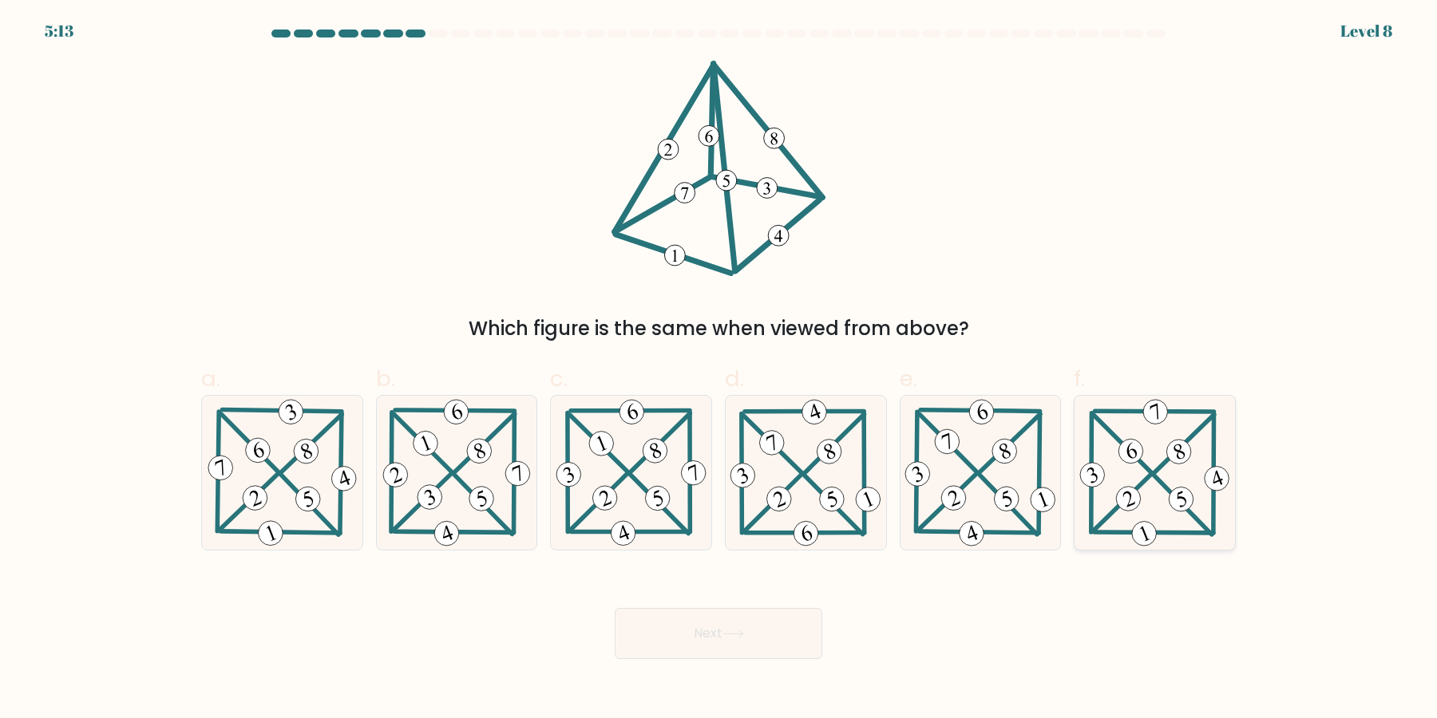
click at [1149, 475] on 199 at bounding box center [1122, 503] width 57 height 57
click at [719, 370] on input "f." at bounding box center [718, 364] width 1 height 10
radio input "true"
click at [299, 484] on icon at bounding box center [282, 473] width 156 height 154
click at [718, 370] on input "a." at bounding box center [718, 364] width 1 height 10
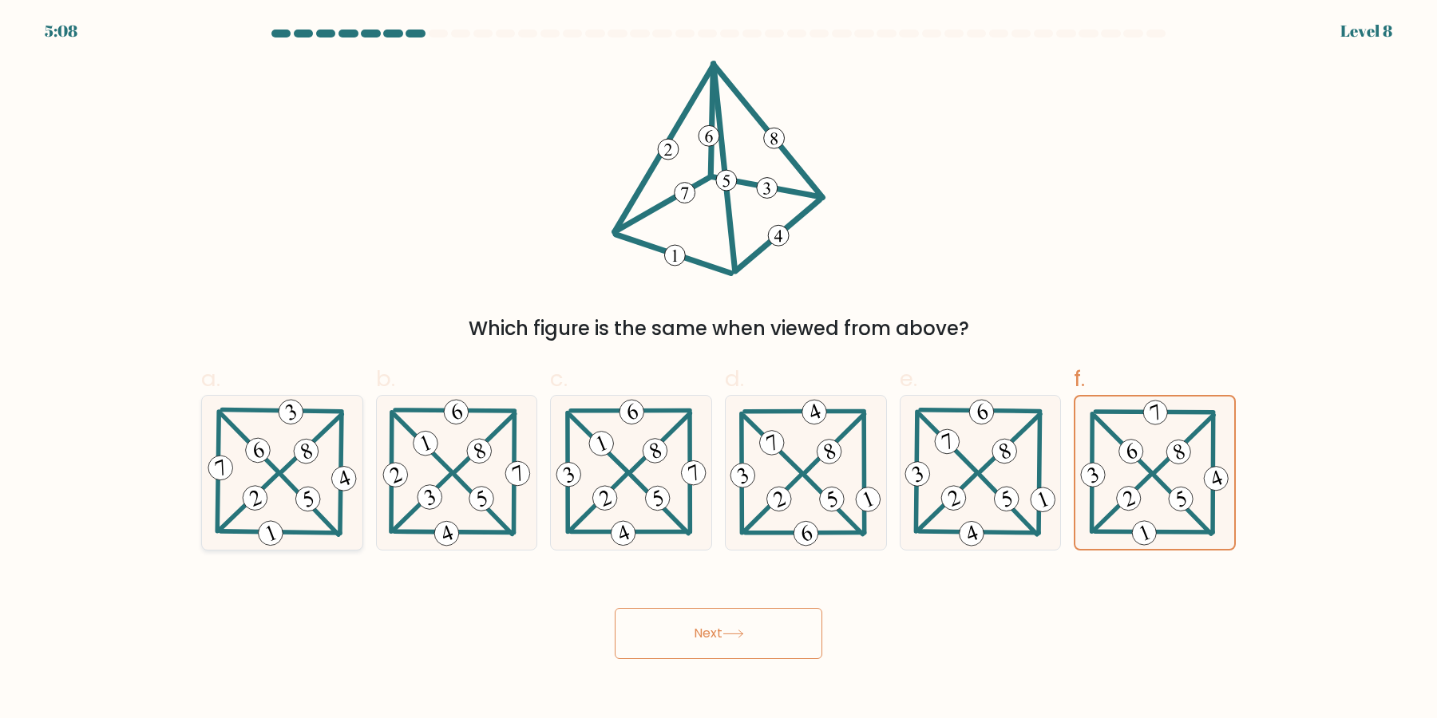
radio input "true"
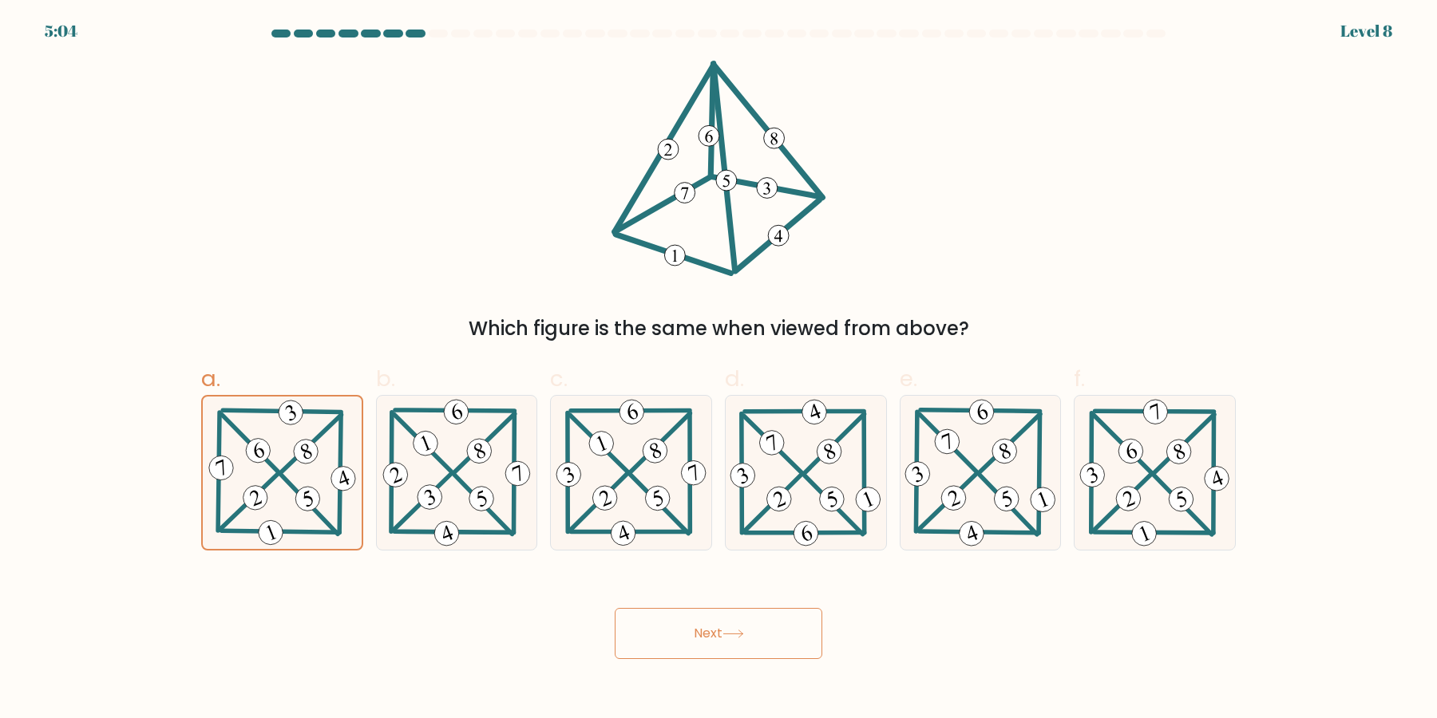
click at [697, 624] on button "Next" at bounding box center [719, 633] width 208 height 51
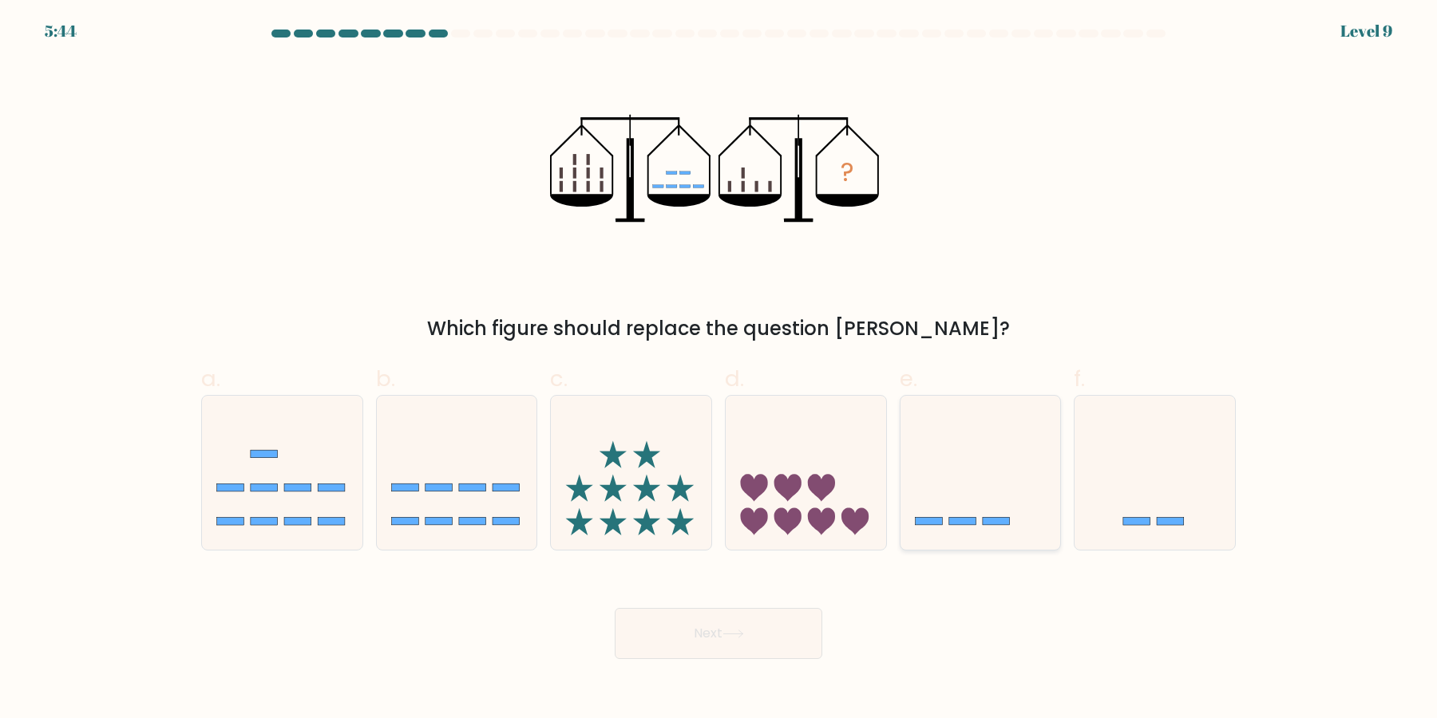
click at [1002, 538] on icon at bounding box center [980, 473] width 160 height 133
click at [719, 370] on input "e." at bounding box center [718, 364] width 1 height 10
radio input "true"
click at [754, 637] on button "Next" at bounding box center [719, 633] width 208 height 51
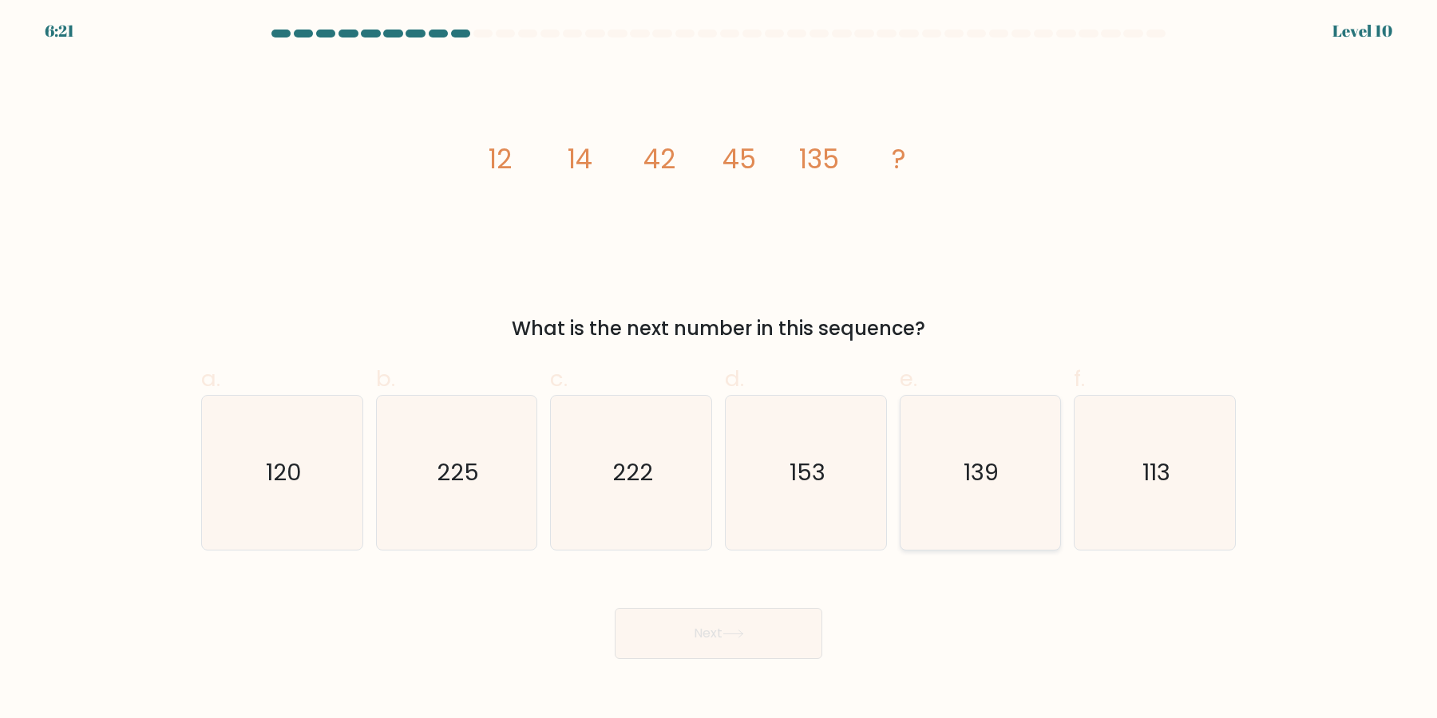
click at [1015, 503] on icon "139" at bounding box center [980, 473] width 154 height 154
click at [719, 370] on input "e. 139" at bounding box center [718, 364] width 1 height 10
radio input "true"
click at [778, 643] on button "Next" at bounding box center [719, 633] width 208 height 51
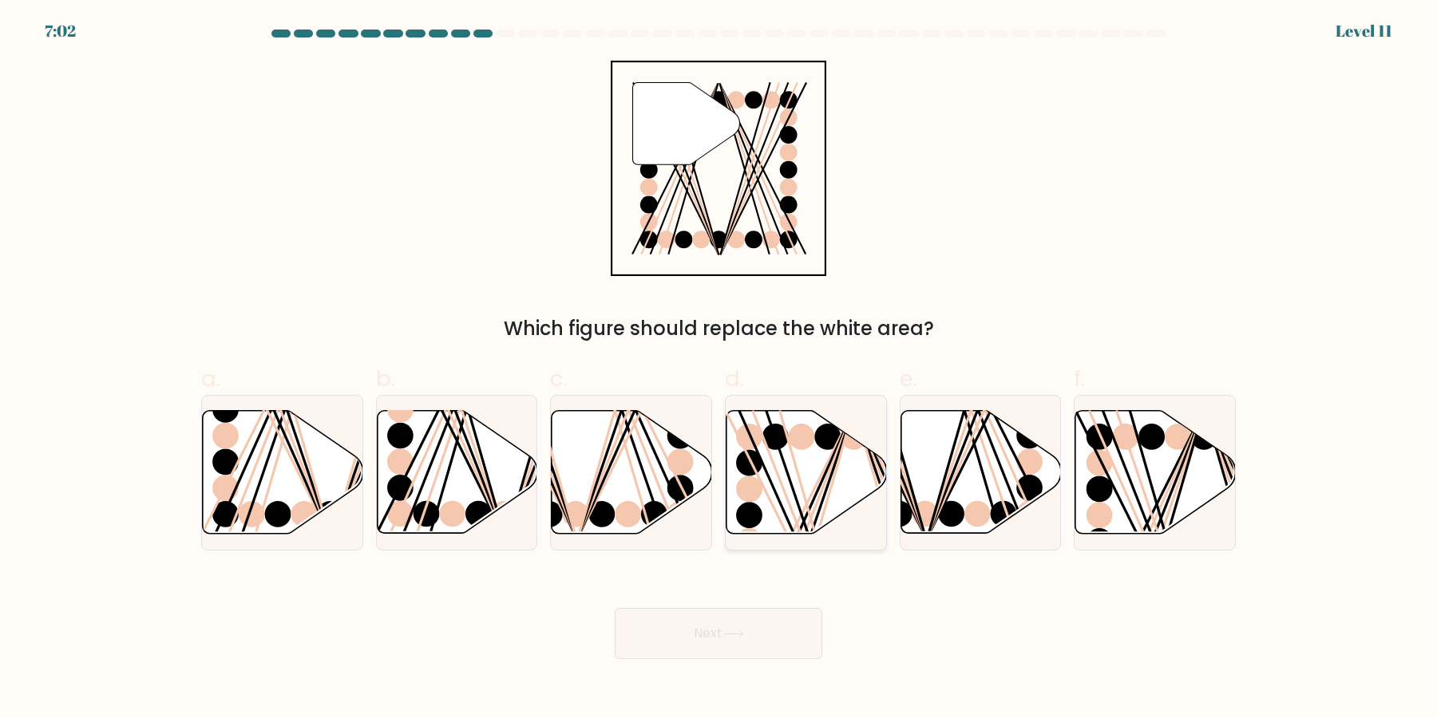
click at [763, 504] on icon at bounding box center [806, 472] width 160 height 123
click at [719, 370] on input "d." at bounding box center [718, 364] width 1 height 10
radio input "true"
click at [1145, 504] on icon at bounding box center [1155, 472] width 160 height 123
click at [719, 370] on input "f." at bounding box center [718, 364] width 1 height 10
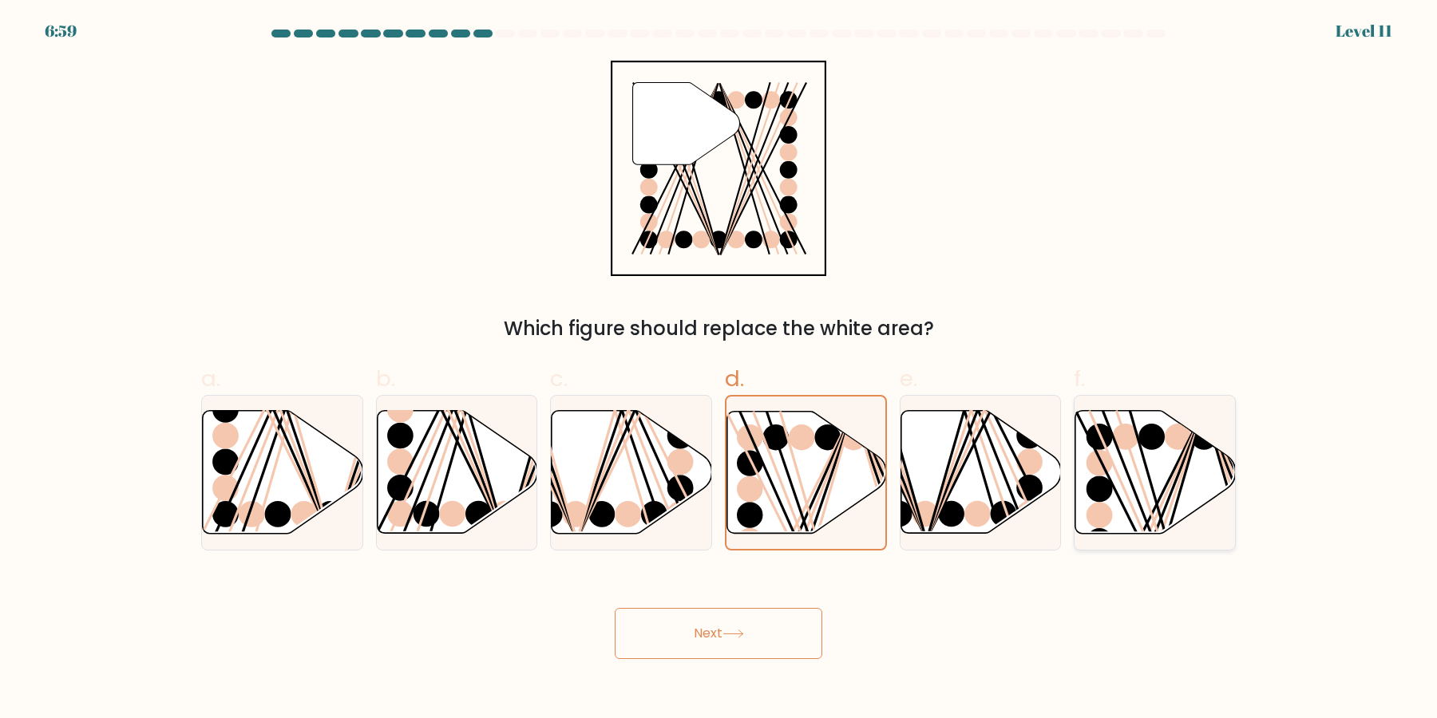
radio input "true"
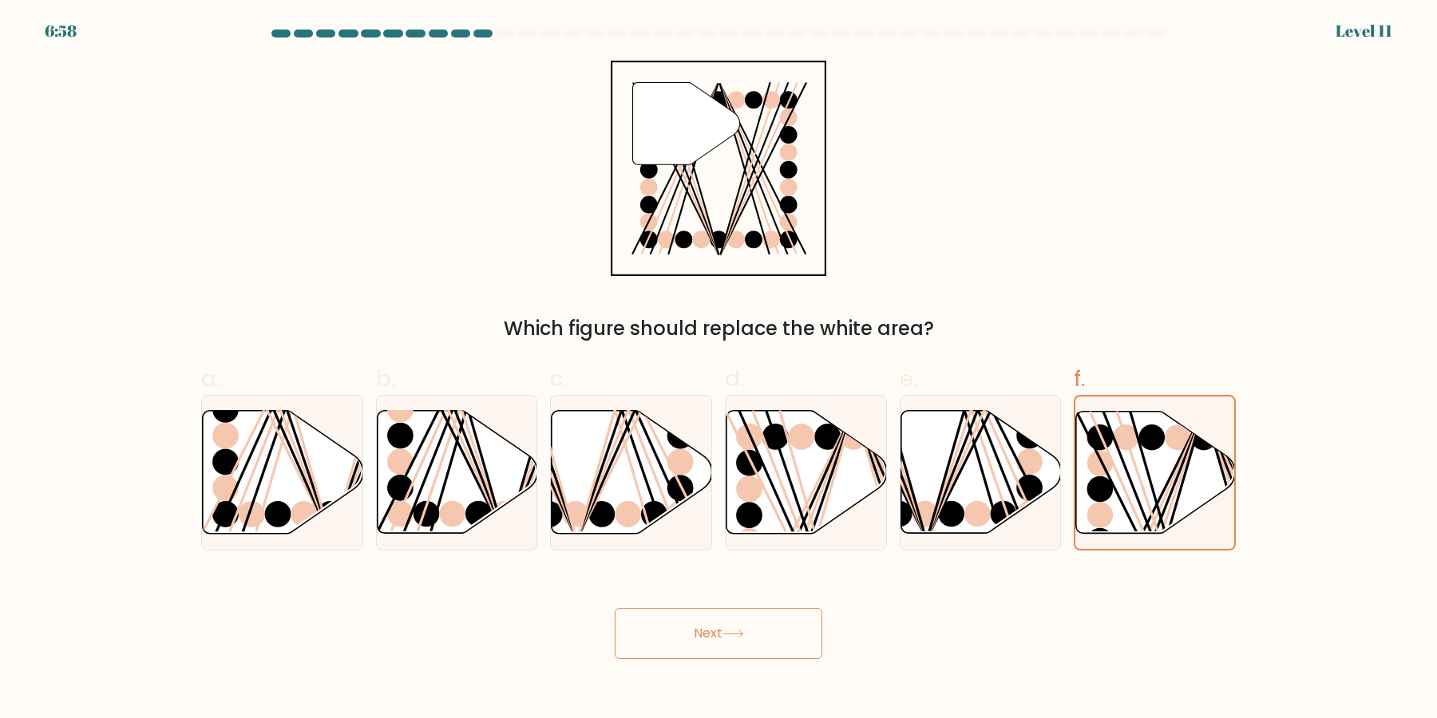
click at [743, 630] on button "Next" at bounding box center [719, 633] width 208 height 51
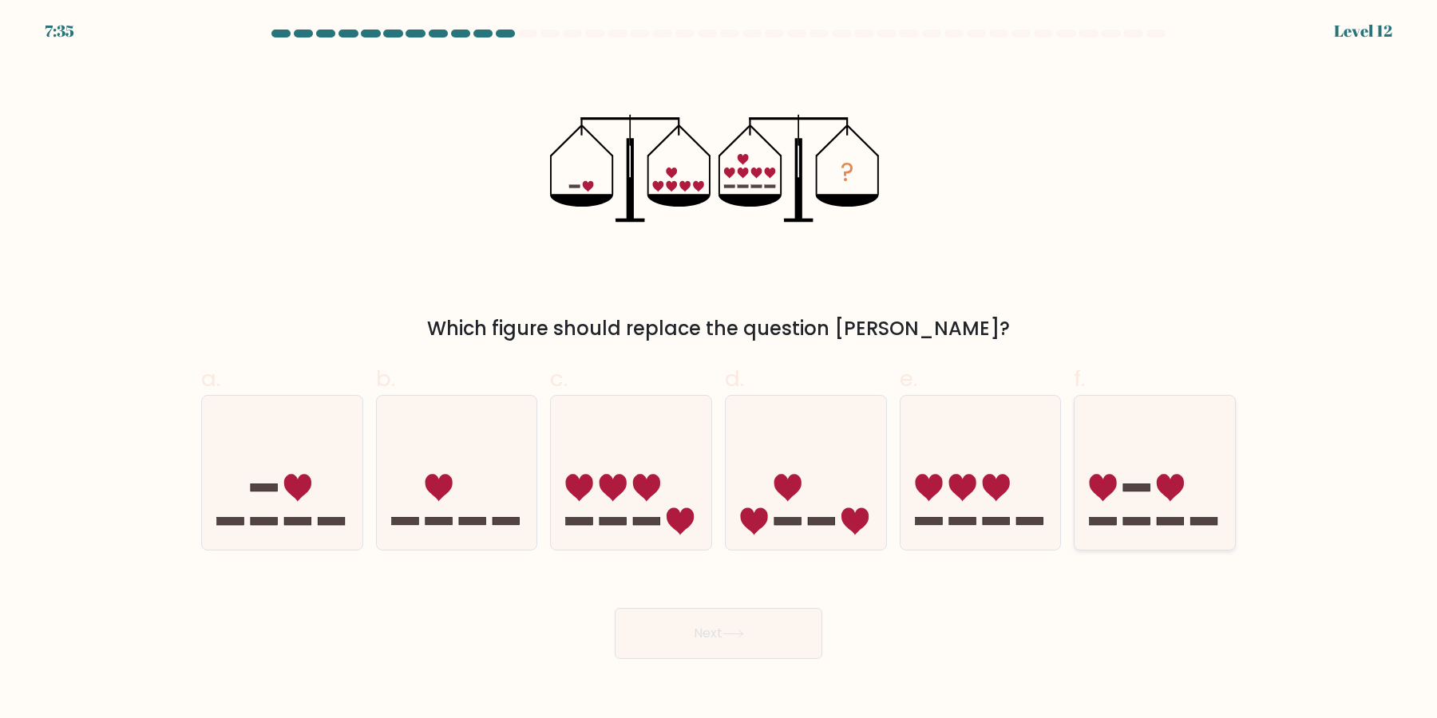
click at [1154, 479] on icon at bounding box center [1154, 473] width 160 height 133
click at [719, 370] on input "f." at bounding box center [718, 364] width 1 height 10
radio input "true"
click at [319, 517] on icon at bounding box center [282, 473] width 160 height 133
click at [718, 370] on input "a." at bounding box center [718, 364] width 1 height 10
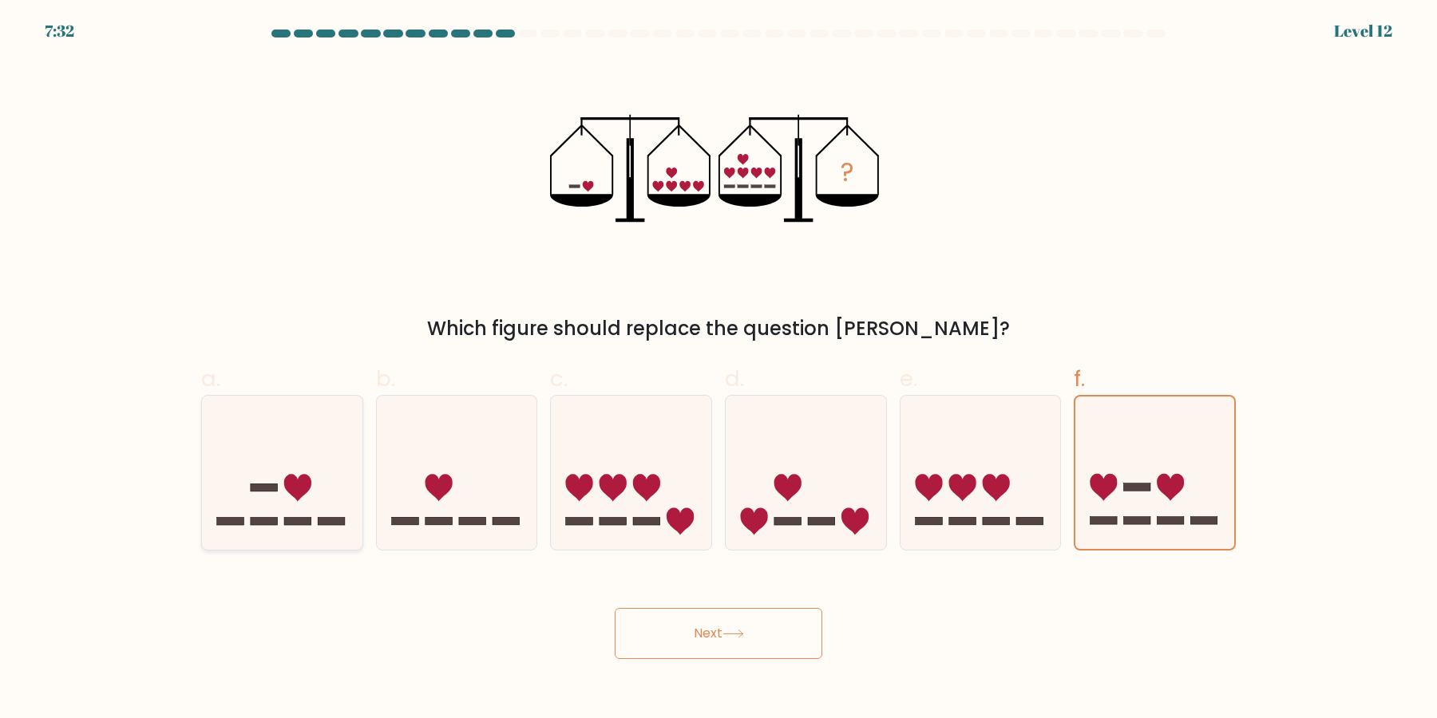
radio input "true"
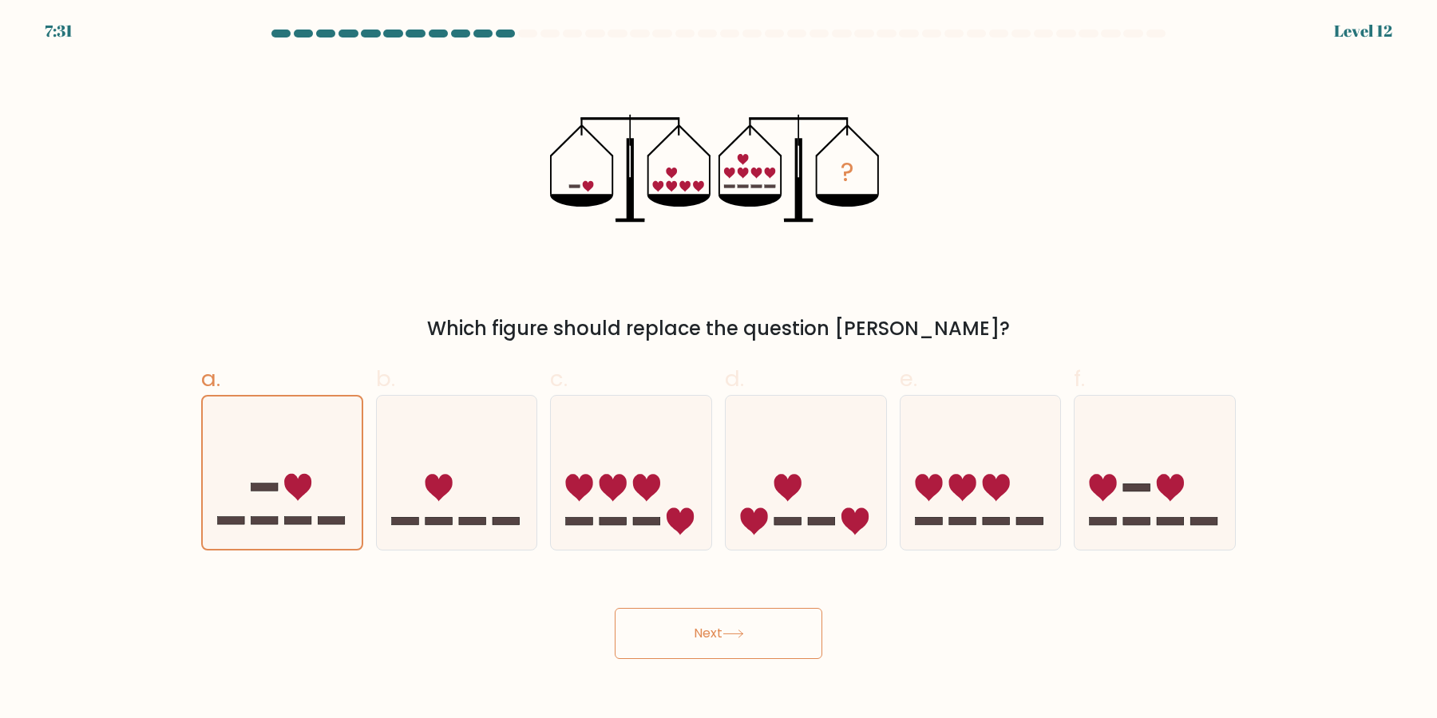
click at [757, 634] on button "Next" at bounding box center [719, 633] width 208 height 51
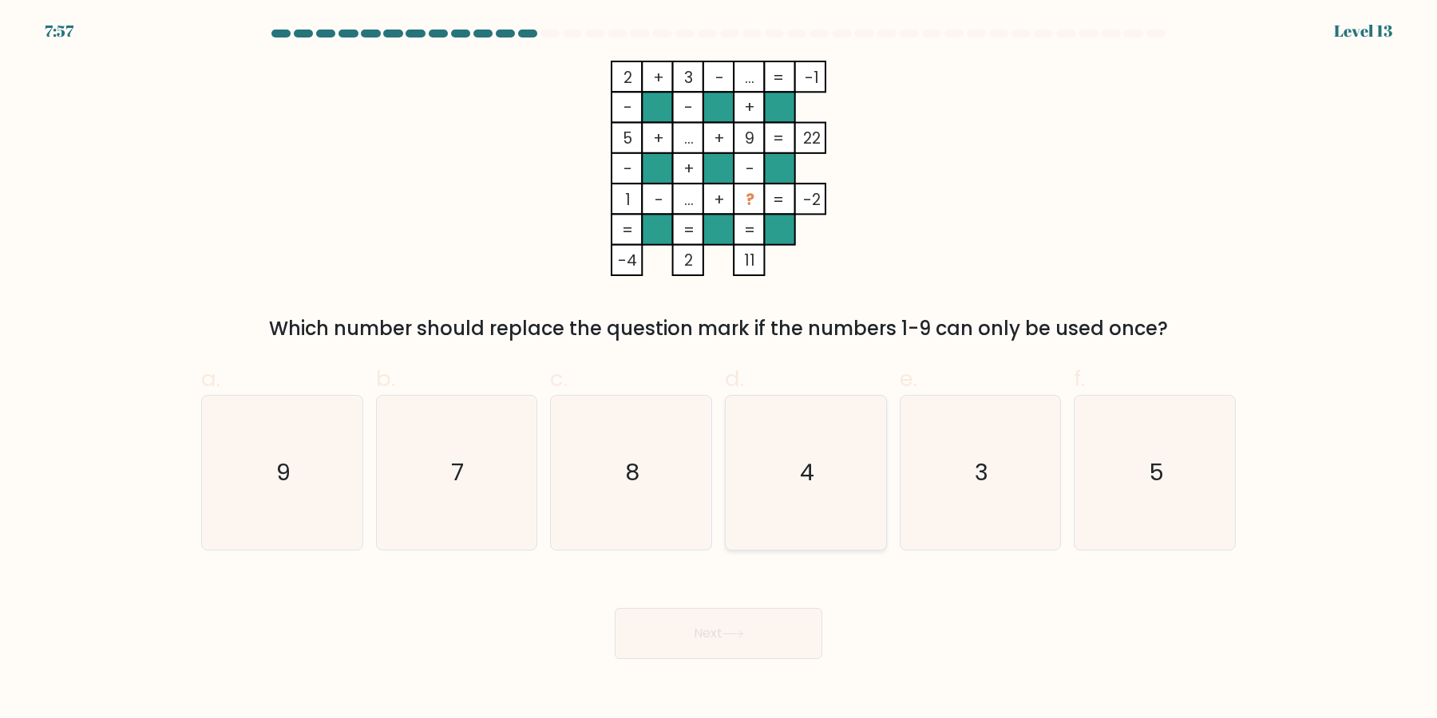
click at [837, 443] on icon "4" at bounding box center [806, 473] width 154 height 154
click at [719, 370] on input "d. 4" at bounding box center [718, 364] width 1 height 10
radio input "true"
click at [754, 615] on button "Next" at bounding box center [719, 633] width 208 height 51
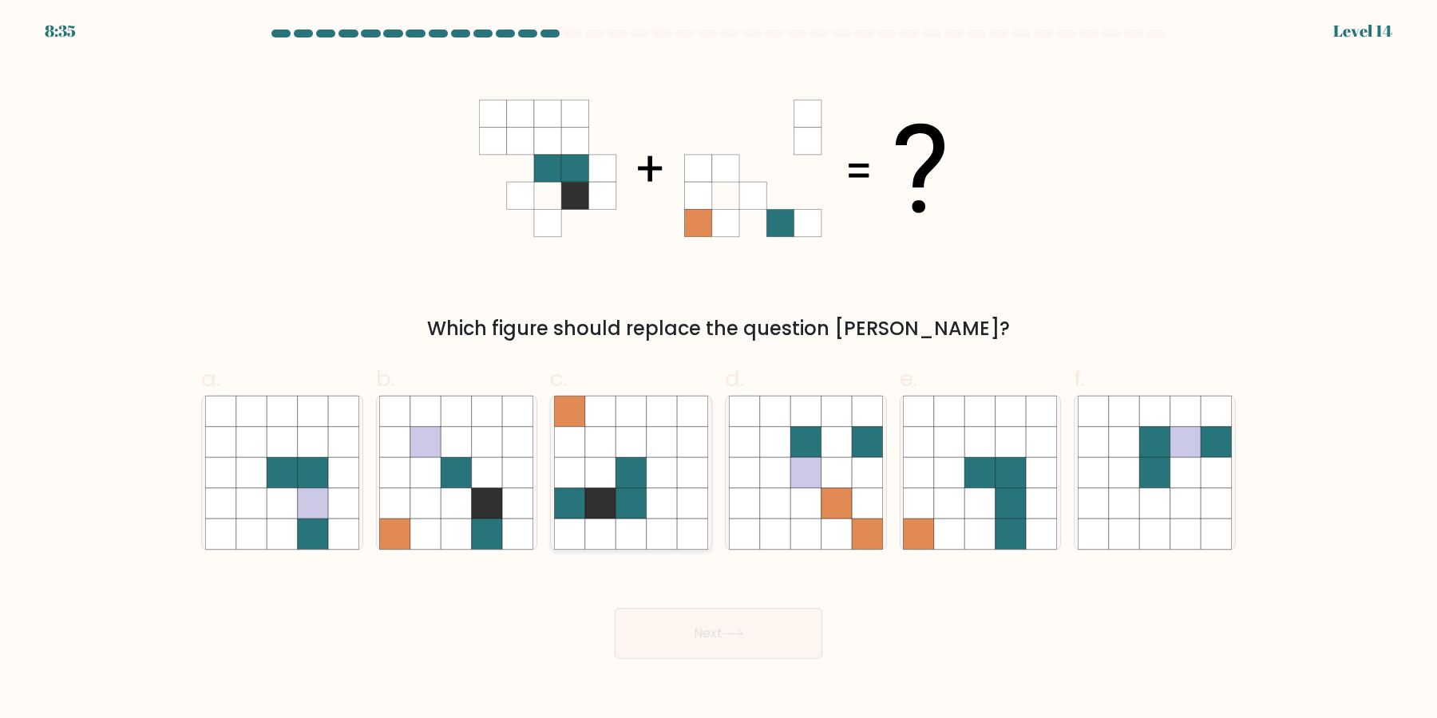
click at [643, 520] on icon at bounding box center [630, 534] width 30 height 30
click at [718, 370] on input "c." at bounding box center [718, 364] width 1 height 10
radio input "true"
click at [712, 625] on button "Next" at bounding box center [719, 633] width 208 height 51
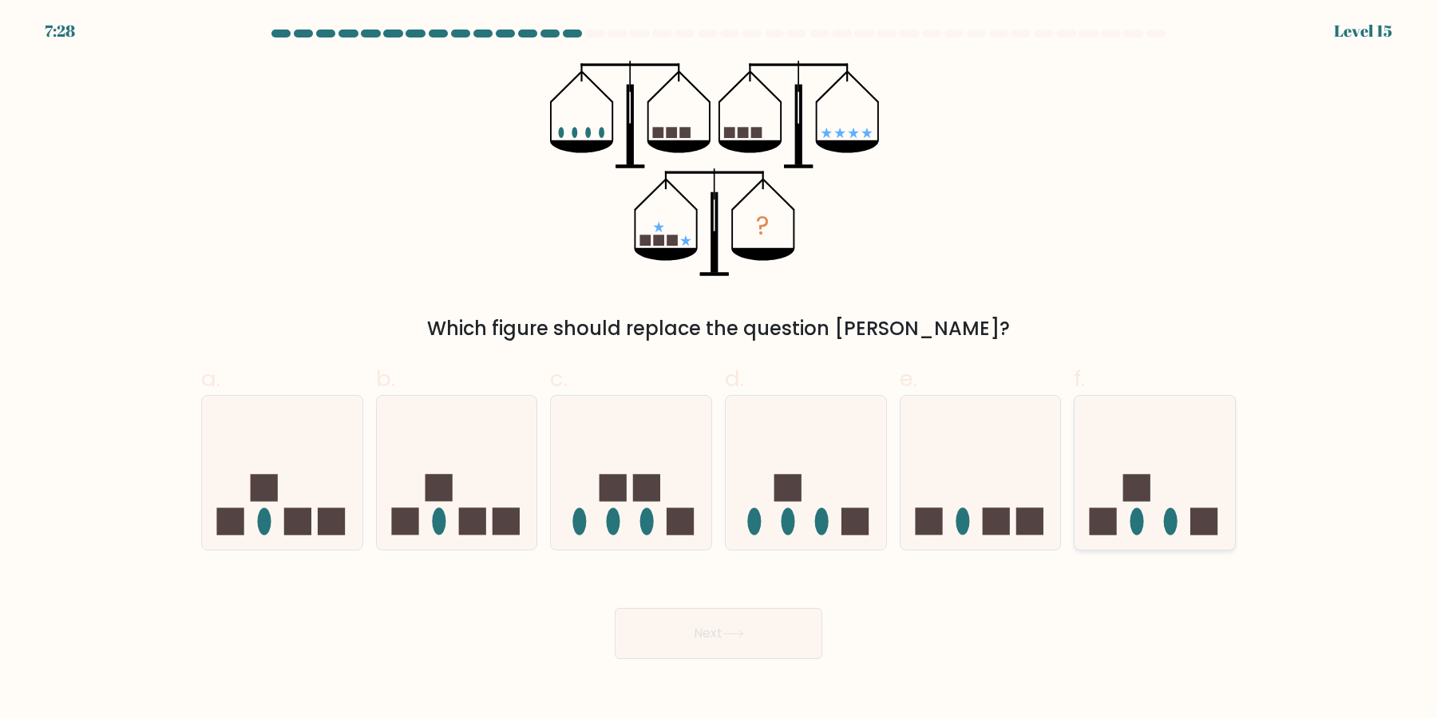
click at [1179, 477] on icon at bounding box center [1154, 473] width 160 height 133
click at [719, 370] on input "f." at bounding box center [718, 364] width 1 height 10
radio input "true"
click at [525, 334] on div "Which figure should replace the question mark?" at bounding box center [718, 329] width 1015 height 29
drag, startPoint x: 525, startPoint y: 334, endPoint x: 1020, endPoint y: 333, distance: 494.9
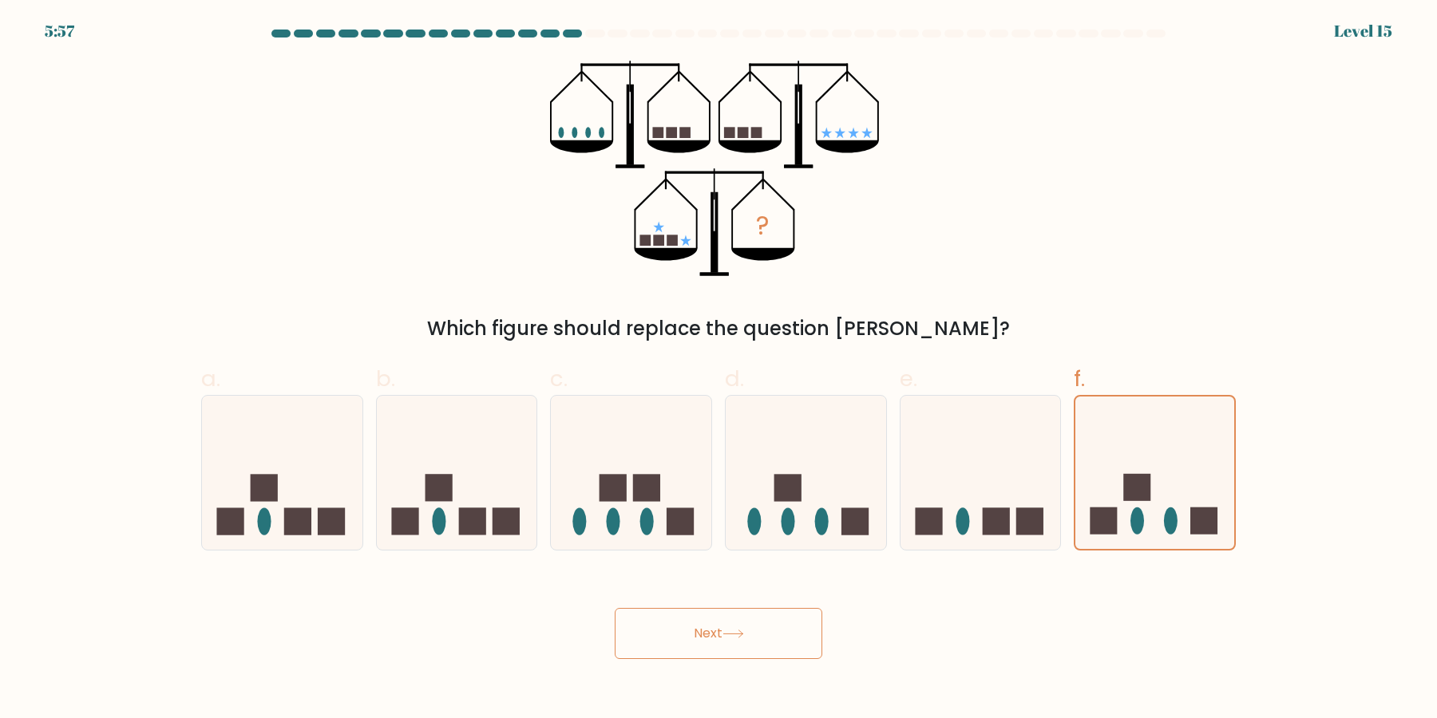
click at [1020, 333] on div "Which figure should replace the question mark?" at bounding box center [718, 329] width 1015 height 29
click at [792, 627] on button "Next" at bounding box center [719, 633] width 208 height 51
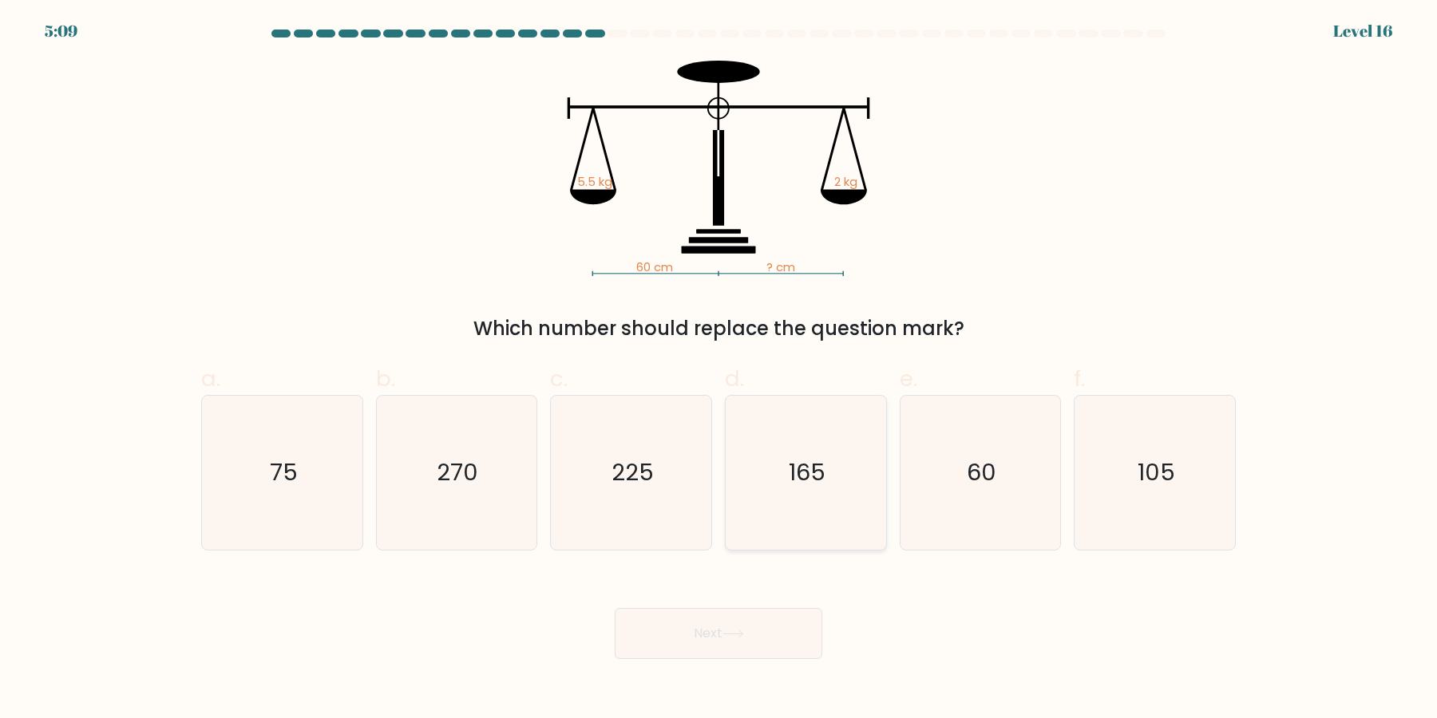
click at [840, 475] on icon "165" at bounding box center [806, 473] width 154 height 154
click at [719, 370] on input "d. 165" at bounding box center [718, 364] width 1 height 10
radio input "true"
click at [757, 640] on button "Next" at bounding box center [719, 633] width 208 height 51
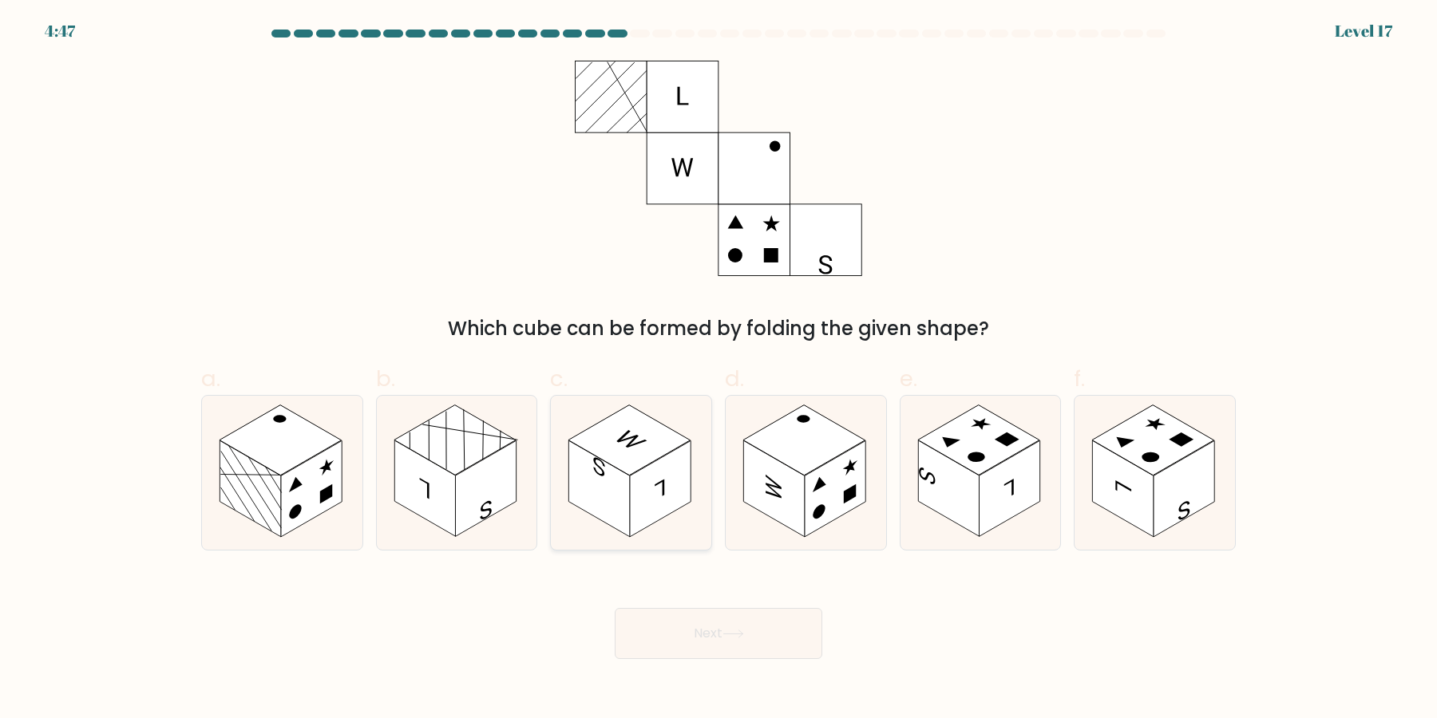
click at [610, 497] on rect at bounding box center [599, 489] width 61 height 97
click at [718, 370] on input "c." at bounding box center [718, 364] width 1 height 10
radio input "true"
click at [833, 475] on rect at bounding box center [835, 489] width 61 height 97
click at [719, 370] on input "d." at bounding box center [718, 364] width 1 height 10
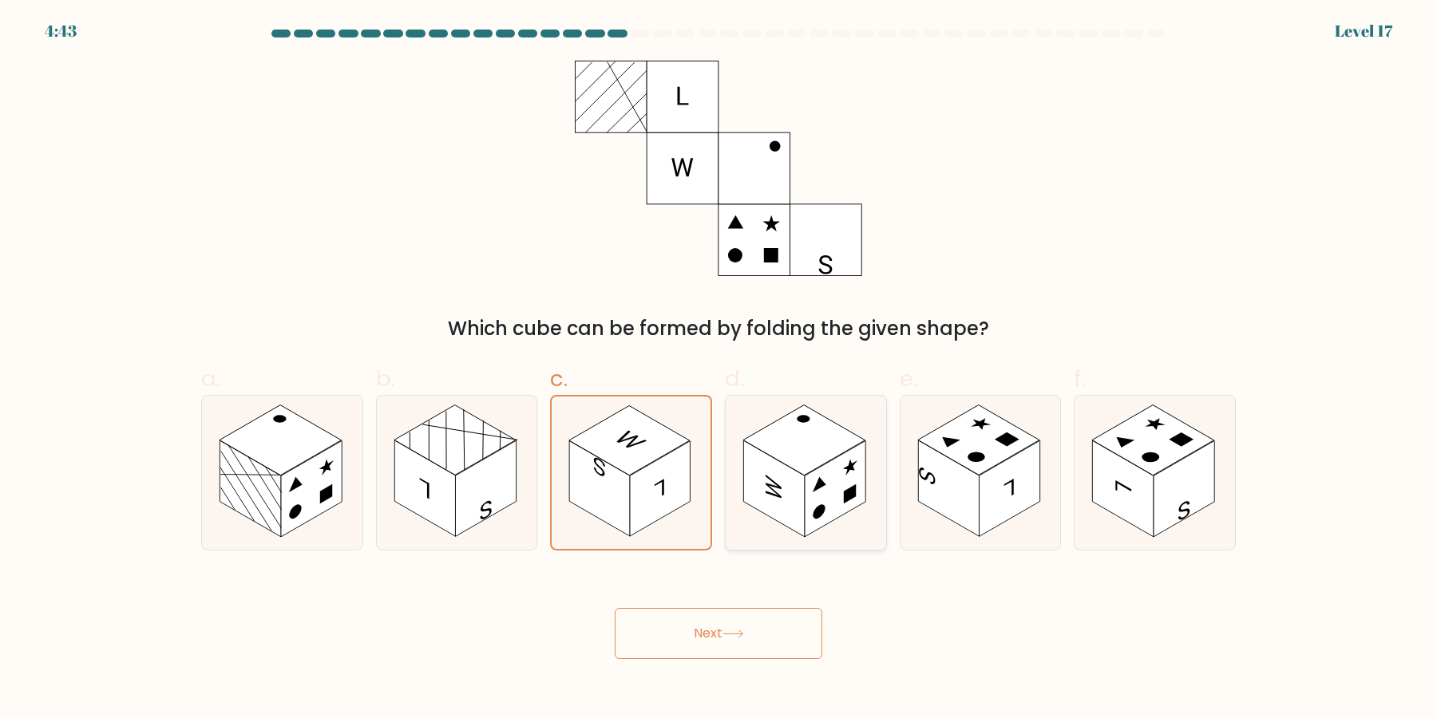
radio input "true"
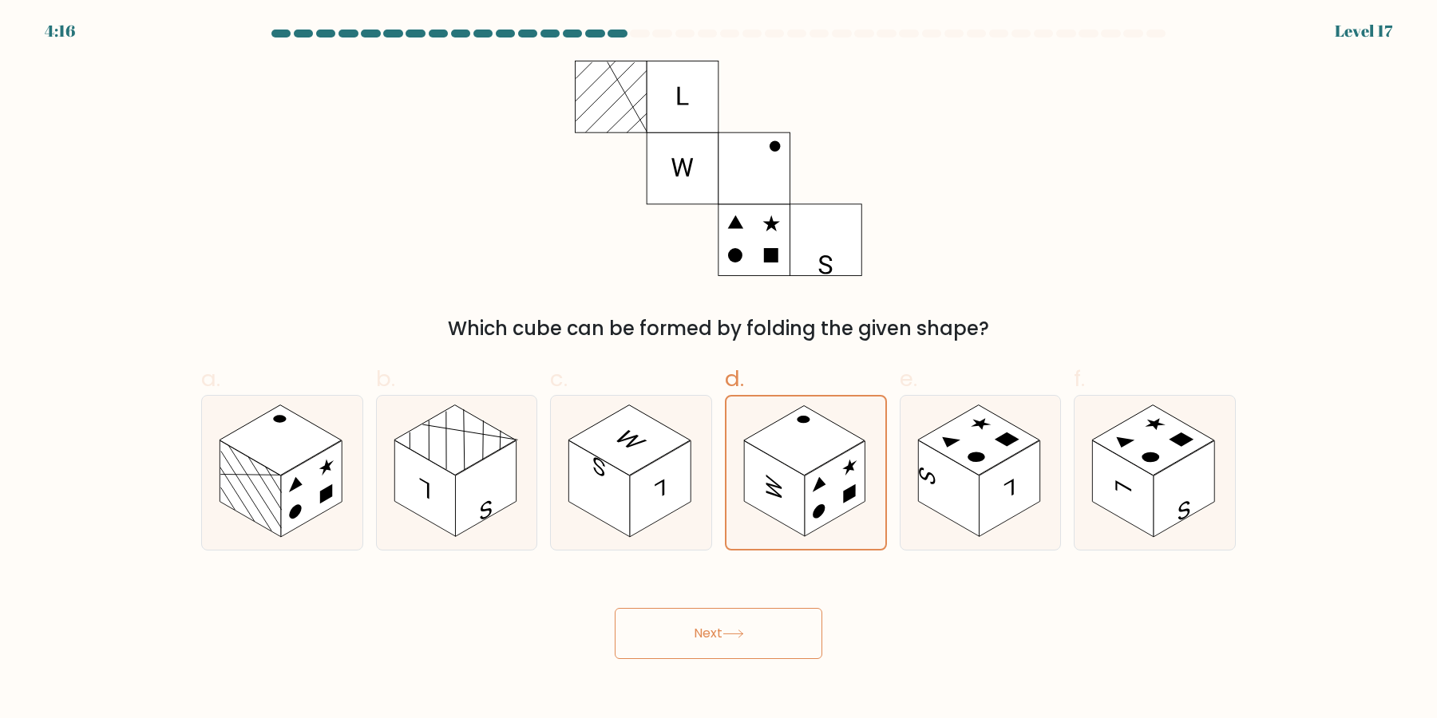
click at [790, 641] on button "Next" at bounding box center [719, 633] width 208 height 51
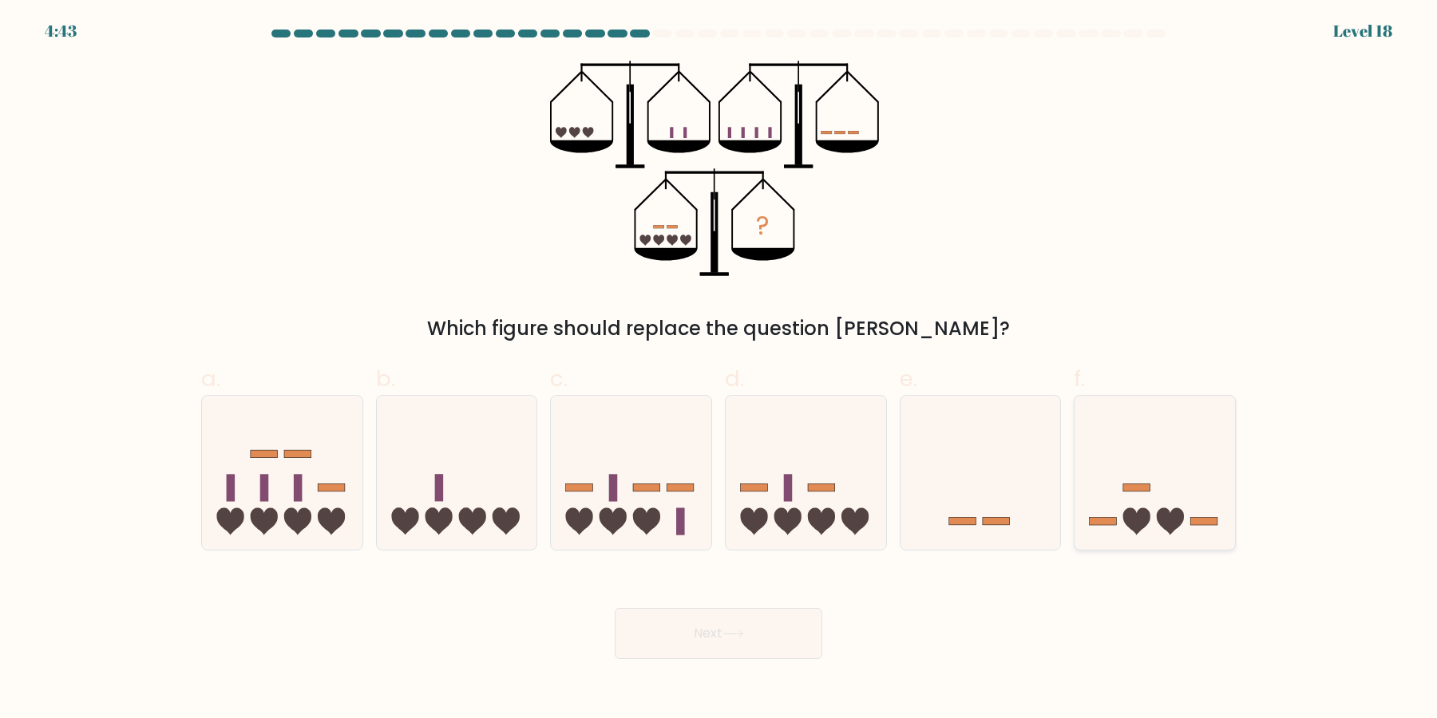
click at [1121, 473] on icon at bounding box center [1154, 473] width 160 height 133
click at [719, 370] on input "f." at bounding box center [718, 364] width 1 height 10
radio input "true"
click at [776, 647] on button "Next" at bounding box center [719, 633] width 208 height 51
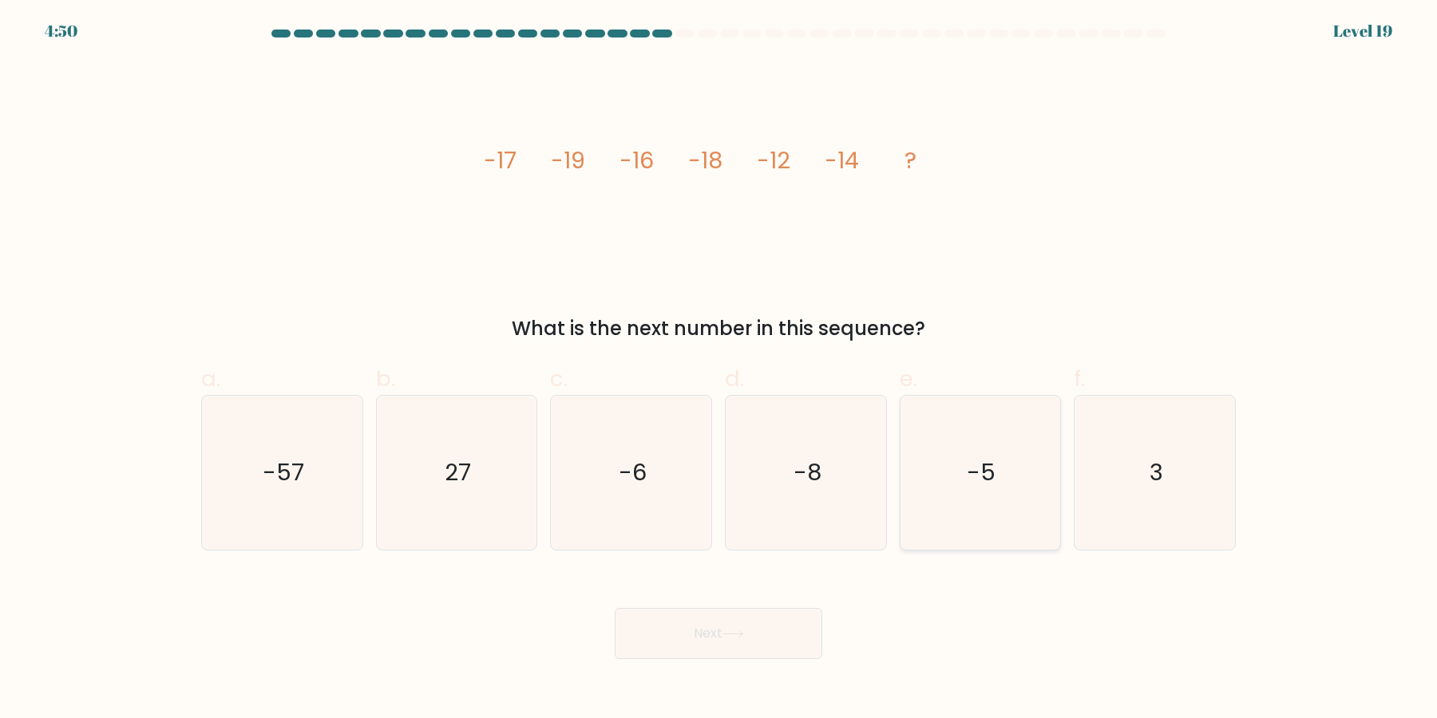
click at [1009, 452] on icon "-5" at bounding box center [980, 473] width 154 height 154
click at [719, 370] on input "e. -5" at bounding box center [718, 364] width 1 height 10
radio input "true"
click at [791, 620] on button "Next" at bounding box center [719, 633] width 208 height 51
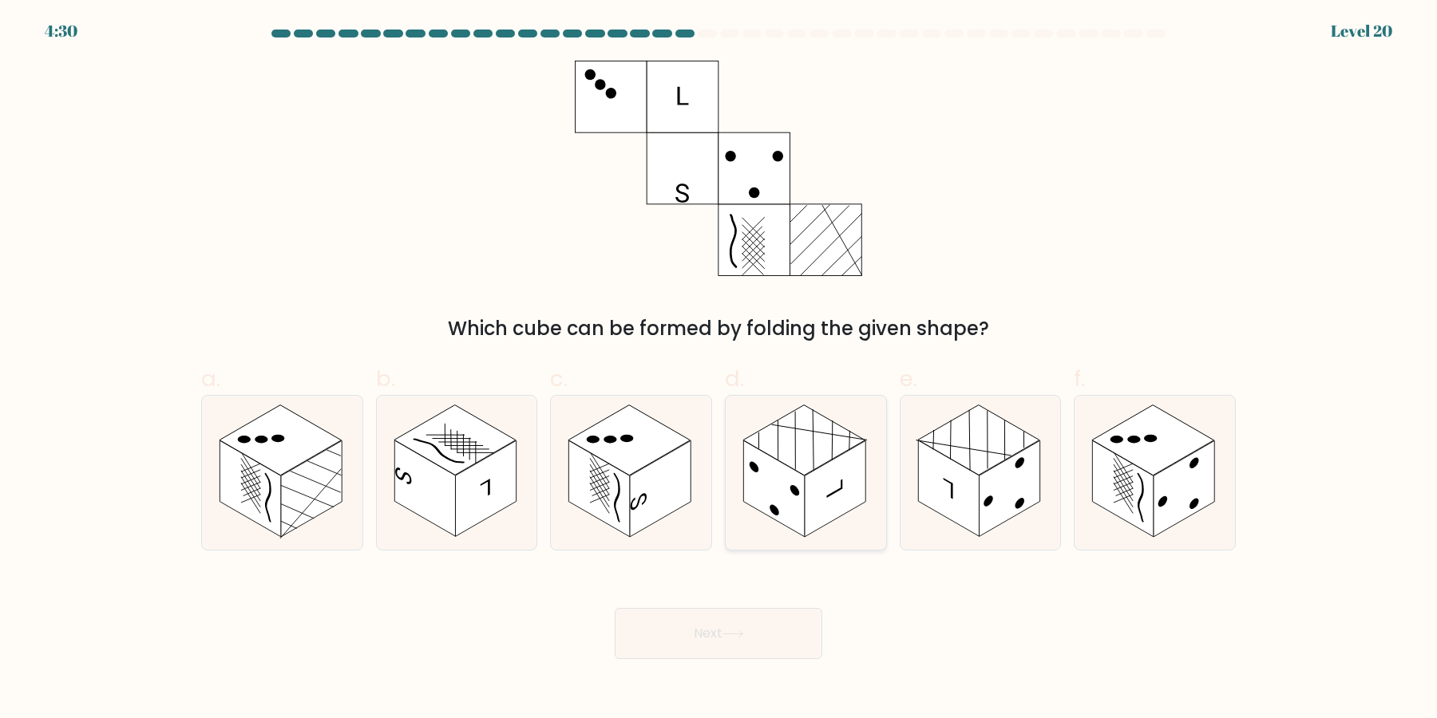
click at [841, 488] on icon at bounding box center [834, 489] width 16 height 18
click at [719, 370] on input "d." at bounding box center [718, 364] width 1 height 10
radio input "true"
click at [774, 639] on button "Next" at bounding box center [719, 633] width 208 height 51
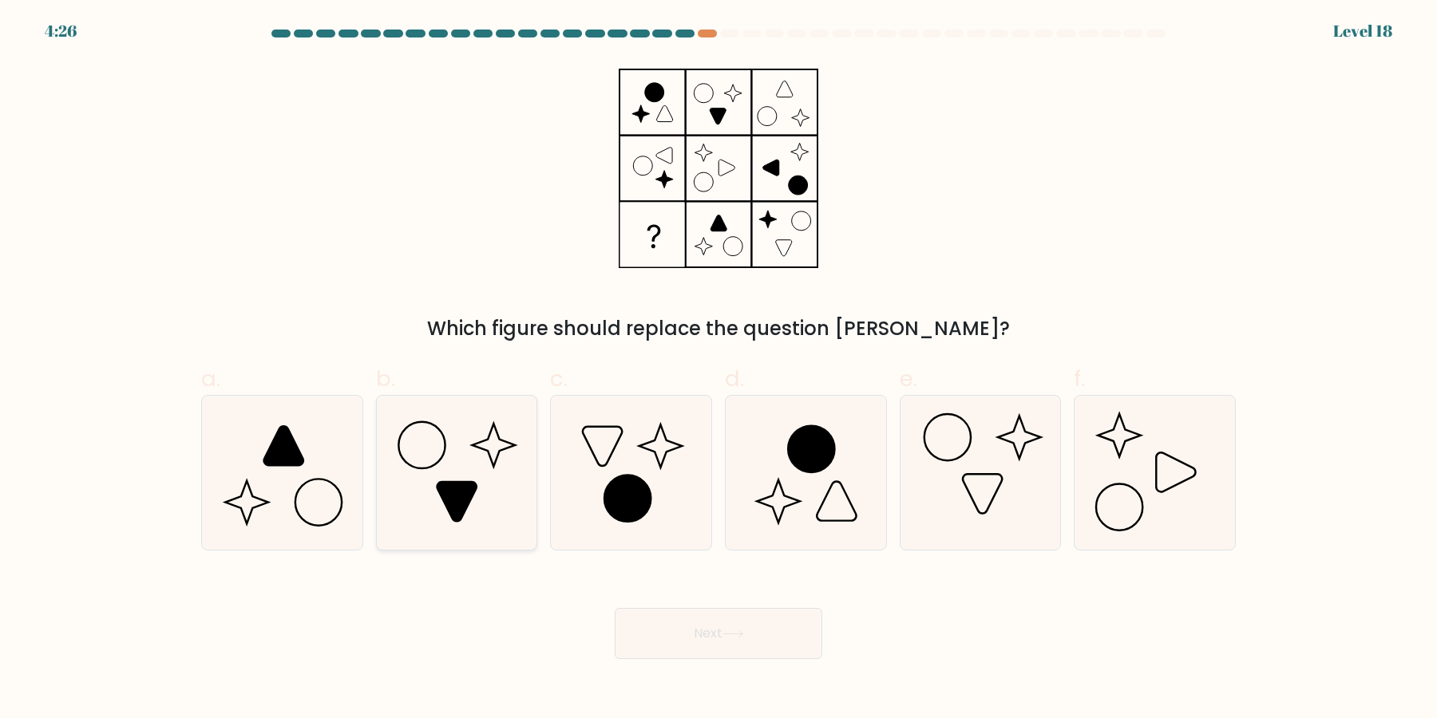
click at [482, 508] on icon at bounding box center [456, 473] width 154 height 154
click at [718, 370] on input "b." at bounding box center [718, 364] width 1 height 10
radio input "true"
click at [643, 478] on icon at bounding box center [631, 473] width 154 height 154
click at [718, 370] on input "c." at bounding box center [718, 364] width 1 height 10
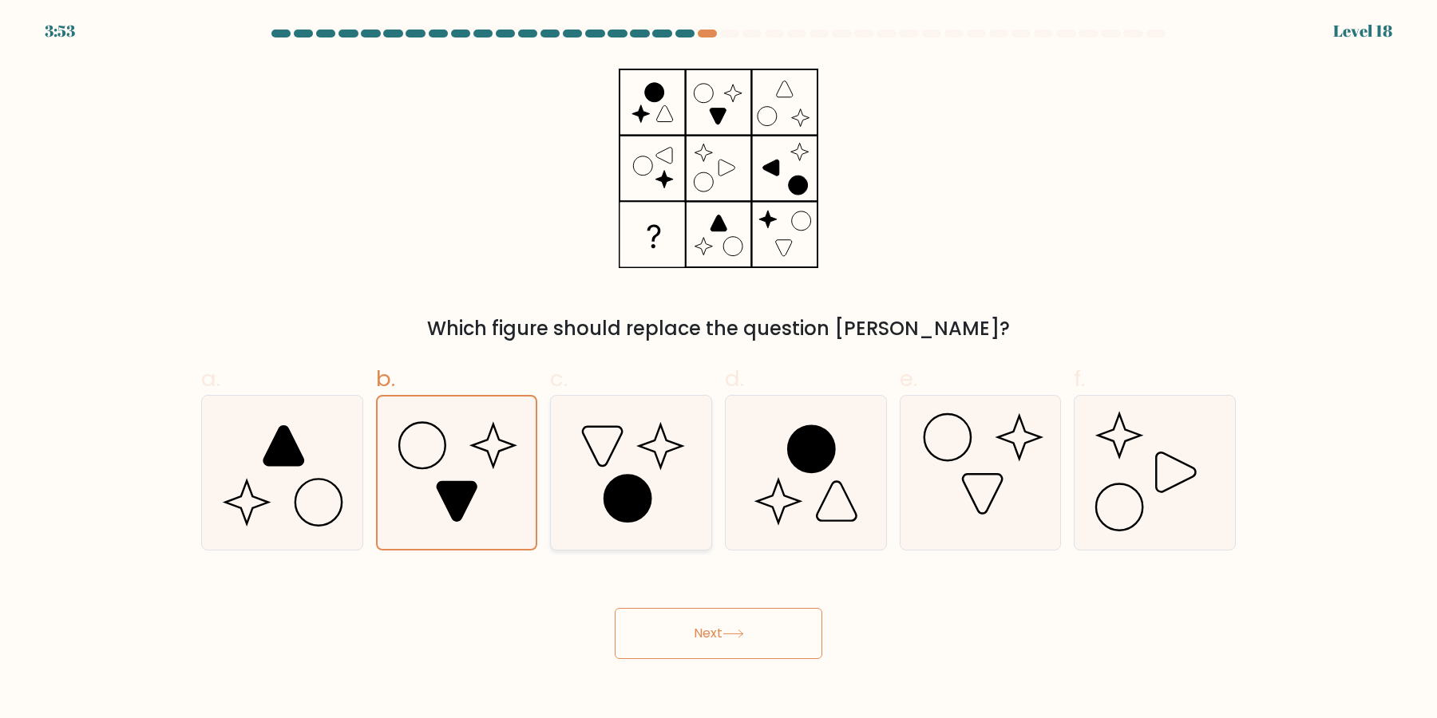
radio input "true"
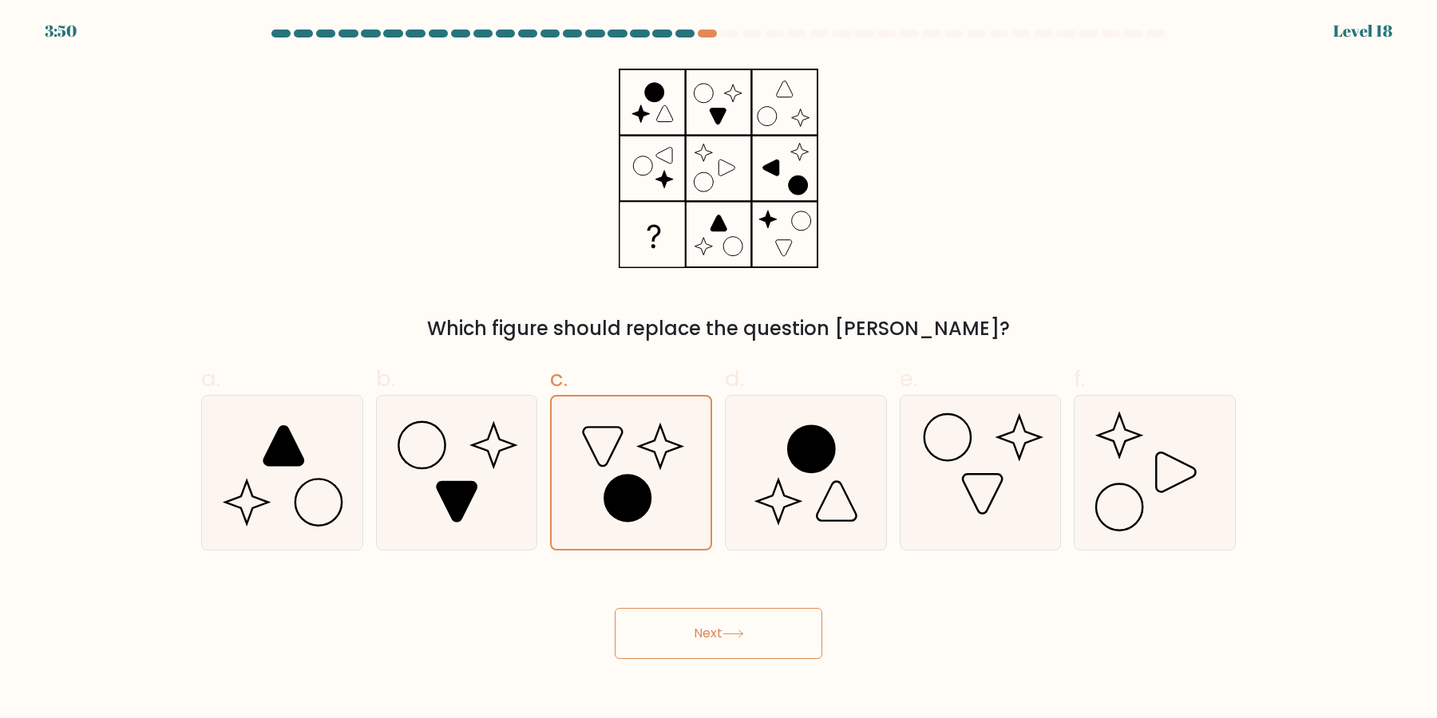
click at [742, 641] on button "Next" at bounding box center [719, 633] width 208 height 51
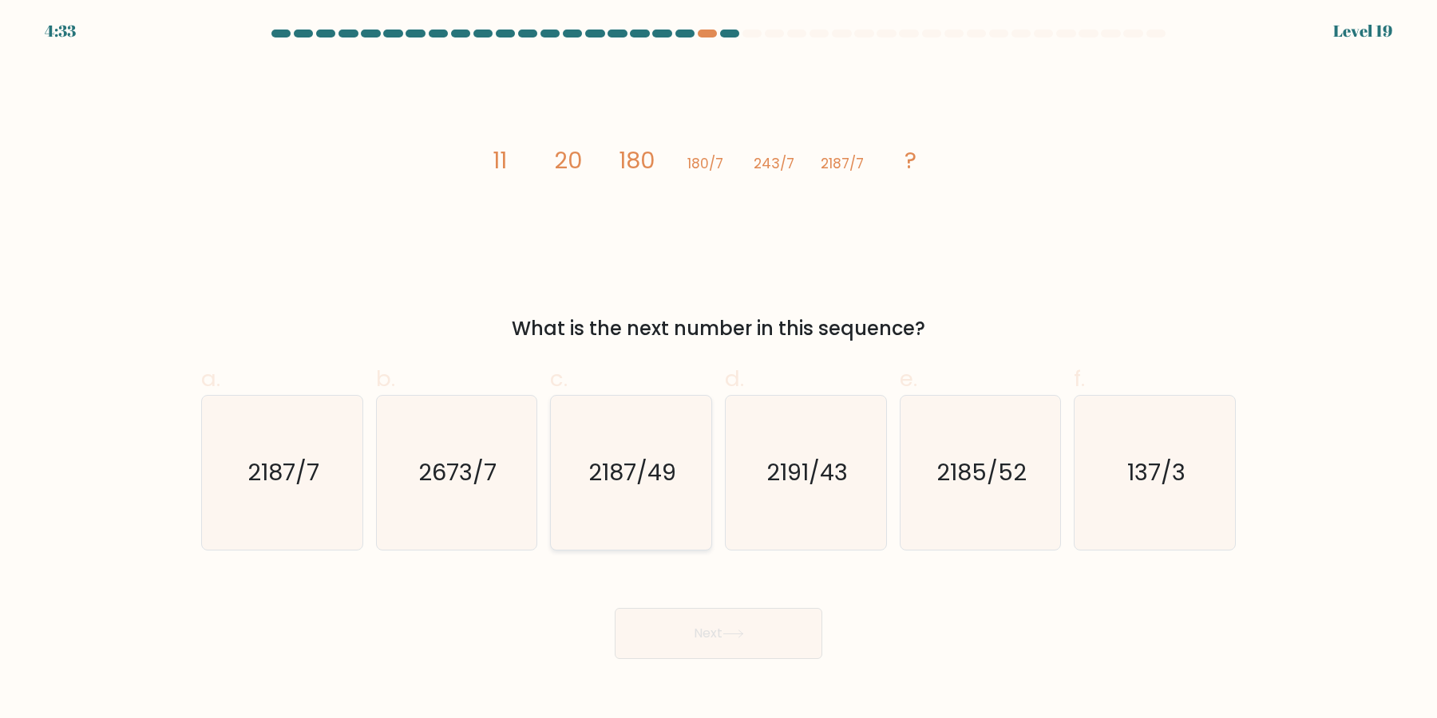
click at [660, 450] on icon "2187/49" at bounding box center [631, 473] width 154 height 154
click at [718, 370] on input "c. 2187/49" at bounding box center [718, 364] width 1 height 10
radio input "true"
click at [726, 615] on button "Next" at bounding box center [719, 633] width 208 height 51
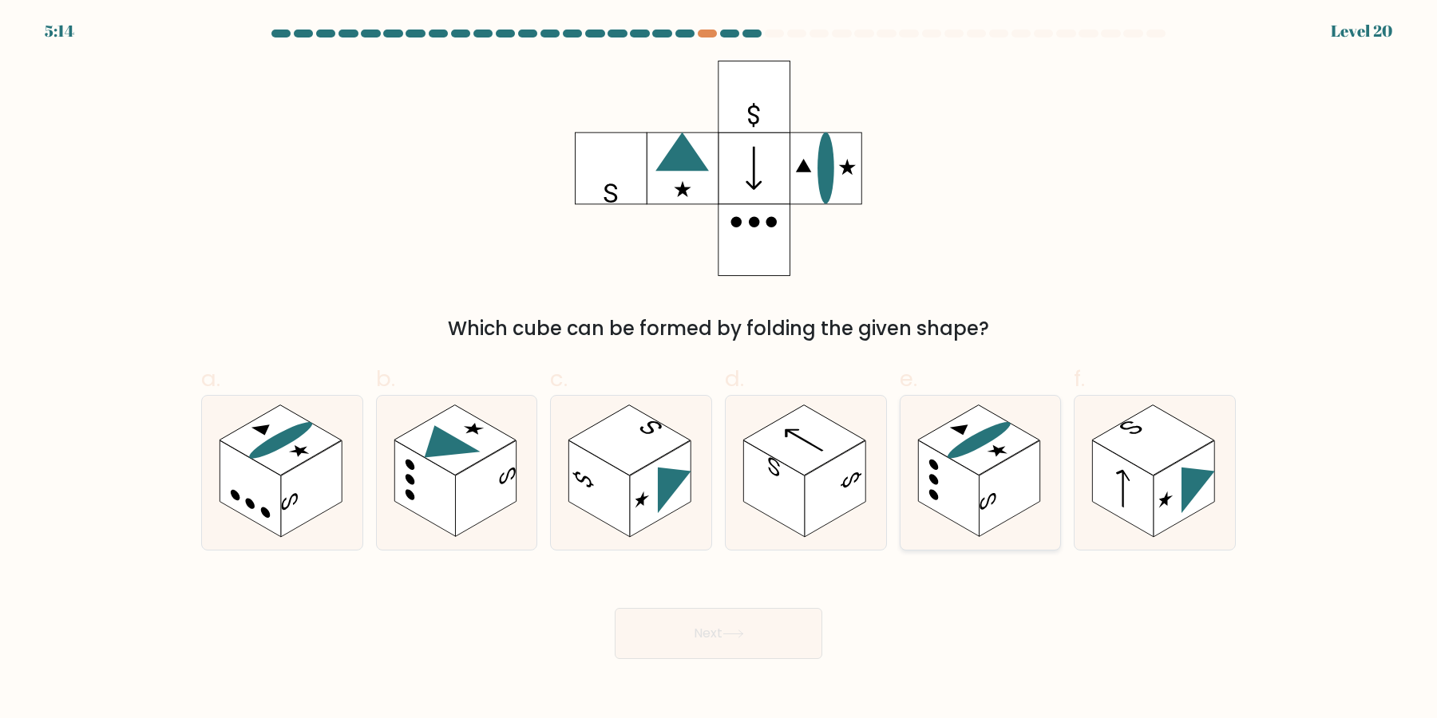
click at [995, 460] on rect at bounding box center [979, 441] width 122 height 70
click at [719, 370] on input "e." at bounding box center [718, 364] width 1 height 10
radio input "true"
click at [780, 643] on button "Next" at bounding box center [719, 633] width 208 height 51
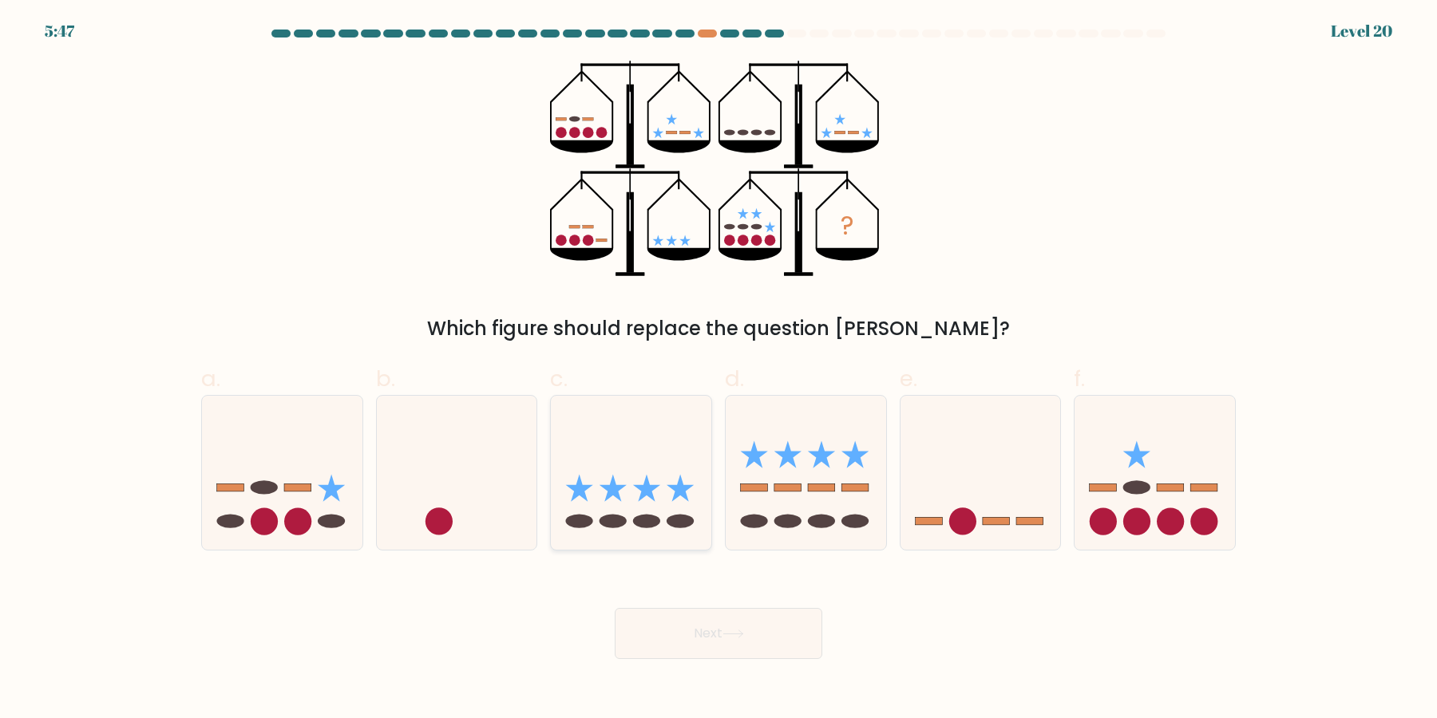
click at [627, 476] on icon at bounding box center [631, 473] width 160 height 133
click at [718, 370] on input "c." at bounding box center [718, 364] width 1 height 10
radio input "true"
click at [720, 645] on button "Next" at bounding box center [719, 633] width 208 height 51
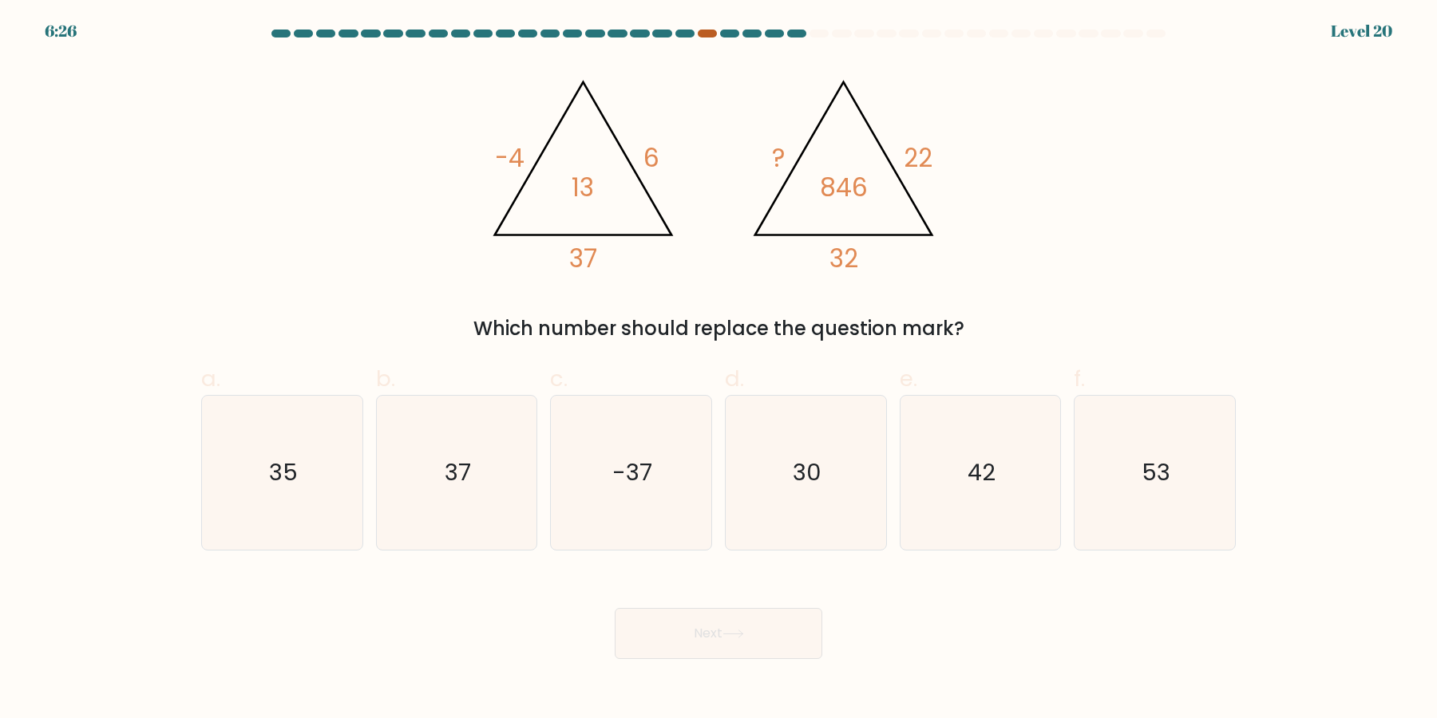
click at [708, 32] on div at bounding box center [707, 34] width 19 height 8
click at [465, 475] on text "37" at bounding box center [458, 473] width 26 height 32
click at [718, 370] on input "b. 37" at bounding box center [718, 364] width 1 height 10
radio input "true"
click at [766, 646] on button "Next" at bounding box center [719, 633] width 208 height 51
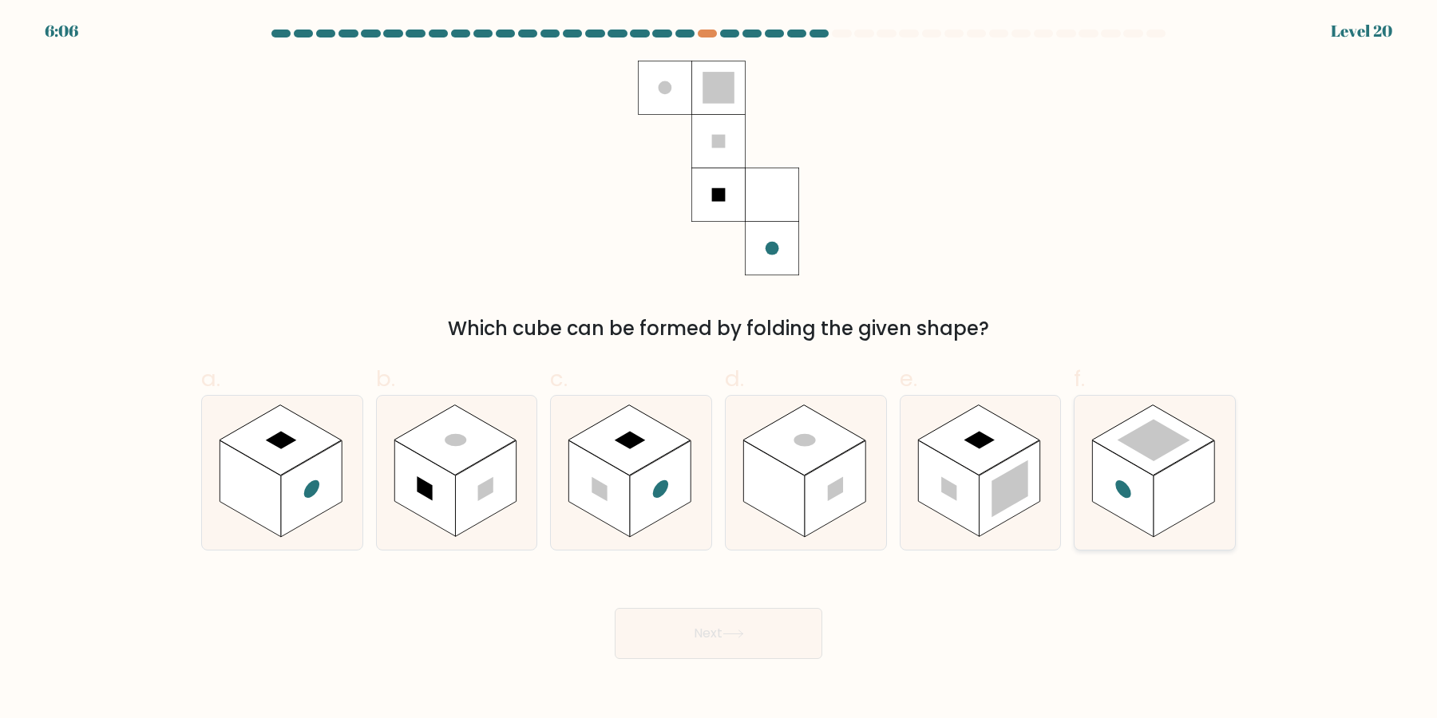
click at [1195, 493] on rect at bounding box center [1183, 489] width 61 height 97
click at [719, 370] on input "f." at bounding box center [718, 364] width 1 height 10
radio input "true"
click at [763, 643] on button "Next" at bounding box center [719, 633] width 208 height 51
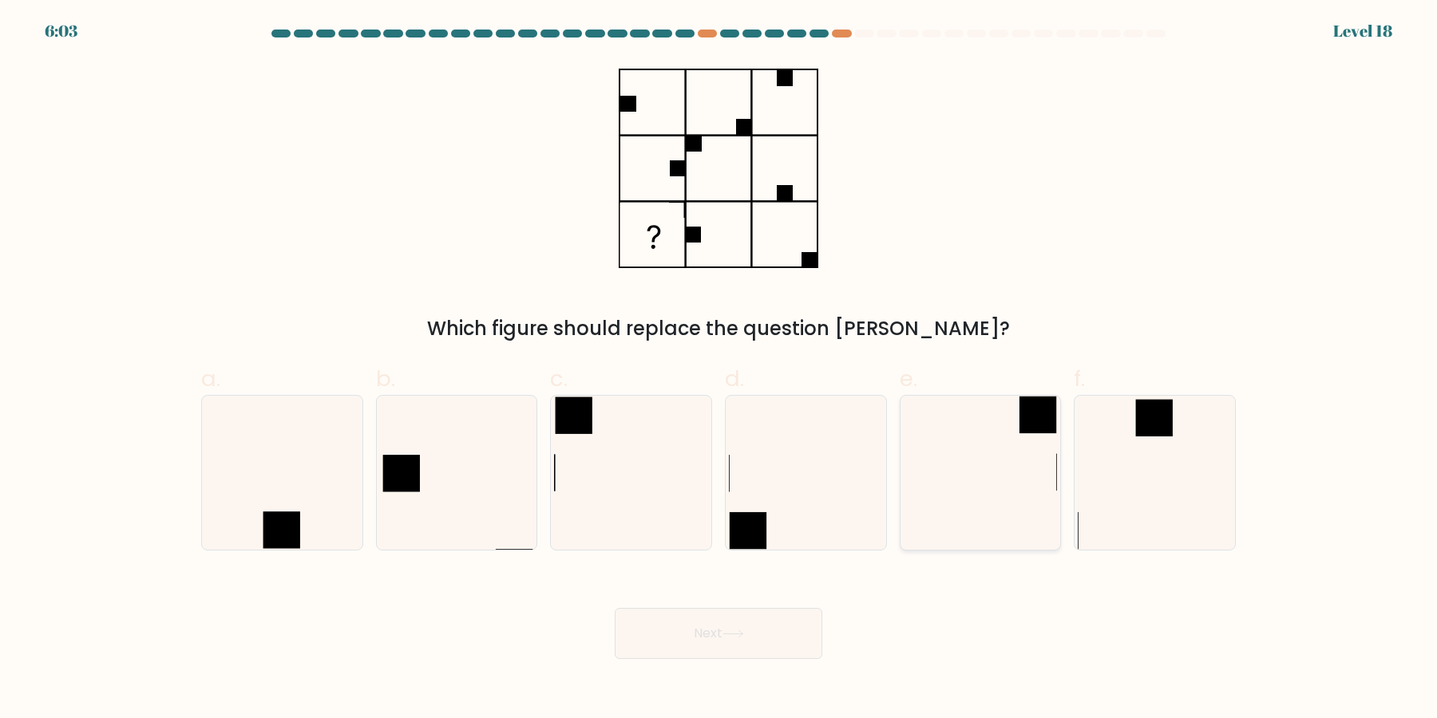
click at [1027, 506] on icon at bounding box center [980, 473] width 154 height 154
click at [719, 370] on input "e." at bounding box center [718, 364] width 1 height 10
radio input "true"
click at [797, 640] on button "Next" at bounding box center [719, 633] width 208 height 51
click at [975, 481] on icon at bounding box center [980, 473] width 152 height 152
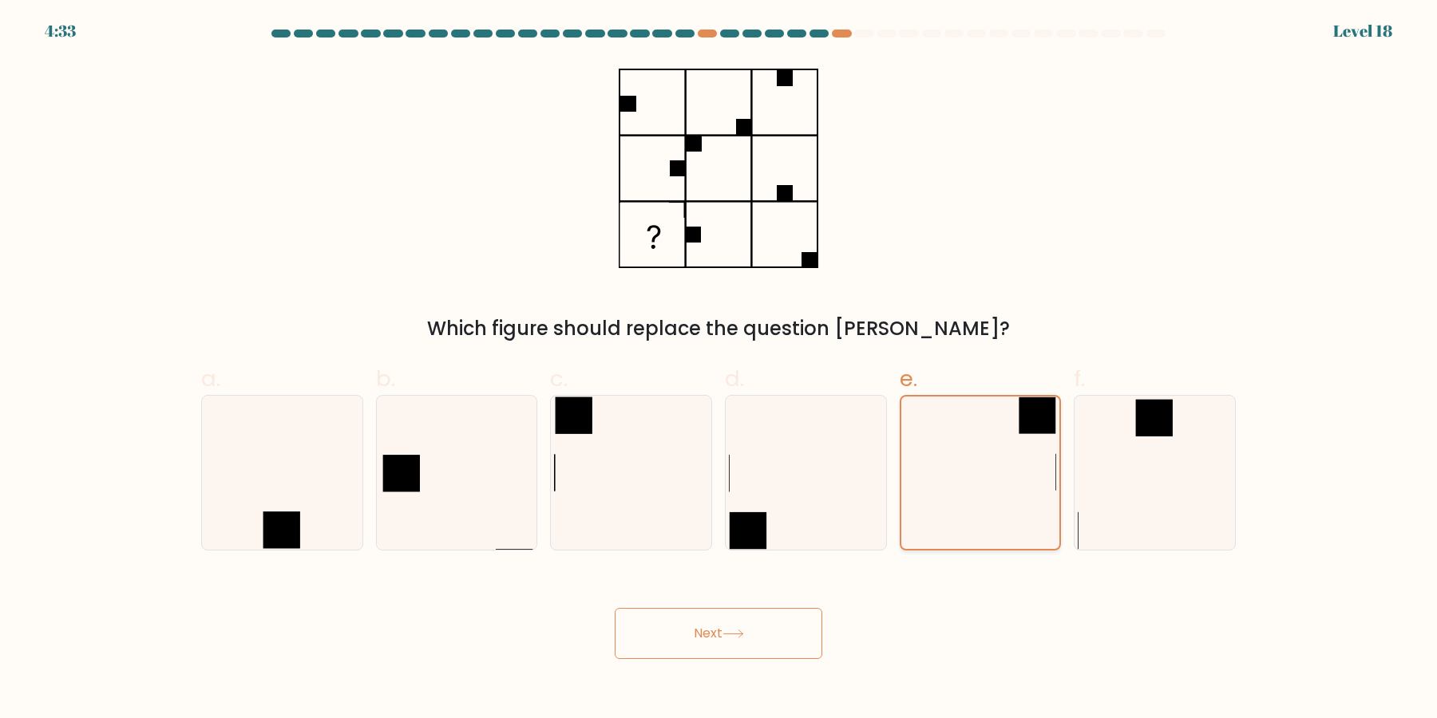
click at [719, 370] on input "e." at bounding box center [718, 364] width 1 height 10
click at [799, 616] on button "Next" at bounding box center [719, 633] width 208 height 51
click at [797, 651] on button "Next" at bounding box center [719, 633] width 208 height 51
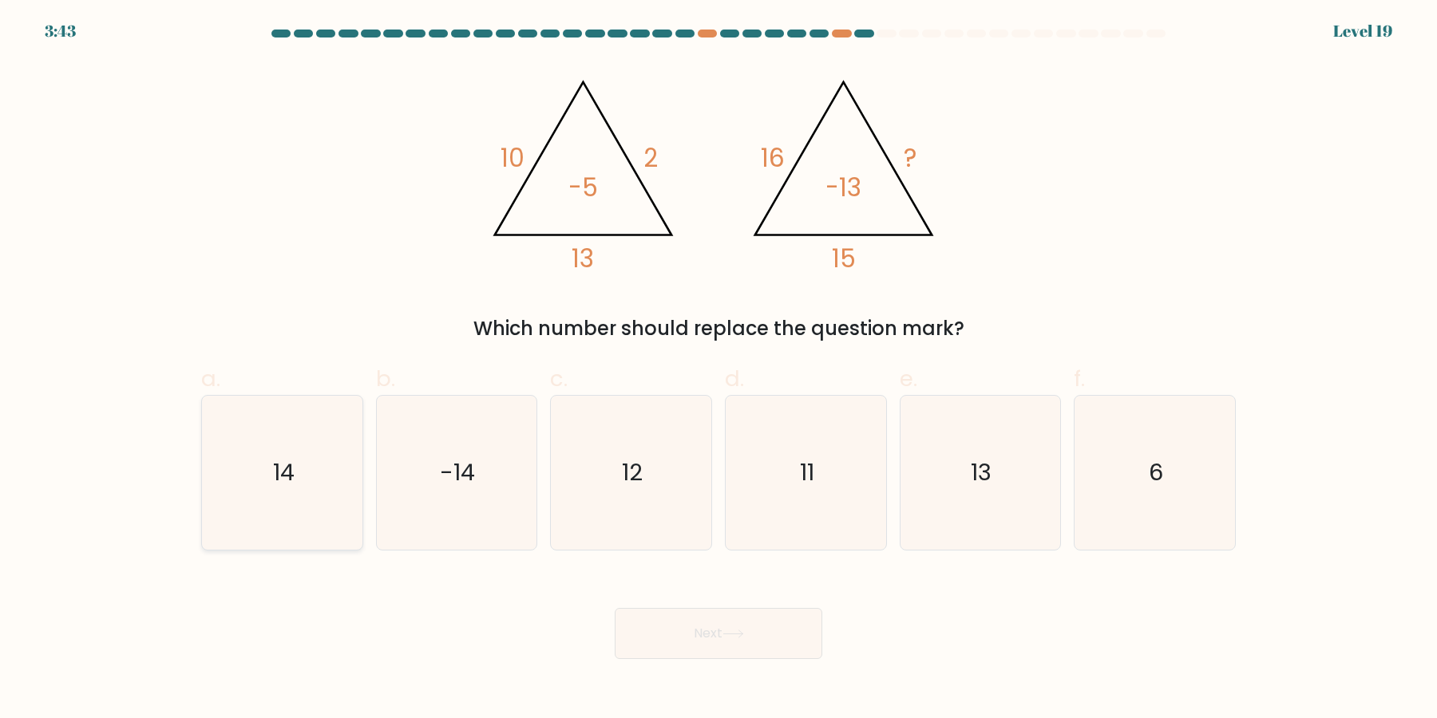
click at [291, 496] on icon "14" at bounding box center [282, 473] width 154 height 154
click at [718, 370] on input "a. 14" at bounding box center [718, 364] width 1 height 10
radio input "true"
click at [770, 655] on button "Next" at bounding box center [719, 633] width 208 height 51
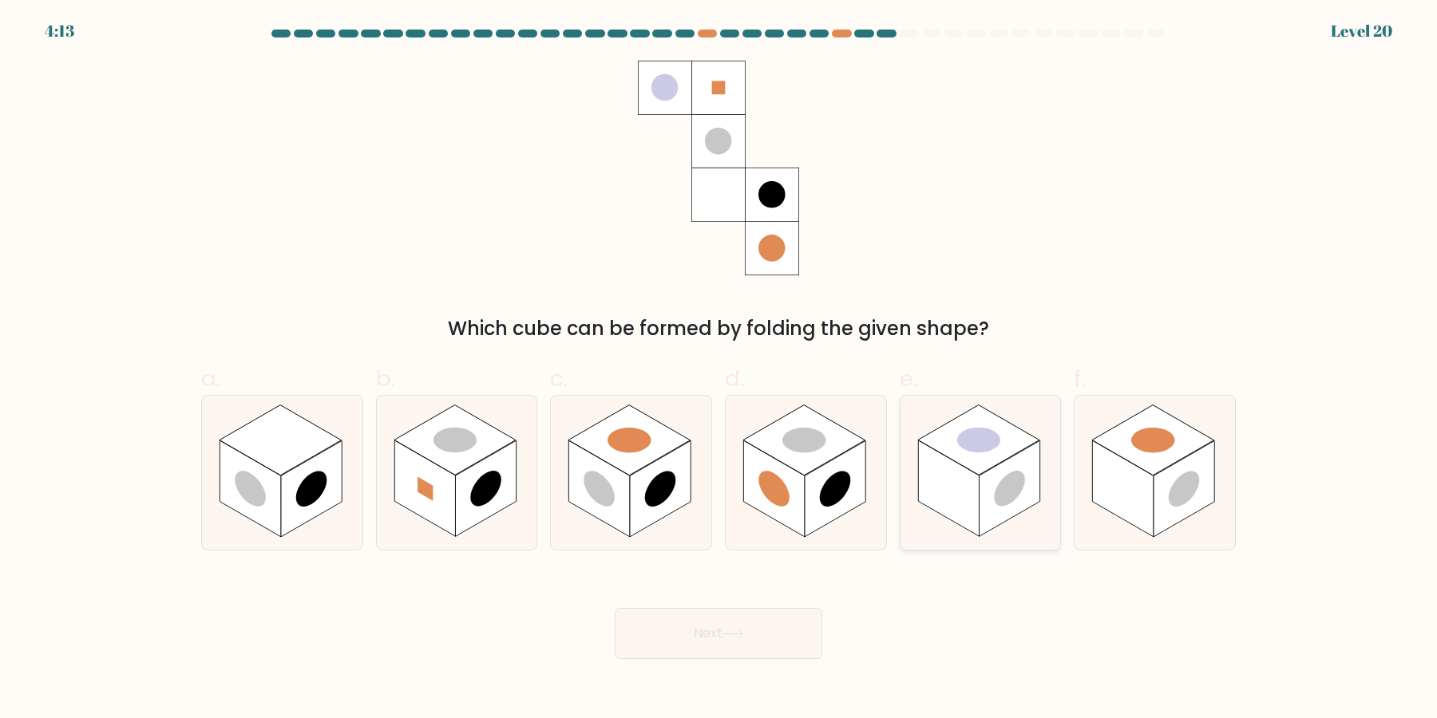
click at [985, 505] on rect at bounding box center [1009, 489] width 61 height 97
click at [719, 370] on input "e." at bounding box center [718, 364] width 1 height 10
radio input "true"
click at [1179, 498] on circle at bounding box center [1184, 489] width 31 height 49
click at [719, 370] on input "f." at bounding box center [718, 364] width 1 height 10
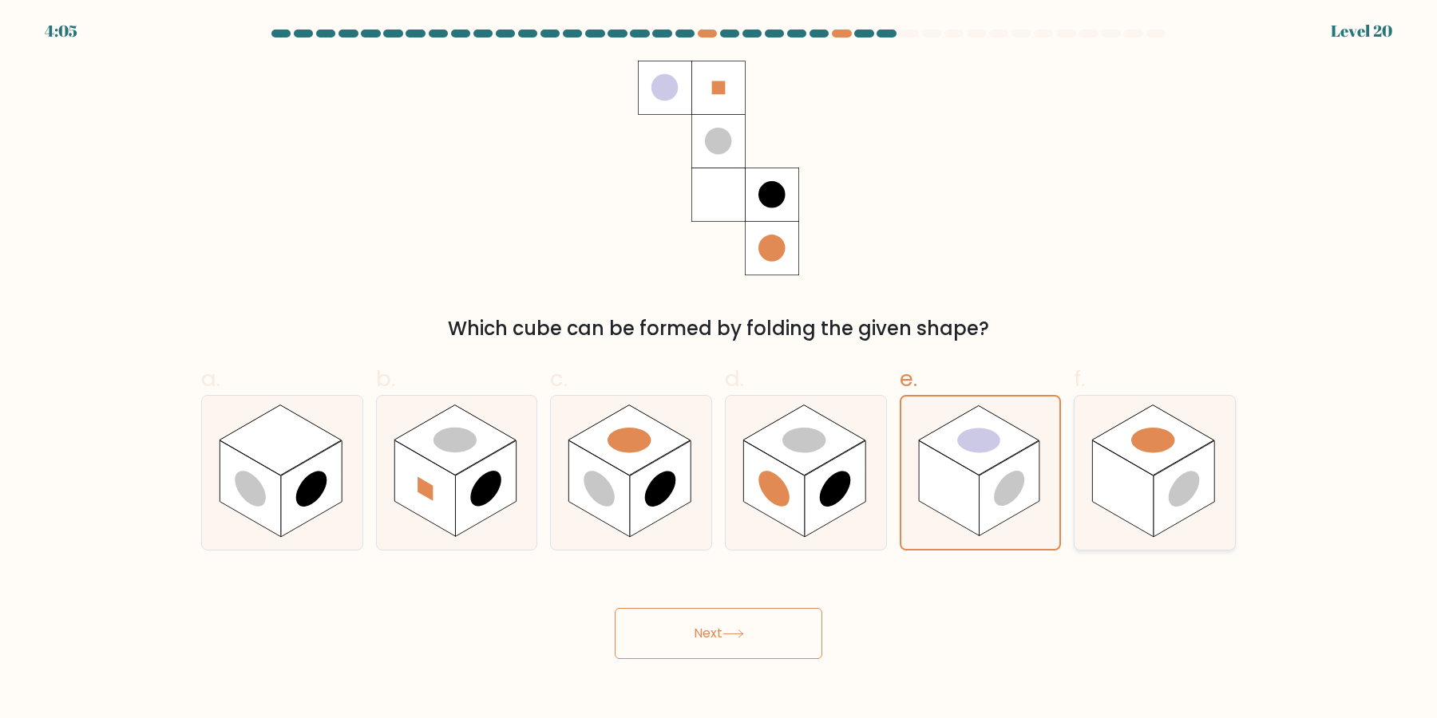
radio input "true"
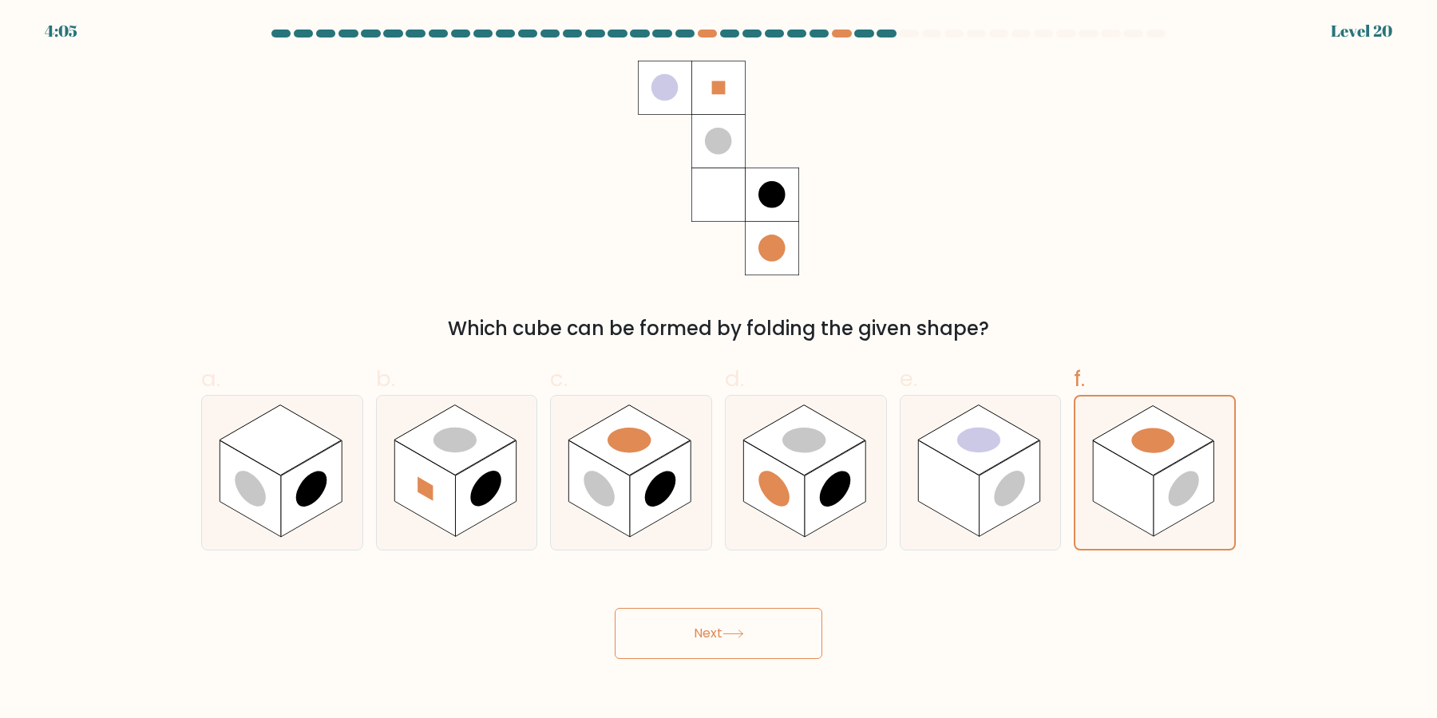
click at [753, 643] on button "Next" at bounding box center [719, 633] width 208 height 51
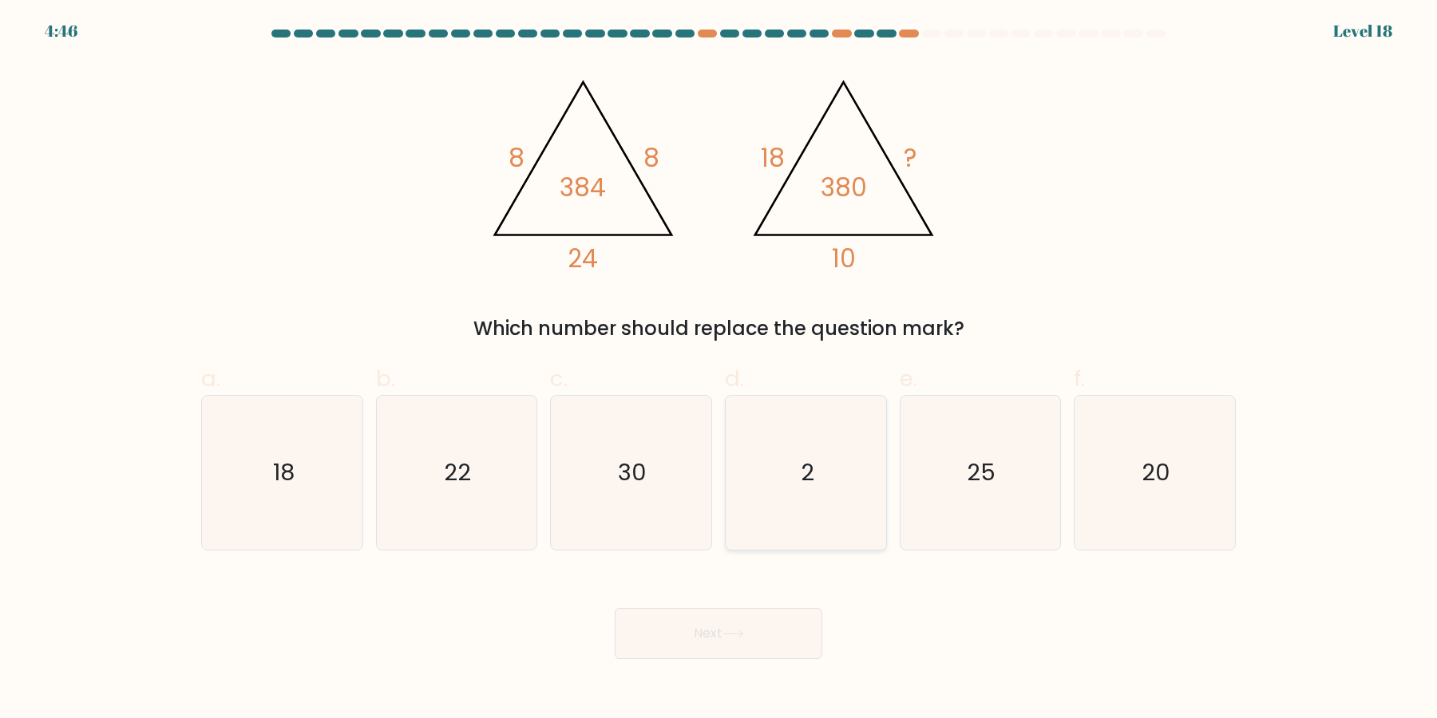
click at [812, 485] on icon "2" at bounding box center [806, 473] width 154 height 154
click at [719, 370] on input "d. 2" at bounding box center [718, 364] width 1 height 10
radio input "true"
click at [1103, 480] on icon "20" at bounding box center [1155, 473] width 154 height 154
click at [719, 370] on input "f. 20" at bounding box center [718, 364] width 1 height 10
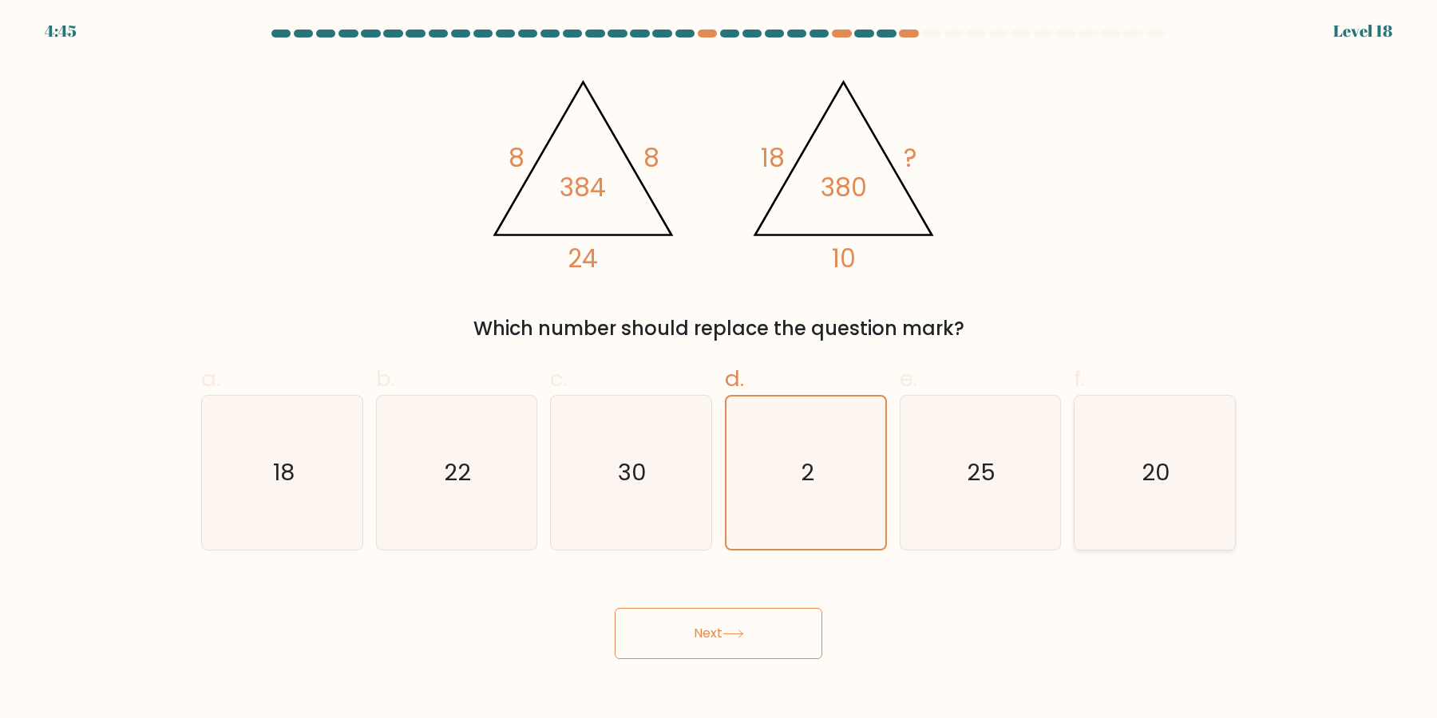
radio input "true"
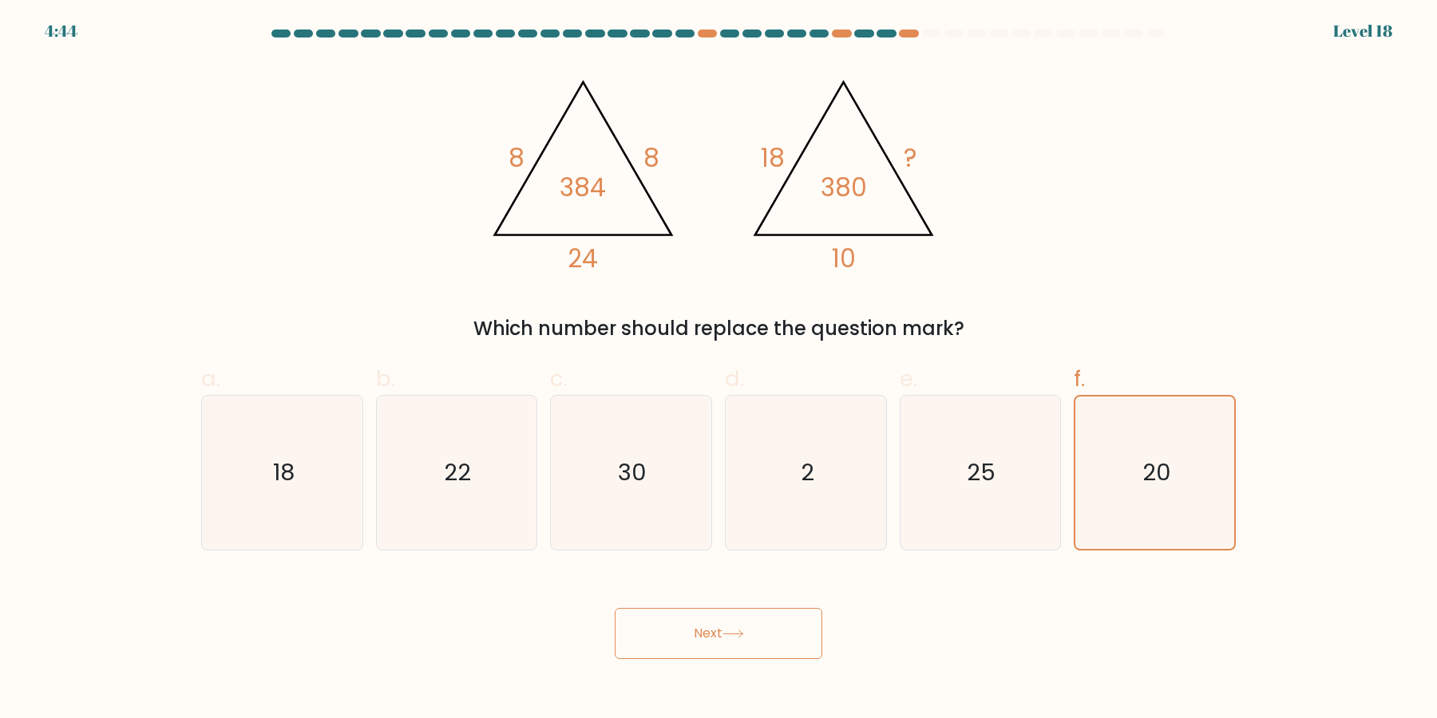
click at [768, 625] on button "Next" at bounding box center [719, 633] width 208 height 51
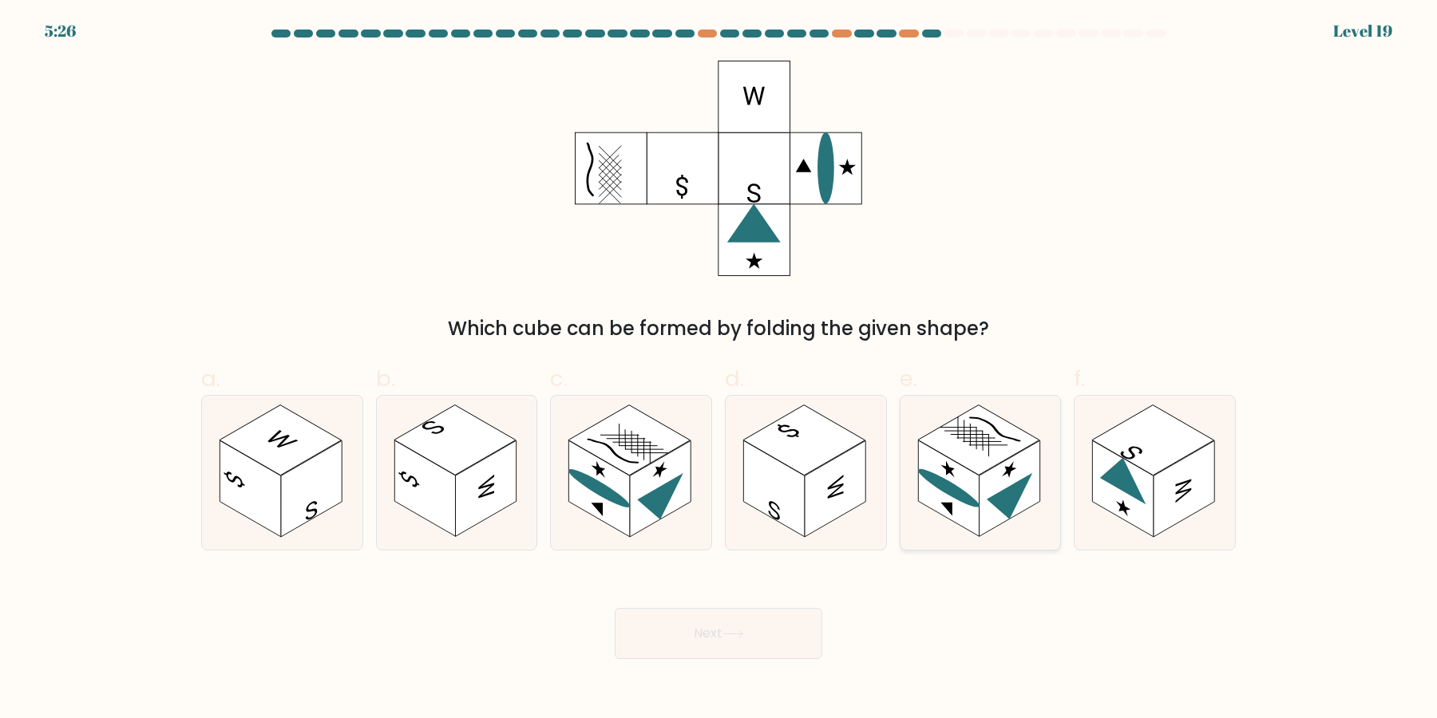
click at [1024, 472] on rect at bounding box center [1009, 489] width 61 height 97
click at [719, 370] on input "e." at bounding box center [718, 364] width 1 height 10
radio input "true"
click at [663, 496] on icon at bounding box center [661, 503] width 46 height 60
click at [718, 370] on input "c." at bounding box center [718, 364] width 1 height 10
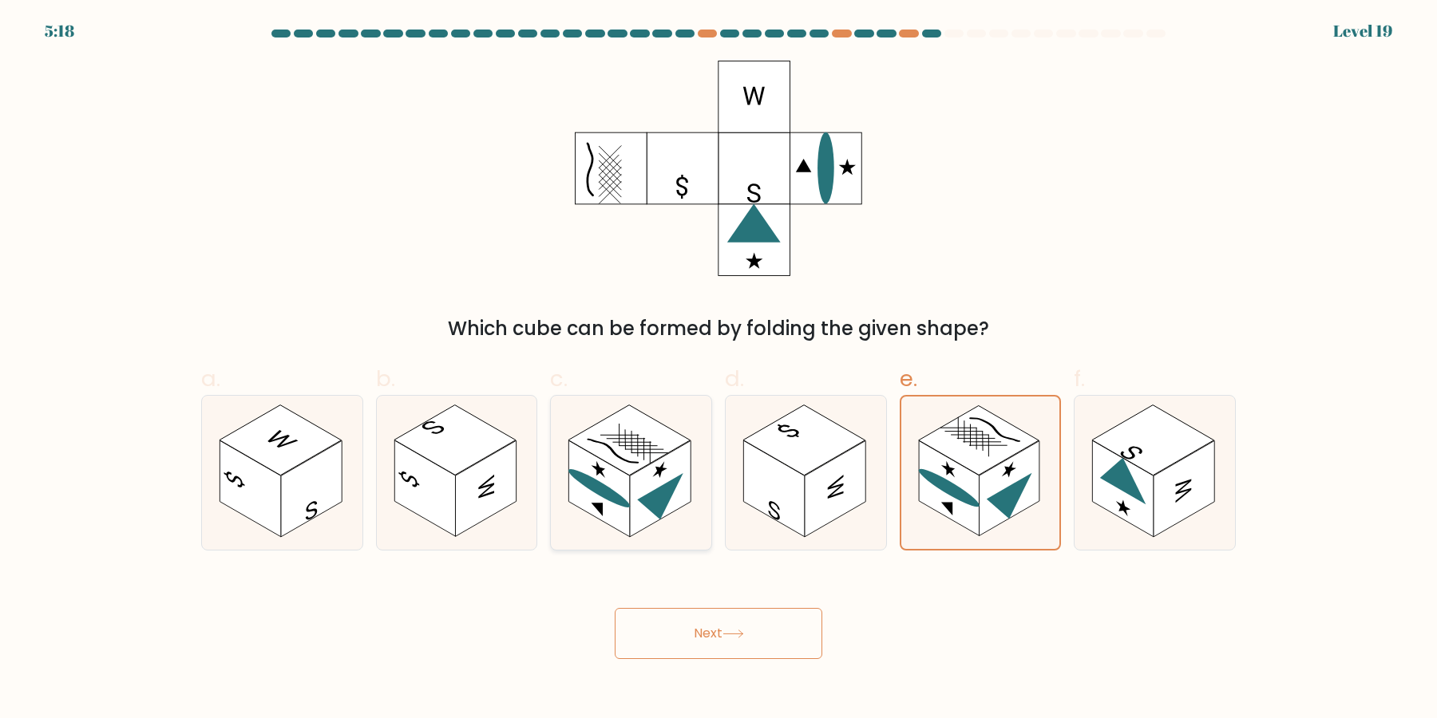
radio input "true"
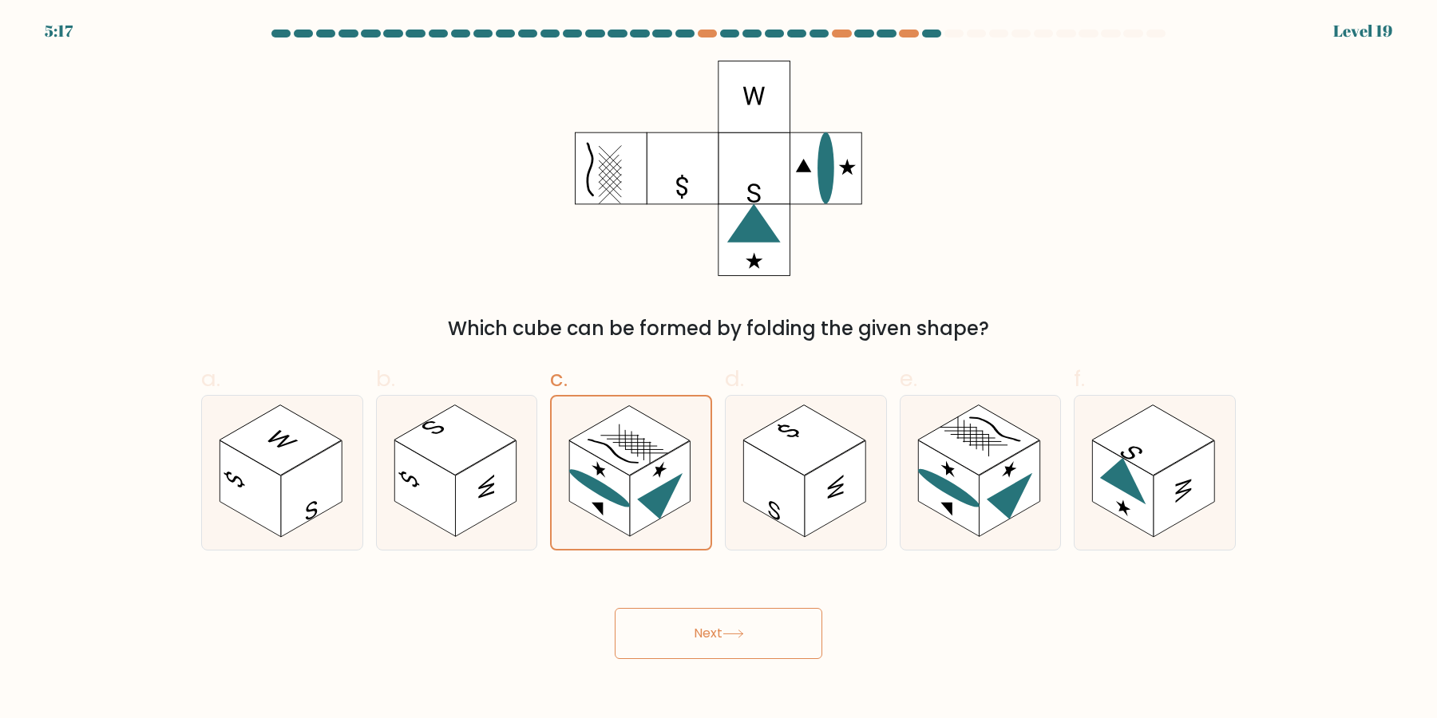
click at [759, 627] on button "Next" at bounding box center [719, 633] width 208 height 51
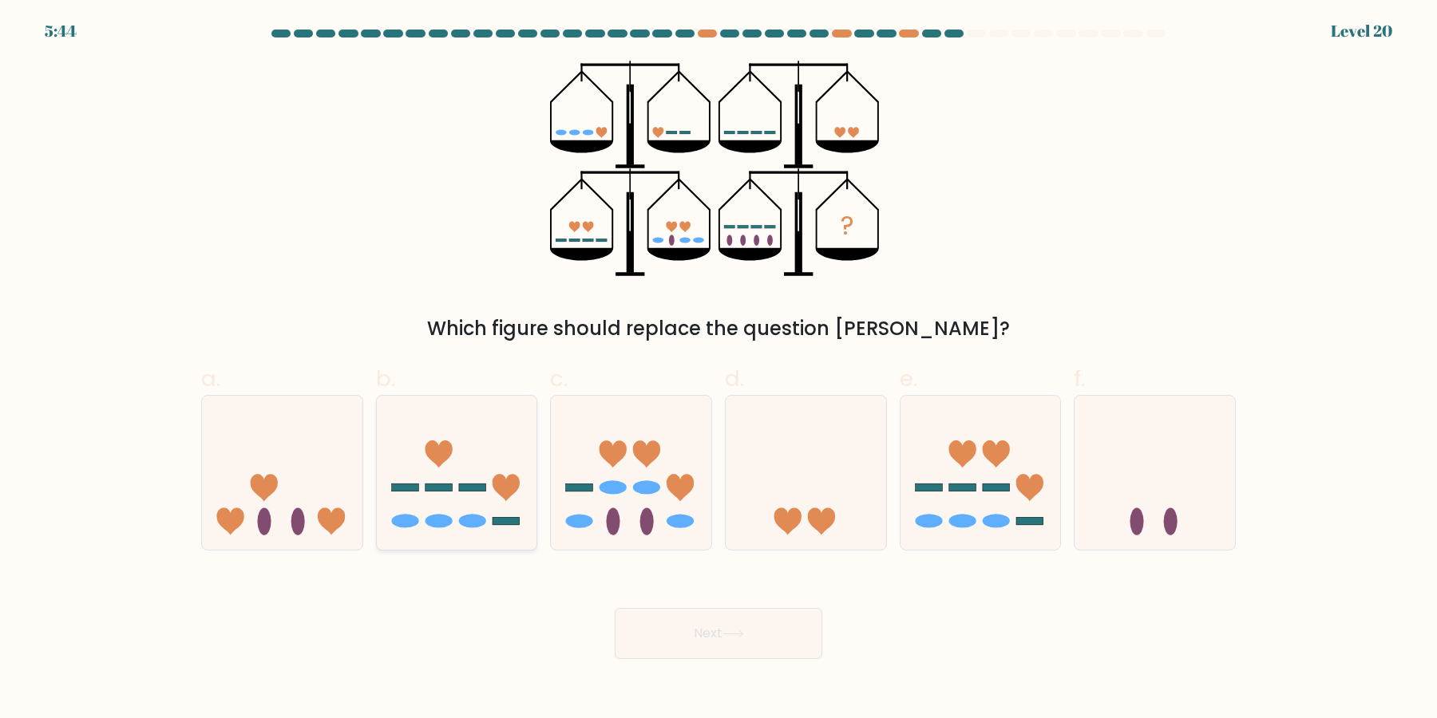
click at [473, 445] on icon at bounding box center [457, 473] width 160 height 133
click at [718, 370] on input "b." at bounding box center [718, 364] width 1 height 10
radio input "true"
click at [631, 624] on button "Next" at bounding box center [719, 633] width 208 height 51
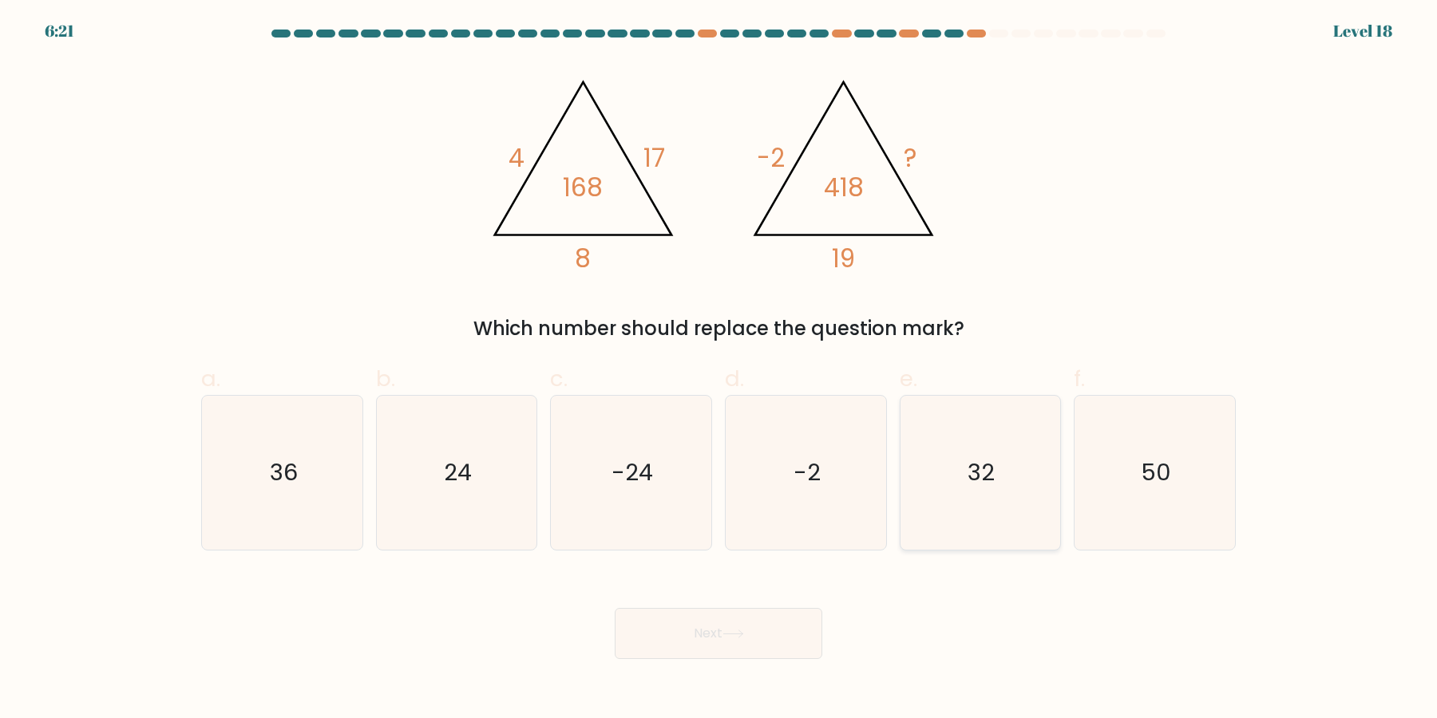
click at [980, 496] on icon "32" at bounding box center [980, 473] width 154 height 154
click at [719, 370] on input "e. 32" at bounding box center [718, 364] width 1 height 10
radio input "true"
click at [275, 453] on icon "36" at bounding box center [282, 473] width 154 height 154
click at [718, 370] on input "a. 36" at bounding box center [718, 364] width 1 height 10
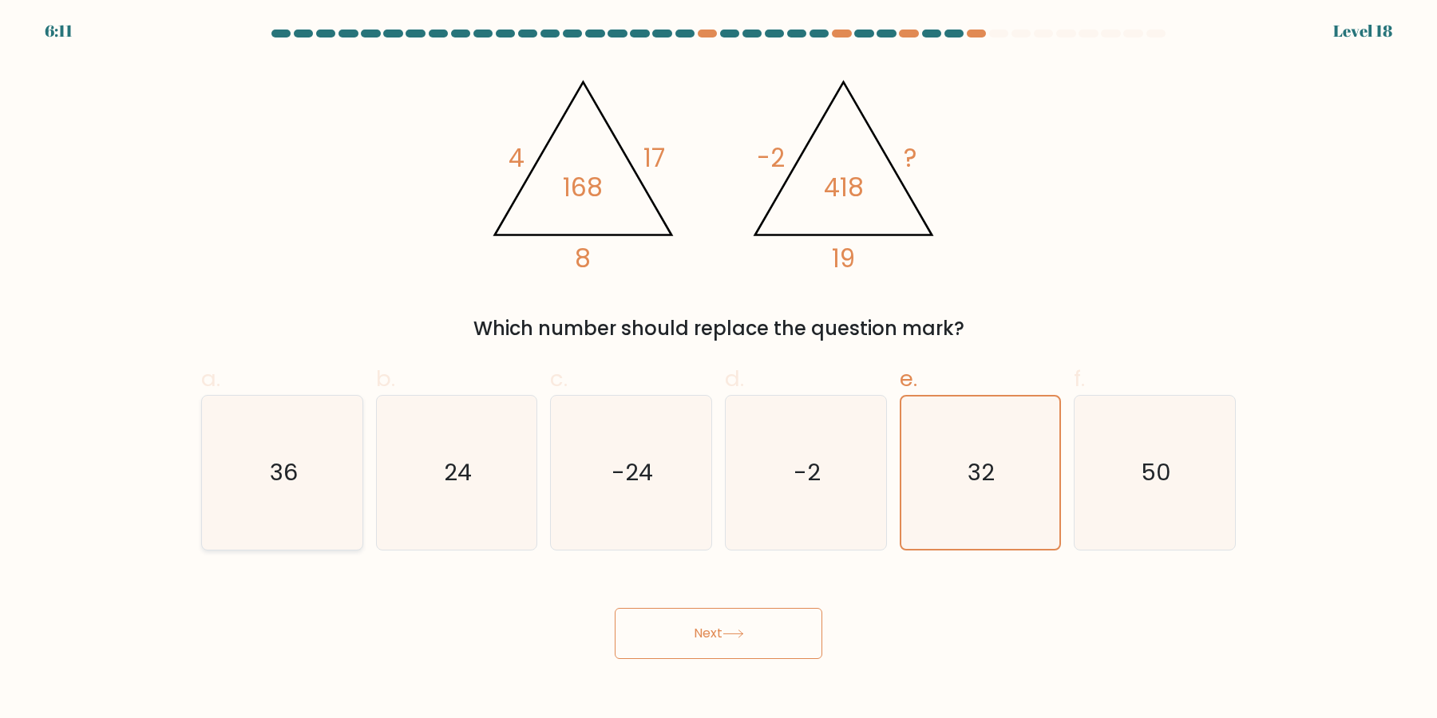
radio input "true"
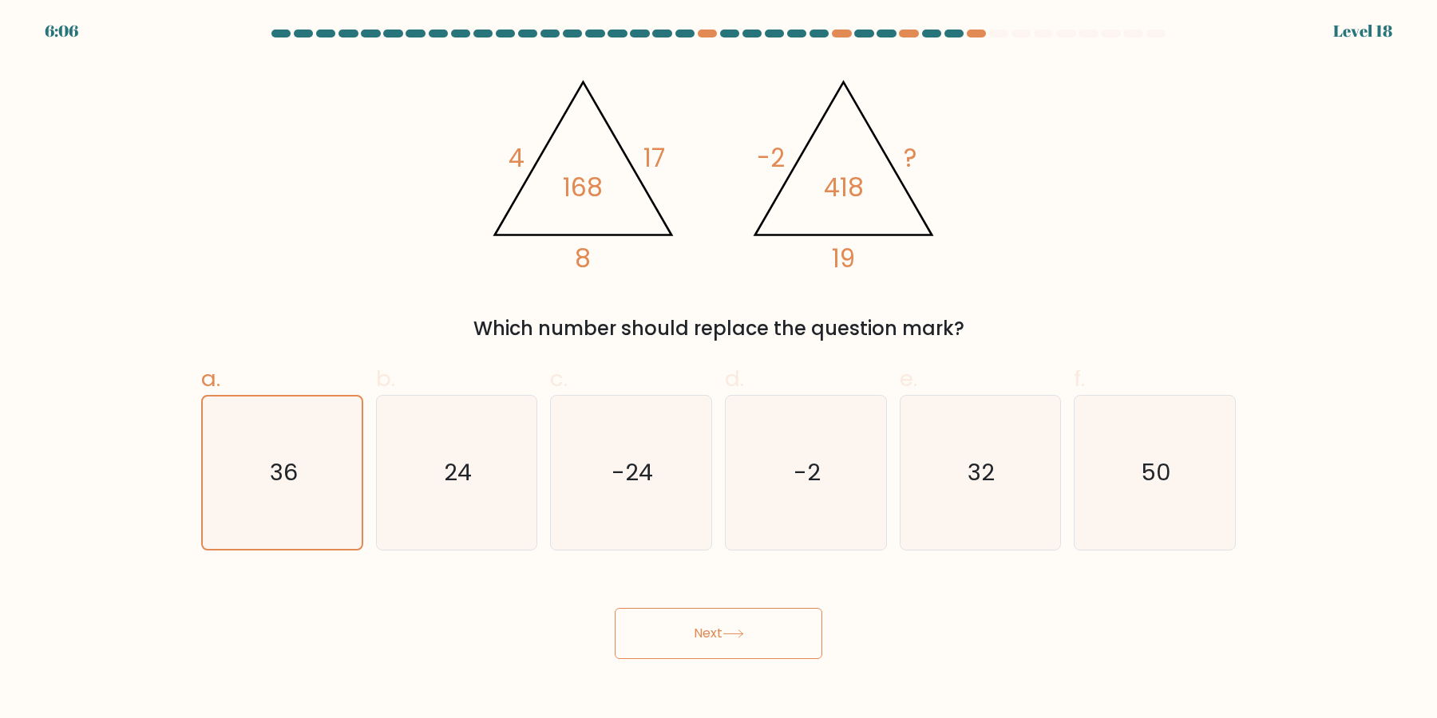
click at [801, 631] on button "Next" at bounding box center [719, 633] width 208 height 51
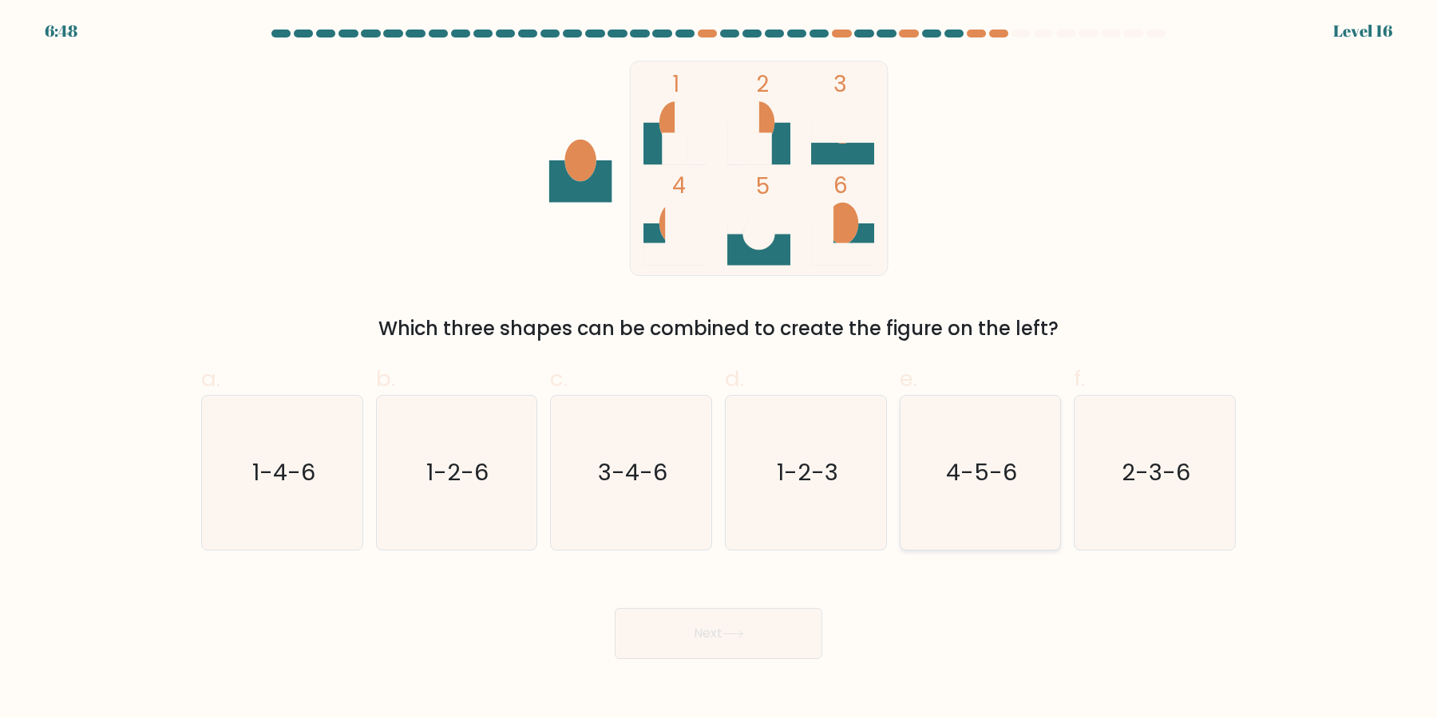
click at [972, 482] on icon "4-5-6" at bounding box center [980, 473] width 154 height 154
click at [719, 370] on input "e. 4-5-6" at bounding box center [718, 364] width 1 height 10
radio input "true"
click at [779, 623] on button "Next" at bounding box center [719, 633] width 208 height 51
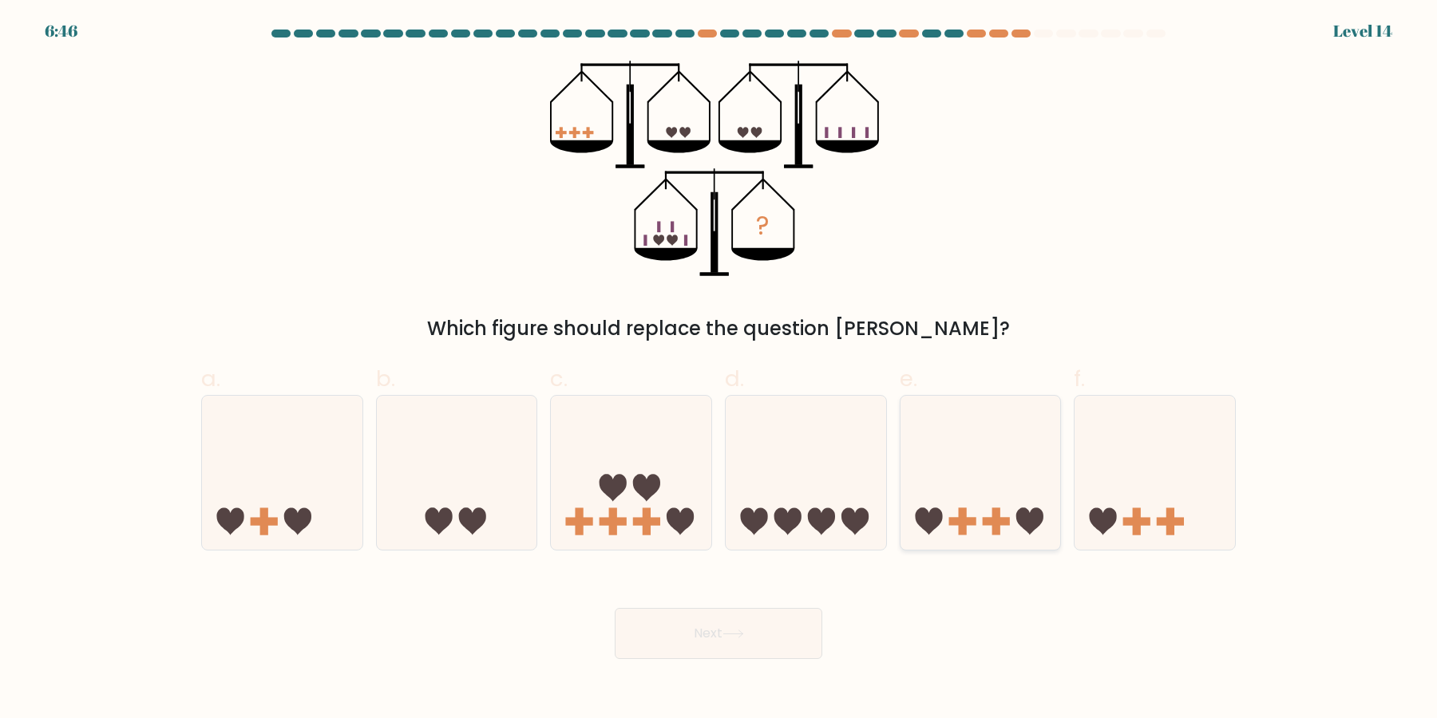
click at [945, 510] on icon at bounding box center [980, 473] width 160 height 133
click at [719, 370] on input "e." at bounding box center [718, 364] width 1 height 10
radio input "true"
click at [615, 608] on button "Next" at bounding box center [719, 633] width 208 height 51
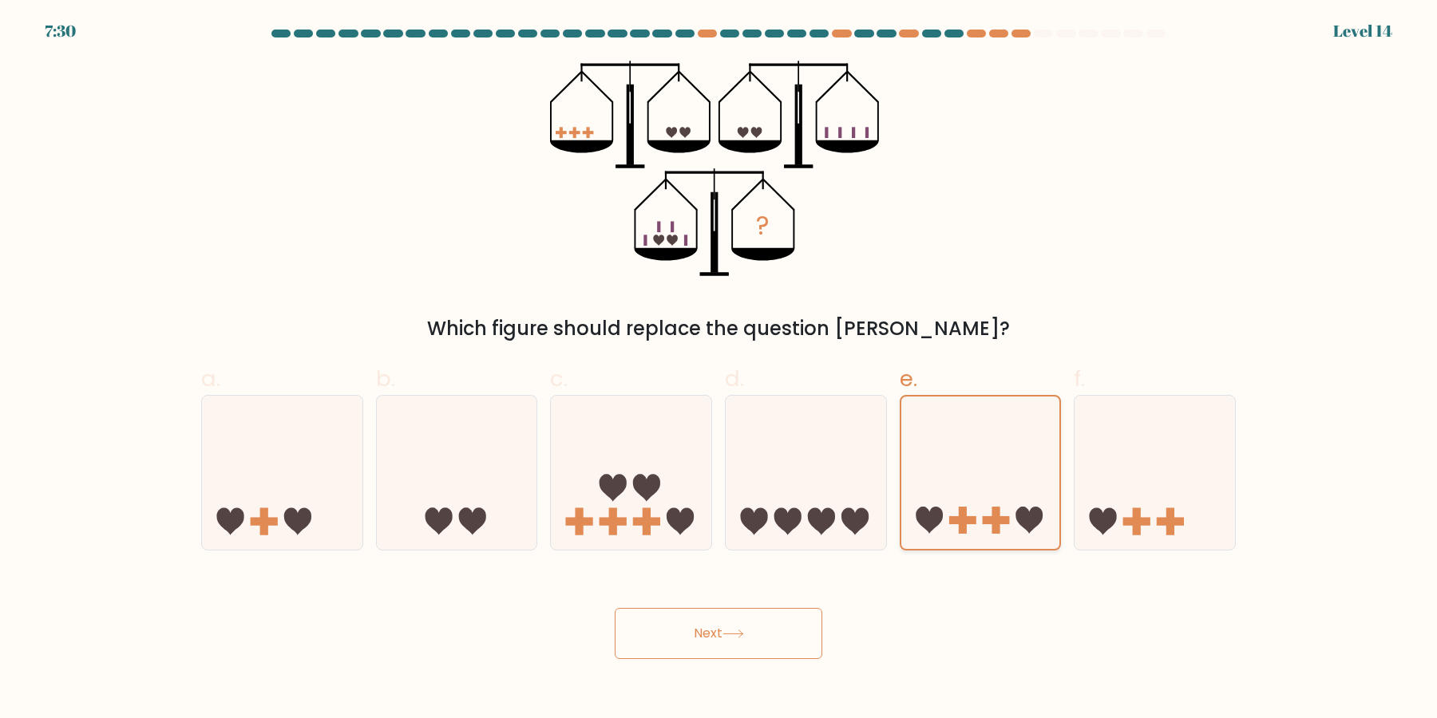
click at [615, 608] on button "Next" at bounding box center [719, 633] width 208 height 51
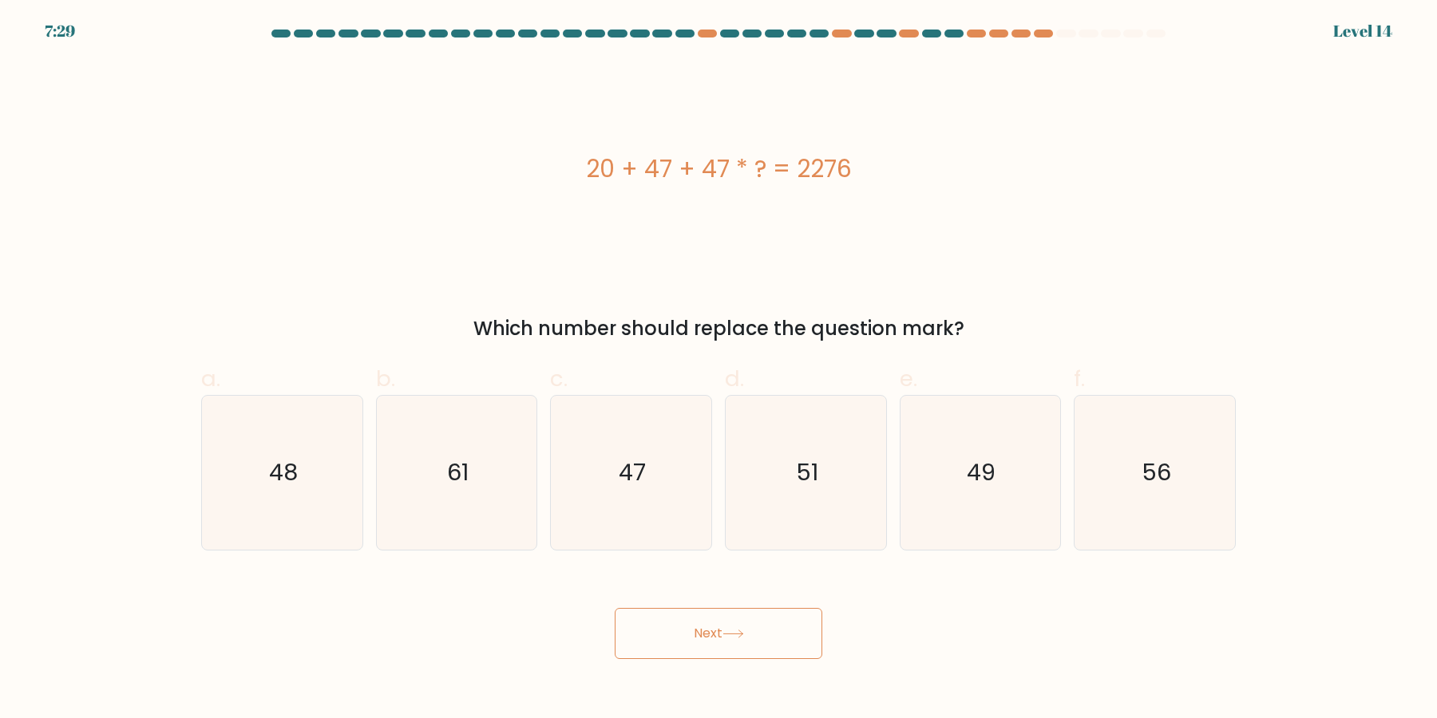
click at [615, 608] on button "Next" at bounding box center [719, 633] width 208 height 51
click at [945, 510] on icon "49" at bounding box center [980, 473] width 154 height 154
click at [719, 370] on input "e. 49" at bounding box center [718, 364] width 1 height 10
radio input "true"
click at [615, 608] on button "Next" at bounding box center [719, 633] width 208 height 51
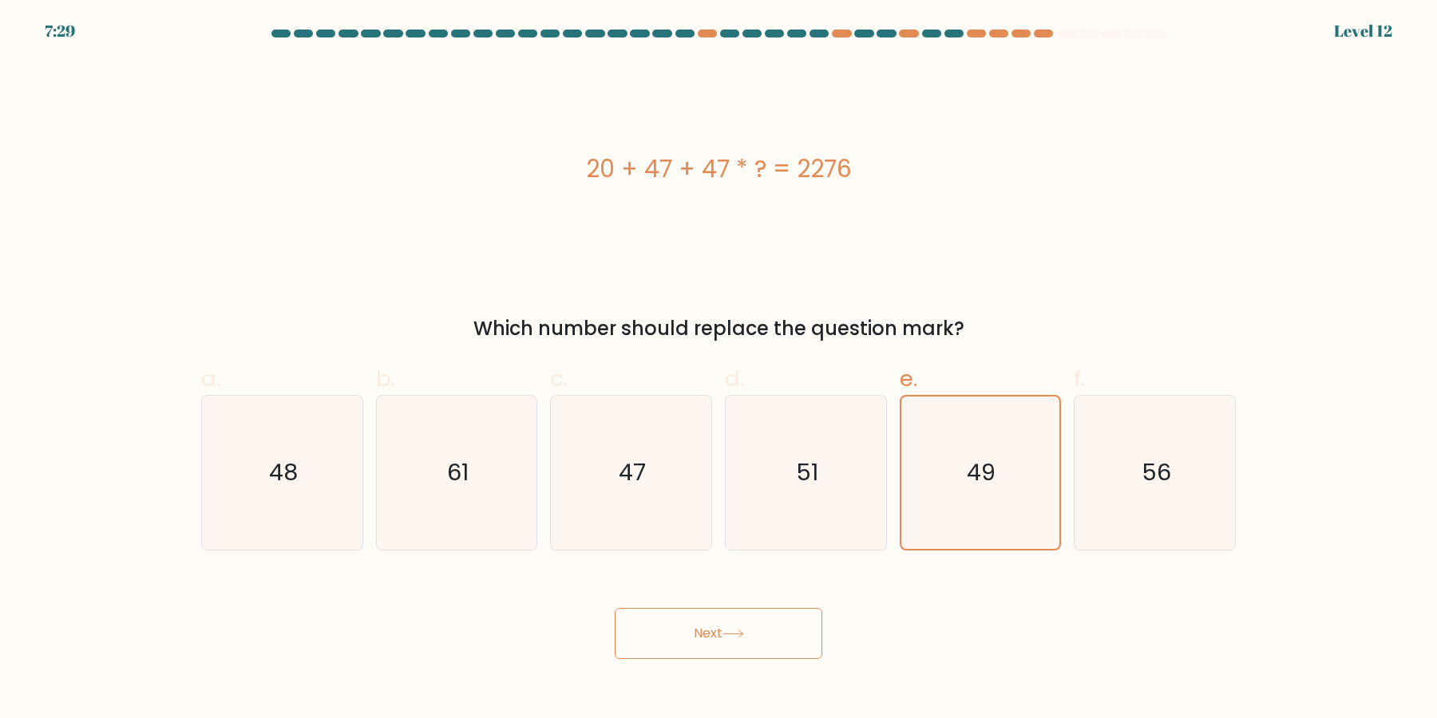
click at [615, 608] on button "Next" at bounding box center [719, 633] width 208 height 51
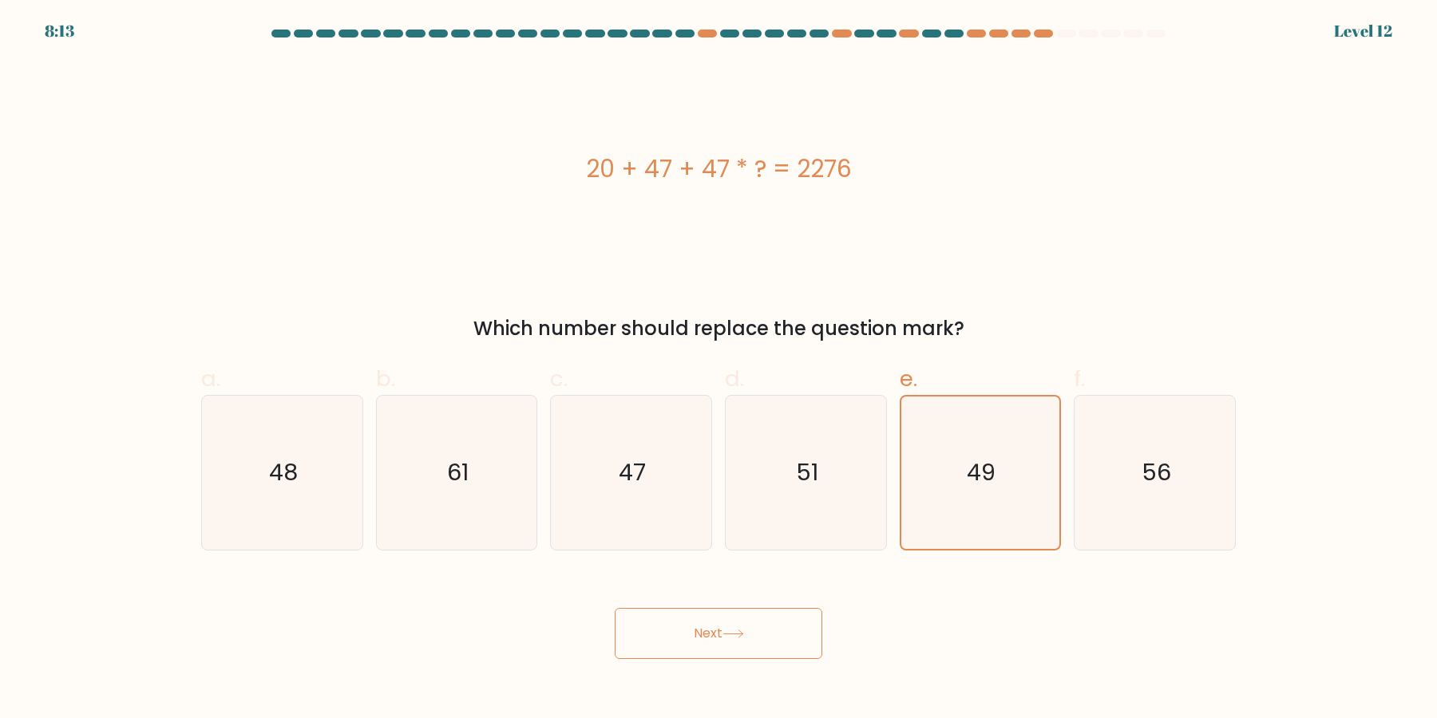
click at [615, 608] on button "Next" at bounding box center [719, 633] width 208 height 51
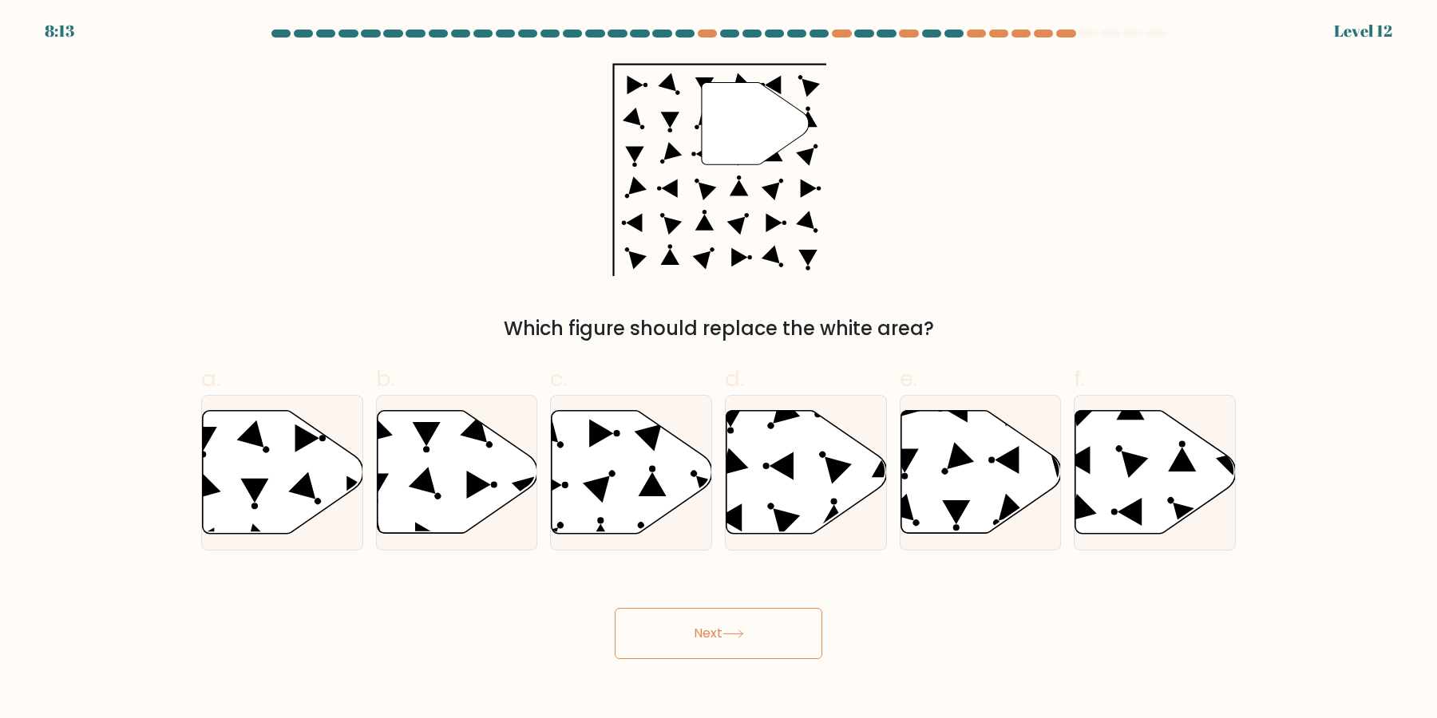
click at [615, 608] on button "Next" at bounding box center [719, 633] width 208 height 51
click at [945, 510] on icon at bounding box center [980, 472] width 160 height 123
click at [719, 370] on input "e." at bounding box center [718, 364] width 1 height 10
radio input "true"
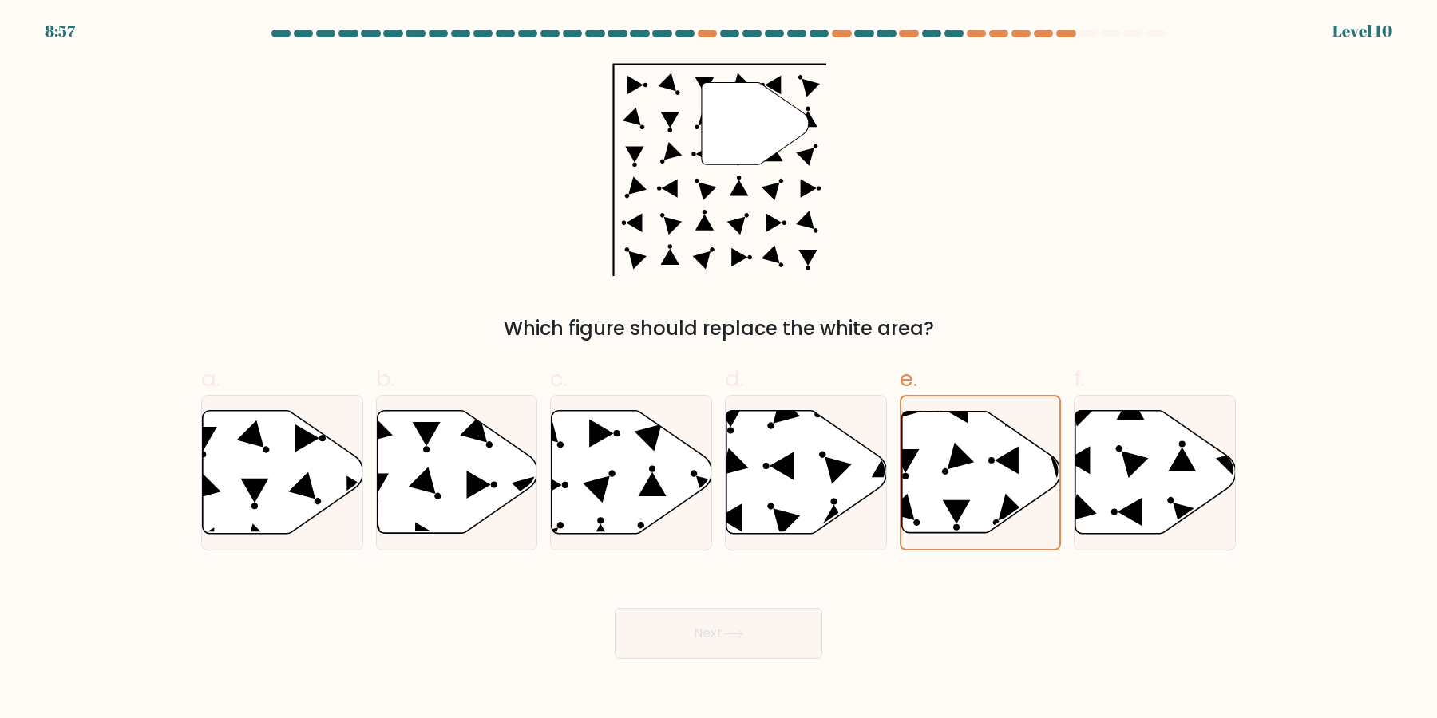
click at [615, 608] on button "Next" at bounding box center [719, 633] width 208 height 51
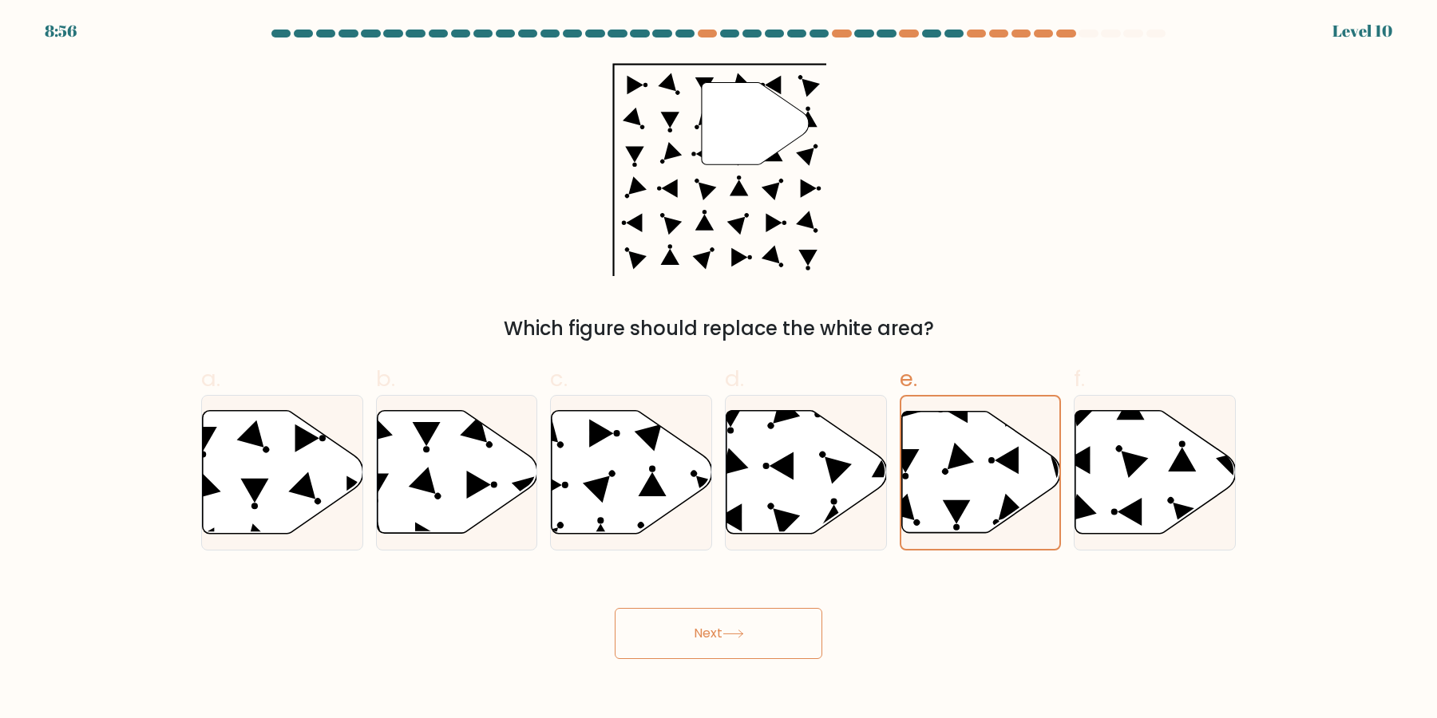
click at [615, 608] on button "Next" at bounding box center [719, 633] width 208 height 51
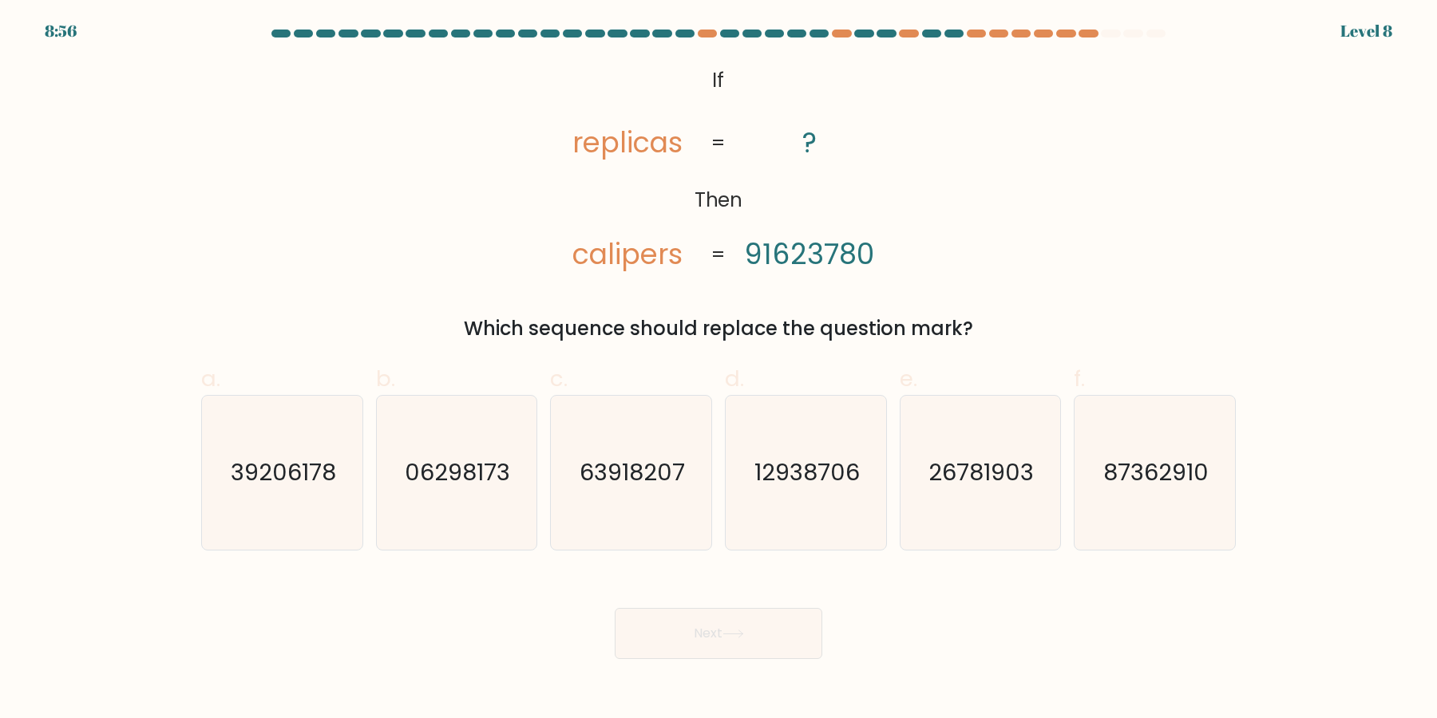
click at [945, 510] on icon "26781903" at bounding box center [980, 473] width 154 height 154
click at [719, 370] on input "e. 26781903" at bounding box center [718, 364] width 1 height 10
radio input "true"
click at [615, 608] on button "Next" at bounding box center [719, 633] width 208 height 51
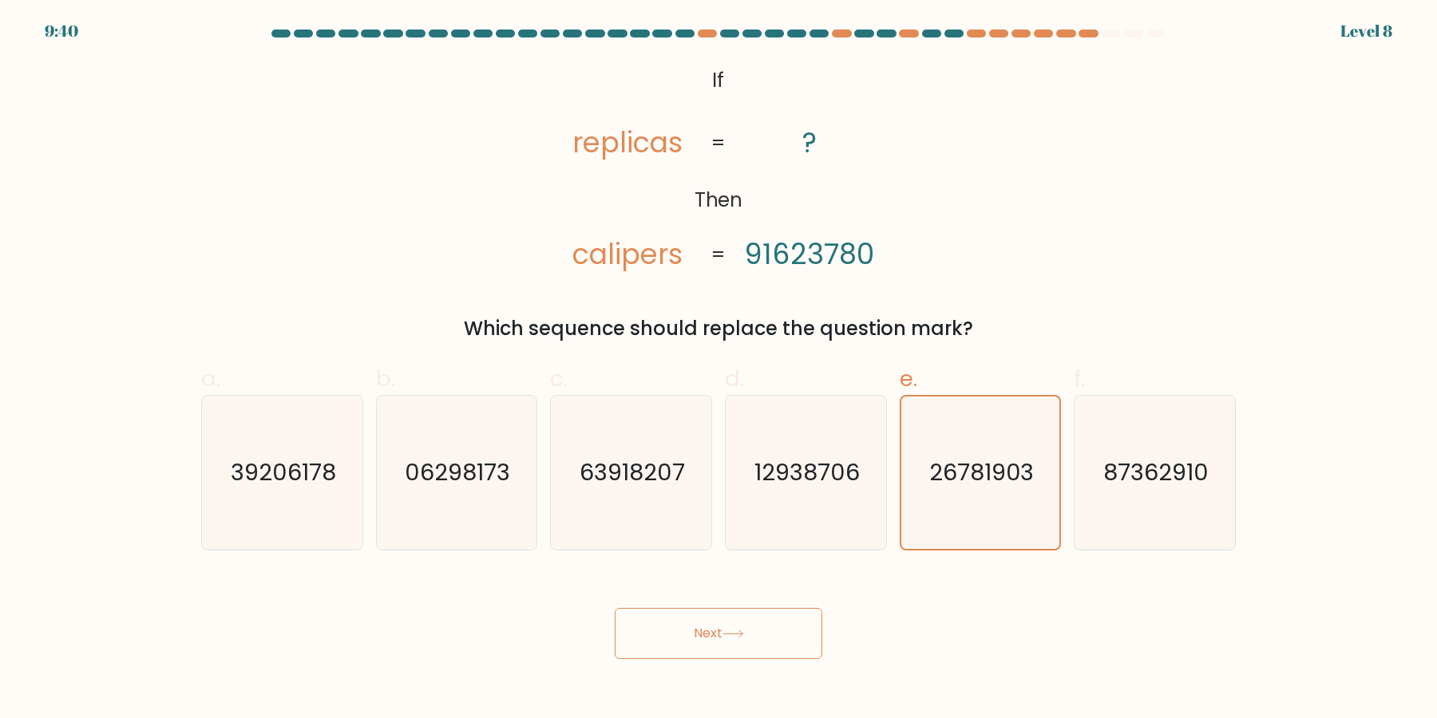
click at [615, 608] on button "Next" at bounding box center [719, 633] width 208 height 51
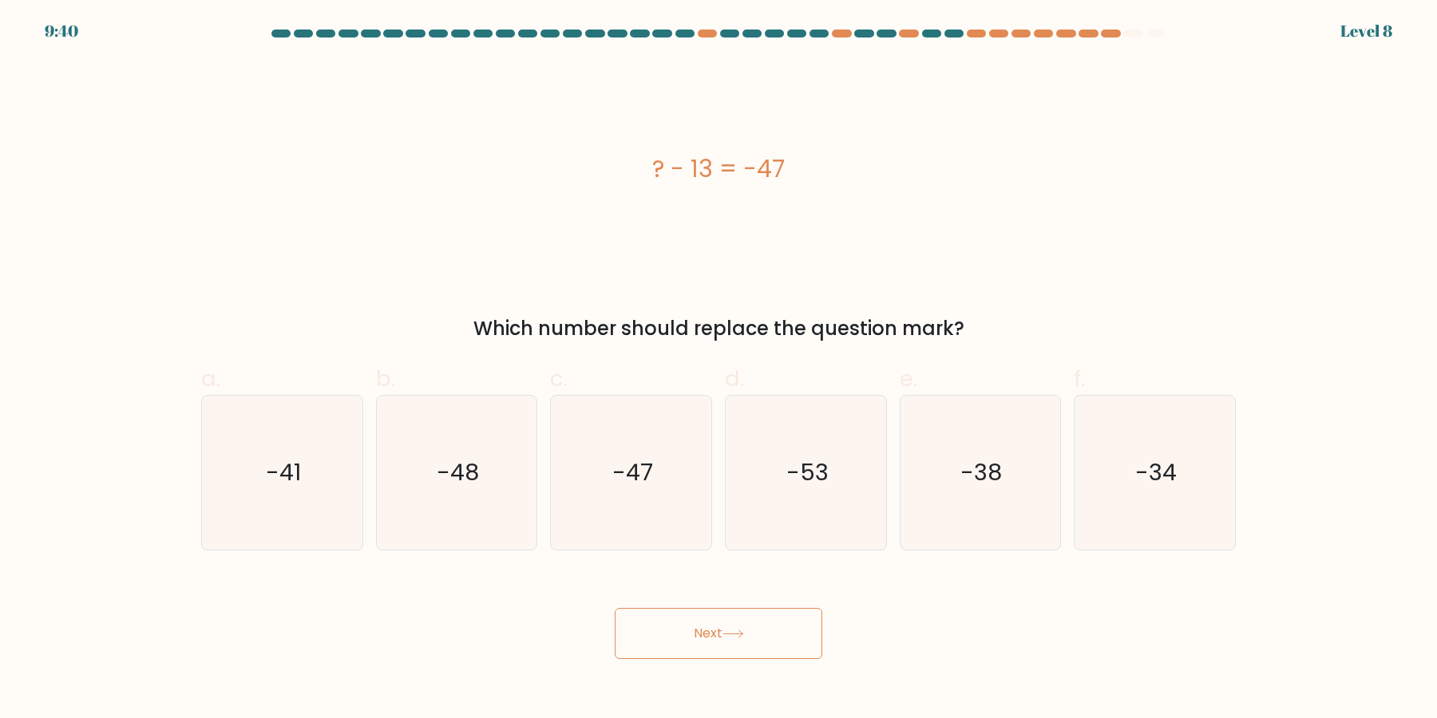
click at [615, 608] on button "Next" at bounding box center [719, 633] width 208 height 51
click at [945, 510] on icon "-38" at bounding box center [980, 473] width 154 height 154
click at [719, 370] on input "e. -38" at bounding box center [718, 364] width 1 height 10
radio input "true"
click at [615, 608] on button "Next" at bounding box center [719, 633] width 208 height 51
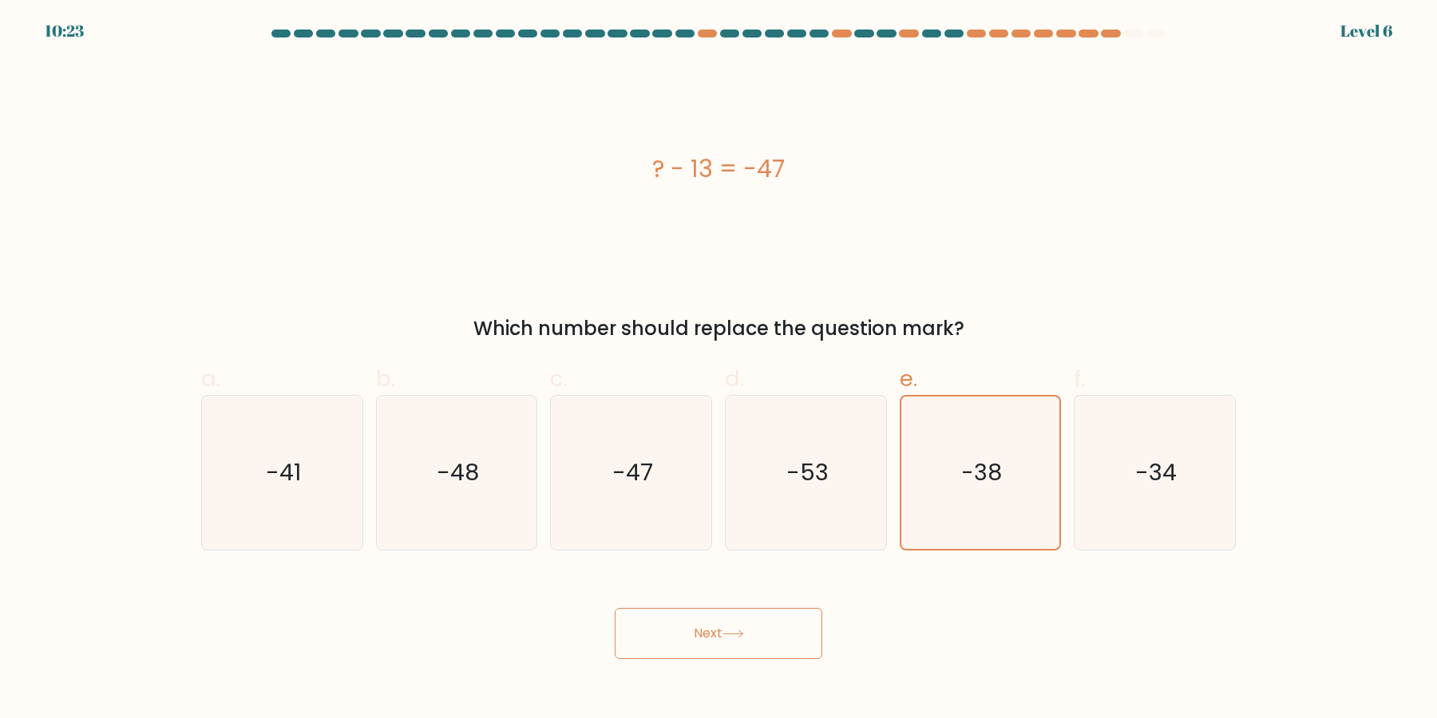
click at [615, 608] on button "Next" at bounding box center [719, 633] width 208 height 51
click button "Next" at bounding box center [719, 633] width 208 height 51
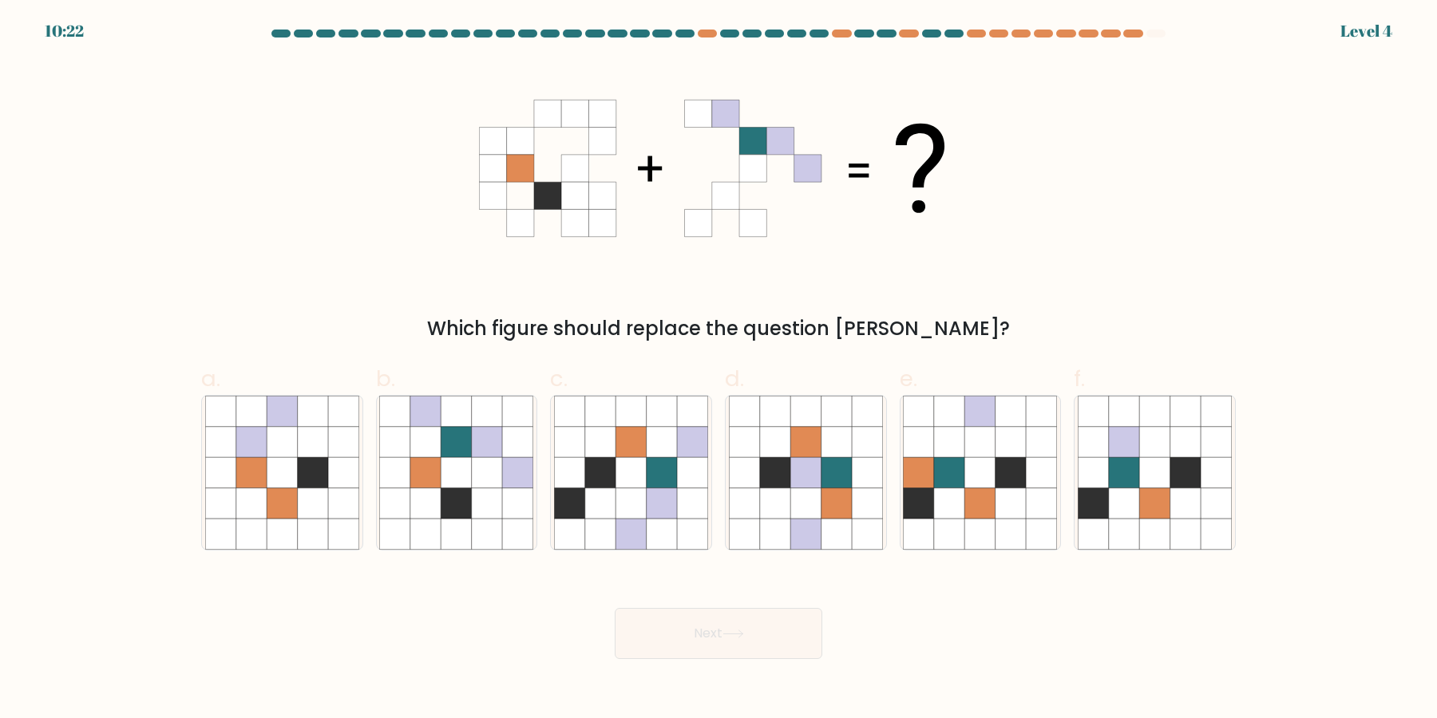
click at [615, 608] on button "Next" at bounding box center [719, 633] width 208 height 51
click at [945, 510] on icon at bounding box center [949, 504] width 30 height 30
click at [719, 370] on input "e." at bounding box center [718, 364] width 1 height 10
radio input "true"
click at [615, 608] on button "Next" at bounding box center [719, 633] width 208 height 51
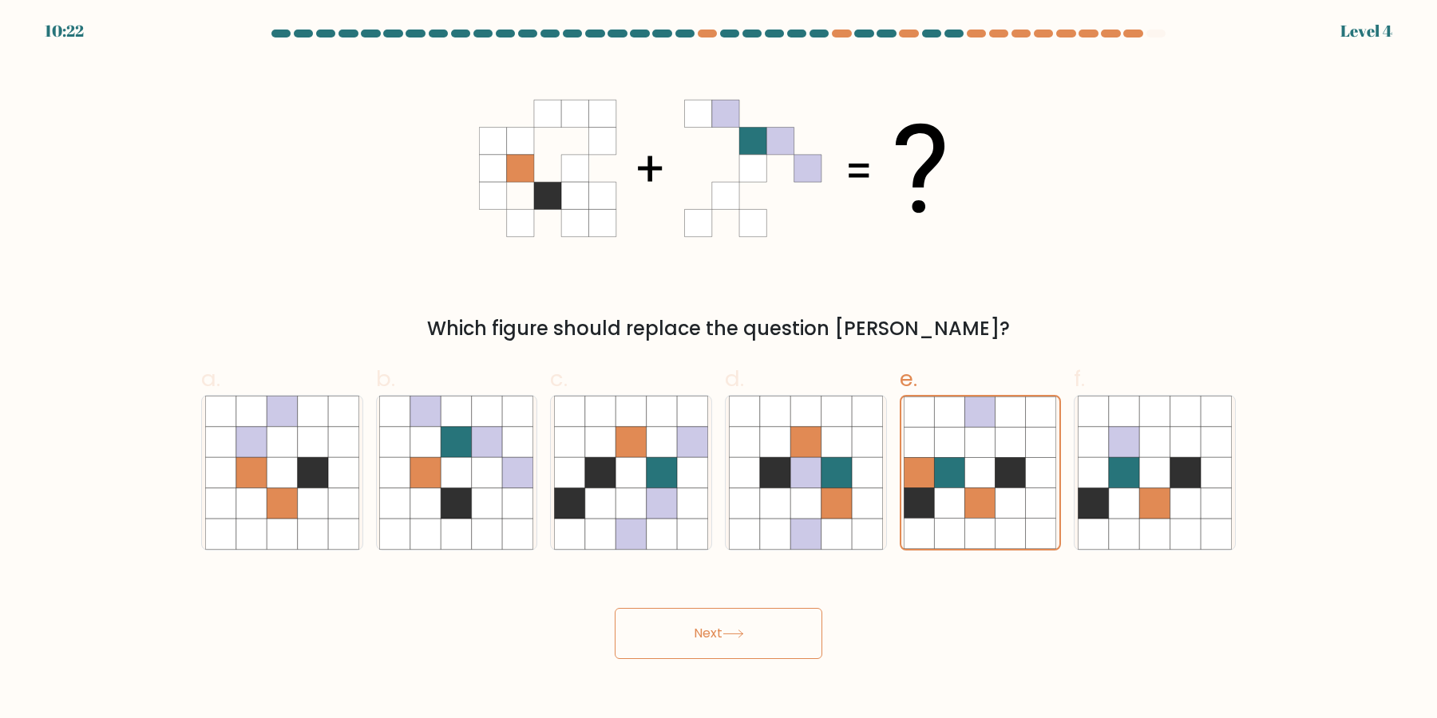
click at [615, 608] on button "Next" at bounding box center [719, 633] width 208 height 51
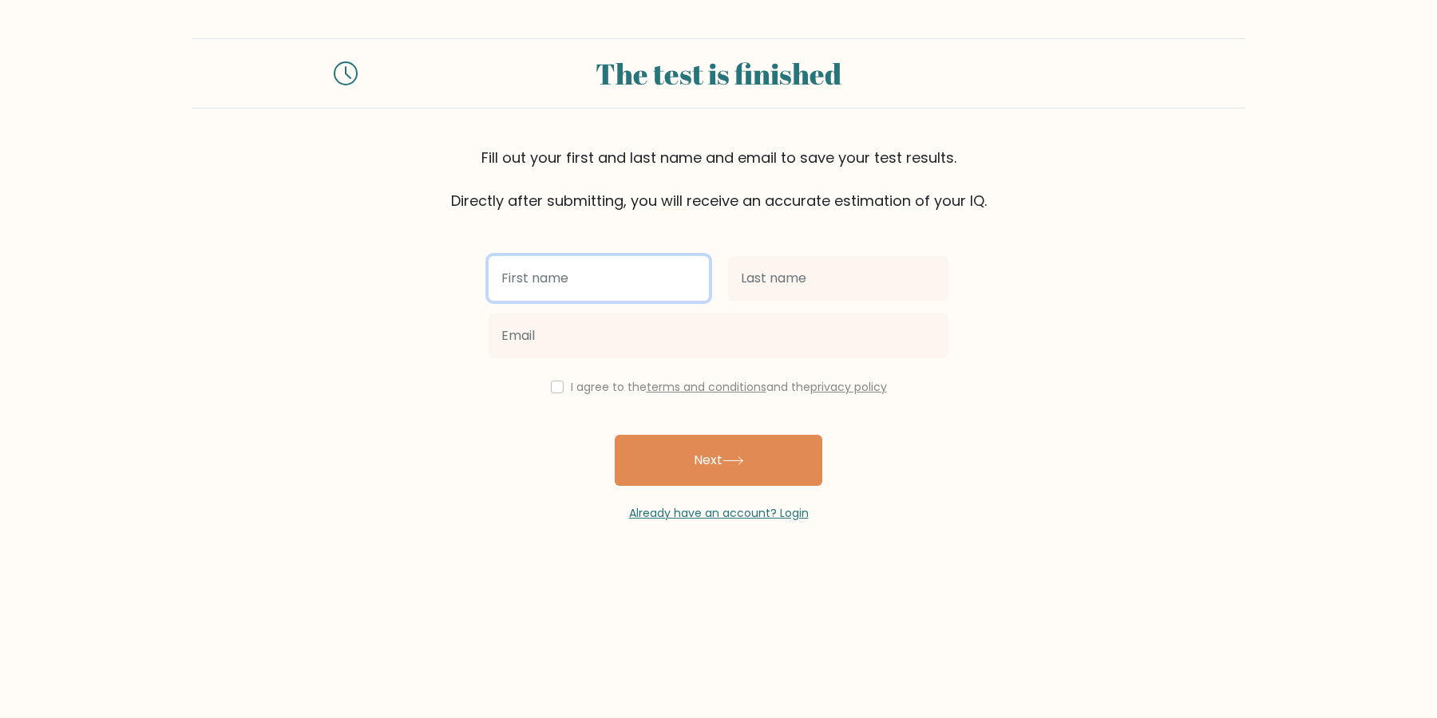
click at [564, 287] on input "text" at bounding box center [599, 278] width 220 height 45
type input "-"
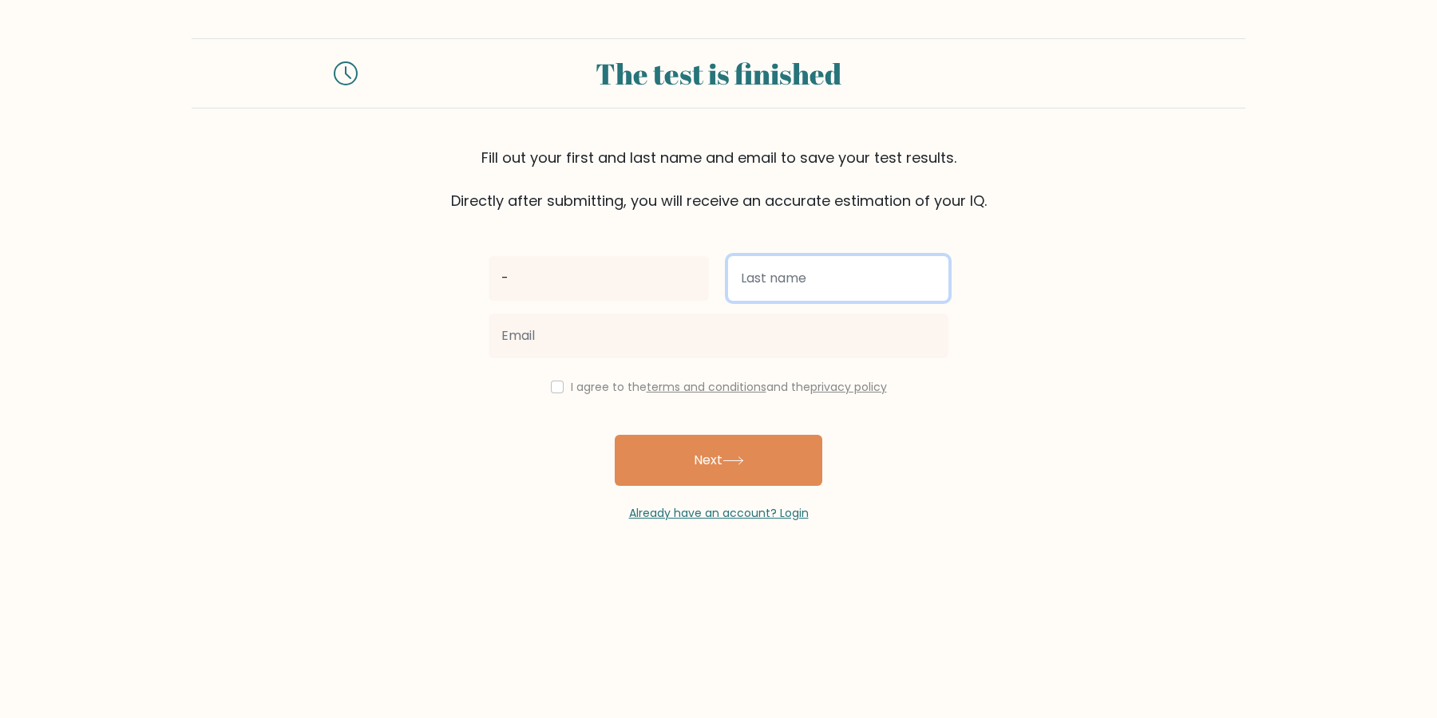
click at [742, 290] on input "text" at bounding box center [838, 278] width 220 height 45
type input "-"
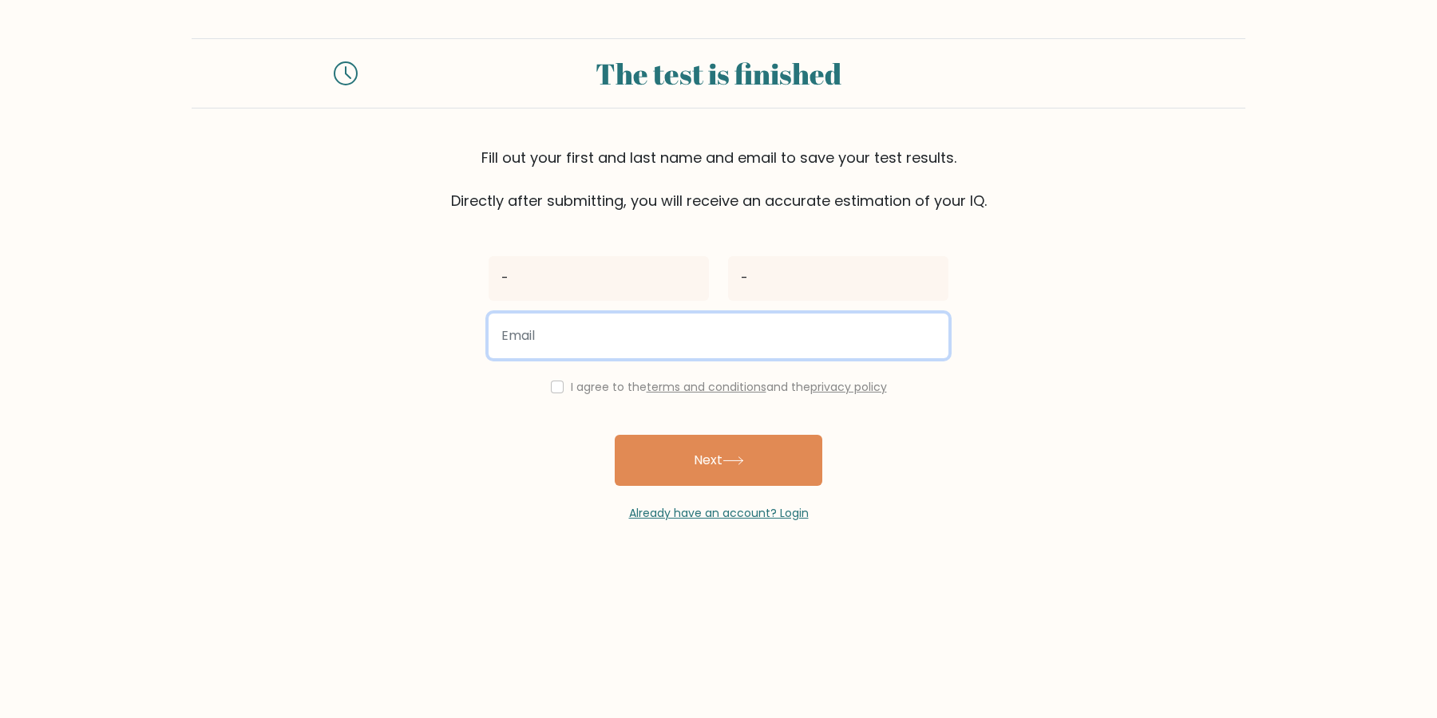
click at [647, 349] on input "email" at bounding box center [719, 336] width 460 height 45
type input "ytjfgb@wefdsv.rfsd"
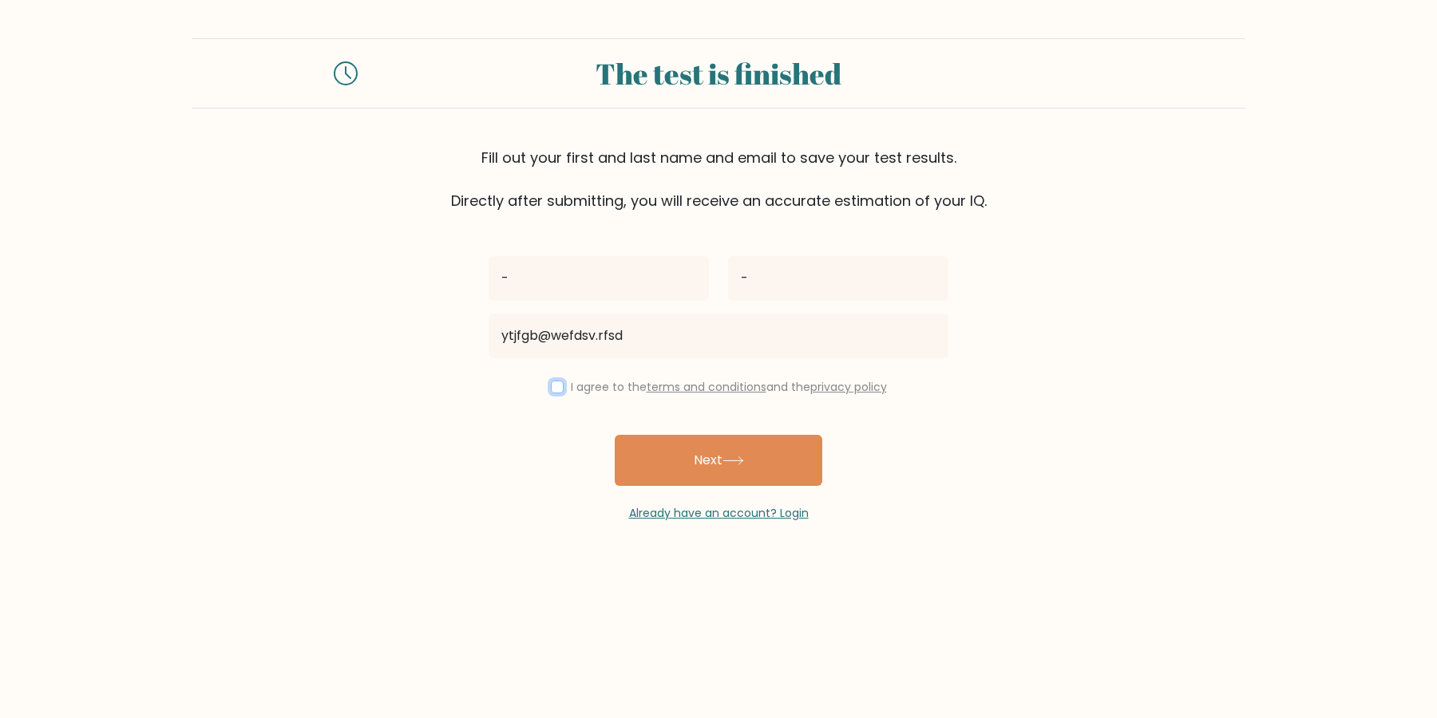
click at [564, 387] on input "checkbox" at bounding box center [557, 387] width 13 height 13
checkbox input "true"
click at [698, 482] on button "Next" at bounding box center [719, 460] width 208 height 51
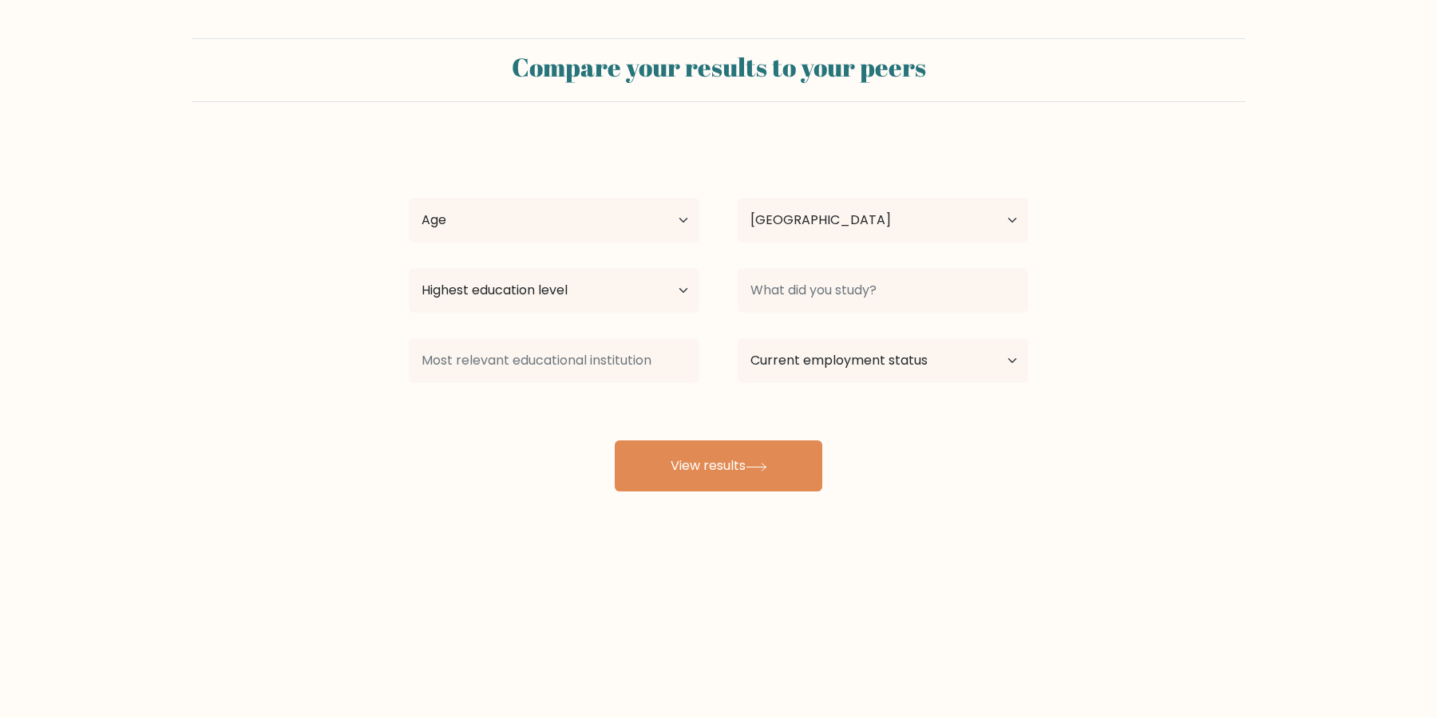
select select "US"
select select "65_plus"
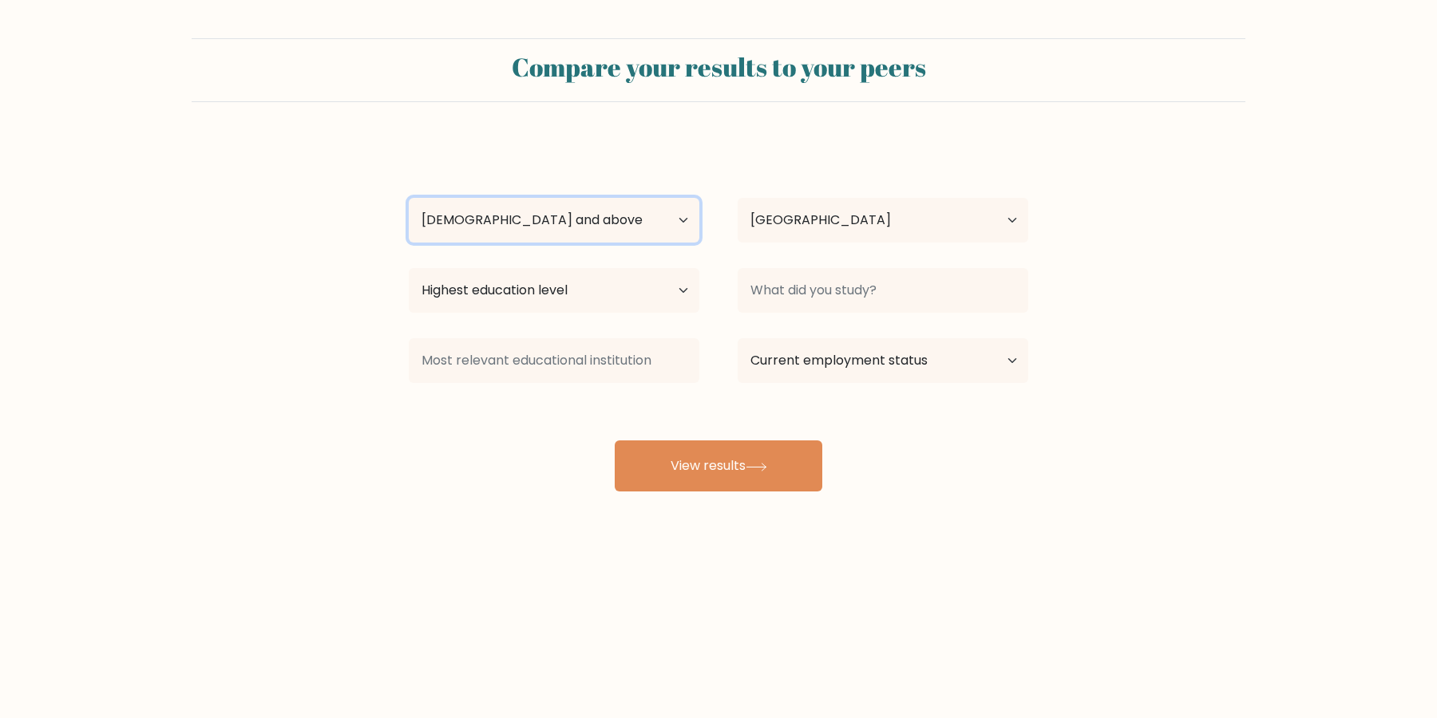
click option "[DEMOGRAPHIC_DATA] and above" at bounding box center [0, 0] width 0 height 0
click at [540, 254] on div "- - Age Under [DEMOGRAPHIC_DATA] [DEMOGRAPHIC_DATA] [DEMOGRAPHIC_DATA] [DEMOGRA…" at bounding box center [718, 315] width 639 height 351
select select "no_schooling"
click option "No schooling" at bounding box center [0, 0] width 0 height 0
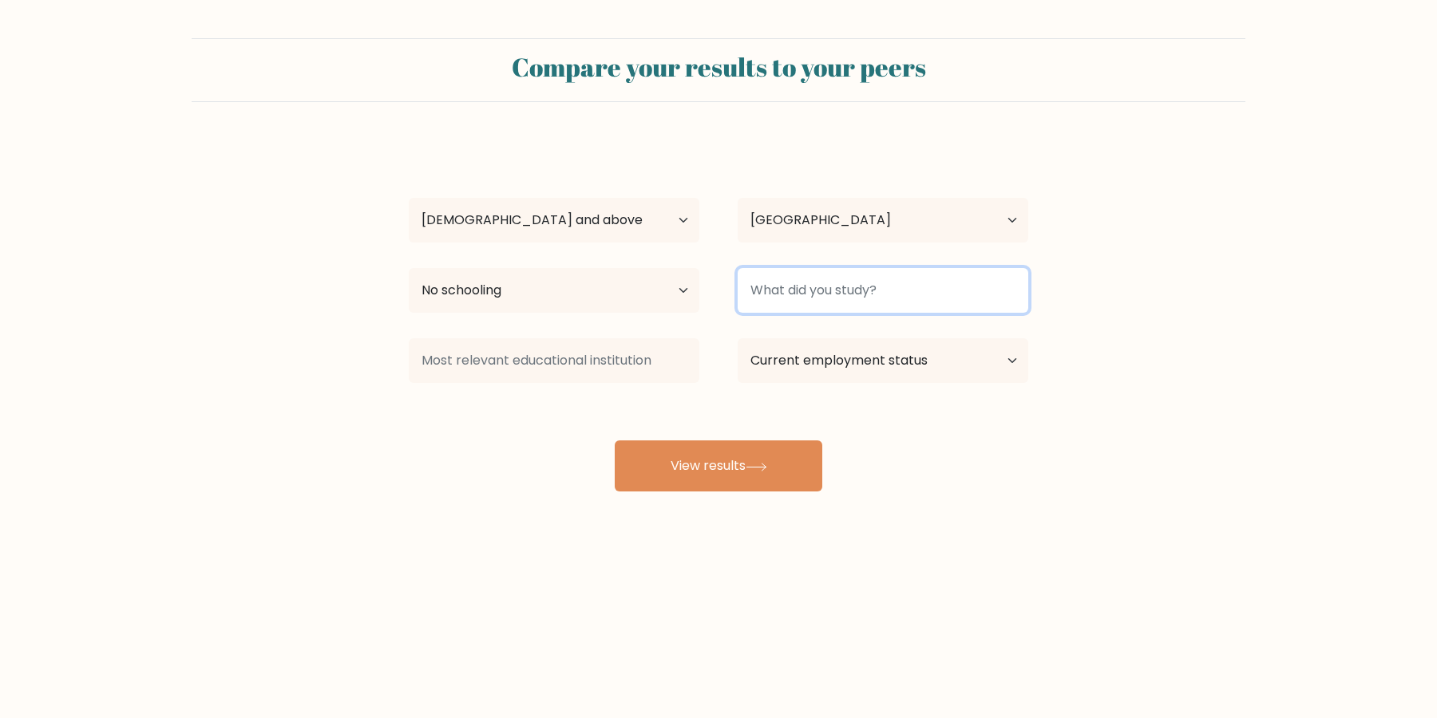
click at [775, 307] on input at bounding box center [883, 290] width 291 height 45
type input "-"
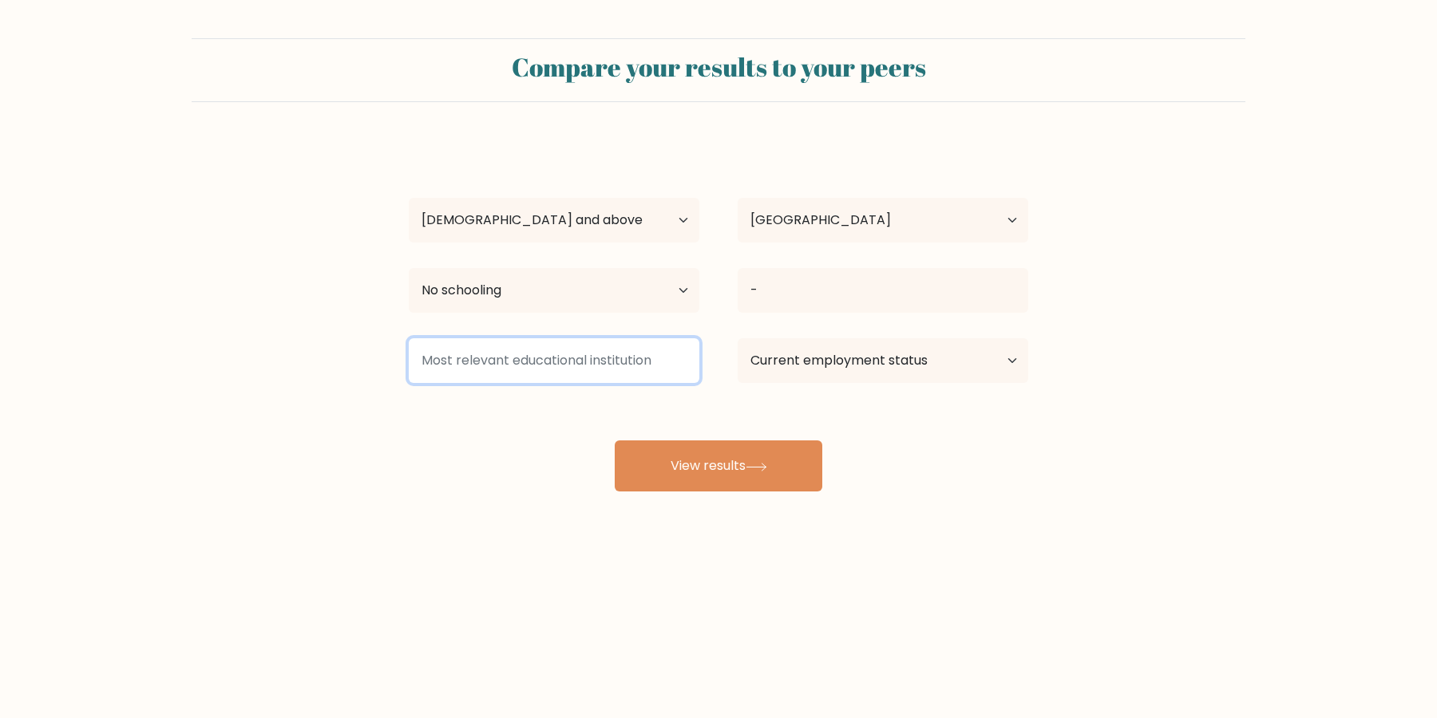
click at [643, 367] on input at bounding box center [554, 360] width 291 height 45
type input "-"
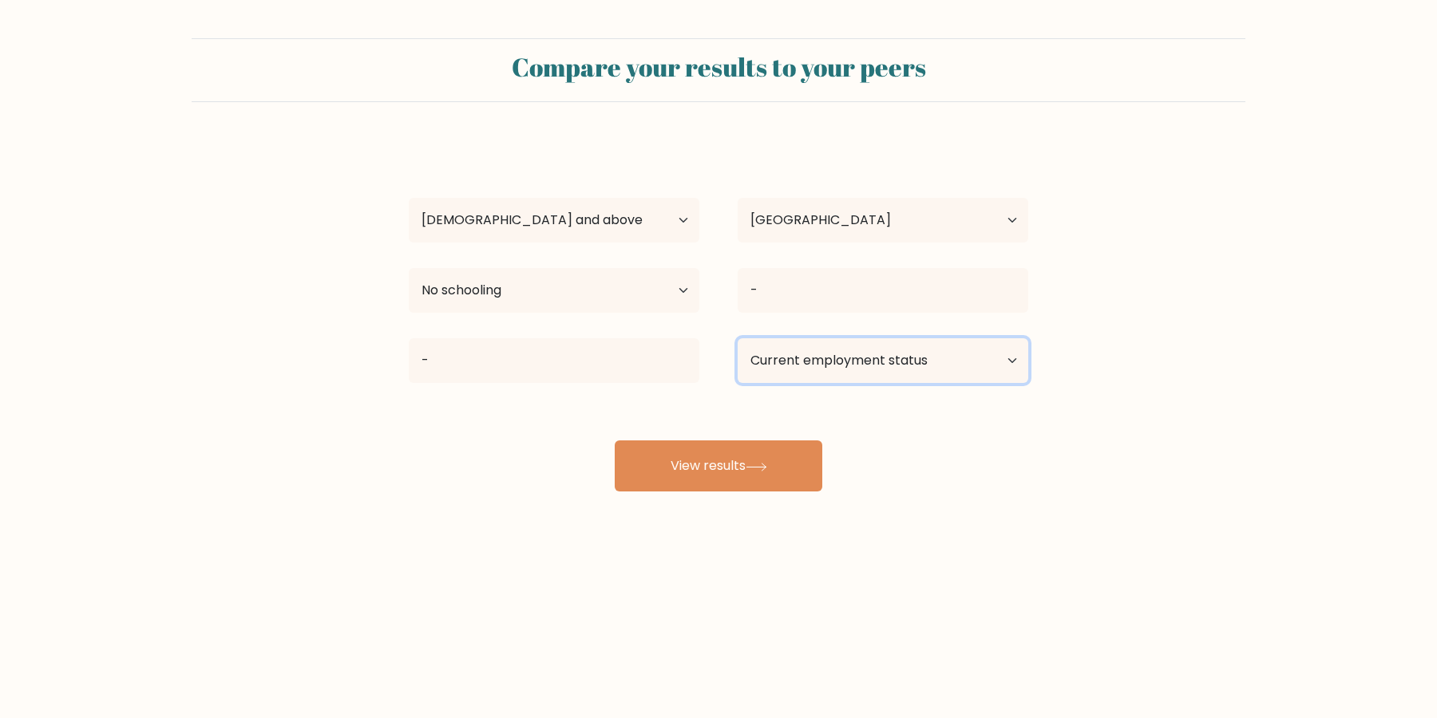
select select "other"
click option "Other / prefer not to answer" at bounding box center [0, 0] width 0 height 0
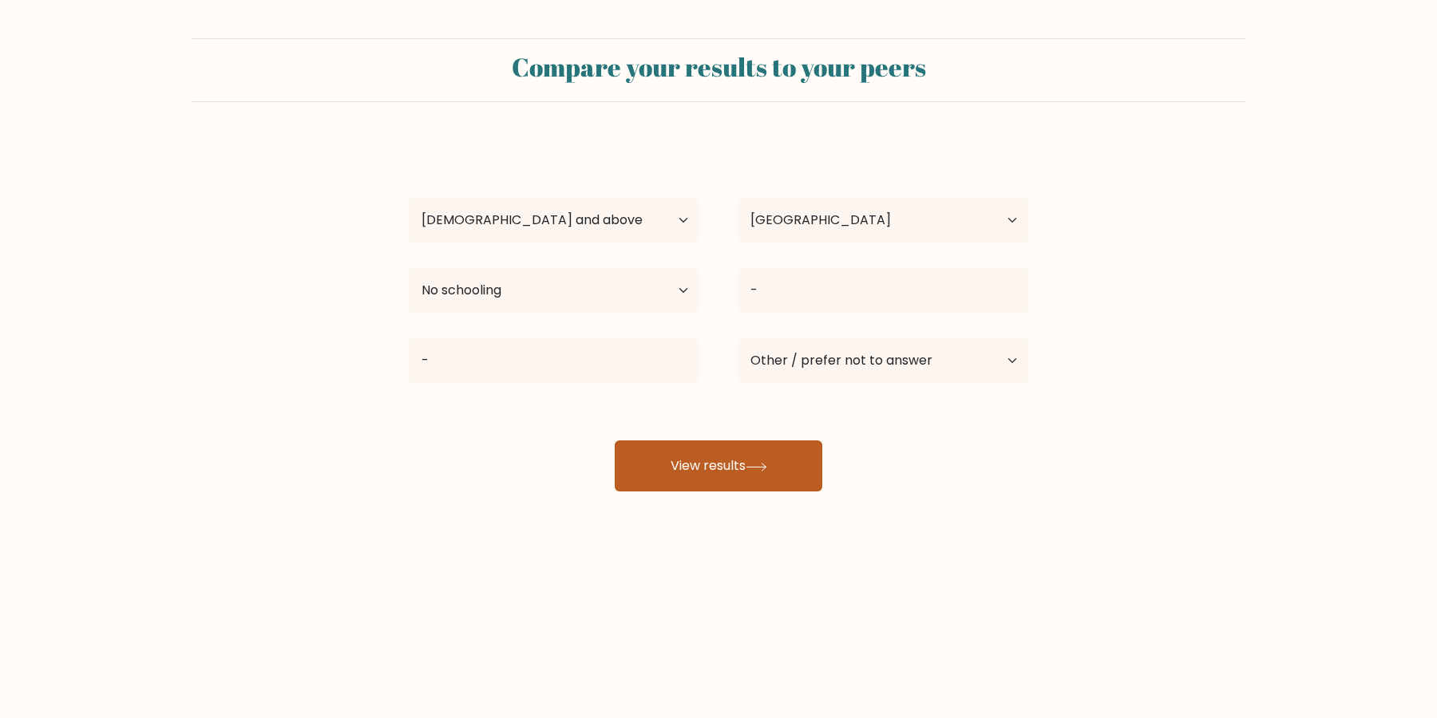
click at [755, 461] on button "View results" at bounding box center [719, 466] width 208 height 51
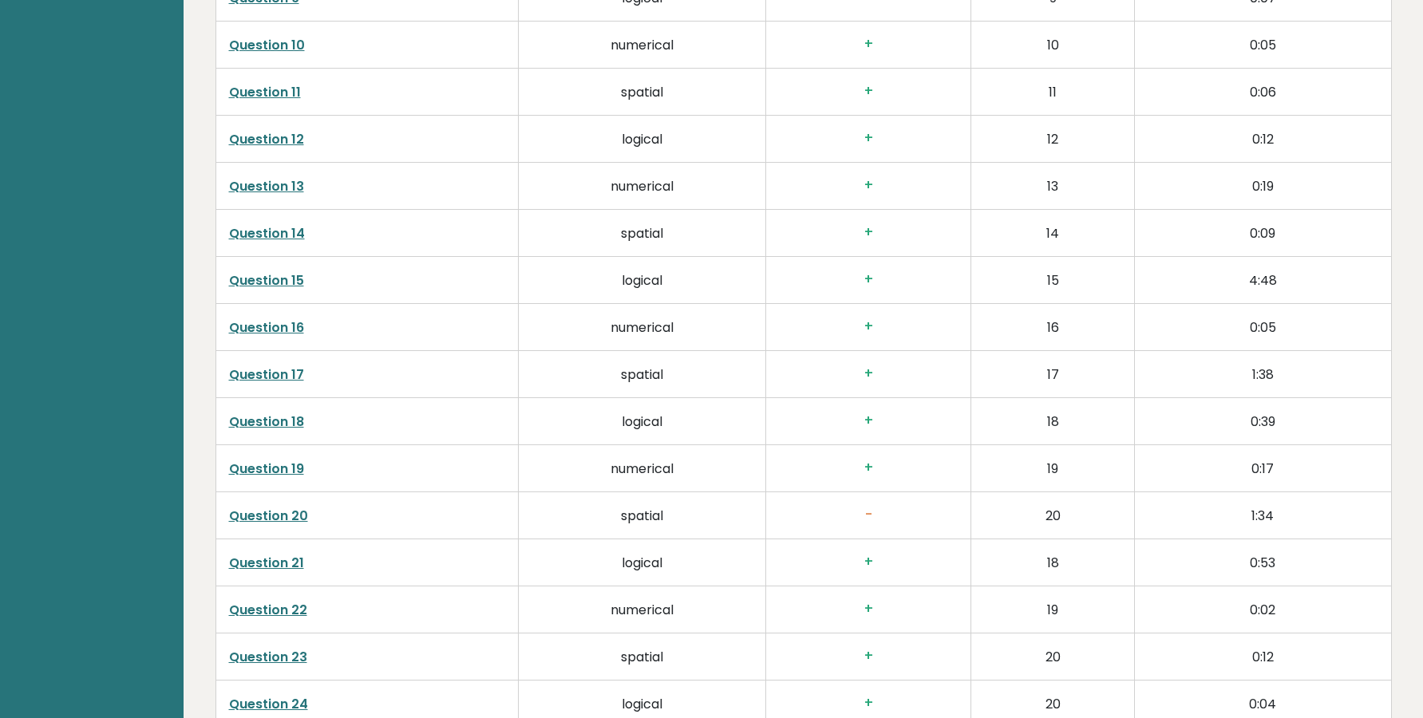
scroll to position [2497, 0]
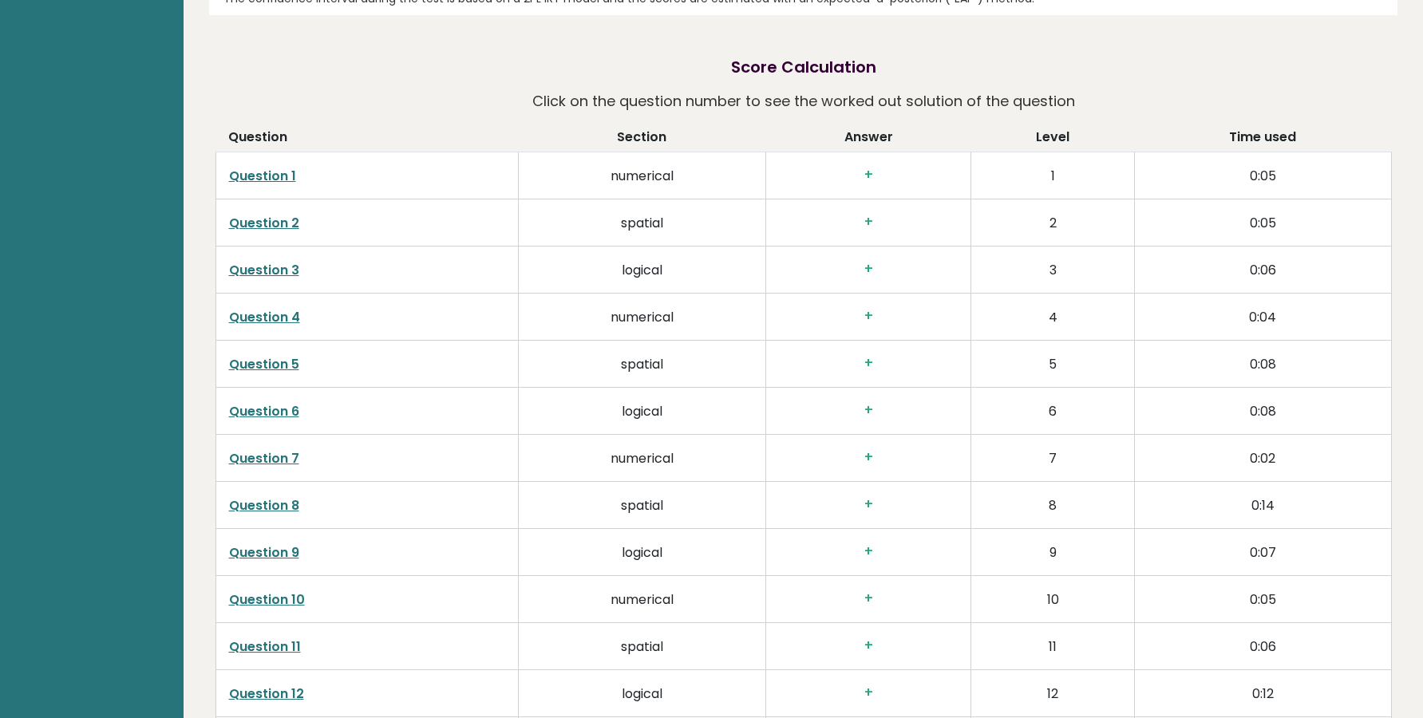
click at [565, 298] on td "numerical" at bounding box center [641, 317] width 247 height 47
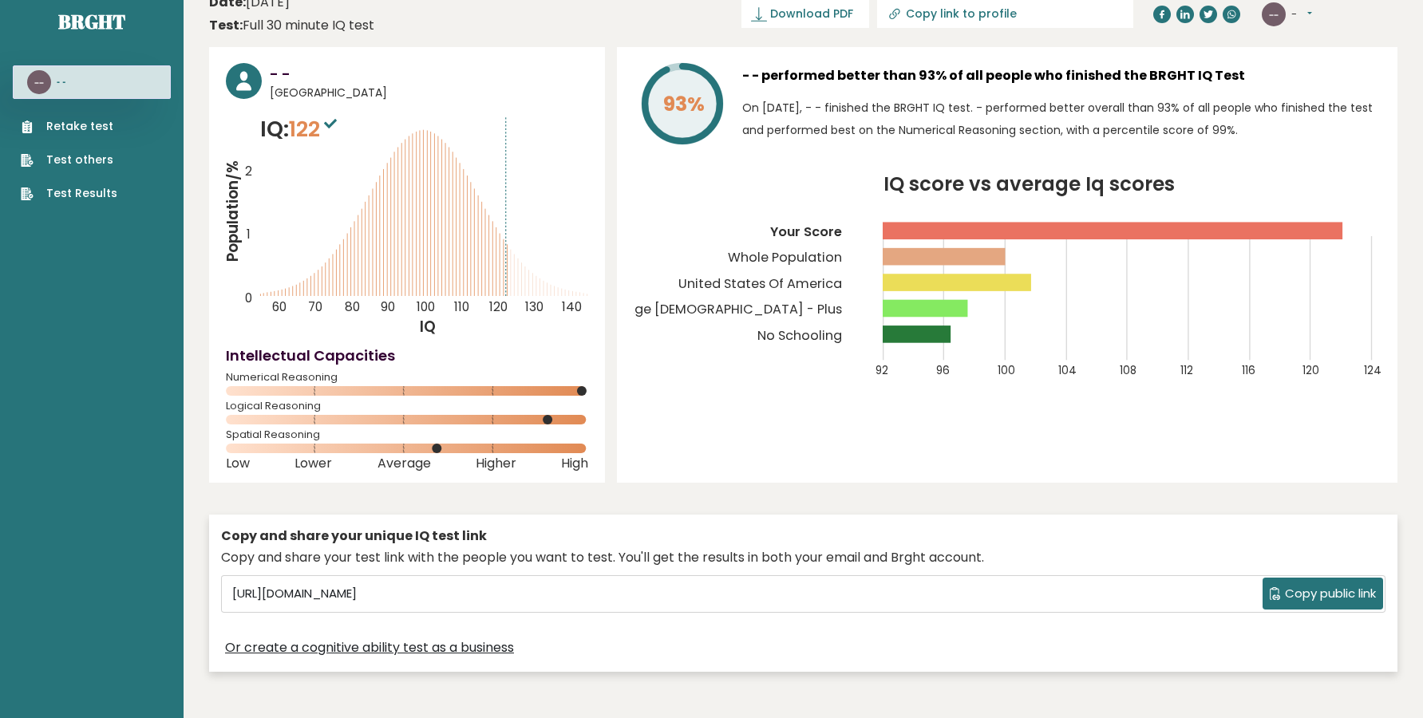
scroll to position [0, 0]
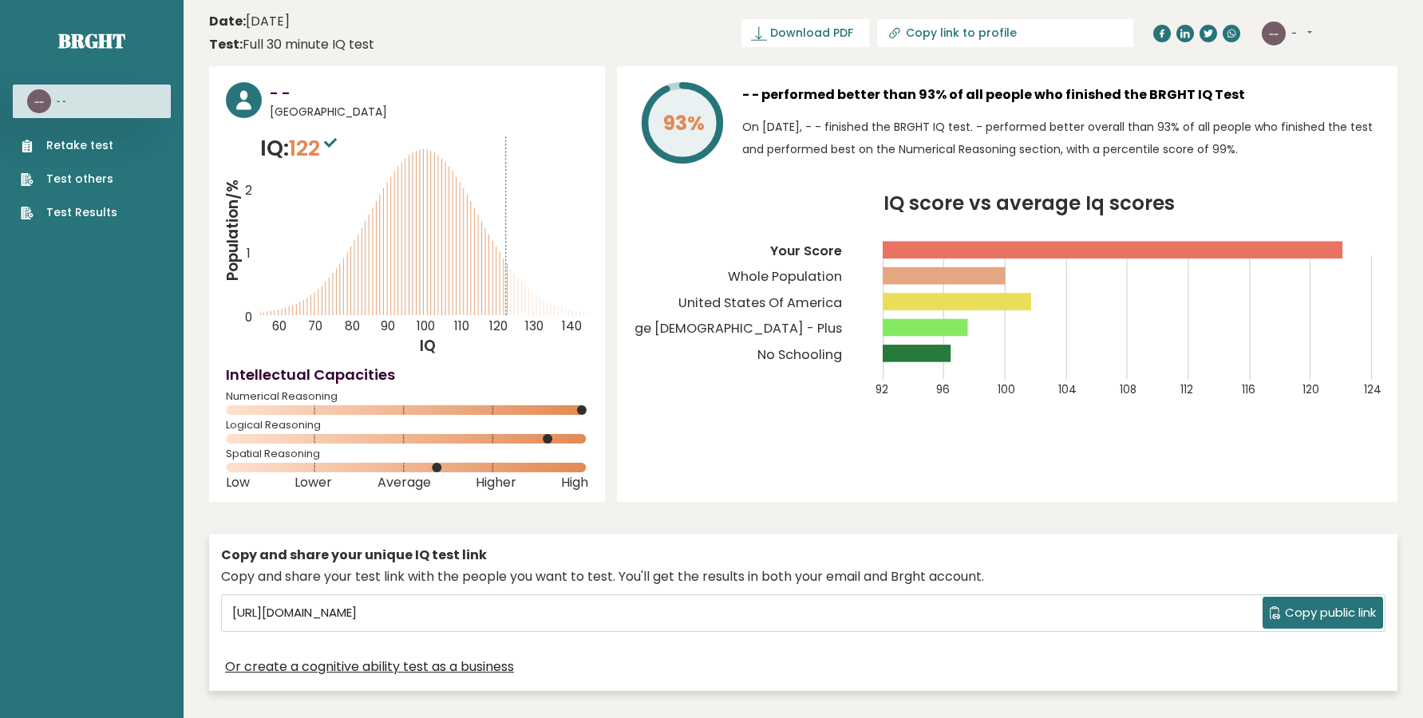
drag, startPoint x: 1310, startPoint y: 37, endPoint x: 1308, endPoint y: 53, distance: 16.1
click at [1309, 37] on button "-" at bounding box center [1302, 34] width 21 height 16
drag, startPoint x: 1312, startPoint y: 119, endPoint x: 1264, endPoint y: 99, distance: 51.9
click at [1312, 121] on link "Logout" at bounding box center [1332, 124] width 81 height 22
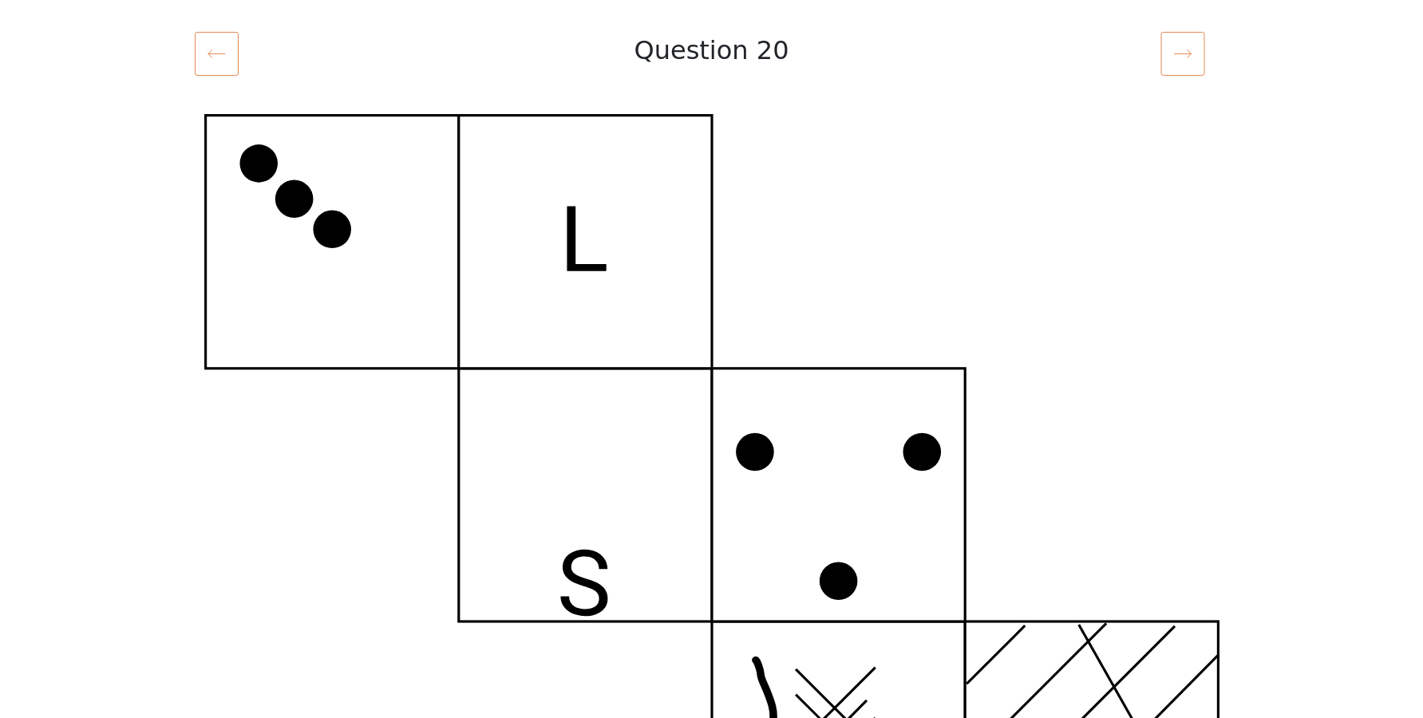
scroll to position [217, 0]
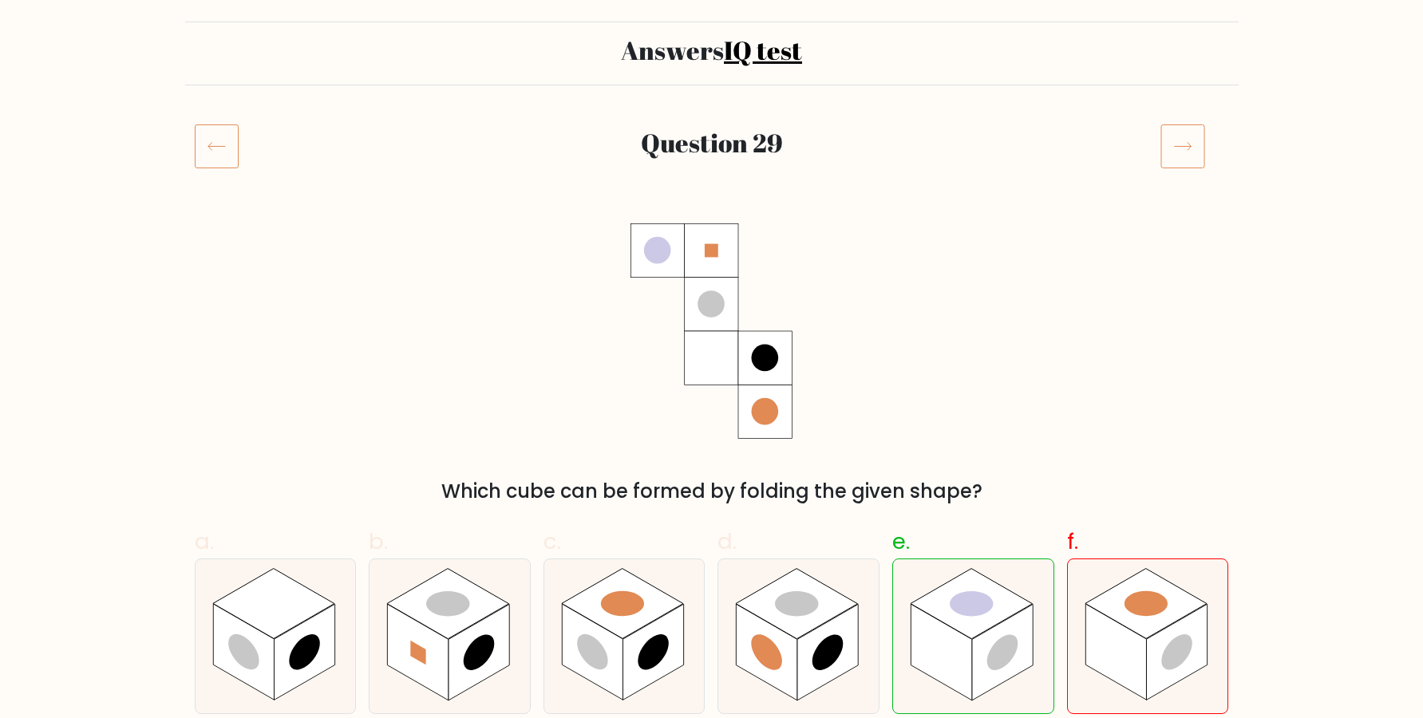
scroll to position [217, 0]
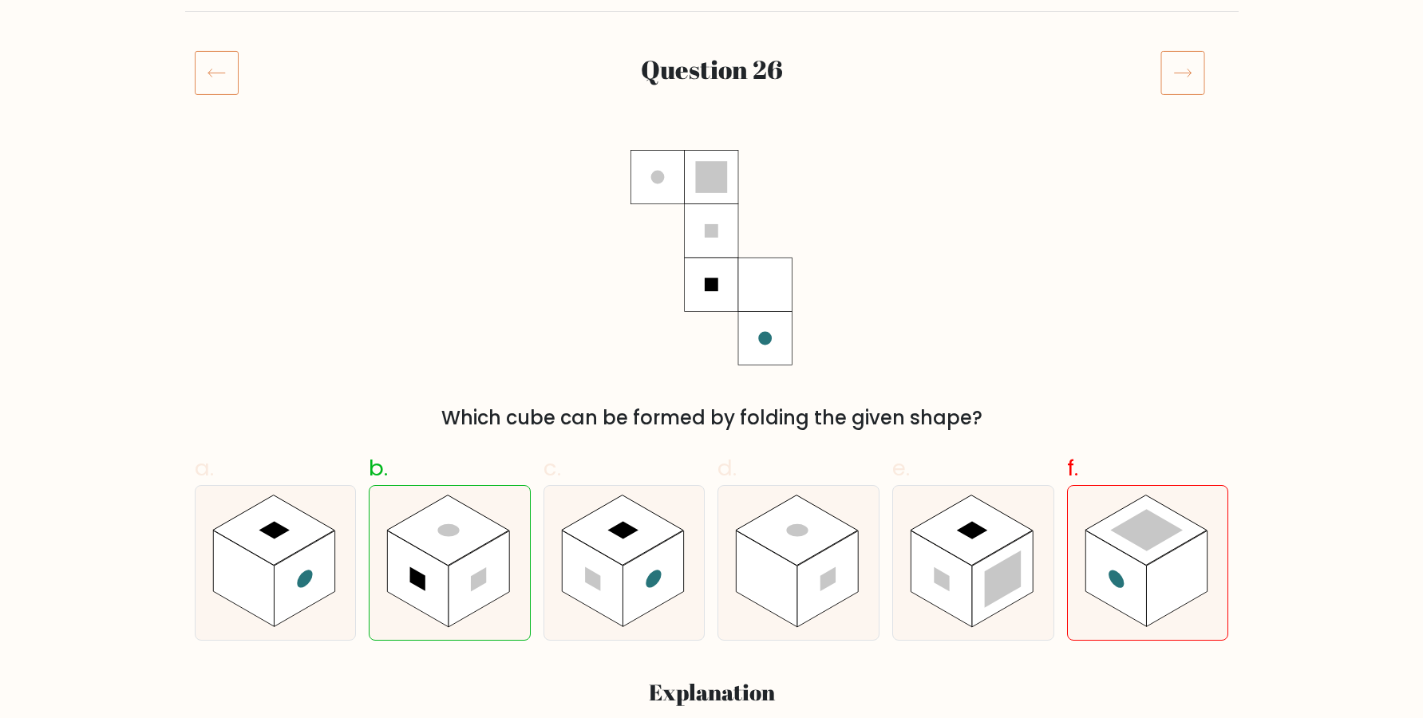
scroll to position [217, 0]
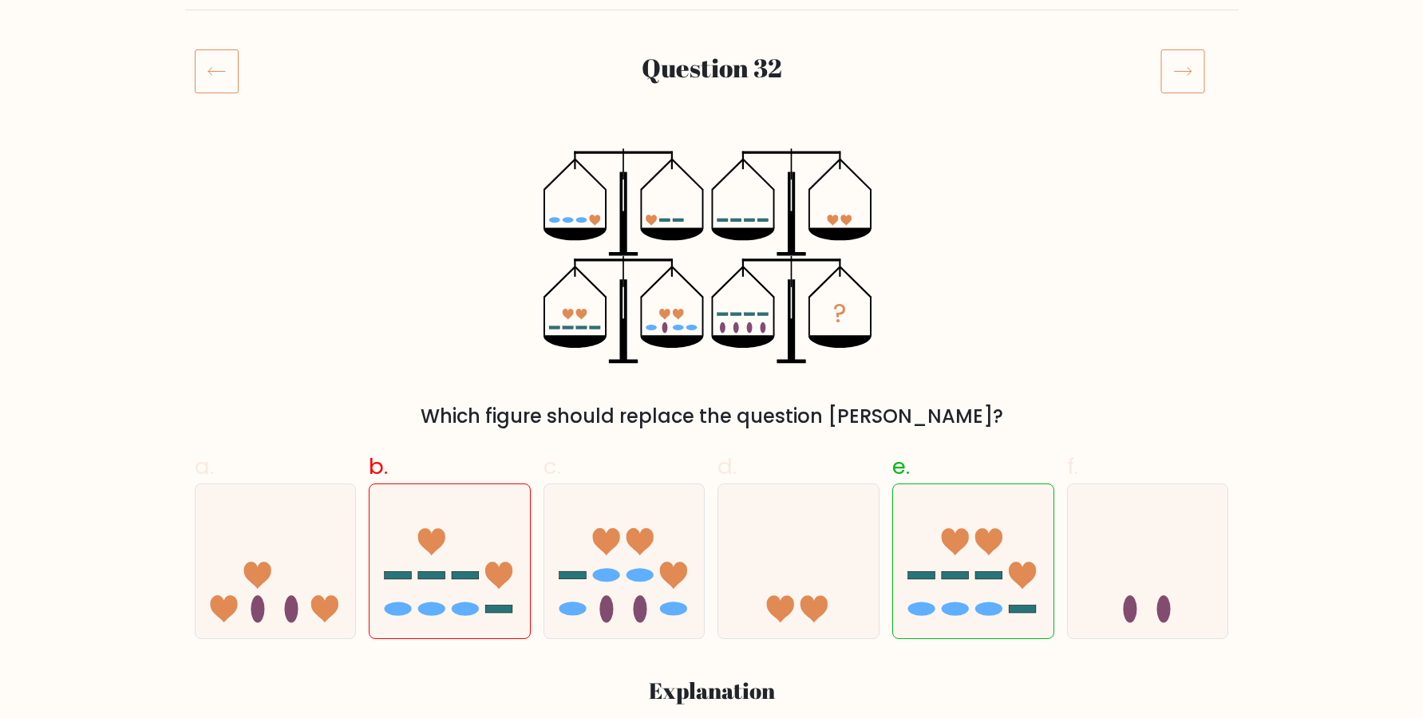
scroll to position [217, 0]
